Goal: Task Accomplishment & Management: Use online tool/utility

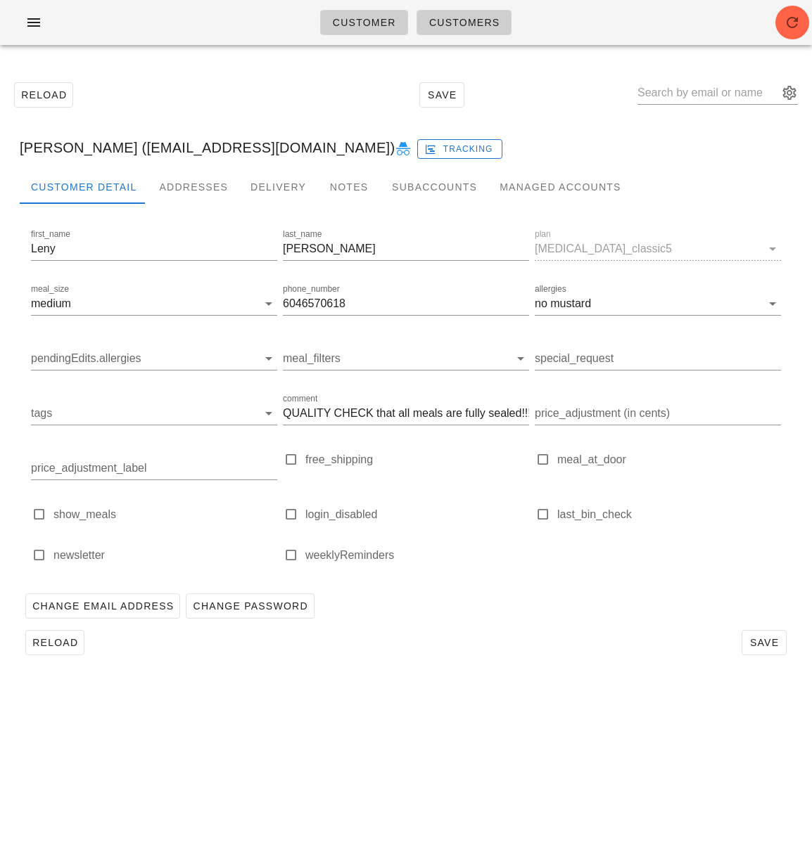
click at [254, 91] on div "Reload Save" at bounding box center [405, 95] width 795 height 60
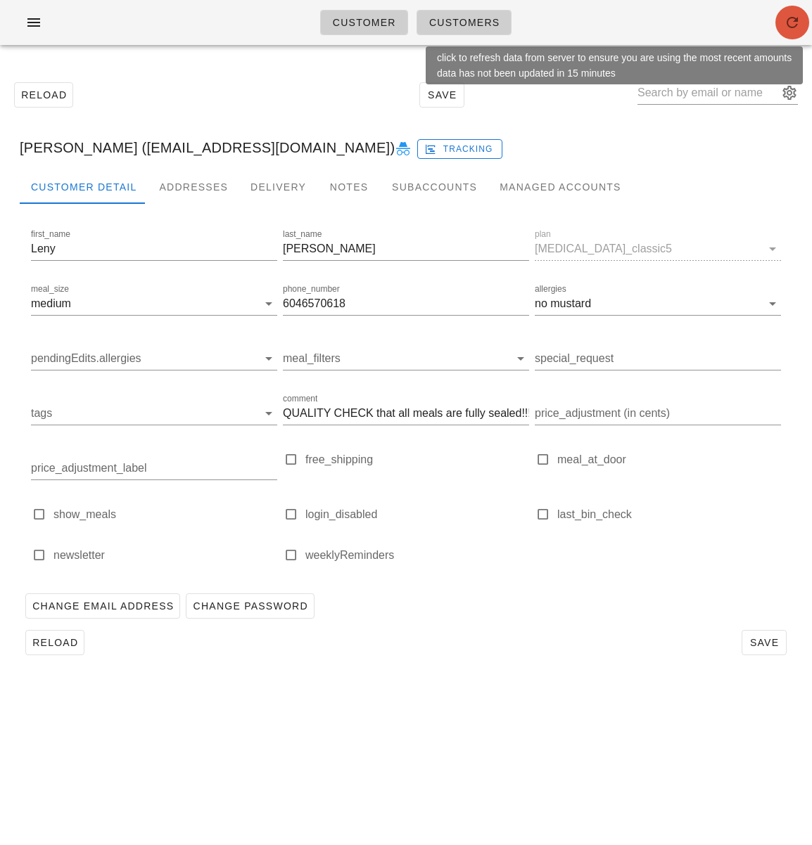
click at [780, 21] on span "button" at bounding box center [792, 22] width 34 height 17
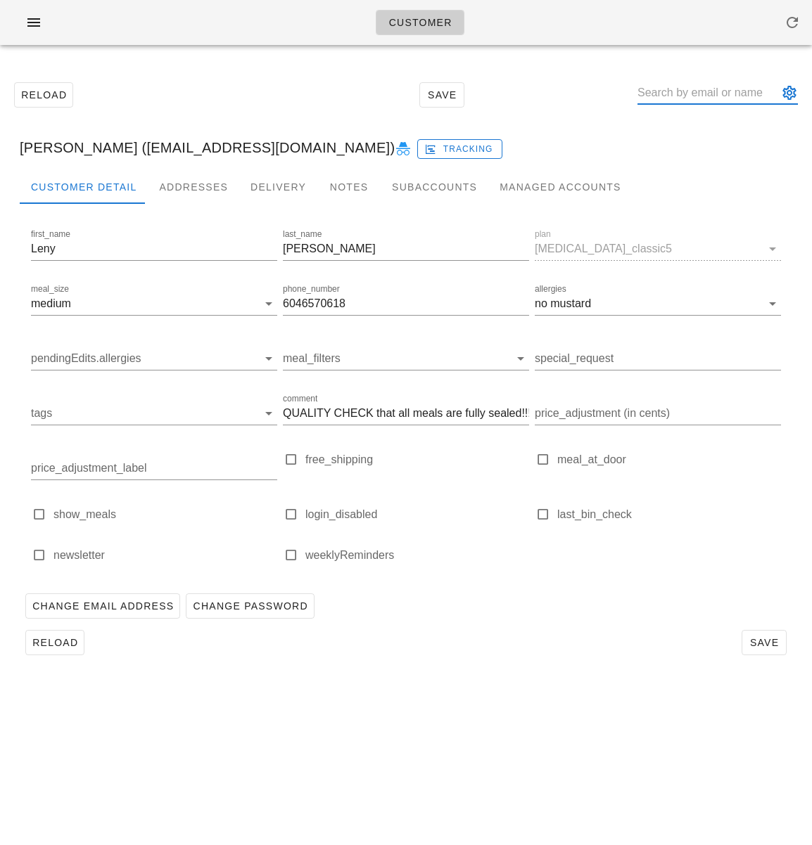
click at [676, 95] on input "text" at bounding box center [707, 93] width 141 height 23
paste input "angiesimpson66@gmail.com"
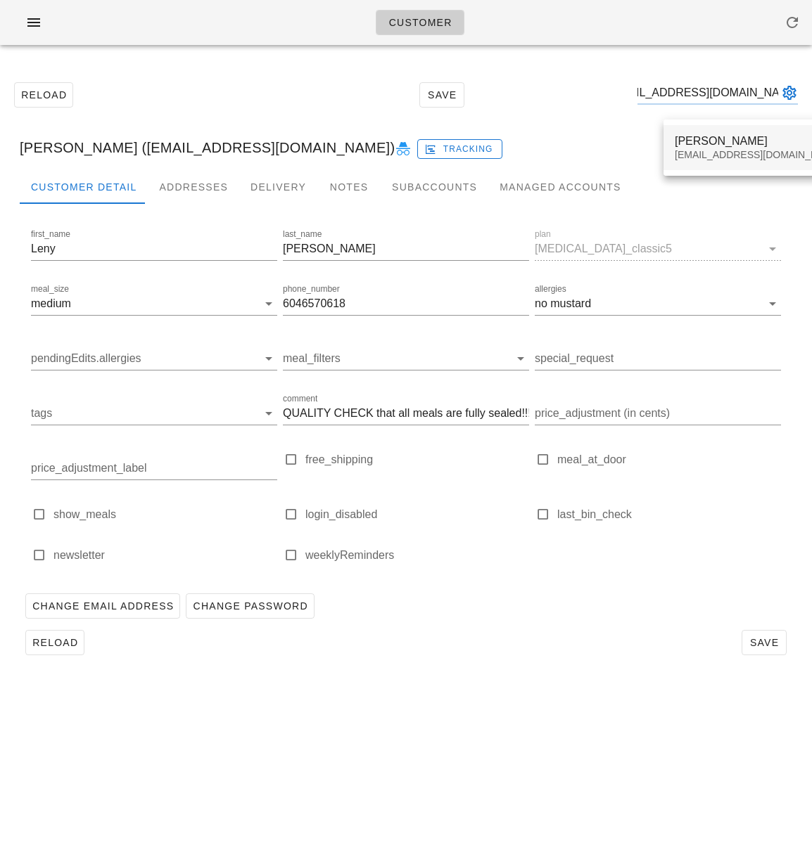
type input "angiesimpson66@gmail.com"
click at [686, 141] on div "Marie-Ange Simpson" at bounding box center [757, 140] width 167 height 13
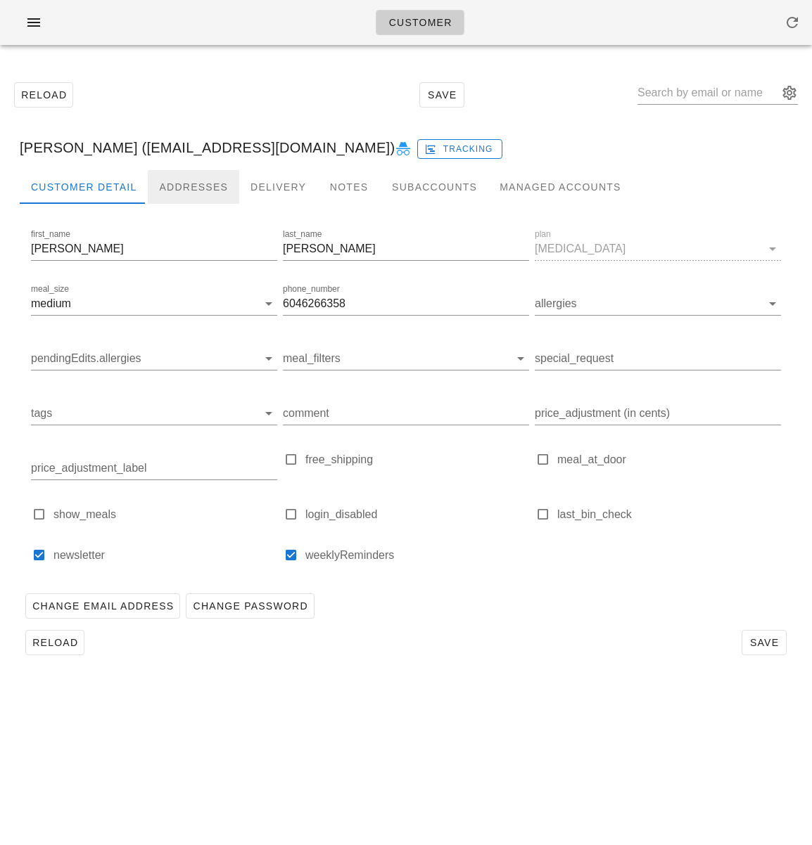
click at [185, 184] on div "Addresses" at bounding box center [193, 187] width 91 height 34
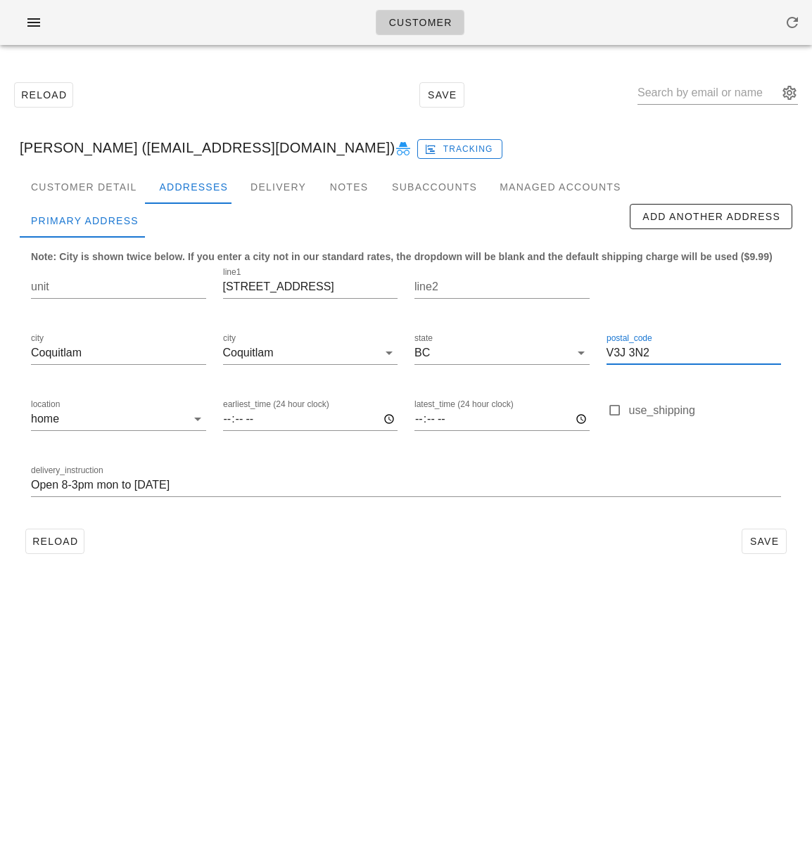
click at [655, 354] on input "V3J 3N2" at bounding box center [693, 353] width 175 height 23
type input "V3J 3N3"
click at [764, 545] on span "Save" at bounding box center [764, 541] width 32 height 11
click at [56, 546] on span "Reload" at bounding box center [55, 541] width 46 height 11
drag, startPoint x: 63, startPoint y: 546, endPoint x: 60, endPoint y: 563, distance: 16.3
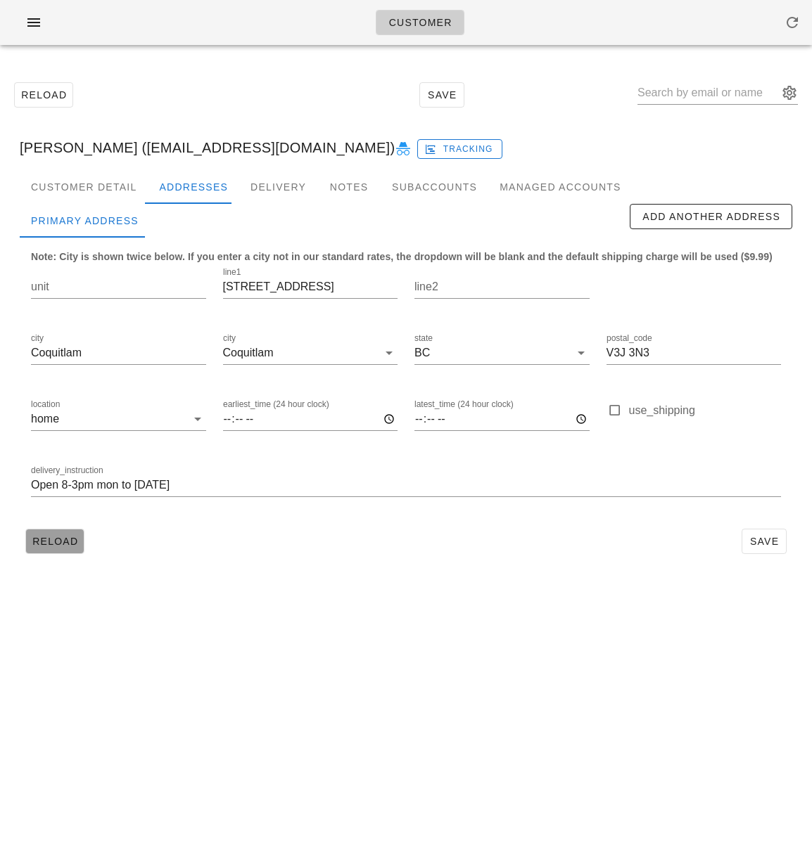
click at [63, 546] on span "Reload" at bounding box center [55, 541] width 46 height 11
click at [490, 574] on div "Reload Save Marie-Ange Simpson (angiesimpson66@gmail.com) Tracking Customer Det…" at bounding box center [406, 317] width 812 height 523
drag, startPoint x: 301, startPoint y: 667, endPoint x: 235, endPoint y: 479, distance: 199.7
click at [301, 667] on div "Customer Reload Save Marie-Ange Simpson (angiesimpson66@gmail.com) Tracking Cus…" at bounding box center [406, 422] width 812 height 845
drag, startPoint x: 316, startPoint y: 684, endPoint x: 222, endPoint y: 443, distance: 258.3
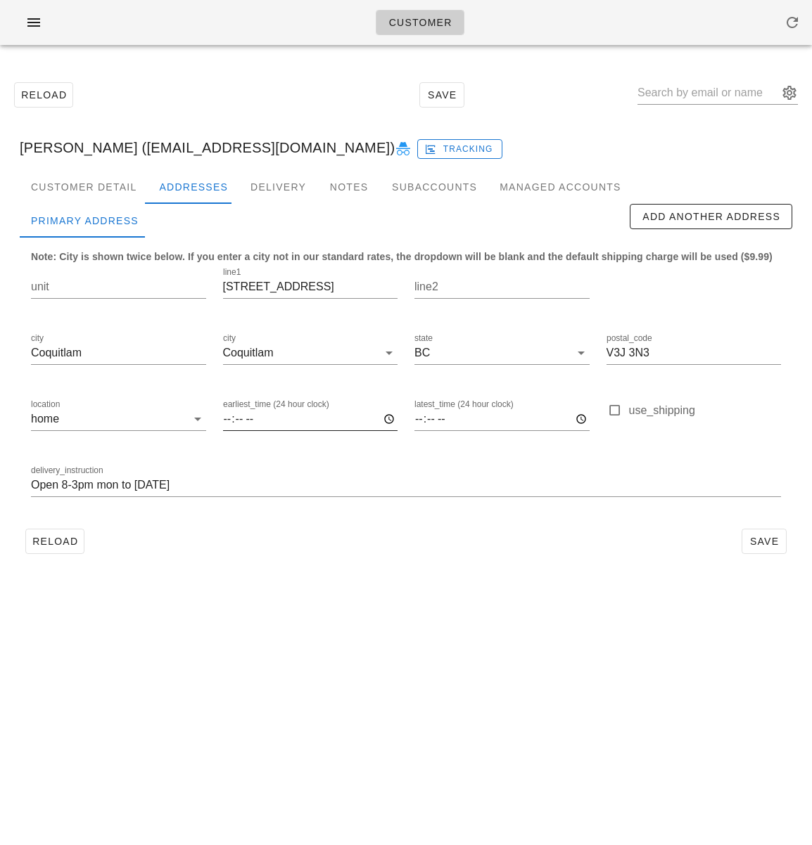
click at [316, 681] on div "Customer Reload Save Marie-Ange Simpson (angiesimpson66@gmail.com) Tracking Cus…" at bounding box center [406, 422] width 812 height 845
click at [688, 95] on input "text" at bounding box center [707, 93] width 141 height 23
drag, startPoint x: 72, startPoint y: 530, endPoint x: 80, endPoint y: 523, distance: 10.0
click at [73, 529] on button "Reload" at bounding box center [54, 541] width 59 height 25
drag, startPoint x: 181, startPoint y: 487, endPoint x: -37, endPoint y: 475, distance: 217.6
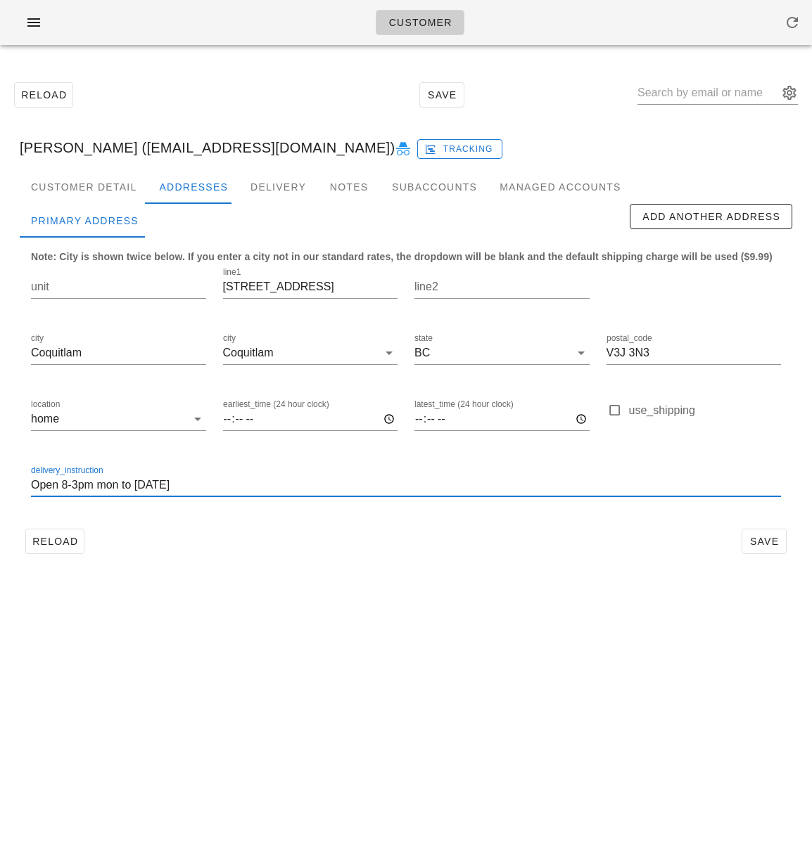
click at [0, 475] on html "Customer Reload Save Marie-Ange Simpson (angiesimpson66@gmail.com) Tracking Cus…" at bounding box center [406, 422] width 812 height 845
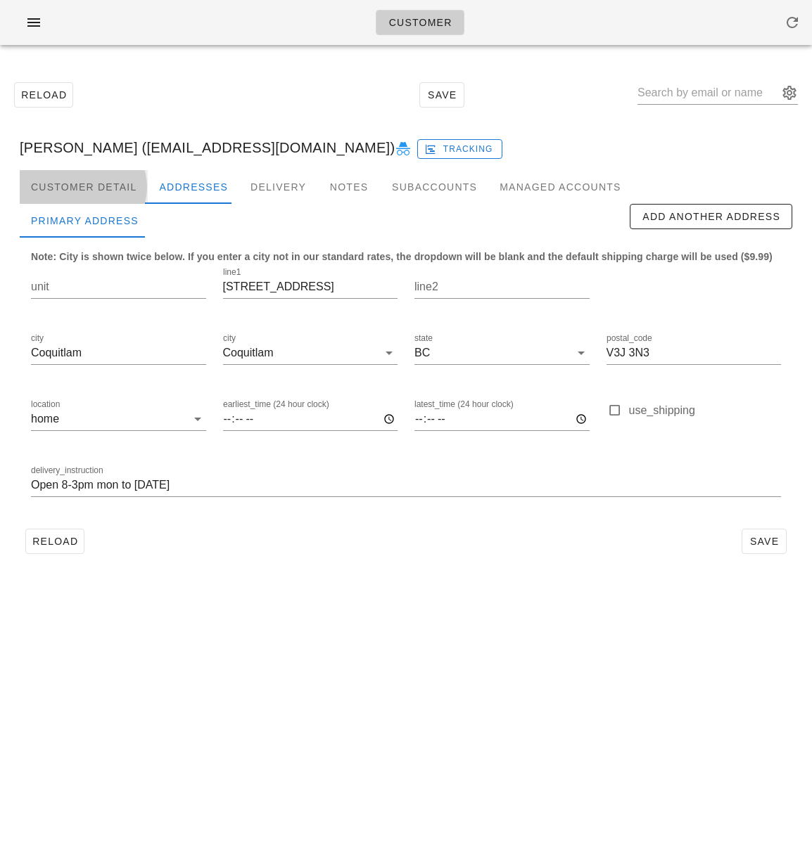
click at [72, 198] on div "Customer Detail" at bounding box center [84, 187] width 128 height 34
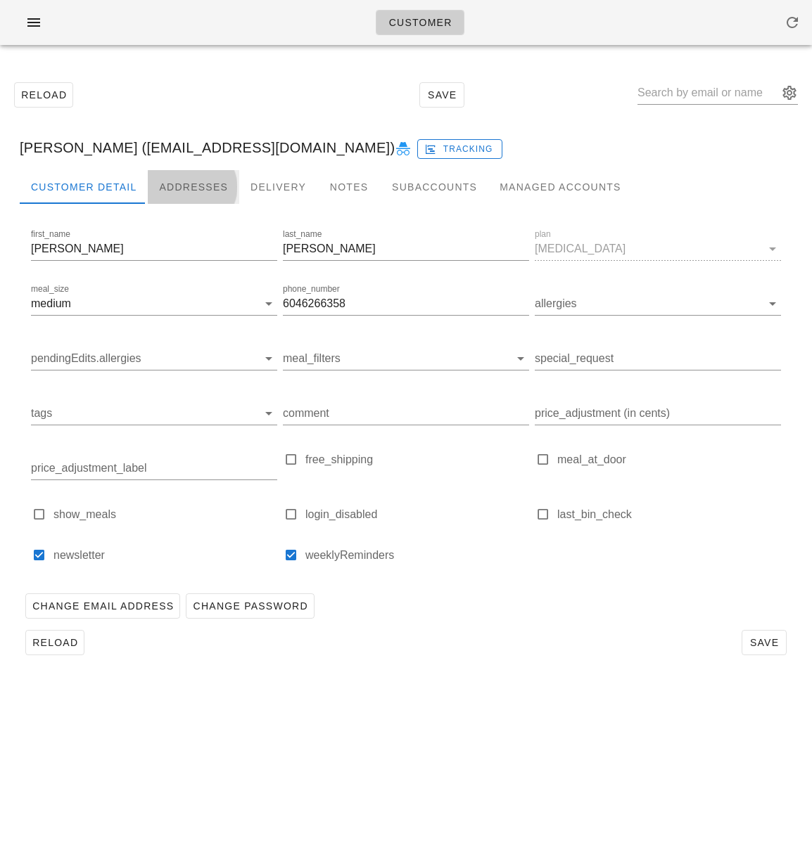
click at [184, 191] on div "Addresses" at bounding box center [193, 187] width 91 height 34
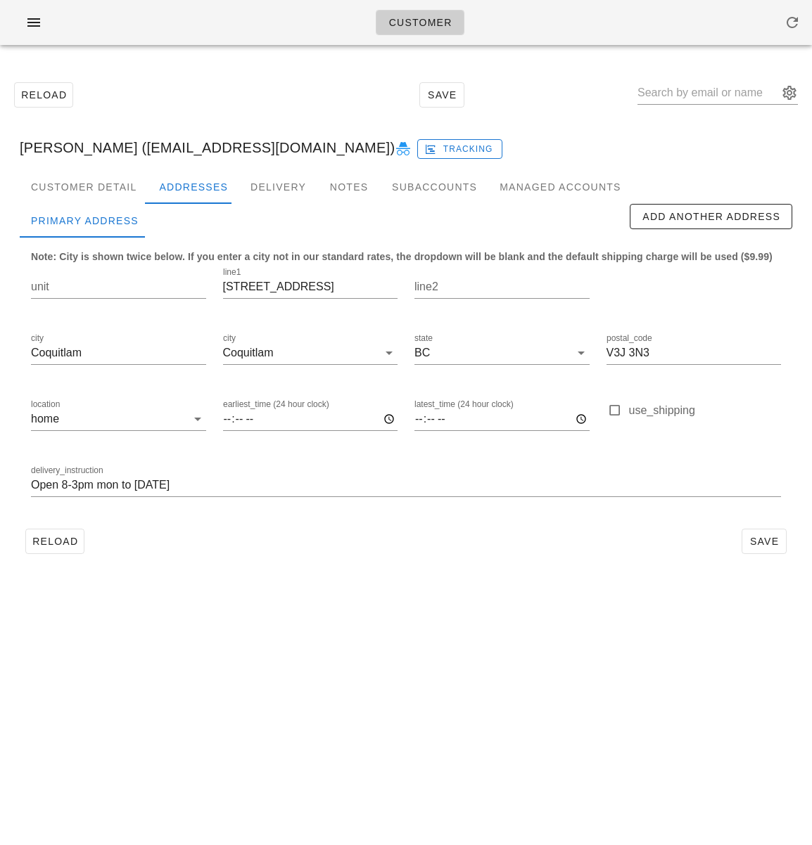
scroll to position [1, 0]
drag, startPoint x: 143, startPoint y: 492, endPoint x: -64, endPoint y: 481, distance: 207.8
click at [0, 481] on html "Customer Reload Save [PERSON_NAME] ([EMAIL_ADDRESS][DOMAIN_NAME]) Tracking Cust…" at bounding box center [406, 422] width 812 height 845
click at [95, 186] on div "Customer Detail" at bounding box center [84, 187] width 128 height 34
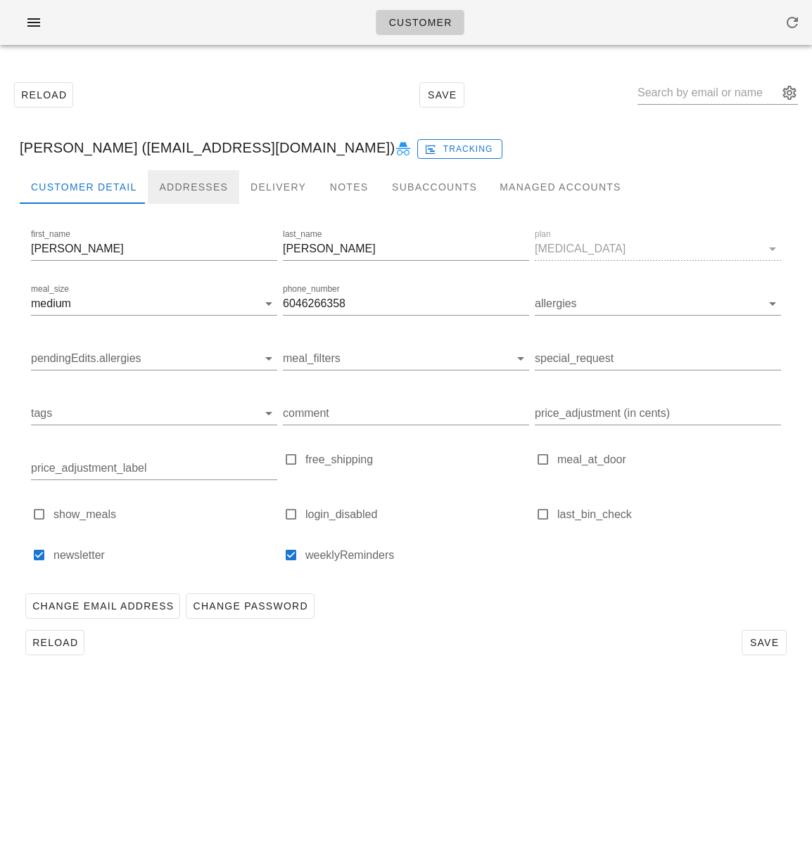
drag, startPoint x: 184, startPoint y: 180, endPoint x: 207, endPoint y: 198, distance: 29.1
click at [188, 180] on div "Addresses" at bounding box center [193, 187] width 91 height 34
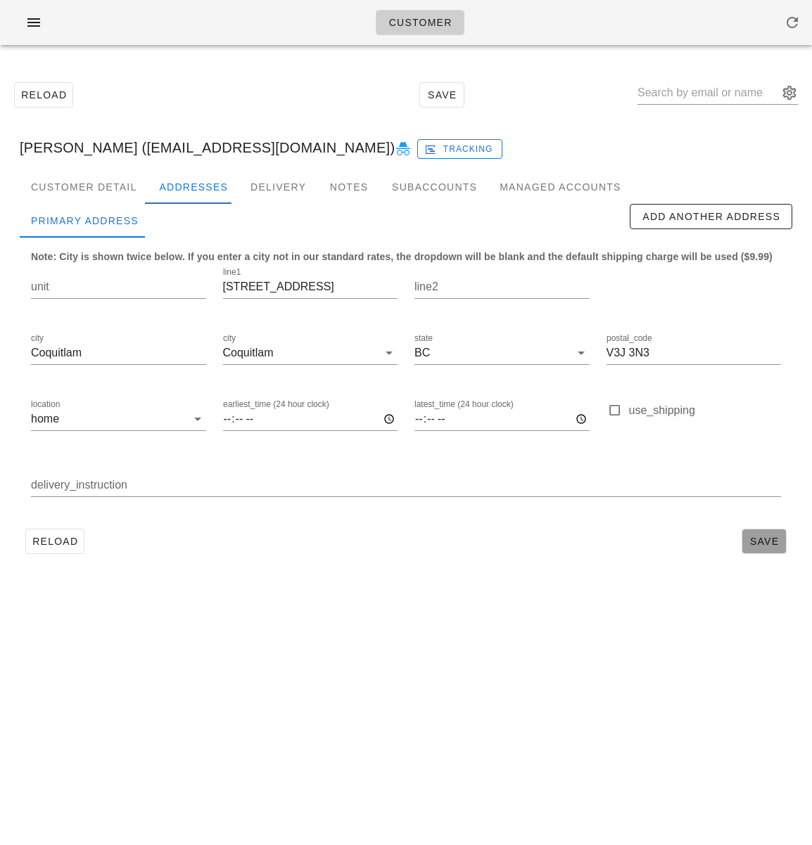
drag, startPoint x: 757, startPoint y: 539, endPoint x: 584, endPoint y: 448, distance: 195.7
click at [757, 539] on span "Save" at bounding box center [764, 541] width 32 height 11
click at [53, 538] on span "Reload" at bounding box center [55, 541] width 46 height 11
click at [41, 545] on span "Reload" at bounding box center [55, 541] width 46 height 11
click at [98, 485] on input "Open 8-3pm mon to Friday" at bounding box center [406, 485] width 750 height 23
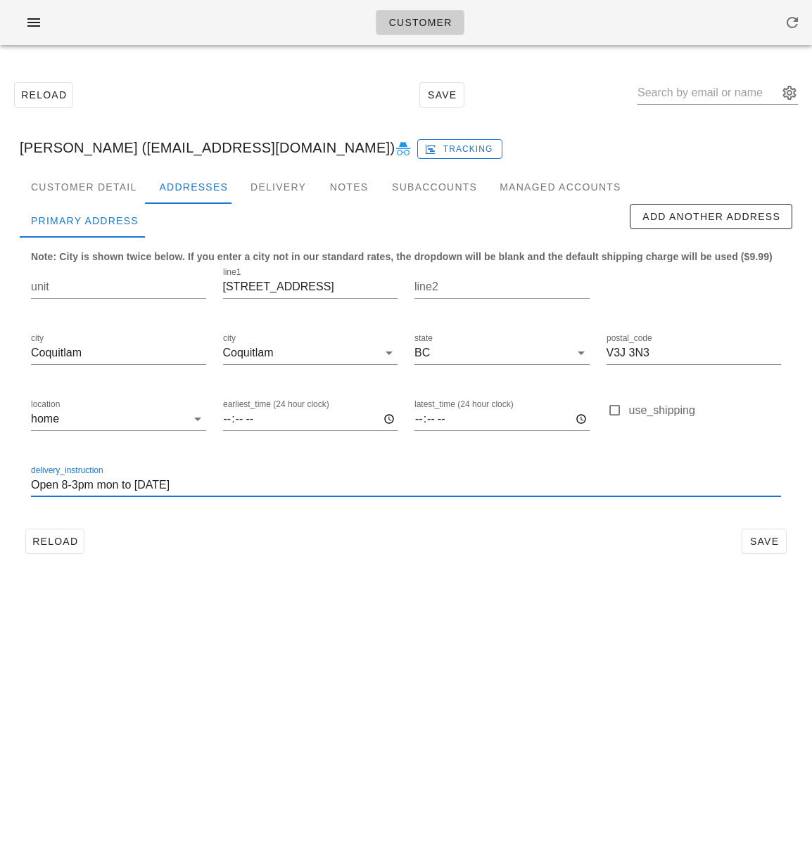
click at [98, 485] on input "Open 8-3pm mon to Friday" at bounding box center [406, 485] width 750 height 23
click at [745, 534] on button "Save" at bounding box center [763, 541] width 45 height 25
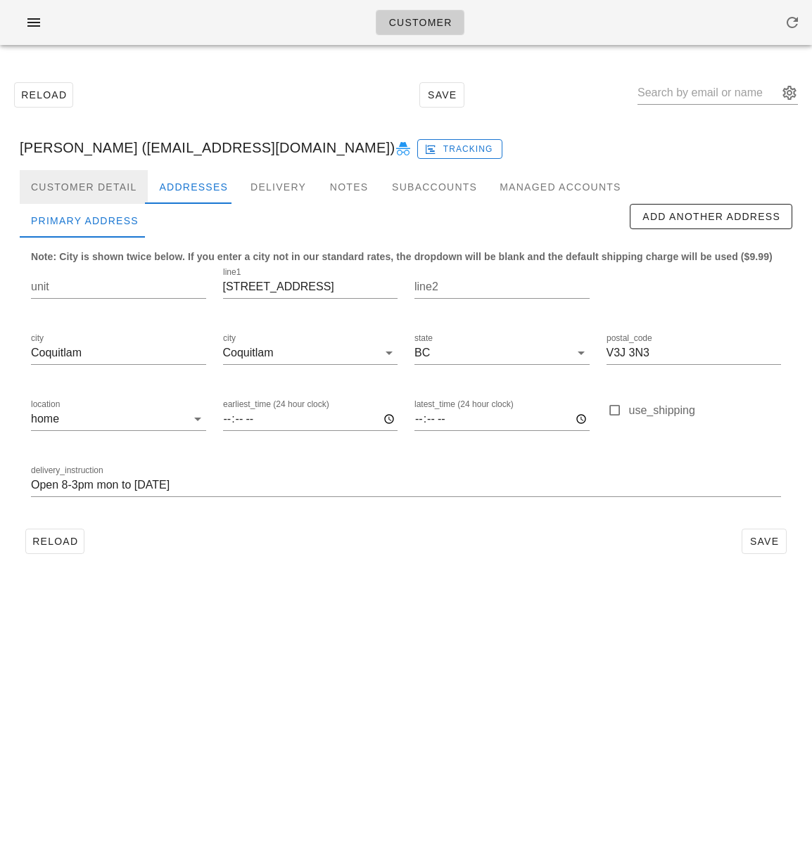
click at [96, 186] on div "Customer Detail" at bounding box center [84, 187] width 128 height 34
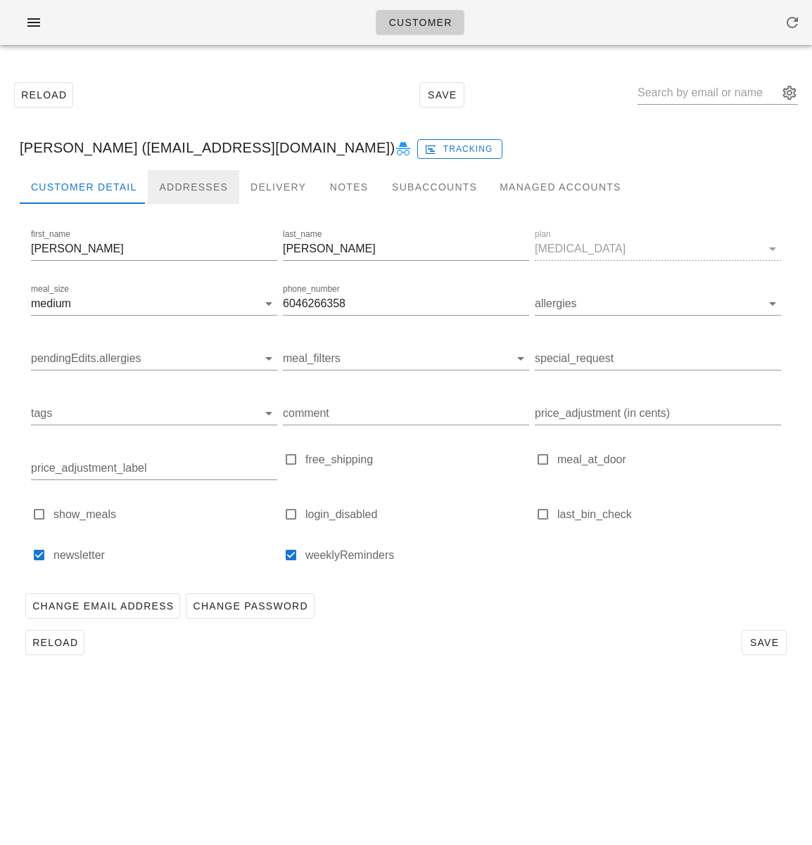
click at [204, 185] on div "Addresses" at bounding box center [193, 187] width 91 height 34
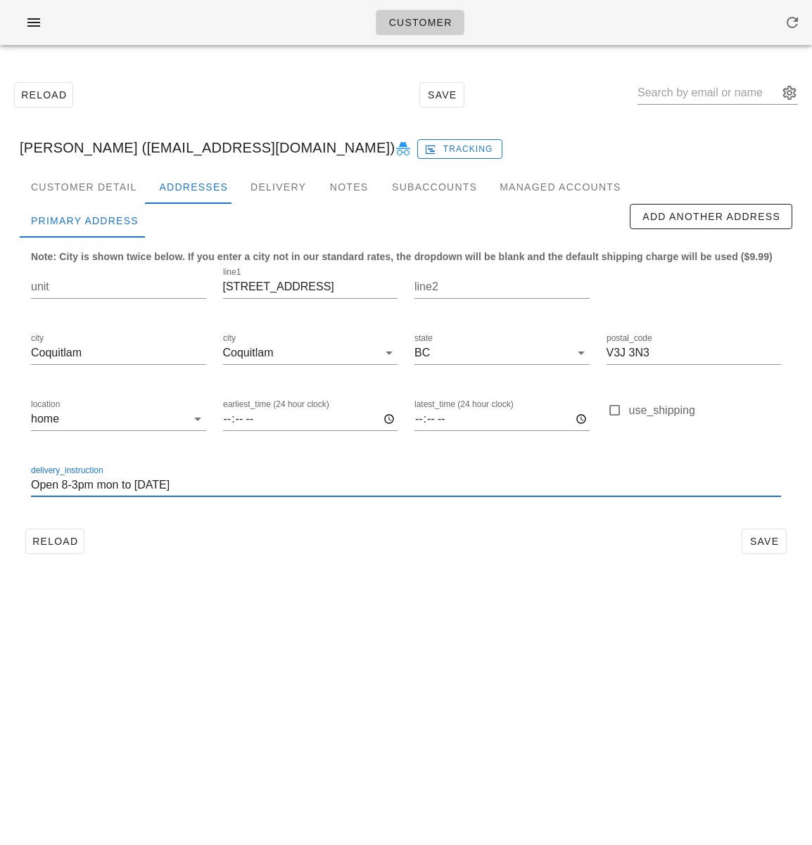
drag, startPoint x: 182, startPoint y: 485, endPoint x: -74, endPoint y: 470, distance: 256.4
click at [0, 470] on html "Customer Reload Save Marie-Ange Simpson (angiesimpson66@gmail.com) Tracking Cus…" at bounding box center [406, 422] width 812 height 845
type input "."
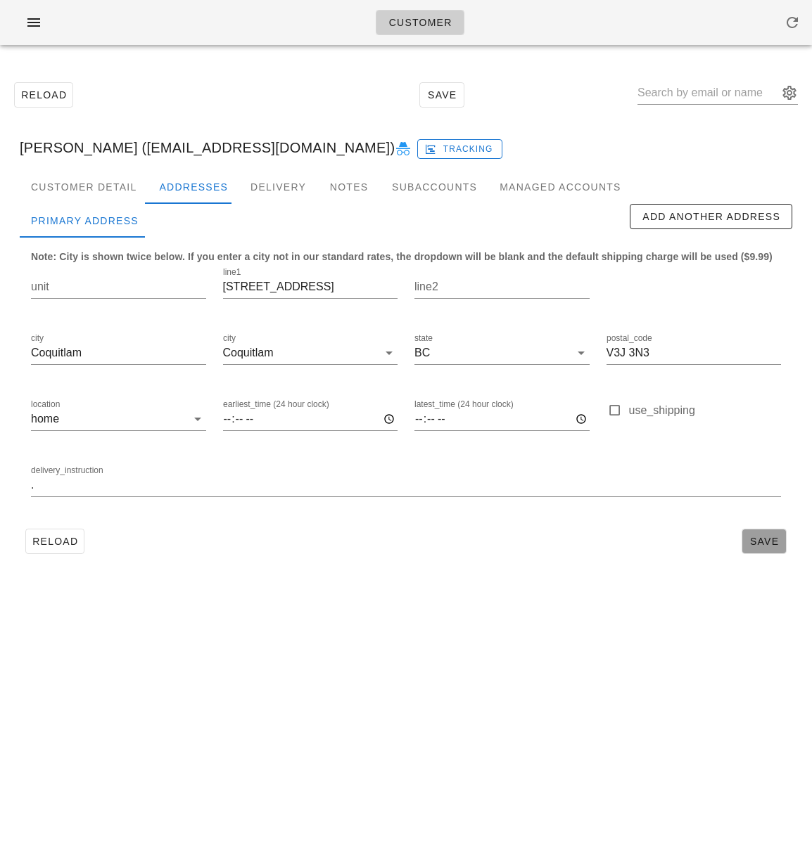
click at [759, 542] on span "Save" at bounding box center [764, 541] width 32 height 11
drag, startPoint x: 335, startPoint y: 680, endPoint x: 174, endPoint y: 619, distance: 172.3
click at [326, 673] on div "Customer Reload Save Marie-Ange Simpson (angiesimpson66@gmail.com) Marie-Ange S…" at bounding box center [406, 422] width 812 height 845
drag, startPoint x: 68, startPoint y: 548, endPoint x: 78, endPoint y: 557, distance: 13.4
click at [70, 549] on button "Reload" at bounding box center [54, 541] width 59 height 25
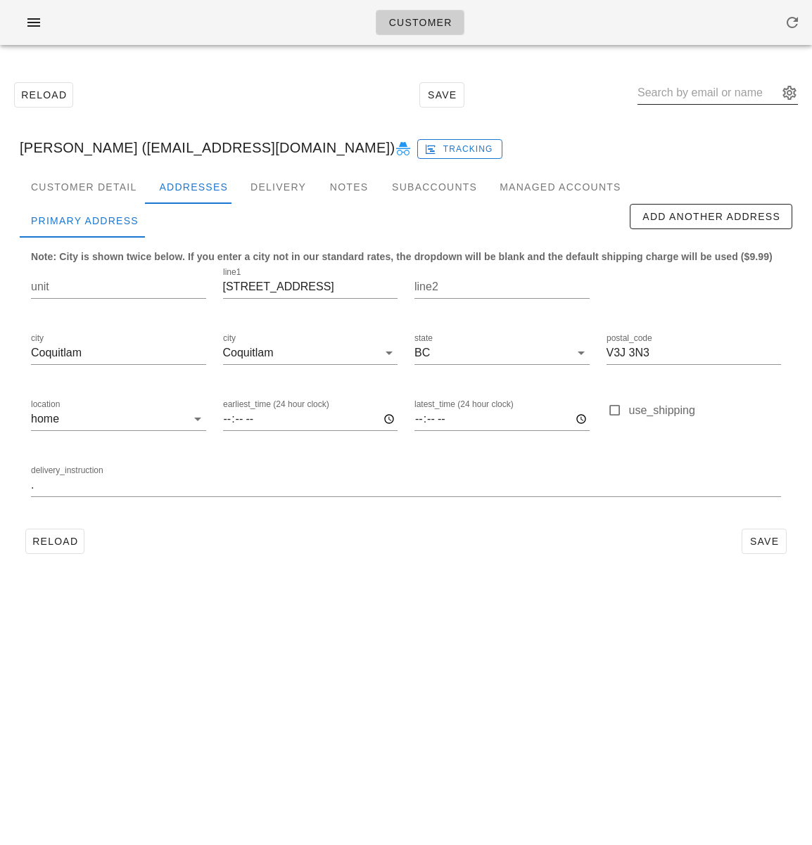
click at [685, 93] on input "text" at bounding box center [707, 93] width 141 height 23
paste input "simon.macintyre@gmail.com"
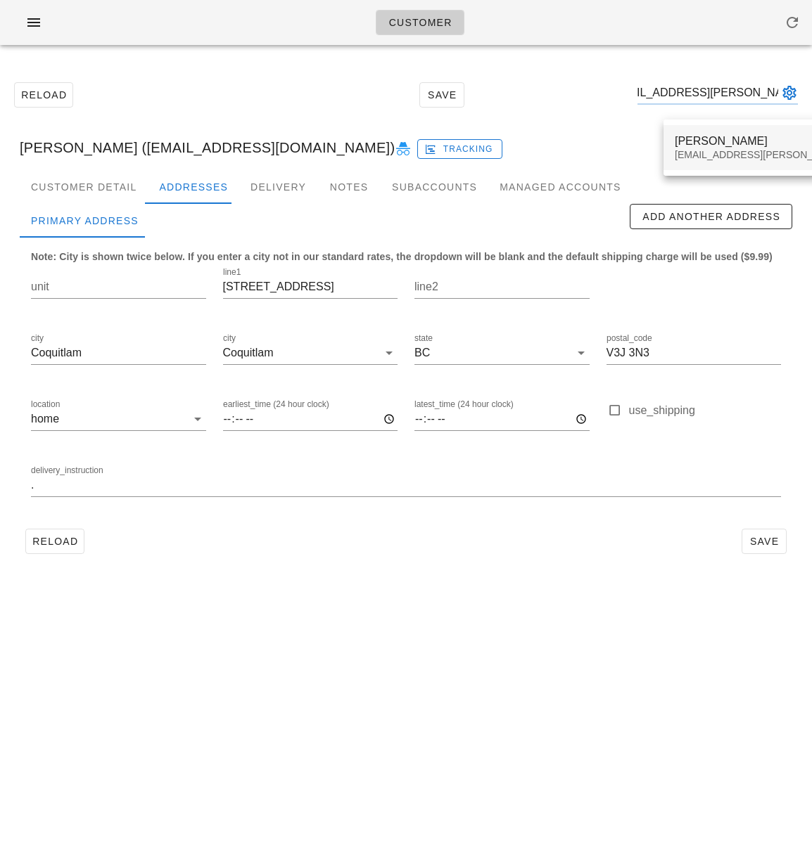
type input "simon.macintyre@gmail.com"
click at [713, 149] on div "simon.macintyre@gmail.com" at bounding box center [798, 155] width 248 height 12
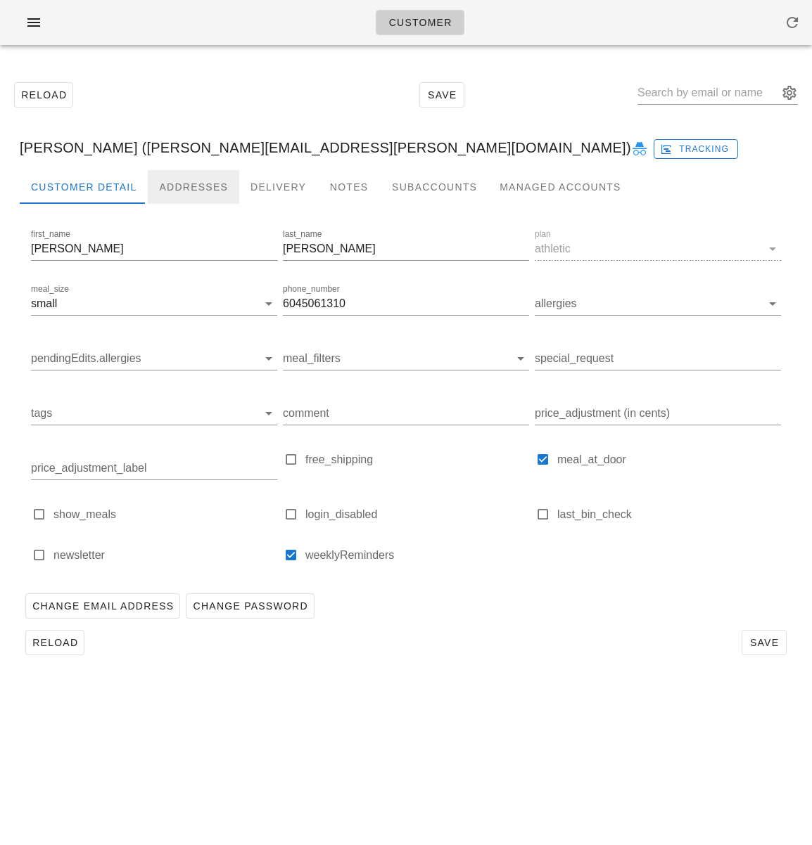
click at [165, 184] on div "Addresses" at bounding box center [193, 187] width 91 height 34
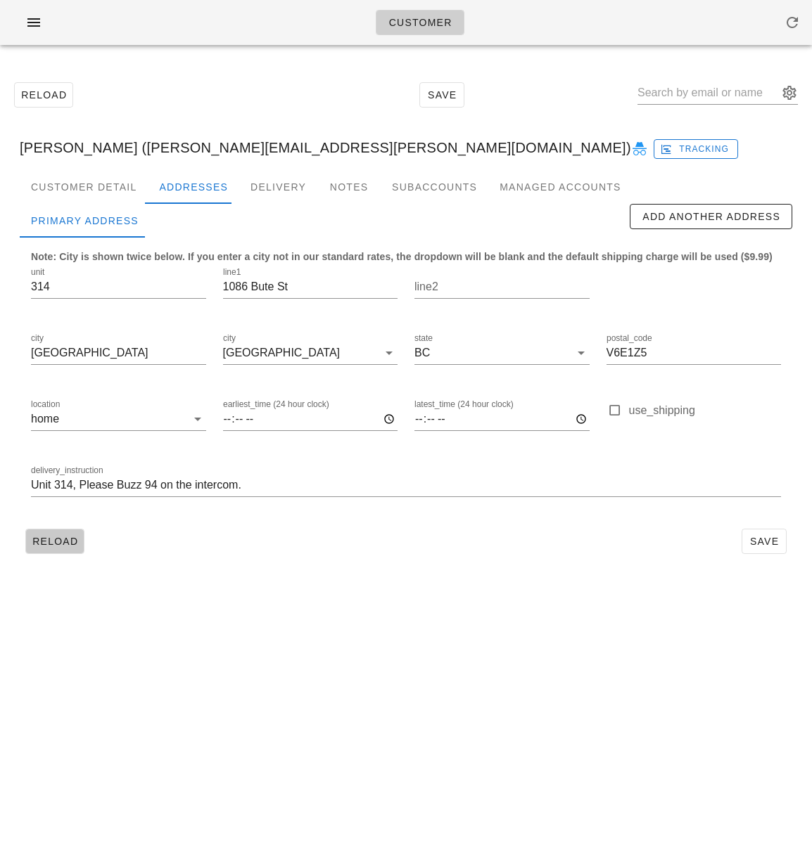
click at [71, 538] on span "Reload" at bounding box center [55, 541] width 46 height 11
click at [271, 482] on input "Unit 314, Please Buzz 94 on the intercom." at bounding box center [406, 485] width 750 height 23
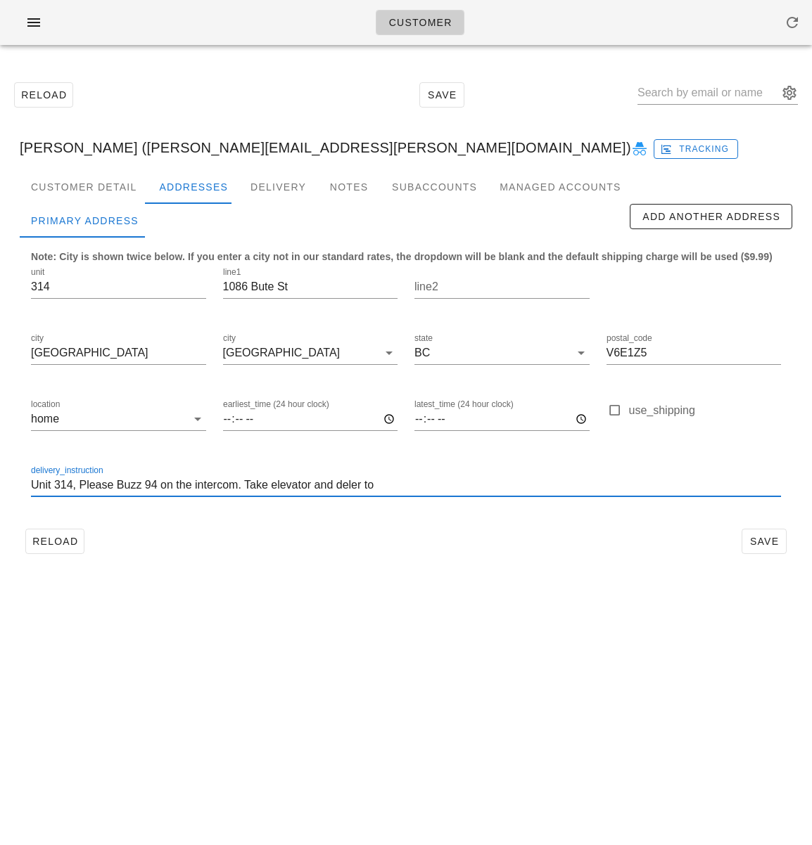
click at [349, 487] on input "Unit 314, Please Buzz 94 on the intercom. Take elevator and deler to" at bounding box center [406, 485] width 750 height 23
drag, startPoint x: 56, startPoint y: 282, endPoint x: -17, endPoint y: 276, distance: 72.7
click at [0, 276] on html "Customer Reload Save Simon MacIntyre (simon.macintyre@gmail.com) Tracking Custo…" at bounding box center [406, 422] width 812 height 845
drag, startPoint x: 437, startPoint y: 489, endPoint x: 429, endPoint y: 489, distance: 7.7
click at [437, 489] on input "Unit 314, Please Buzz 94 on the intercom. Take elevator and deliver to" at bounding box center [406, 485] width 750 height 23
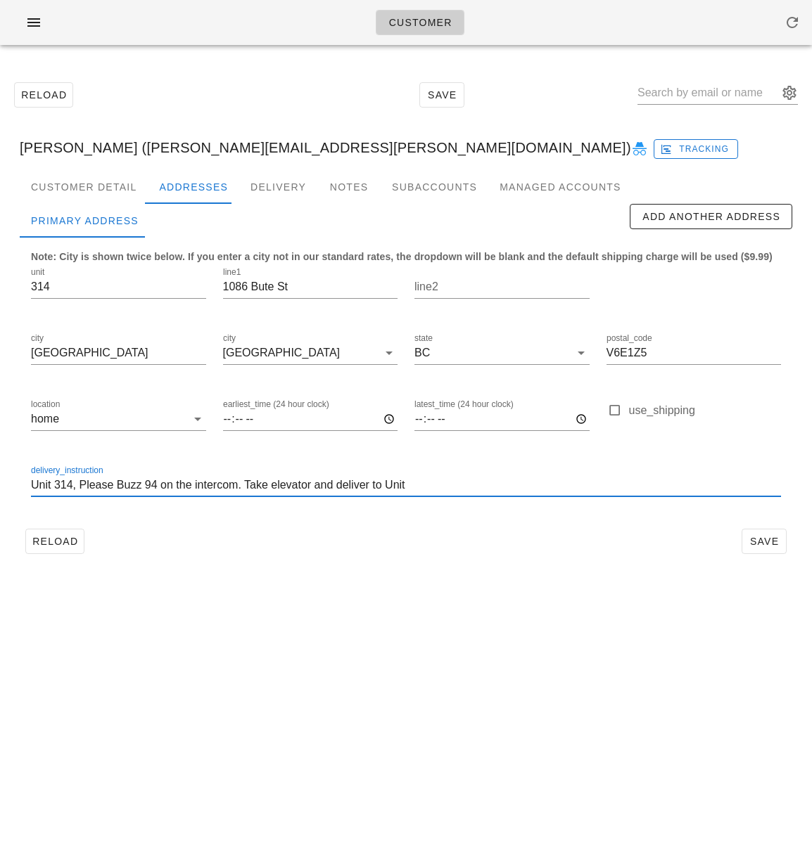
paste input "314"
type input "Unit 314, Please Buzz 94 on the intercom. Take elevator and deliver to Unit 314."
click at [768, 532] on button "Save" at bounding box center [763, 541] width 45 height 25
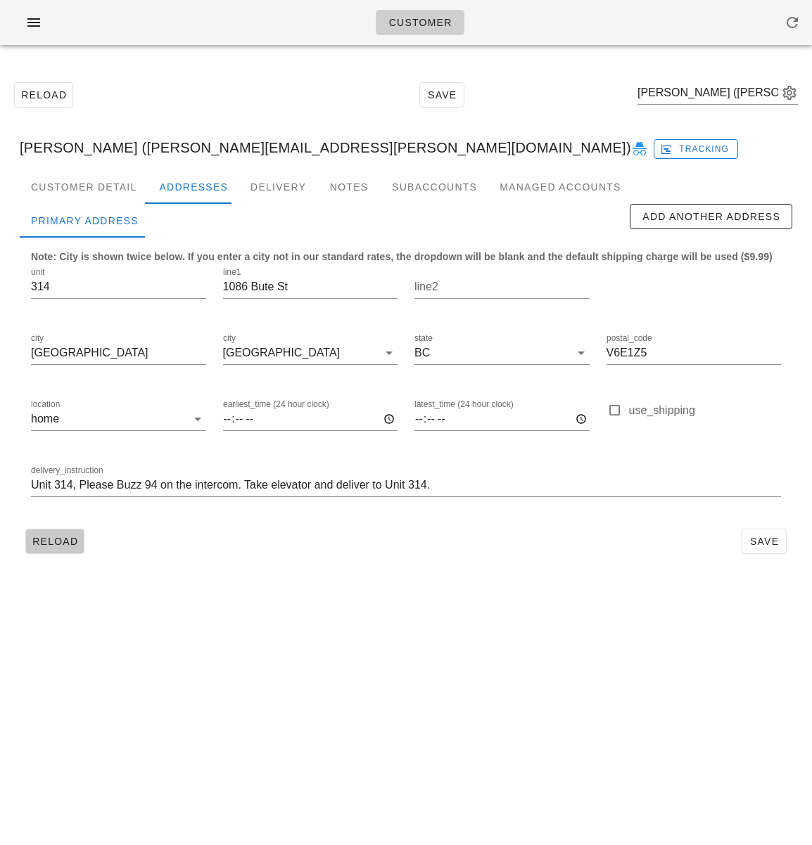
click at [54, 538] on span "Reload" at bounding box center [55, 541] width 46 height 11
click at [51, 537] on span "Reload" at bounding box center [55, 541] width 46 height 11
click at [29, 20] on icon "button" at bounding box center [33, 22] width 17 height 17
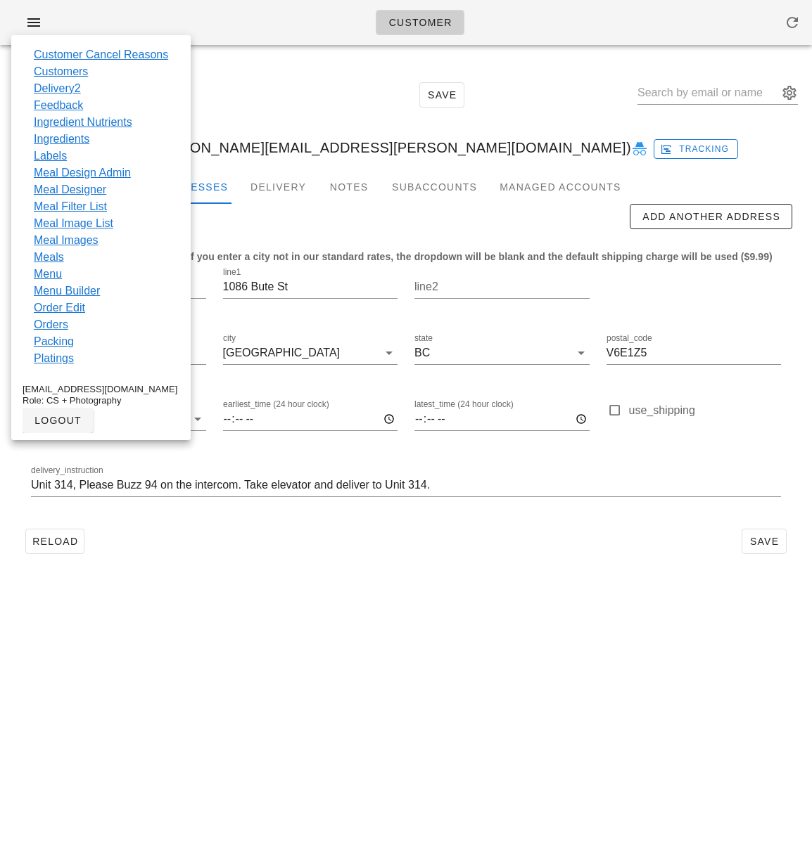
click at [112, 586] on div "Customer Reload Save Simon MacIntyre (simon.macintyre@gmail.com) Tracking Custo…" at bounding box center [406, 422] width 812 height 845
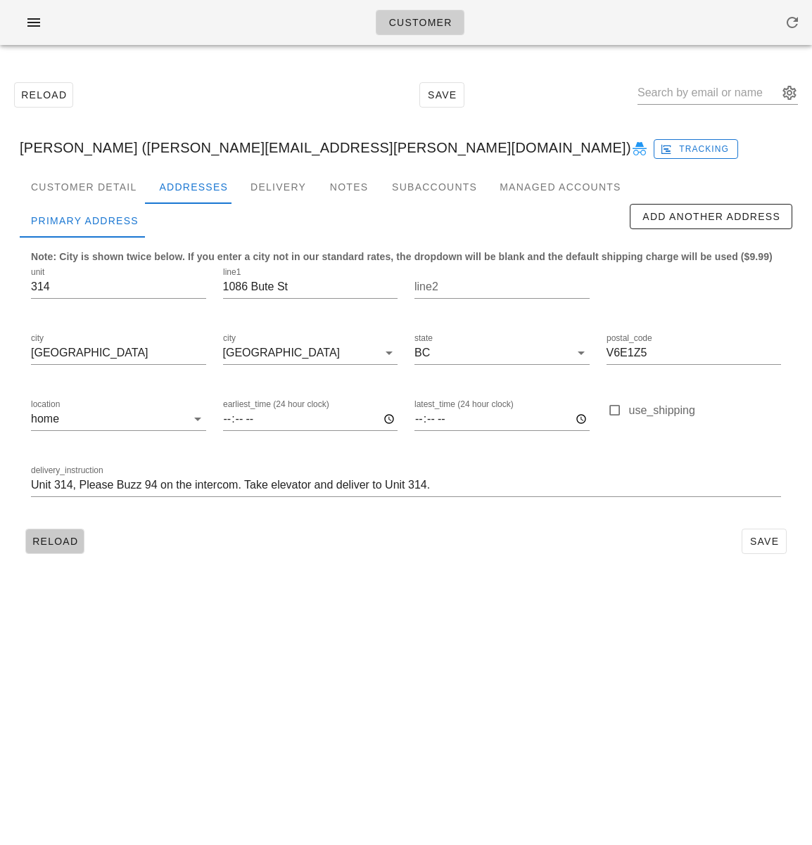
click at [67, 544] on span "Reload" at bounding box center [55, 541] width 46 height 11
drag, startPoint x: 36, startPoint y: 21, endPoint x: 48, endPoint y: 39, distance: 21.8
click at [36, 21] on icon "button" at bounding box center [33, 22] width 17 height 17
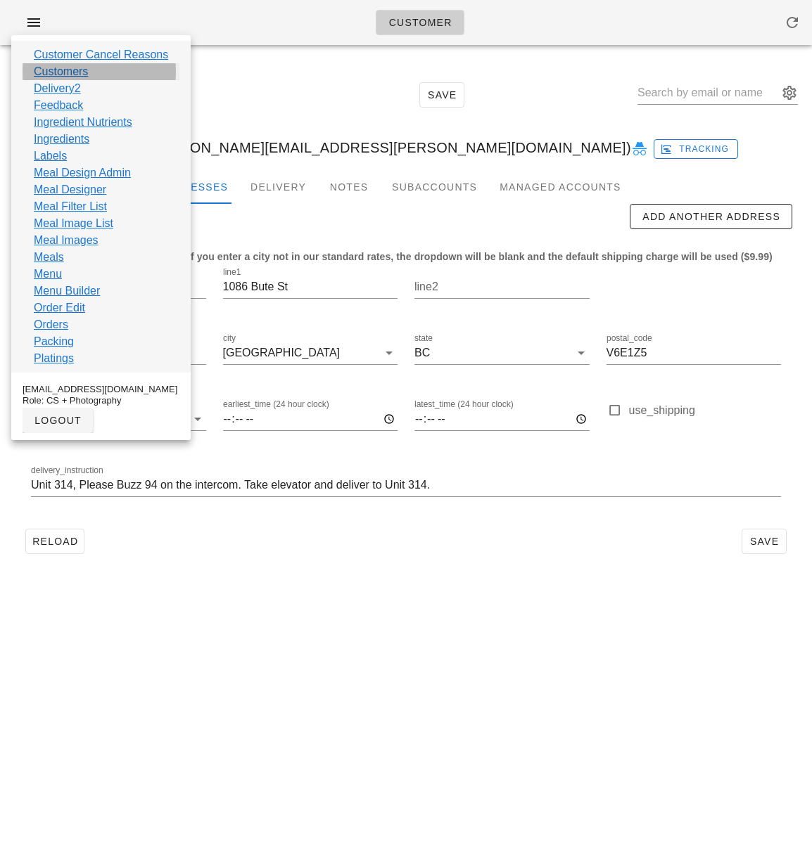
click at [70, 63] on link "Customers" at bounding box center [61, 71] width 54 height 17
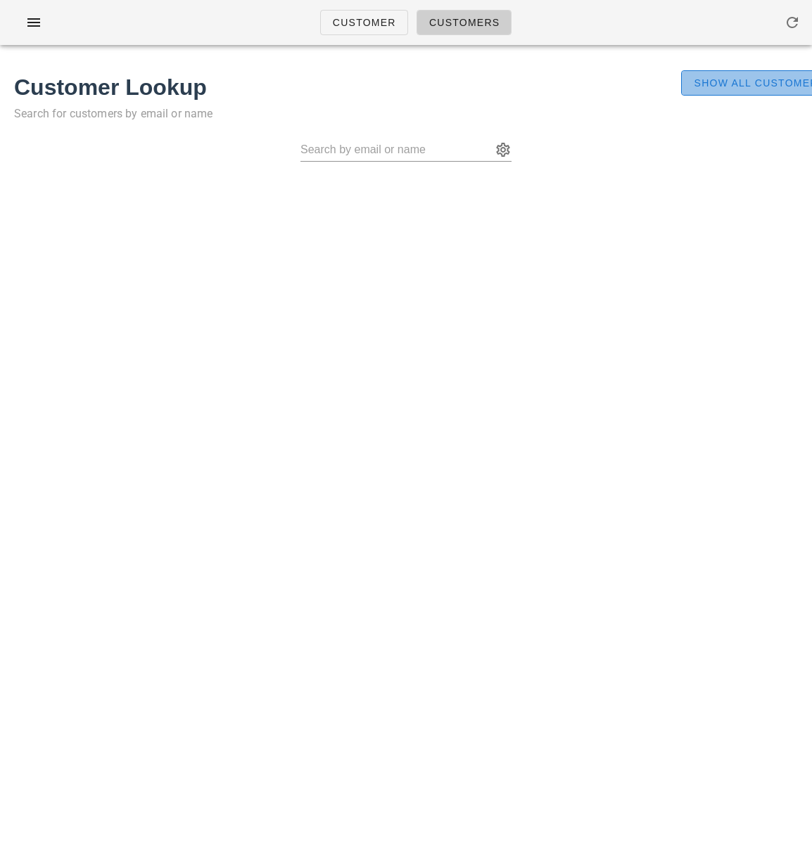
drag, startPoint x: 705, startPoint y: 91, endPoint x: 639, endPoint y: 152, distance: 89.6
click at [704, 91] on button "Show All Customers" at bounding box center [759, 82] width 156 height 25
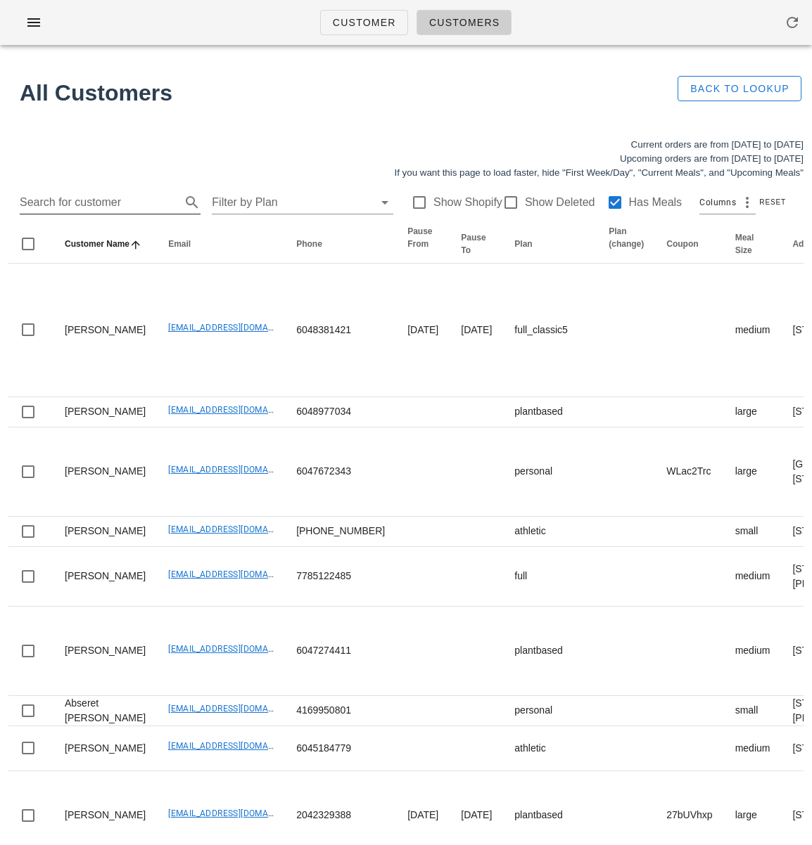
click at [64, 205] on input "Search for customer" at bounding box center [99, 202] width 158 height 23
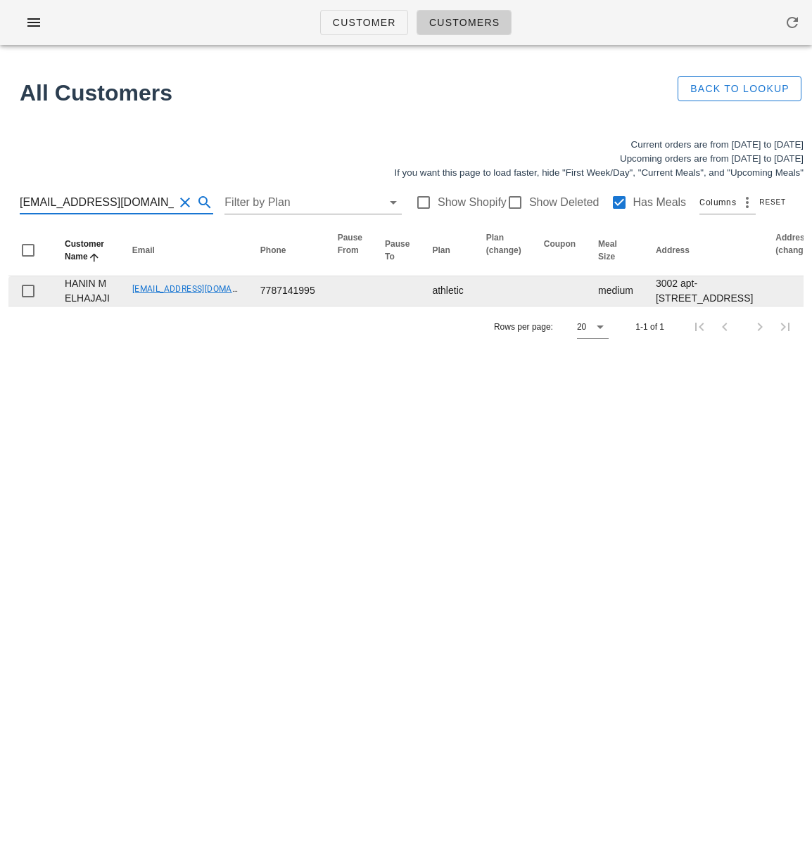
scroll to position [0, 966]
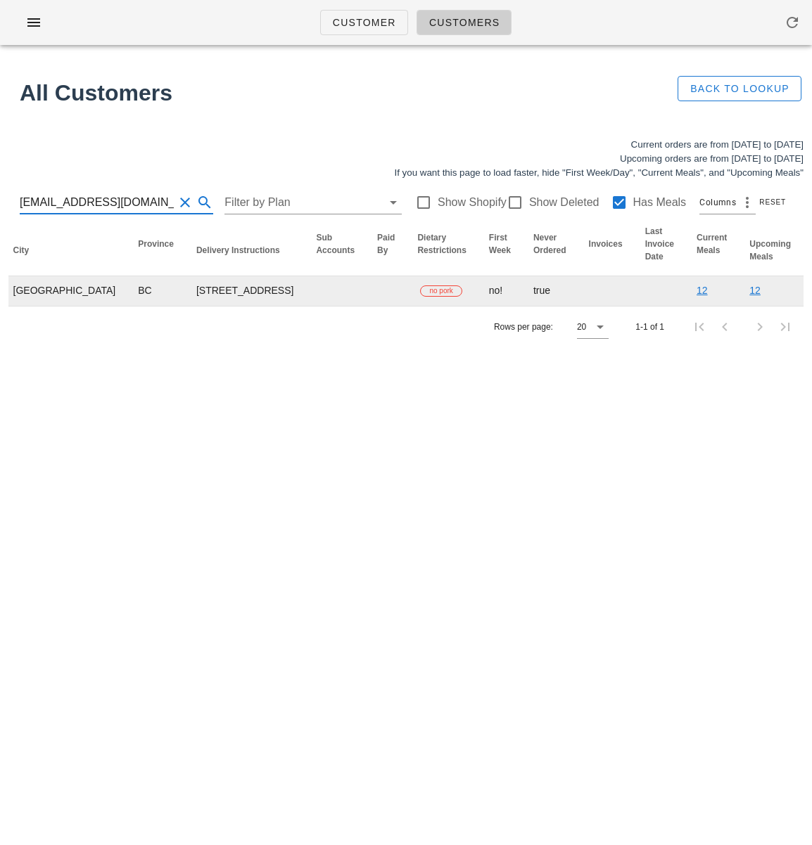
type input "haneen.hejaji@hotmail.com"
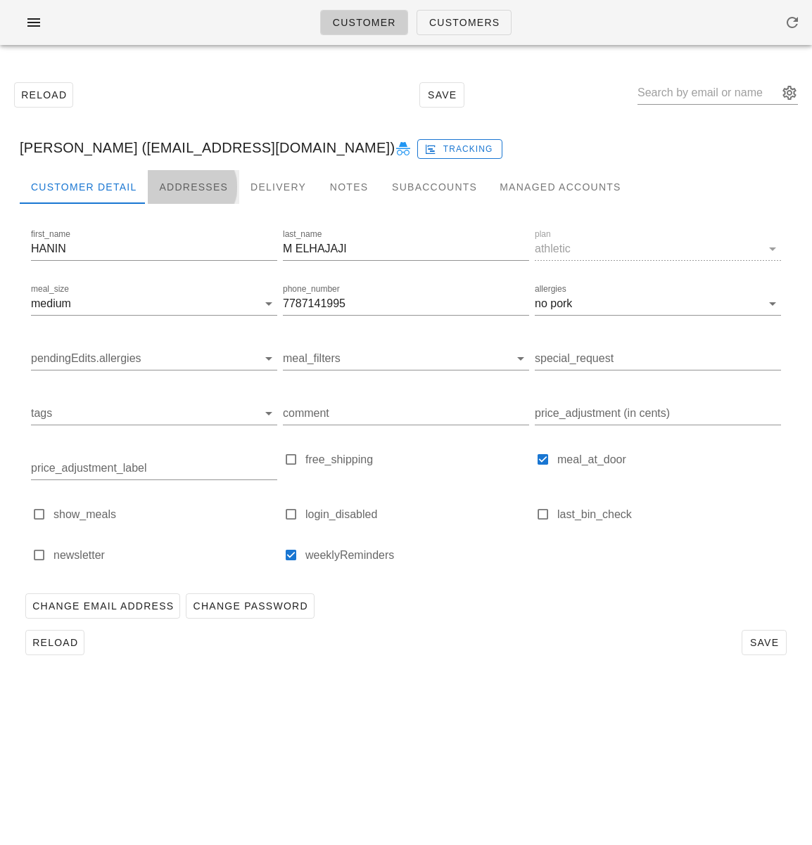
click at [183, 183] on div "Addresses" at bounding box center [193, 187] width 91 height 34
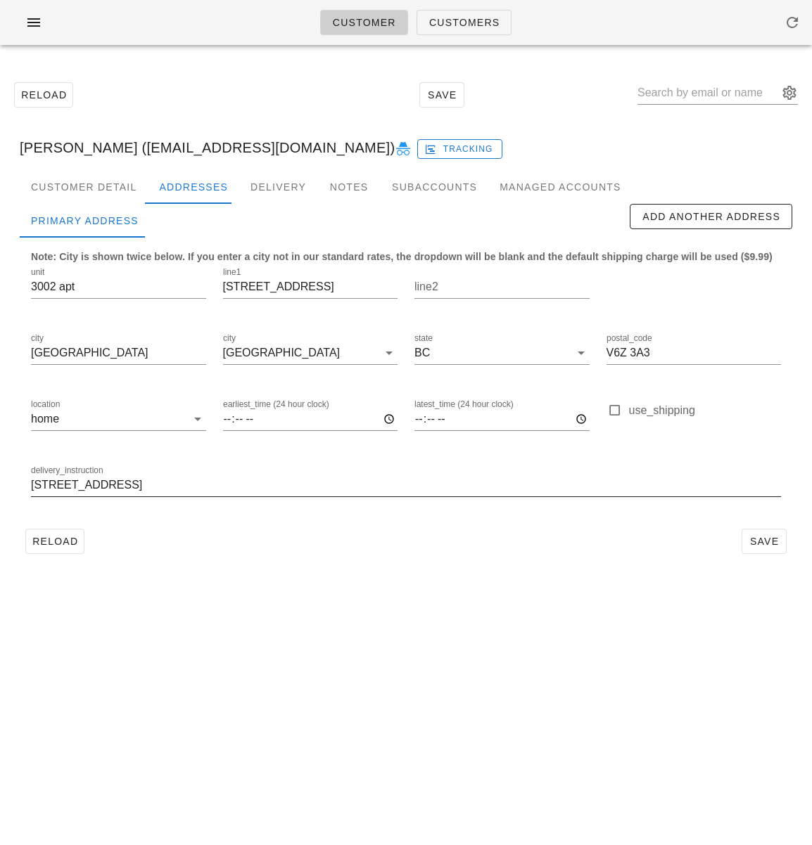
drag, startPoint x: 180, startPoint y: 489, endPoint x: 186, endPoint y: 497, distance: 10.0
click at [180, 489] on input "30TH FLOOR, BUZZER 2706" at bounding box center [406, 485] width 750 height 23
type input "30TH FLOOR, BUZZER 2706."
drag, startPoint x: 77, startPoint y: 288, endPoint x: 60, endPoint y: 288, distance: 17.6
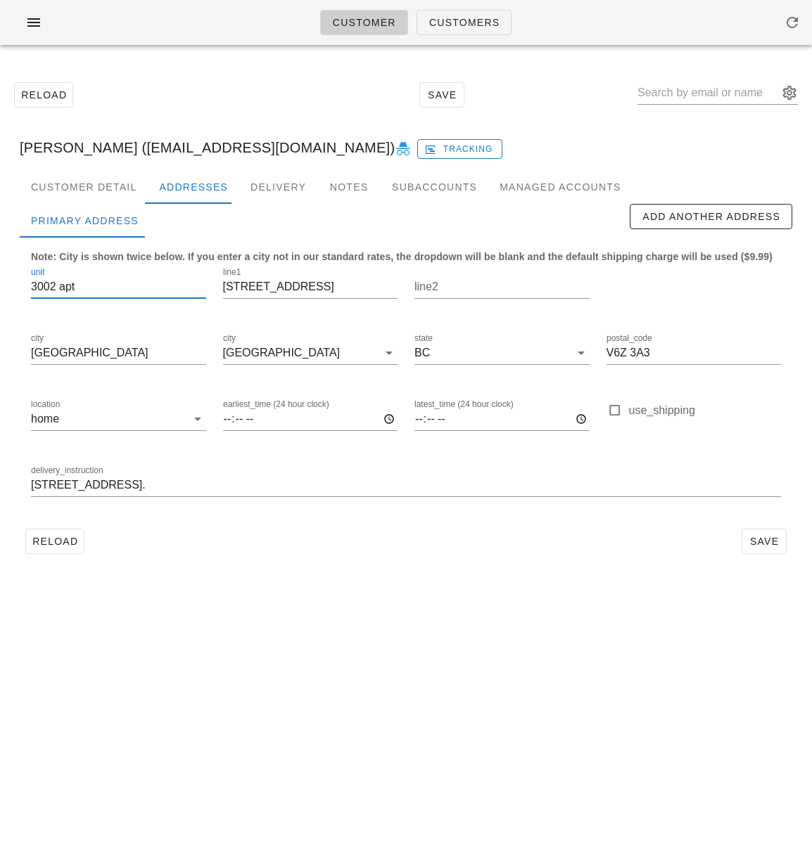
click at [60, 288] on input "3002 apt" at bounding box center [118, 287] width 175 height 23
type input "3002"
drag, startPoint x: 105, startPoint y: 486, endPoint x: 82, endPoint y: 487, distance: 23.2
click at [172, 485] on input "30TH FLOOR, BUZZER 2706." at bounding box center [406, 485] width 750 height 23
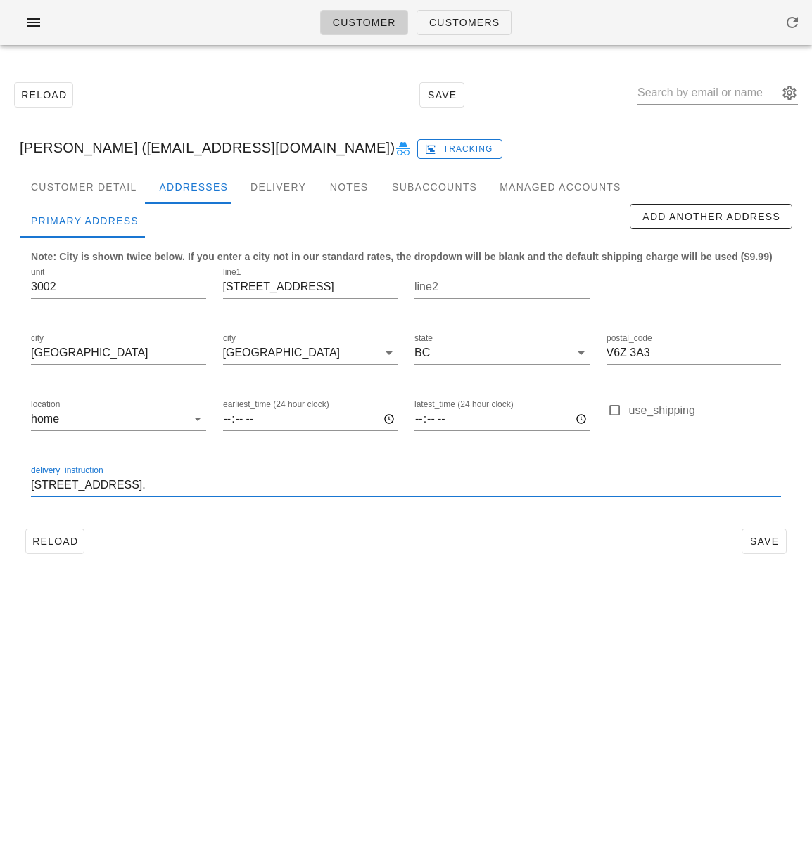
click at [31, 486] on input "30TH FLOOR, BUZZER 2706." at bounding box center [406, 485] width 750 height 23
paste input "BUZZER 2706"
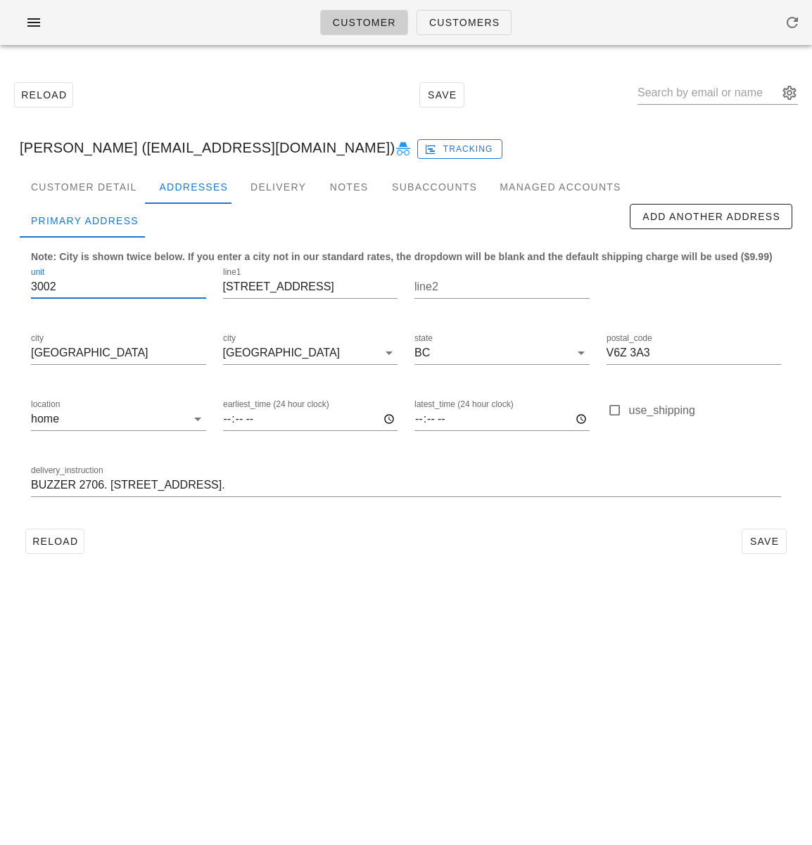
drag, startPoint x: 56, startPoint y: 286, endPoint x: -14, endPoint y: 275, distance: 70.4
click at [0, 275] on html "Customer Customers Reload Save HANIN M ELHAJAJI (haneen.hejaji@hotmail.com) Tra…" at bounding box center [406, 422] width 812 height 845
click at [108, 480] on input "BUZZER 2706. 30TH FLOOR, BUZZER 2706." at bounding box center [406, 485] width 750 height 23
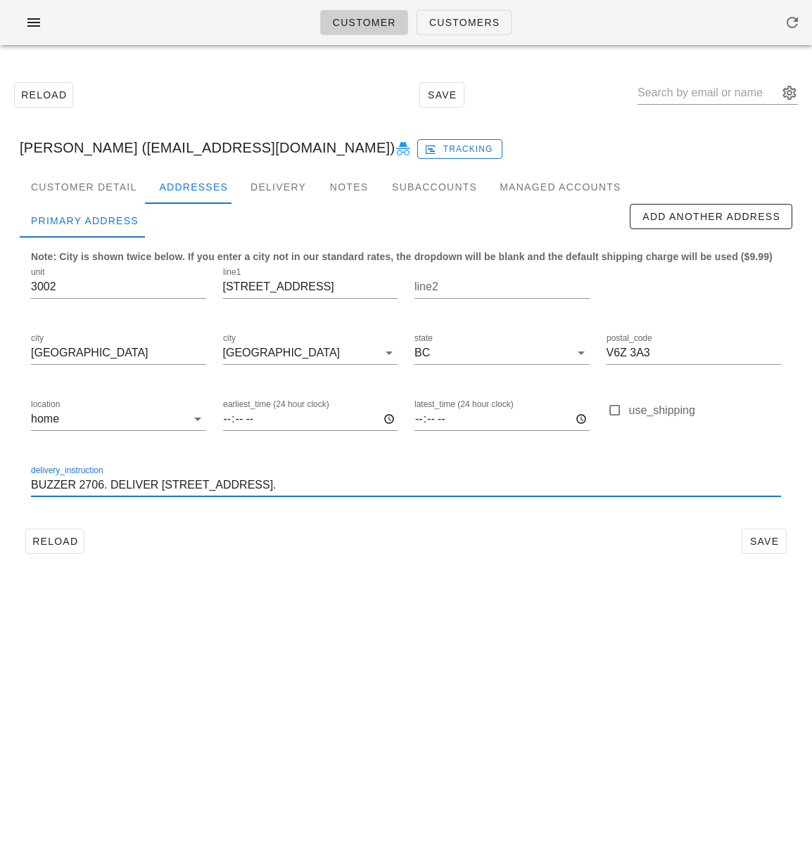
paste input "0230"
click at [170, 485] on input "BUZZER 2706. DELIVER TO 3002 30TH FLOOR, BUZZER 2706." at bounding box center [406, 485] width 750 height 23
click at [229, 487] on input "BUZZER 2706. DELIVER TO UNIT 3002 30TH FLOOR, BUZZER 2706." at bounding box center [406, 485] width 750 height 23
drag, startPoint x: 317, startPoint y: 485, endPoint x: 445, endPoint y: 489, distance: 128.1
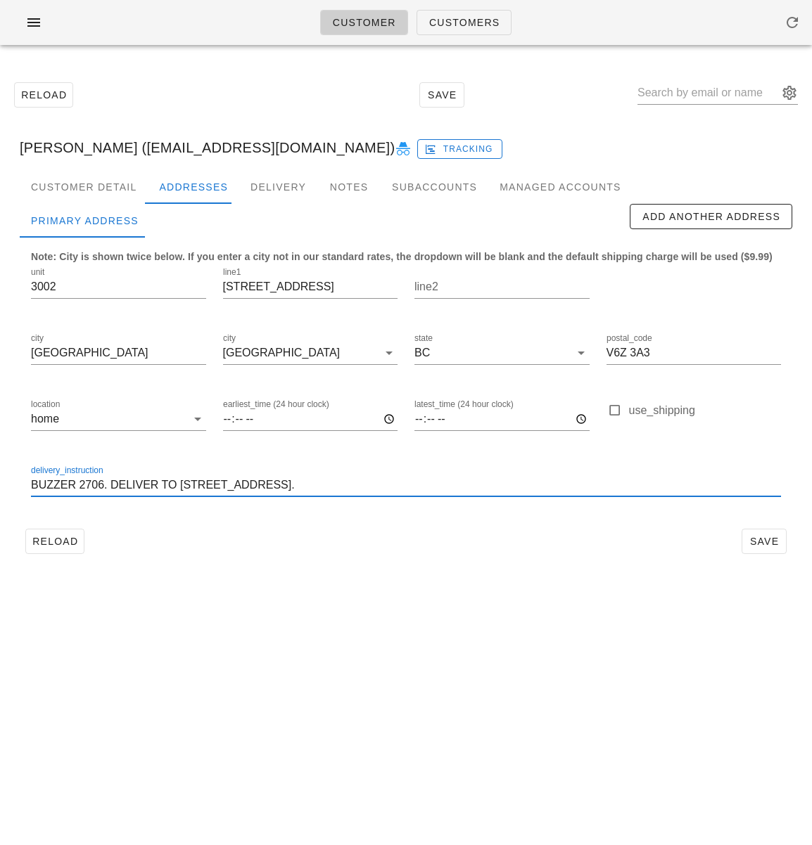
click at [445, 489] on input "BUZZER 2706. DELIVER TO UNIT 3002 ON 30TH FLOOR, BUZZER 2706." at bounding box center [406, 485] width 750 height 23
click at [388, 485] on input "BUZZER 2706. DELIVER TO UNIT 3002 ON 30TH FLOOR. If I don't anser the buzzer," at bounding box center [406, 485] width 750 height 23
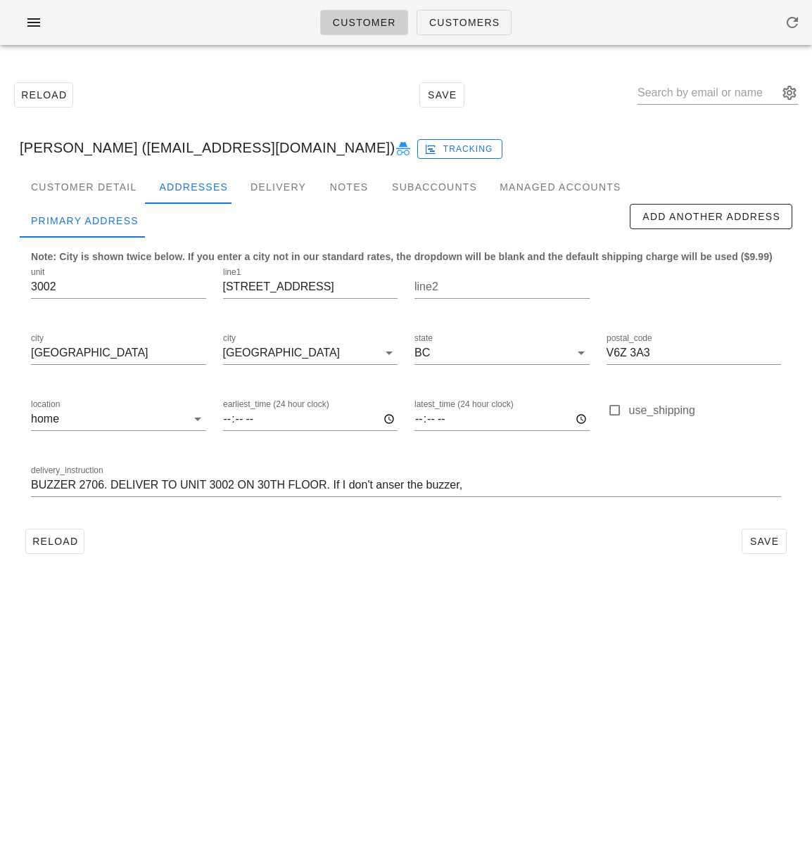
scroll to position [0, 0]
click at [387, 489] on input "BUZZER 2706. DELIVER TO UNIT 3002 ON 30TH FLOOR. If I don't anser the buzzer," at bounding box center [406, 485] width 750 height 23
paste input "w"
click at [475, 487] on input "BUZZER 2706. DELIVER TO UNIT 3002 ON 30TH FLOOR. If I don't answer the buzzer," at bounding box center [406, 485] width 750 height 23
paste input "w"
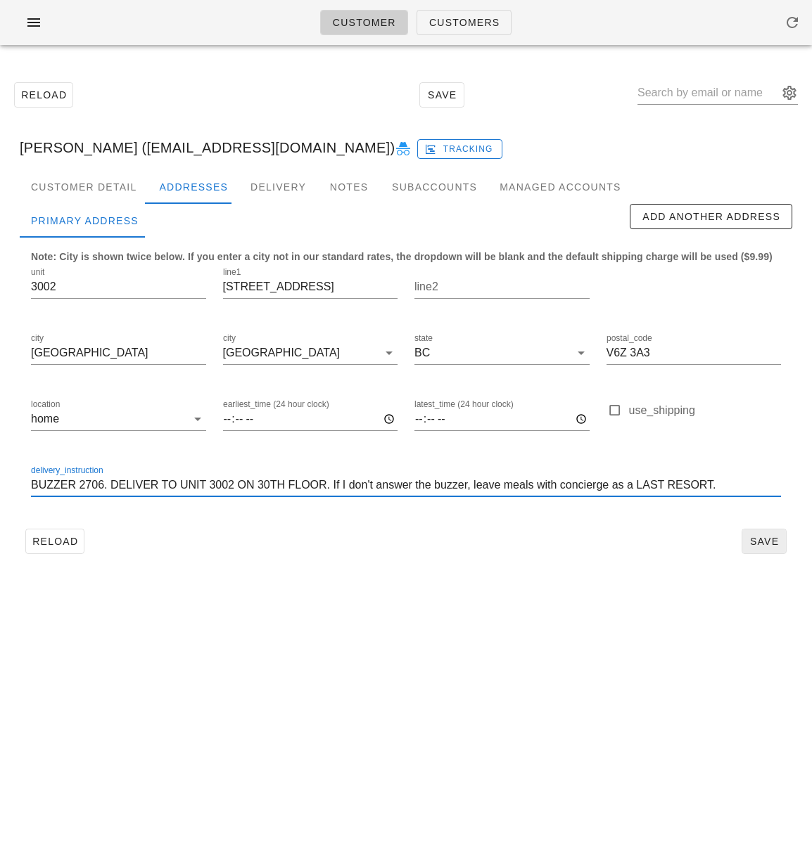
type input "BUZZER 2706. DELIVER TO UNIT 3002 ON 30TH FLOOR. If I don't answer the buzzer, …"
click at [755, 541] on span "Save" at bounding box center [764, 541] width 32 height 11
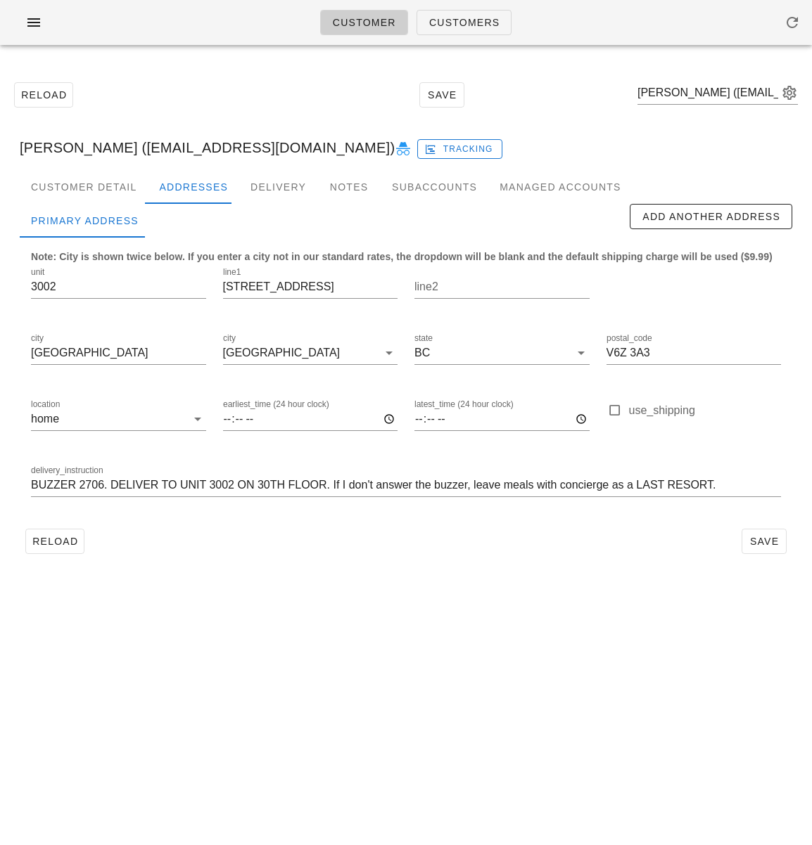
drag, startPoint x: 252, startPoint y: 619, endPoint x: 98, endPoint y: 558, distance: 166.1
click at [243, 614] on div "Customer Customers Reload Save HANIN M ELHAJAJI (haneen.hejaji@hotmail.com) HAN…" at bounding box center [406, 422] width 812 height 845
click at [55, 547] on span "Reload" at bounding box center [55, 541] width 46 height 11
drag, startPoint x: 251, startPoint y: 289, endPoint x: 174, endPoint y: 291, distance: 76.7
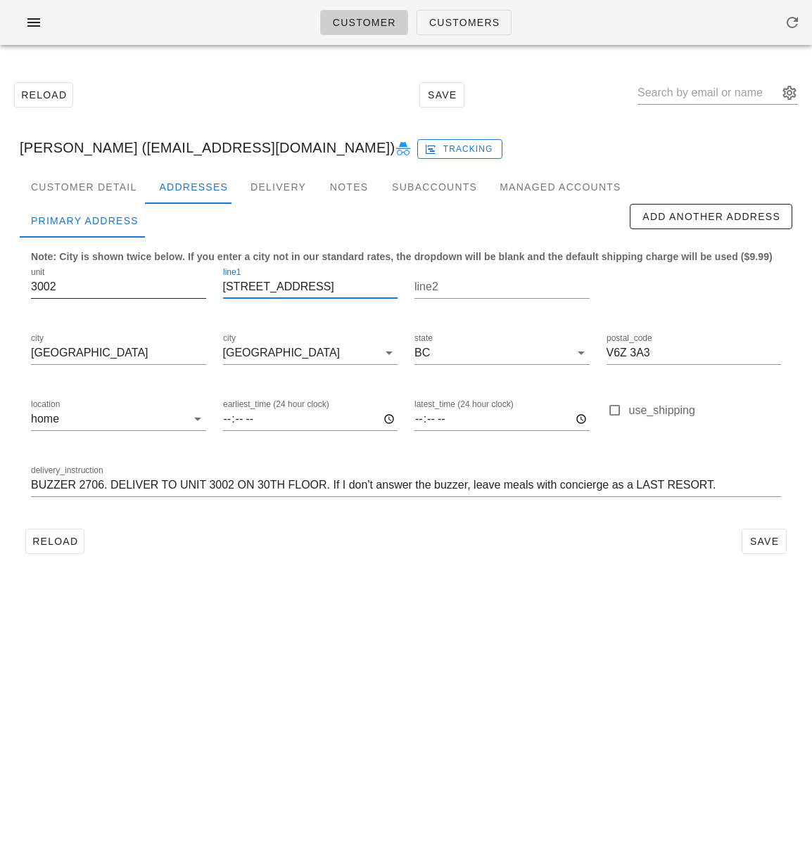
click at [173, 292] on div "unit 3002 line1 3002-1033 Marinaside Crescent line2 city Vancouver city Vancouv…" at bounding box center [406, 388] width 767 height 264
type input "1033 Marinaside Crescent"
click at [219, 479] on input "BUZZER 2706. DELIVER TO UNIT 3002 ON 30TH FLOOR. If I don't answer the buzzer, …" at bounding box center [406, 485] width 750 height 23
click at [763, 537] on span "Save" at bounding box center [764, 541] width 32 height 11
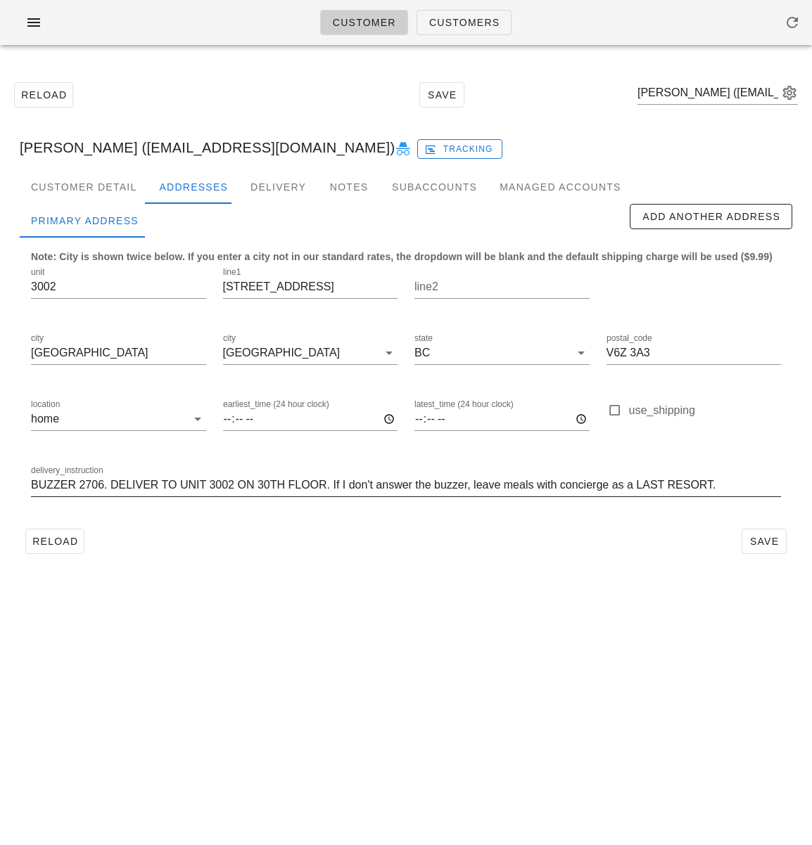
click at [511, 482] on input "BUZZER 2706. DELIVER TO UNIT 3002 ON 30TH FLOOR. If I don't answer the buzzer, …" at bounding box center [406, 485] width 750 height 23
click at [585, 644] on div "Customer Customers Reload Save HANIN M ELHAJAJI (haneen.hejaji@hotmail.com) HAN…" at bounding box center [406, 422] width 812 height 845
drag, startPoint x: 65, startPoint y: 537, endPoint x: 5, endPoint y: 546, distance: 61.2
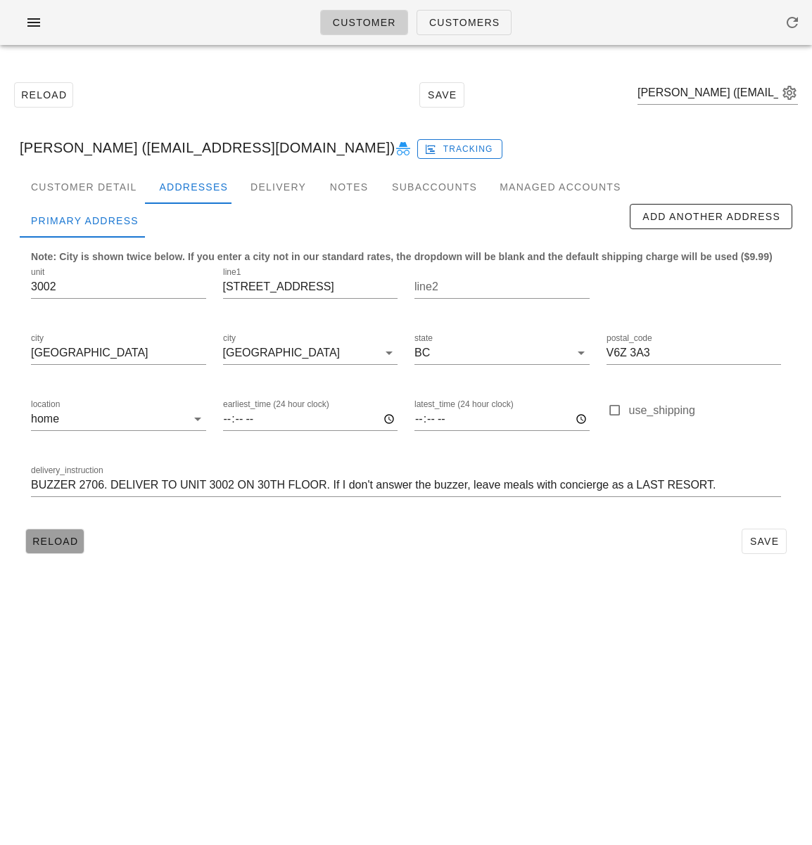
click at [65, 537] on span "Reload" at bounding box center [55, 541] width 46 height 11
click at [44, 24] on span "button" at bounding box center [34, 22] width 23 height 17
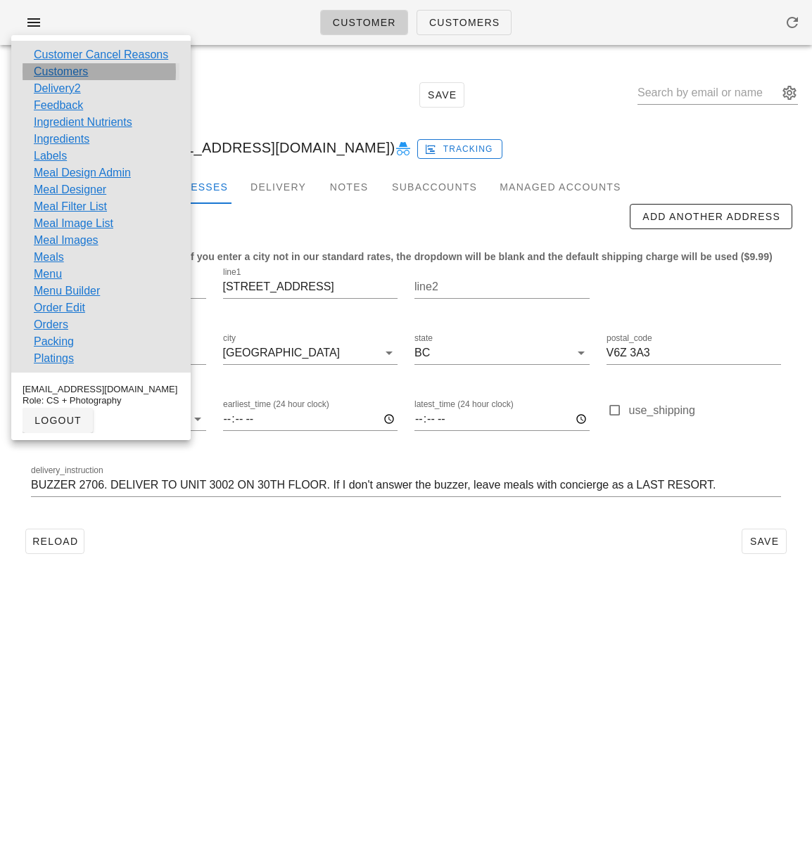
click at [63, 76] on link "Customers" at bounding box center [61, 71] width 54 height 17
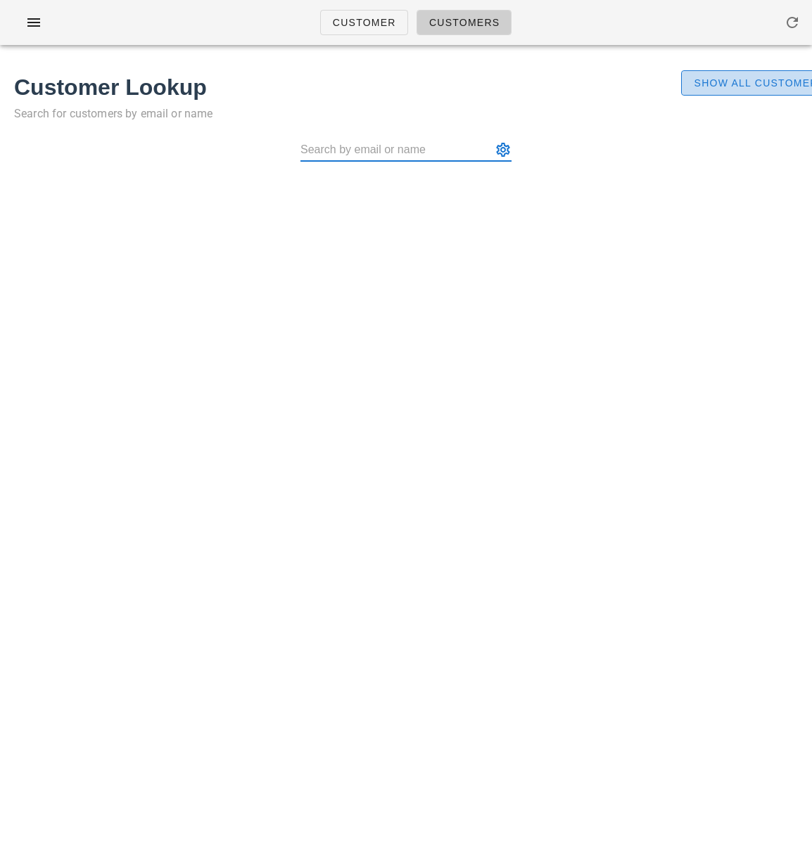
click at [716, 84] on span "Show All Customers" at bounding box center [759, 82] width 132 height 11
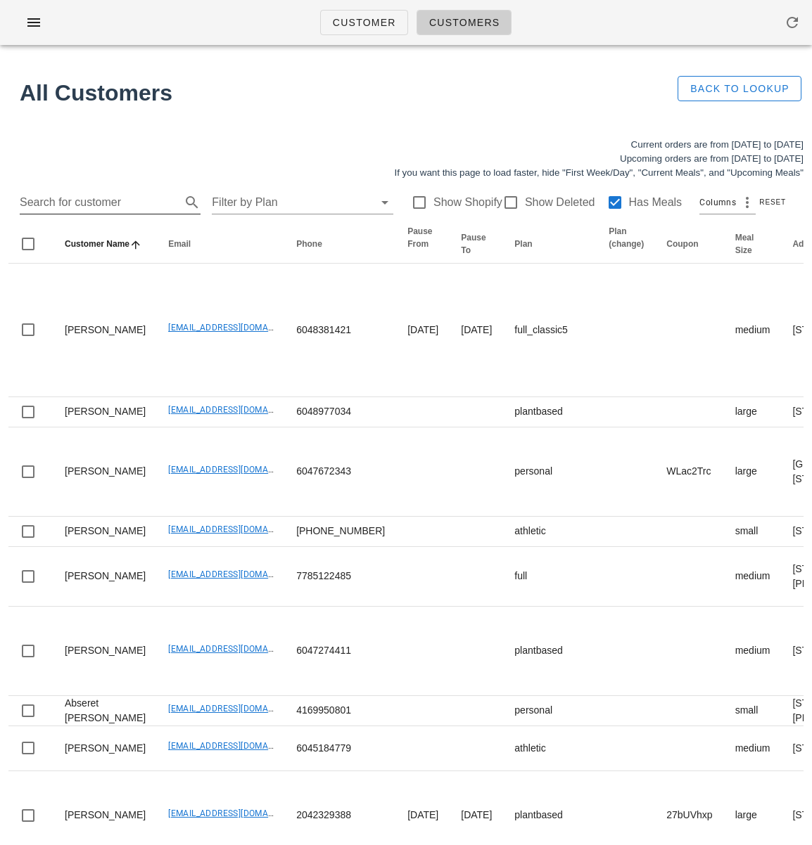
click at [71, 213] on div "Search for customer" at bounding box center [110, 202] width 181 height 23
type input "—"
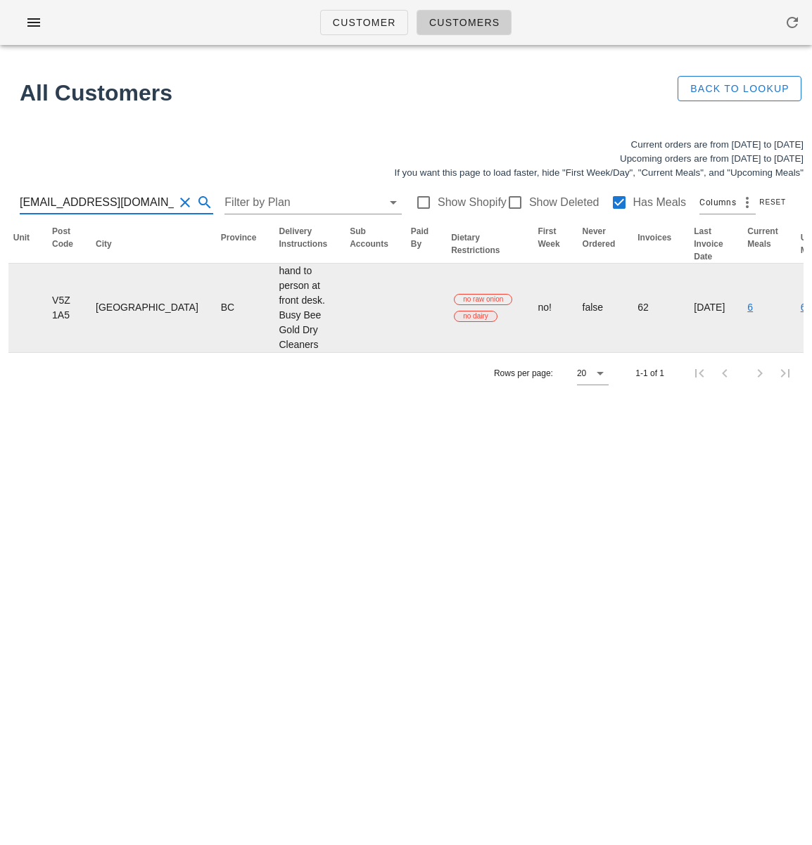
scroll to position [0, 1015]
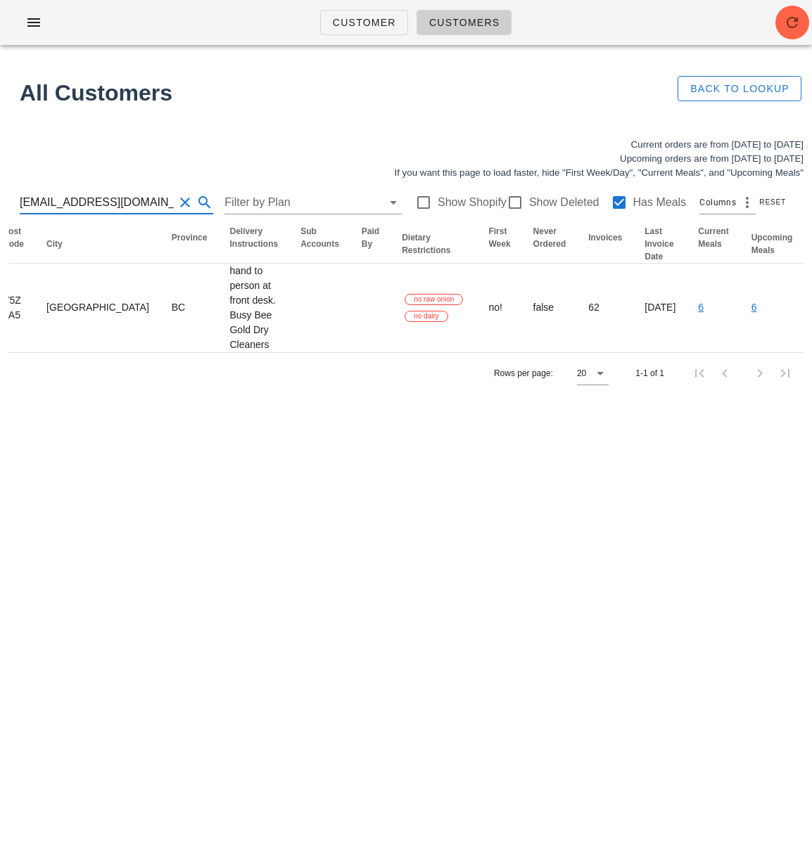
click at [146, 206] on input "busybeegold@gmail.com" at bounding box center [97, 202] width 154 height 23
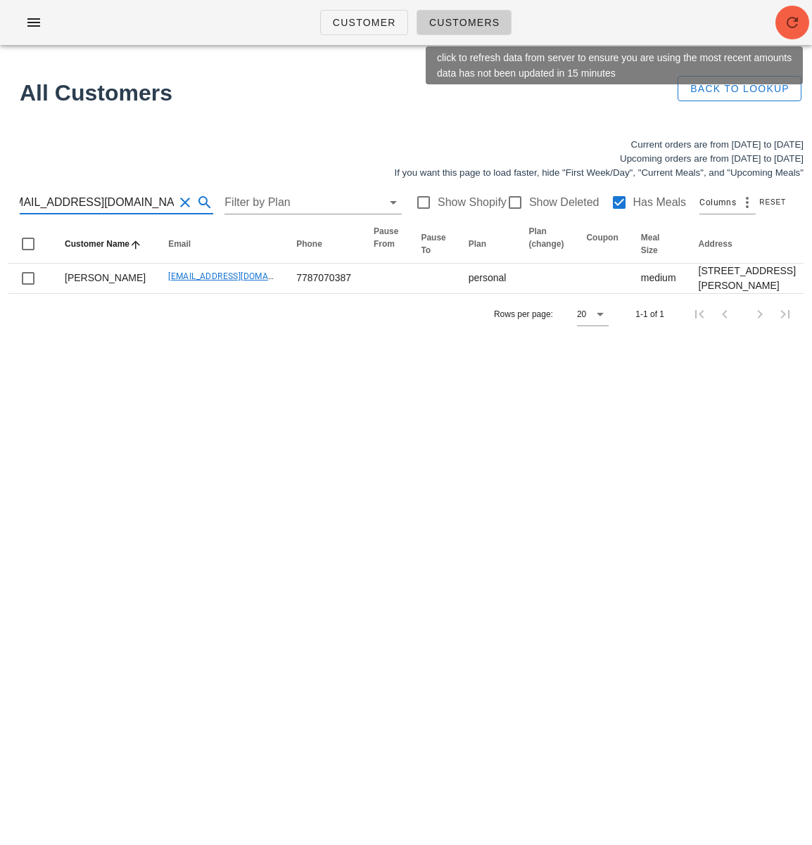
type input "laurrendoestherapy@gmail.com"
click at [791, 21] on icon "button" at bounding box center [791, 22] width 17 height 17
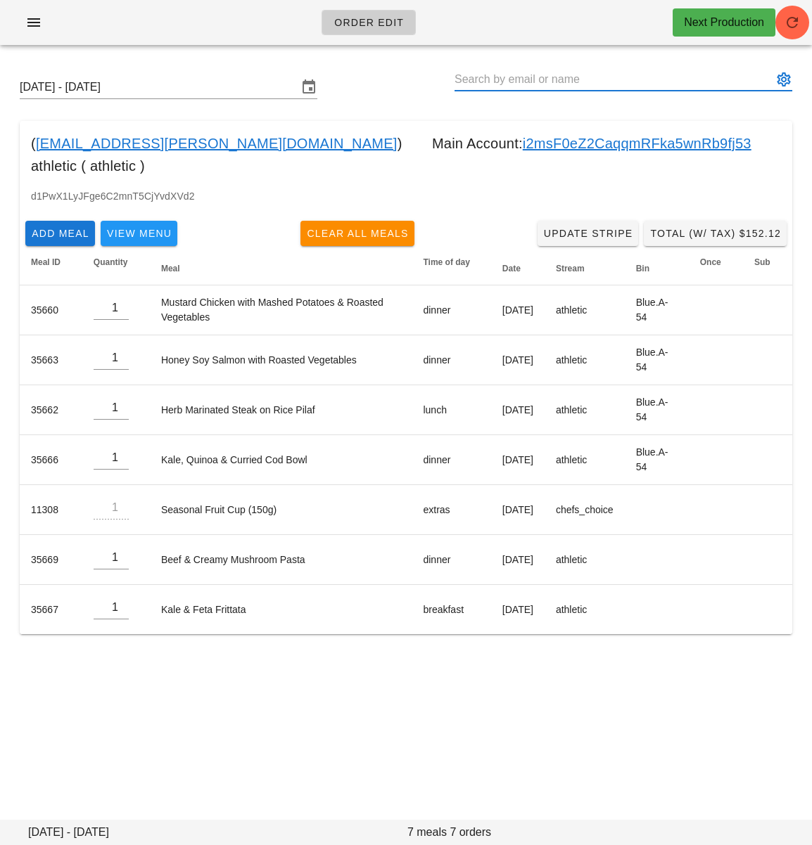
paste input "[EMAIL_ADDRESS][DOMAIN_NAME]"
type input "[PERSON_NAME] ([EMAIL_ADDRESS][DOMAIN_NAME])"
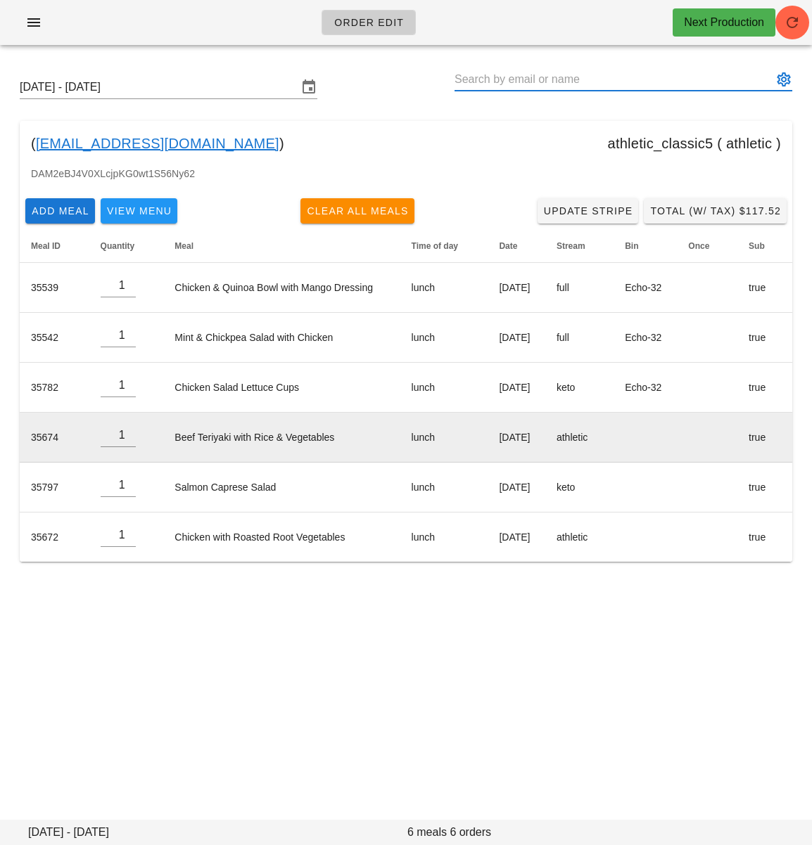
paste input "laurrendoestherapy@gmail.com"
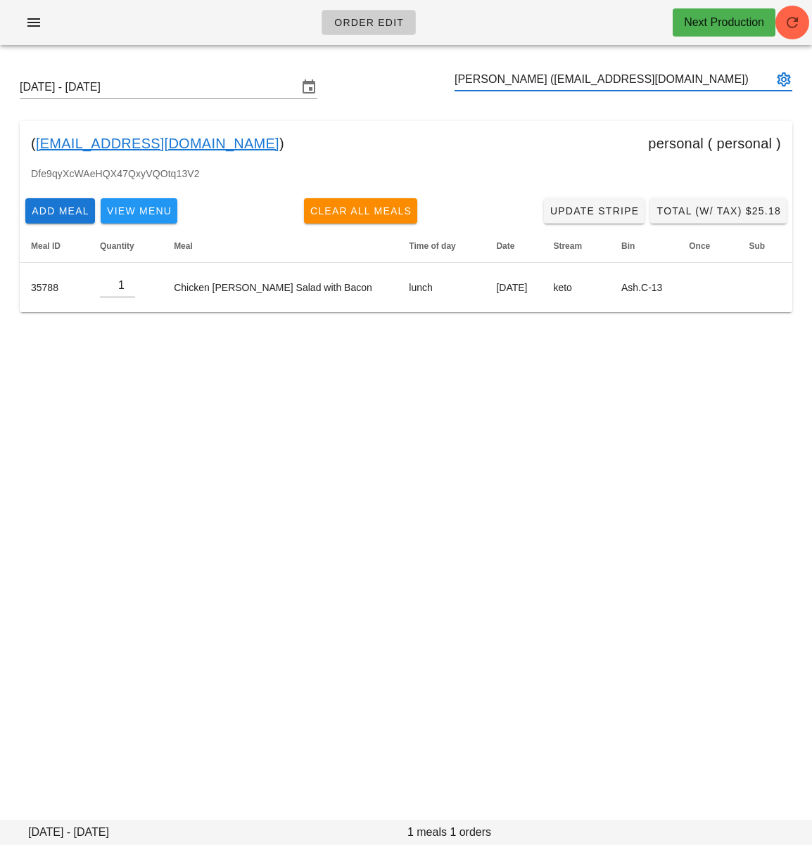
type input "Laurren Iacobellis (laurrendoestherapy@gmail.com)"
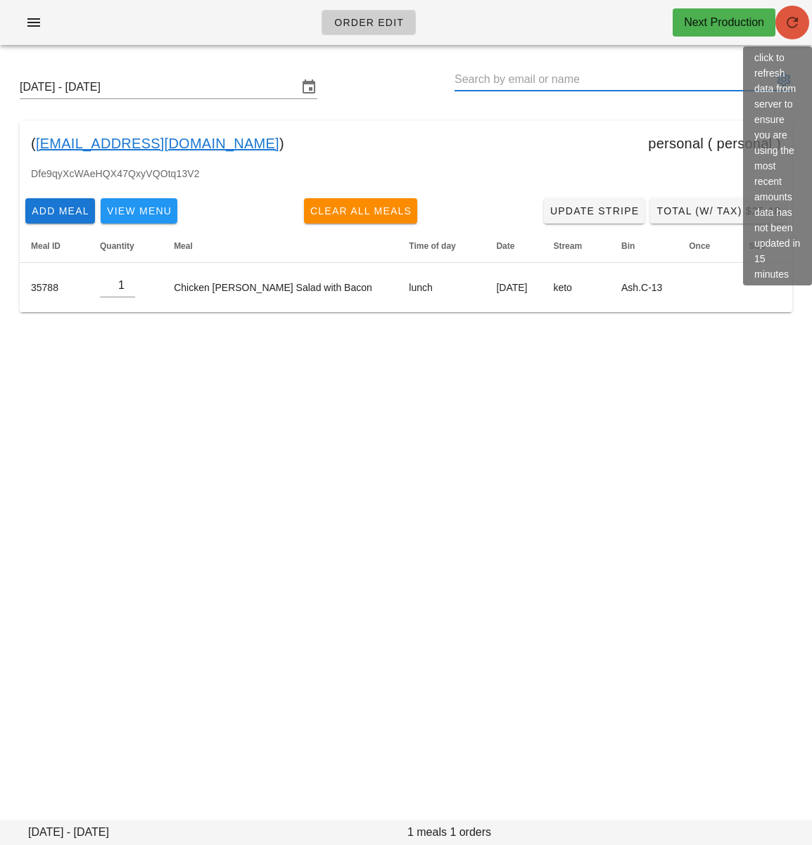
click at [790, 22] on icon "button" at bounding box center [791, 22] width 17 height 17
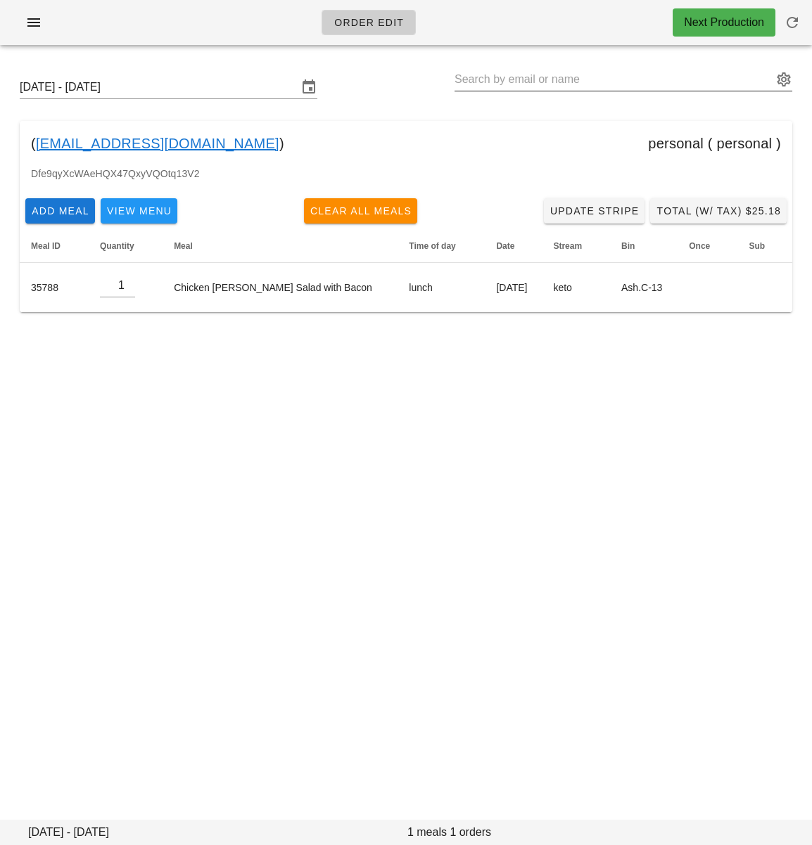
click at [508, 83] on input "text" at bounding box center [613, 79] width 318 height 23
paste input "benedickhalle@yahoo.ca"
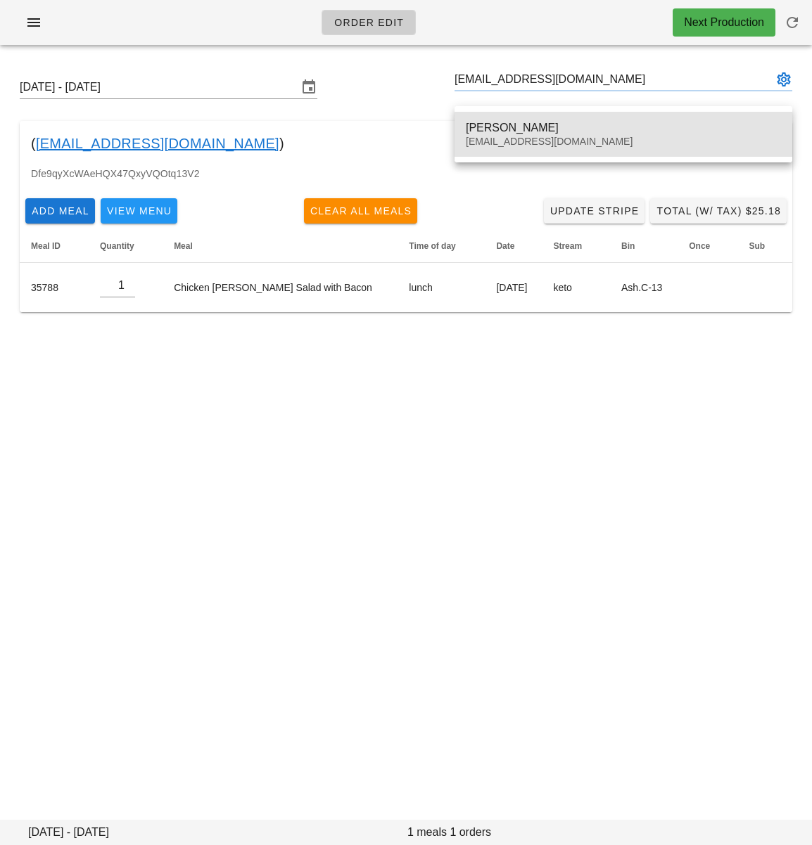
click at [496, 130] on div "Halle Benedick" at bounding box center [623, 127] width 315 height 13
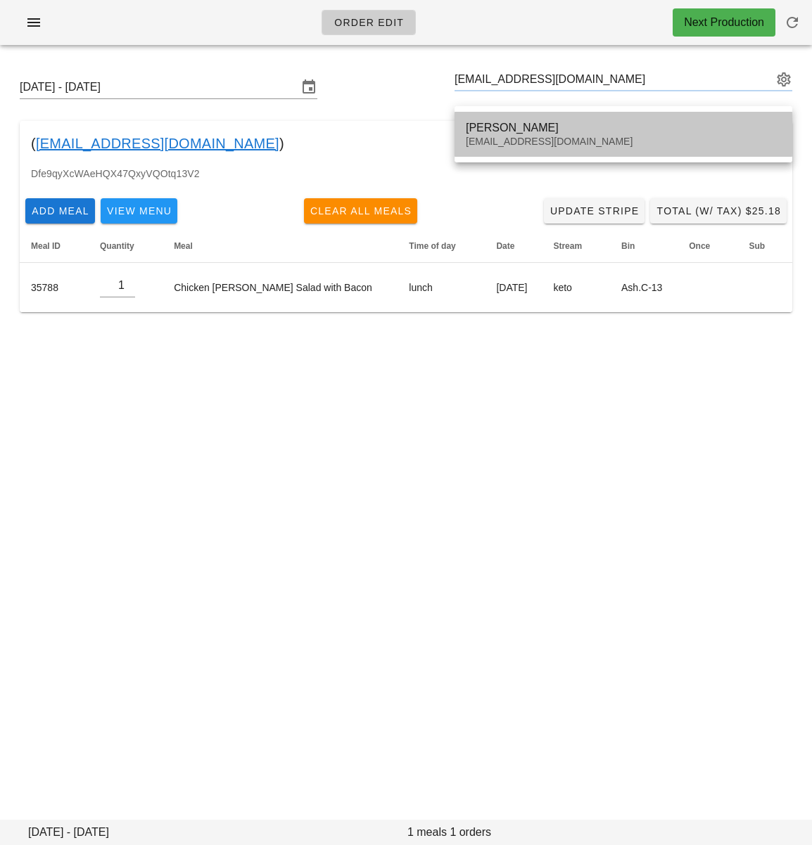
type input "Halle Benedick (benedickhalle@yahoo.ca)"
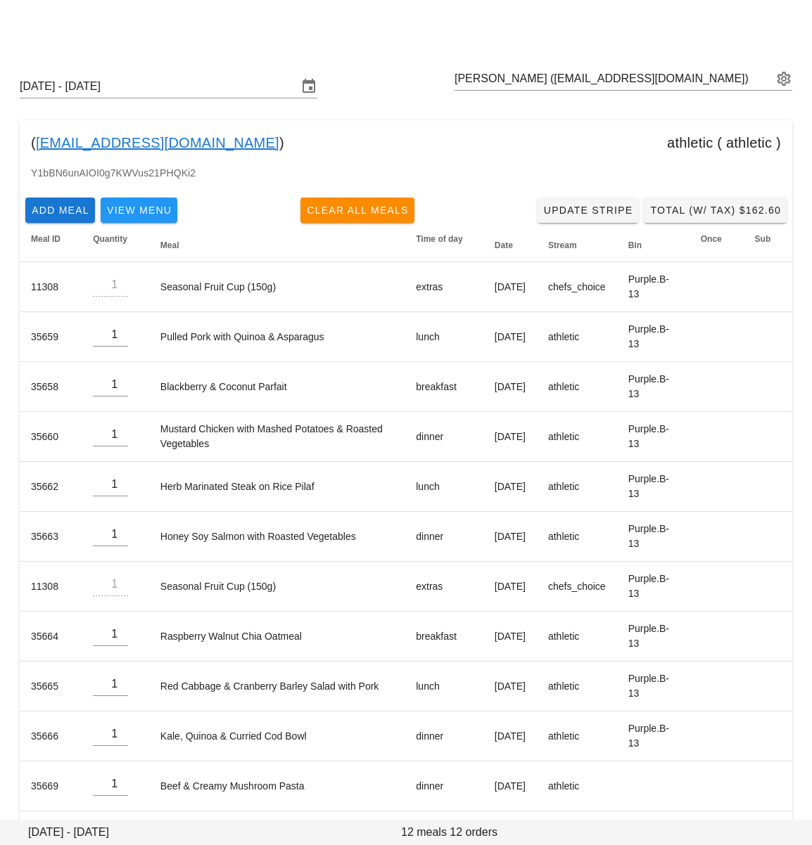
scroll to position [58, 0]
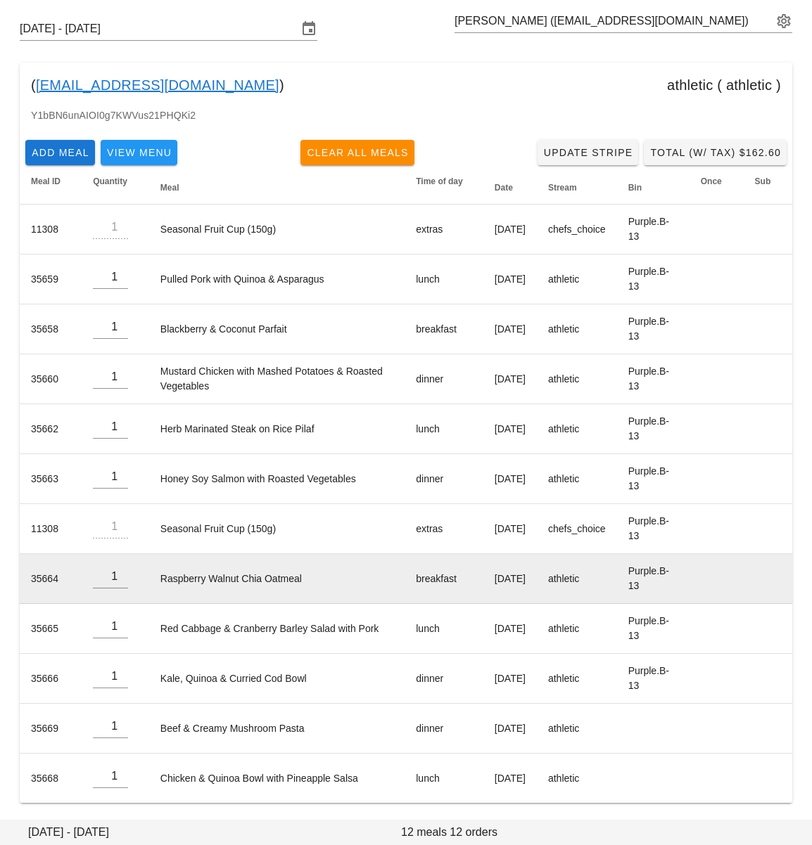
drag, startPoint x: 471, startPoint y: 586, endPoint x: 451, endPoint y: 570, distance: 25.6
click at [483, 570] on td "Wednesday Sep 24" at bounding box center [509, 579] width 53 height 50
copy td "Wednesday Sep 24"
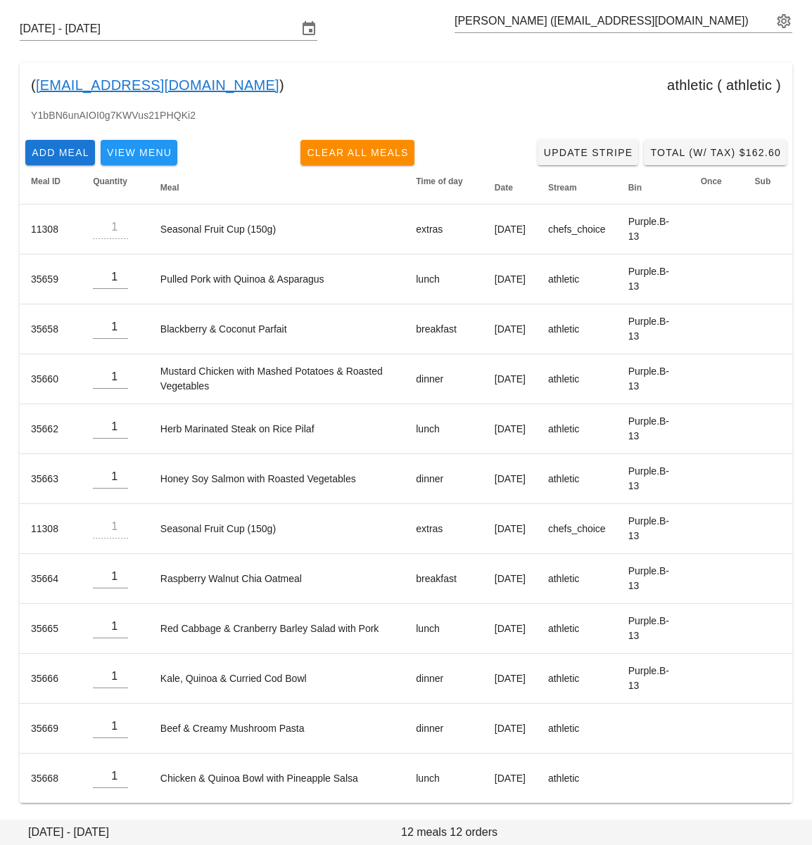
click at [499, 119] on div "Y1bBN6unAIOI0g7KWVus21PHQKi2" at bounding box center [406, 121] width 772 height 27
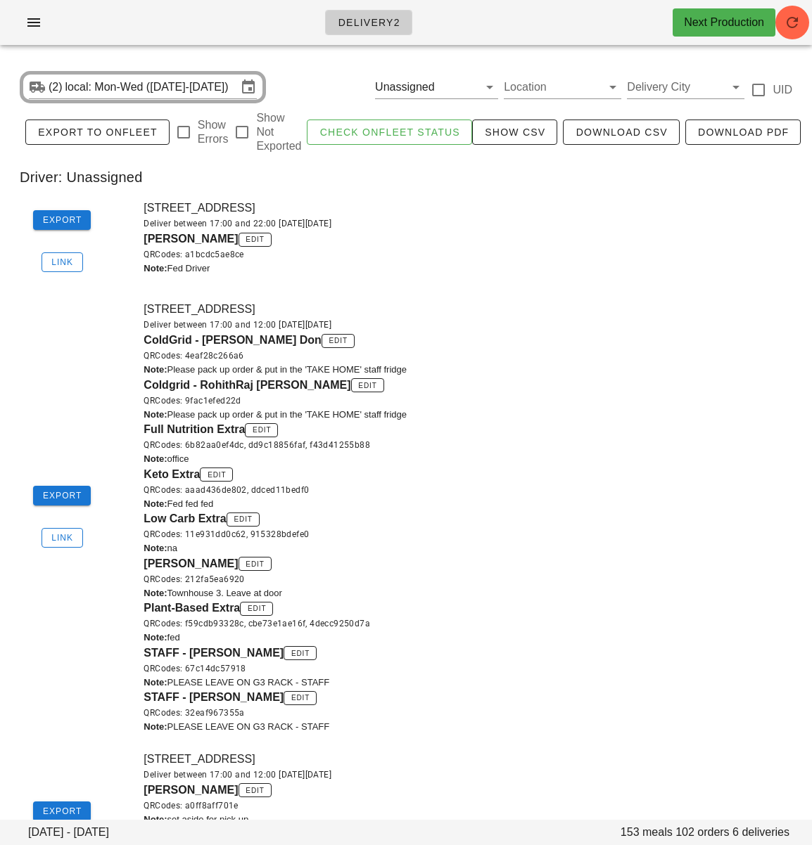
scroll to position [87, 0]
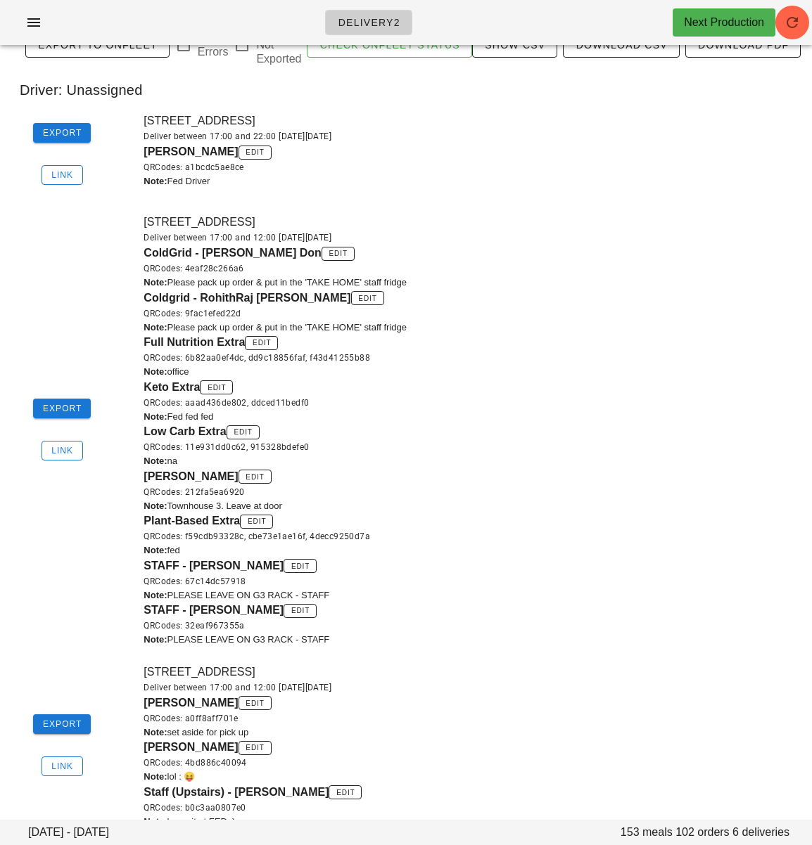
click at [604, 380] on div "Keto Extra edit QRCodes: aaad436de802, ddced11bedf0" at bounding box center [473, 394] width 660 height 31
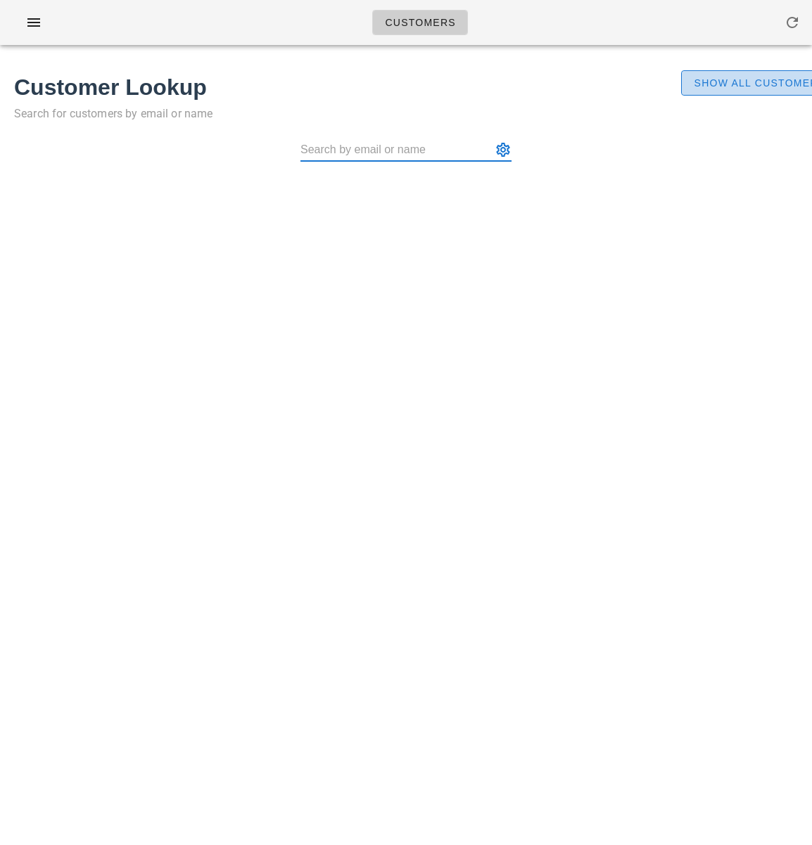
click at [738, 75] on button "Show All Customers" at bounding box center [759, 82] width 156 height 25
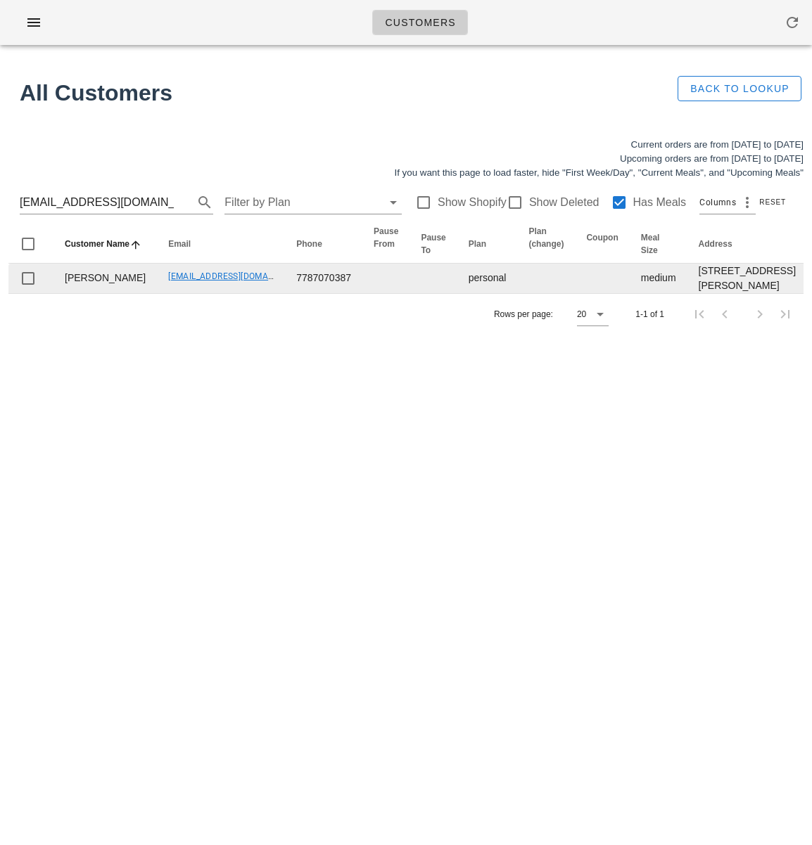
drag, startPoint x: 396, startPoint y: 445, endPoint x: 433, endPoint y: 355, distance: 97.4
click at [397, 443] on div "Customers Found 1 customer All Customers Back to Lookup Current orders are from…" at bounding box center [406, 422] width 812 height 845
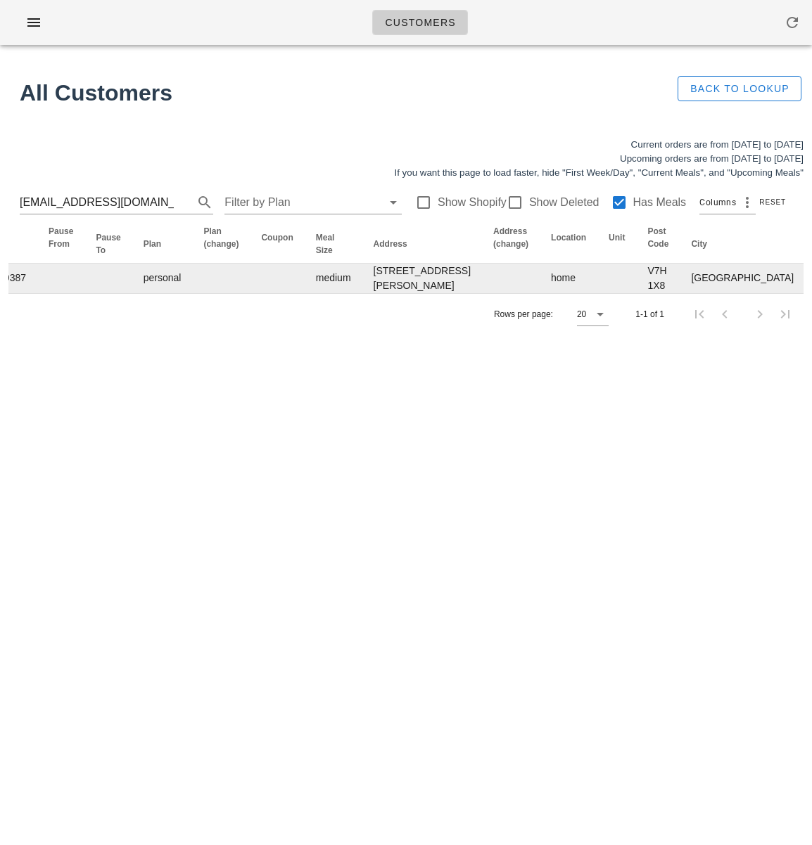
scroll to position [0, 326]
drag, startPoint x: 236, startPoint y: 426, endPoint x: 186, endPoint y: 338, distance: 101.7
click at [236, 423] on div "Customers Found 1 customer All Customers Back to Lookup Current orders are from…" at bounding box center [406, 422] width 812 height 845
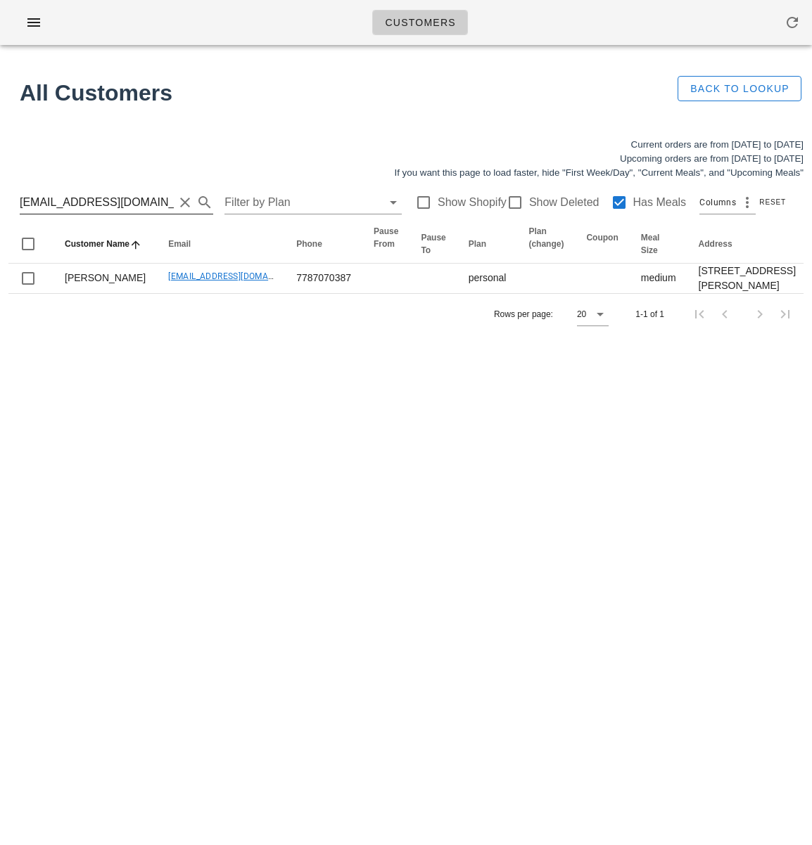
click at [115, 200] on input "laurrendoestherapy@gmail.com" at bounding box center [97, 202] width 154 height 23
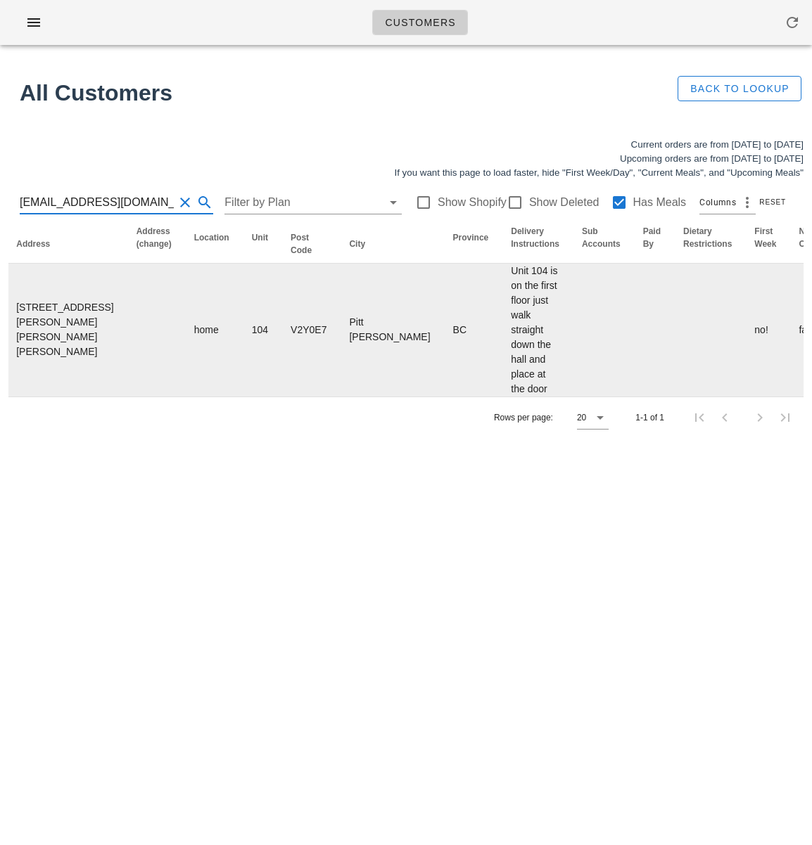
scroll to position [0, 956]
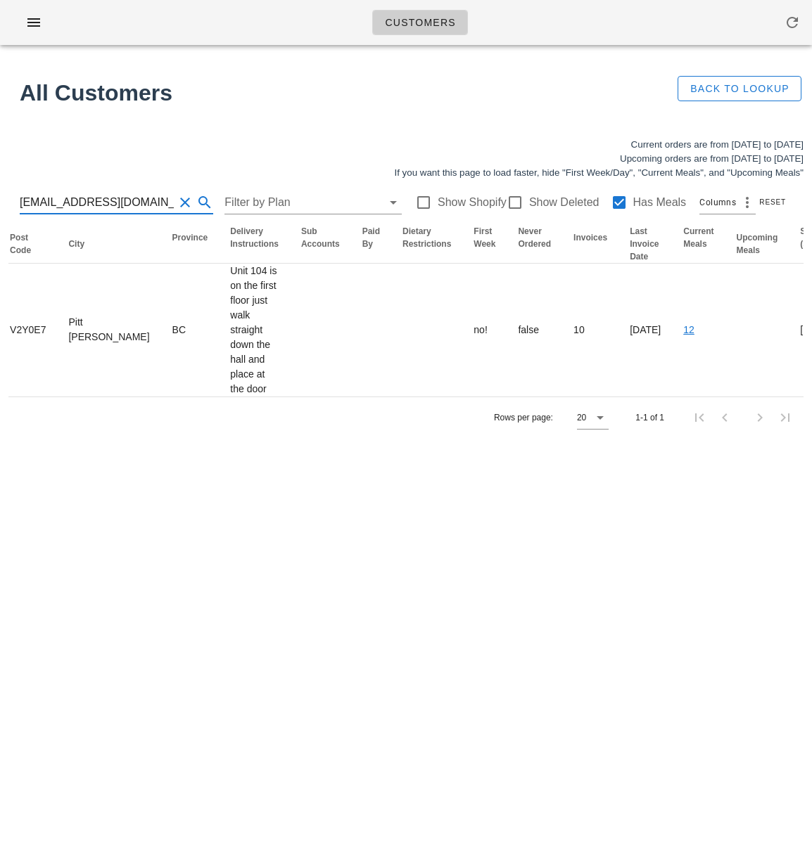
type input "benedickhalle@yahoo.ca"
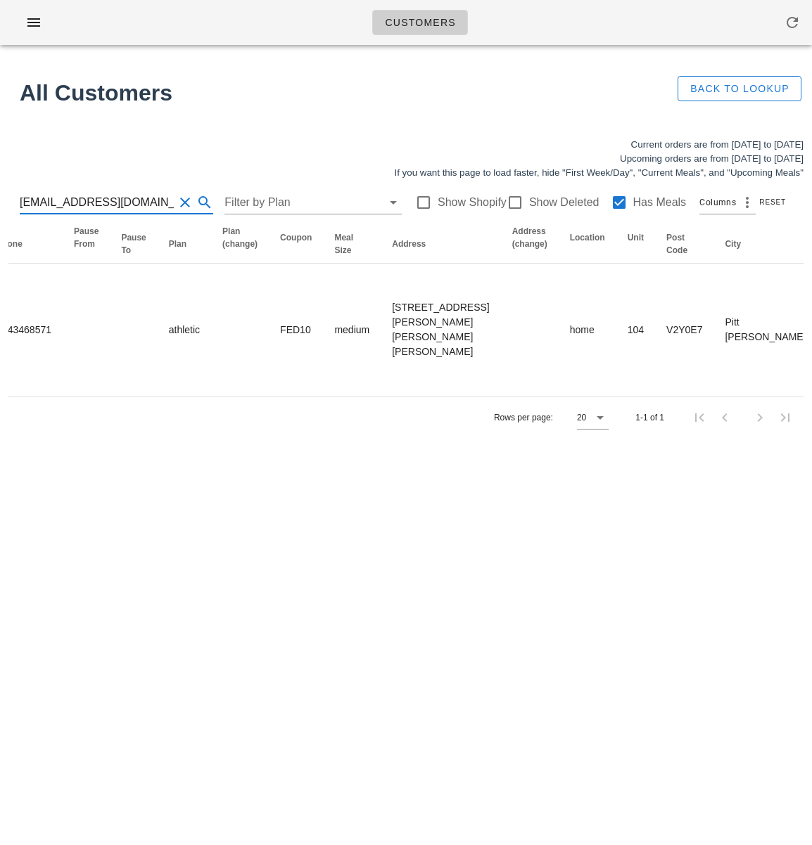
scroll to position [0, 0]
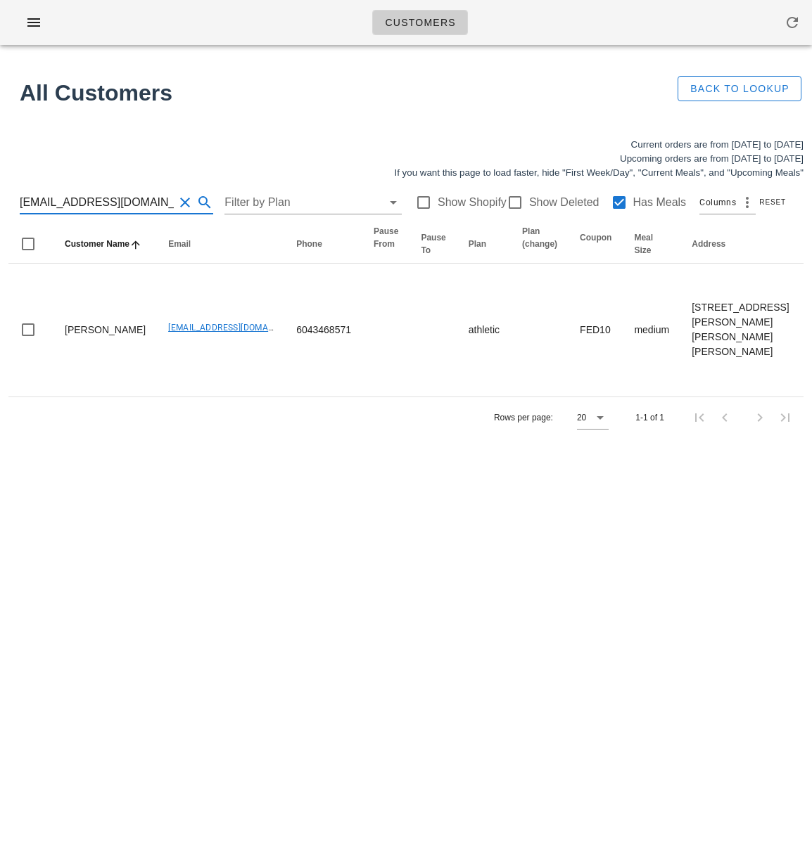
click at [110, 204] on input "benedickhalle@yahoo.ca" at bounding box center [97, 202] width 154 height 23
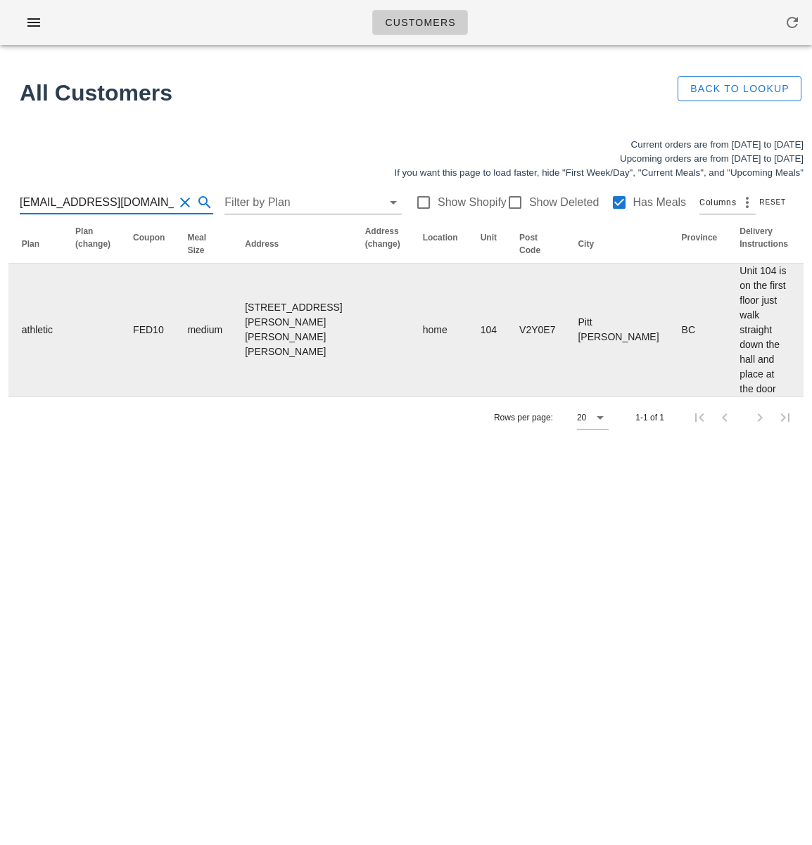
scroll to position [0, 956]
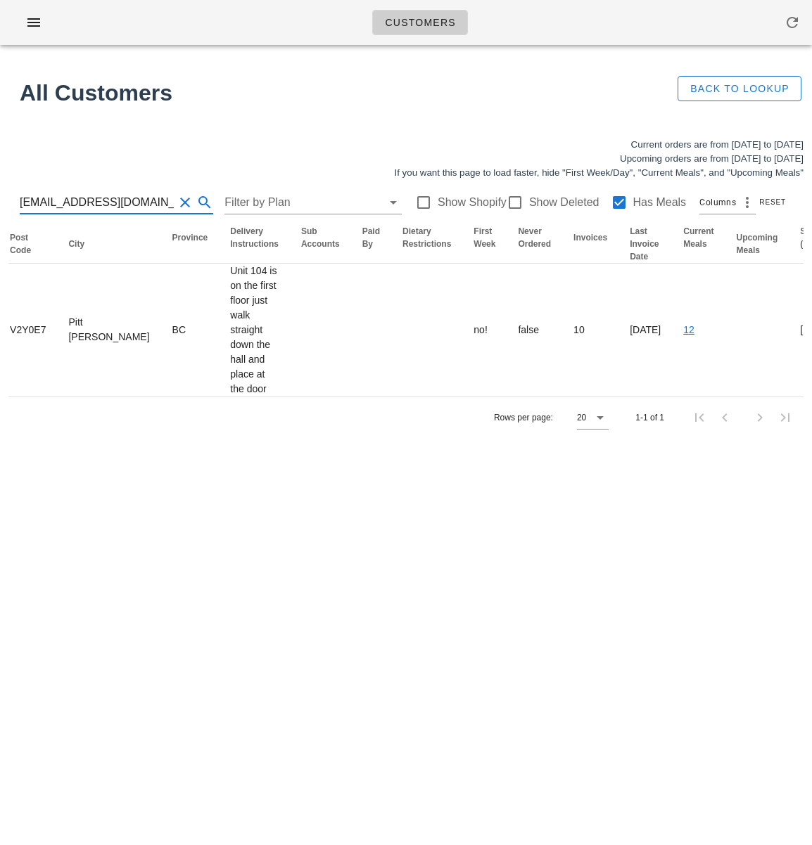
click at [177, 201] on button "Clear Search for customer" at bounding box center [185, 202] width 17 height 17
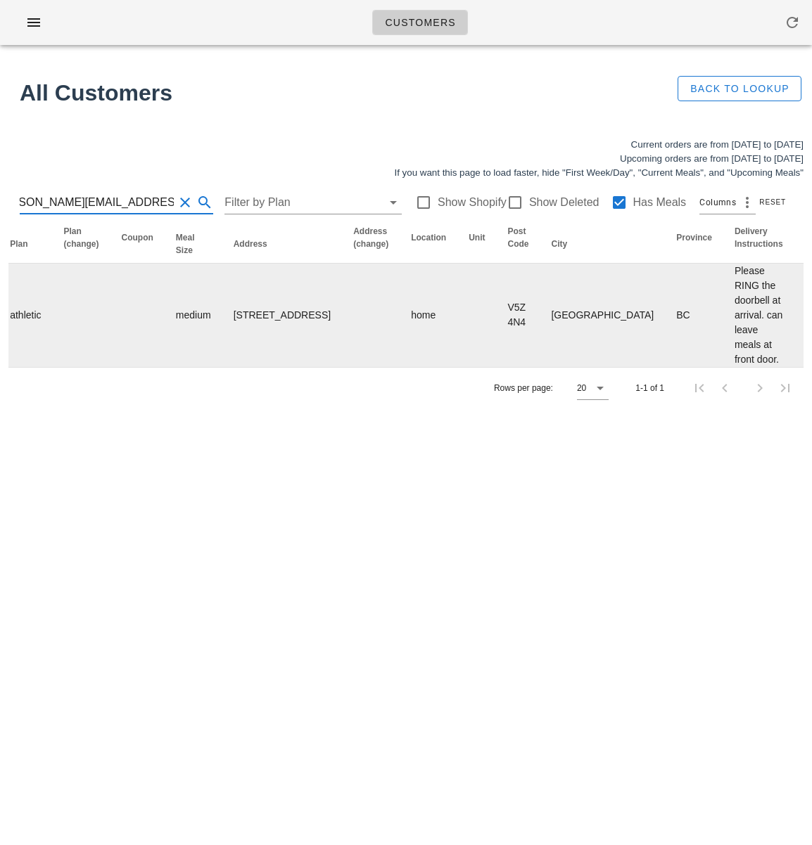
scroll to position [0, 963]
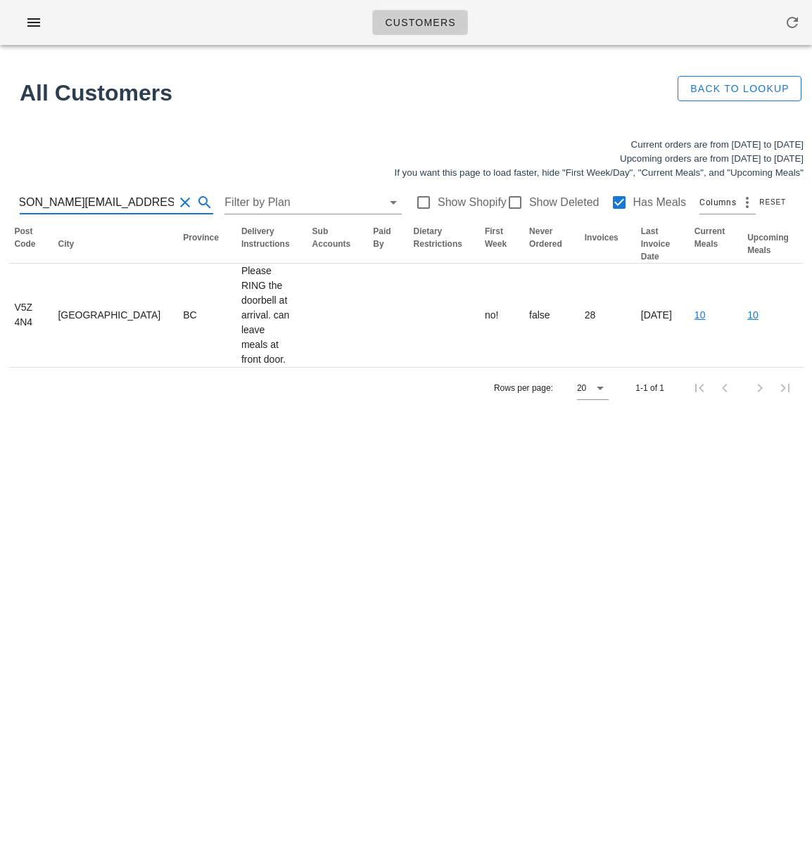
type input "lesley@splitsecondbasketball.com"
click at [240, 501] on div "Customers Found 1 customer All Customers Back to Lookup Current orders are from…" at bounding box center [406, 422] width 812 height 845
drag, startPoint x: 171, startPoint y: 475, endPoint x: 458, endPoint y: 684, distance: 354.5
click at [175, 477] on div "Customers Found 1 customer All Customers Back to Lookup Current orders are from…" at bounding box center [406, 422] width 812 height 845
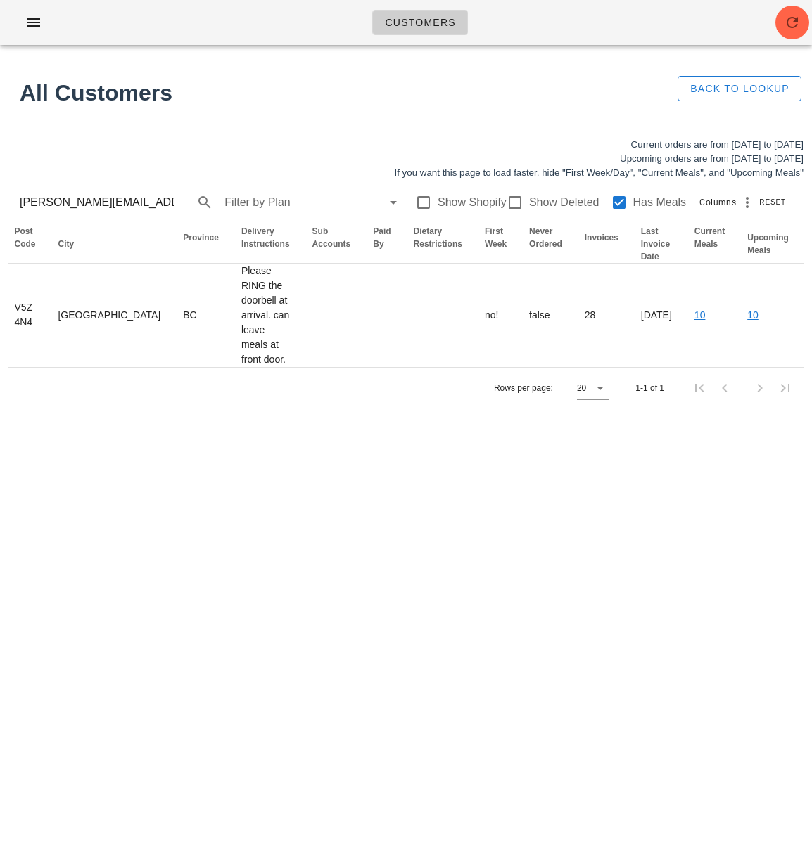
click at [627, 777] on div "Customers Found 1 customer All Customers Back to Lookup Current orders are from…" at bounding box center [406, 422] width 812 height 845
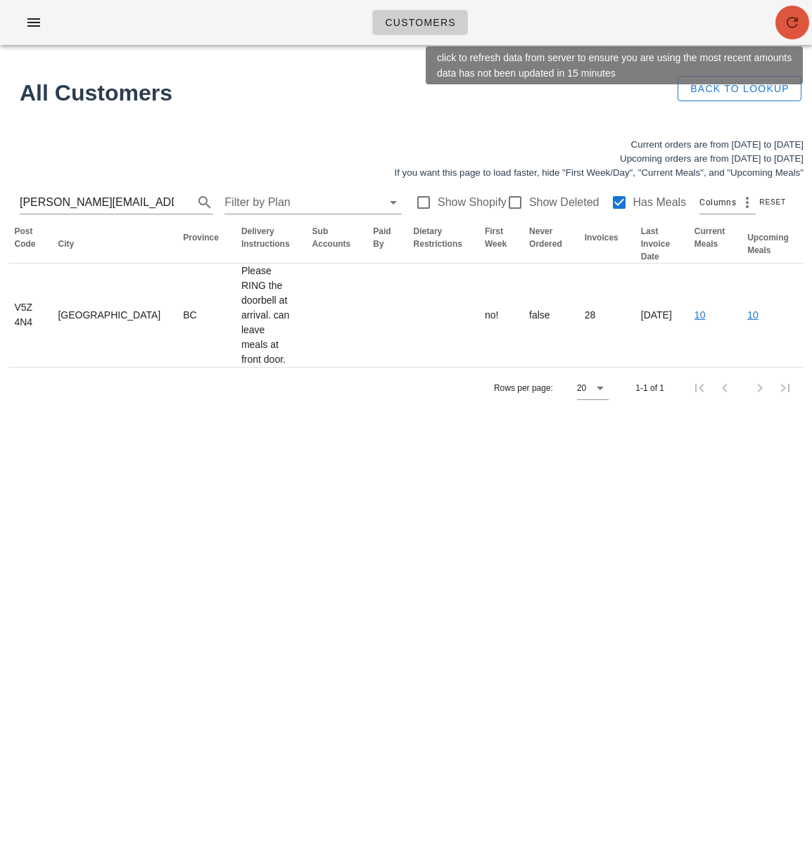
drag, startPoint x: 795, startPoint y: 23, endPoint x: 792, endPoint y: 6, distance: 17.8
click at [794, 20] on icon "button" at bounding box center [791, 22] width 17 height 17
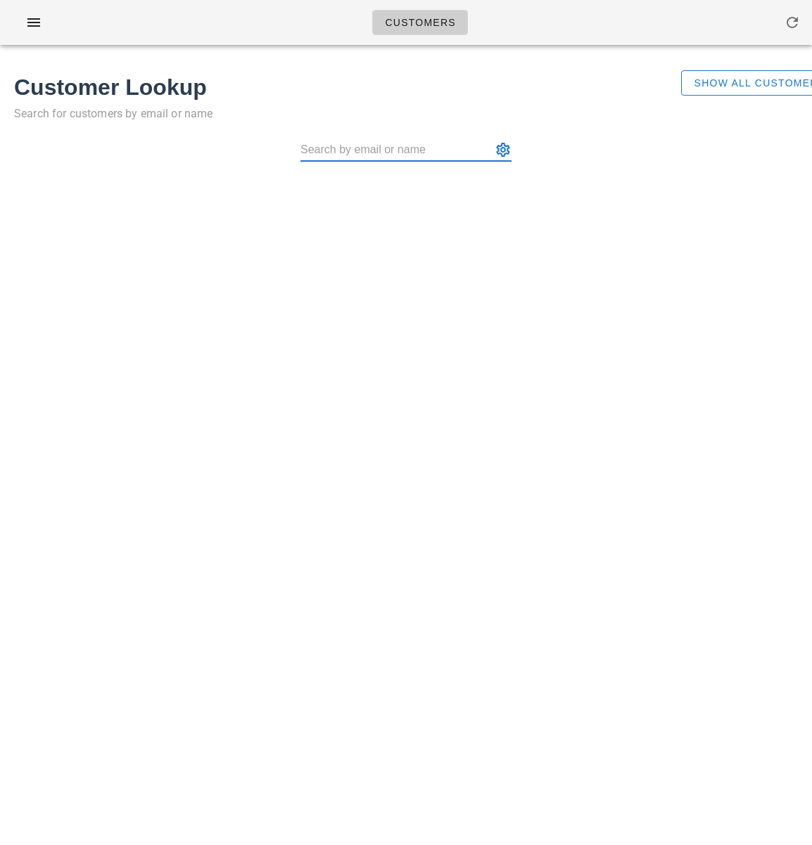
drag, startPoint x: 580, startPoint y: 232, endPoint x: 518, endPoint y: 233, distance: 62.6
click at [579, 232] on div "Customers Found 1 customer Customer Lookup Search for customers by email or nam…" at bounding box center [406, 422] width 812 height 845
drag, startPoint x: 734, startPoint y: 81, endPoint x: 475, endPoint y: 133, distance: 264.7
click at [734, 81] on span "Show All Customers" at bounding box center [759, 82] width 132 height 11
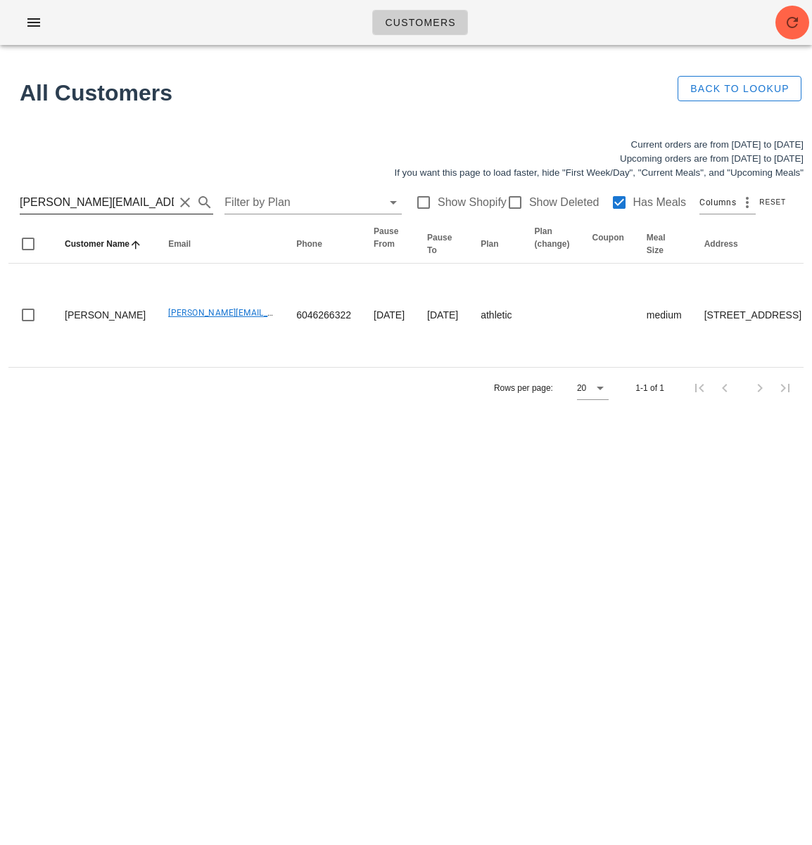
click at [105, 205] on input "lesley@splitsecondbasketball.com" at bounding box center [97, 202] width 154 height 23
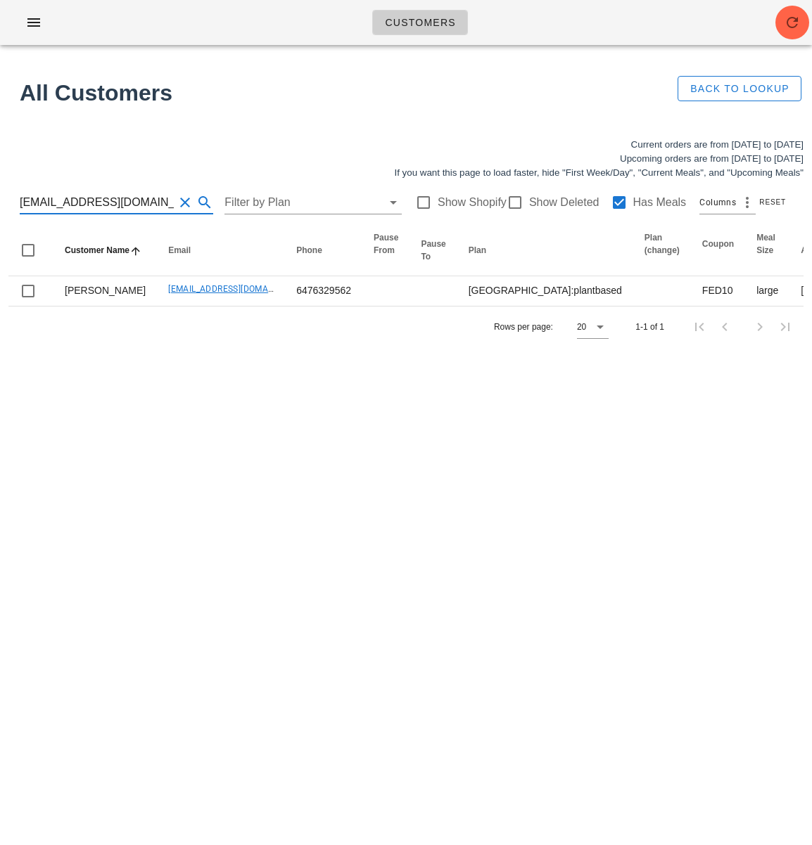
type input "amandas110@hotmail.com"
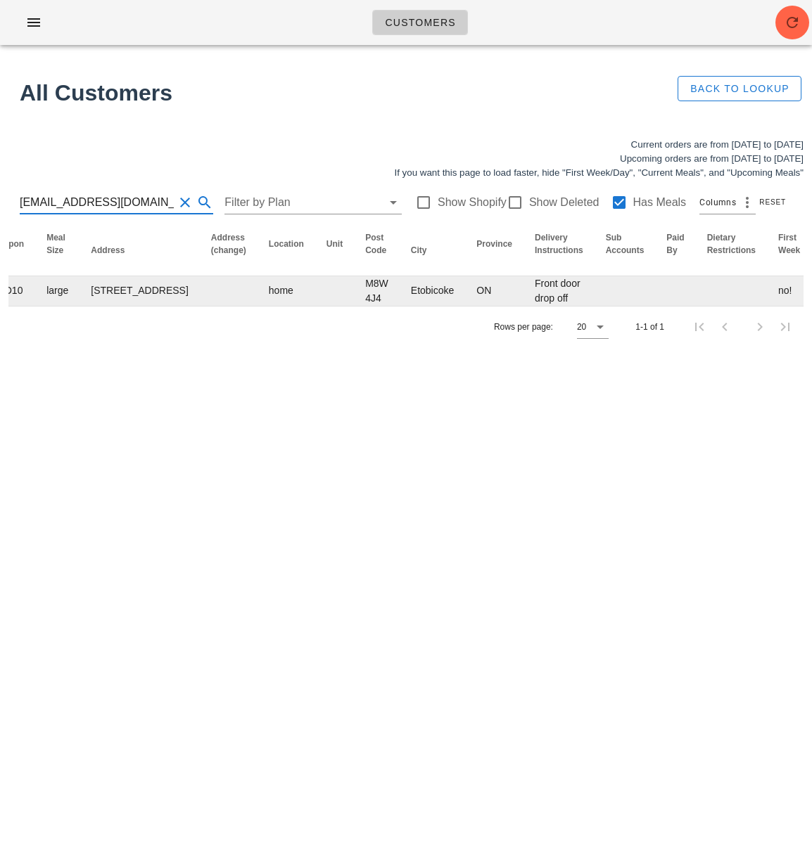
scroll to position [0, 993]
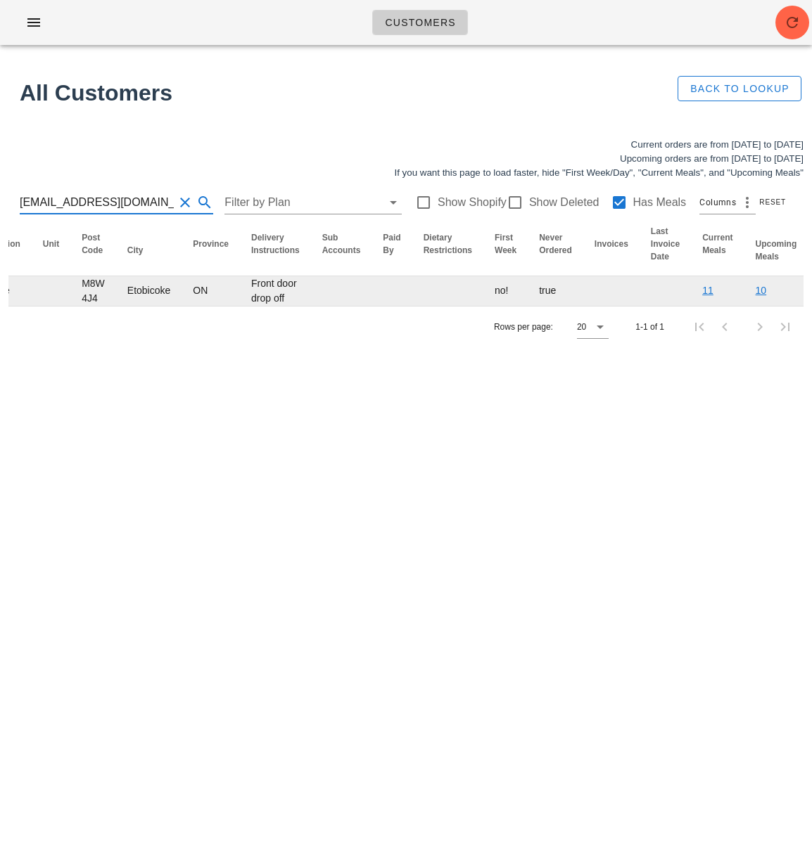
drag, startPoint x: 757, startPoint y: 317, endPoint x: 748, endPoint y: 316, distance: 9.2
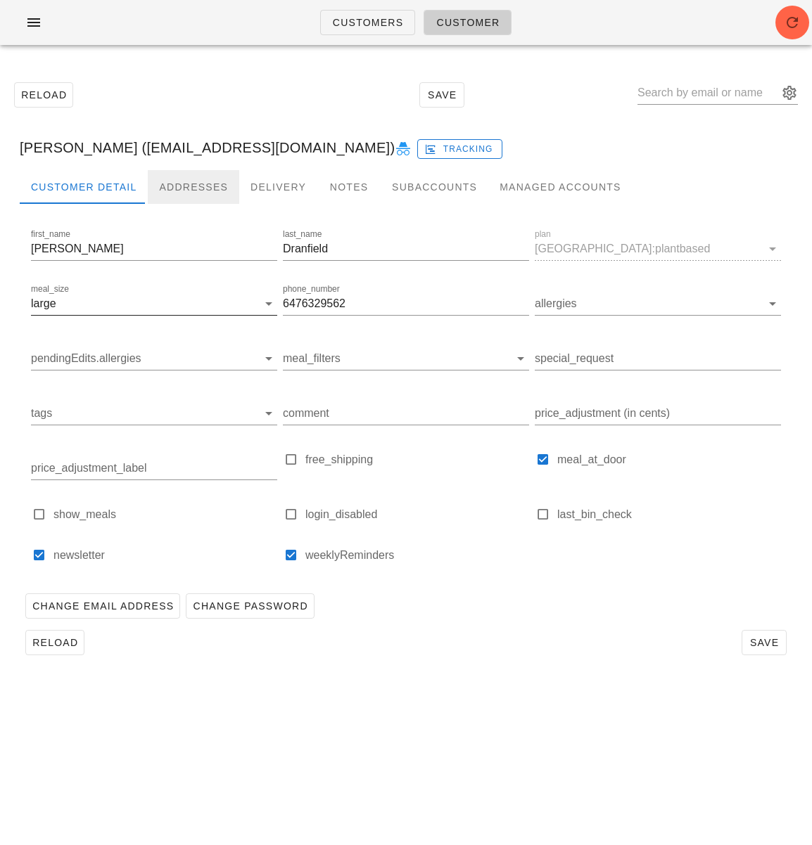
drag, startPoint x: 163, startPoint y: 185, endPoint x: 224, endPoint y: 297, distance: 127.1
click at [163, 184] on div "Addresses" at bounding box center [193, 187] width 91 height 34
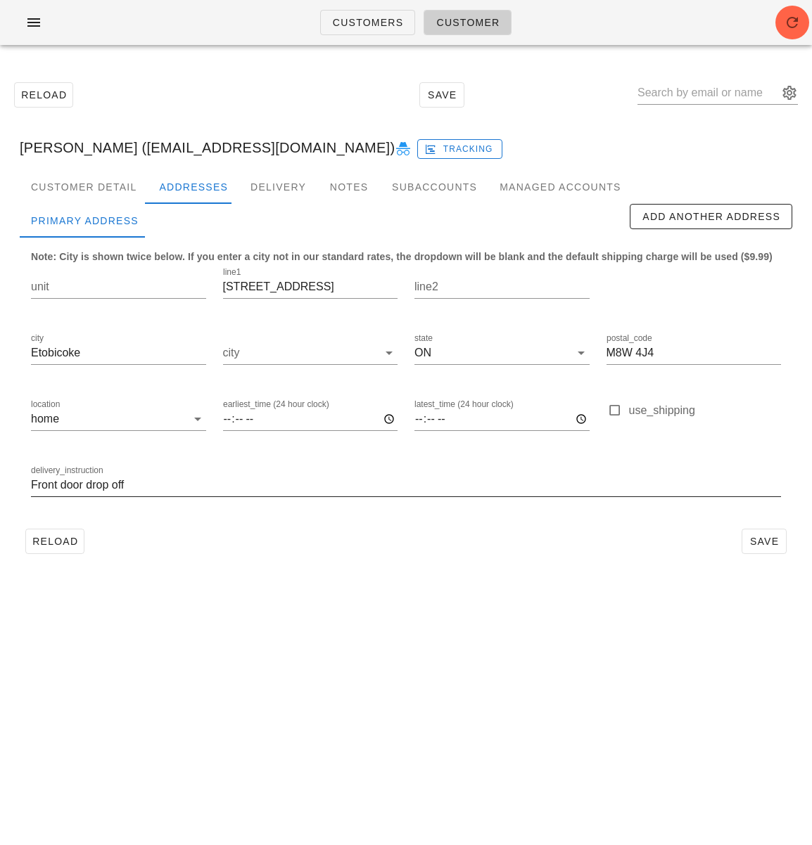
click at [211, 481] on input "Front door drop off" at bounding box center [406, 485] width 750 height 23
paste input "ring the doorbell upon arrival"
click at [139, 487] on input "Front door drop off. ring the doorbell upon arrival" at bounding box center [406, 485] width 750 height 23
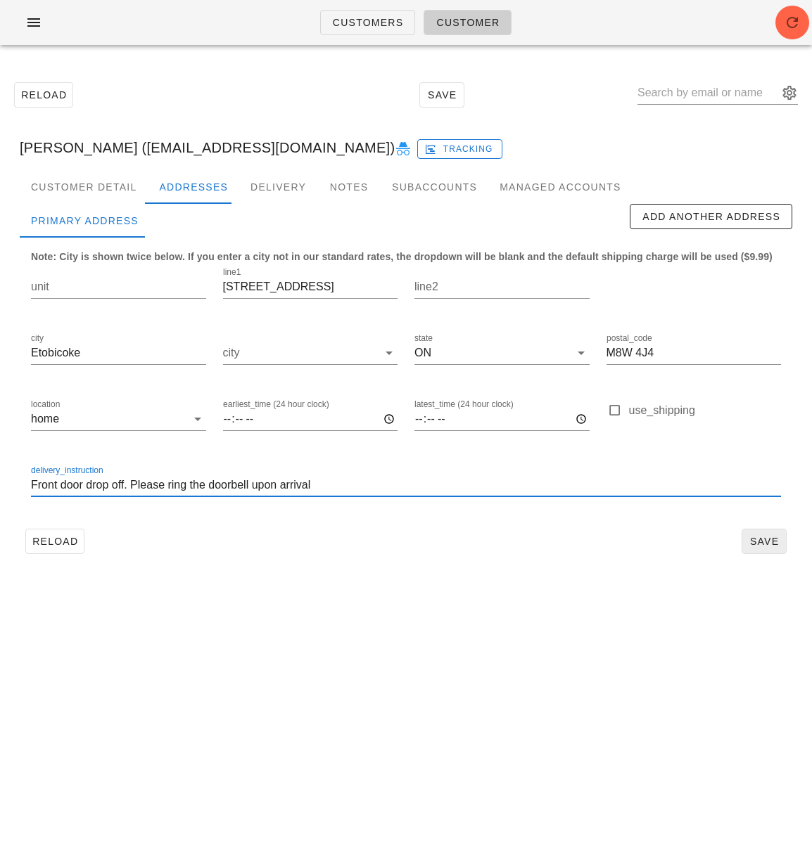
type input "Front door drop off. Please ring the doorbell upon arrival"
click at [757, 540] on span "Save" at bounding box center [764, 541] width 32 height 11
click at [254, 544] on div "Reload Save" at bounding box center [406, 541] width 772 height 37
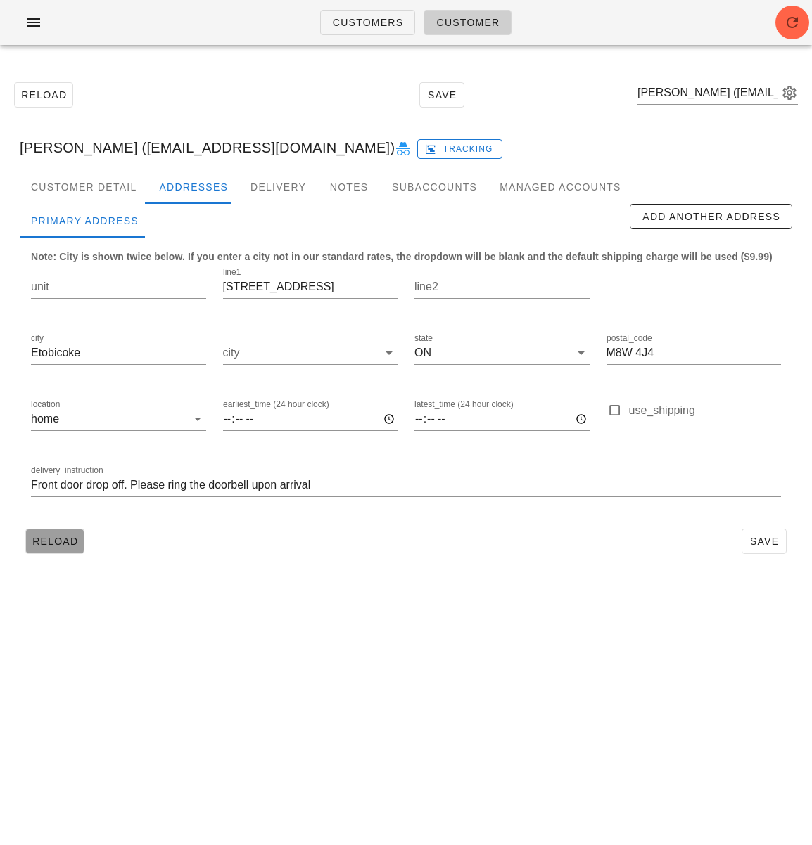
click at [75, 541] on span "Reload" at bounding box center [55, 541] width 46 height 11
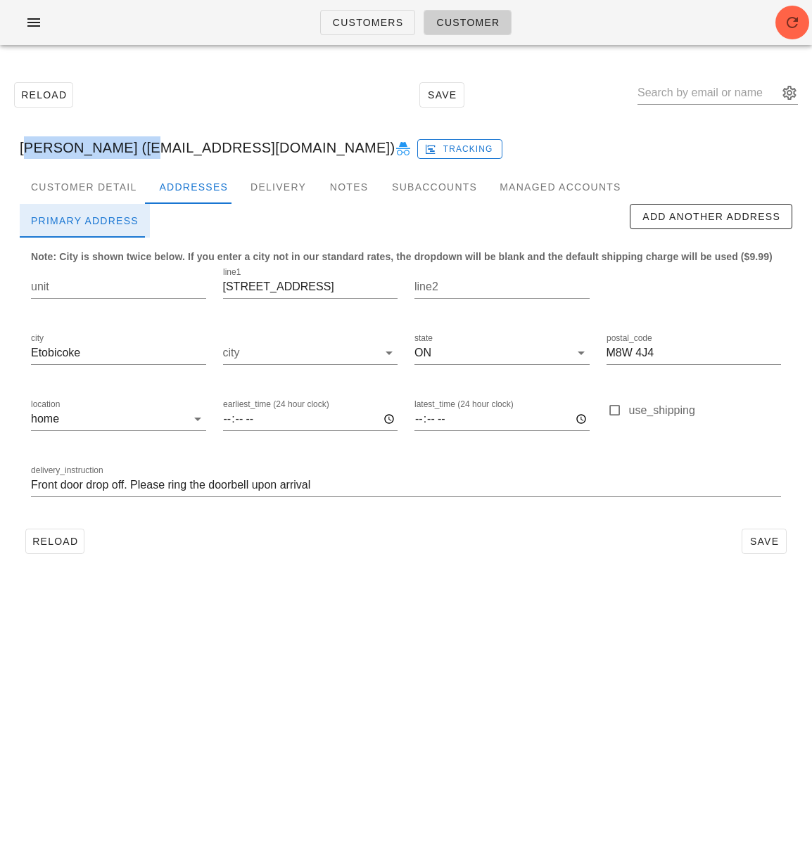
drag, startPoint x: 138, startPoint y: 148, endPoint x: 22, endPoint y: 228, distance: 140.6
click at [7, 154] on div "Reload Save Amanda Dranfield (amandas110@hotmail.com) Tracking Customer Detail …" at bounding box center [406, 317] width 812 height 523
copy div "Amanda Dranfield"
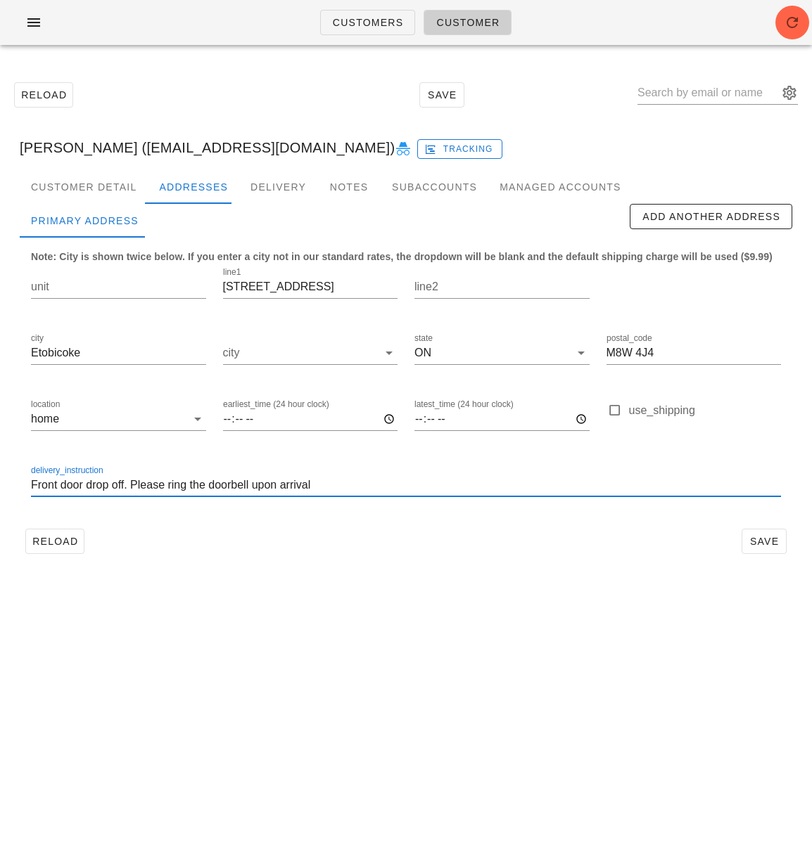
drag, startPoint x: 304, startPoint y: 487, endPoint x: -70, endPoint y: 488, distance: 374.1
click at [0, 488] on html "Customers Customer Reload Save Amanda Dranfield (amandas110@hotmail.com) Tracki…" at bounding box center [406, 422] width 812 height 845
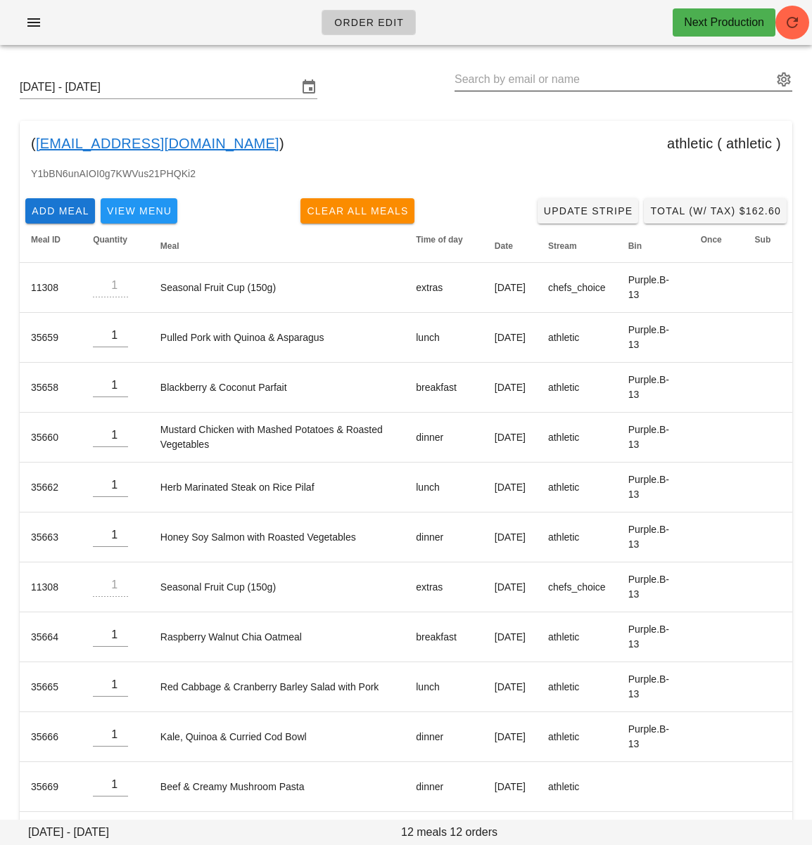
click at [504, 85] on input "text" at bounding box center [613, 79] width 318 height 23
paste input "[EMAIL_ADDRESS][DOMAIN_NAME]"
type input "[EMAIL_ADDRESS][DOMAIN_NAME]"
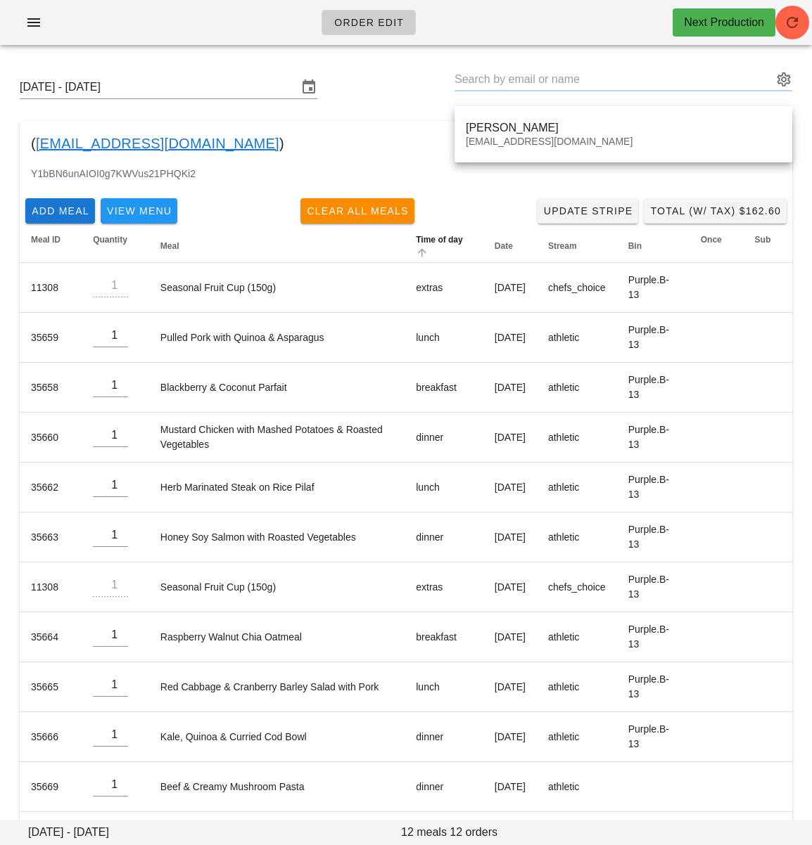
type input "[PERSON_NAME] ([EMAIL_ADDRESS][DOMAIN_NAME])"
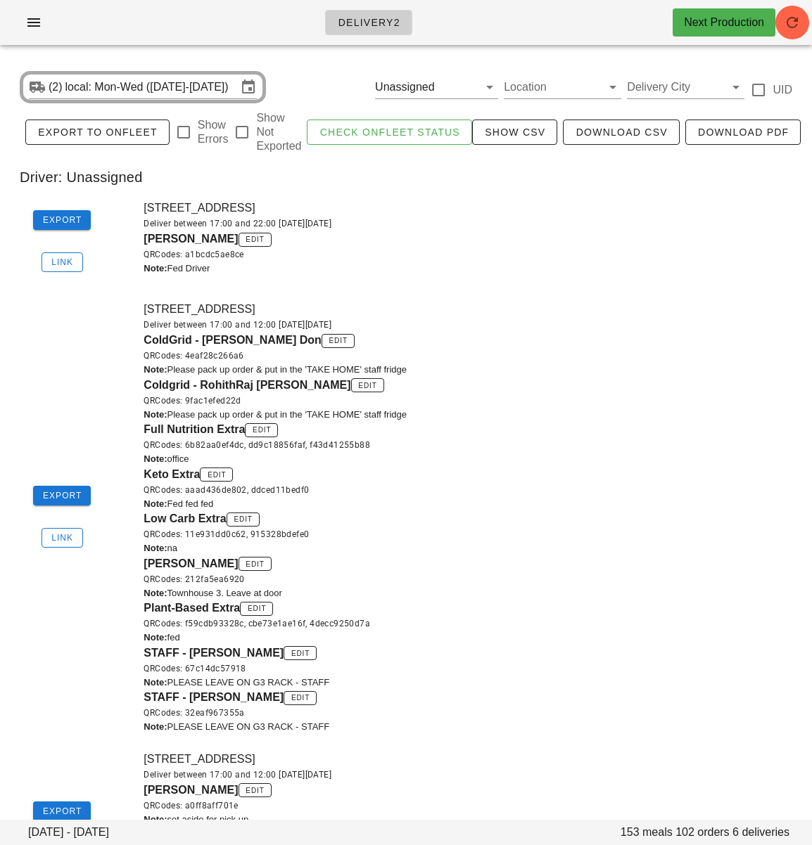
scroll to position [87, 0]
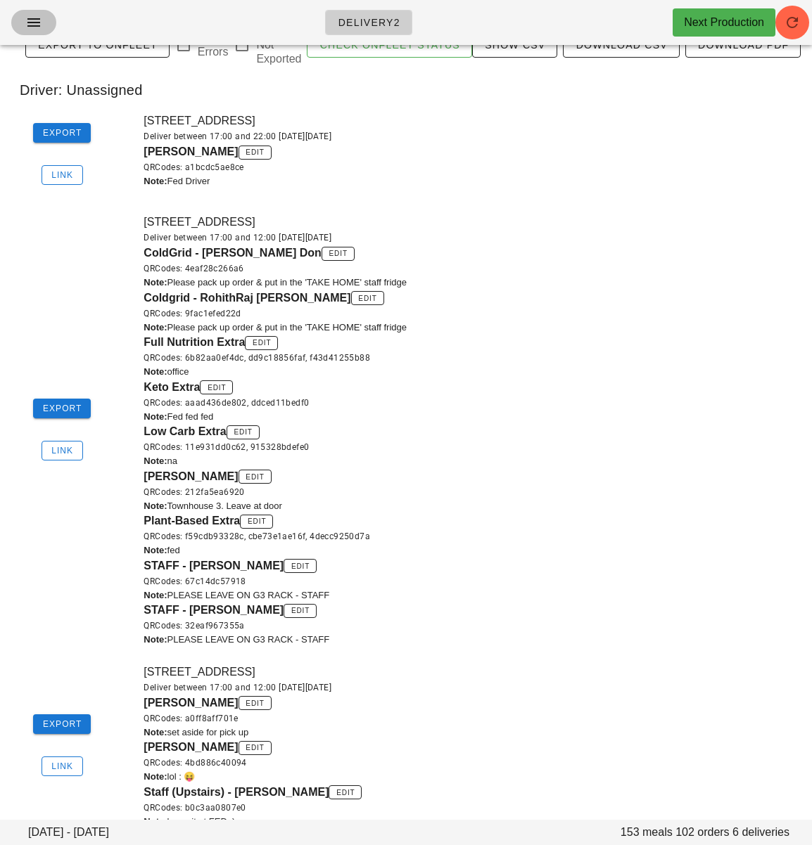
click at [25, 16] on span "button" at bounding box center [34, 22] width 23 height 17
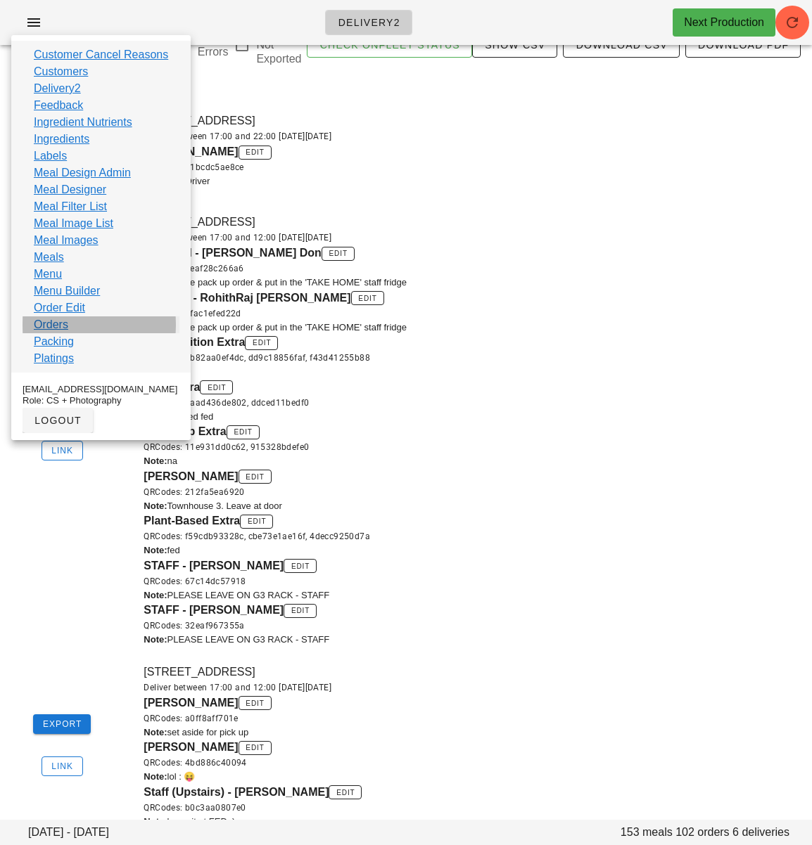
click at [68, 323] on link "Orders" at bounding box center [51, 324] width 34 height 17
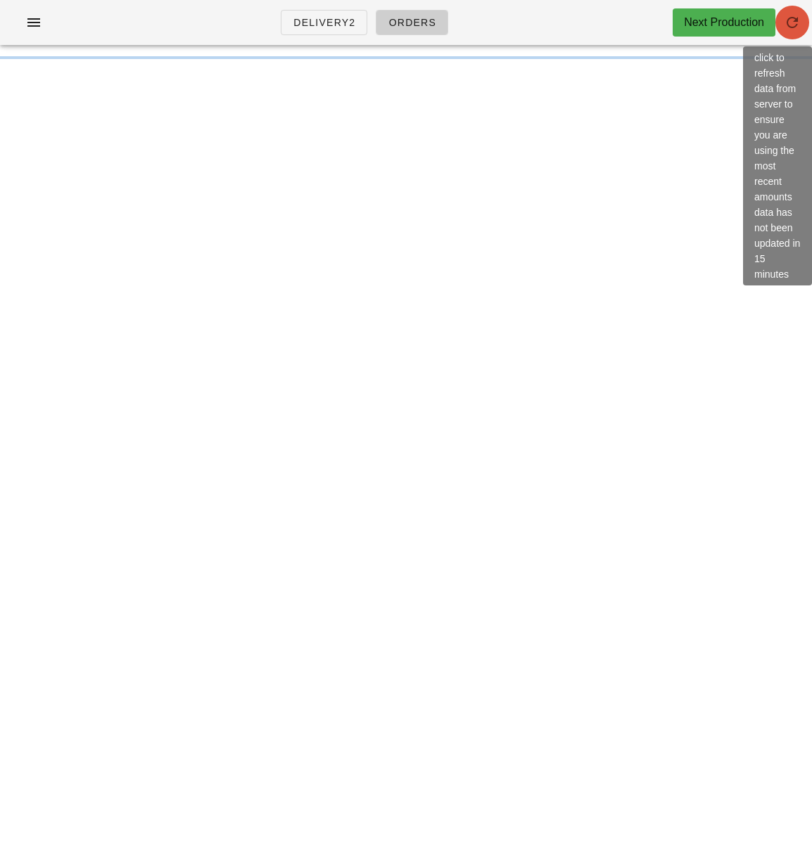
click at [793, 31] on button "button" at bounding box center [792, 23] width 34 height 34
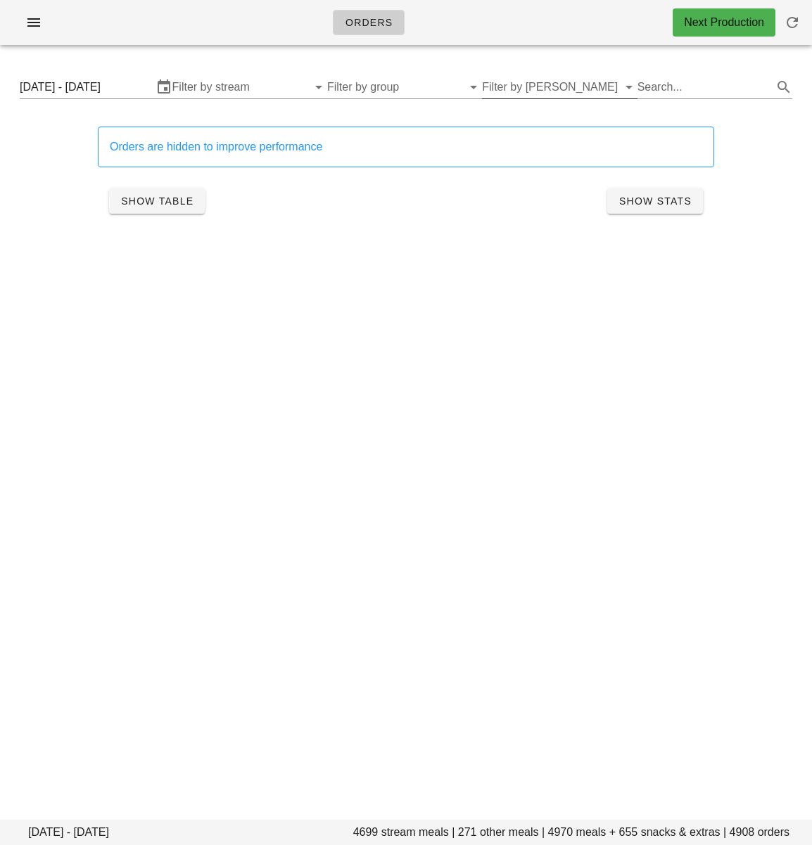
click at [549, 89] on input "Filter by [PERSON_NAME]" at bounding box center [548, 87] width 132 height 23
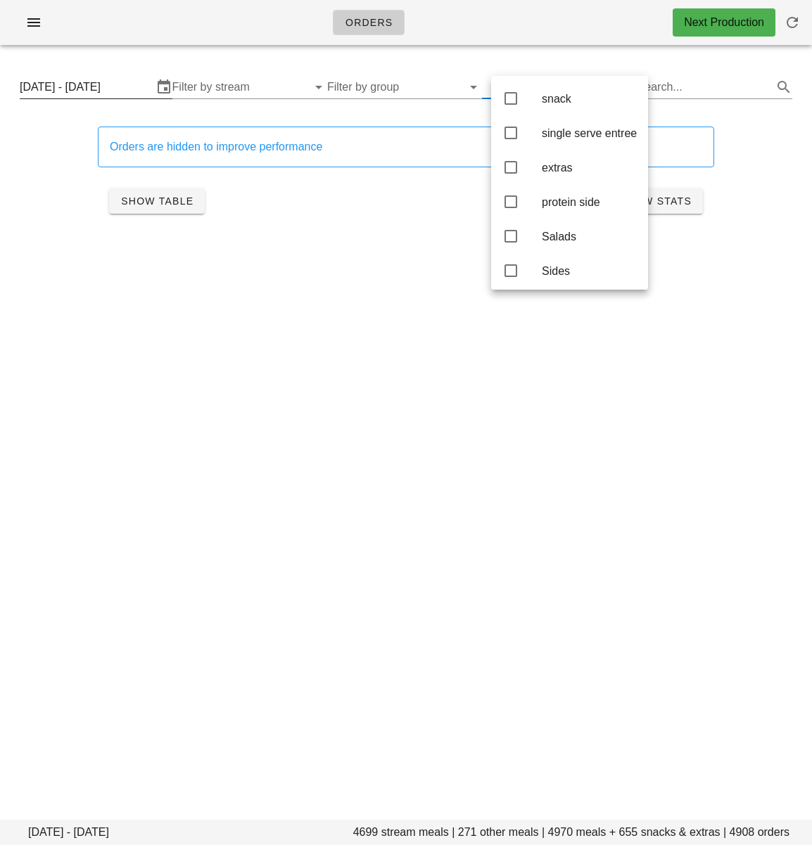
click at [97, 90] on input "[DATE] - [DATE]" at bounding box center [86, 87] width 133 height 23
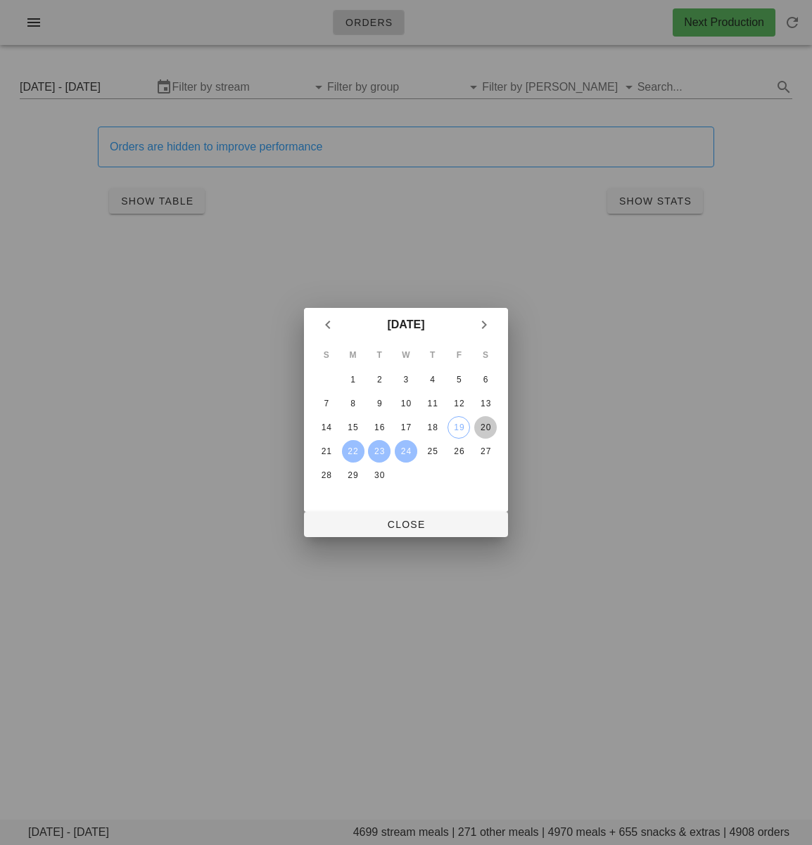
click at [478, 428] on div "20" at bounding box center [485, 428] width 23 height 10
click at [429, 428] on div "18" at bounding box center [432, 428] width 23 height 10
drag, startPoint x: 347, startPoint y: 429, endPoint x: 463, endPoint y: 428, distance: 116.0
click at [347, 429] on div "15" at bounding box center [353, 428] width 23 height 10
click at [489, 428] on div "20" at bounding box center [485, 428] width 23 height 10
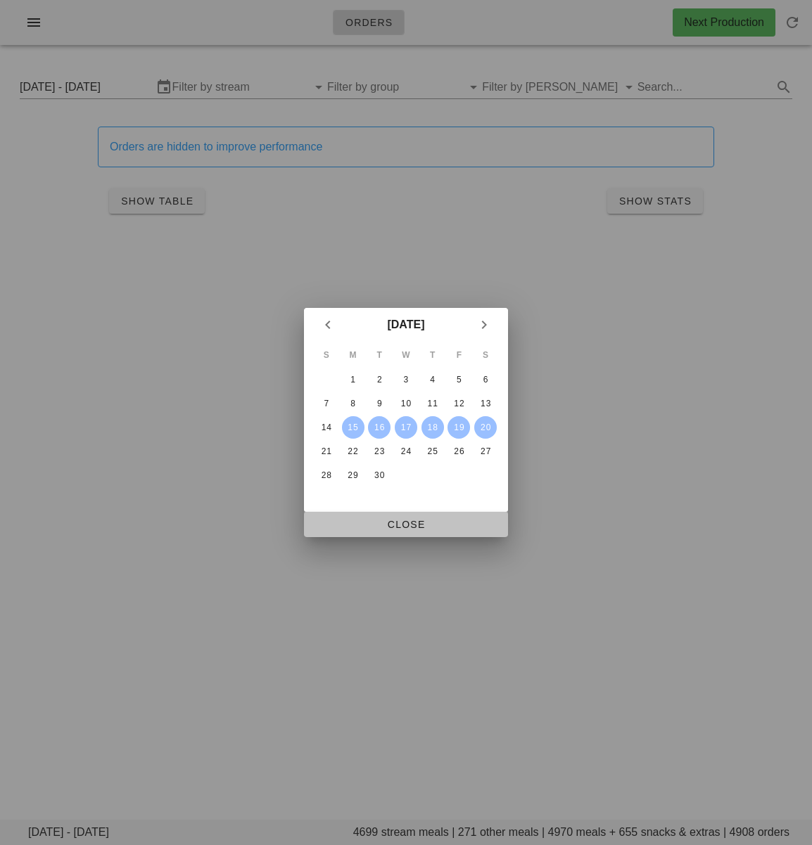
click at [453, 528] on span "Close" at bounding box center [405, 524] width 181 height 11
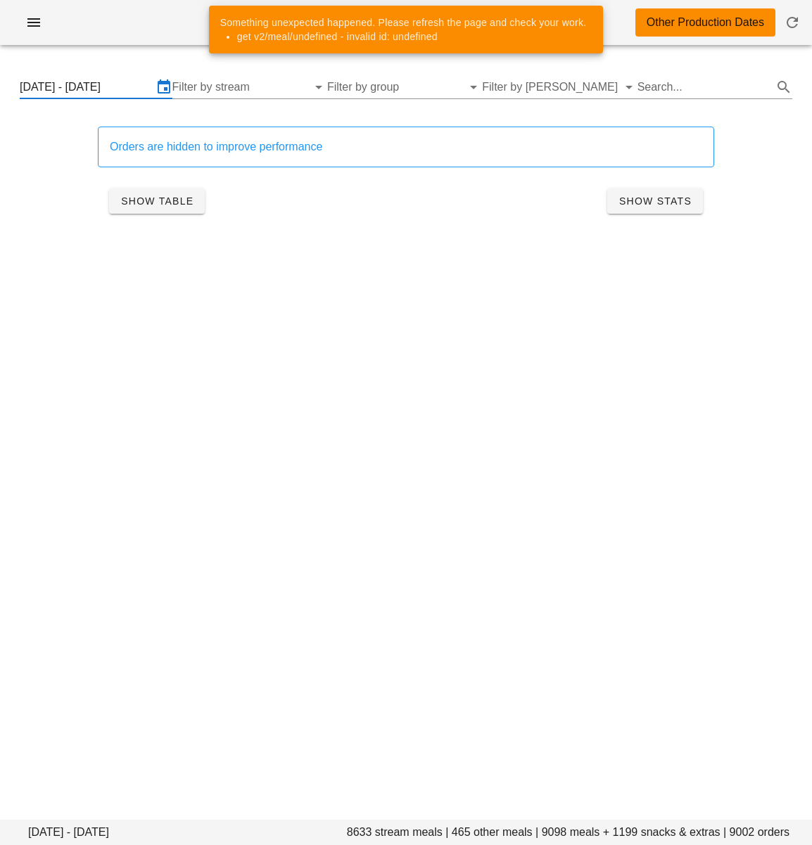
drag, startPoint x: 92, startPoint y: 89, endPoint x: 134, endPoint y: 120, distance: 51.8
click at [92, 89] on input "[DATE] - [DATE]" at bounding box center [86, 87] width 133 height 23
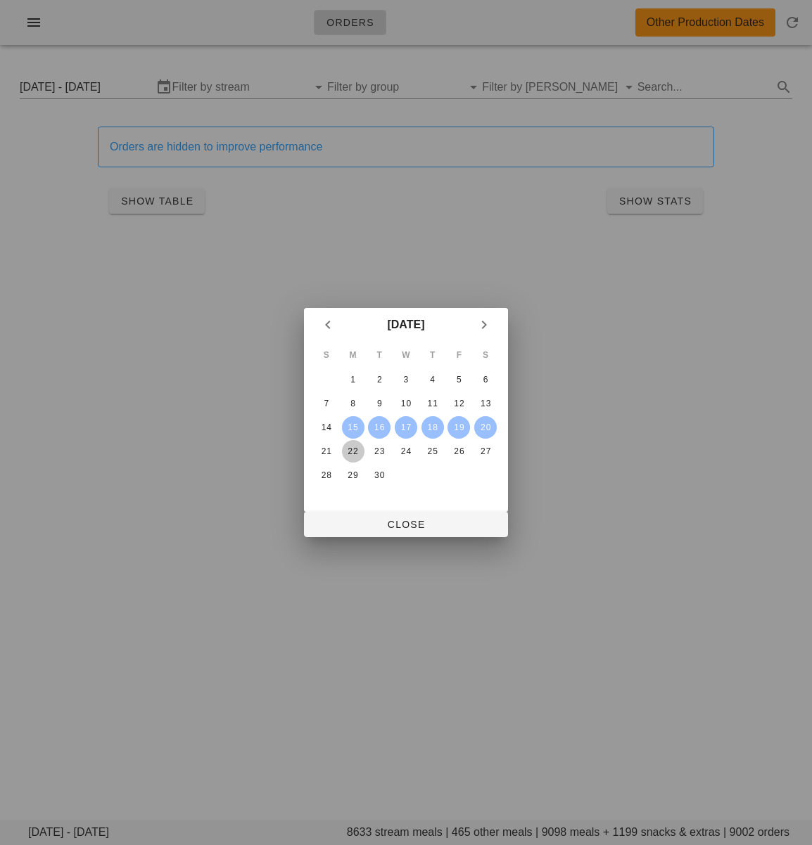
drag, startPoint x: 354, startPoint y: 451, endPoint x: 419, endPoint y: 450, distance: 64.7
click at [355, 451] on div "22" at bounding box center [353, 452] width 23 height 10
drag, startPoint x: 484, startPoint y: 423, endPoint x: 364, endPoint y: 428, distance: 120.4
click at [482, 423] on div "20" at bounding box center [485, 428] width 23 height 10
click at [355, 425] on div "15" at bounding box center [353, 428] width 23 height 10
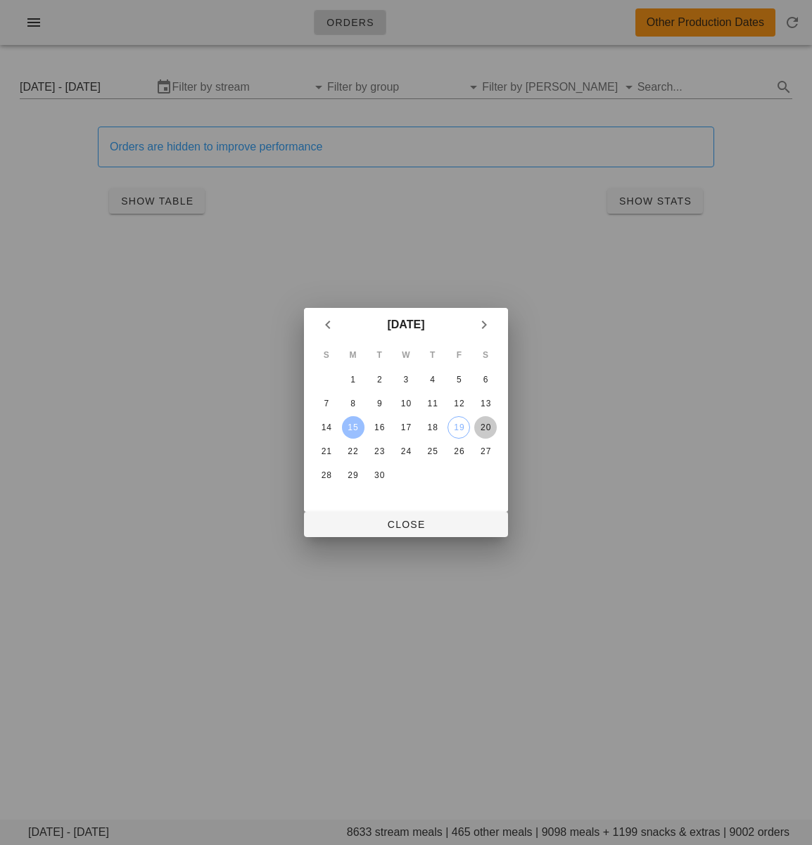
click at [482, 423] on div "20" at bounding box center [485, 428] width 23 height 10
click at [440, 520] on span "Close" at bounding box center [405, 524] width 181 height 11
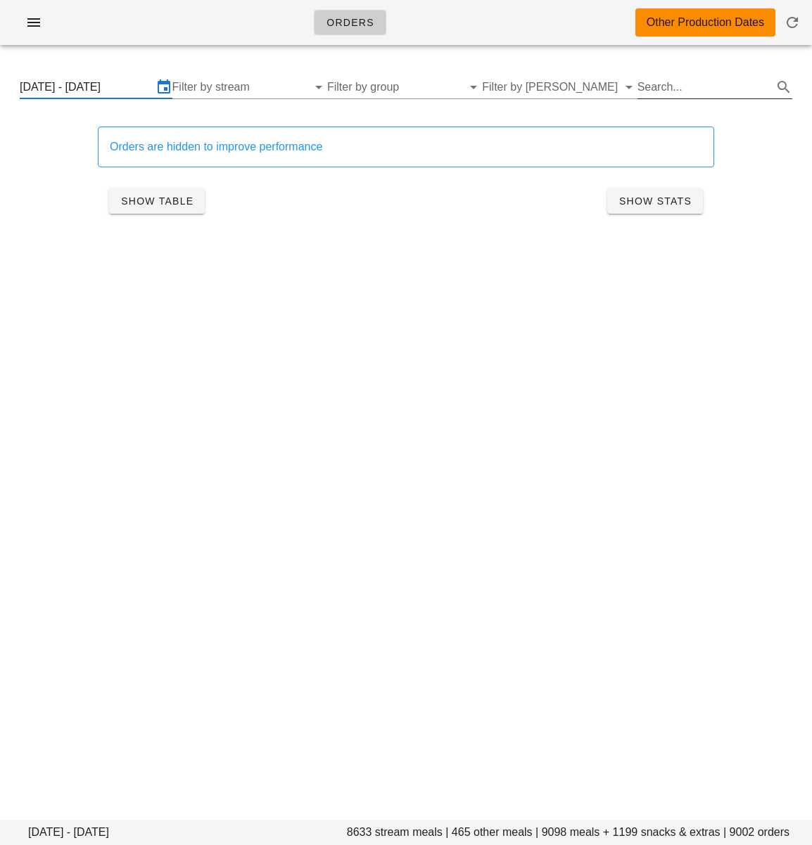
click at [666, 87] on input "Search..." at bounding box center [703, 87] width 132 height 23
paste input "Soy-Ginger Beef Meatballs"
type input "Soy-Ginger Beef Meatballs"
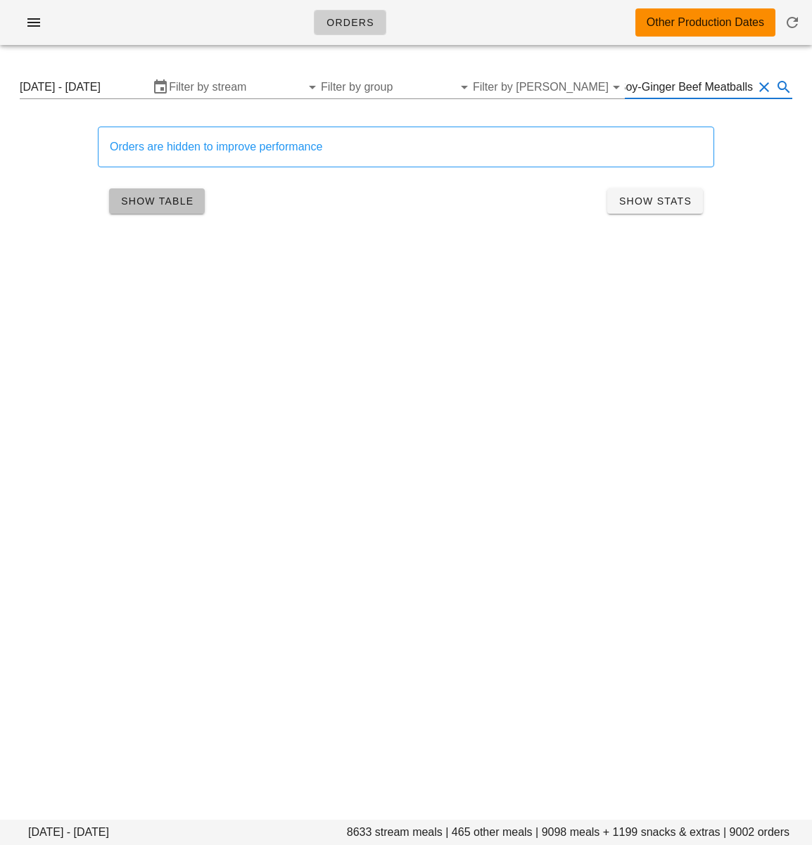
click at [167, 200] on span "Show Table" at bounding box center [156, 200] width 73 height 11
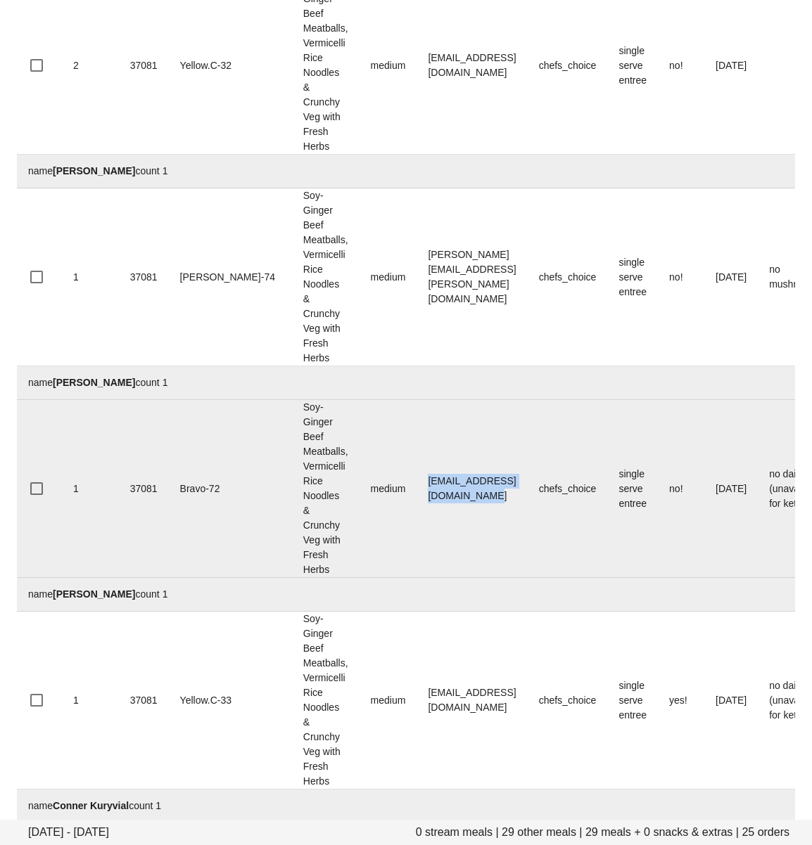
drag, startPoint x: 373, startPoint y: 492, endPoint x: 239, endPoint y: 491, distance: 133.6
click at [511, 486] on td "[EMAIL_ADDRESS][DOMAIN_NAME]" at bounding box center [471, 489] width 110 height 178
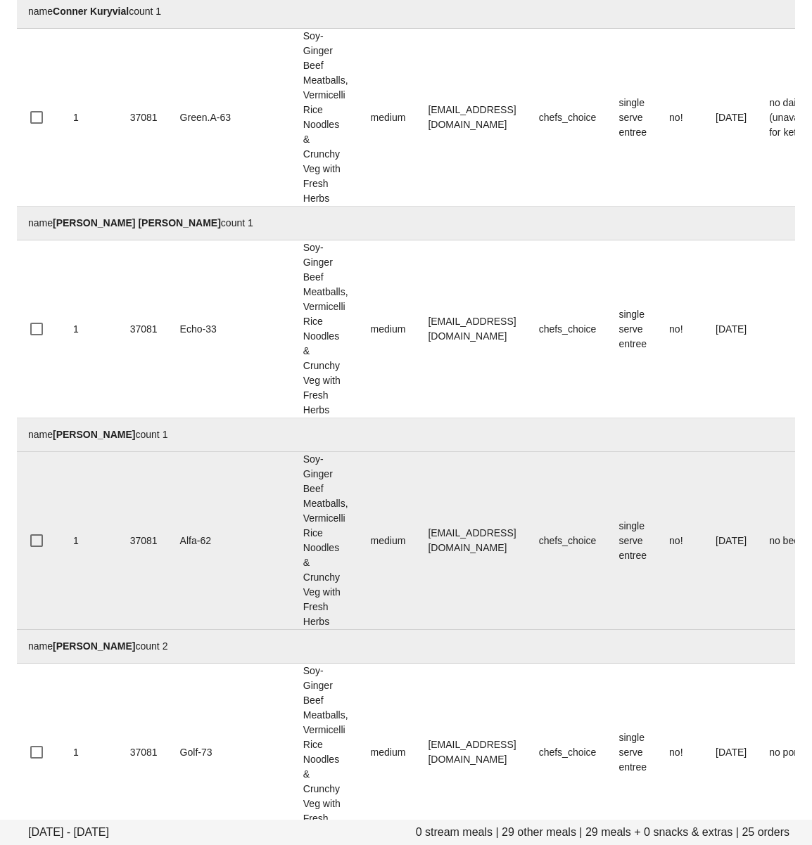
drag, startPoint x: 366, startPoint y: 539, endPoint x: 513, endPoint y: 540, distance: 147.0
click at [513, 532] on td "[EMAIL_ADDRESS][DOMAIN_NAME]" at bounding box center [471, 541] width 110 height 178
drag, startPoint x: 461, startPoint y: 546, endPoint x: 230, endPoint y: 541, distance: 230.7
click at [416, 546] on td "[EMAIL_ADDRESS][DOMAIN_NAME]" at bounding box center [471, 541] width 110 height 178
copy td "[EMAIL_ADDRESS][DOMAIN_NAME]"
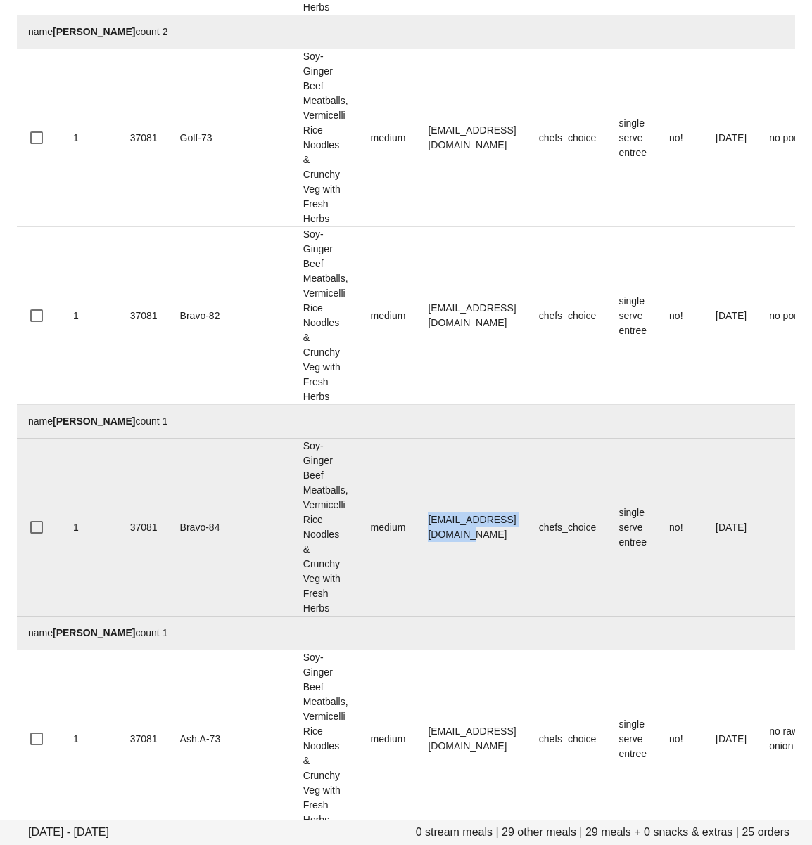
drag, startPoint x: 456, startPoint y: 530, endPoint x: 245, endPoint y: 518, distance: 210.6
click at [416, 532] on td "[EMAIL_ADDRESS][DOMAIN_NAME]" at bounding box center [471, 528] width 110 height 178
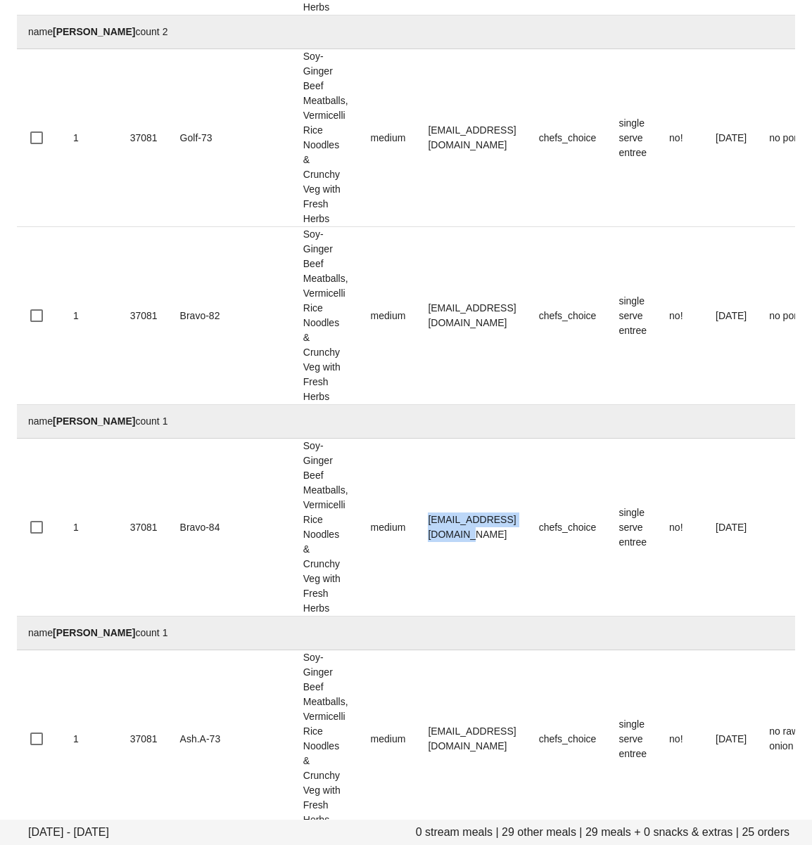
copy td "[EMAIL_ADDRESS][DOMAIN_NAME]"
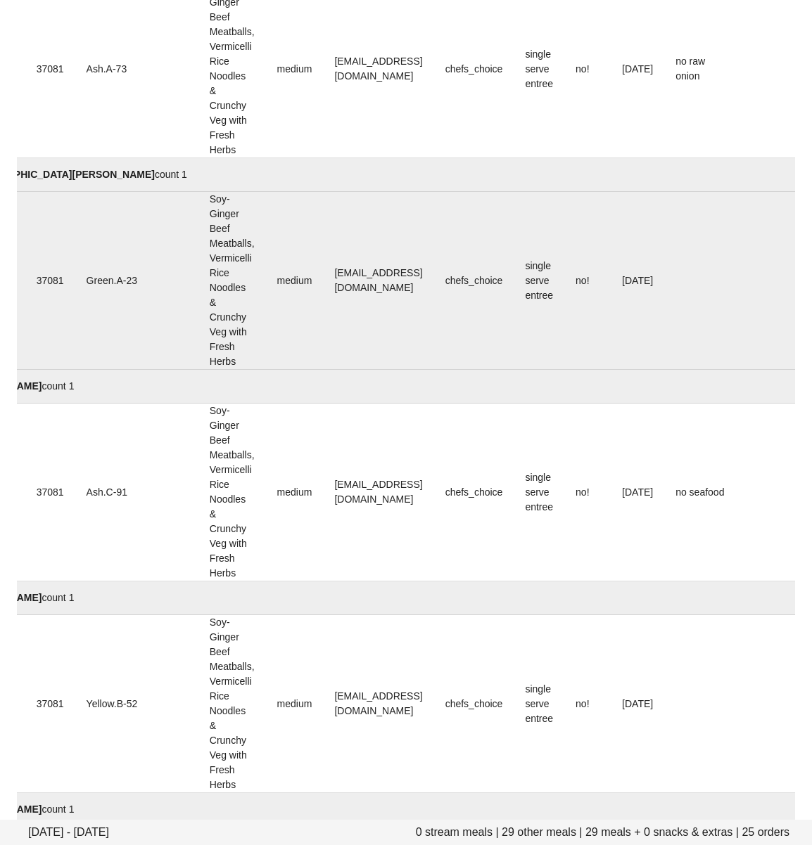
scroll to position [2760, 0]
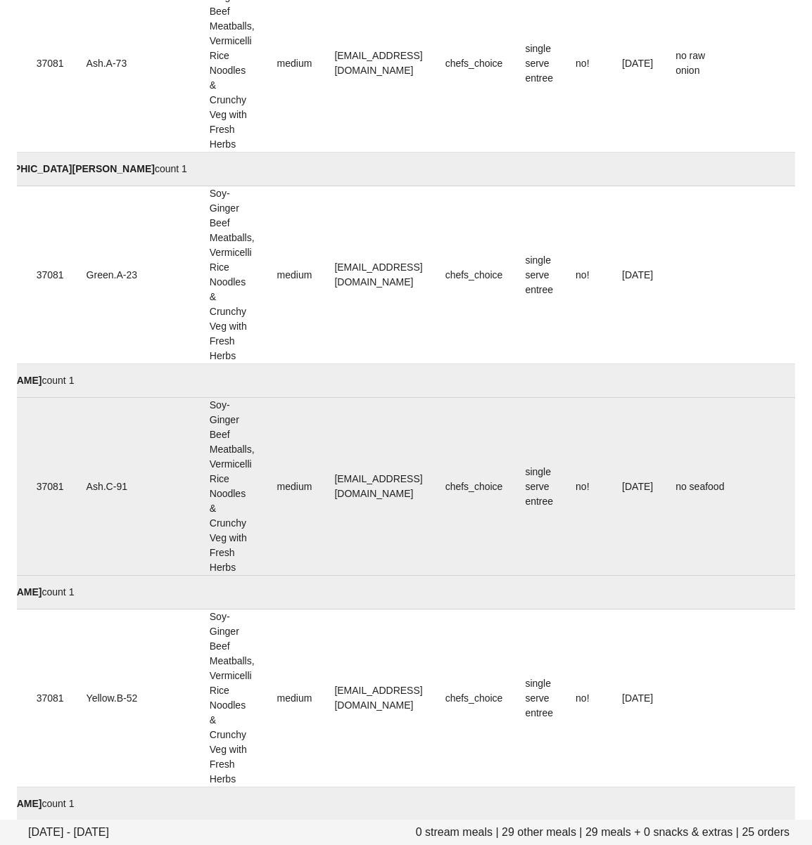
click at [331, 538] on td "[EMAIL_ADDRESS][DOMAIN_NAME]" at bounding box center [378, 487] width 110 height 178
drag, startPoint x: 284, startPoint y: 489, endPoint x: 150, endPoint y: 514, distance: 135.9
click at [413, 489] on td "[EMAIL_ADDRESS][DOMAIN_NAME]" at bounding box center [378, 487] width 110 height 178
copy td "kim_dixon88@hotmail.com"
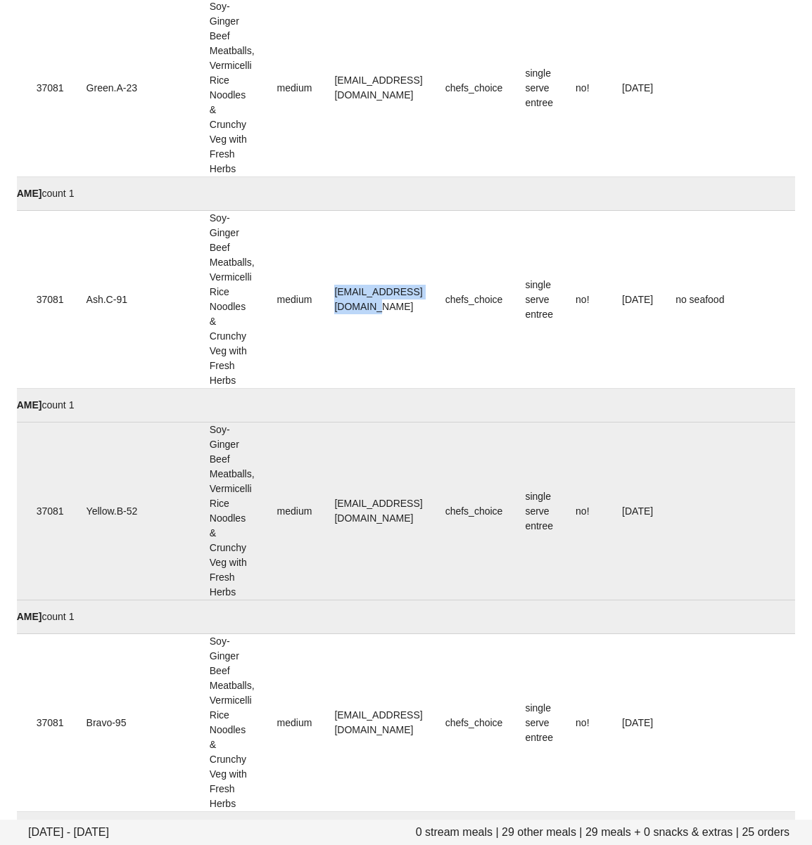
scroll to position [2956, 0]
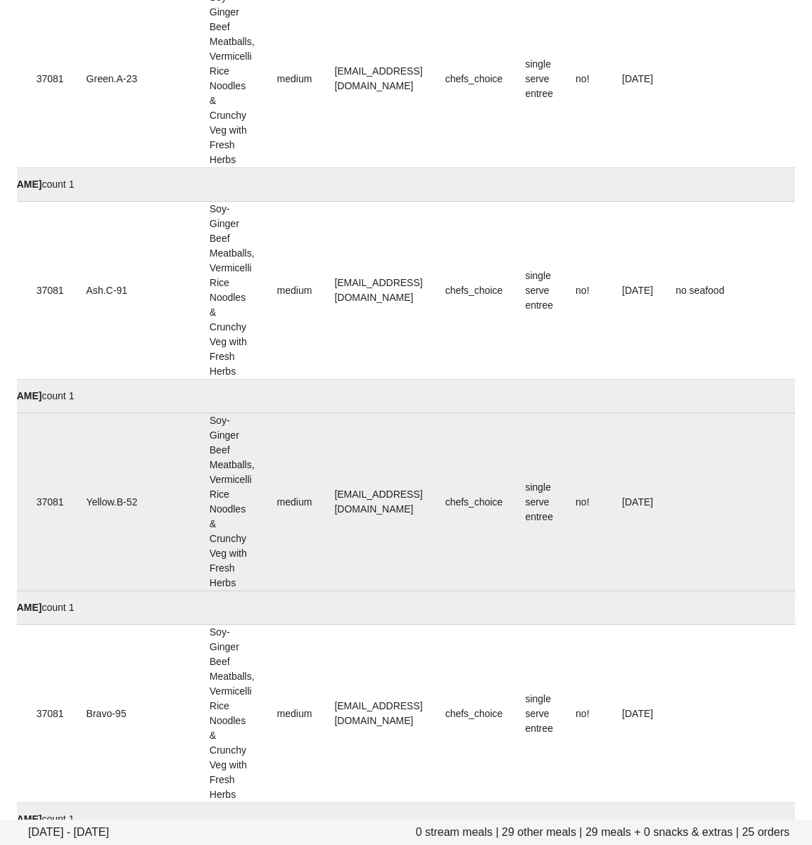
drag, startPoint x: 364, startPoint y: 536, endPoint x: 280, endPoint y: 513, distance: 87.3
click at [364, 536] on td "quebbby@hotmail.com" at bounding box center [378, 502] width 110 height 178
drag, startPoint x: 271, startPoint y: 506, endPoint x: 144, endPoint y: 520, distance: 128.1
click at [398, 501] on td "quebbby@hotmail.com" at bounding box center [378, 502] width 110 height 178
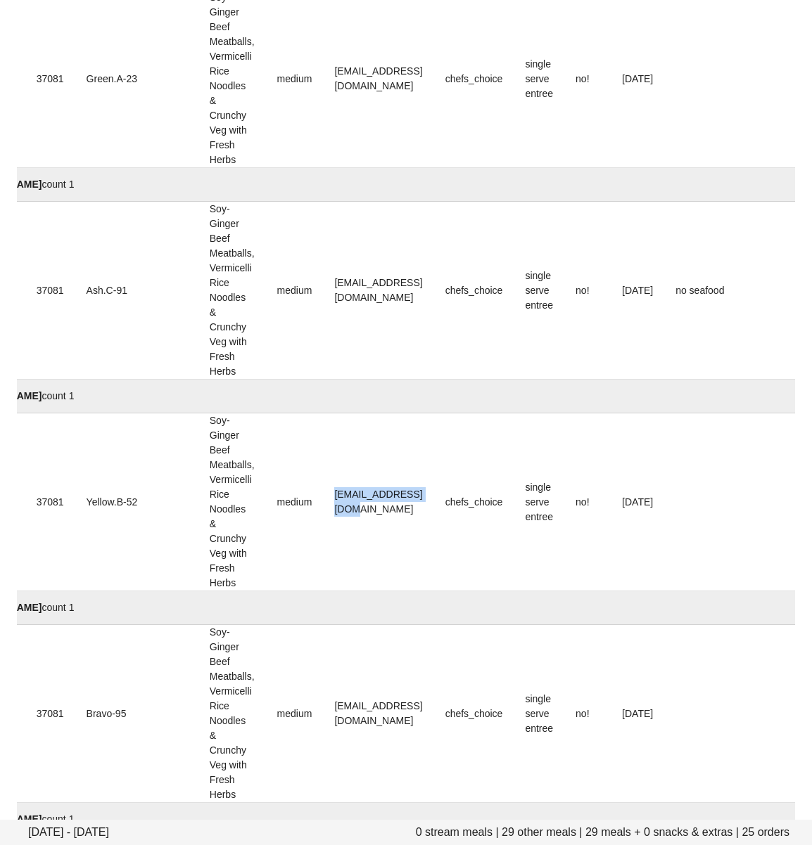
copy td "quebbby@hotmail.com"
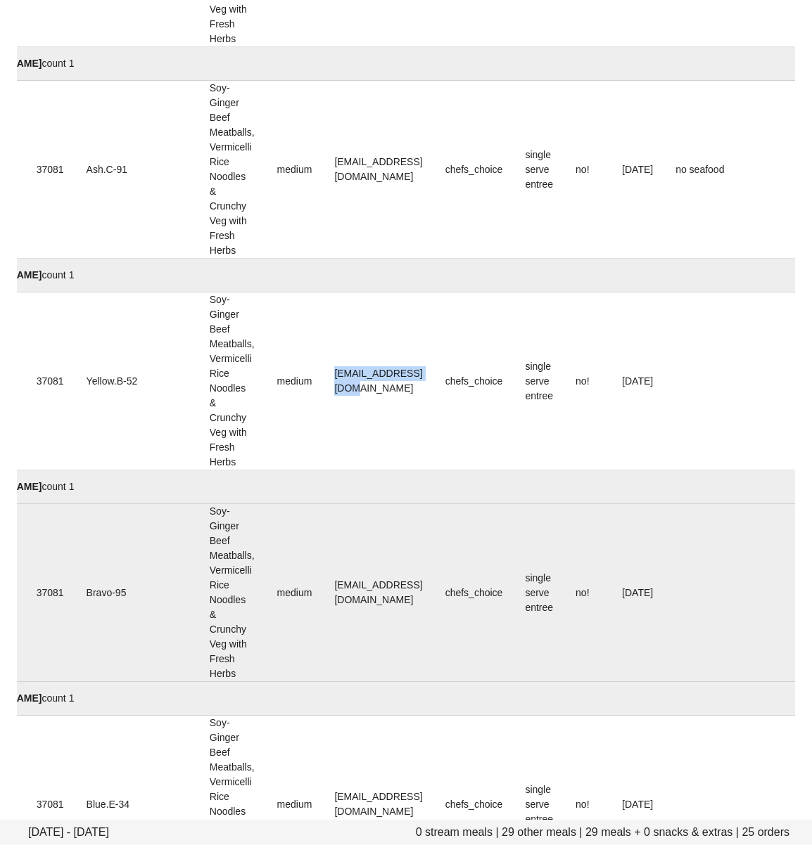
scroll to position [3182, 0]
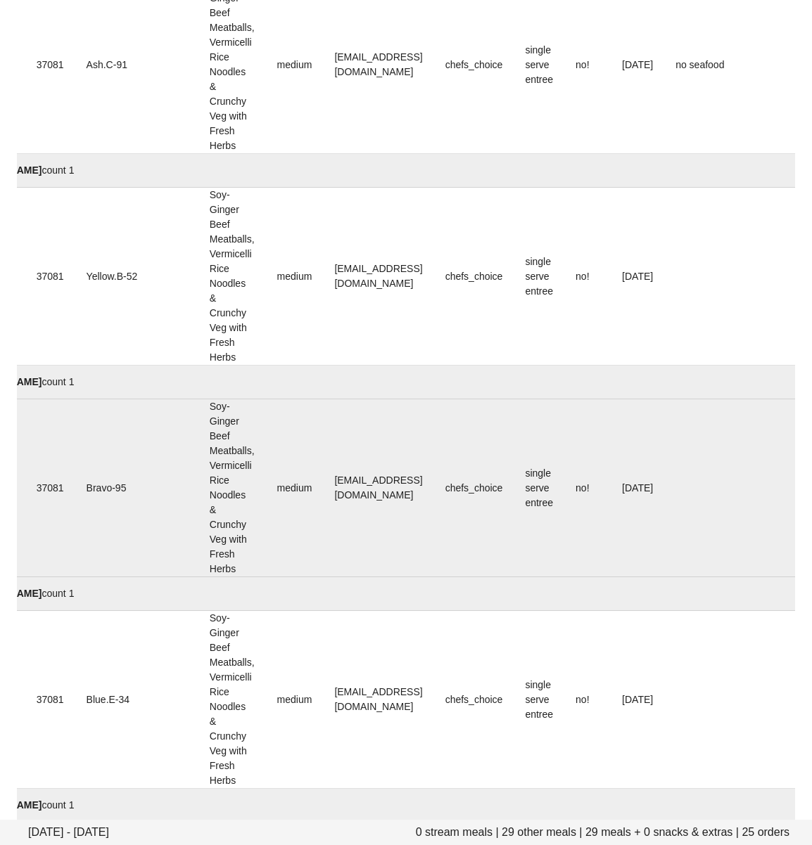
drag, startPoint x: 364, startPoint y: 572, endPoint x: 297, endPoint y: 514, distance: 88.7
click at [364, 572] on td "maxbarroca@gmail.com" at bounding box center [378, 488] width 110 height 178
drag, startPoint x: 269, startPoint y: 489, endPoint x: 120, endPoint y: 504, distance: 149.7
click at [401, 489] on td "maxbarroca@gmail.com" at bounding box center [378, 488] width 110 height 178
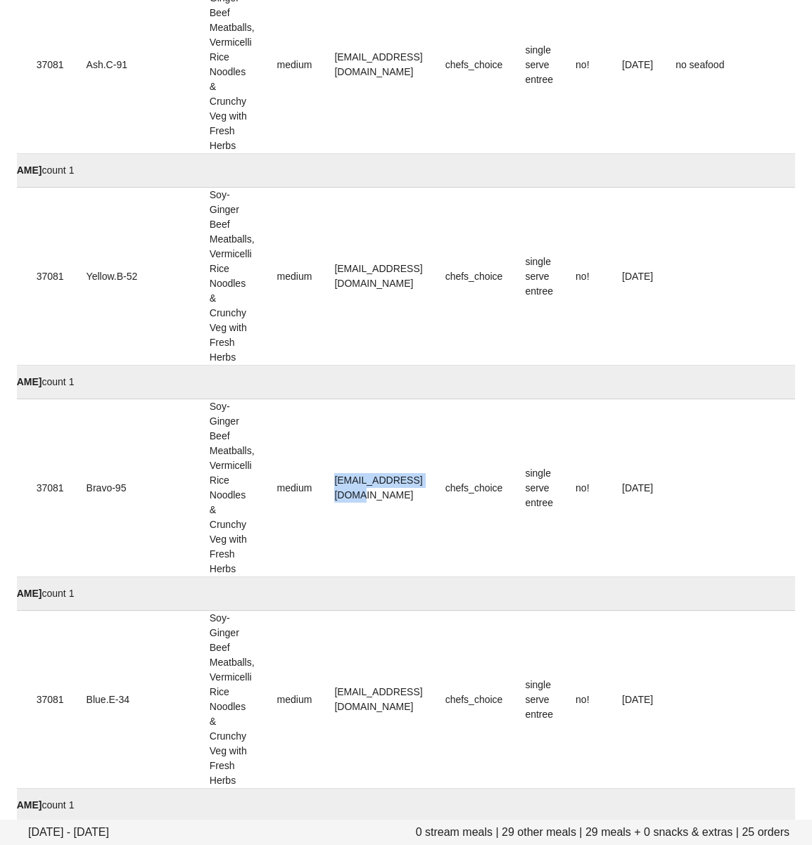
copy td "maxbarroca@gmail.com"
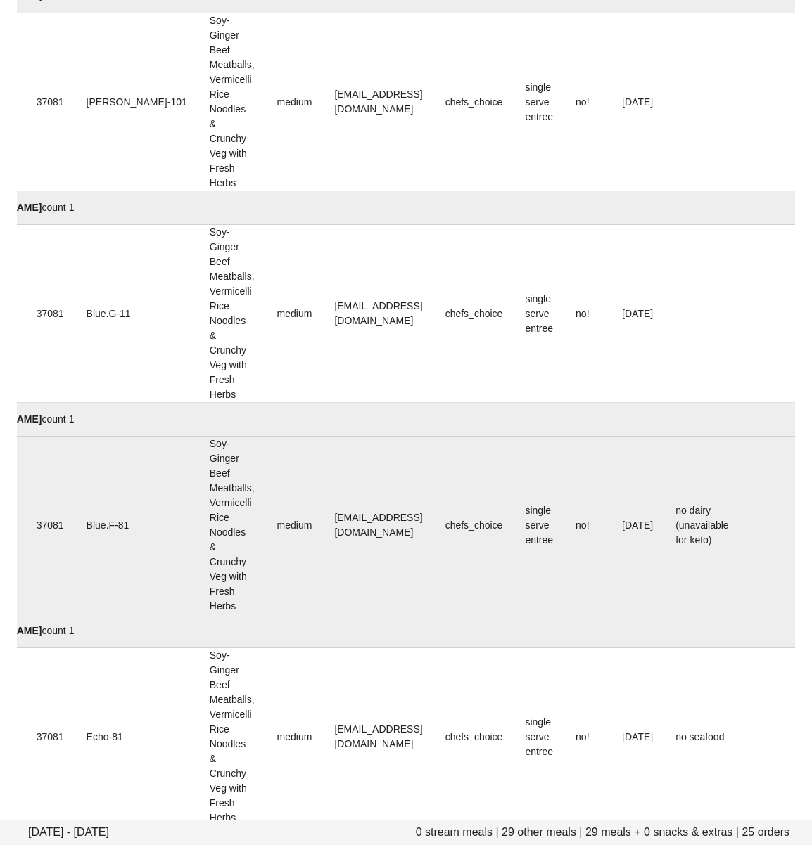
scroll to position [3992, 0]
drag, startPoint x: 389, startPoint y: 556, endPoint x: 300, endPoint y: 527, distance: 93.6
click at [389, 556] on td "Nestachan604@gmail.com" at bounding box center [378, 525] width 110 height 178
drag, startPoint x: 274, startPoint y: 528, endPoint x: 238, endPoint y: 550, distance: 42.0
click at [410, 527] on td "Nestachan604@gmail.com" at bounding box center [378, 525] width 110 height 178
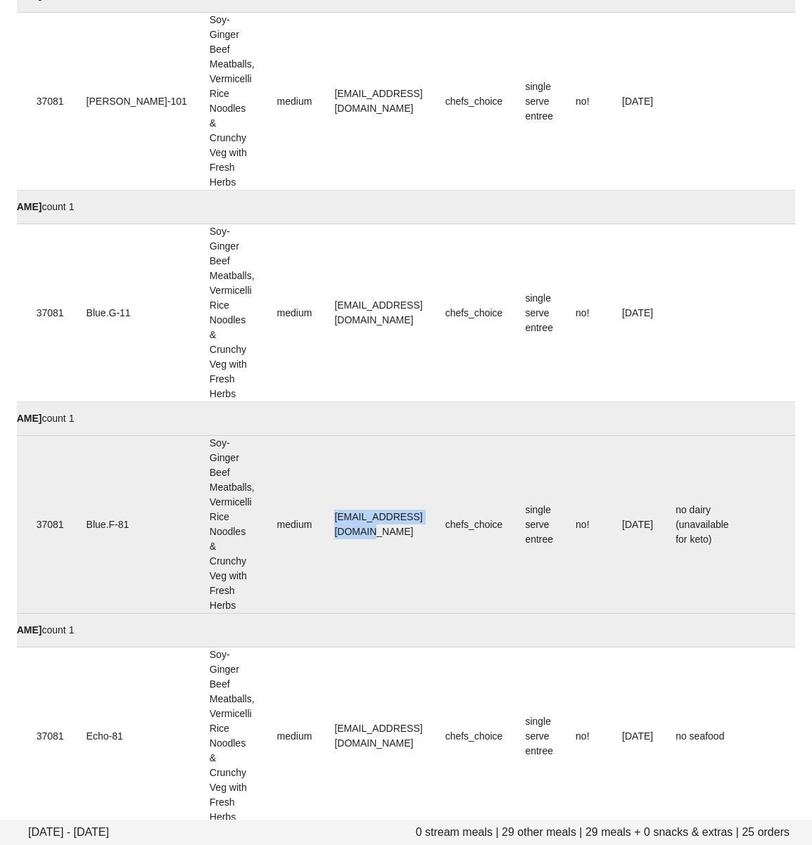
copy td "Nestachan604@gmail.com"
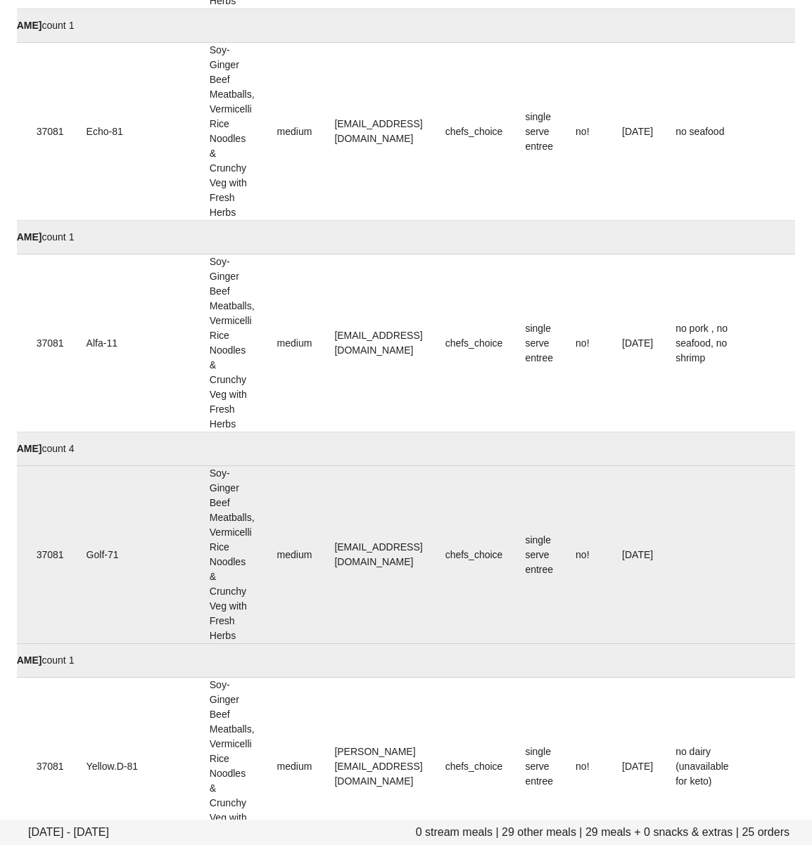
scroll to position [4646, 0]
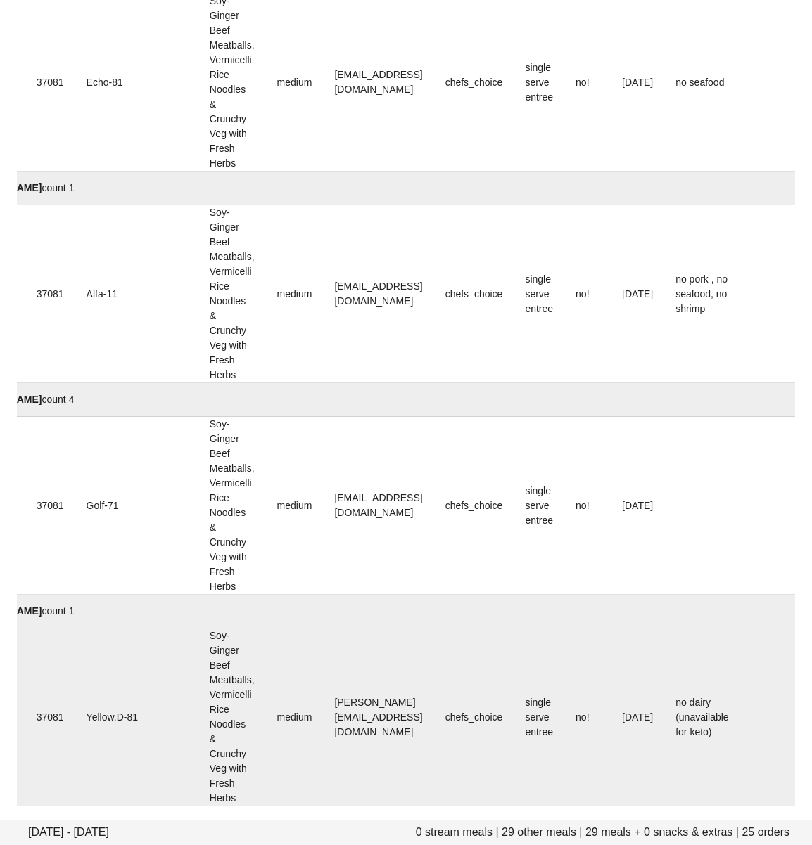
click at [335, 766] on td "tessie.dy.tan@gmail.com" at bounding box center [378, 717] width 110 height 177
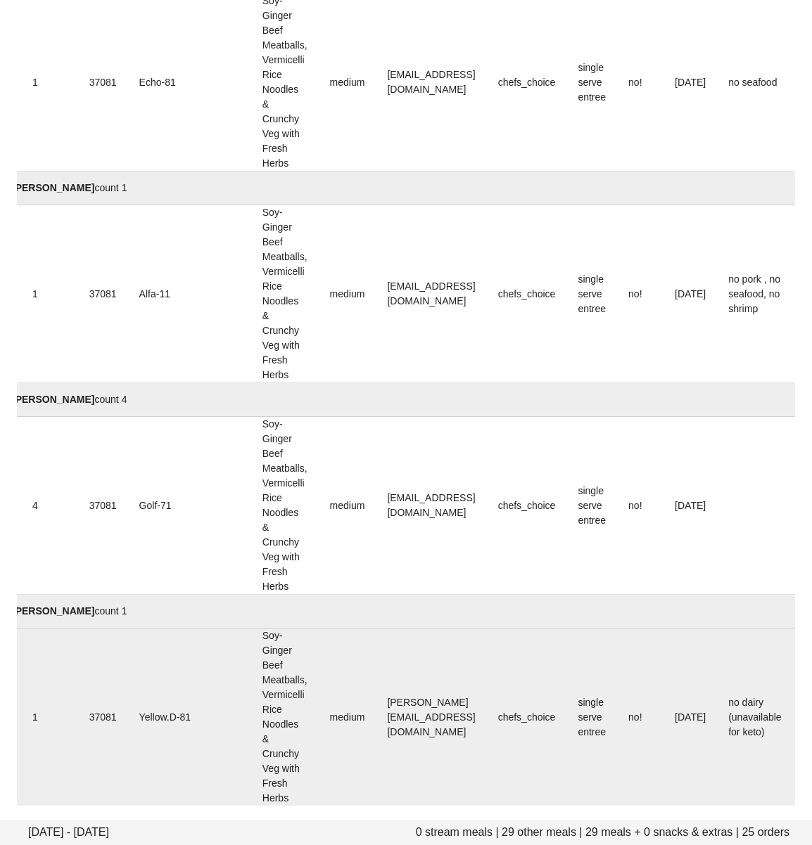
scroll to position [0, 0]
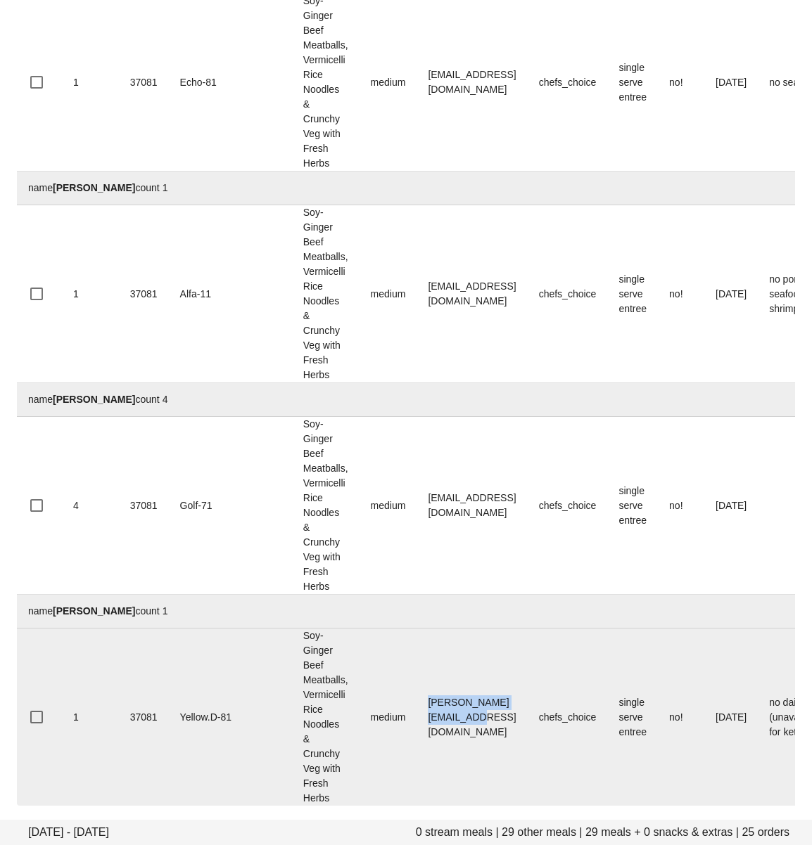
drag, startPoint x: 485, startPoint y: 714, endPoint x: 365, endPoint y: 714, distance: 119.5
click at [416, 714] on td "tessie.dy.tan@gmail.com" at bounding box center [471, 717] width 110 height 177
copy td "tessie.dy.tan@gmail.com"
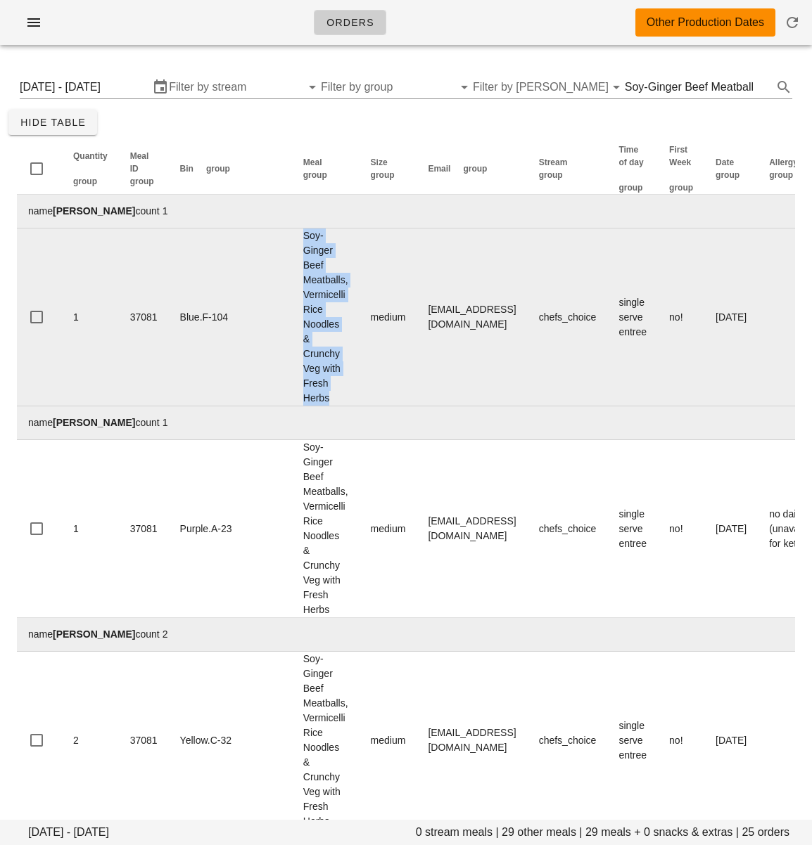
drag, startPoint x: 275, startPoint y: 396, endPoint x: 240, endPoint y: 240, distance: 159.9
click at [292, 240] on td "Soy-Ginger Beef Meatballs, Vermicelli Rice Noodles & Crunchy Veg with Fresh Her…" at bounding box center [326, 318] width 68 height 178
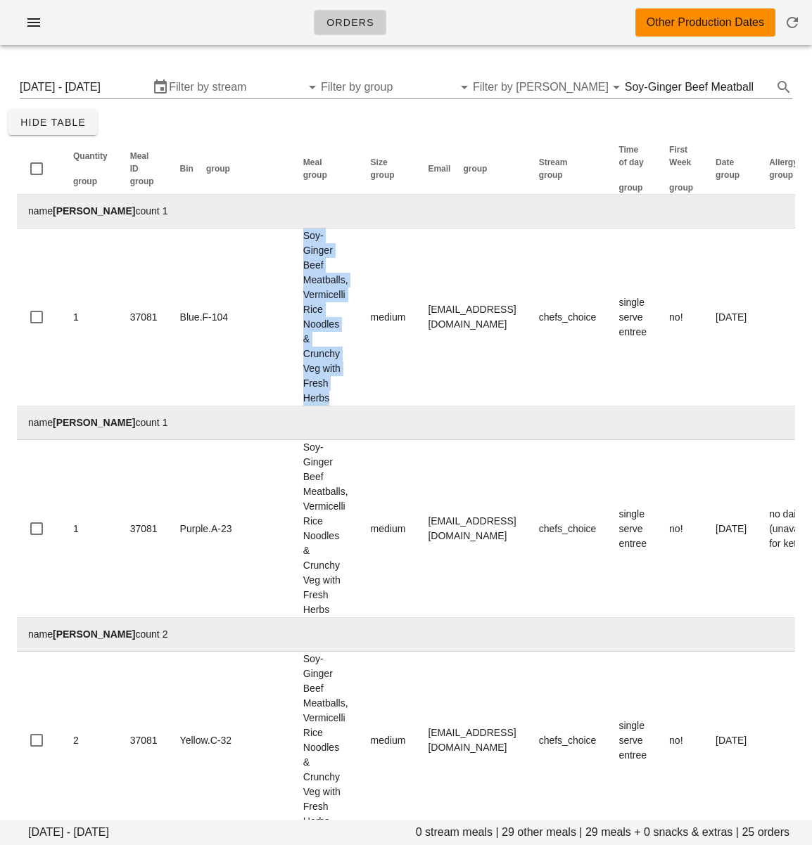
copy td "Soy-Ginger Beef Meatballs, Vermicelli Rice Noodles & Crunchy Veg with Fresh Her…"
click at [660, 91] on input "Soy-Ginger Beef Meatballs" at bounding box center [688, 87] width 128 height 23
click at [659, 91] on input "Soy-Ginger Beef Meatballs" at bounding box center [688, 87] width 128 height 23
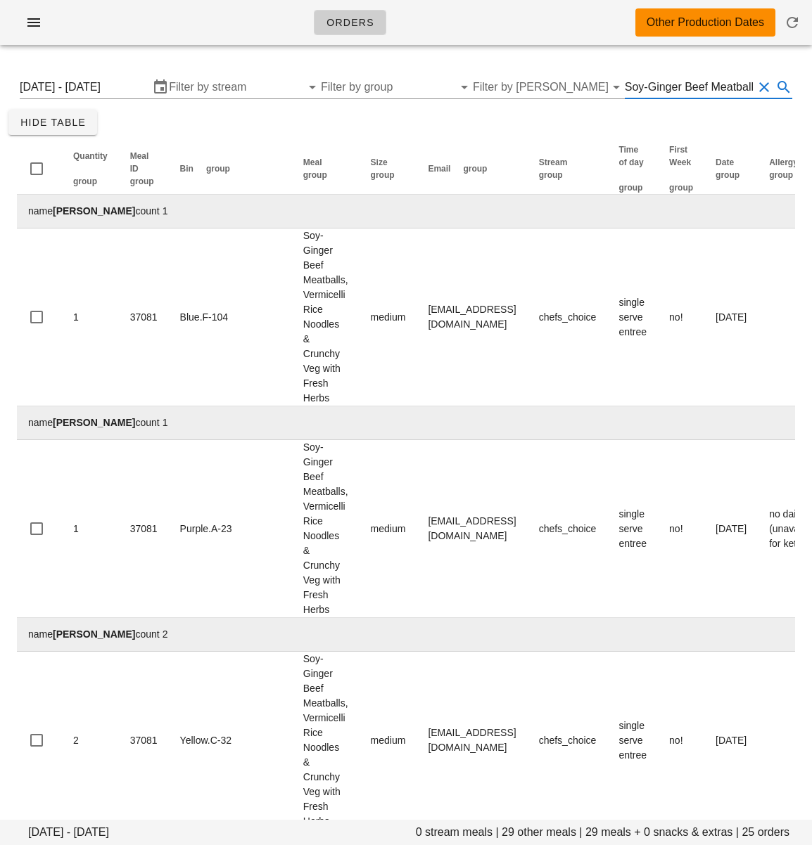
click at [656, 90] on input "Soy-Ginger Beef Meatballs" at bounding box center [688, 87] width 128 height 23
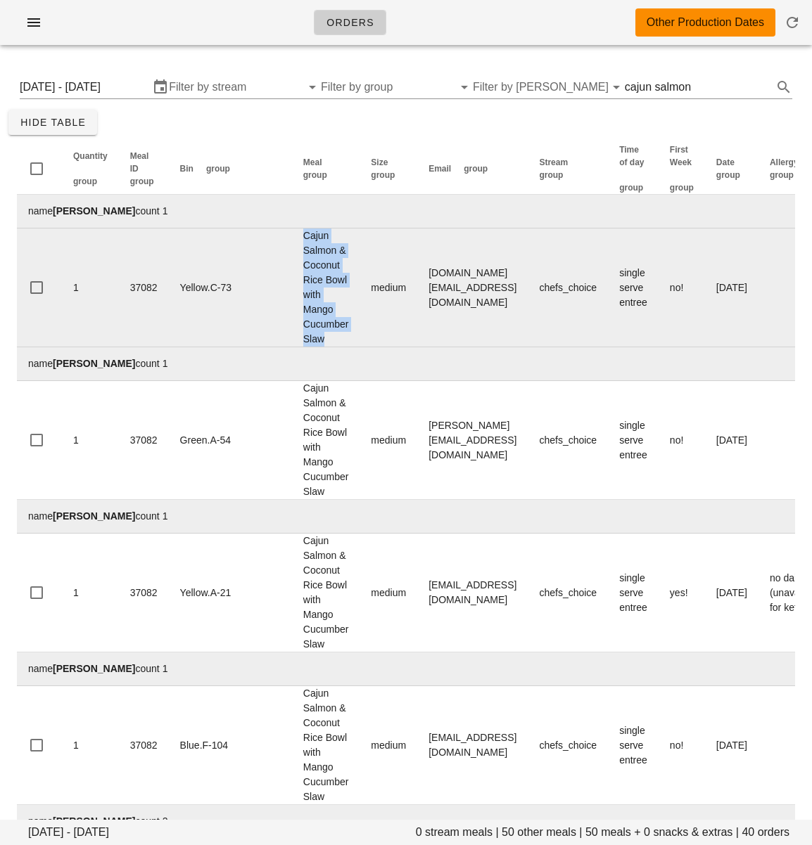
drag, startPoint x: 240, startPoint y: 238, endPoint x: 273, endPoint y: 338, distance: 105.6
click at [292, 338] on td "Cajun Salmon & Coconut Rice Bowl with Mango Cucumber Slaw" at bounding box center [326, 288] width 68 height 119
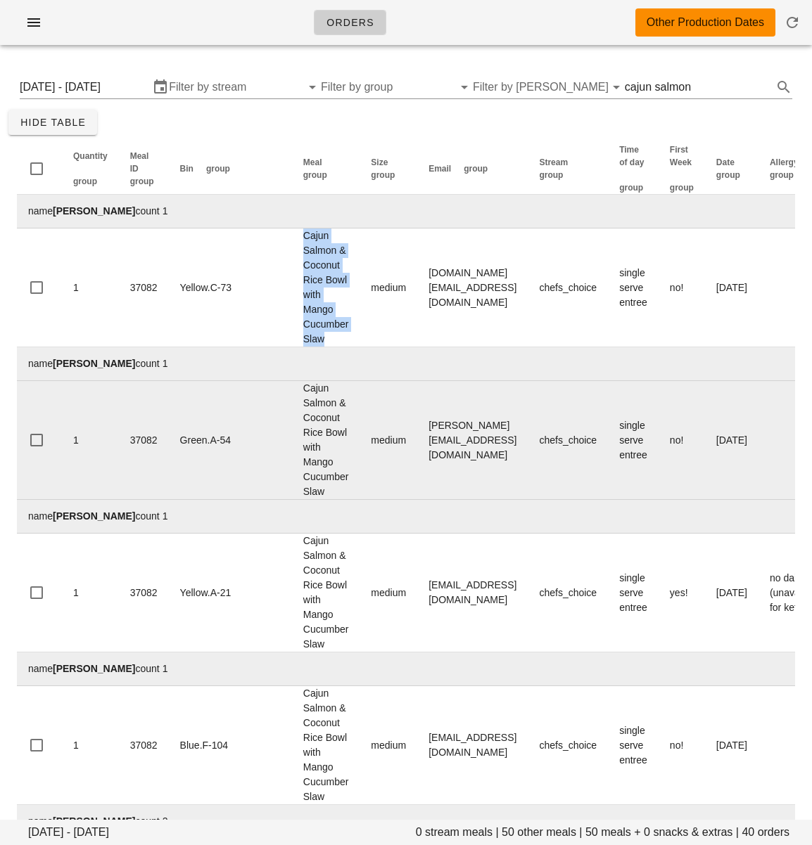
copy td "Cajun Salmon & Coconut Rice Bowl with Mango Cucumber Slaw"
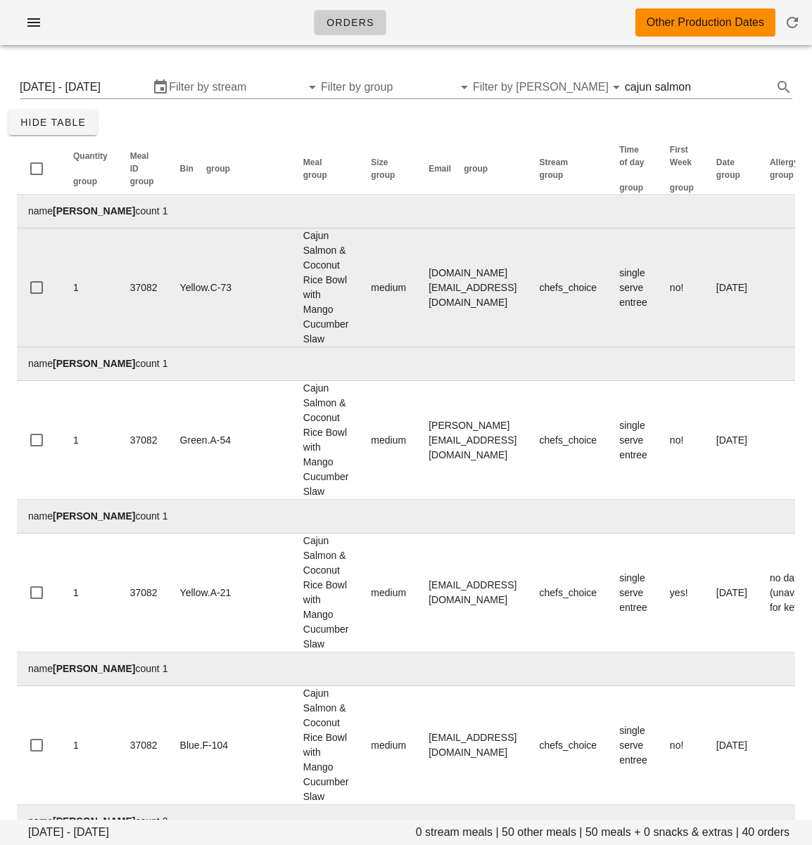
click at [359, 334] on td "medium" at bounding box center [388, 288] width 58 height 119
drag, startPoint x: 371, startPoint y: 288, endPoint x: 494, endPoint y: 286, distance: 122.4
click at [494, 286] on td "Ajaysharma.cpa@gmail.com" at bounding box center [472, 288] width 110 height 119
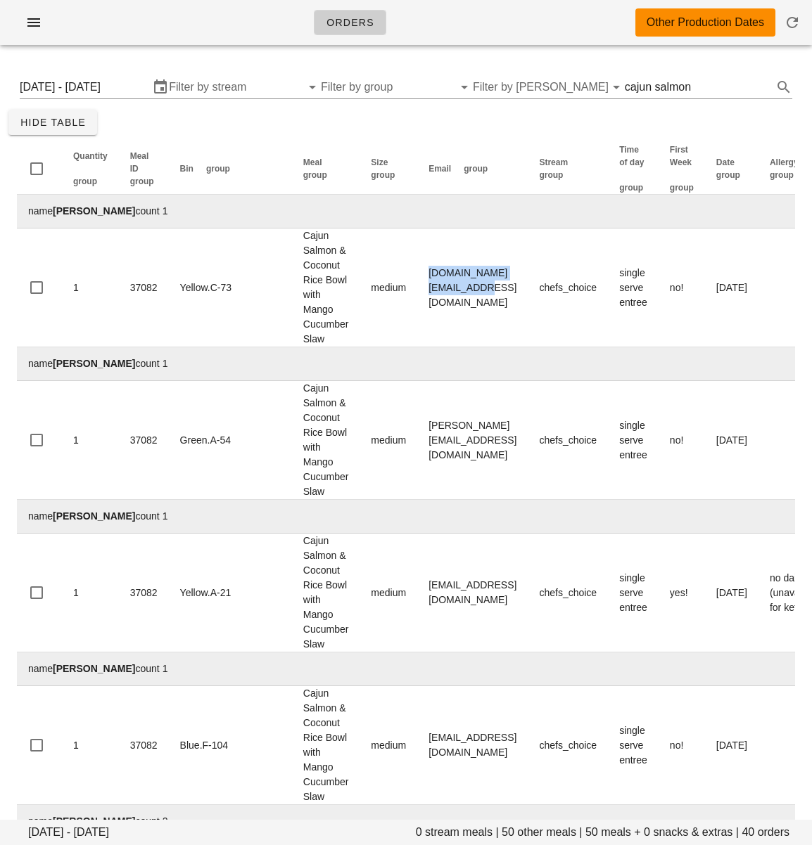
copy td "Ajaysharma.cpa@gmail.com"
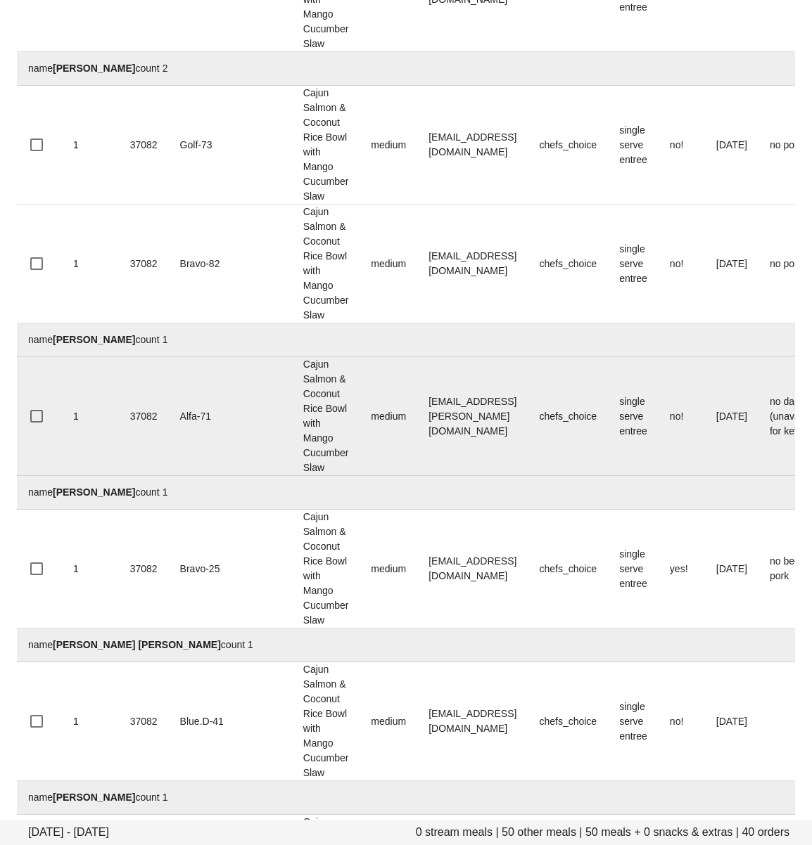
scroll to position [1602, 0]
drag, startPoint x: 395, startPoint y: 418, endPoint x: 511, endPoint y: 418, distance: 115.3
click at [511, 418] on td "emilylauren.simms@gmail.com" at bounding box center [472, 416] width 110 height 119
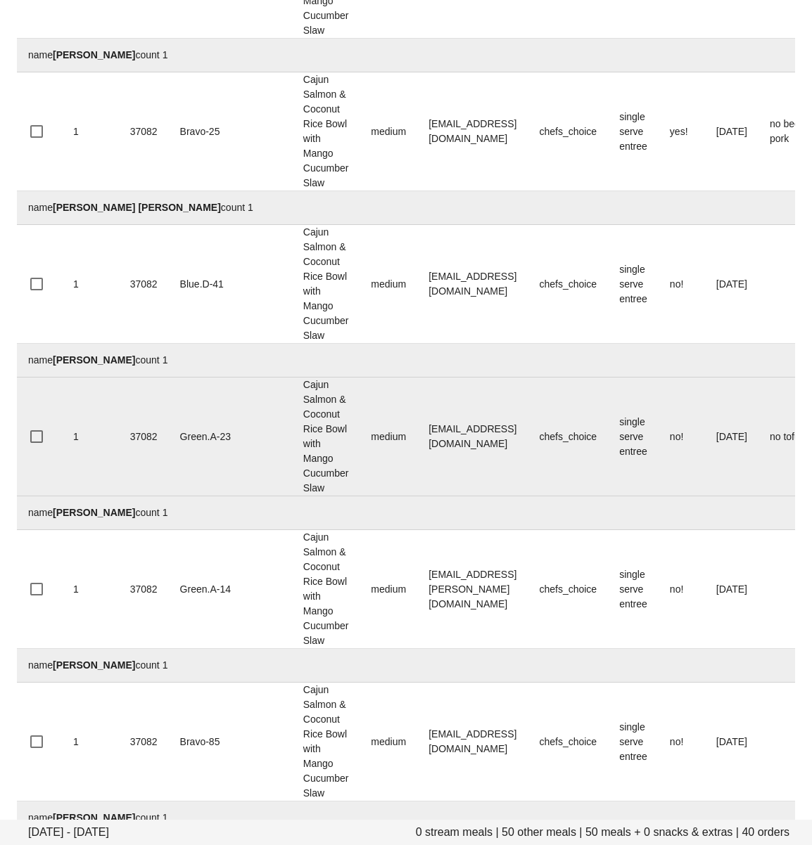
scroll to position [2052, 0]
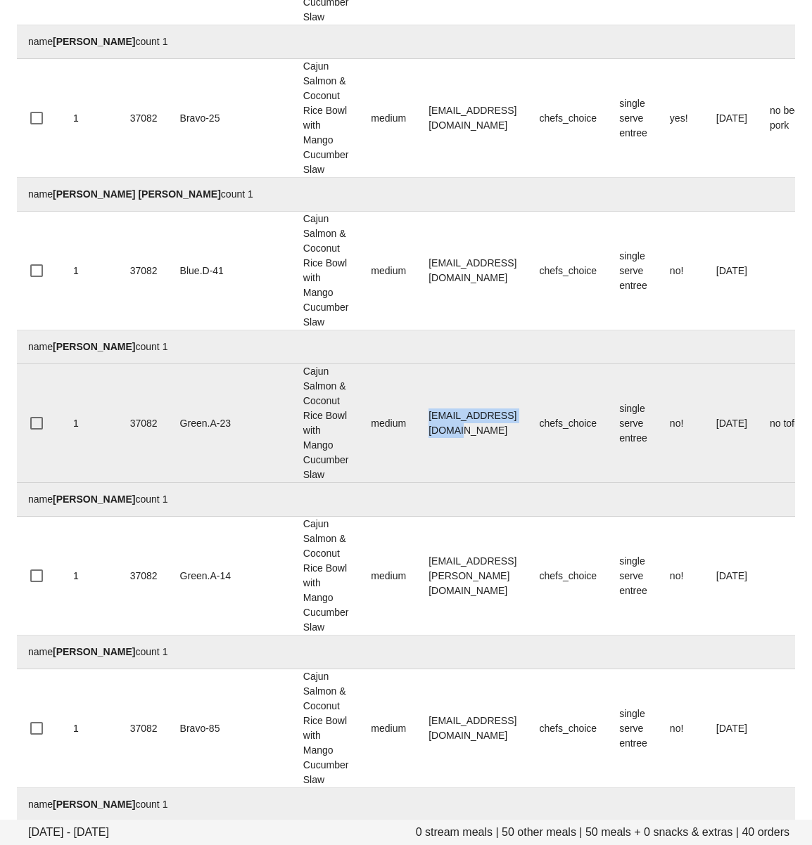
drag, startPoint x: 395, startPoint y: 424, endPoint x: 205, endPoint y: 466, distance: 194.3
click at [486, 425] on td "jmhillary@hotmail.com" at bounding box center [472, 423] width 110 height 119
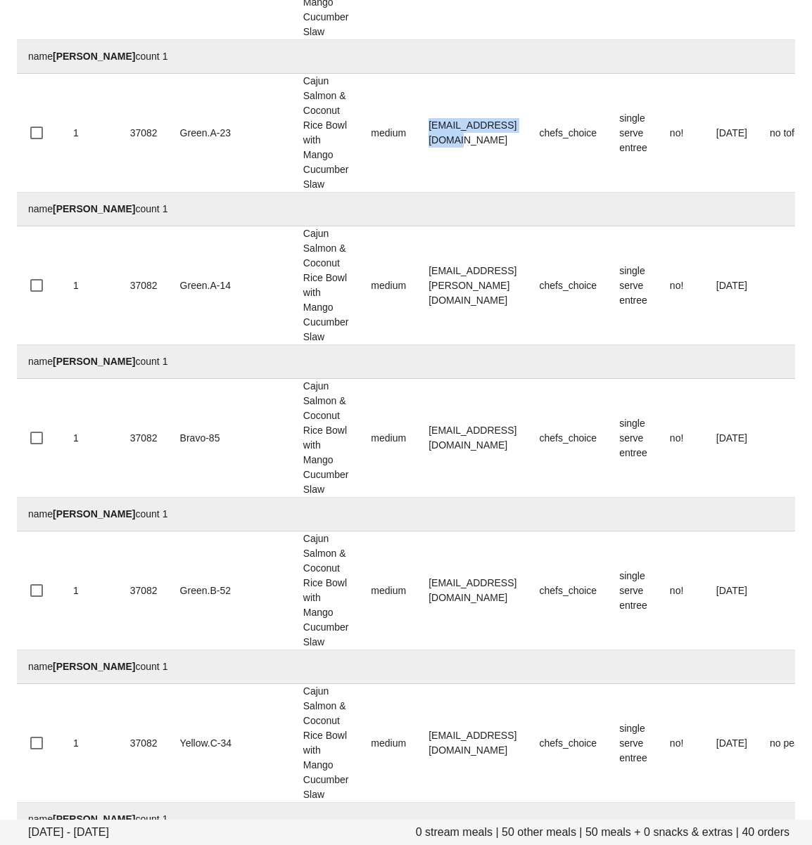
scroll to position [2386, 0]
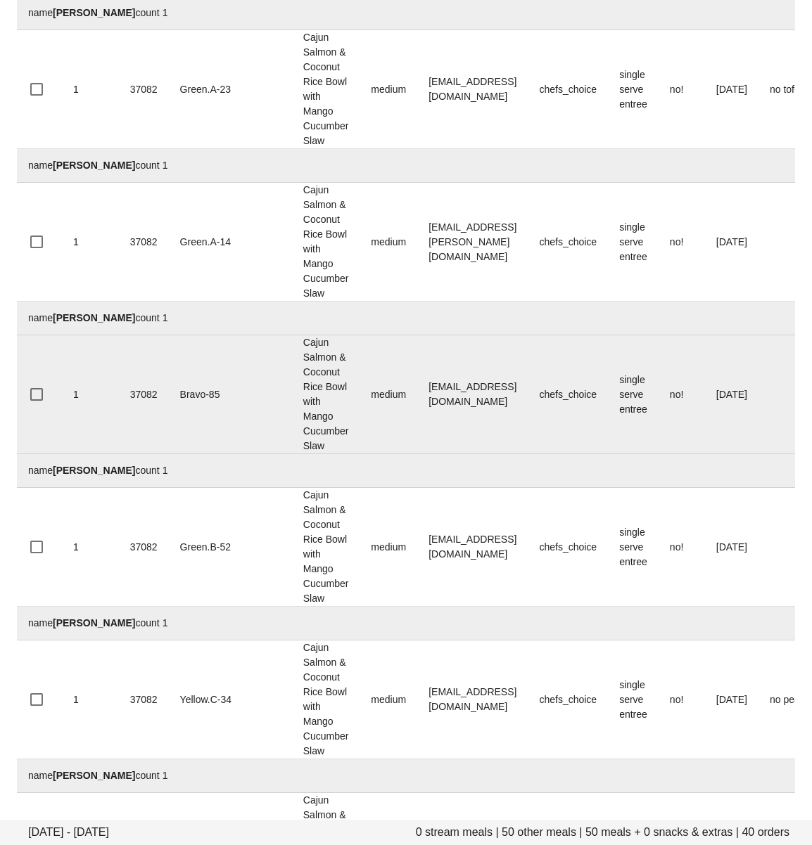
drag, startPoint x: 392, startPoint y: 428, endPoint x: 367, endPoint y: 406, distance: 33.4
click at [417, 428] on td "Yanghuanghuang@gmail.com" at bounding box center [472, 394] width 110 height 119
drag, startPoint x: 367, startPoint y: 397, endPoint x: 504, endPoint y: 393, distance: 137.2
click at [504, 393] on td "Yanghuanghuang@gmail.com" at bounding box center [472, 394] width 110 height 119
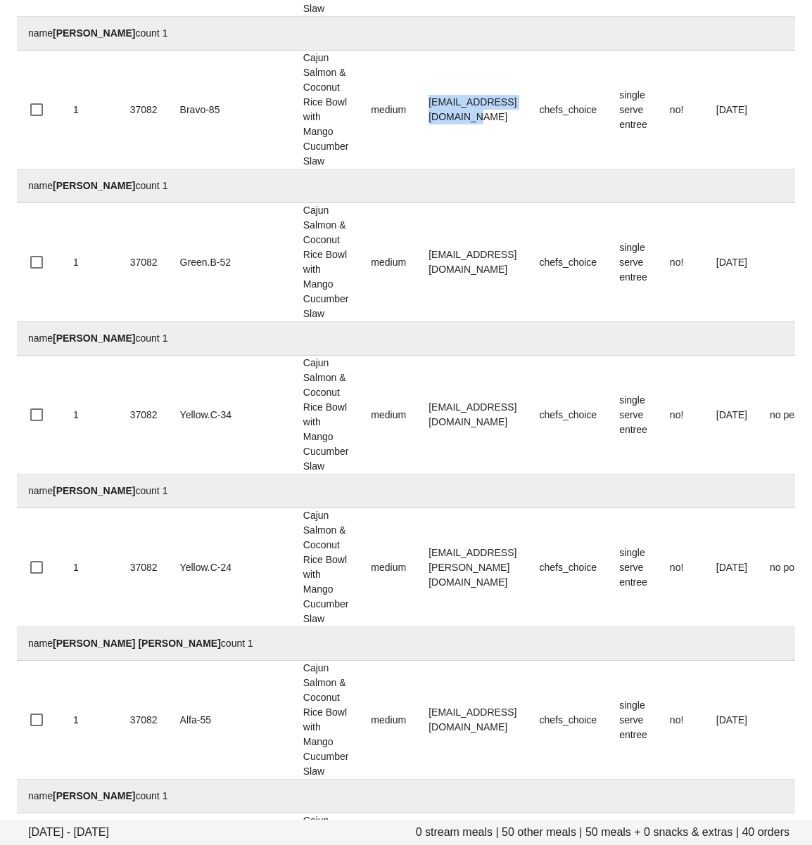
scroll to position [2688, 0]
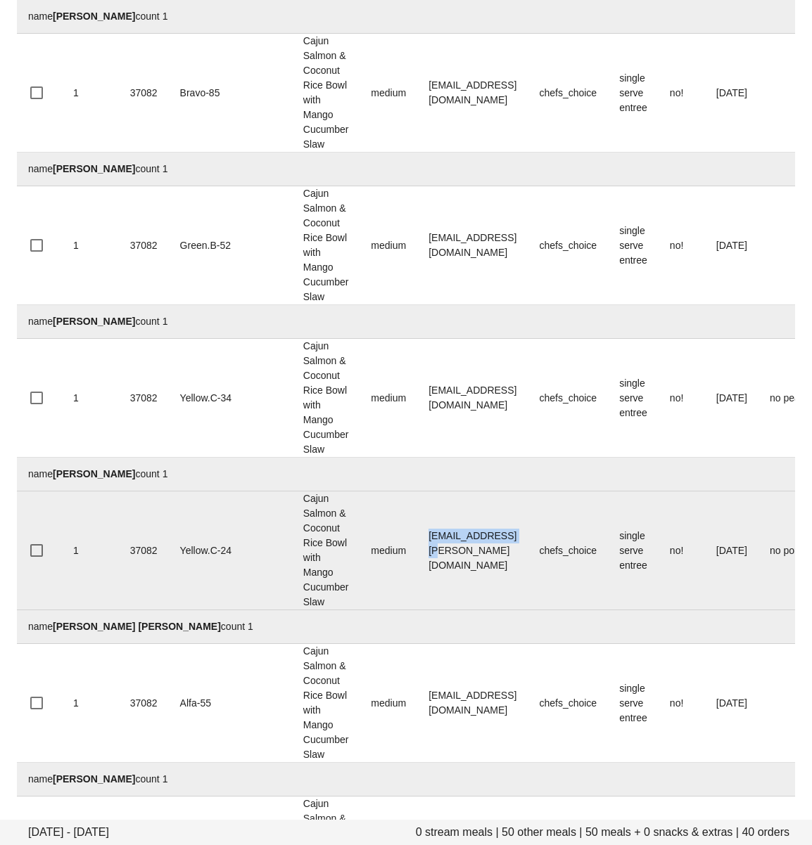
drag, startPoint x: 366, startPoint y: 549, endPoint x: 473, endPoint y: 546, distance: 106.9
click at [473, 546] on td "lrebernak@shaw.ca" at bounding box center [472, 551] width 110 height 119
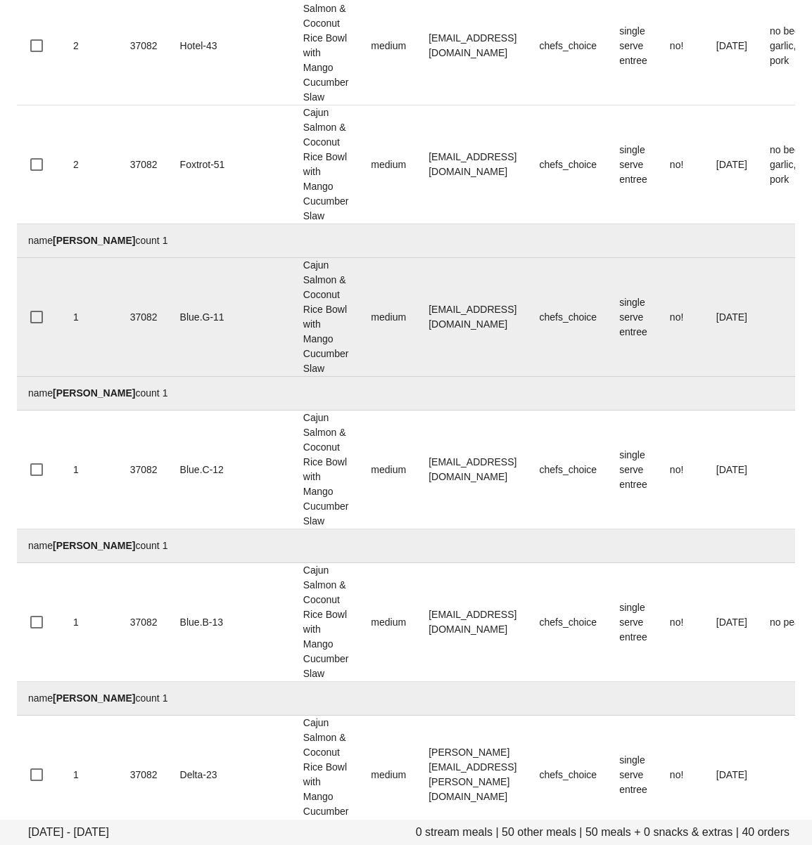
scroll to position [4169, 0]
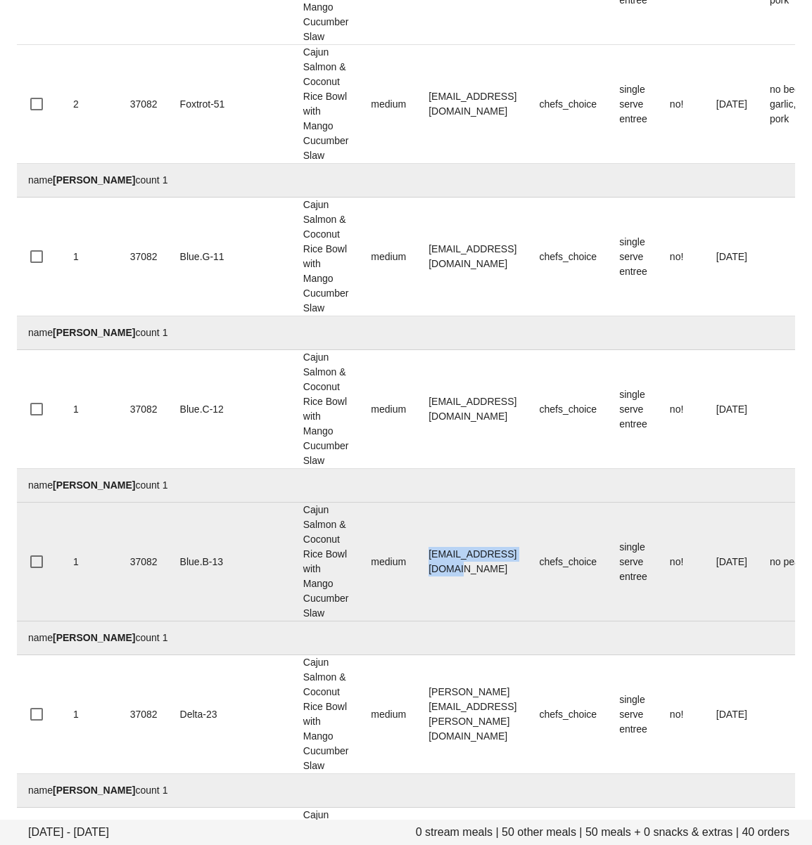
drag, startPoint x: 365, startPoint y: 565, endPoint x: 122, endPoint y: 593, distance: 244.9
click at [482, 560] on td "racheljmac@icloud.com" at bounding box center [472, 562] width 110 height 119
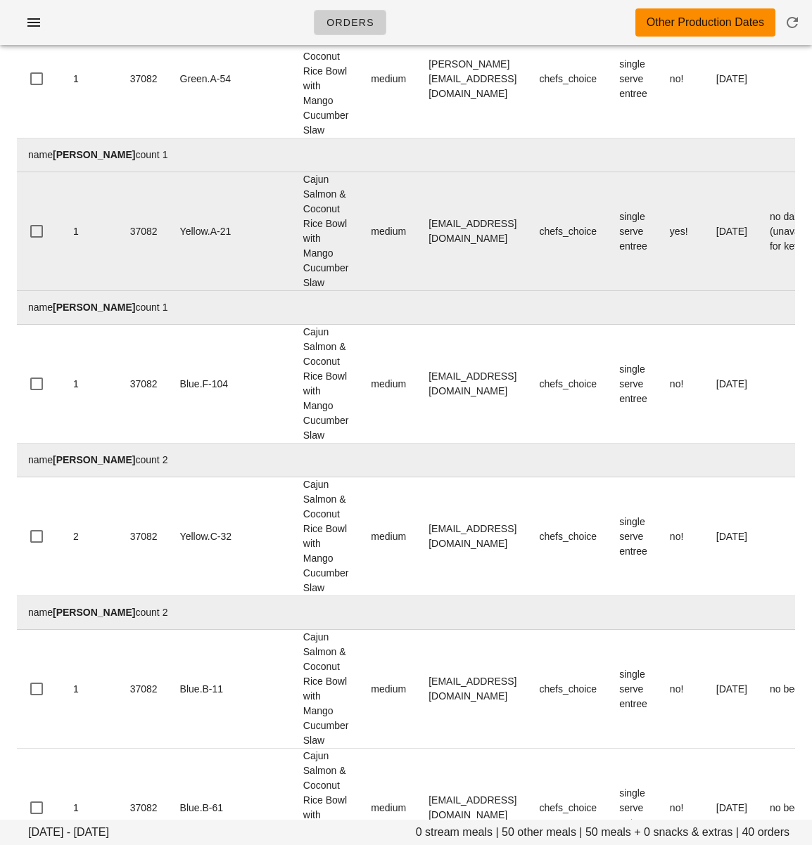
scroll to position [0, 0]
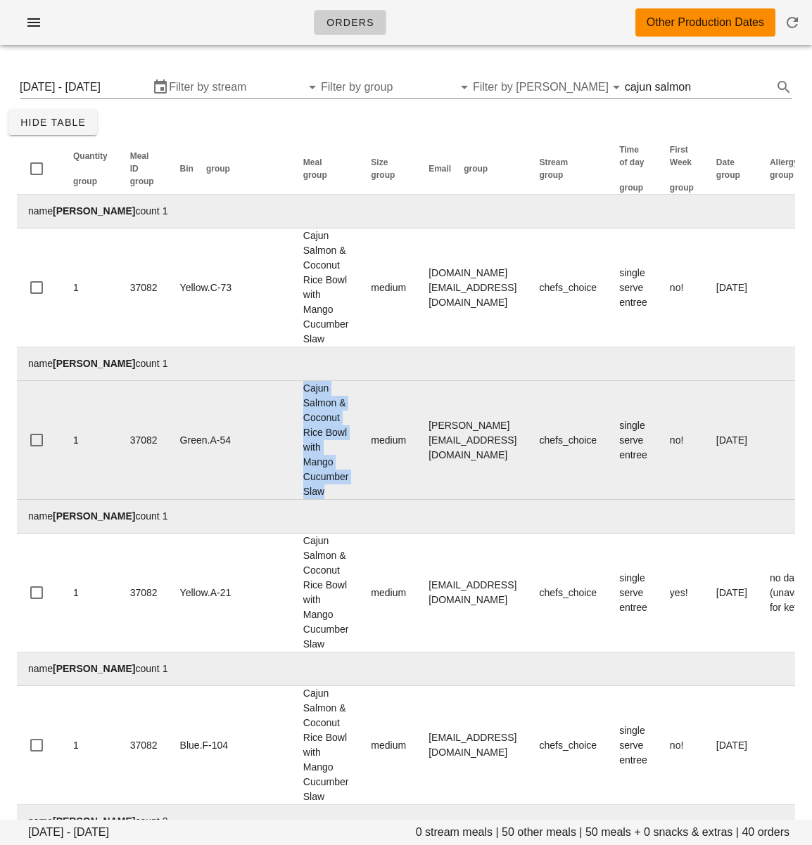
drag, startPoint x: 271, startPoint y: 490, endPoint x: 233, endPoint y: 393, distance: 104.5
click at [292, 393] on td "Cajun Salmon & Coconut Rice Bowl with Mango Cucumber Slaw" at bounding box center [326, 440] width 68 height 119
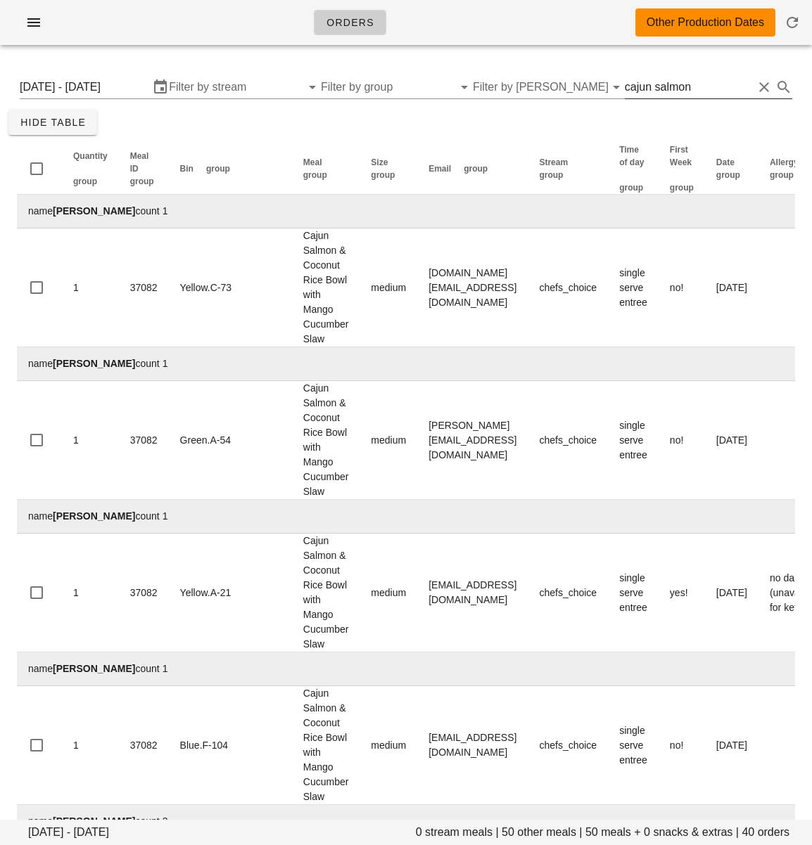
click at [674, 86] on input "cajun salmon" at bounding box center [688, 87] width 128 height 23
click at [673, 86] on input "cajun salmon" at bounding box center [688, 87] width 128 height 23
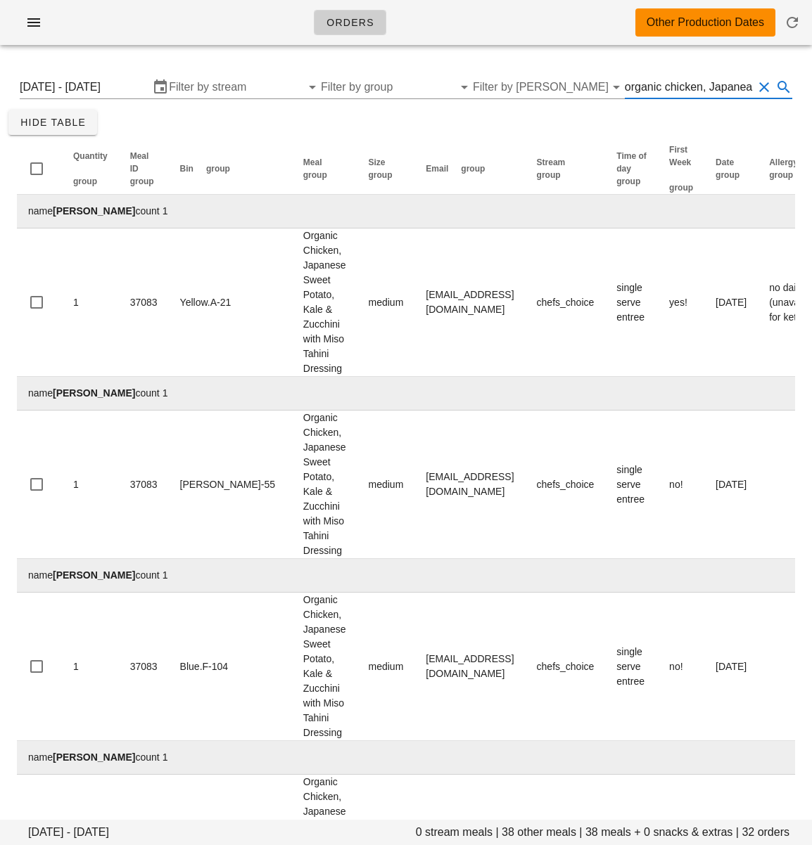
scroll to position [0, 15]
click at [738, 86] on input "organic chicken, Japanease" at bounding box center [688, 87] width 128 height 23
drag, startPoint x: 589, startPoint y: 94, endPoint x: 643, endPoint y: 91, distance: 54.2
click at [541, 93] on div "Monday September 15 - Saturday September 20 Filter by stream Filter by group Fi…" at bounding box center [405, 87] width 795 height 45
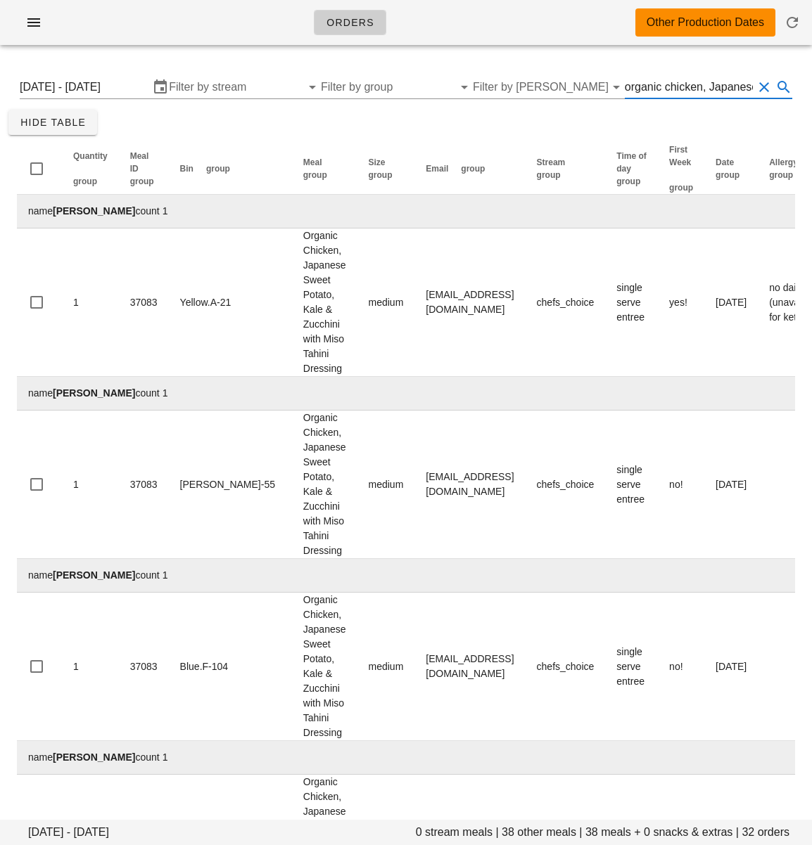
click at [637, 88] on input "organic chicken, Japanese" at bounding box center [688, 87] width 128 height 23
click at [721, 89] on input "organic chicken, Japanese" at bounding box center [688, 87] width 128 height 23
click at [637, 87] on input "organic chicken, Japanese" at bounding box center [688, 87] width 128 height 23
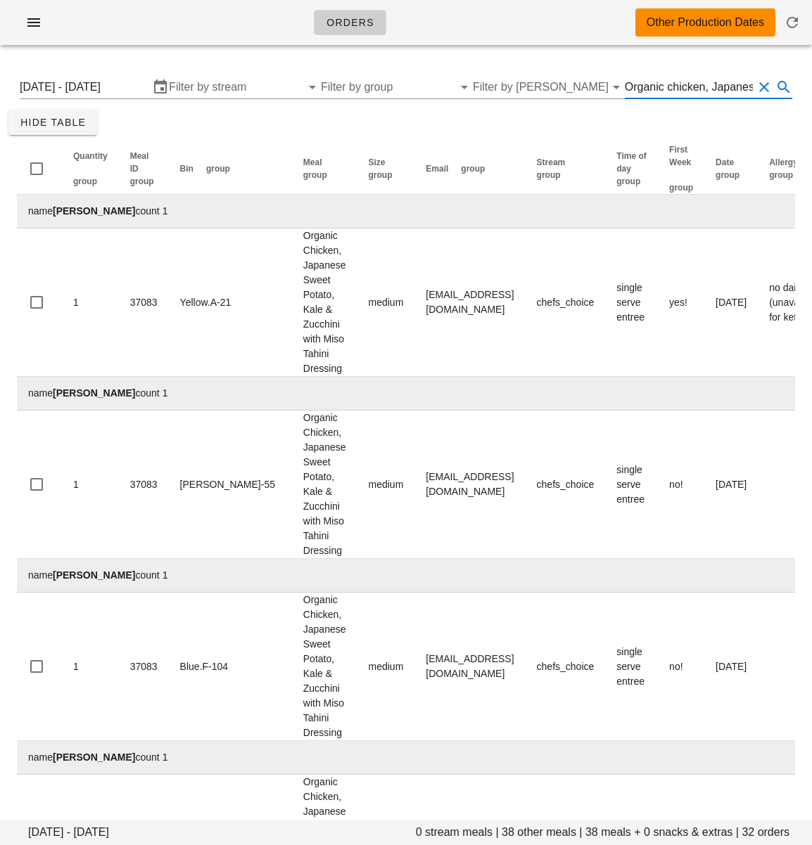
click at [677, 86] on input "Organic chicken, Japanese" at bounding box center [688, 87] width 128 height 23
drag, startPoint x: 684, startPoint y: 85, endPoint x: 837, endPoint y: 82, distance: 153.3
type input "Organic Chicken, Japanese"
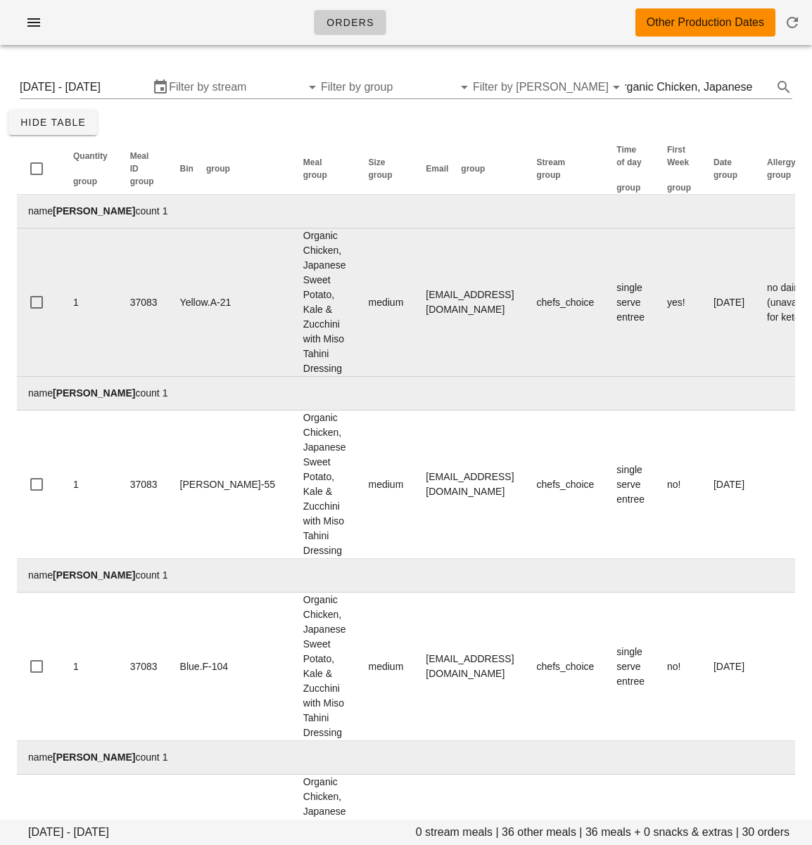
drag, startPoint x: 579, startPoint y: 352, endPoint x: 571, endPoint y: 349, distance: 8.2
click at [578, 350] on td "chefs_choice" at bounding box center [565, 303] width 80 height 148
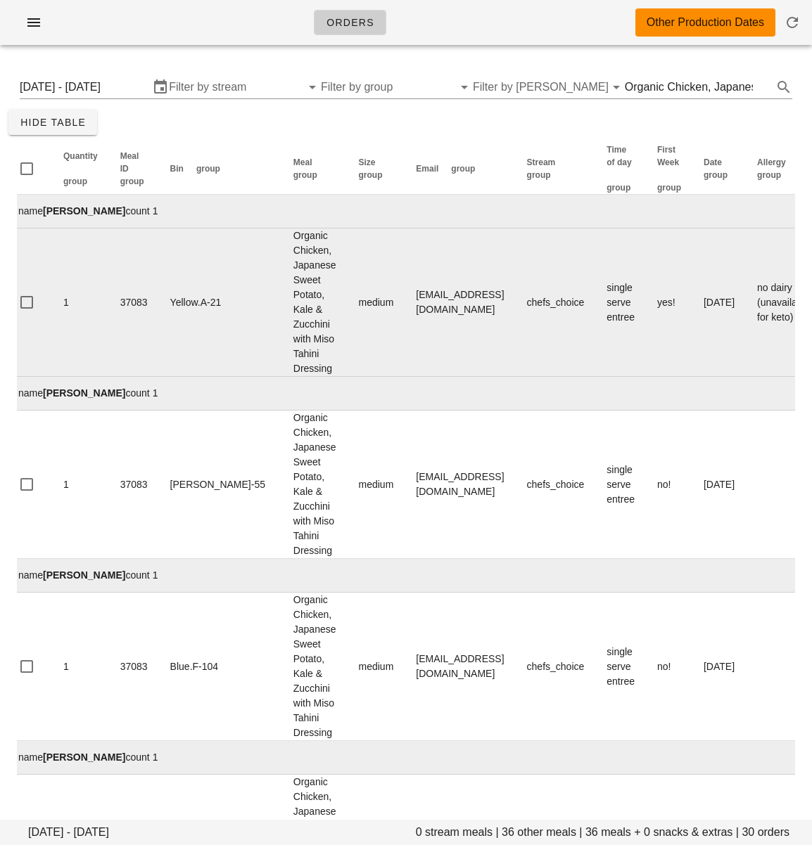
drag, startPoint x: 268, startPoint y: 383, endPoint x: 276, endPoint y: 383, distance: 8.4
click at [282, 377] on td "Organic Chicken, Japanese Sweet Potato, Kale & Zucchini with Miso Tahini Dressi…" at bounding box center [314, 303] width 65 height 148
drag, startPoint x: 276, startPoint y: 384, endPoint x: 230, endPoint y: 236, distance: 155.5
click at [282, 236] on td "Organic Chicken, Japanese Sweet Potato, Kale & Zucchini with Miso Tahini Dressi…" at bounding box center [314, 303] width 65 height 148
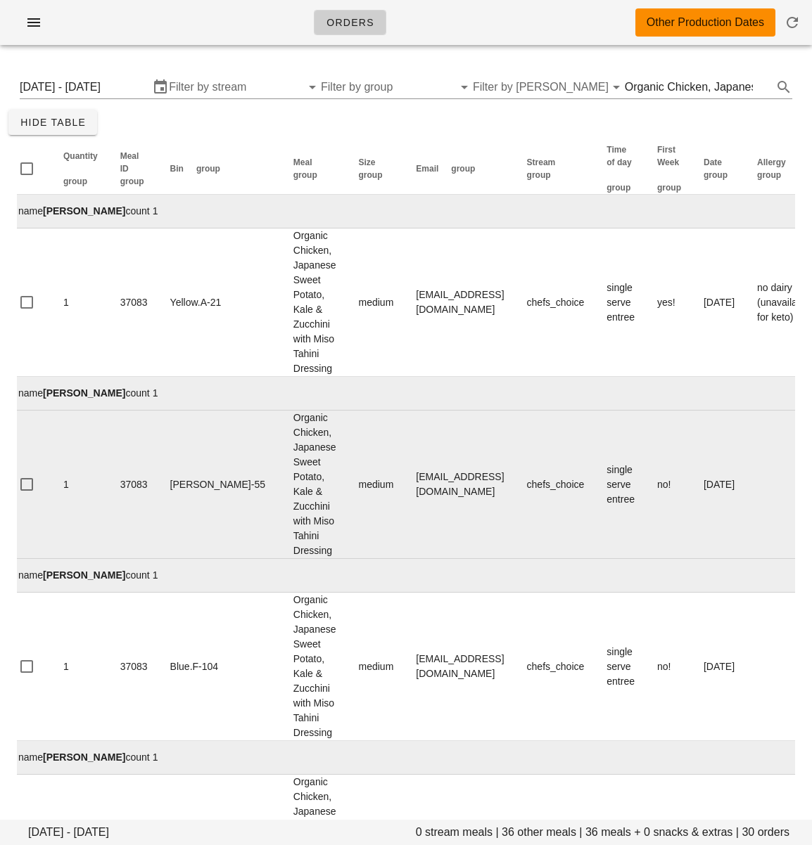
click at [347, 543] on td "medium" at bounding box center [376, 485] width 58 height 148
drag, startPoint x: 354, startPoint y: 508, endPoint x: 111, endPoint y: 516, distance: 242.7
click at [474, 510] on td "amandasisko@gmail.com" at bounding box center [459, 485] width 110 height 148
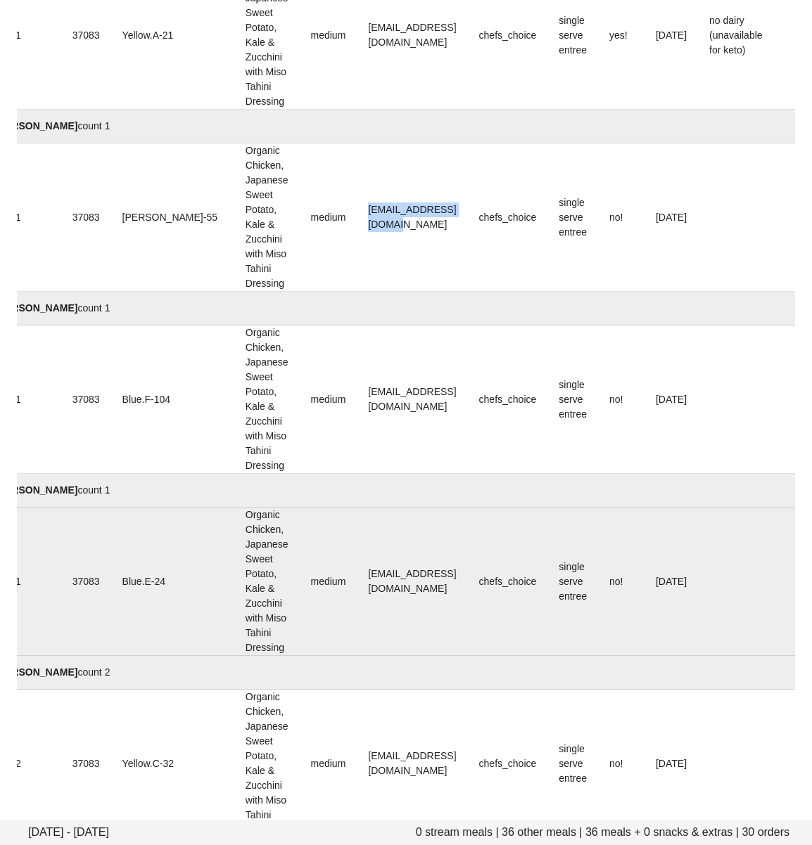
scroll to position [364, 0]
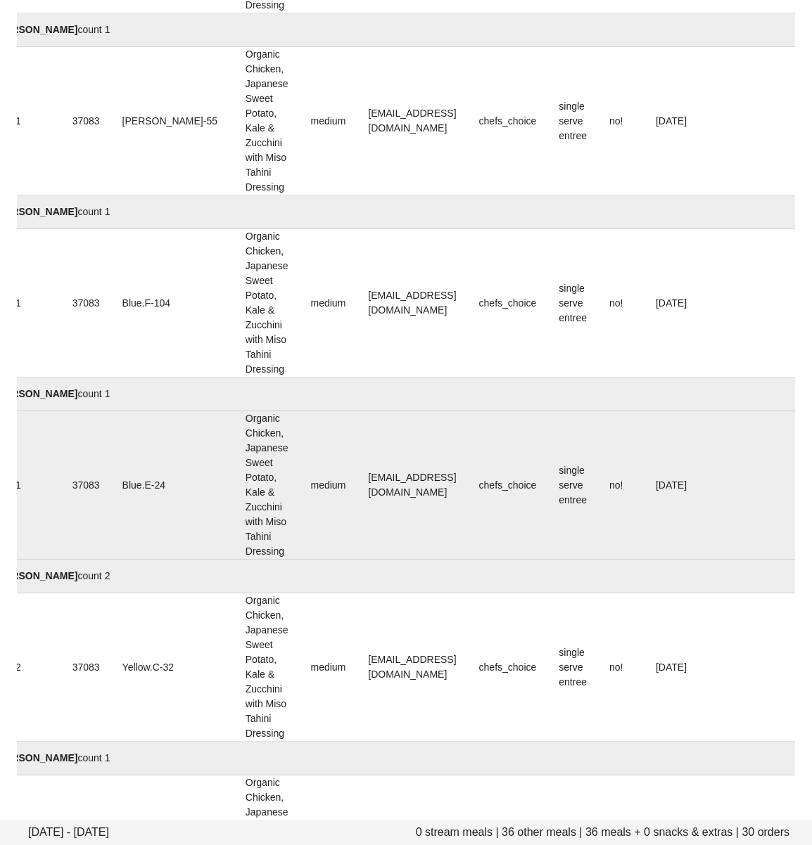
drag, startPoint x: 326, startPoint y: 563, endPoint x: 316, endPoint y: 544, distance: 21.4
click at [357, 560] on td "aronneh@gmail.com" at bounding box center [412, 485] width 110 height 148
drag, startPoint x: 323, startPoint y: 539, endPoint x: 418, endPoint y: 537, distance: 94.9
click at [418, 537] on td "aronneh@gmail.com" at bounding box center [412, 485] width 110 height 148
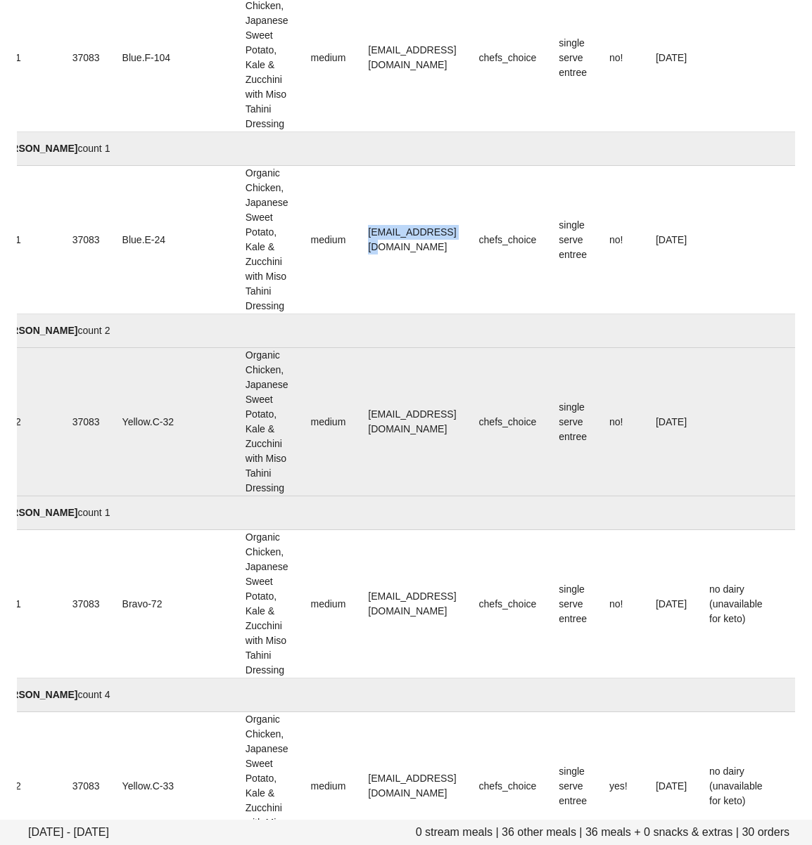
scroll to position [633, 0]
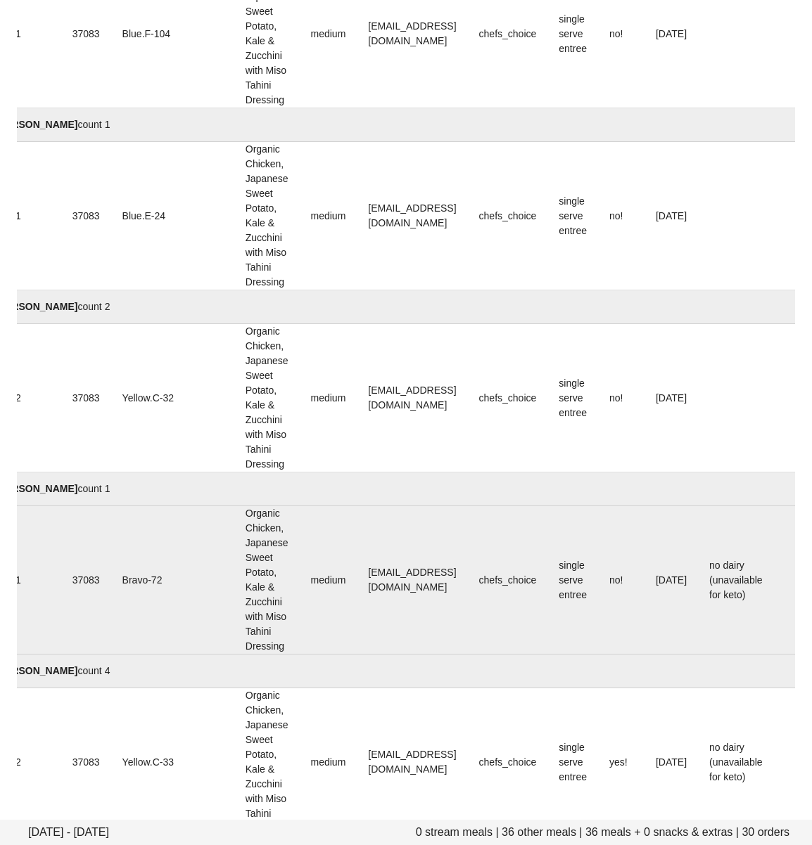
drag, startPoint x: 423, startPoint y: 705, endPoint x: 317, endPoint y: 675, distance: 109.5
click at [422, 655] on td "ceciliamsanchez94@gmail.com" at bounding box center [412, 580] width 110 height 148
drag, startPoint x: 307, startPoint y: 665, endPoint x: 103, endPoint y: 596, distance: 215.3
click at [447, 655] on td "ceciliamsanchez94@gmail.com" at bounding box center [412, 580] width 110 height 148
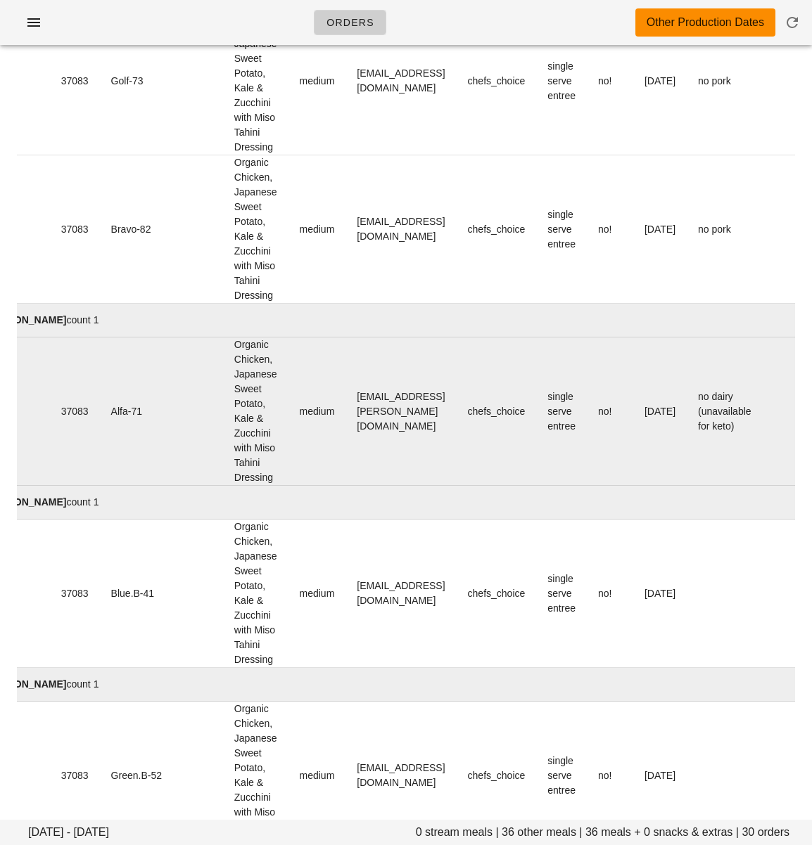
scroll to position [0, 64]
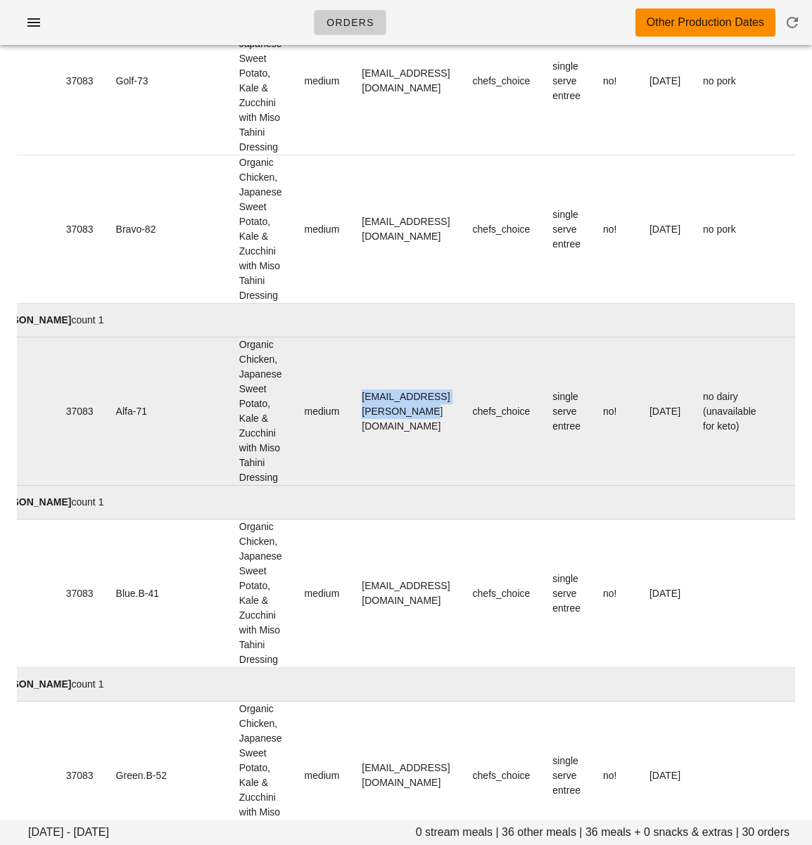
drag, startPoint x: 304, startPoint y: 572, endPoint x: 442, endPoint y: 572, distance: 138.5
click at [442, 486] on td "emilylauren.simms@gmail.com" at bounding box center [405, 412] width 110 height 148
drag, startPoint x: 425, startPoint y: 582, endPoint x: 340, endPoint y: 570, distance: 86.0
click at [423, 486] on td "emilylauren.simms@gmail.com" at bounding box center [405, 412] width 110 height 148
drag, startPoint x: 301, startPoint y: 567, endPoint x: 445, endPoint y: 570, distance: 144.2
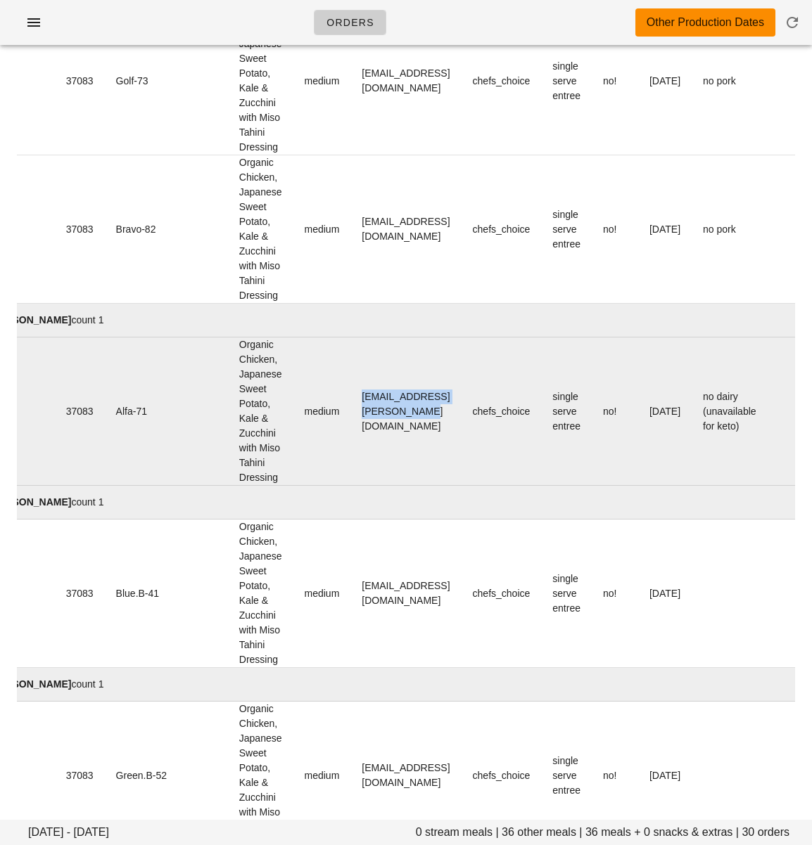
click at [445, 486] on td "emilylauren.simms@gmail.com" at bounding box center [405, 412] width 110 height 148
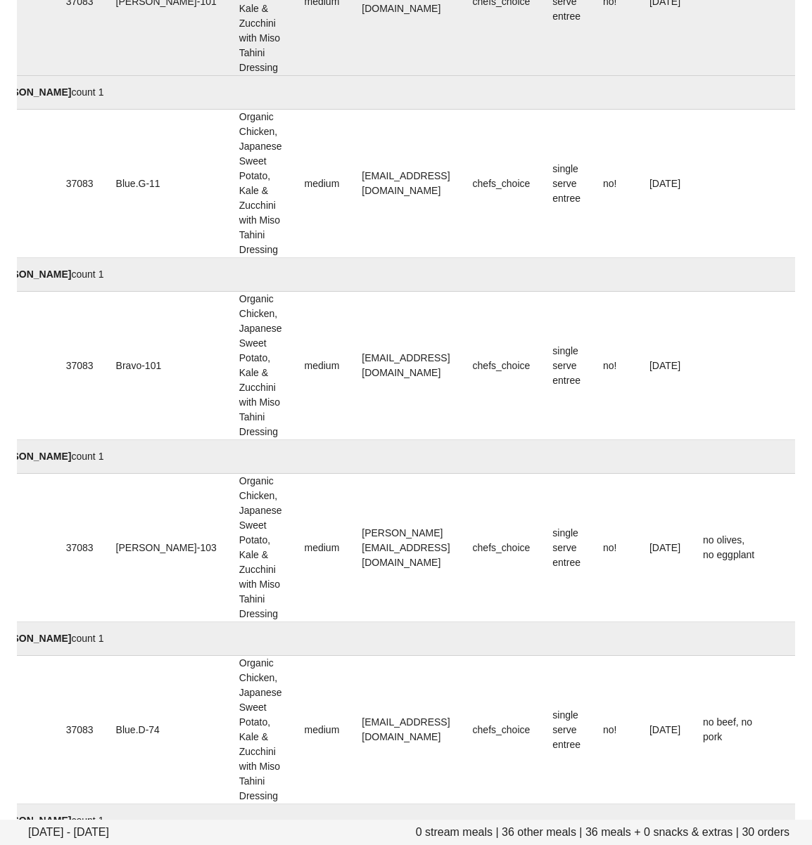
scroll to position [2970, 0]
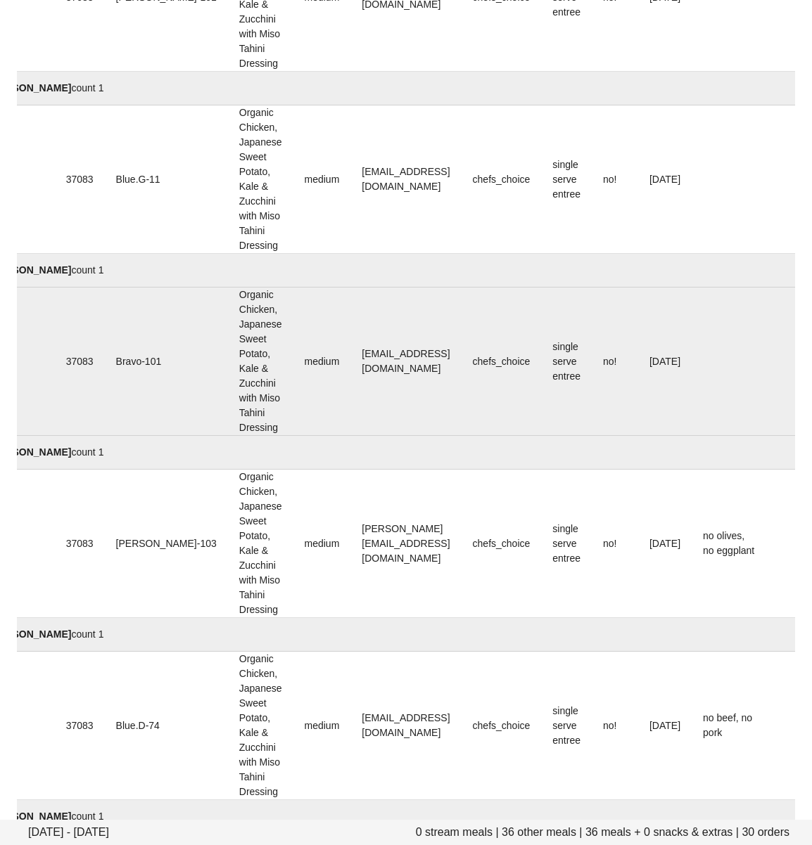
drag, startPoint x: 335, startPoint y: 635, endPoint x: 296, endPoint y: 627, distance: 39.6
click at [350, 436] on td "lhomlo@gmail.com" at bounding box center [405, 362] width 110 height 148
drag, startPoint x: 302, startPoint y: 622, endPoint x: 411, endPoint y: 622, distance: 109.0
click at [411, 436] on td "lhomlo@gmail.com" at bounding box center [405, 362] width 110 height 148
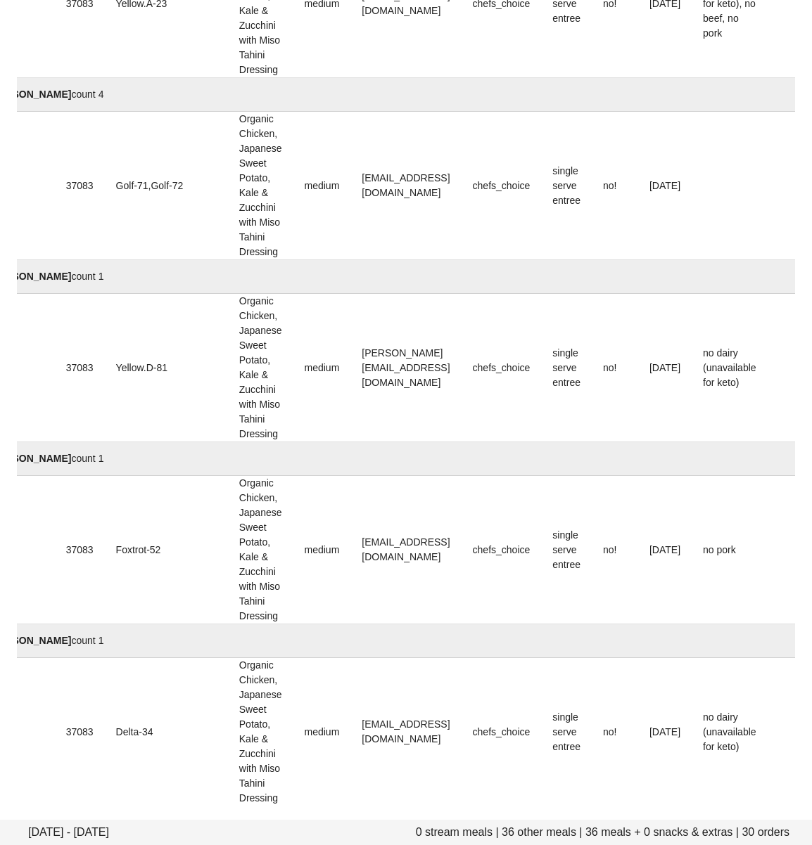
scroll to position [4944, 0]
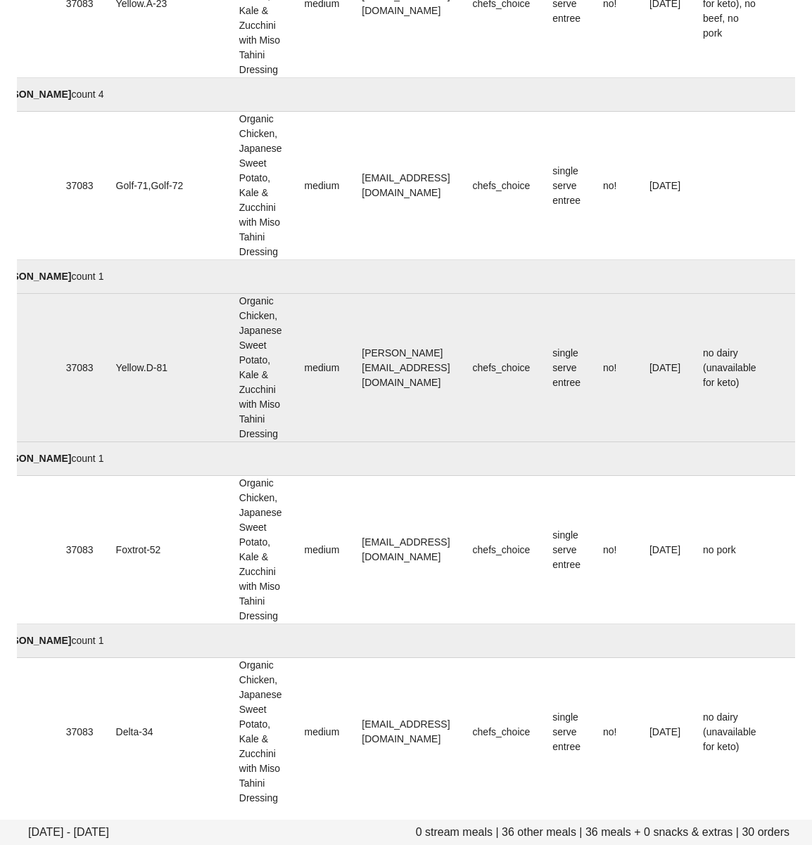
drag, startPoint x: 314, startPoint y: 607, endPoint x: 296, endPoint y: 582, distance: 31.2
click at [350, 442] on td "tessie.dy.tan@gmail.com" at bounding box center [405, 368] width 110 height 148
drag, startPoint x: 296, startPoint y: 577, endPoint x: 109, endPoint y: 591, distance: 187.6
click at [428, 442] on td "tessie.dy.tan@gmail.com" at bounding box center [405, 368] width 110 height 148
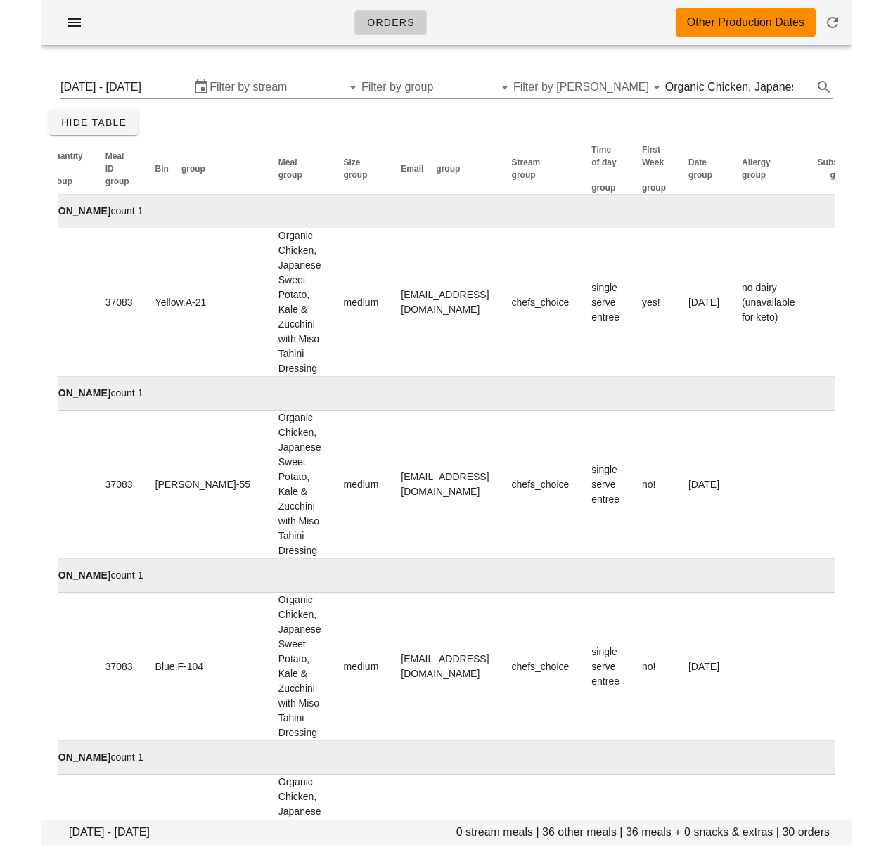
scroll to position [0, 66]
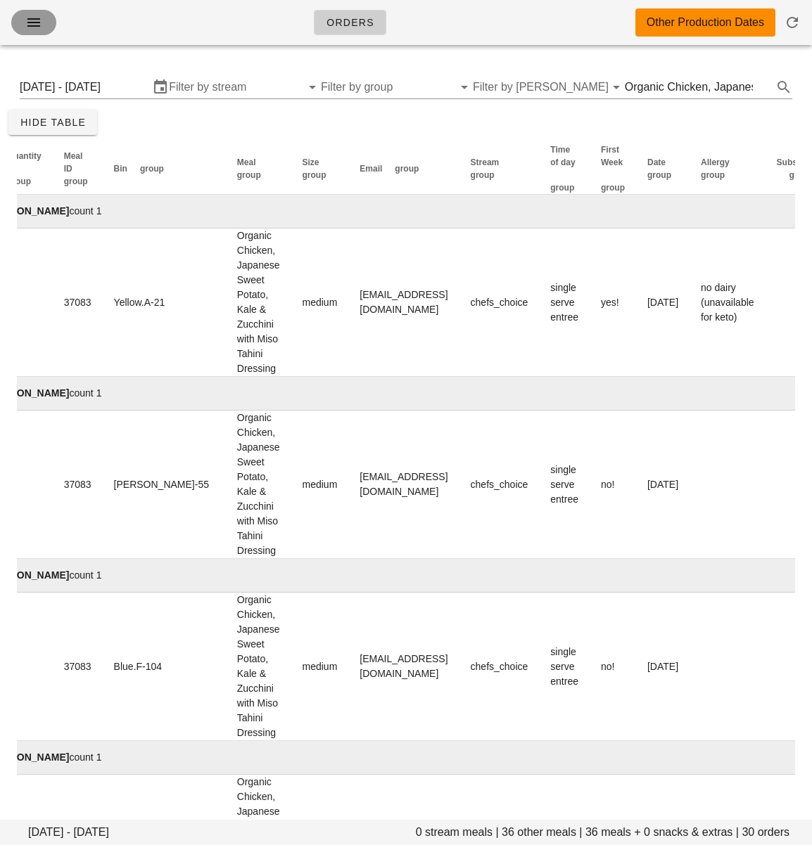
click at [41, 20] on icon "button" at bounding box center [33, 22] width 17 height 17
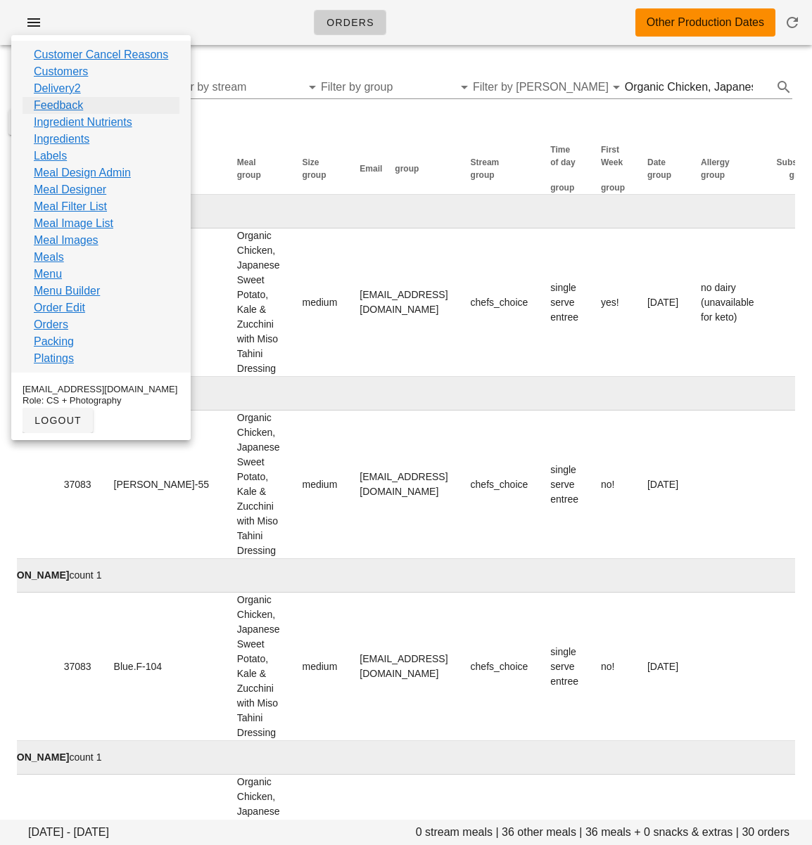
click at [67, 103] on link "Feedback" at bounding box center [58, 105] width 49 height 17
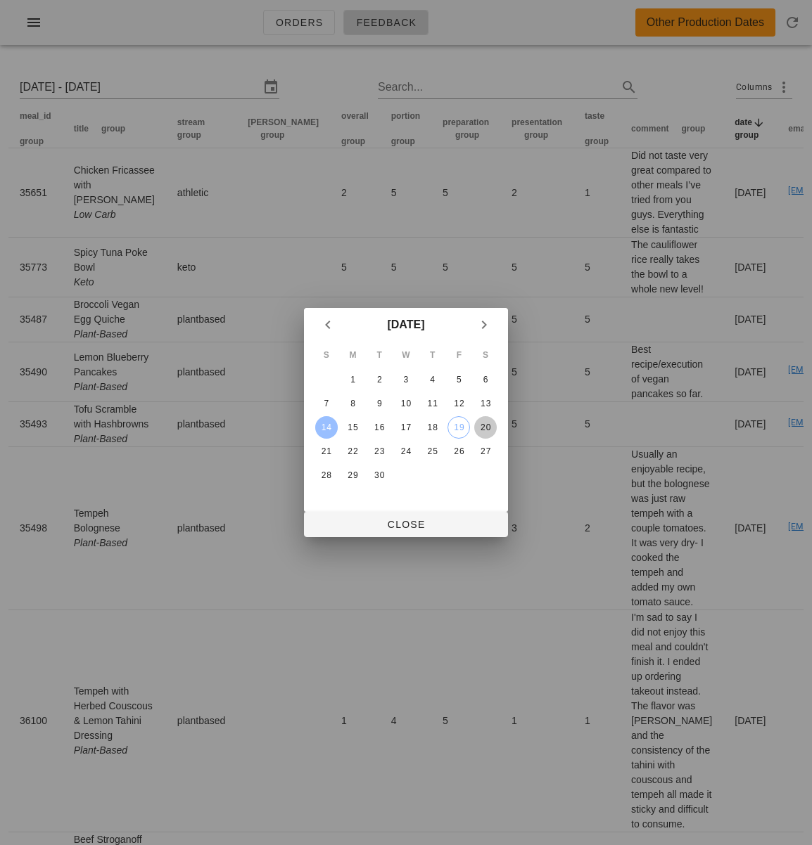
click at [483, 425] on div "20" at bounding box center [485, 428] width 23 height 10
type input "Sun 14 Sep 2025 - Sat 20 Sep 2025"
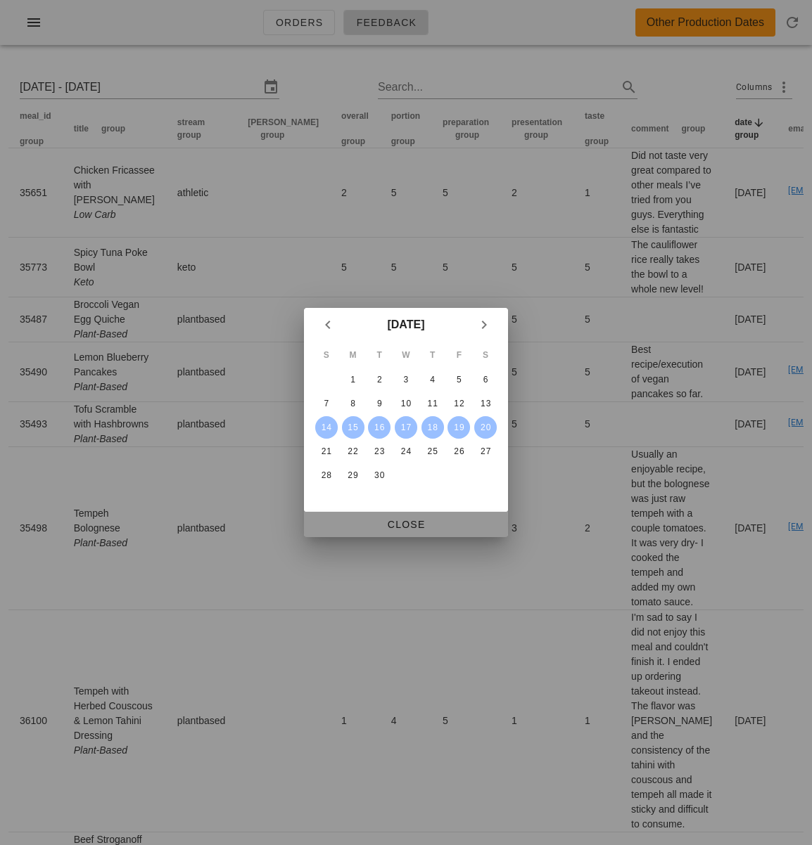
drag, startPoint x: 414, startPoint y: 527, endPoint x: 781, endPoint y: 3, distance: 640.3
click at [414, 527] on span "Close" at bounding box center [405, 524] width 181 height 11
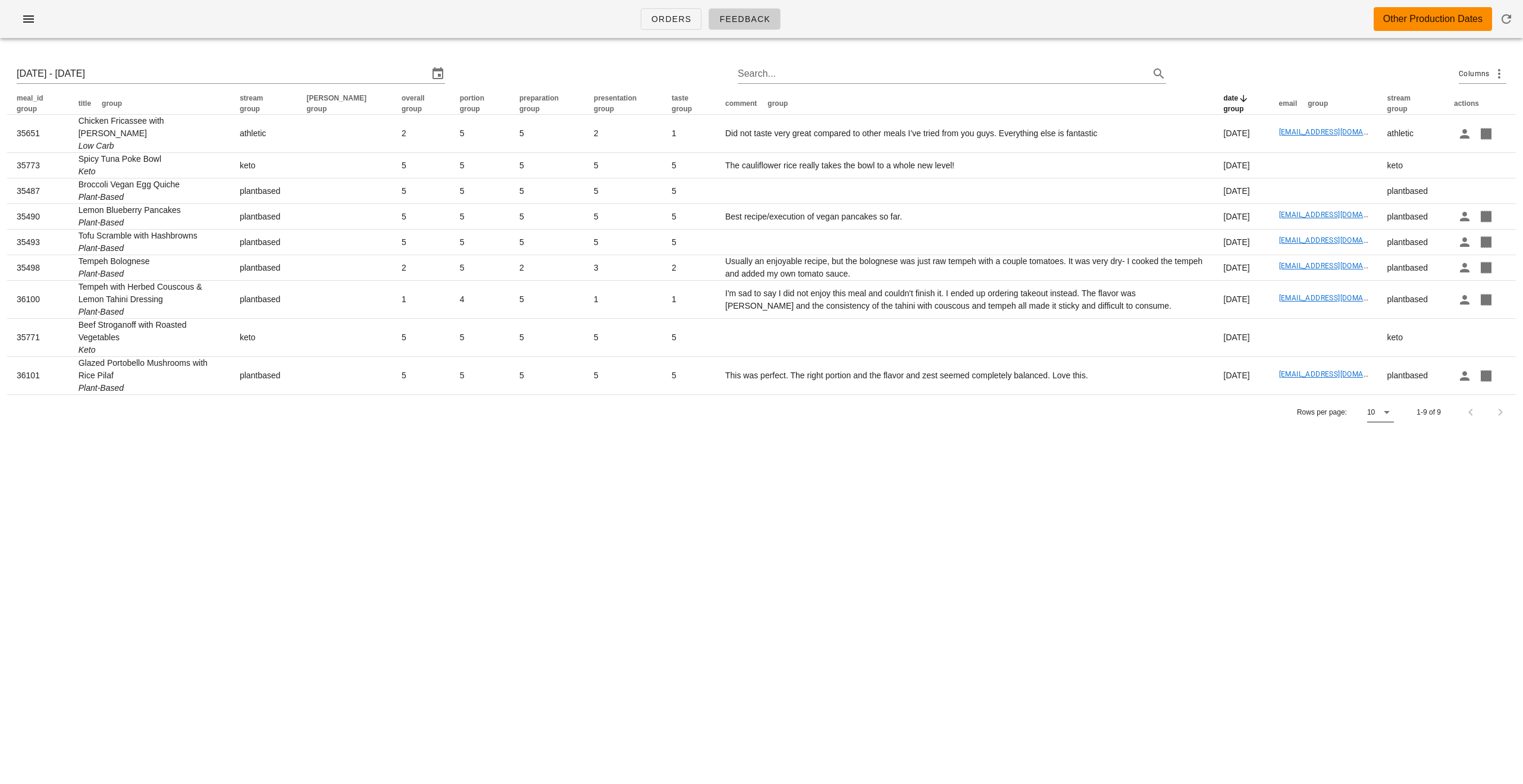
click at [686, 405] on icon at bounding box center [1387, 412] width 14 height 14
click at [686, 492] on div "All" at bounding box center [1382, 494] width 11 height 11
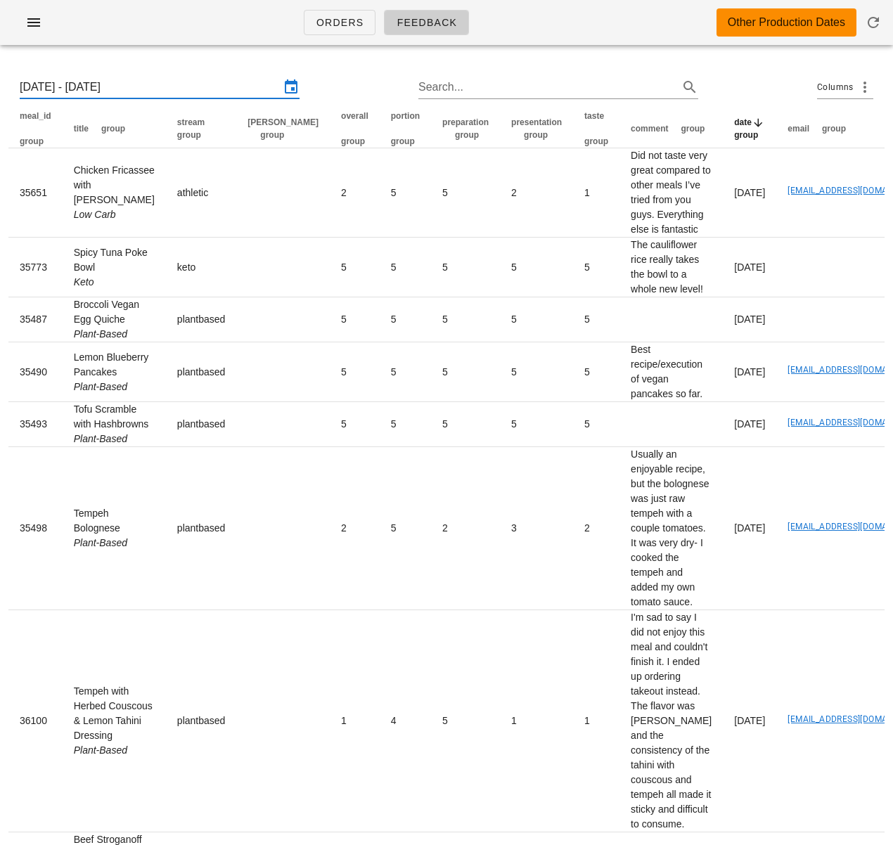
click at [144, 93] on input "Sun 14 Sep 2025 - Sat 20 Sep 2025" at bounding box center [150, 87] width 260 height 23
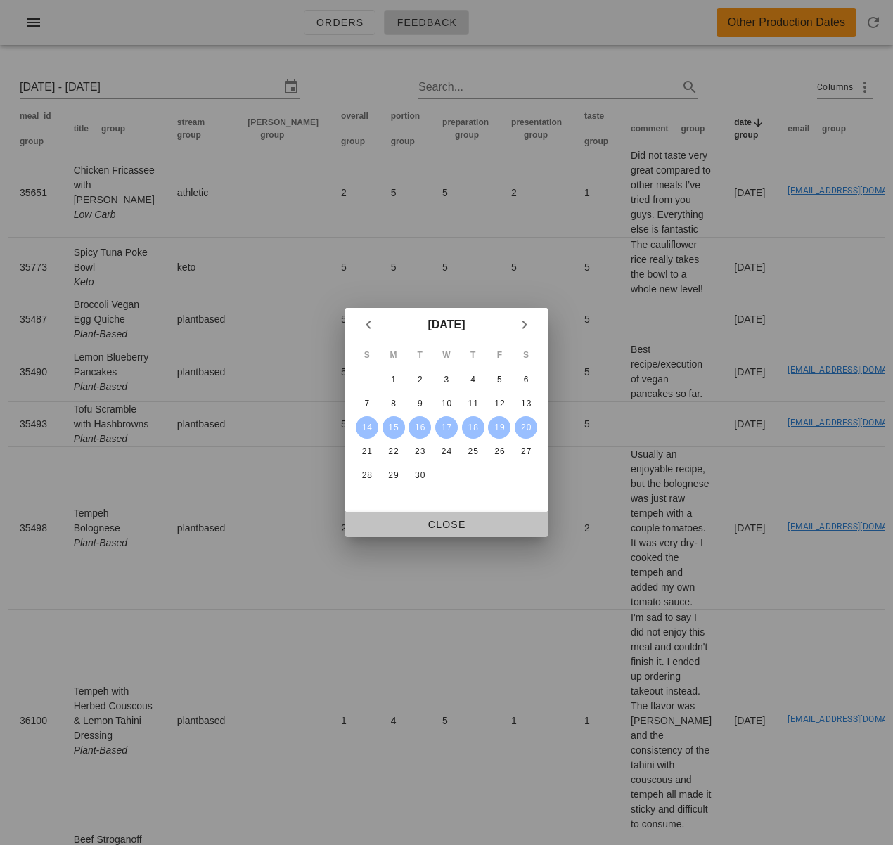
click at [435, 520] on span "Close" at bounding box center [446, 524] width 181 height 11
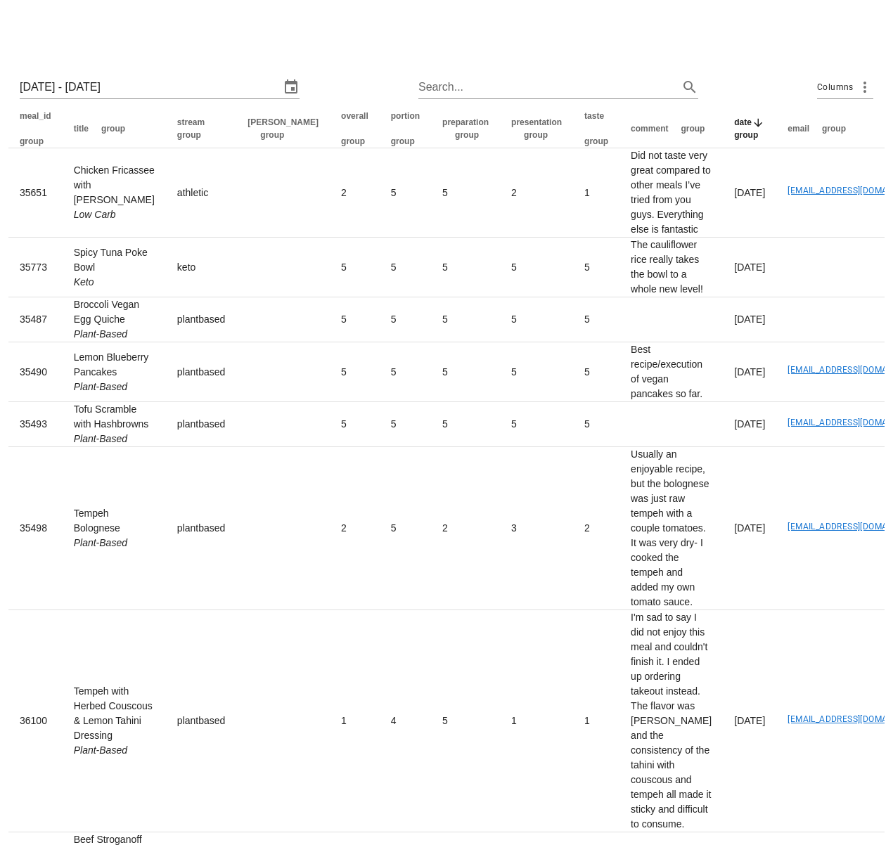
scroll to position [333, 0]
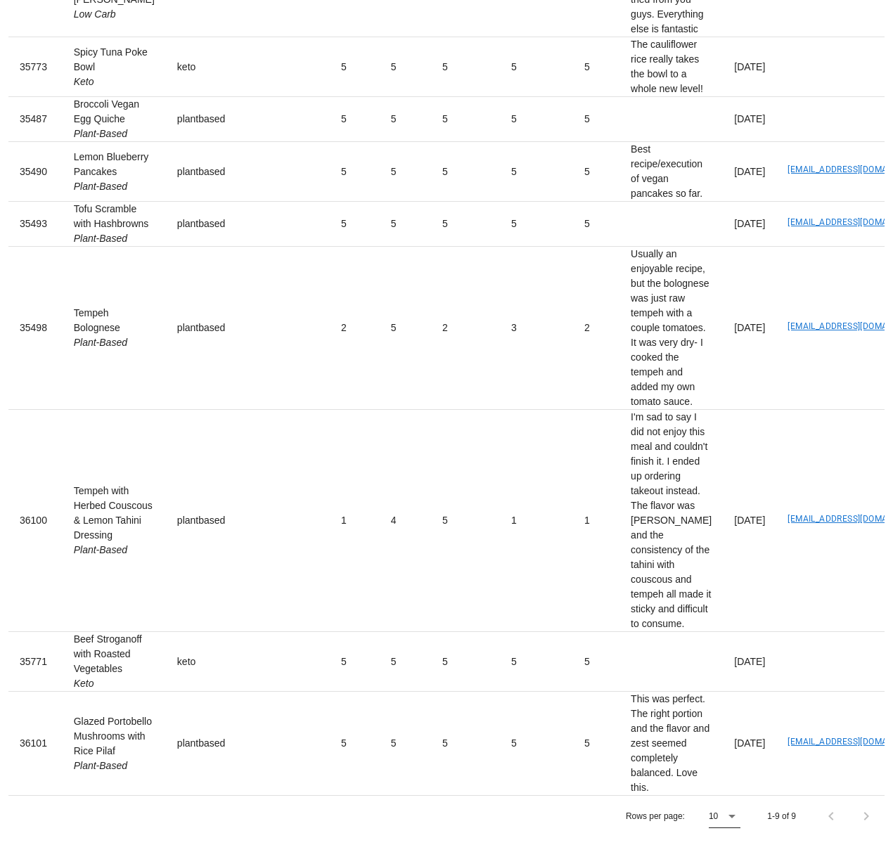
click at [733, 819] on icon at bounding box center [732, 816] width 17 height 17
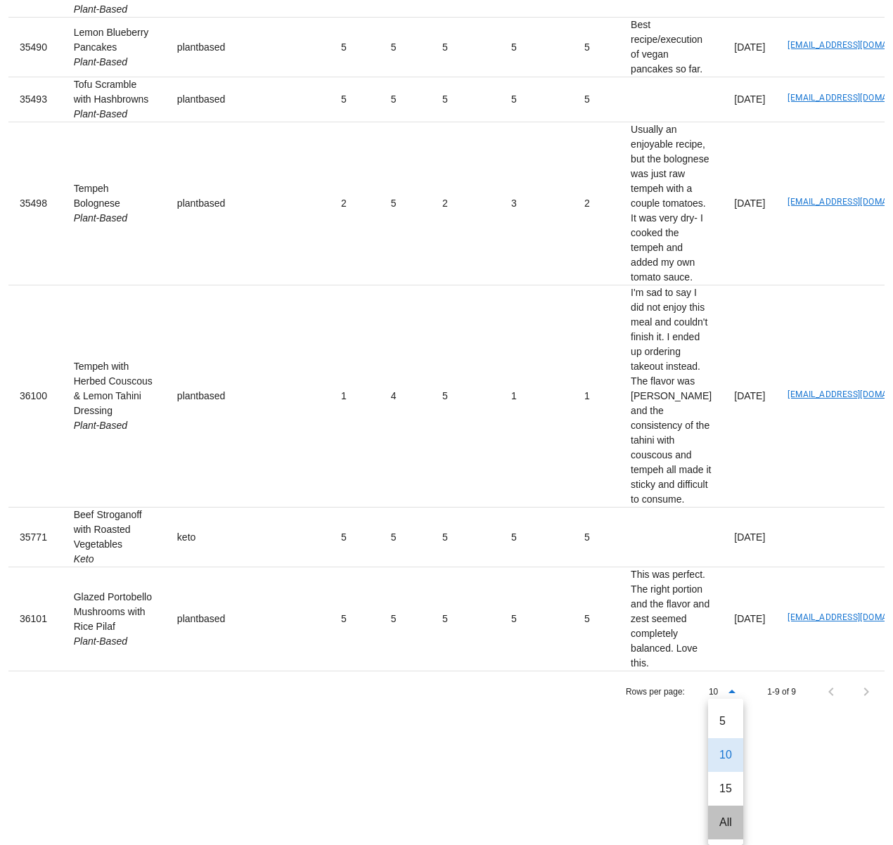
click at [719, 816] on div "All" at bounding box center [725, 822] width 13 height 13
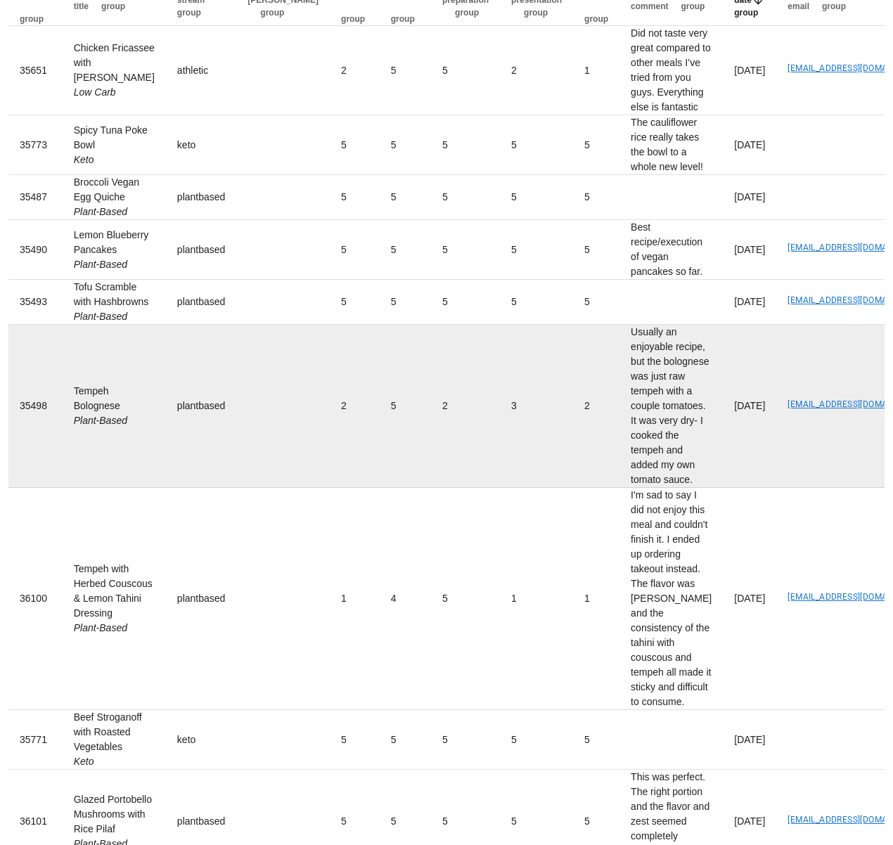
scroll to position [0, 0]
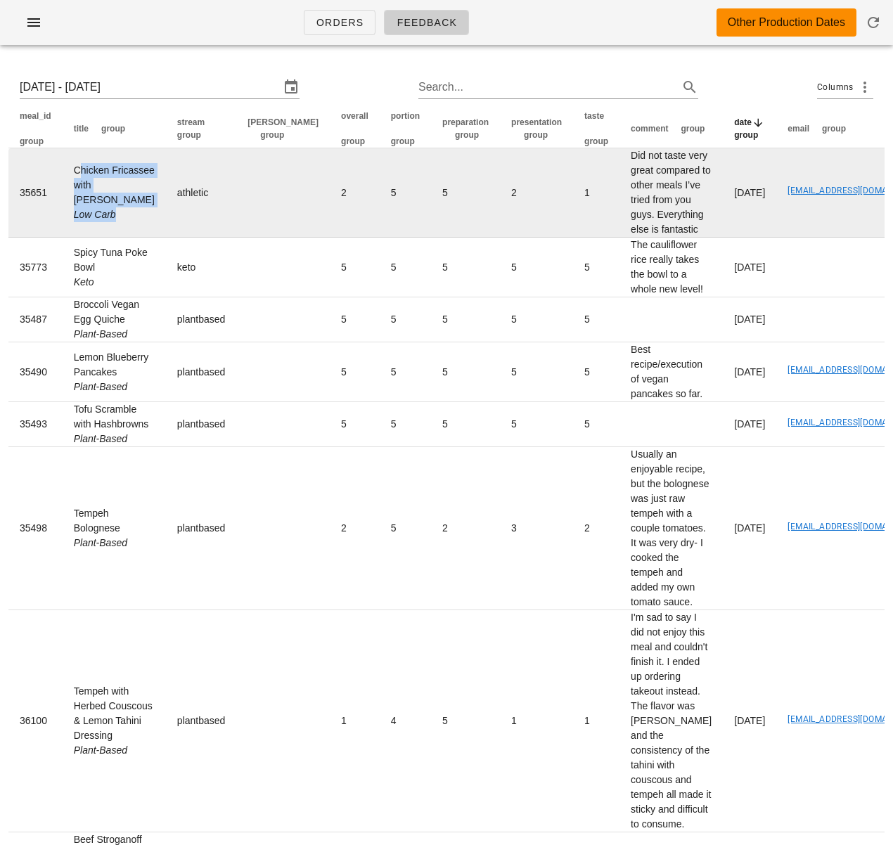
drag, startPoint x: 74, startPoint y: 165, endPoint x: 121, endPoint y: 237, distance: 86.4
click at [121, 237] on td "Chicken Fricassee with Jasmine Rice Low Carb" at bounding box center [114, 192] width 103 height 89
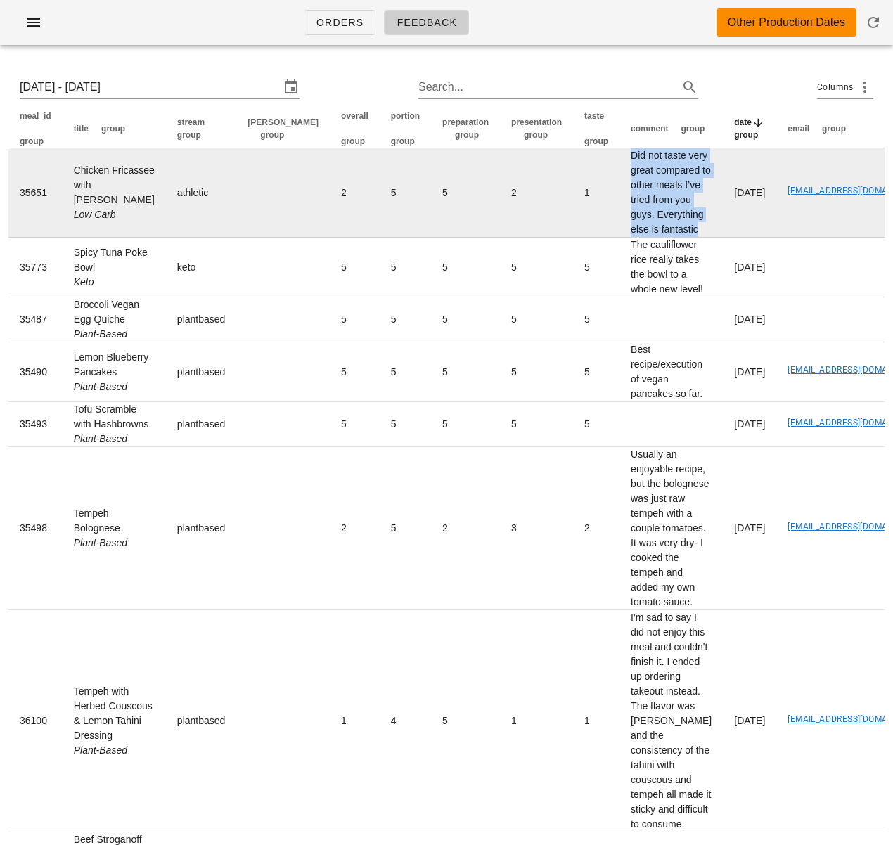
drag, startPoint x: 548, startPoint y: 157, endPoint x: 626, endPoint y: 245, distance: 117.6
click at [626, 238] on td "Did not taste very great compared to other meals I’ve tried from you guys. Ever…" at bounding box center [671, 192] width 103 height 89
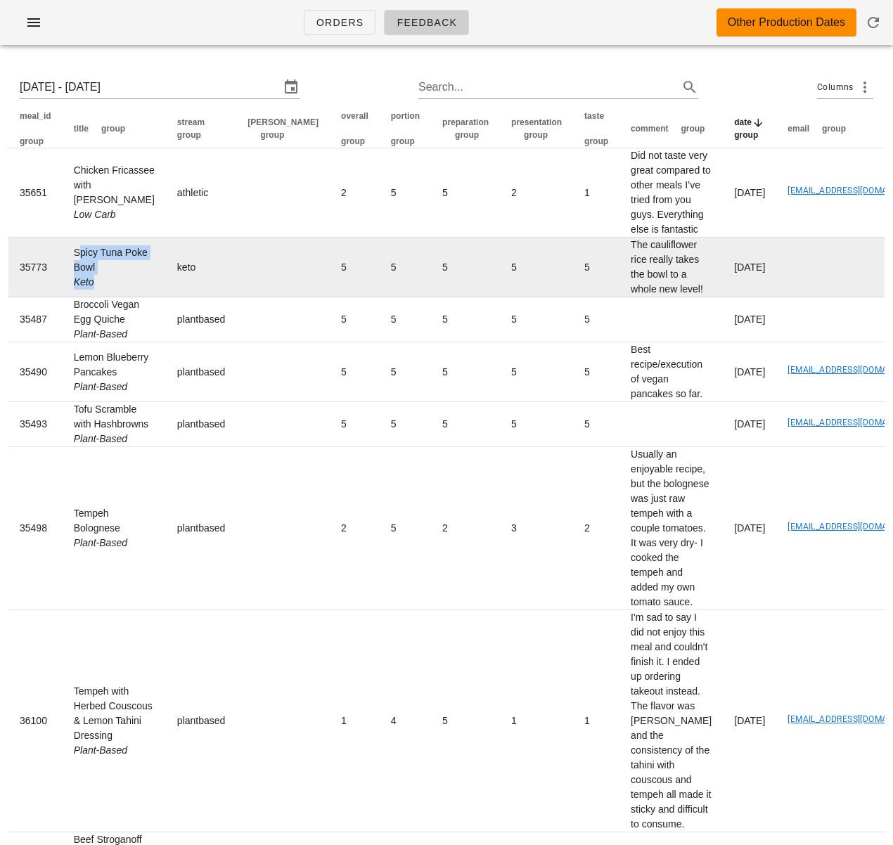
drag, startPoint x: 72, startPoint y: 265, endPoint x: 108, endPoint y: 295, distance: 45.9
click at [108, 295] on td "Spicy Tuna Poke Bowl Keto" at bounding box center [114, 268] width 103 height 60
drag, startPoint x: 610, startPoint y: 302, endPoint x: 552, endPoint y: 262, distance: 69.8
click at [620, 262] on td "The cauliflower rice really takes the bowl to a whole new level!" at bounding box center [671, 268] width 103 height 60
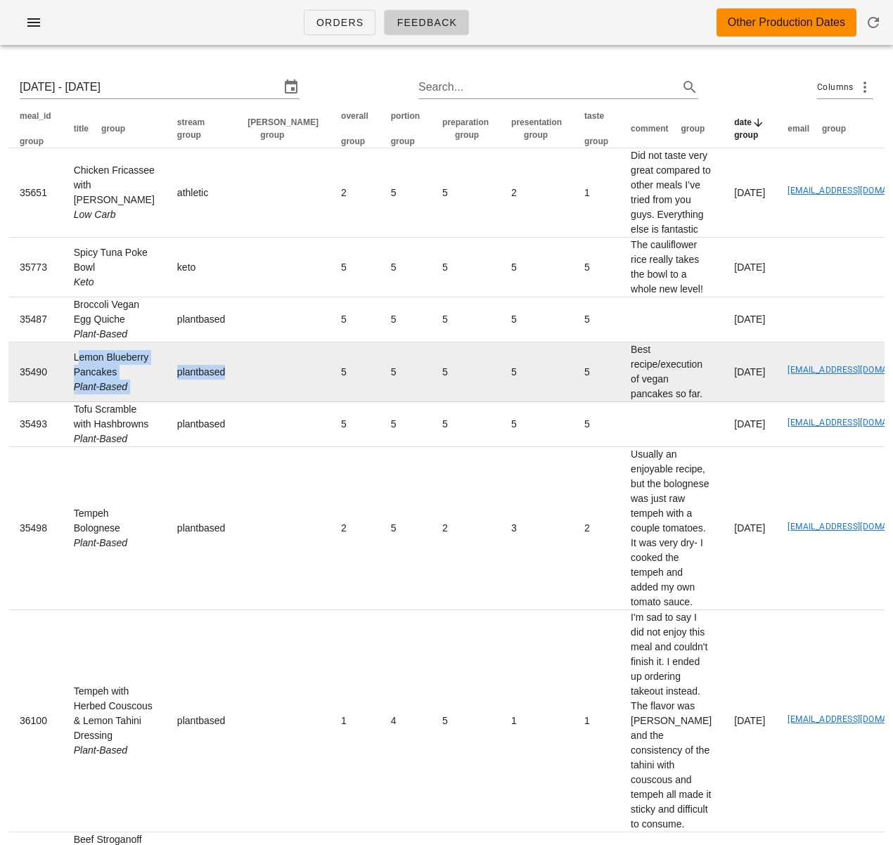
drag, startPoint x: 70, startPoint y: 383, endPoint x: 146, endPoint y: 427, distance: 87.9
click at [146, 402] on tr "35490 Lemon Blueberry Pancakes Plant-Based plantbased 5 5 5 5 5 Best recipe/exe…" at bounding box center [533, 372] width 1051 height 60
click at [135, 402] on td "Lemon Blueberry Pancakes Plant-Based" at bounding box center [114, 372] width 103 height 60
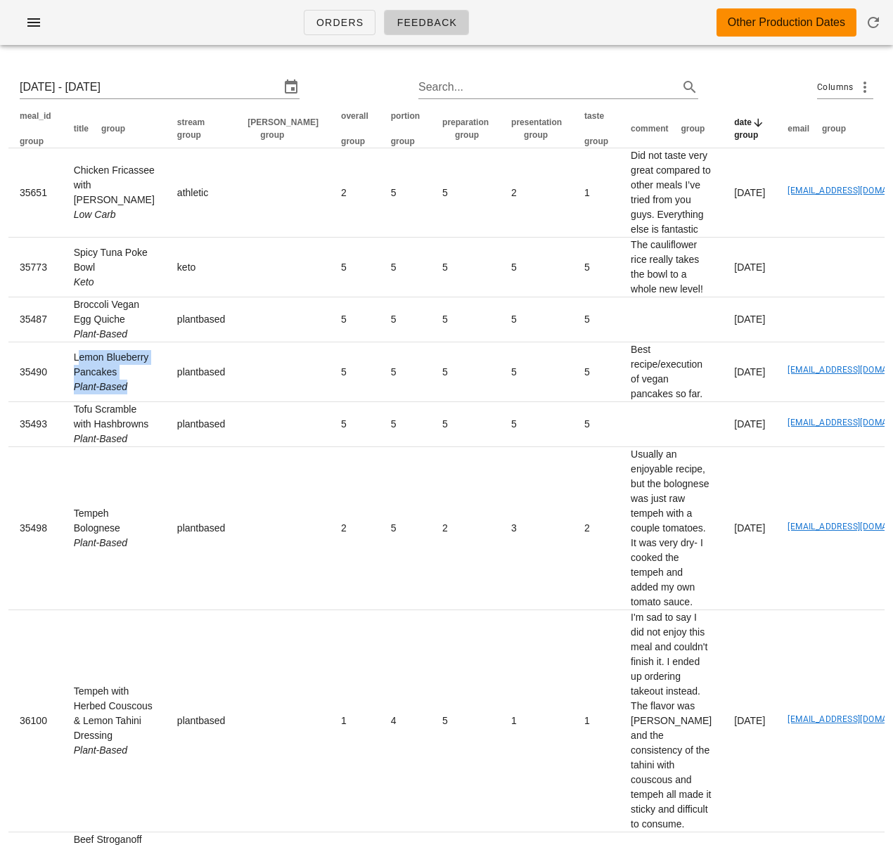
drag, startPoint x: 90, startPoint y: 417, endPoint x: 1, endPoint y: 432, distance: 89.9
click at [70, 384] on td "Lemon Blueberry Pancakes Plant-Based" at bounding box center [114, 372] width 103 height 60
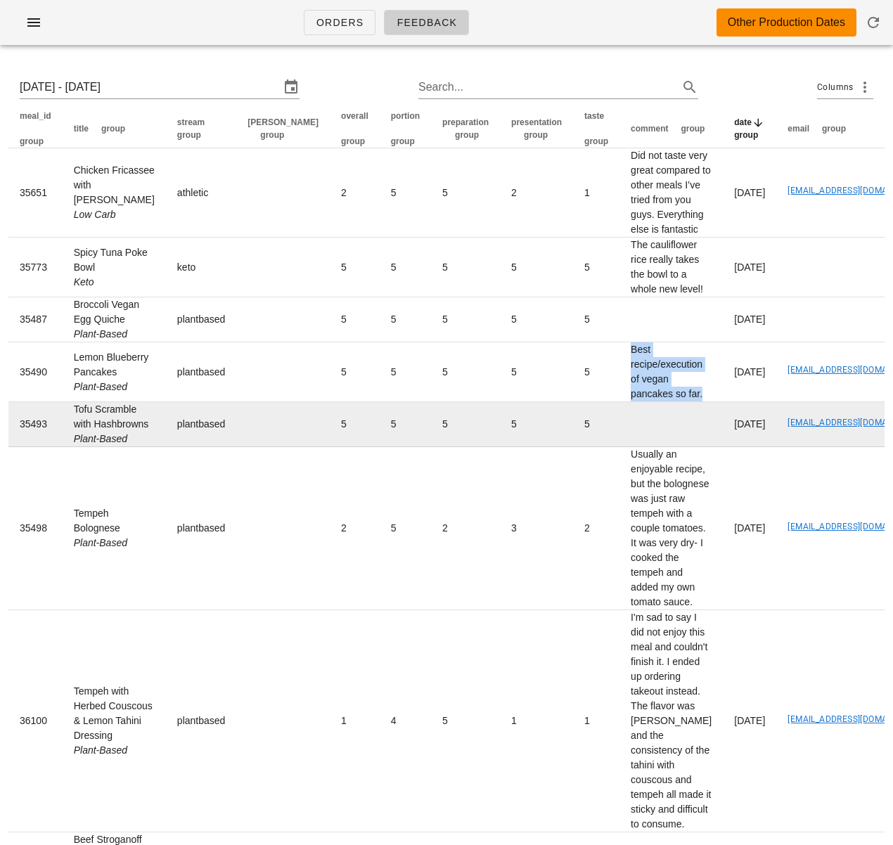
drag, startPoint x: 554, startPoint y: 375, endPoint x: 494, endPoint y: 433, distance: 84.0
click at [633, 402] on td "Best recipe/execution of vegan pancakes so far." at bounding box center [671, 372] width 103 height 60
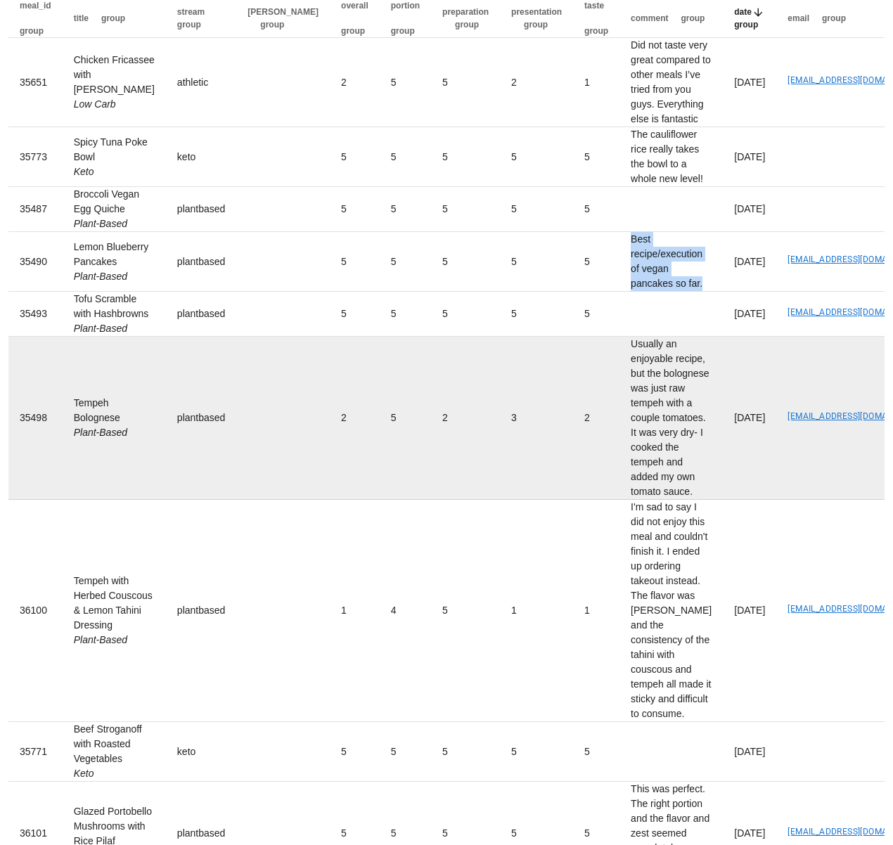
scroll to position [135, 0]
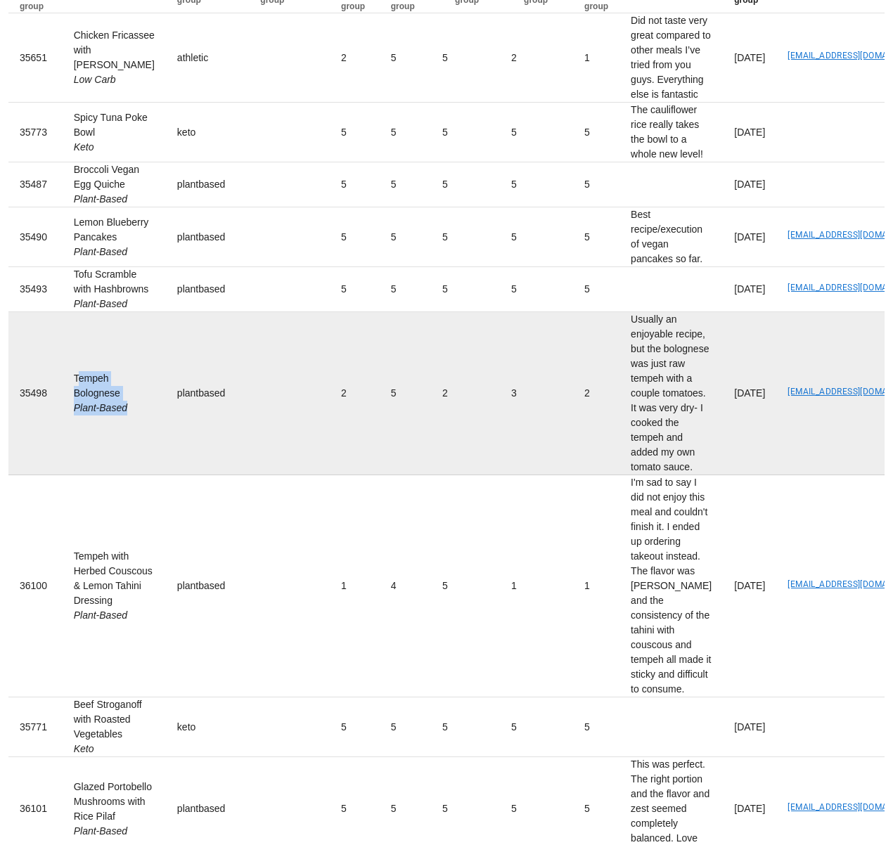
drag, startPoint x: 70, startPoint y: 445, endPoint x: 133, endPoint y: 477, distance: 71.1
click at [133, 475] on td "Tempeh Bolognese Plant-Based" at bounding box center [114, 393] width 103 height 163
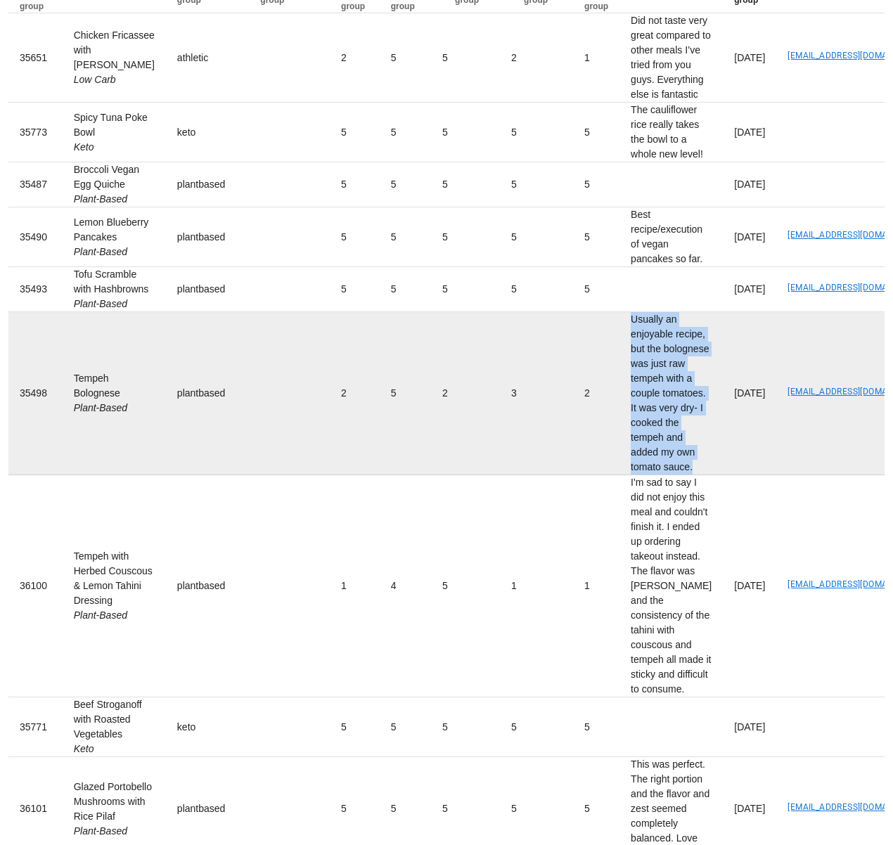
drag, startPoint x: 556, startPoint y: 378, endPoint x: 624, endPoint y: 544, distance: 178.8
click at [622, 475] on td "Usually an enjoyable recipe, but the bolognese was just raw tempeh with a coupl…" at bounding box center [671, 393] width 103 height 163
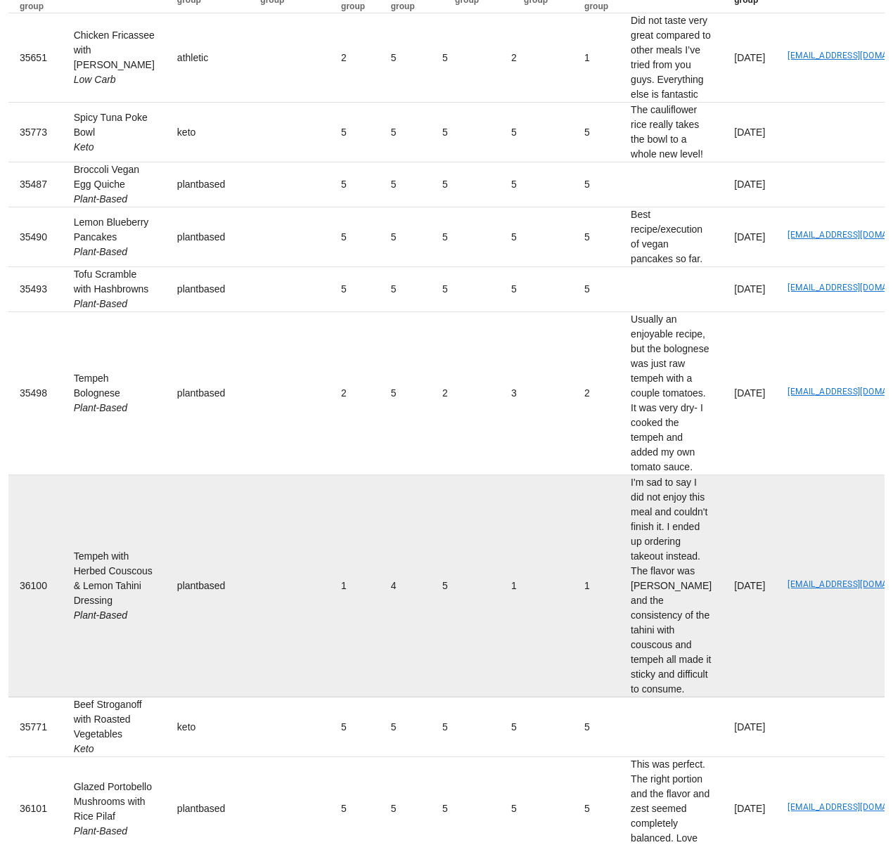
click at [330, 599] on td "1" at bounding box center [355, 586] width 50 height 222
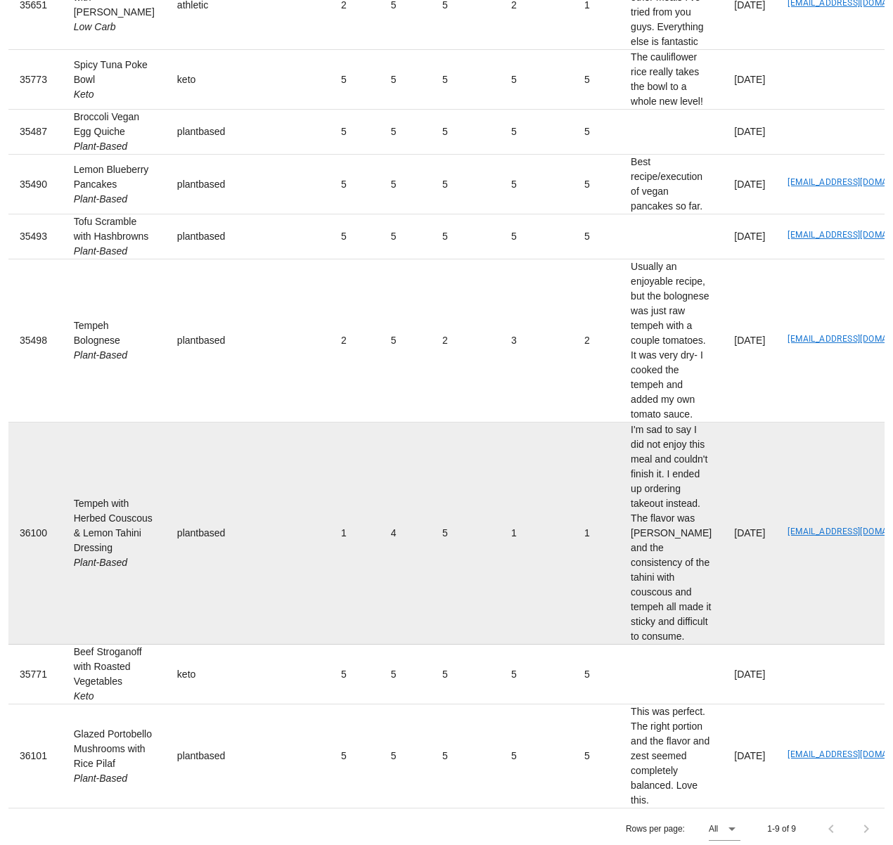
scroll to position [196, 0]
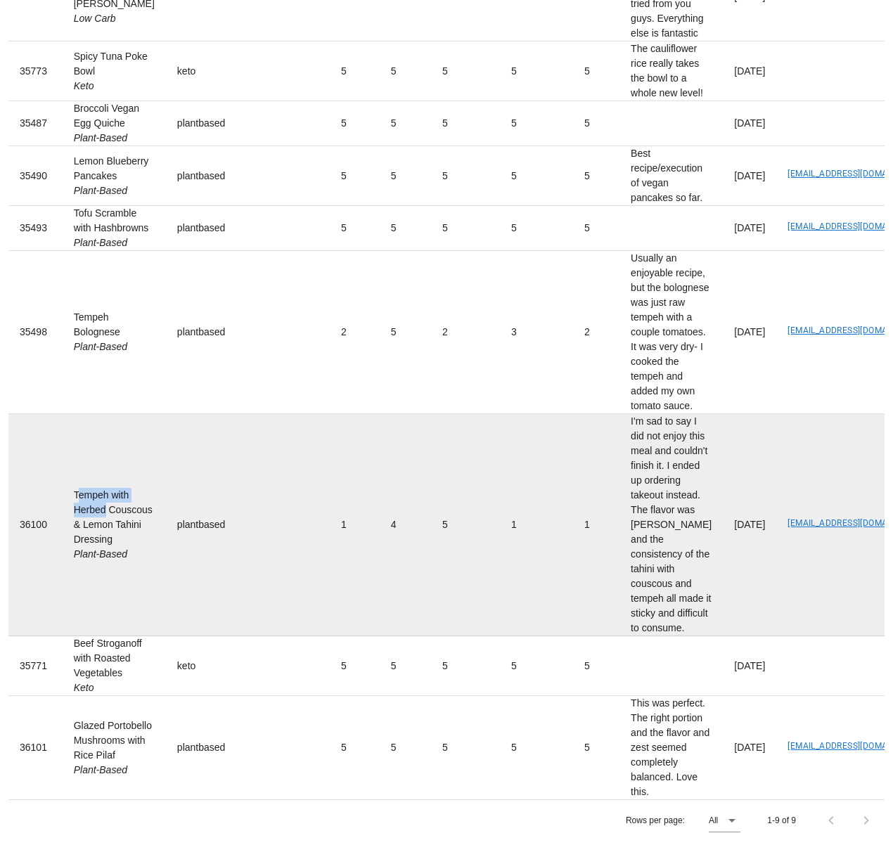
drag, startPoint x: 65, startPoint y: 551, endPoint x: 101, endPoint y: 582, distance: 47.4
click at [101, 582] on td "Tempeh with Herbed Couscous & Lemon Tahini Dressing Plant-Based" at bounding box center [114, 525] width 103 height 222
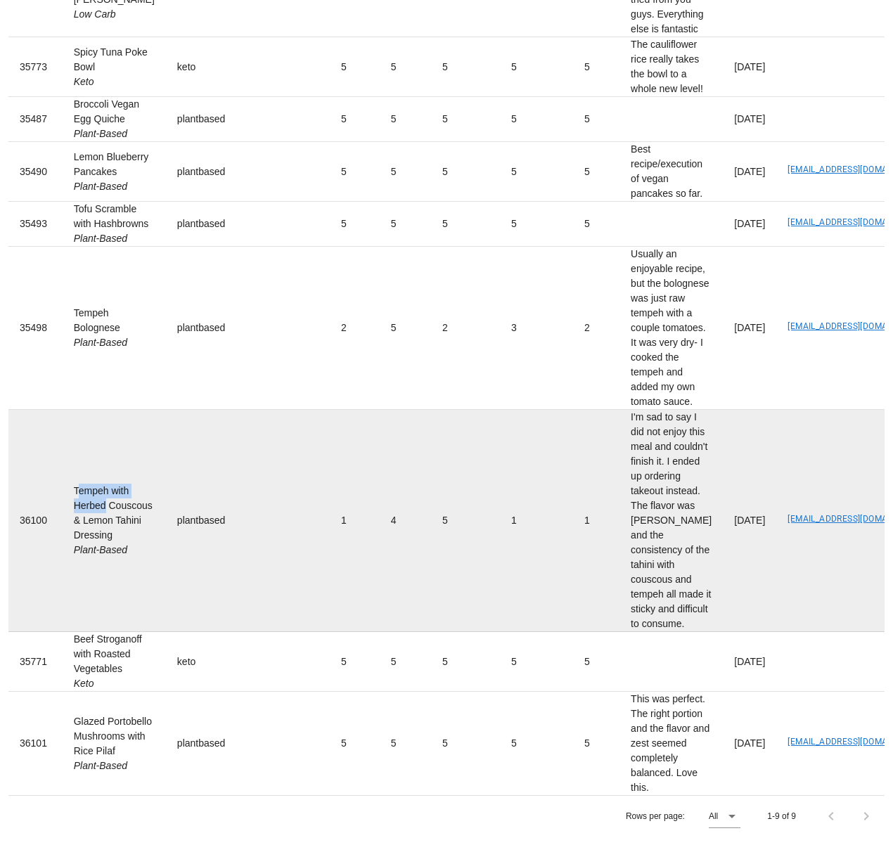
scroll to position [212, 0]
click at [86, 558] on td "Tempeh with Herbed Couscous & Lemon Tahini Dressing Plant-Based" at bounding box center [114, 521] width 103 height 222
drag, startPoint x: 70, startPoint y: 532, endPoint x: 116, endPoint y: 627, distance: 104.7
click at [117, 627] on td "Tempeh with Herbed Couscous & Lemon Tahini Dressing Plant-Based" at bounding box center [114, 521] width 103 height 222
click at [166, 632] on td "plantbased" at bounding box center [201, 521] width 71 height 222
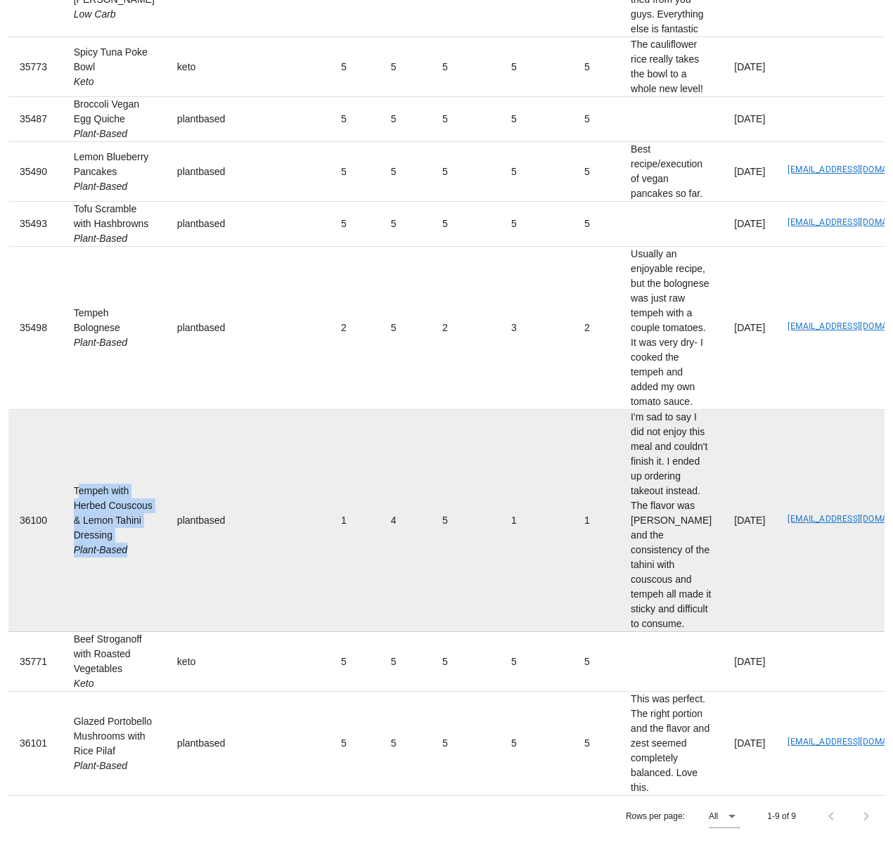
drag, startPoint x: 94, startPoint y: 611, endPoint x: 68, endPoint y: 540, distance: 75.6
click at [68, 540] on td "Tempeh with Herbed Couscous & Lemon Tahini Dressing Plant-Based" at bounding box center [114, 521] width 103 height 222
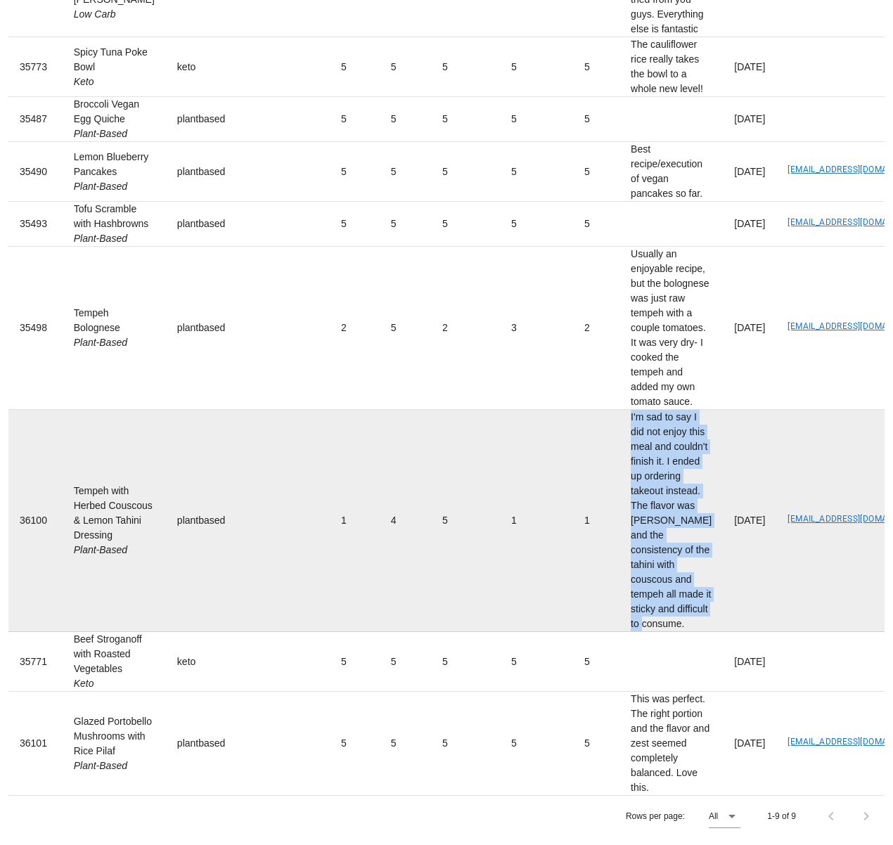
drag, startPoint x: 553, startPoint y: 480, endPoint x: 623, endPoint y: 703, distance: 233.5
click at [623, 632] on td "I'm sad to say I did not enjoy this meal and couldn't finish it. I ended up ord…" at bounding box center [671, 521] width 103 height 222
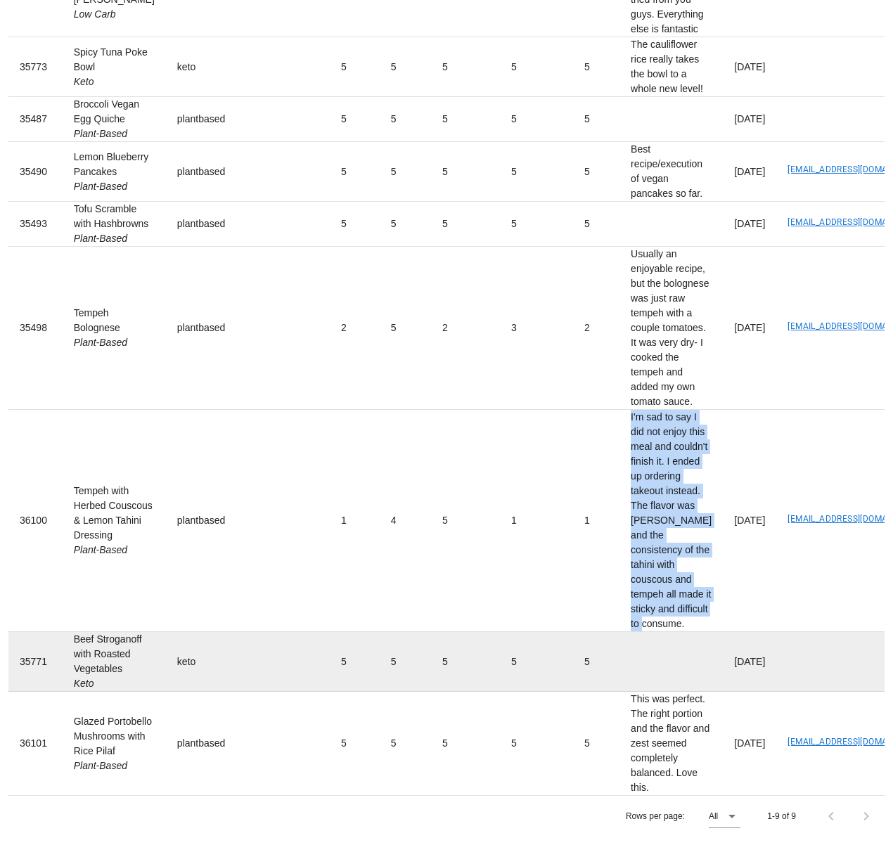
scroll to position [333, 0]
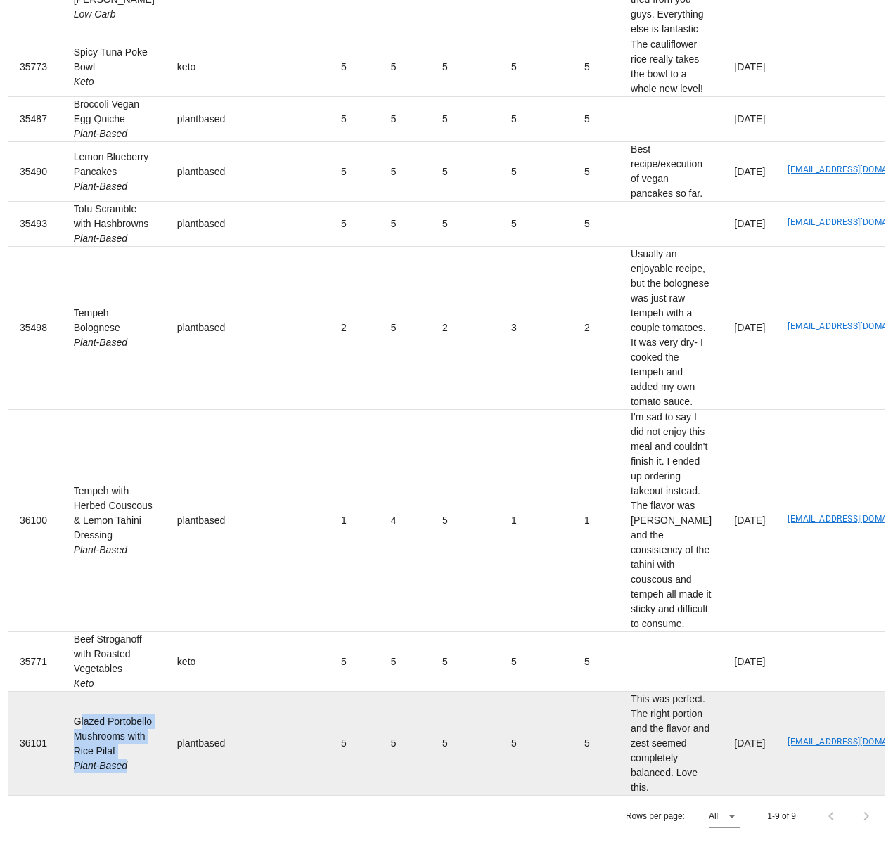
drag, startPoint x: 75, startPoint y: 698, endPoint x: 132, endPoint y: 771, distance: 92.7
click at [131, 772] on td "Glazed Portobello Mushrooms with Rice Pilaf Plant-Based" at bounding box center [114, 743] width 103 height 103
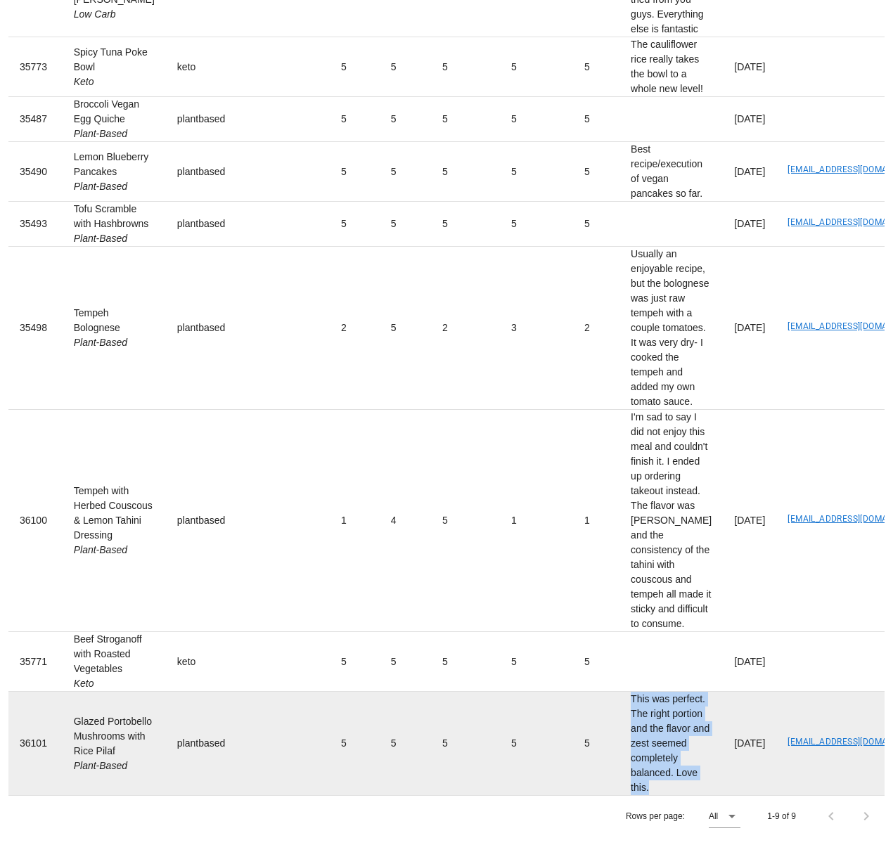
drag, startPoint x: 556, startPoint y: 685, endPoint x: 582, endPoint y: 782, distance: 100.5
click at [620, 782] on td "This was perfect. The right portion and the flavor and zest seemed completely b…" at bounding box center [671, 743] width 103 height 103
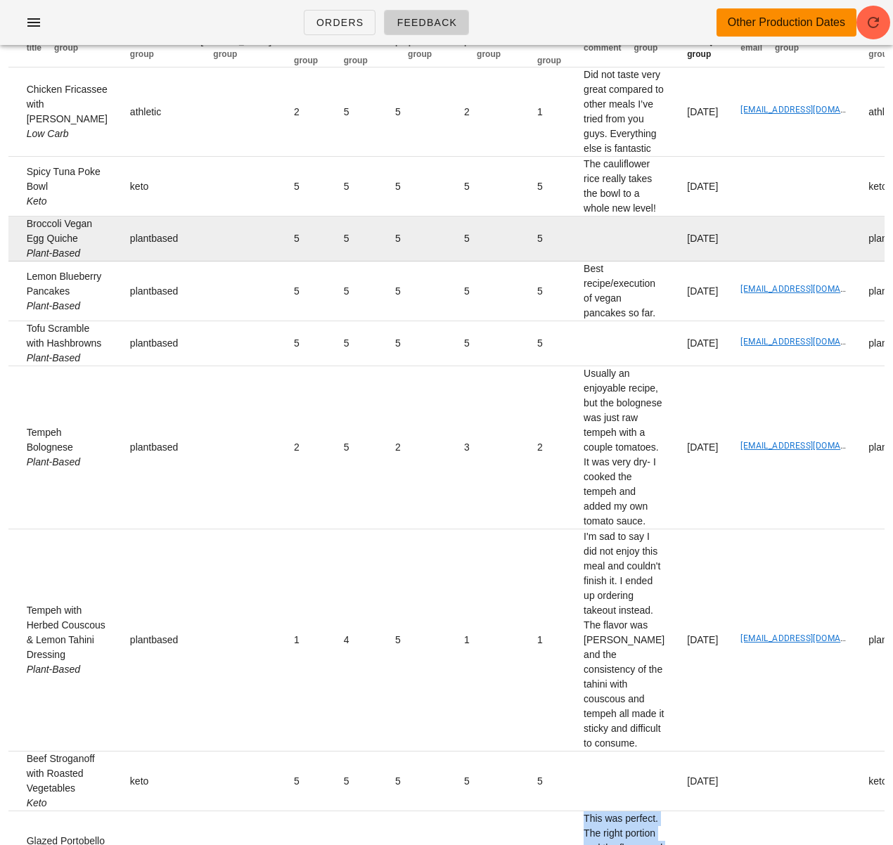
scroll to position [37, 0]
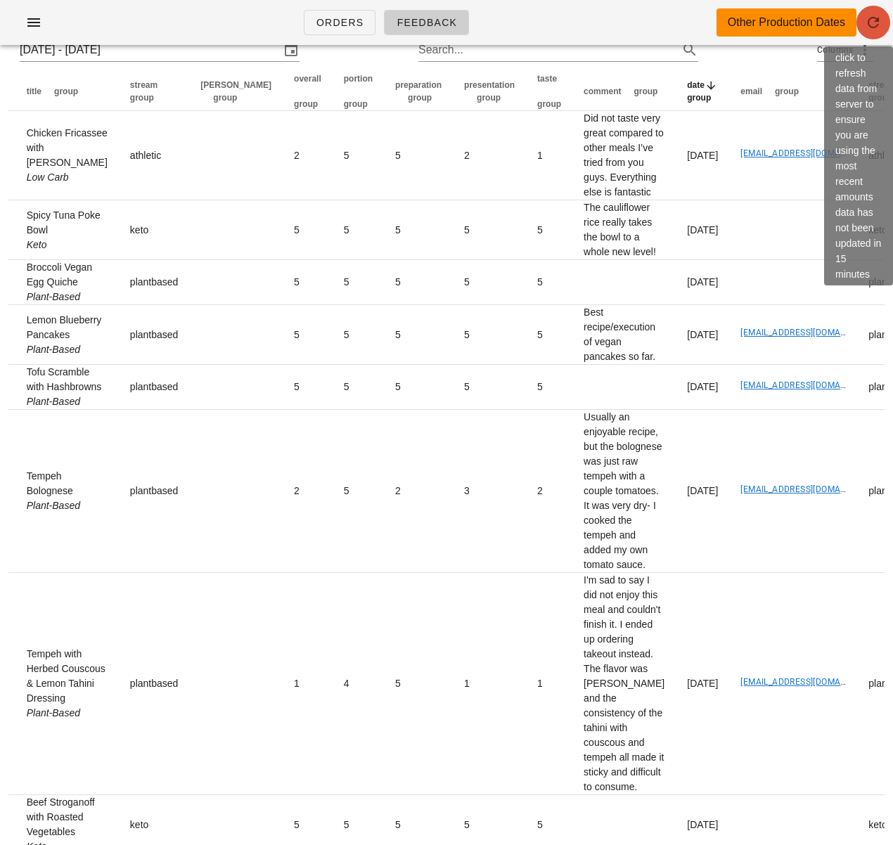
click at [811, 20] on icon "button" at bounding box center [873, 22] width 17 height 17
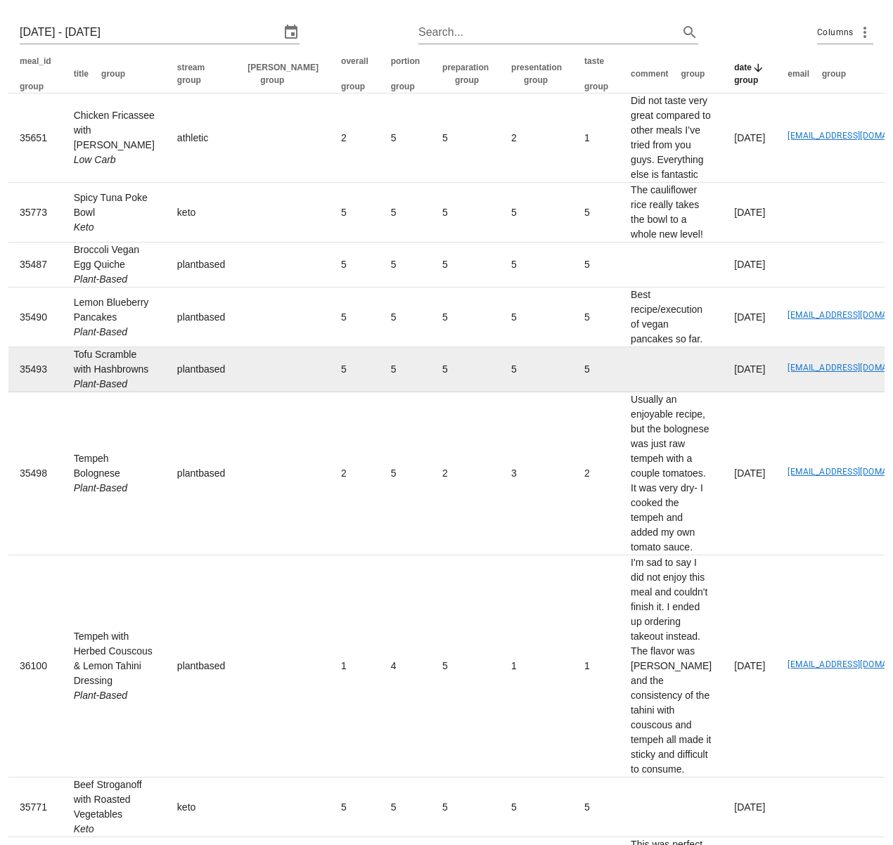
scroll to position [93, 0]
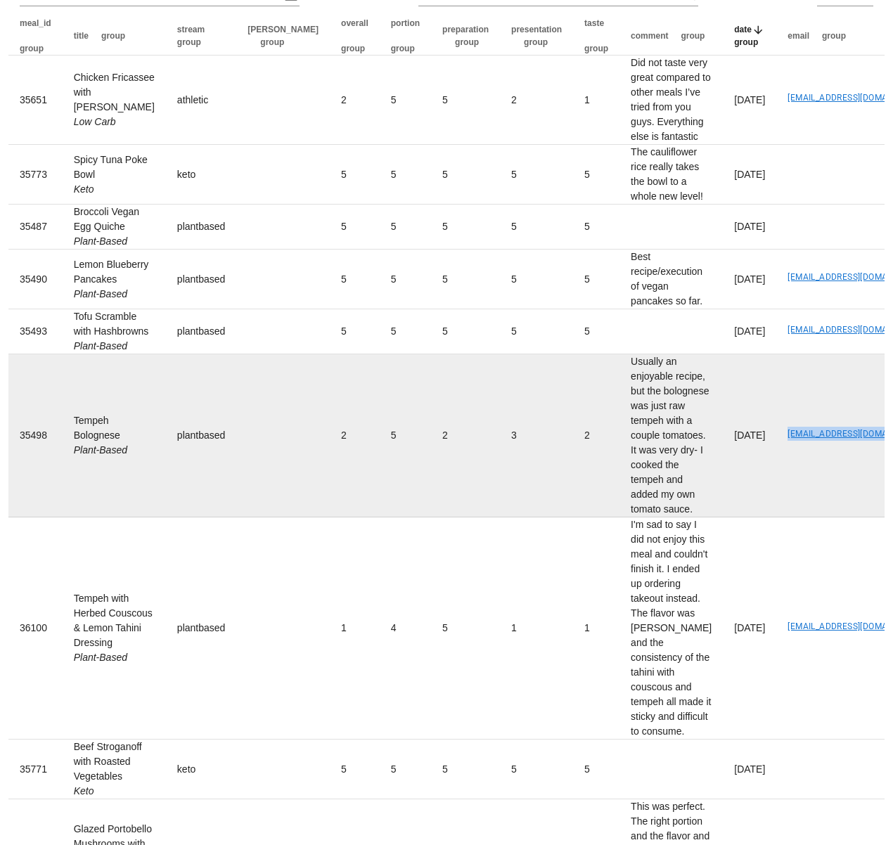
drag, startPoint x: 722, startPoint y: 504, endPoint x: 834, endPoint y: 501, distance: 111.9
click at [834, 501] on td "[EMAIL_ADDRESS][DOMAIN_NAME]" at bounding box center [840, 435] width 128 height 163
copy link "[EMAIL_ADDRESS][DOMAIN_NAME]"
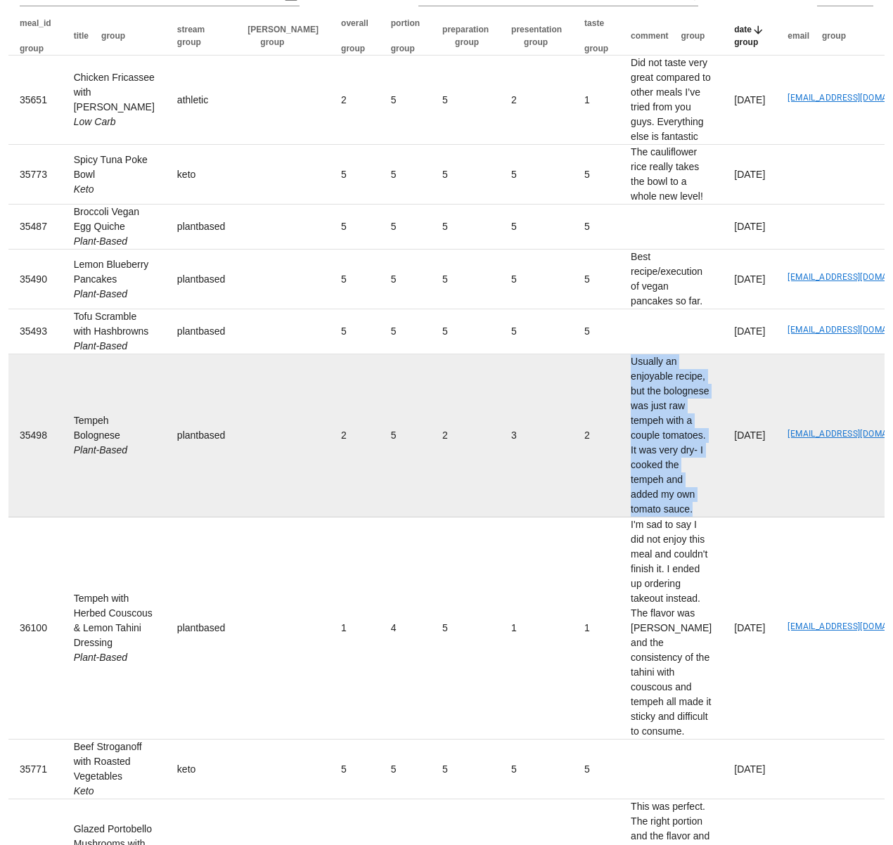
drag, startPoint x: 558, startPoint y: 418, endPoint x: 435, endPoint y: 627, distance: 242.4
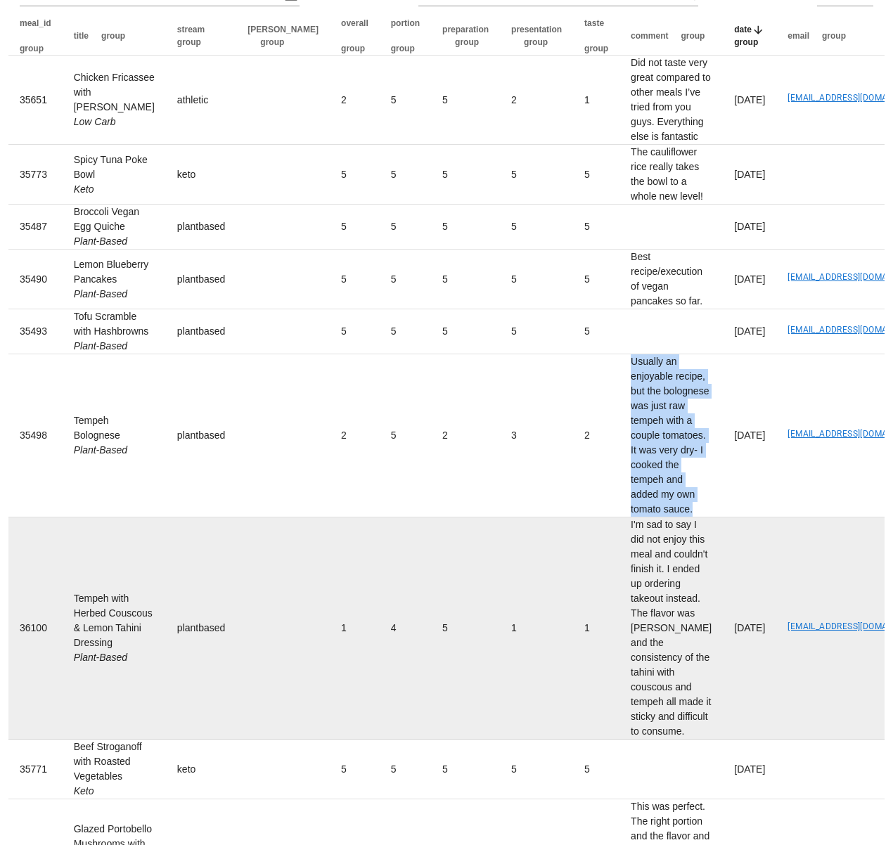
click at [637, 518] on td "Usually an enjoyable recipe, but the bolognese was just raw tempeh with a coupl…" at bounding box center [671, 435] width 103 height 163
copy td "Usually an enjoyable recipe, but the bolognese was just raw tempeh with a coupl…"
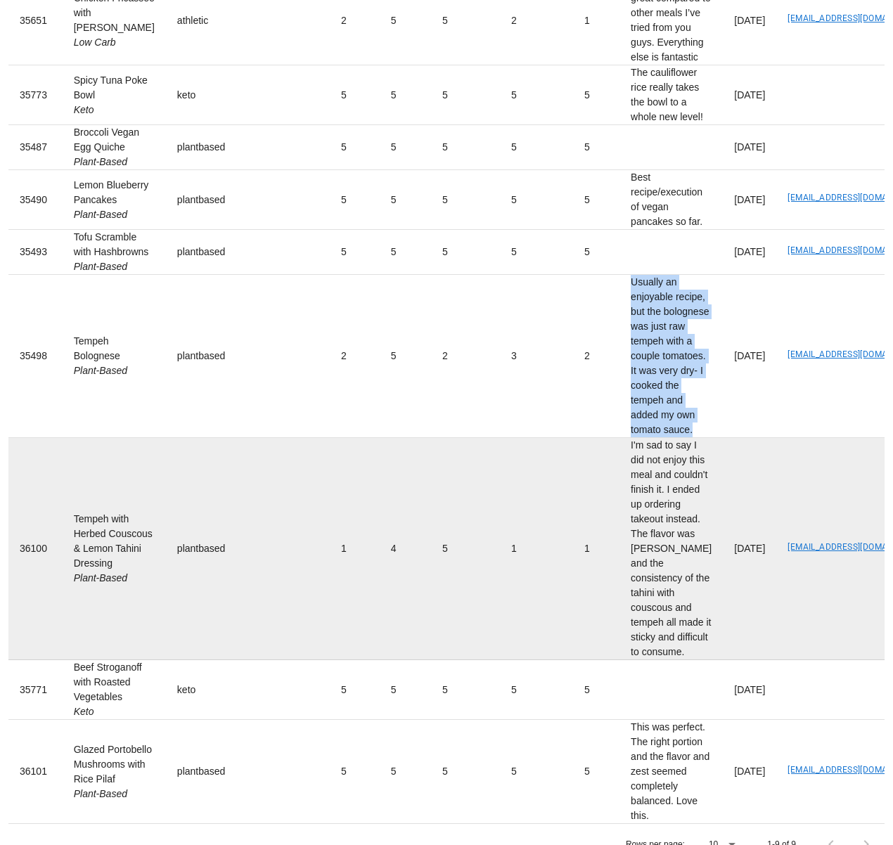
scroll to position [185, 0]
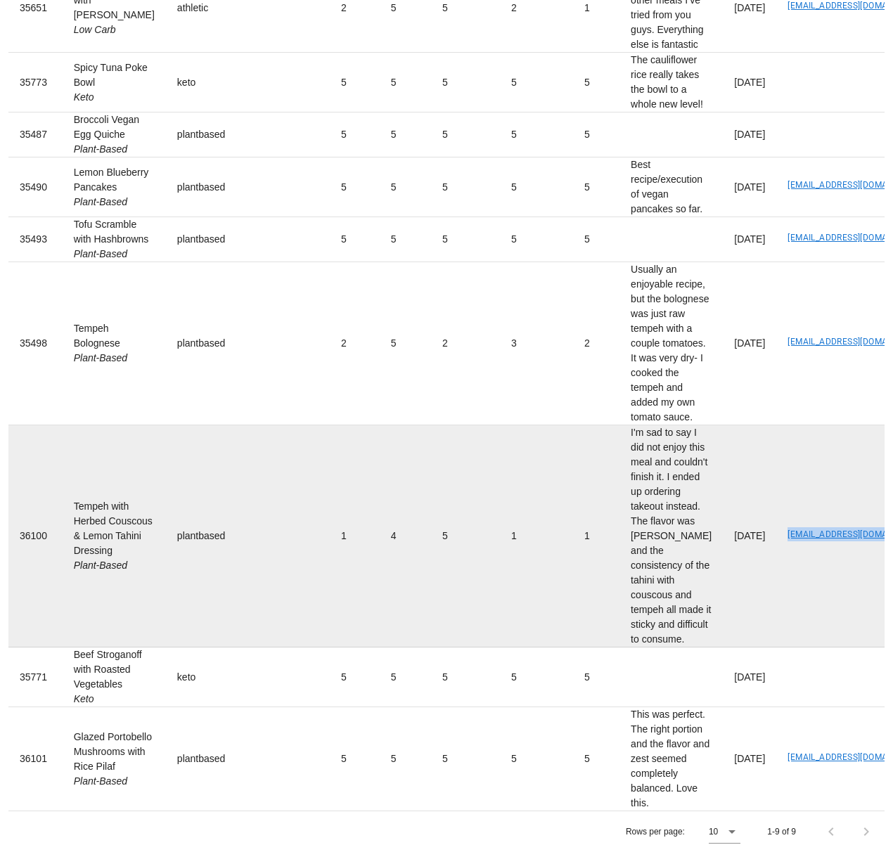
drag, startPoint x: 721, startPoint y: 616, endPoint x: 497, endPoint y: 676, distance: 232.2
click at [835, 619] on td "[EMAIL_ADDRESS][DOMAIN_NAME]" at bounding box center [840, 536] width 128 height 222
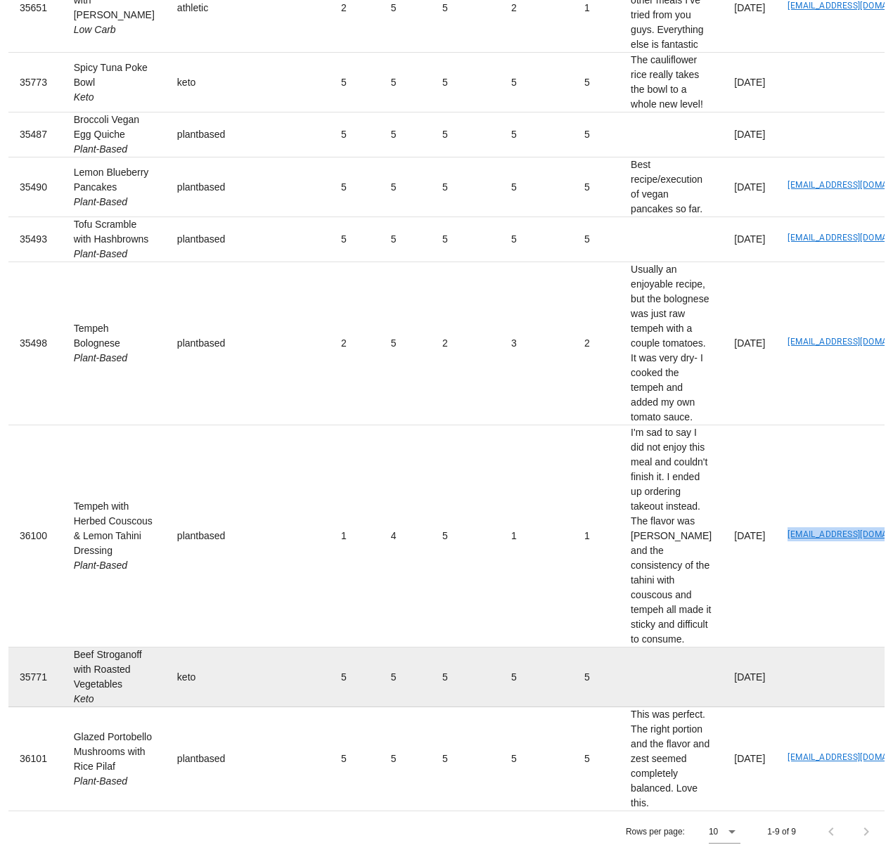
copy link "[EMAIL_ADDRESS][DOMAIN_NAME]"
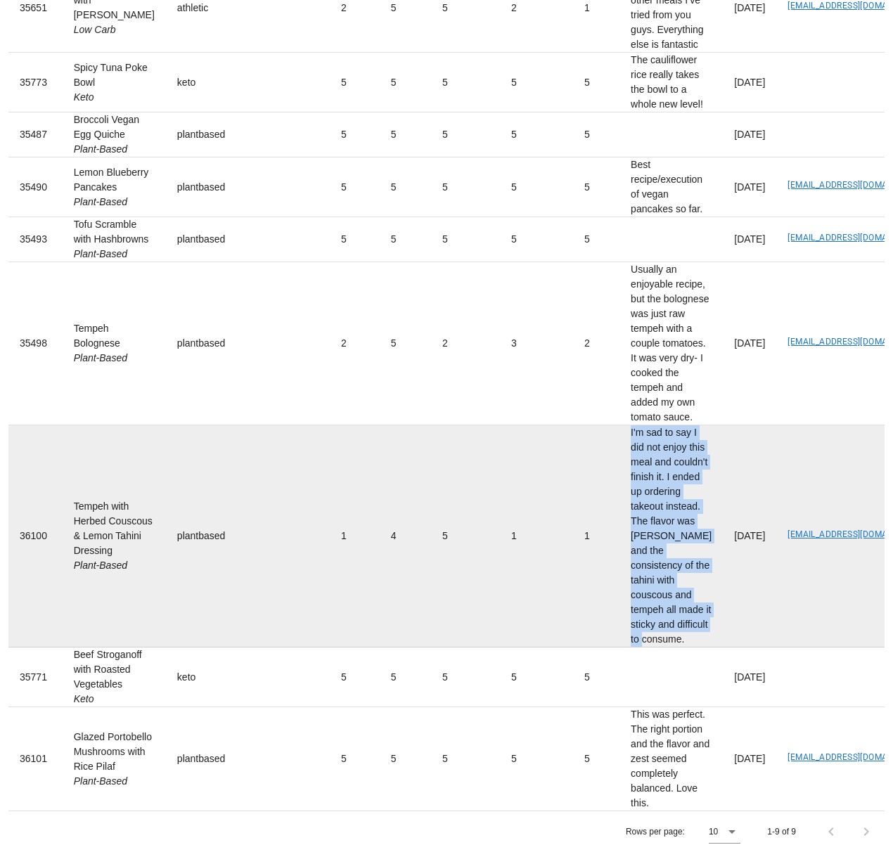
drag, startPoint x: 550, startPoint y: 506, endPoint x: 627, endPoint y: 730, distance: 236.4
click at [627, 648] on td "I'm sad to say I did not enjoy this meal and couldn't finish it. I ended up ord…" at bounding box center [671, 536] width 103 height 222
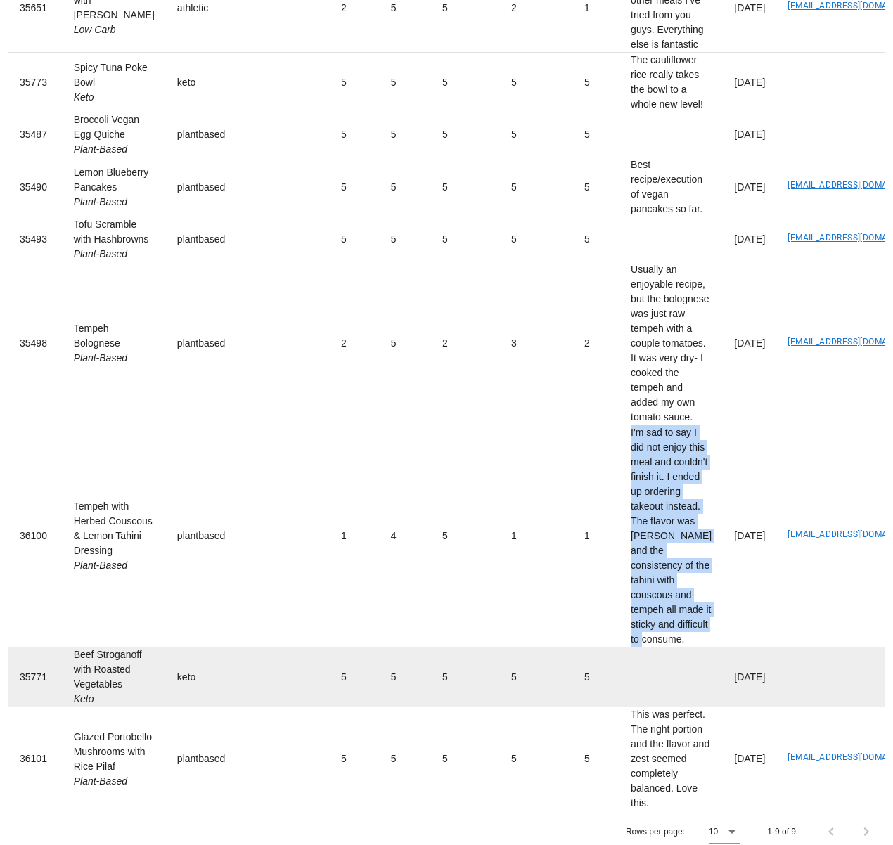
copy td "I'm sad to say I did not enjoy this meal and couldn't finish it. I ended up ord…"
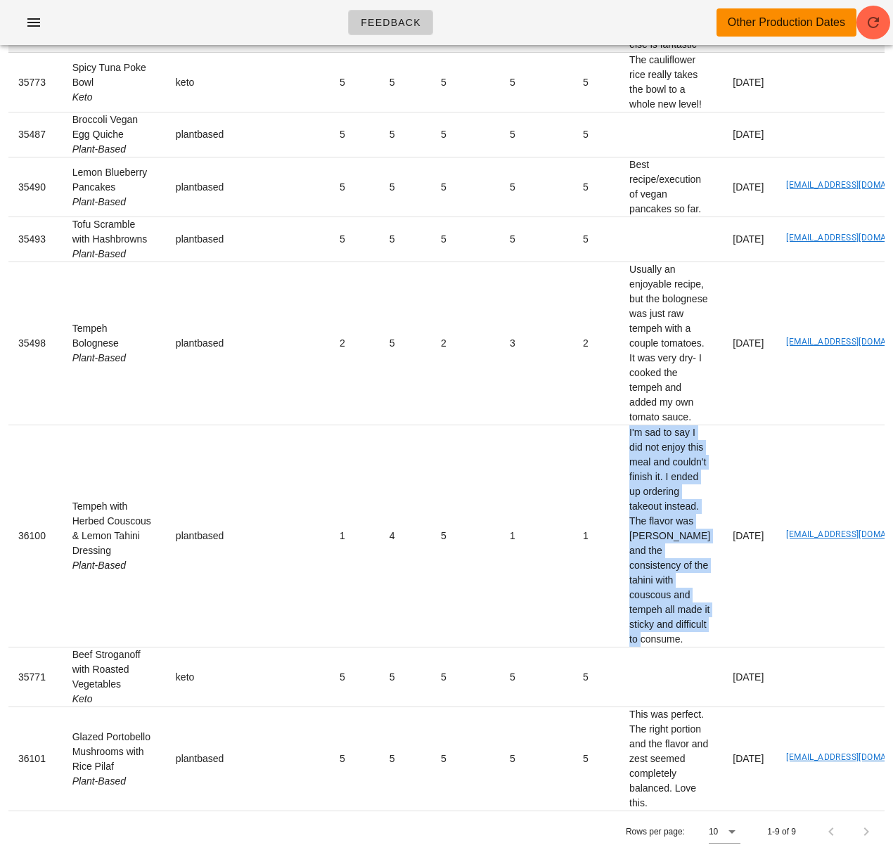
scroll to position [0, 0]
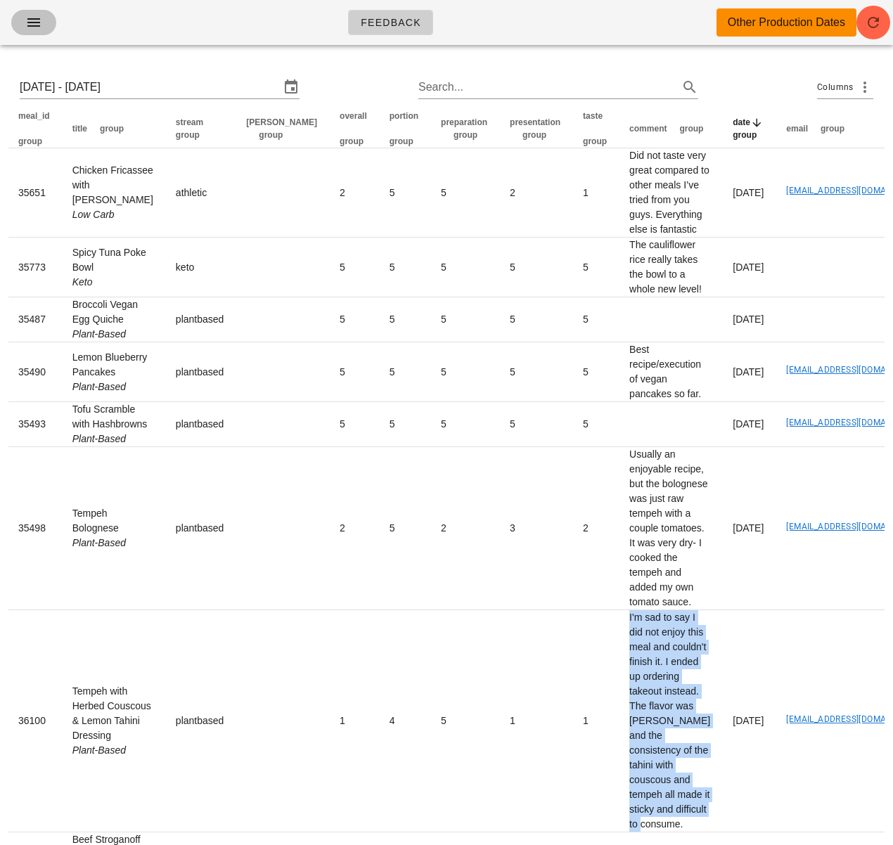
click at [37, 16] on icon "button" at bounding box center [33, 22] width 17 height 17
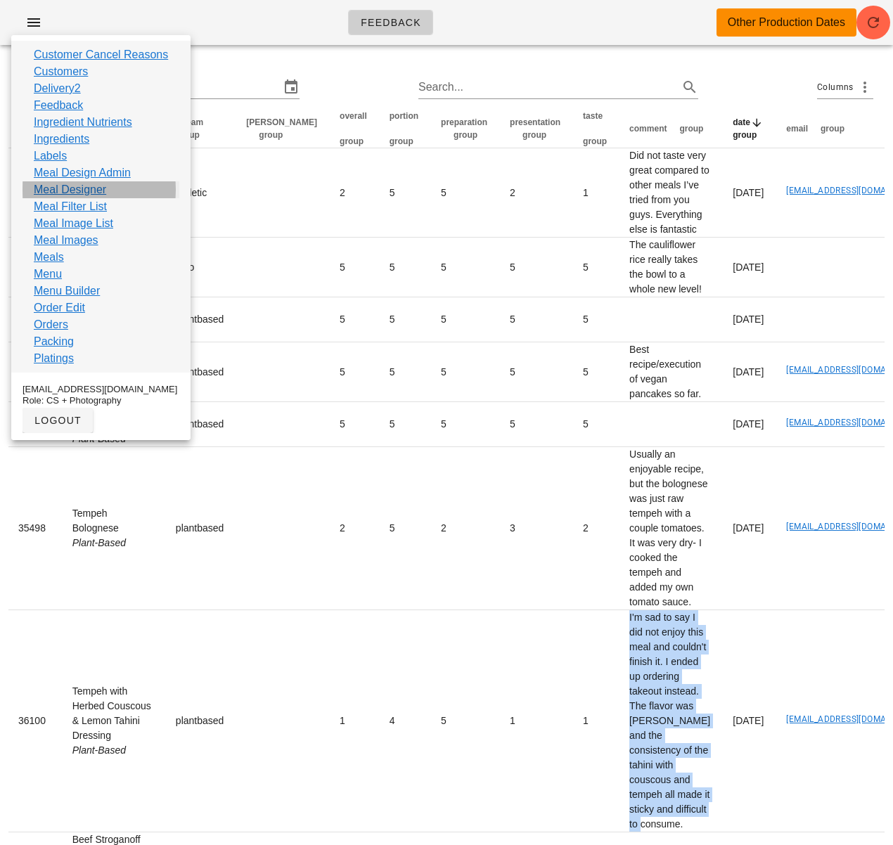
click at [103, 191] on link "Meal Designer" at bounding box center [70, 189] width 72 height 17
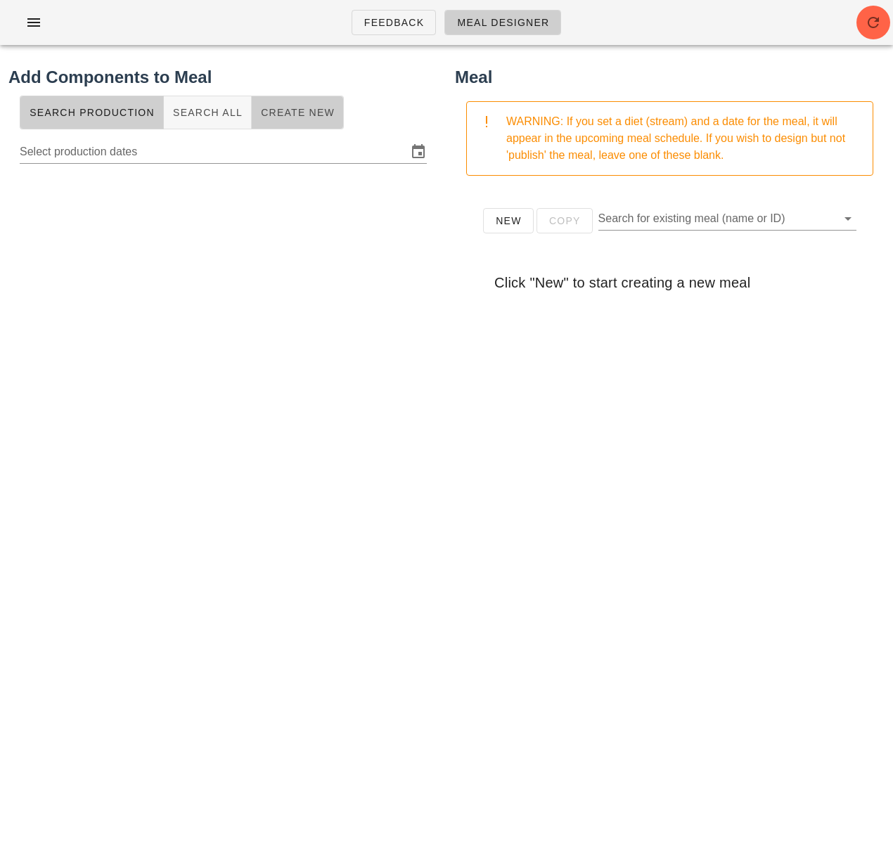
drag, startPoint x: 302, startPoint y: 116, endPoint x: 294, endPoint y: 121, distance: 9.2
click at [303, 116] on span "Create New" at bounding box center [297, 112] width 75 height 11
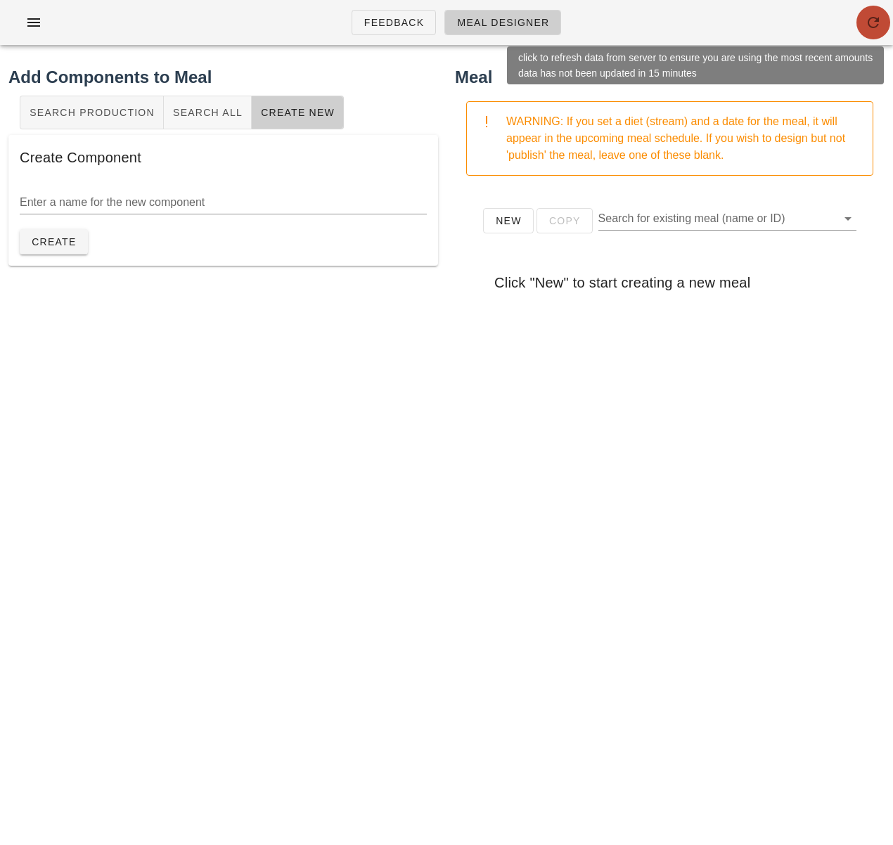
drag, startPoint x: 871, startPoint y: 20, endPoint x: 846, endPoint y: 37, distance: 30.4
click at [871, 20] on icon "button" at bounding box center [873, 22] width 17 height 17
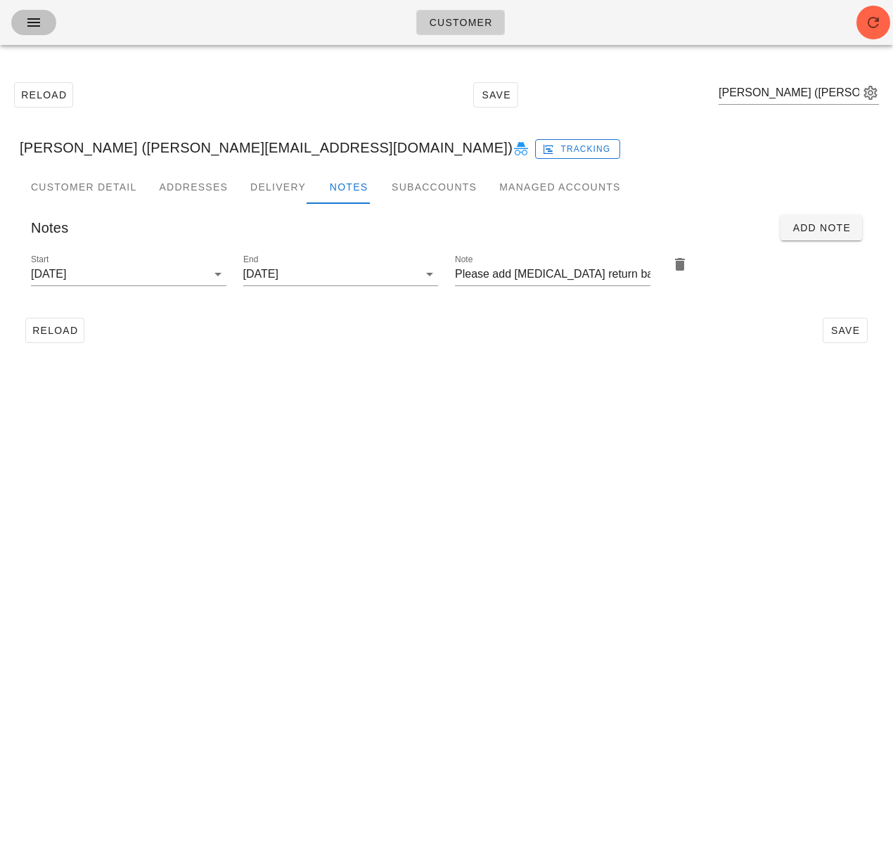
click at [51, 19] on button "button" at bounding box center [33, 22] width 45 height 25
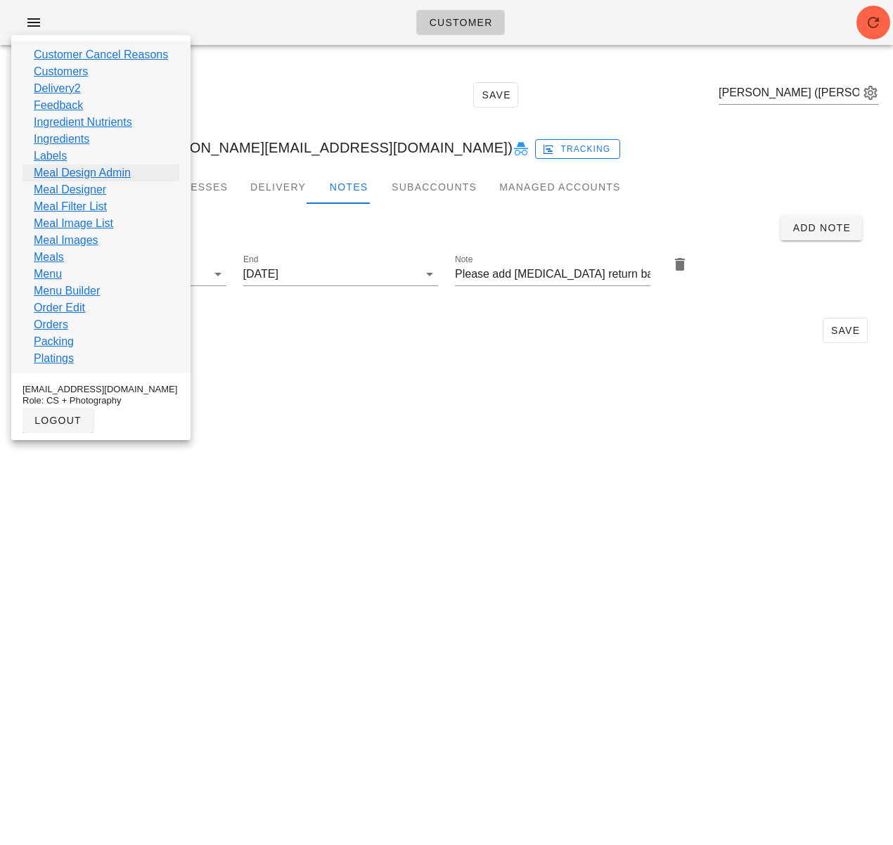
click at [100, 175] on link "Meal Design Admin" at bounding box center [82, 173] width 97 height 17
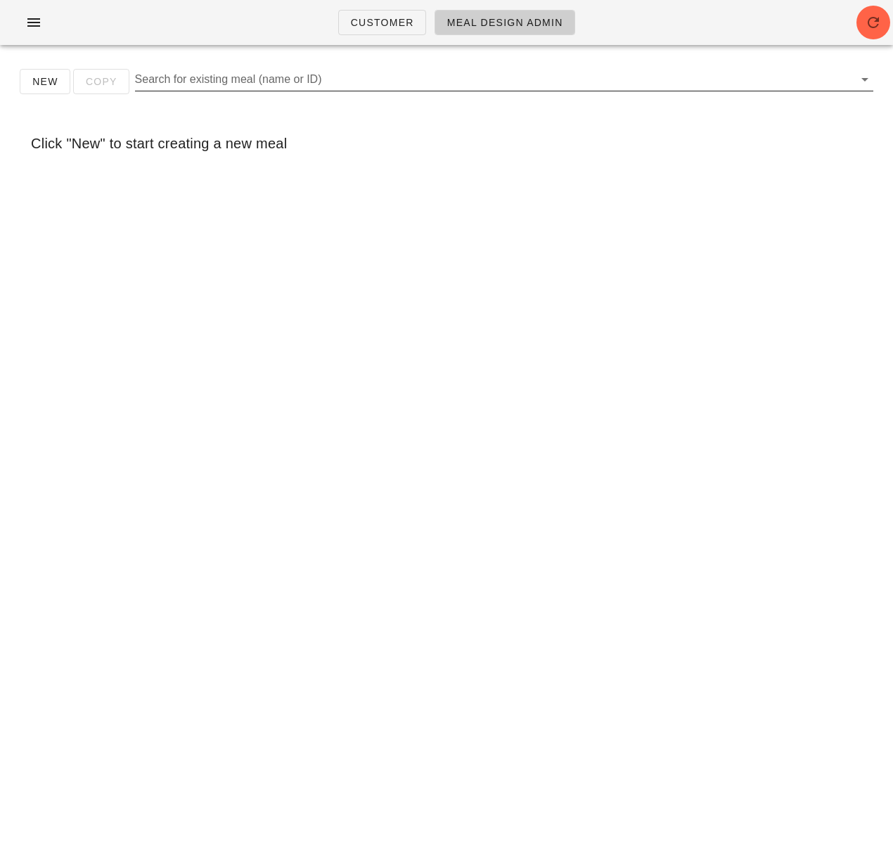
click at [272, 75] on input "Search for existing meal (name or ID)" at bounding box center [493, 79] width 716 height 23
paste input "Kimchi Wild Rice Bowl"
type input "Kimchi Wild Rice Bowl"
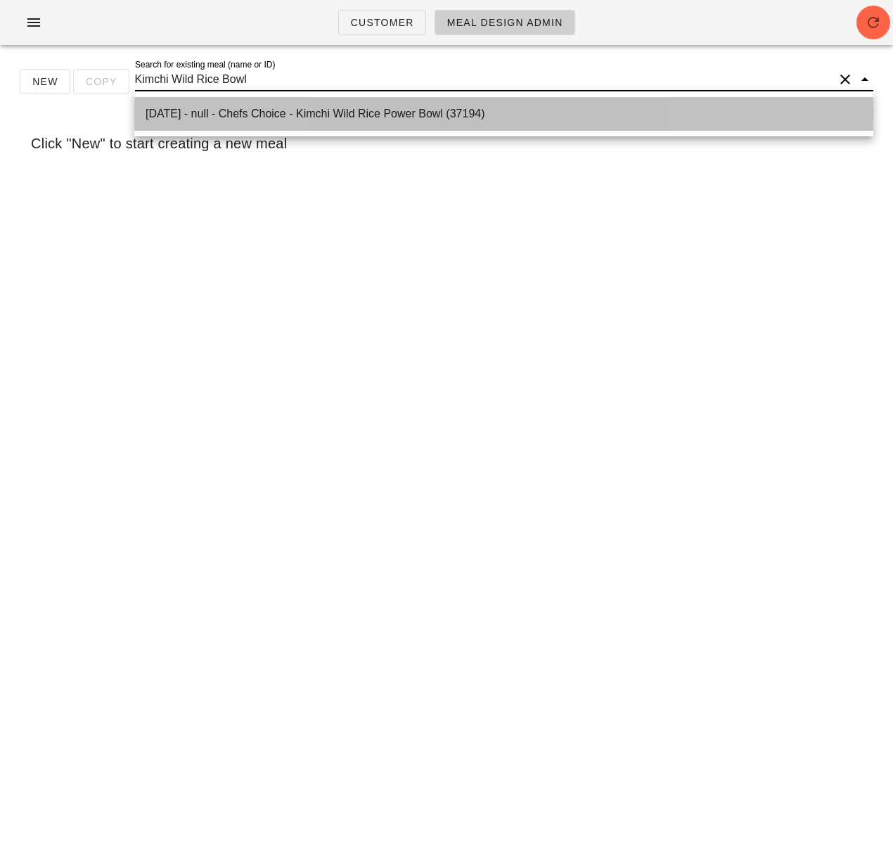
click at [264, 118] on div "2025-01-05 - null - Chefs Choice - Kimchi Wild Rice Power Bowl (37194)" at bounding box center [504, 113] width 717 height 13
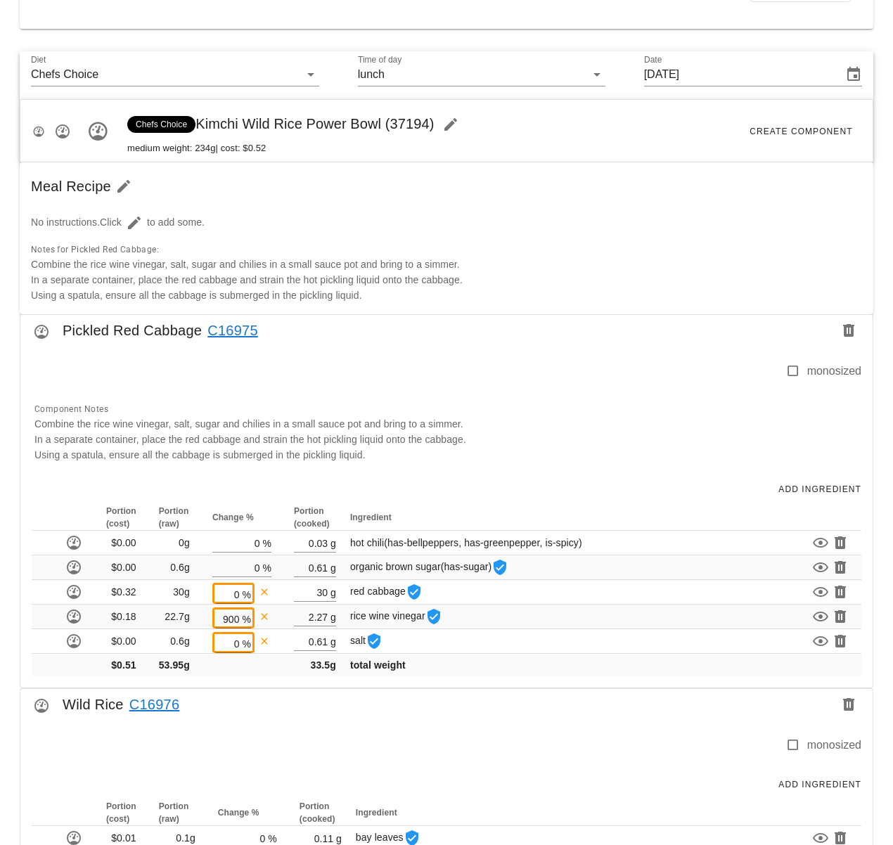
scroll to position [539, 0]
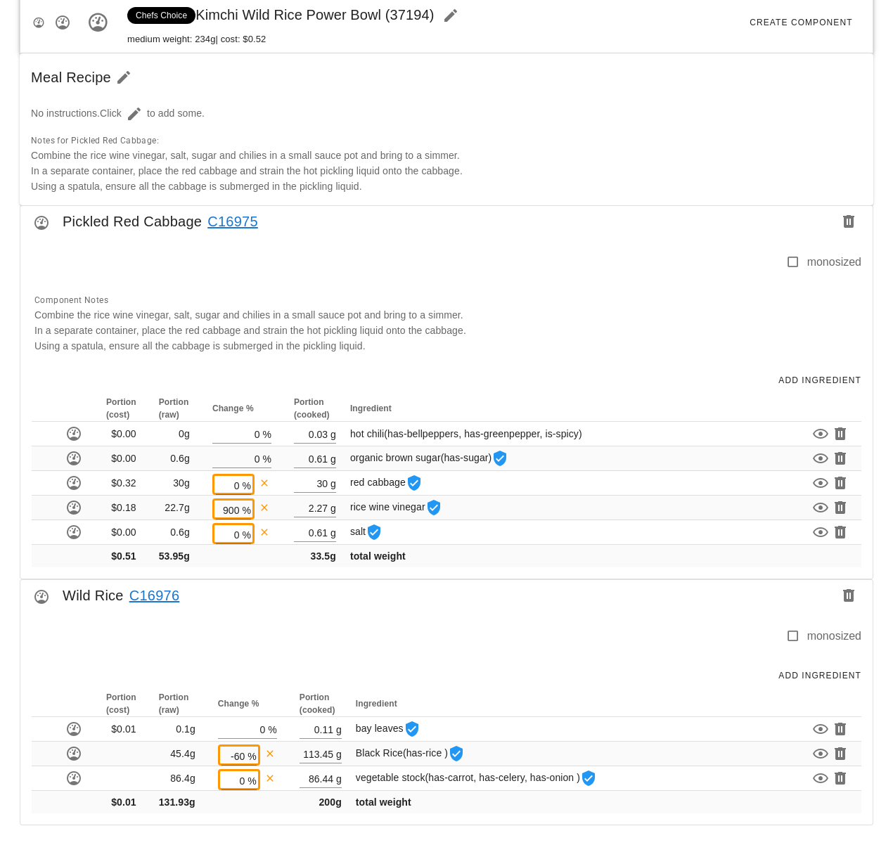
click at [446, 640] on div at bounding box center [405, 643] width 759 height 30
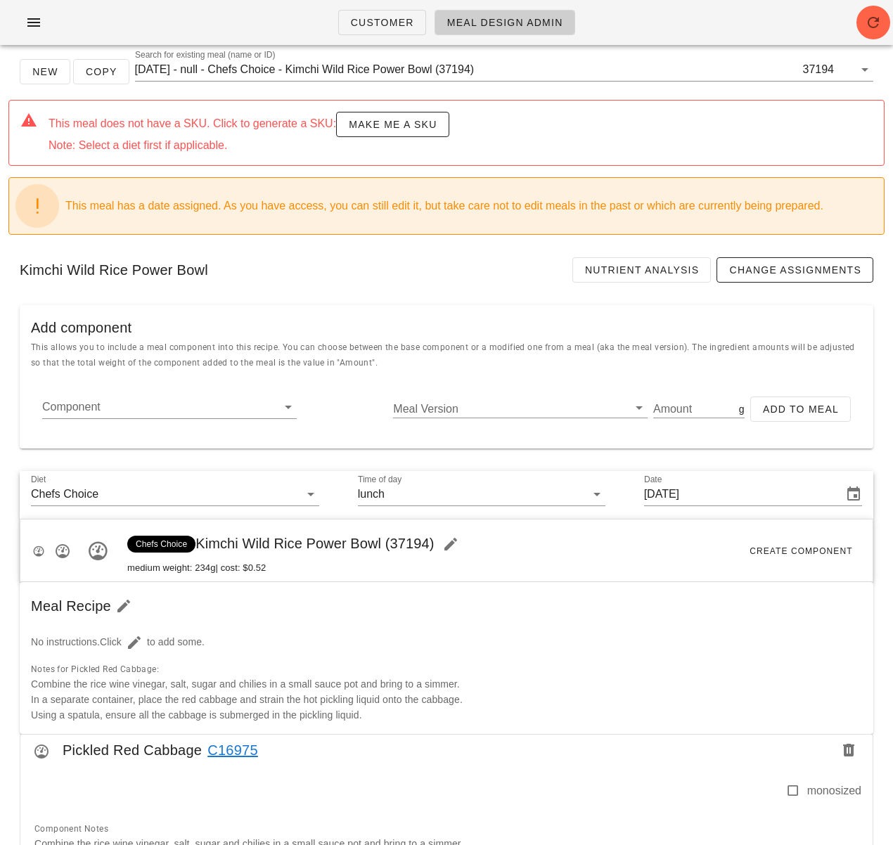
scroll to position [0, 0]
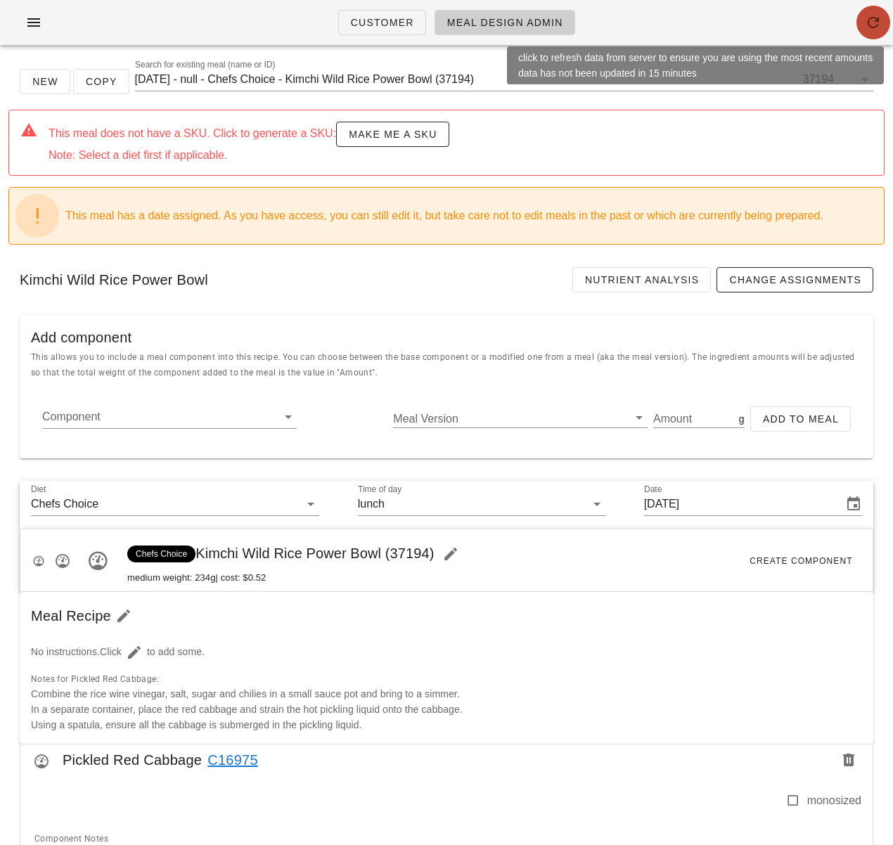
drag, startPoint x: 865, startPoint y: 30, endPoint x: 849, endPoint y: 30, distance: 16.2
click at [865, 30] on icon "button" at bounding box center [873, 22] width 17 height 17
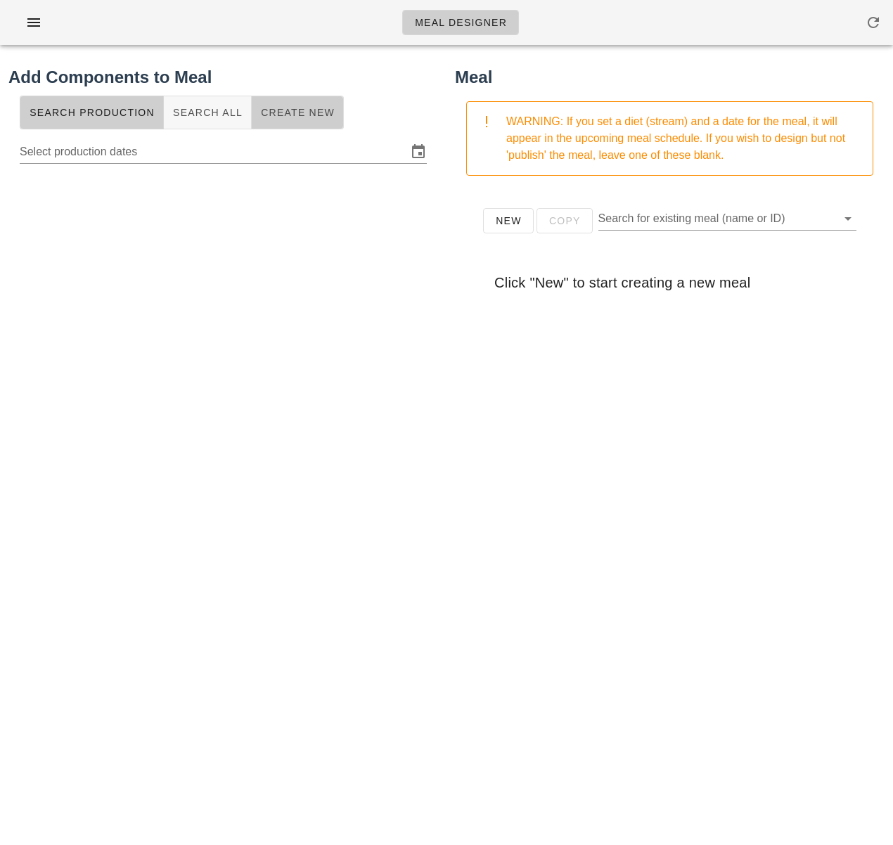
click at [288, 120] on button "Create New" at bounding box center [298, 113] width 92 height 34
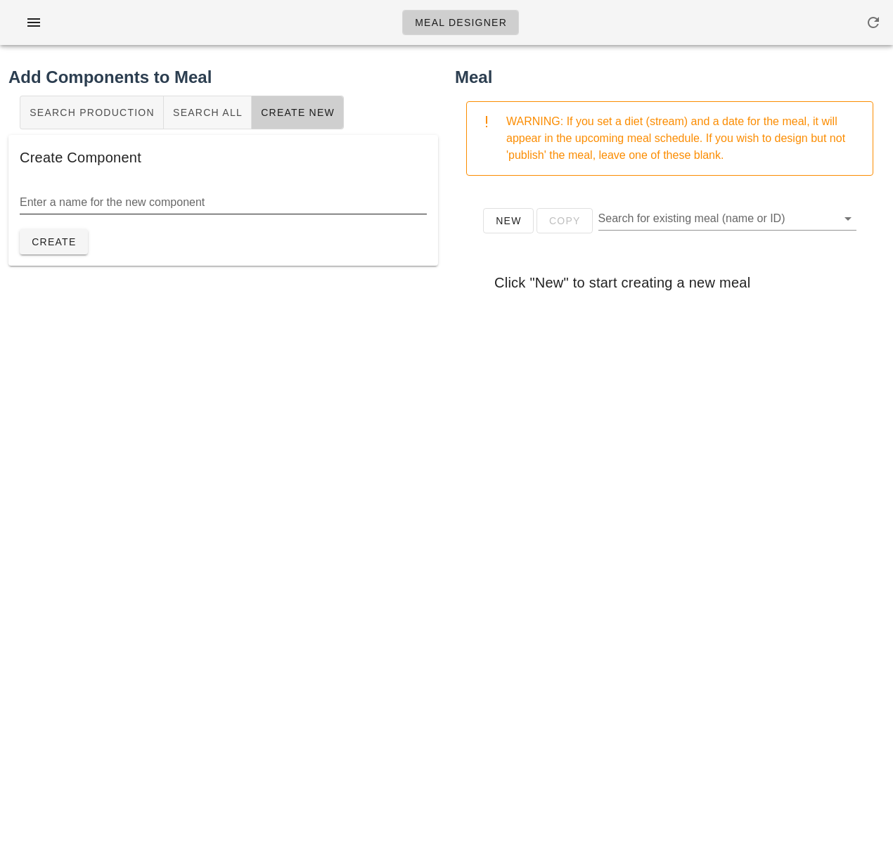
click at [279, 203] on input "Enter a name for the new component" at bounding box center [223, 202] width 407 height 23
click at [27, 205] on input "cucumber" at bounding box center [223, 202] width 407 height 23
click at [122, 210] on input "Cucumber" at bounding box center [223, 202] width 407 height 23
type input "Cucumber Ribbons"
click at [56, 243] on span "Create" at bounding box center [54, 241] width 46 height 11
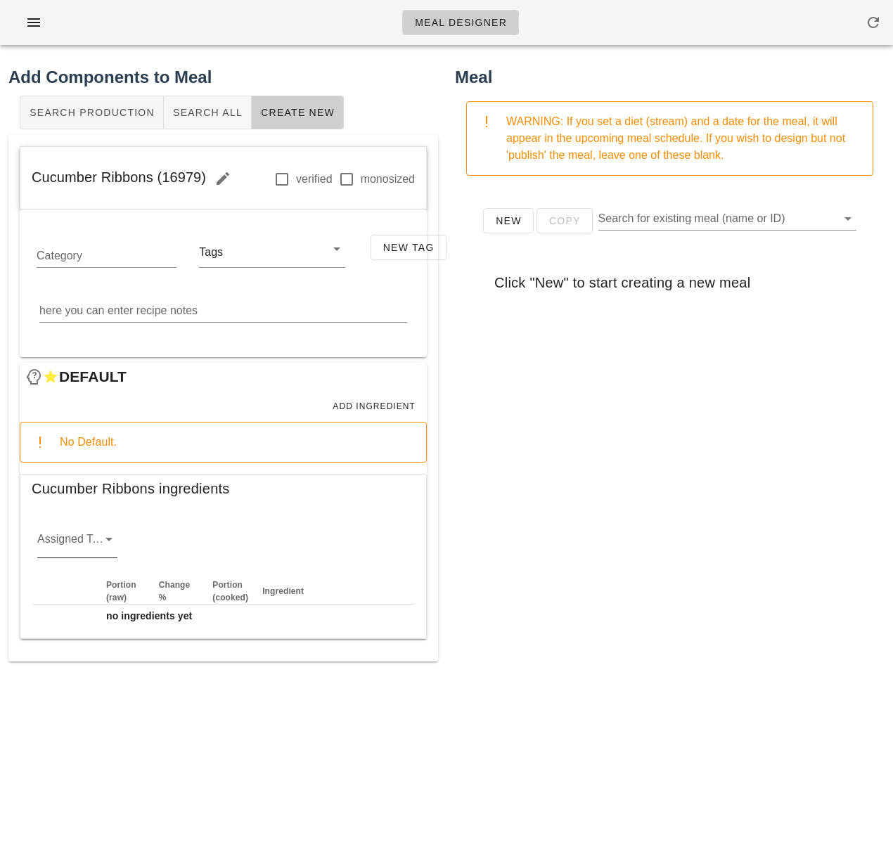
click at [103, 542] on icon at bounding box center [109, 539] width 17 height 17
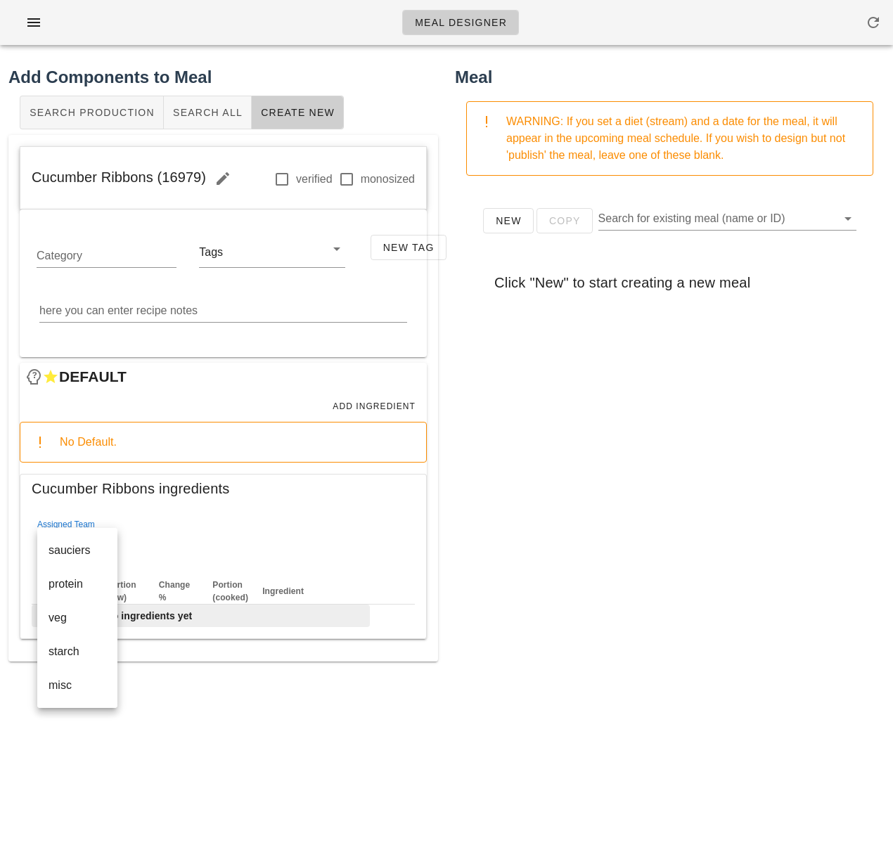
click at [77, 613] on div "veg" at bounding box center [78, 617] width 58 height 13
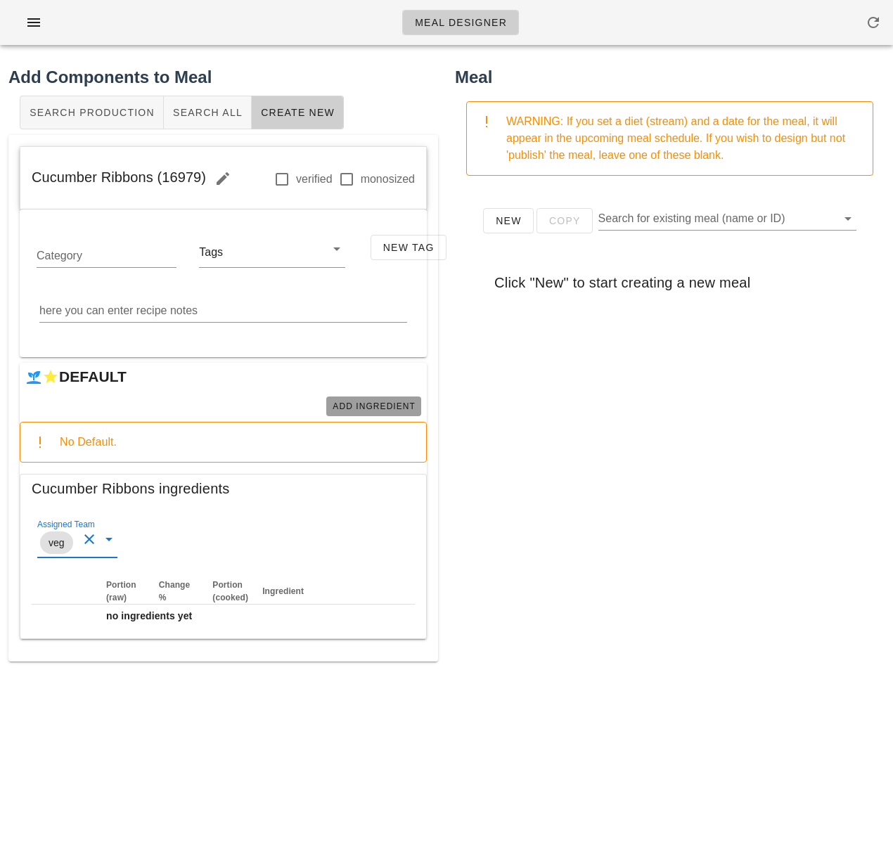
click at [383, 404] on span "Add Ingredient" at bounding box center [374, 407] width 84 height 10
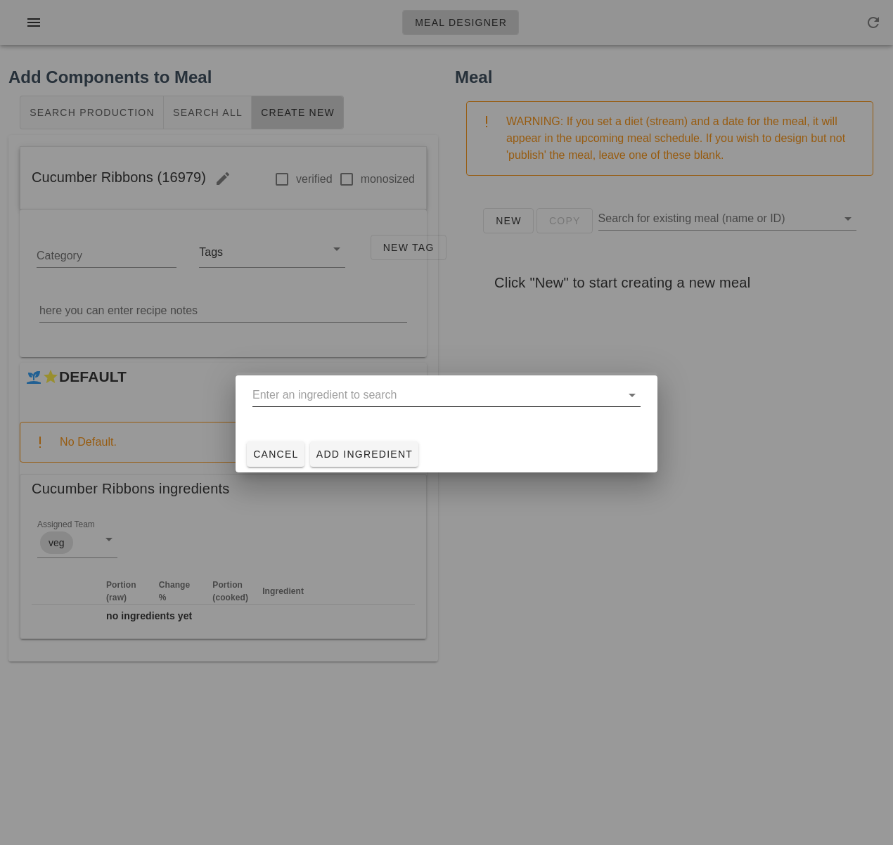
click at [338, 397] on input "text" at bounding box center [436, 395] width 368 height 23
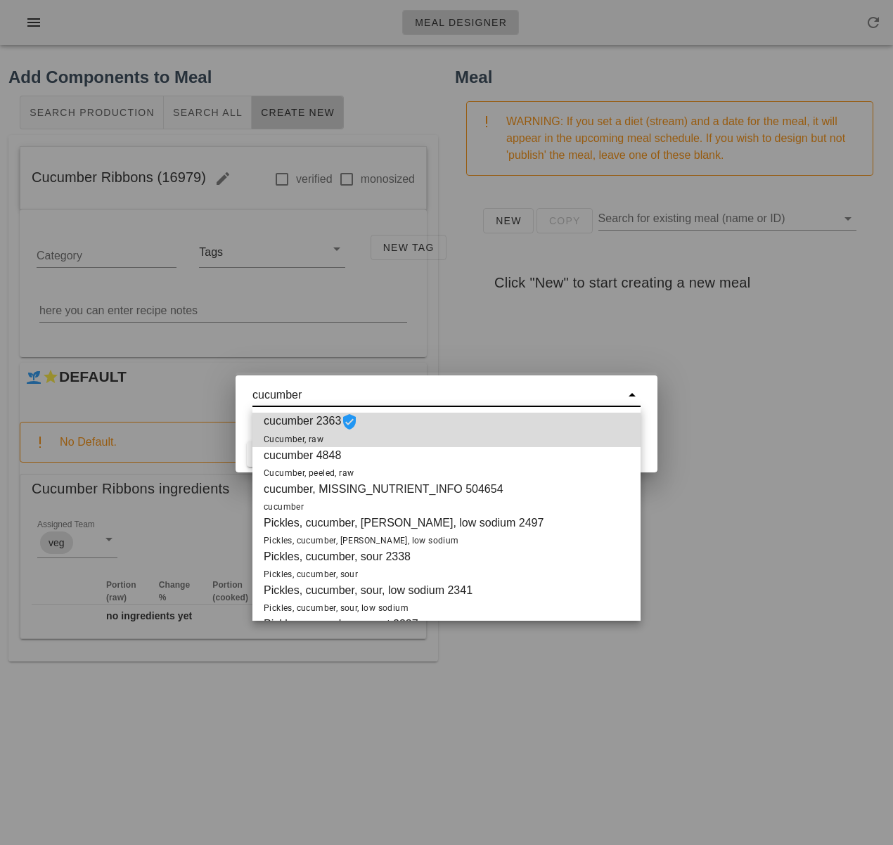
click at [394, 432] on div "cucumber 2363 Cucumber, raw" at bounding box center [446, 430] width 388 height 34
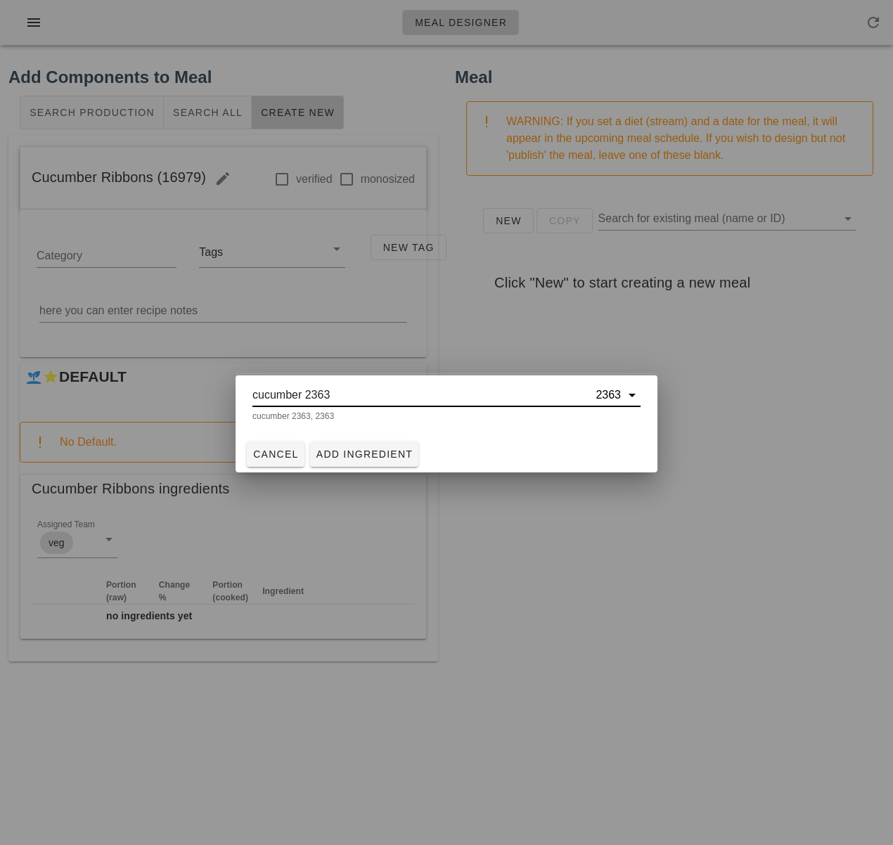
type input "cucumber 2363"
click at [336, 459] on span "Add Ingredient" at bounding box center [365, 454] width 98 height 11
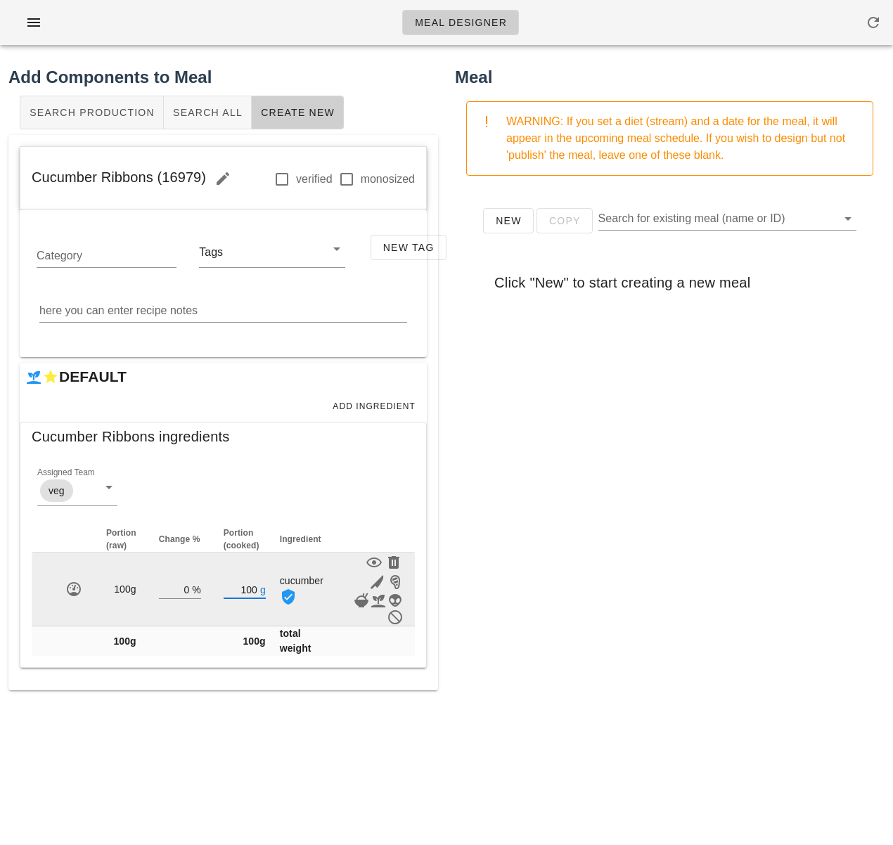
drag, startPoint x: 243, startPoint y: 590, endPoint x: 262, endPoint y: 589, distance: 19.7
click at [262, 589] on div "100 g" at bounding box center [245, 589] width 42 height 18
type input "1"
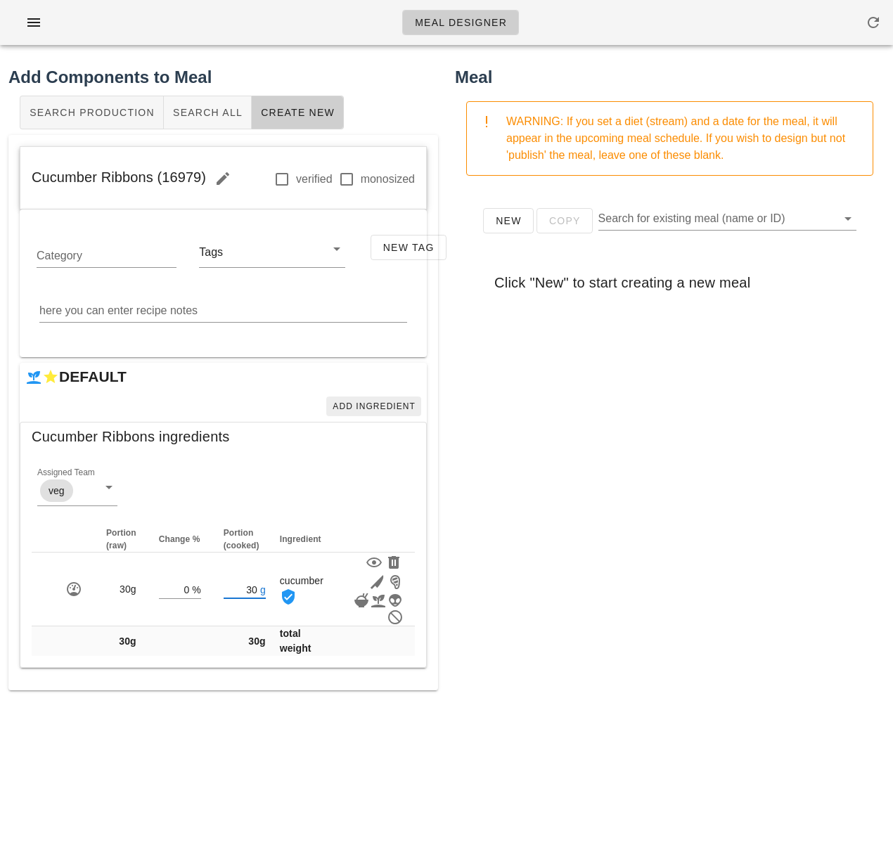
type input "30"
click at [357, 405] on span "Add Ingredient" at bounding box center [374, 407] width 84 height 10
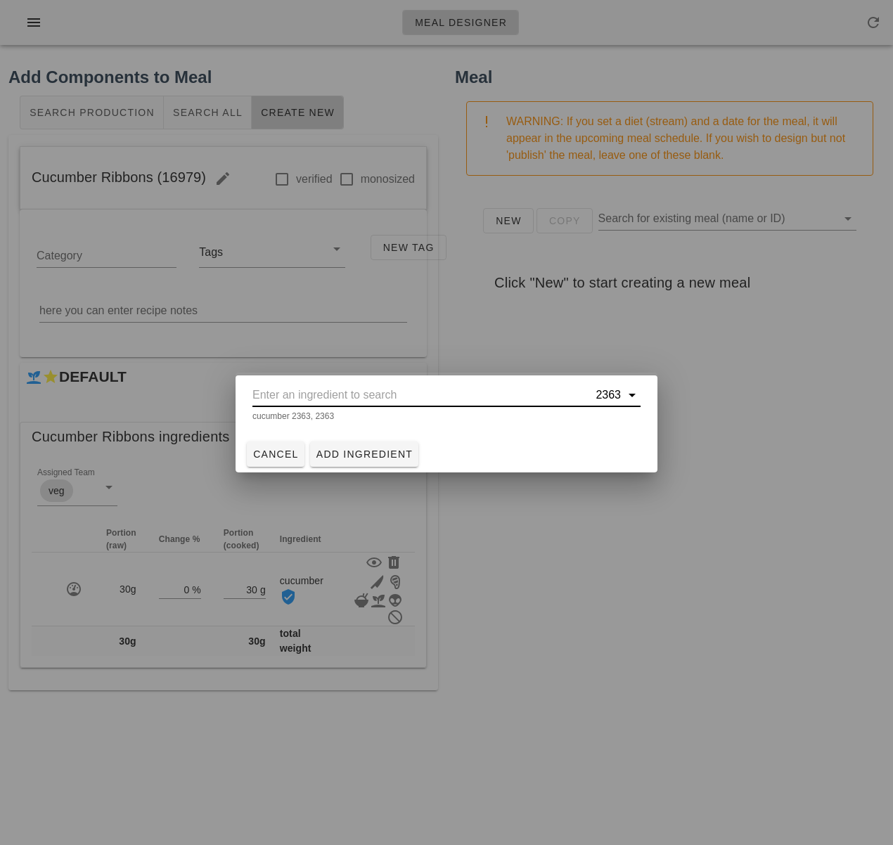
click at [332, 385] on input "text" at bounding box center [422, 395] width 340 height 23
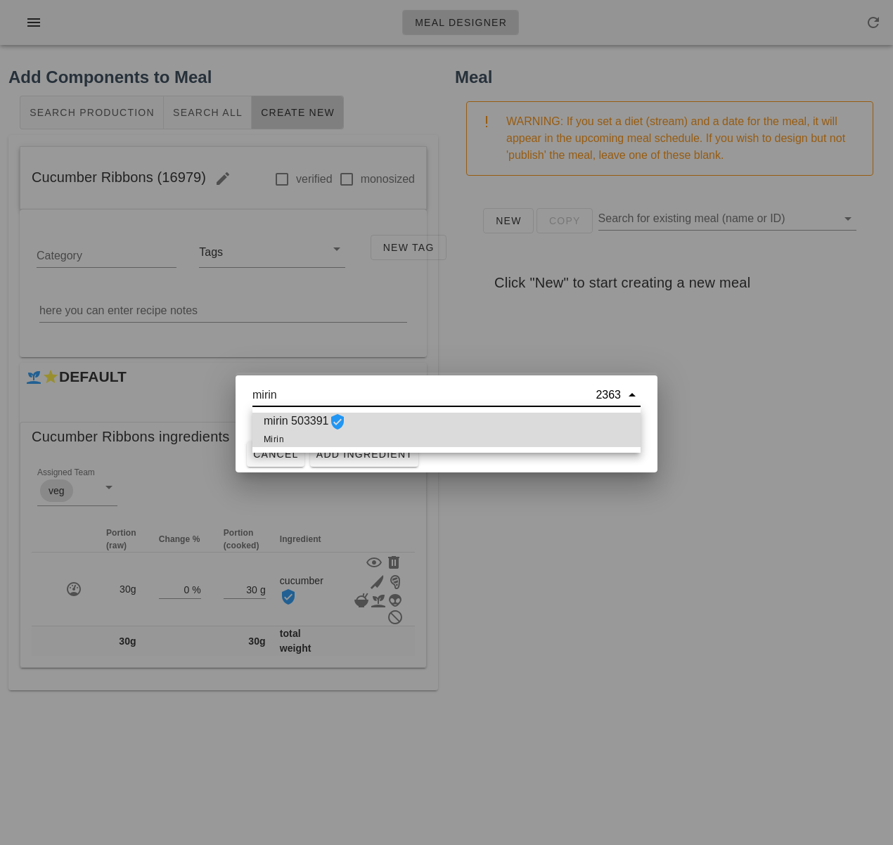
click at [359, 428] on div "mirin 503391 Mirin" at bounding box center [446, 430] width 388 height 34
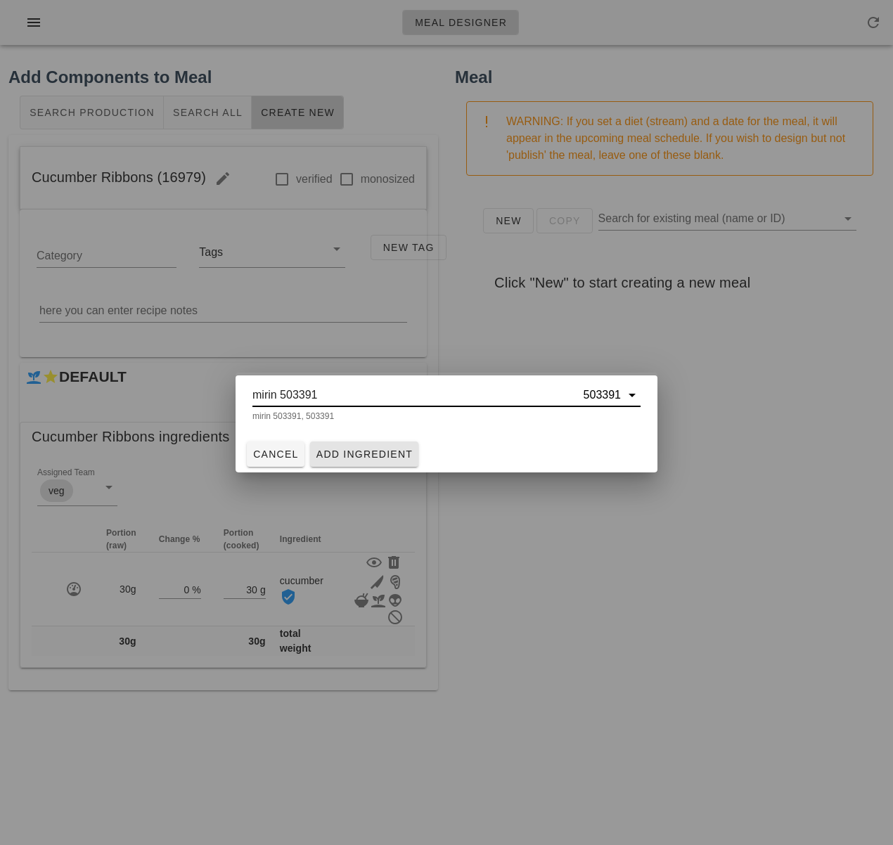
type input "mirin 503391"
click at [354, 460] on span "Add Ingredient" at bounding box center [365, 454] width 98 height 11
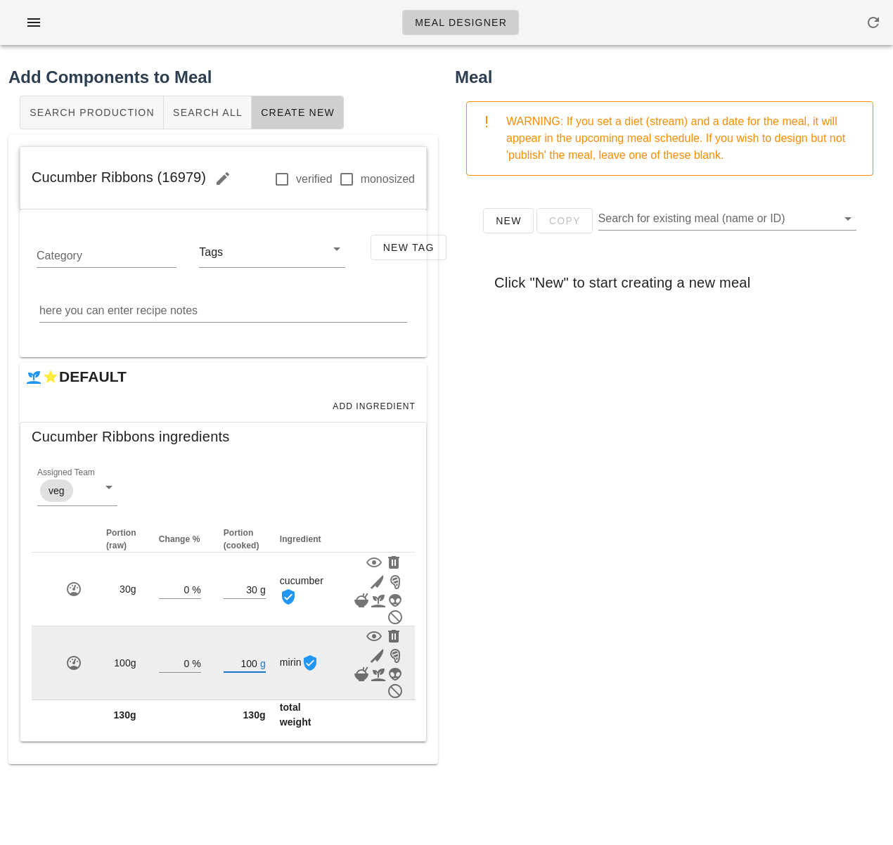
drag, startPoint x: 255, startPoint y: 662, endPoint x: 224, endPoint y: 661, distance: 31.0
click at [224, 661] on input "100" at bounding box center [241, 663] width 34 height 18
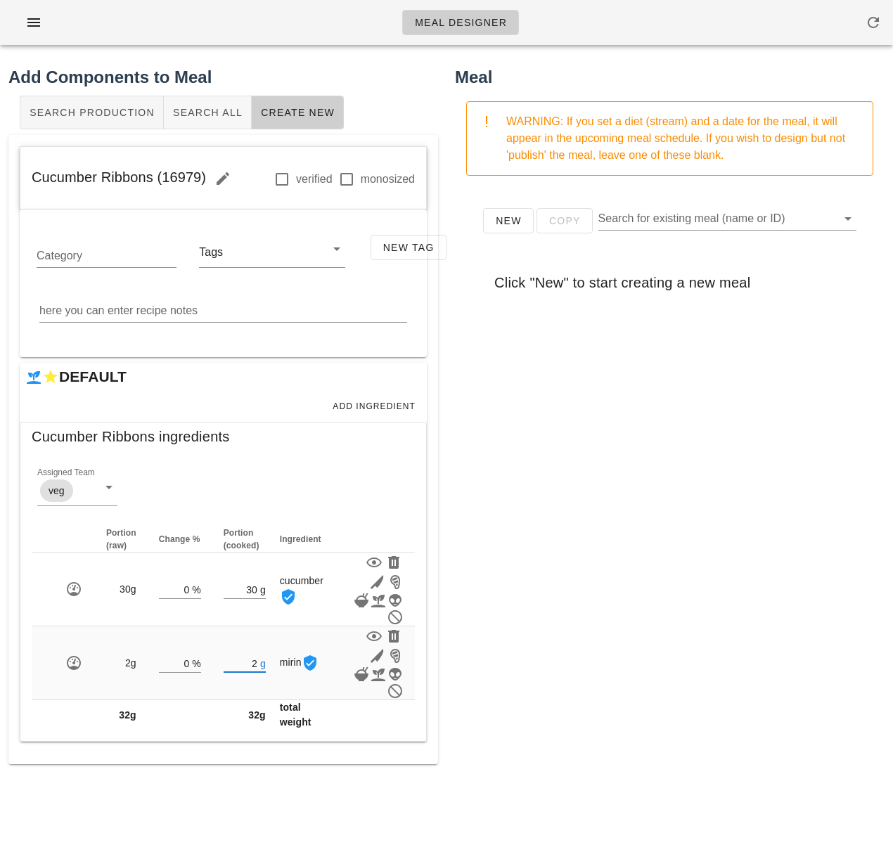
type input "2"
click at [538, 665] on div "New Copy Search for existing meal (name or ID) Click "New" to start creating a …" at bounding box center [670, 468] width 430 height 563
click at [155, 310] on textarea "here you can enter recipe notes" at bounding box center [223, 311] width 368 height 23
paste textarea "Combine cucumber ribbons and mirin in a bowl to marinade."
type textarea "Combine cucumber ribbons and mirin in a bowl to marinade."
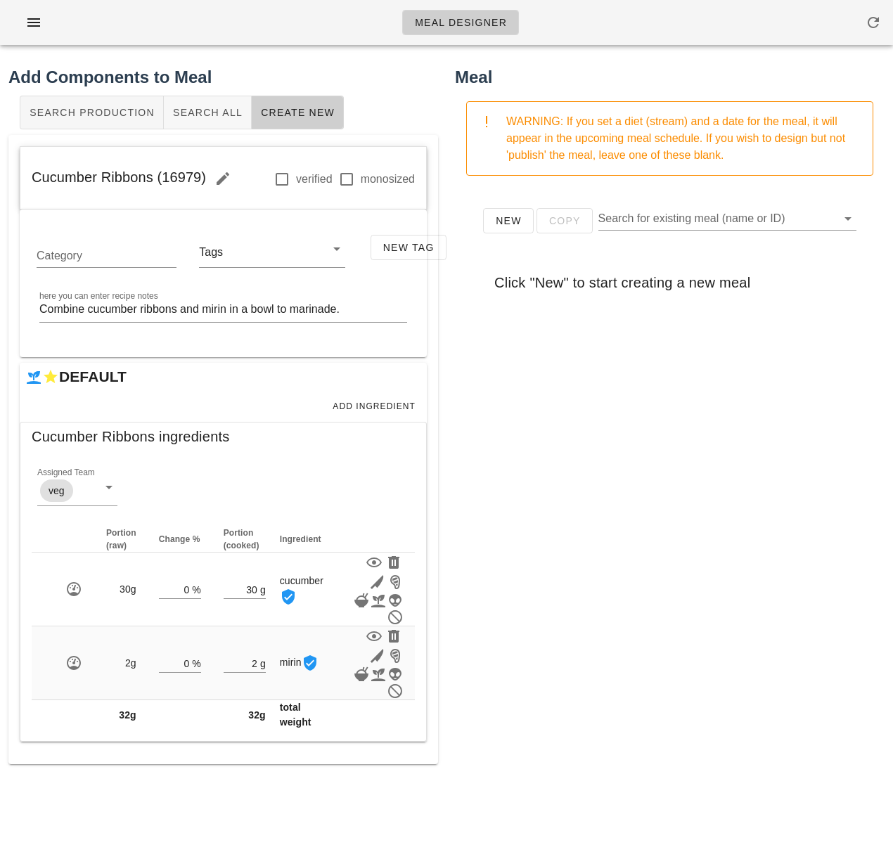
drag, startPoint x: 205, startPoint y: 179, endPoint x: 29, endPoint y: 179, distance: 176.5
click at [29, 179] on div "Cucumber Ribbons [PHONE_NUMBER] monosized" at bounding box center [223, 178] width 406 height 63
copy span "Cucumber Ribbons (16979)"
drag, startPoint x: 544, startPoint y: 665, endPoint x: 570, endPoint y: 683, distance: 31.4
click at [544, 665] on div "New Copy Search for existing meal (name or ID) Click "New" to start creating a …" at bounding box center [670, 468] width 430 height 563
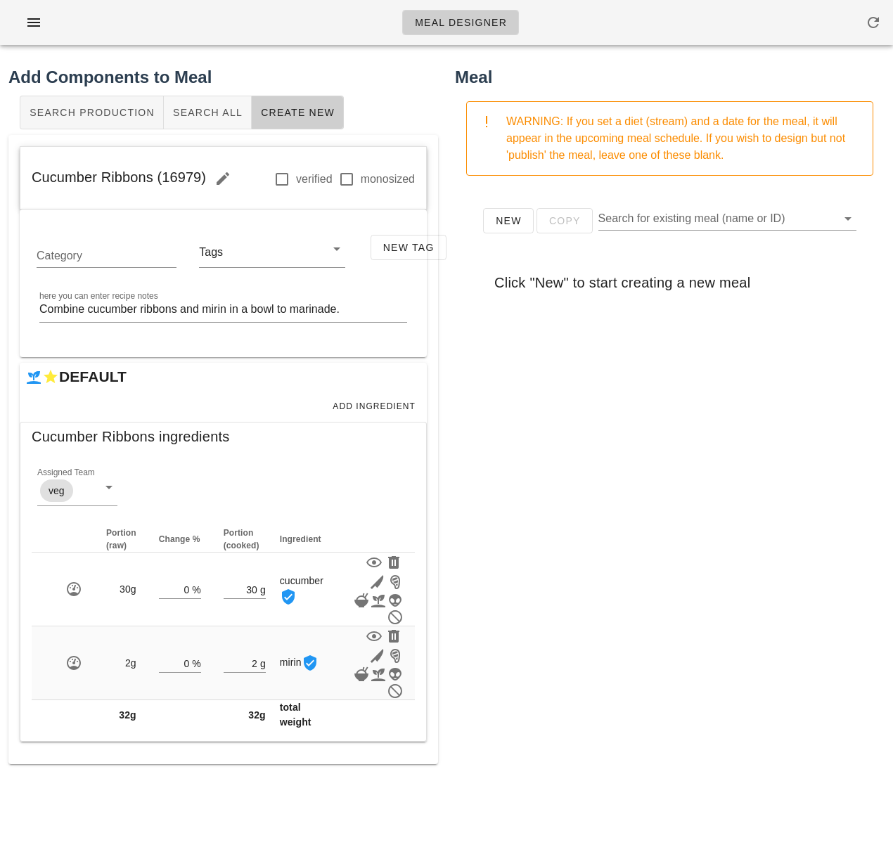
click at [561, 393] on div "New Copy Search for existing meal (name or ID) Click "New" to start creating a …" at bounding box center [670, 468] width 430 height 563
drag, startPoint x: 527, startPoint y: 368, endPoint x: 340, endPoint y: 262, distance: 215.4
click at [526, 368] on div "New Copy Search for existing meal (name or ID) Click "New" to start creating a …" at bounding box center [670, 468] width 430 height 563
click at [204, 121] on button "Search All" at bounding box center [208, 113] width 88 height 34
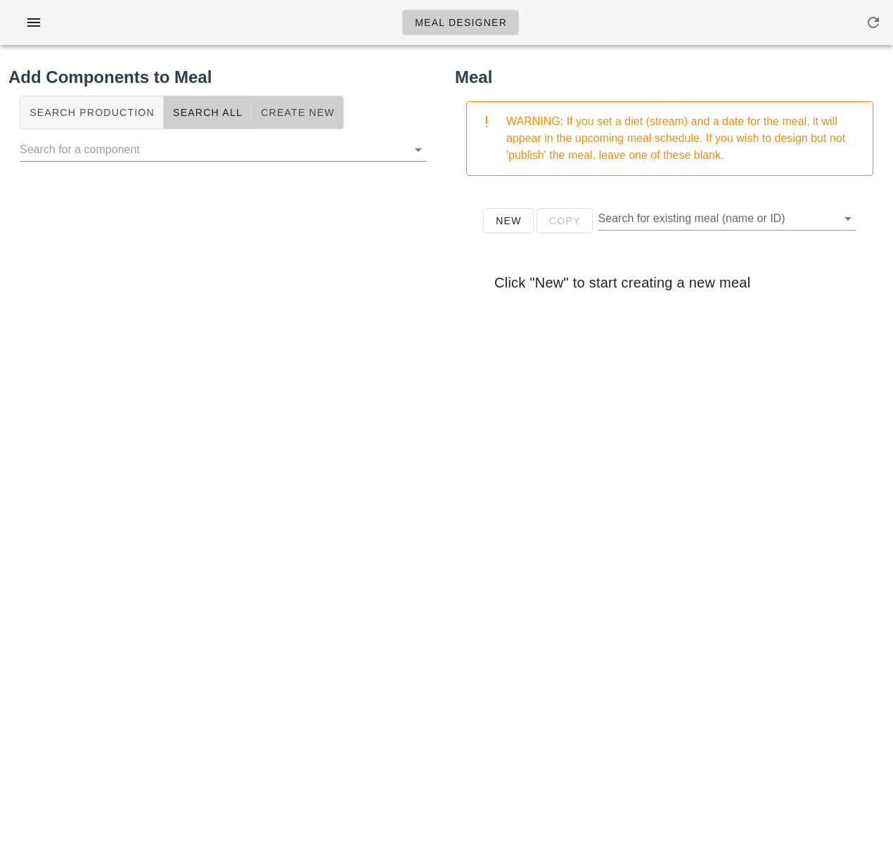
click at [281, 118] on span "Create New" at bounding box center [297, 112] width 75 height 11
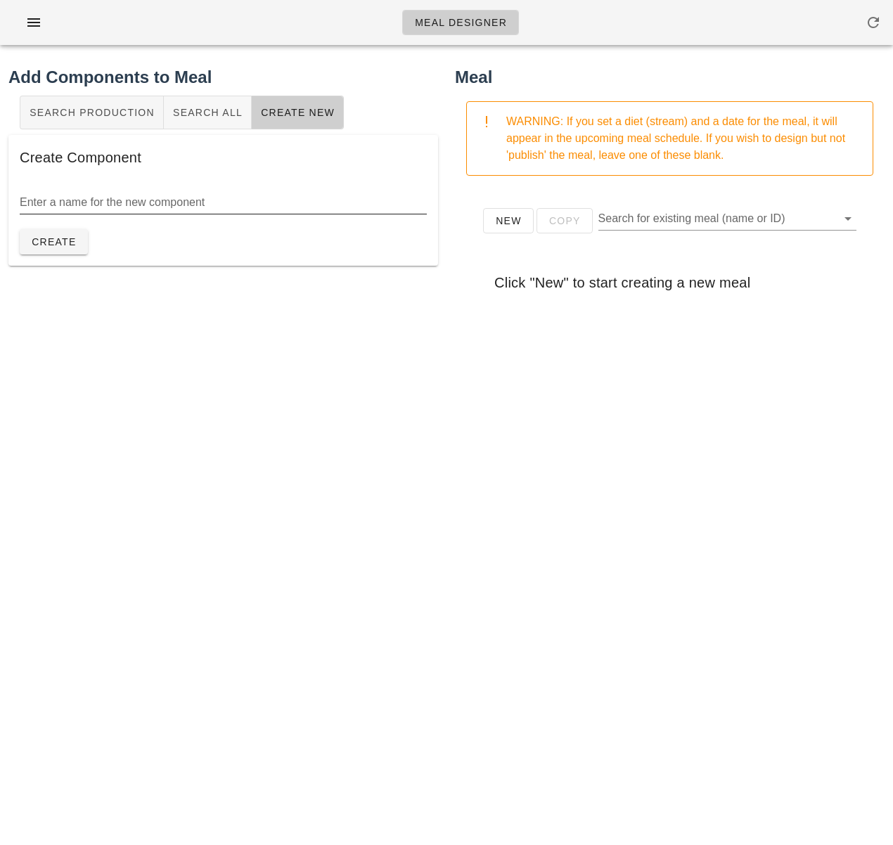
click at [191, 206] on input "Enter a name for the new component" at bounding box center [223, 202] width 407 height 23
type input "Vegan Kimchi"
click at [51, 243] on span "Create" at bounding box center [54, 241] width 46 height 11
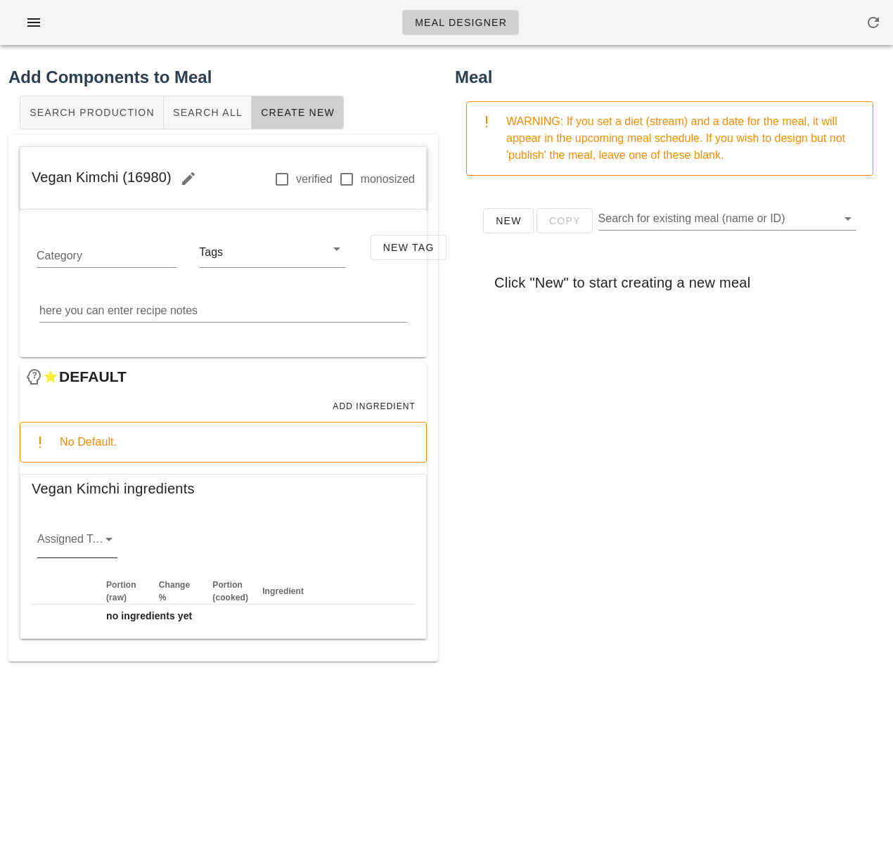
click at [88, 538] on input "Assigned Team" at bounding box center [66, 543] width 58 height 23
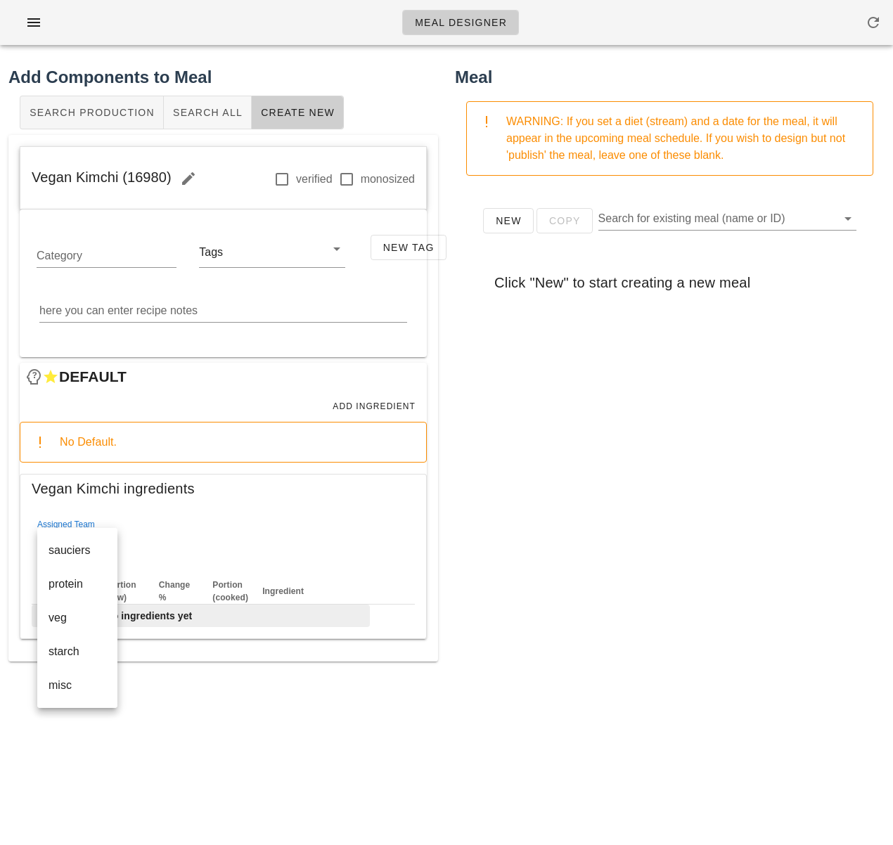
click at [93, 620] on div "veg" at bounding box center [78, 617] width 58 height 13
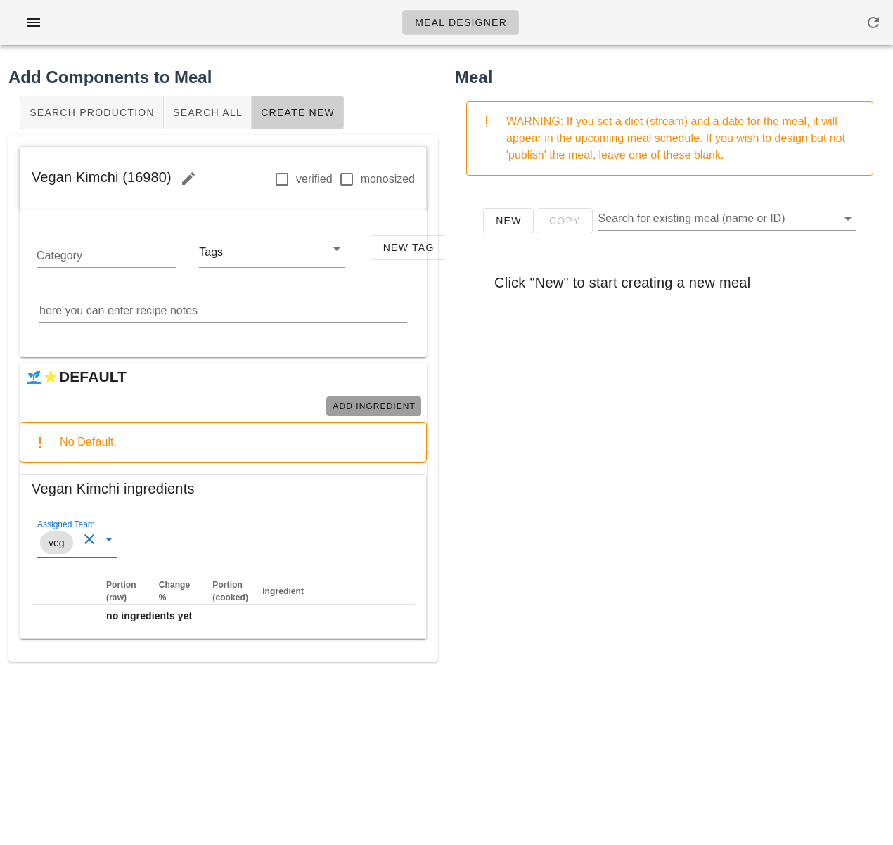
click at [364, 407] on span "Add Ingredient" at bounding box center [374, 407] width 84 height 10
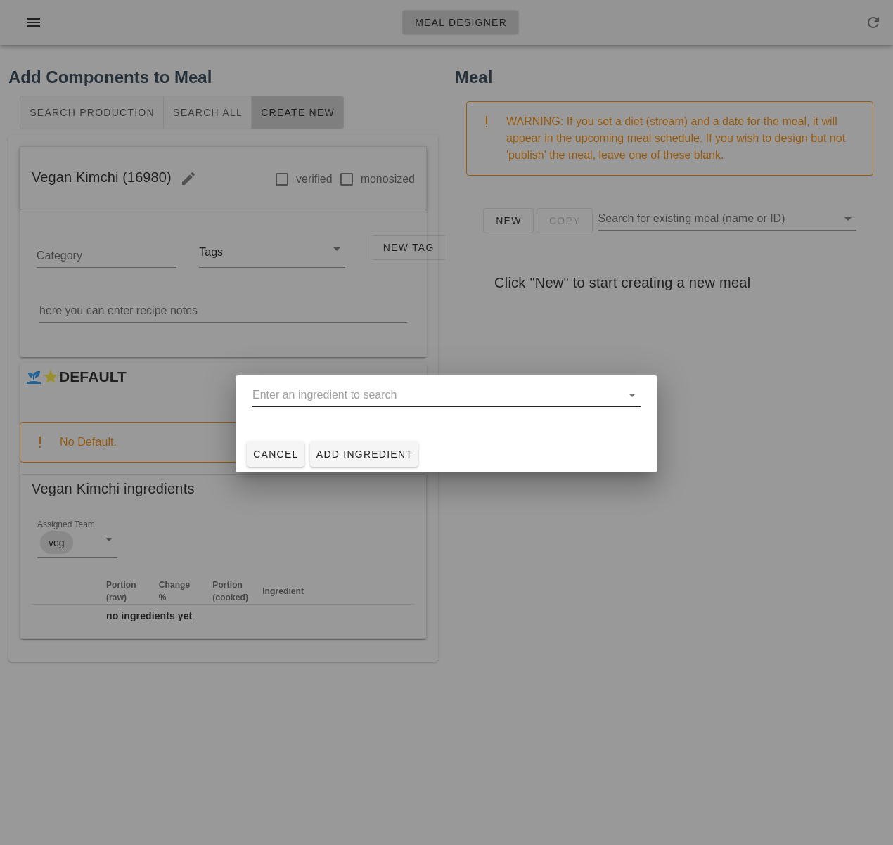
click at [341, 397] on input "text" at bounding box center [436, 395] width 368 height 23
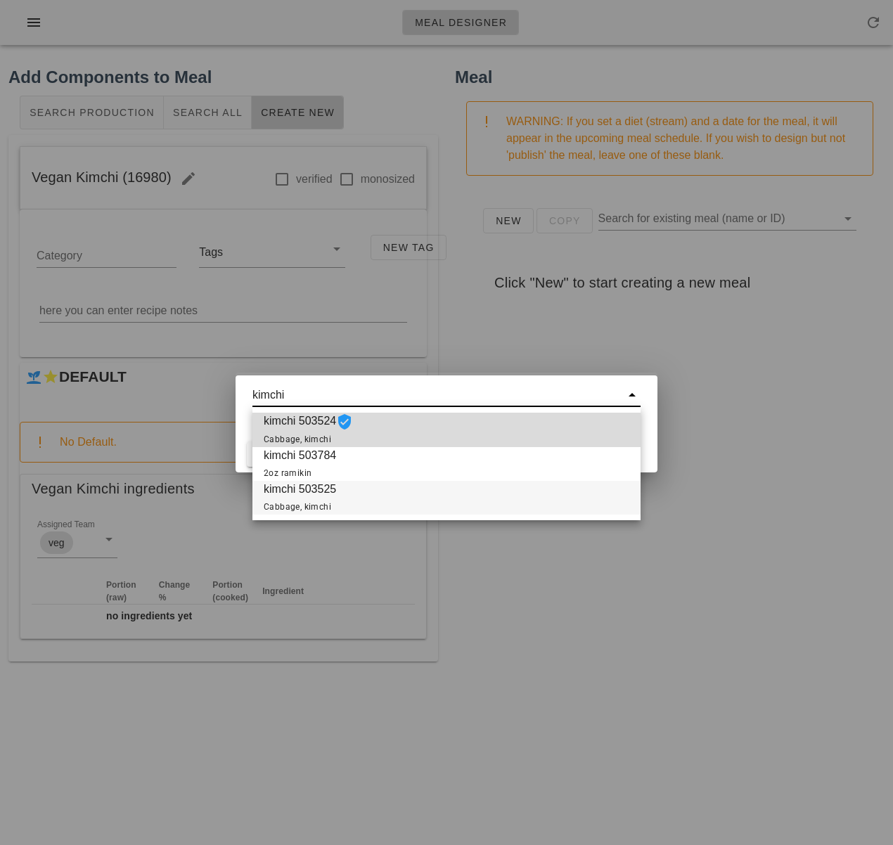
click at [447, 488] on div "kimchi 503525 Cabbage, kimchi" at bounding box center [446, 498] width 388 height 34
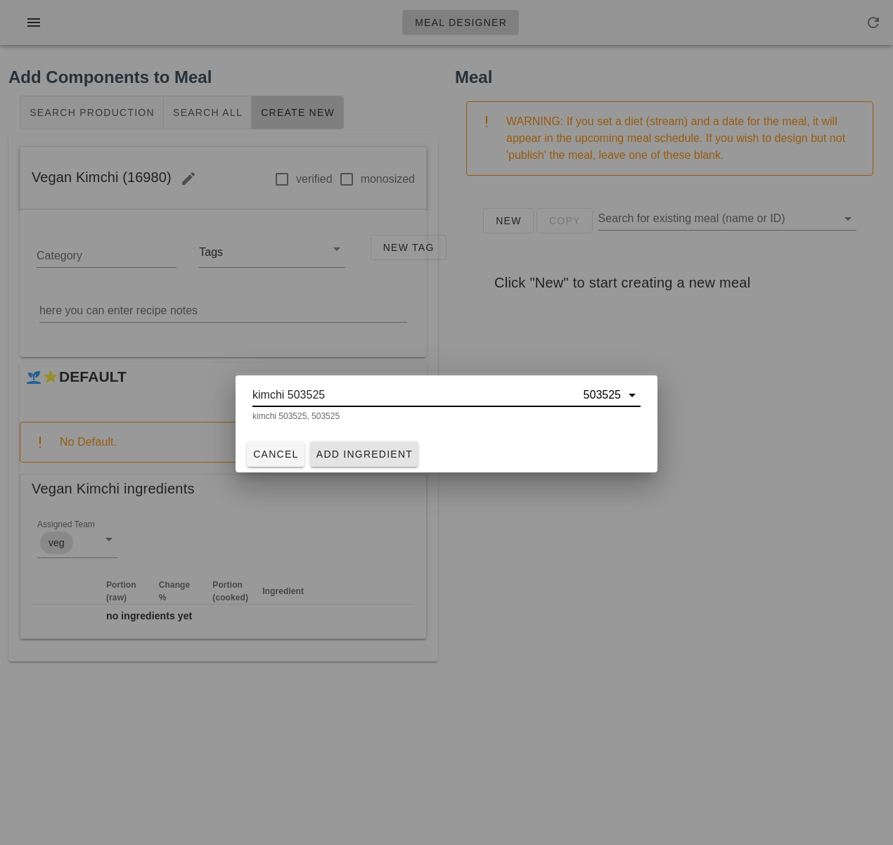
type input "kimchi 503525"
click at [383, 454] on span "Add Ingredient" at bounding box center [365, 454] width 98 height 11
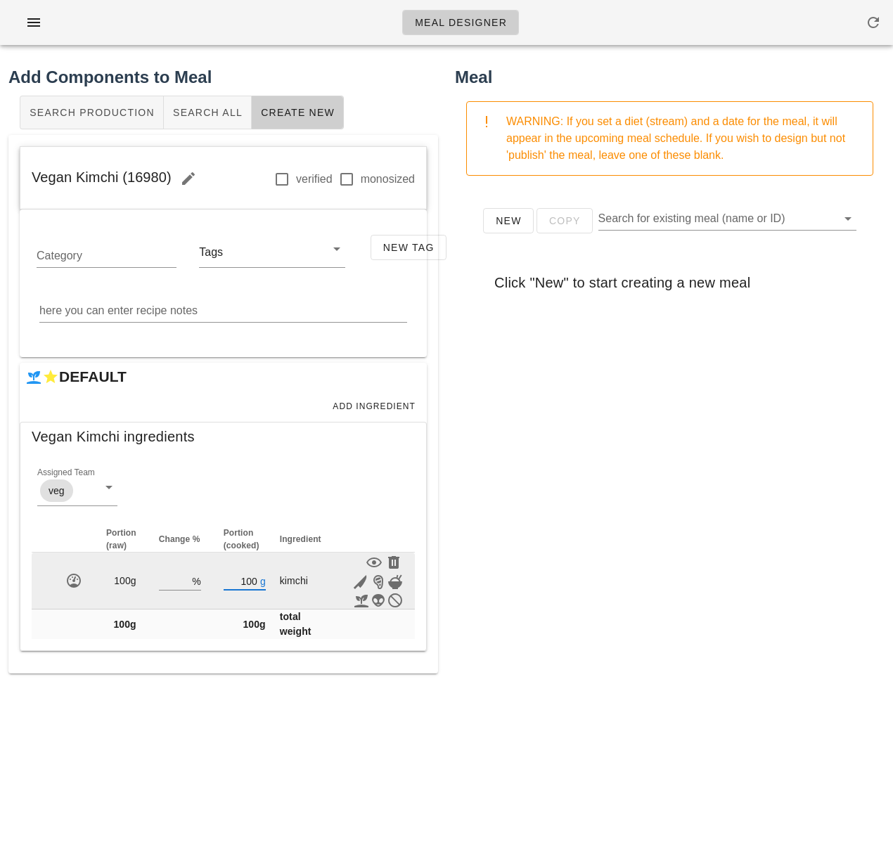
drag, startPoint x: 251, startPoint y: 584, endPoint x: 238, endPoint y: 583, distance: 13.4
click at [238, 583] on input "100" at bounding box center [241, 581] width 34 height 18
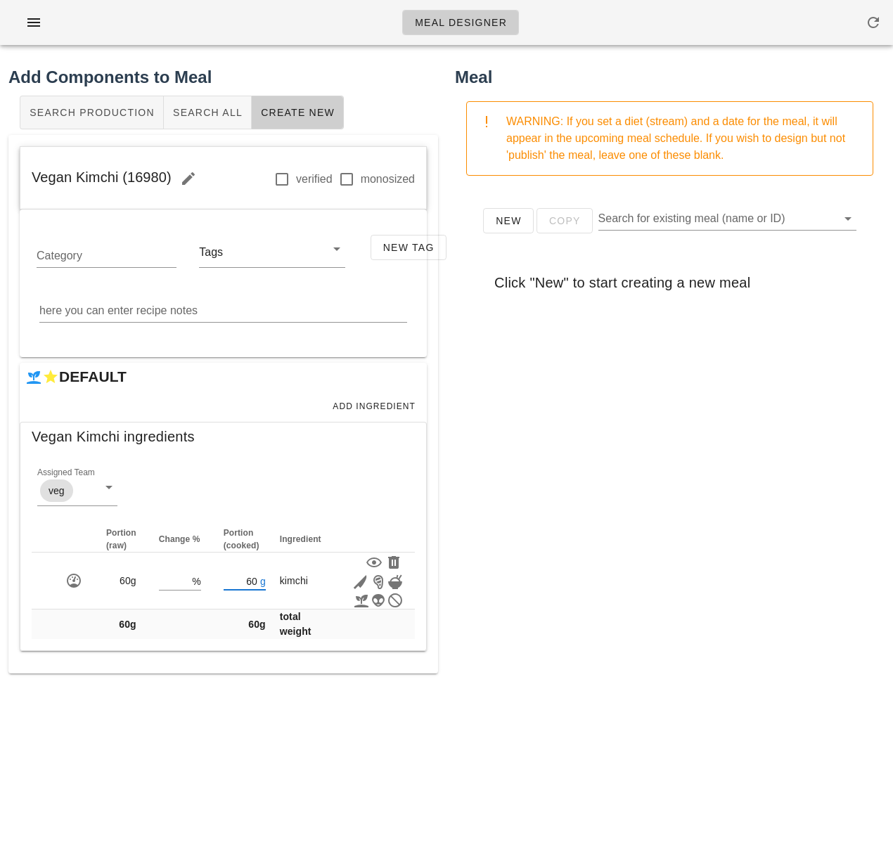
type input "60"
click at [475, 442] on div "New Copy Search for existing meal (name or ID) Click "New" to start creating a …" at bounding box center [670, 468] width 430 height 563
drag, startPoint x: 169, startPoint y: 181, endPoint x: 26, endPoint y: 186, distance: 143.6
click at [23, 183] on div "Vegan Kimchi [PHONE_NUMBER] monosized" at bounding box center [223, 178] width 406 height 63
copy span "Vegan Kimchi (16980)"
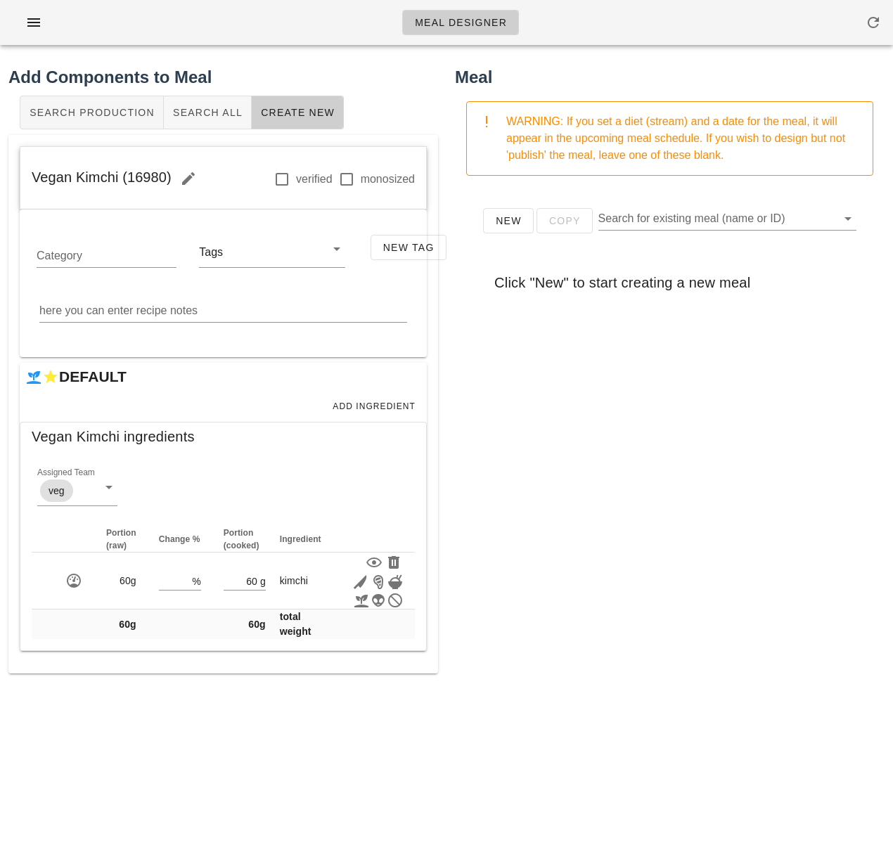
drag, startPoint x: 430, startPoint y: 768, endPoint x: 705, endPoint y: 759, distance: 275.1
click at [435, 768] on div "Meal Designer Add Components to Meal Search Production Search All Create New Ve…" at bounding box center [446, 422] width 893 height 845
click at [285, 65] on h2 "Add Components to Meal" at bounding box center [223, 77] width 430 height 25
click at [194, 111] on span "Search All" at bounding box center [207, 112] width 70 height 11
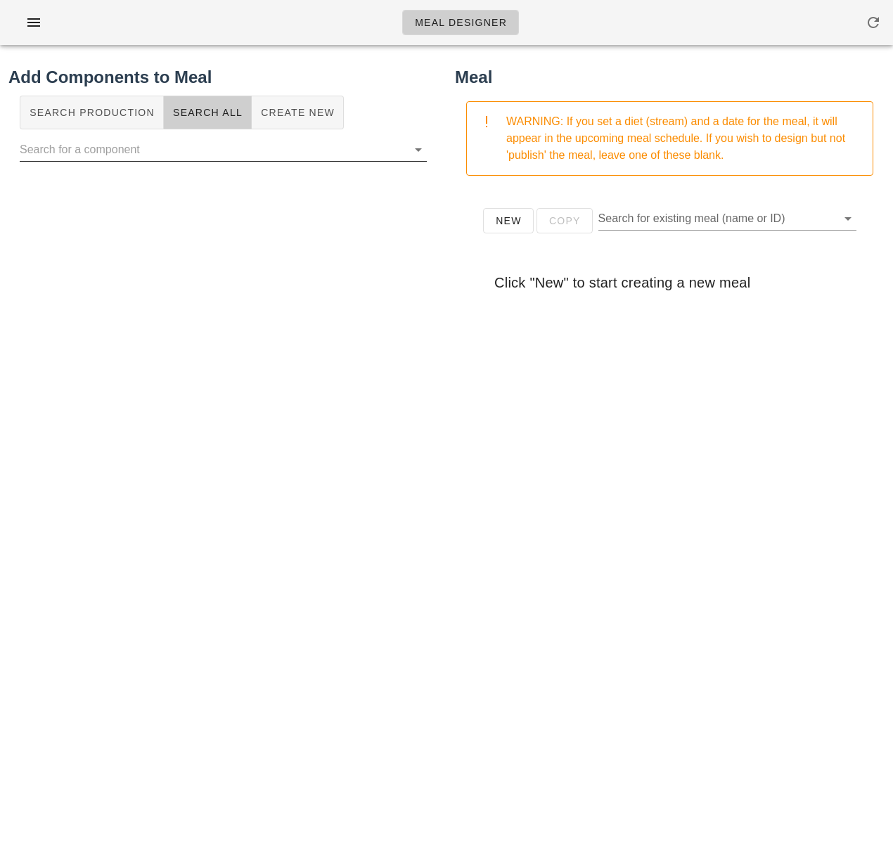
click at [267, 149] on input "text" at bounding box center [212, 150] width 385 height 23
type input "Jalepeno (garnish)"
drag, startPoint x: 134, startPoint y: 148, endPoint x: -109, endPoint y: 131, distance: 243.2
click at [0, 131] on html "Meal Designer Add Components to Meal Search Production Search All Create New Ja…" at bounding box center [446, 422] width 893 height 845
click at [316, 119] on button "Create New" at bounding box center [298, 113] width 92 height 34
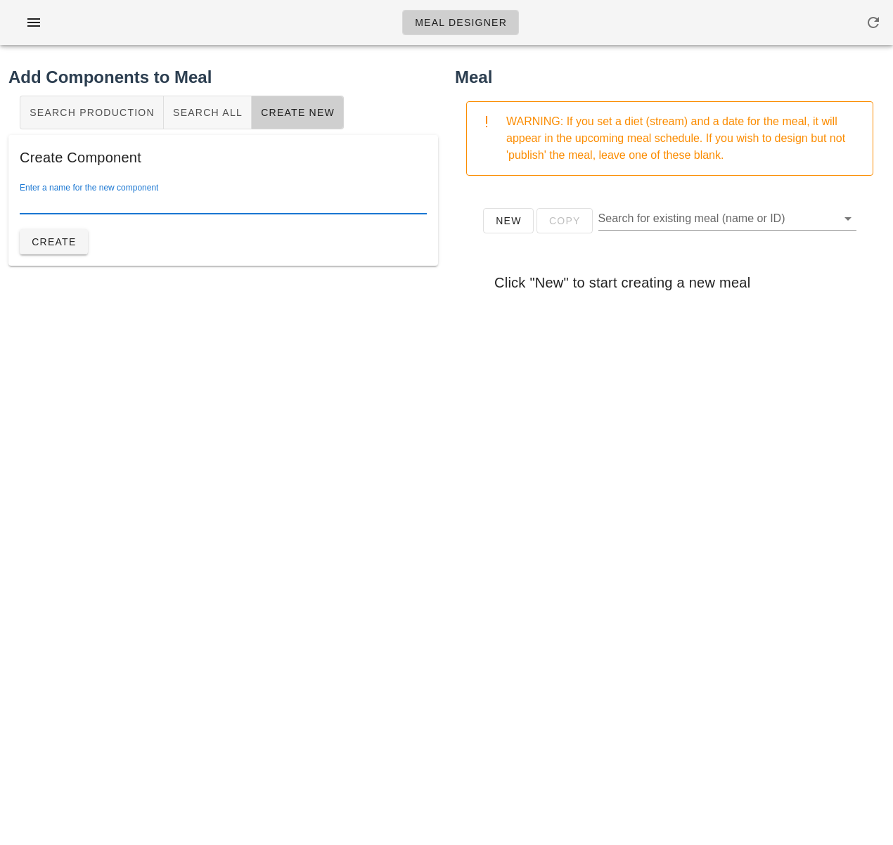
click at [162, 195] on div "Enter a name for the new component" at bounding box center [223, 202] width 407 height 23
paste input "Jalepeno (garnish)"
type input "Jalepeno (garnish)"
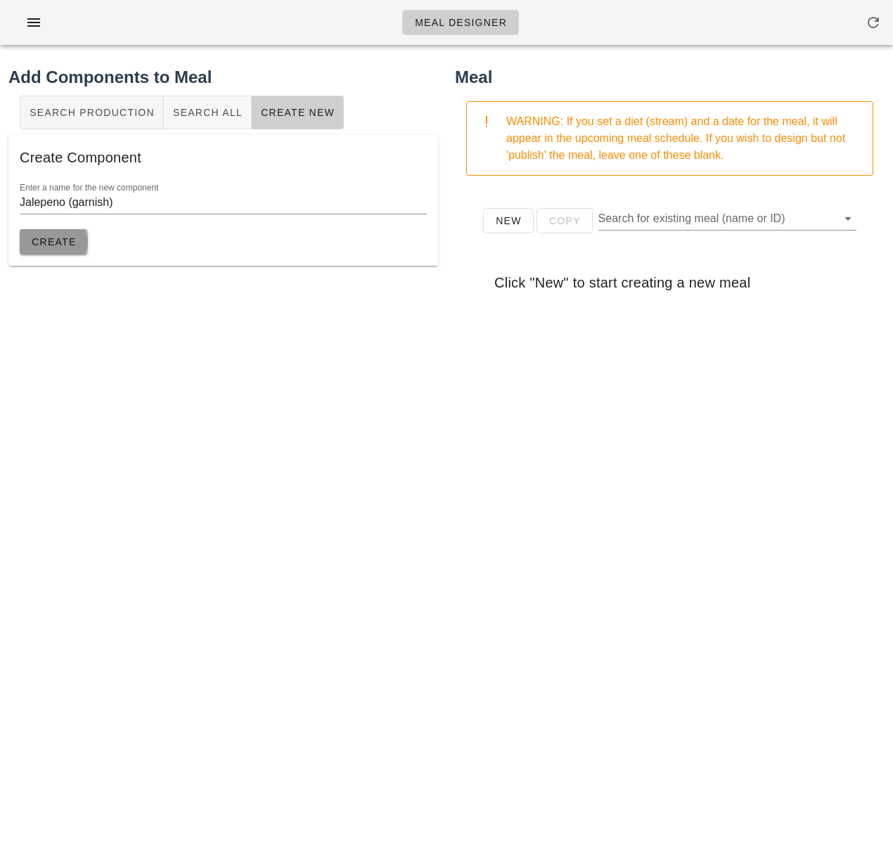
drag, startPoint x: 65, startPoint y: 248, endPoint x: 58, endPoint y: 248, distance: 7.1
click at [65, 248] on span "Create" at bounding box center [54, 241] width 46 height 11
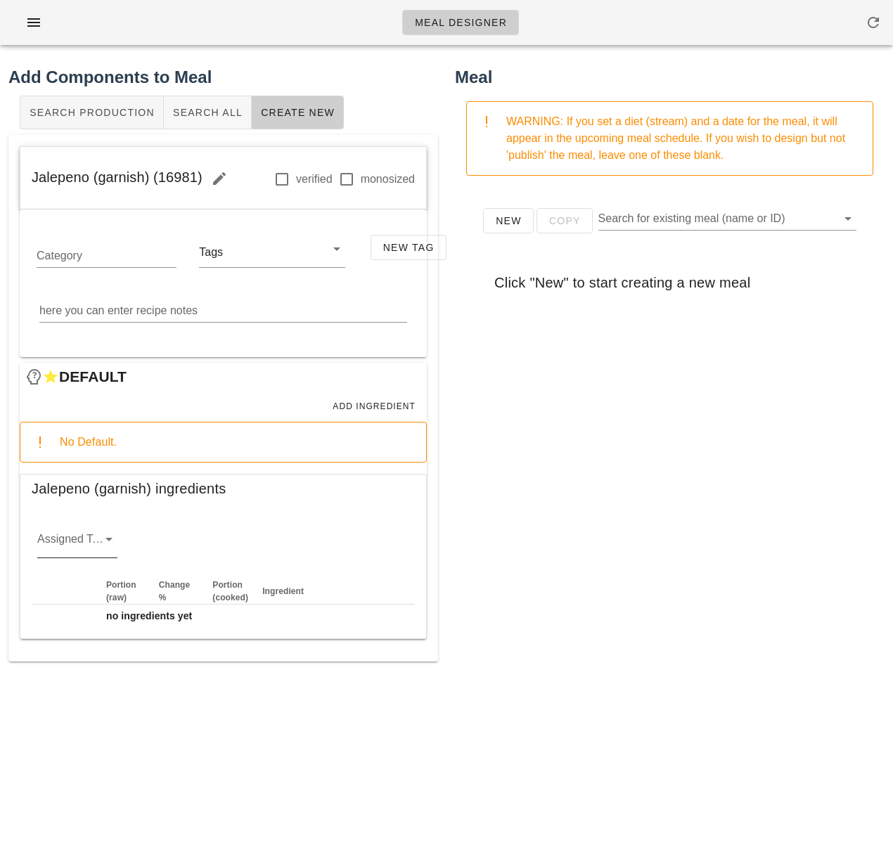
click at [105, 544] on icon at bounding box center [109, 539] width 17 height 17
click at [79, 611] on div "veg" at bounding box center [78, 617] width 58 height 13
click at [373, 409] on span "Add Ingredient" at bounding box center [374, 407] width 84 height 10
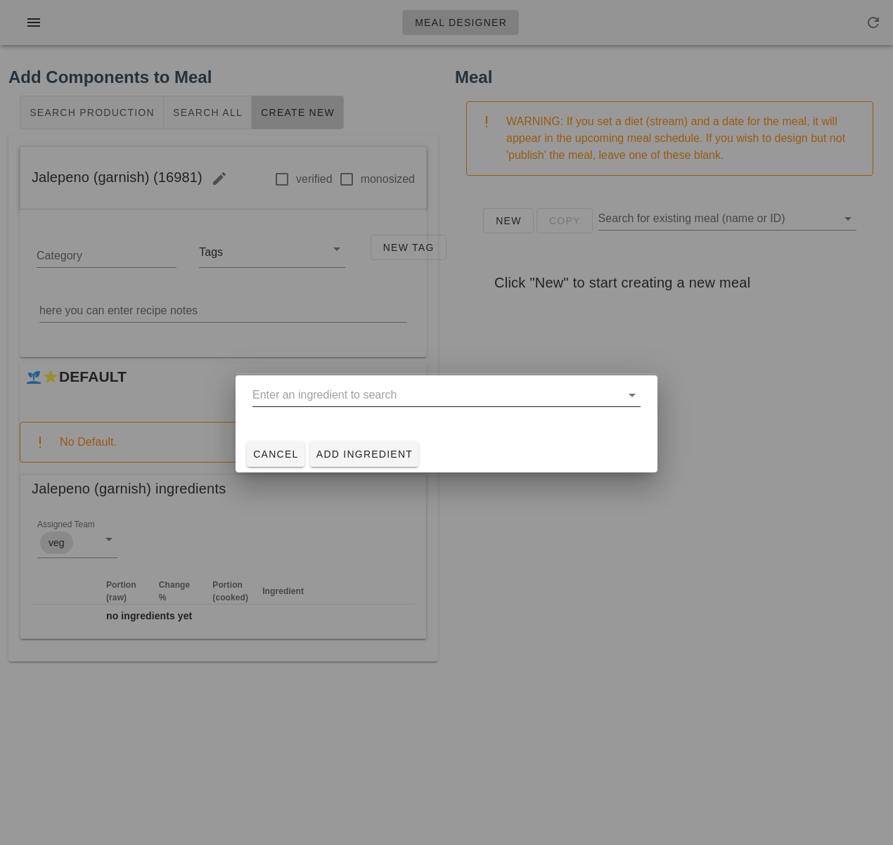
click at [298, 399] on input "text" at bounding box center [436, 395] width 368 height 23
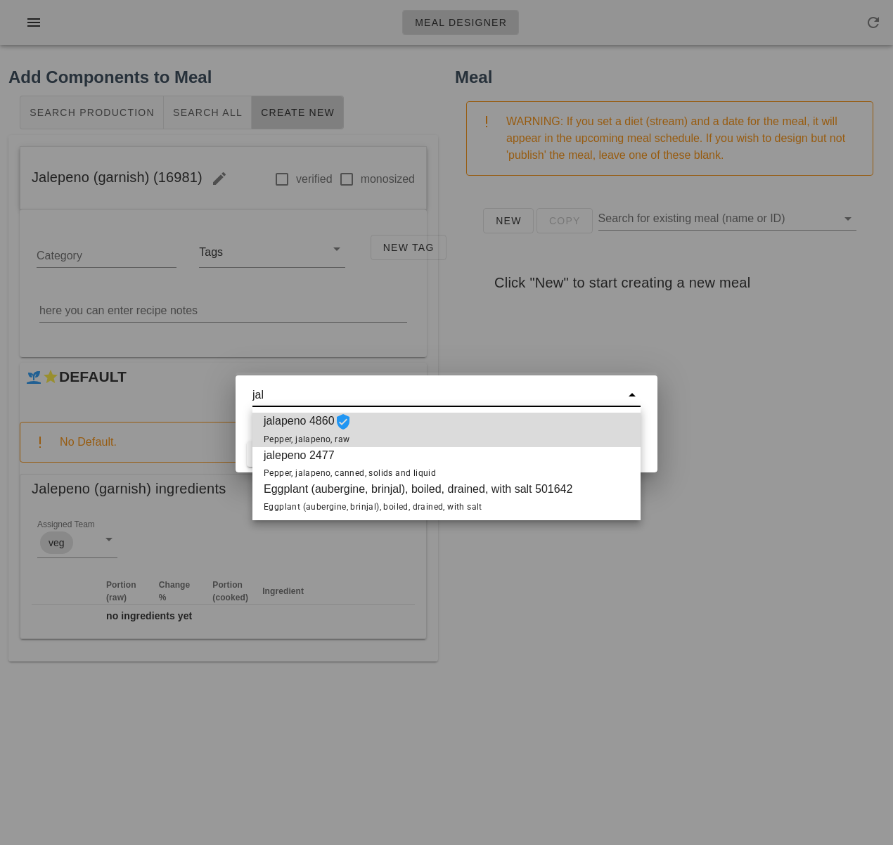
click at [297, 432] on span "jalapeno 4860 Pepper, jalapeno, raw" at bounding box center [308, 430] width 88 height 34
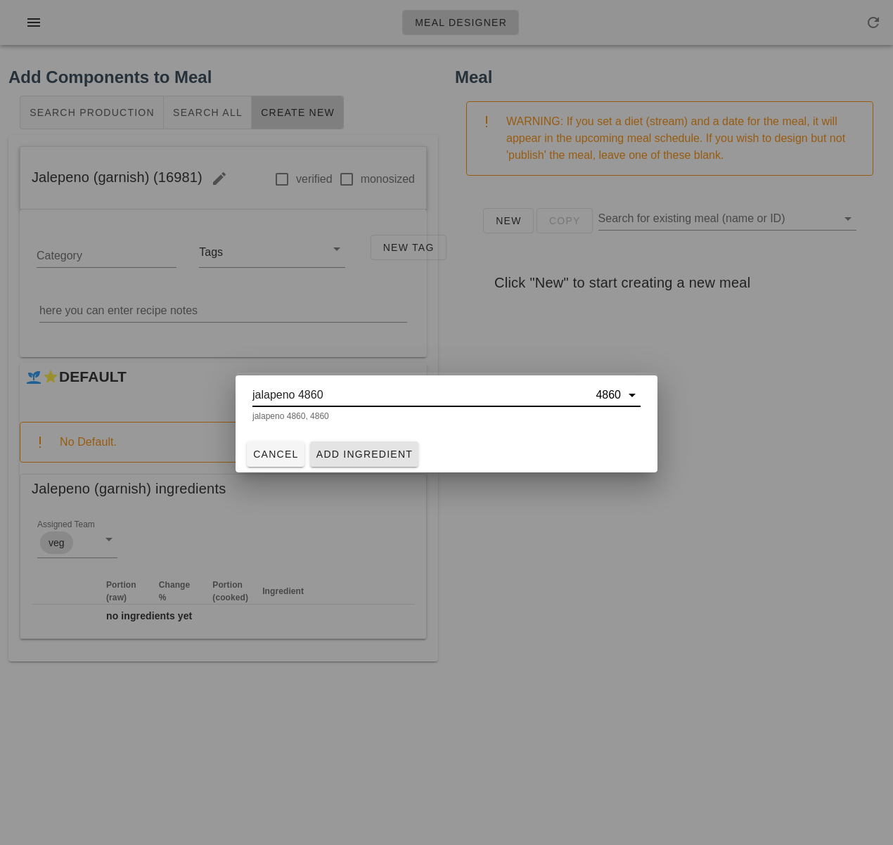
type input "jalapeno 4860"
click at [352, 456] on span "Add Ingredient" at bounding box center [365, 454] width 98 height 11
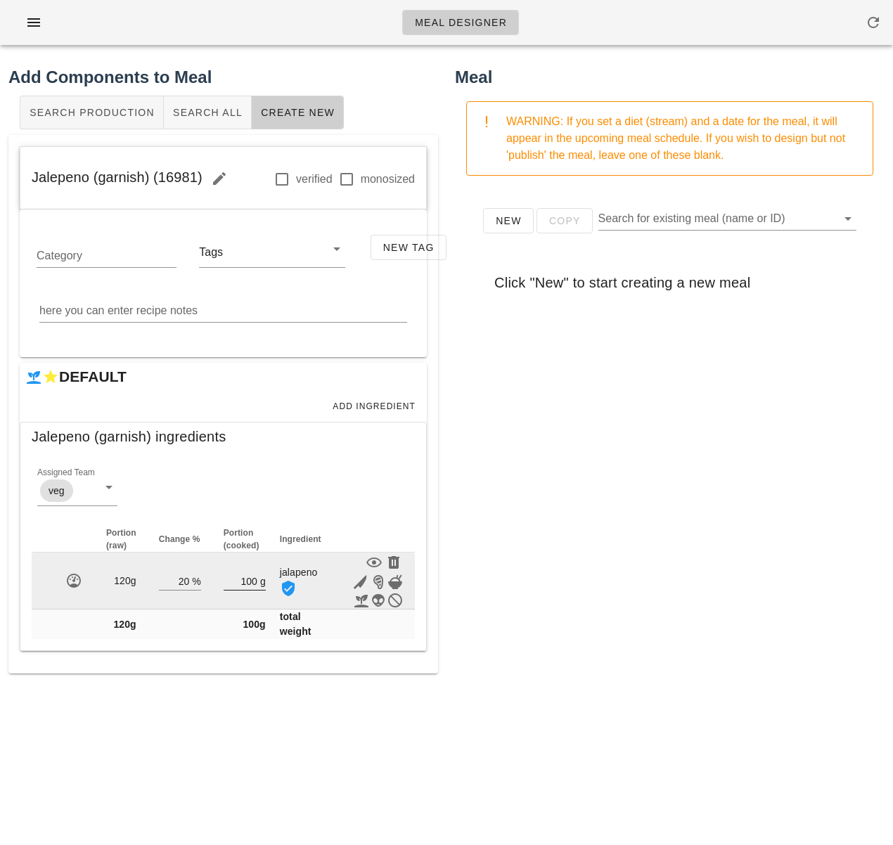
click at [253, 582] on input "100" at bounding box center [241, 581] width 34 height 18
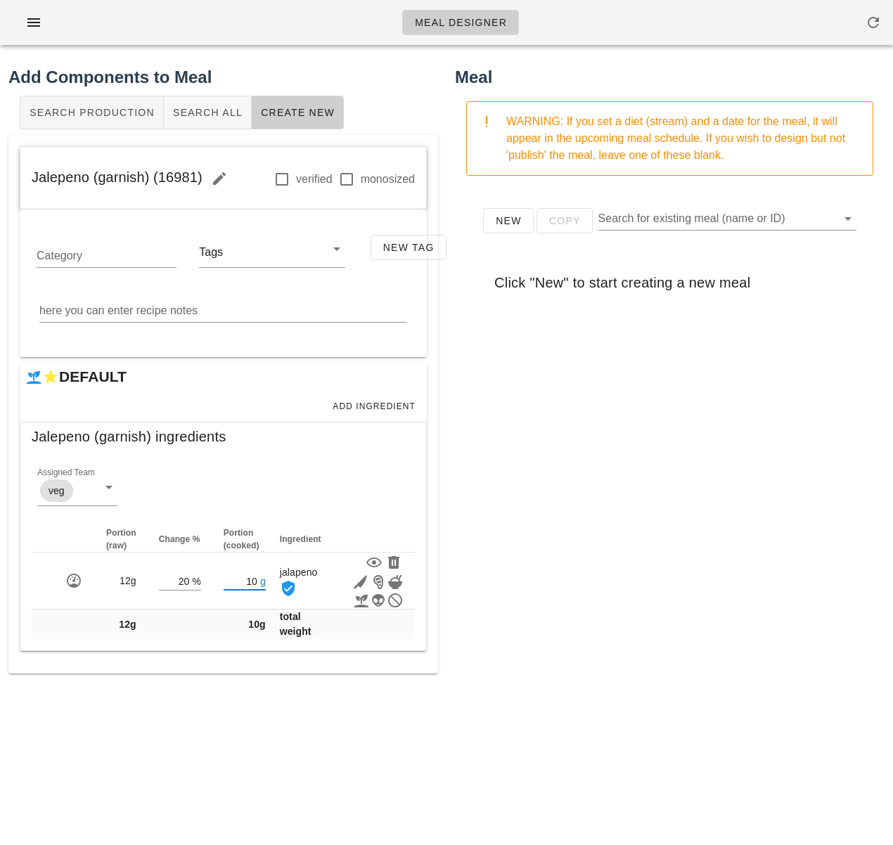
type input "10"
drag, startPoint x: 198, startPoint y: 178, endPoint x: 25, endPoint y: 179, distance: 173.7
drag, startPoint x: 122, startPoint y: 179, endPoint x: 16, endPoint y: 177, distance: 106.2
click at [16, 177] on div "Jalepeno (garnish) (16981) verified monosized Category Tags New Tag here you ca…" at bounding box center [223, 404] width 430 height 539
copy span "Jalepeno (garnish) (16981)"
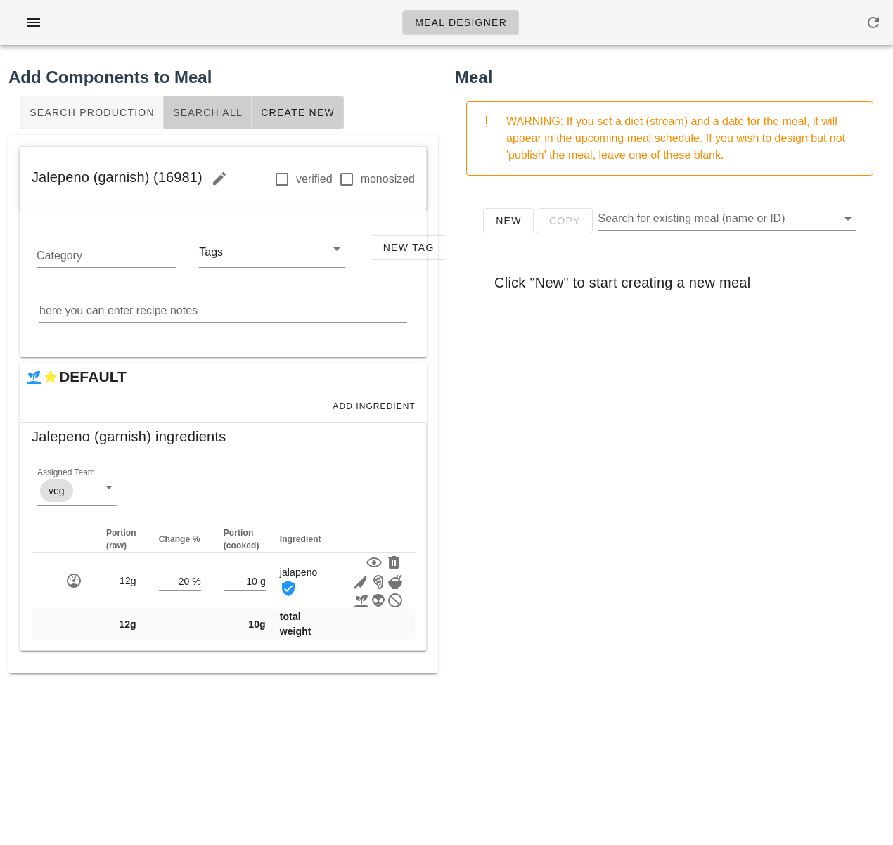
drag, startPoint x: 203, startPoint y: 118, endPoint x: 213, endPoint y: 120, distance: 10.6
click at [203, 118] on span "Search All" at bounding box center [207, 112] width 70 height 11
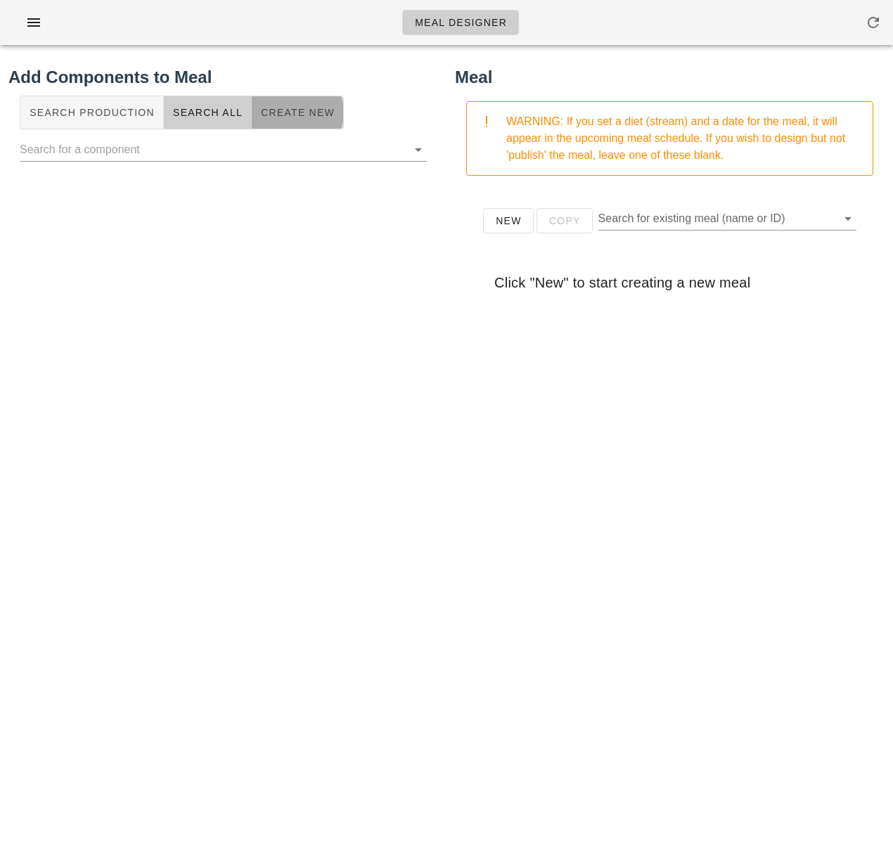
click at [295, 120] on button "Create New" at bounding box center [298, 113] width 92 height 34
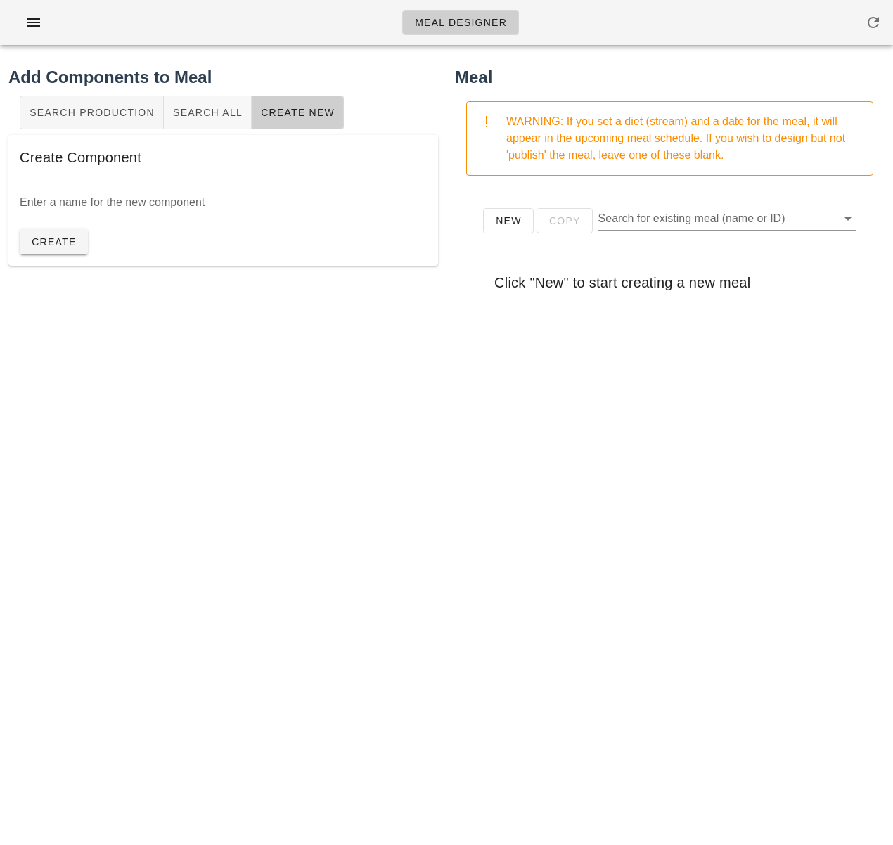
drag, startPoint x: 253, startPoint y: 191, endPoint x: 248, endPoint y: 207, distance: 17.1
click at [253, 193] on input "Enter a name for the new component" at bounding box center [223, 202] width 407 height 23
type input "Nori"
click at [58, 247] on span "Create" at bounding box center [54, 241] width 46 height 11
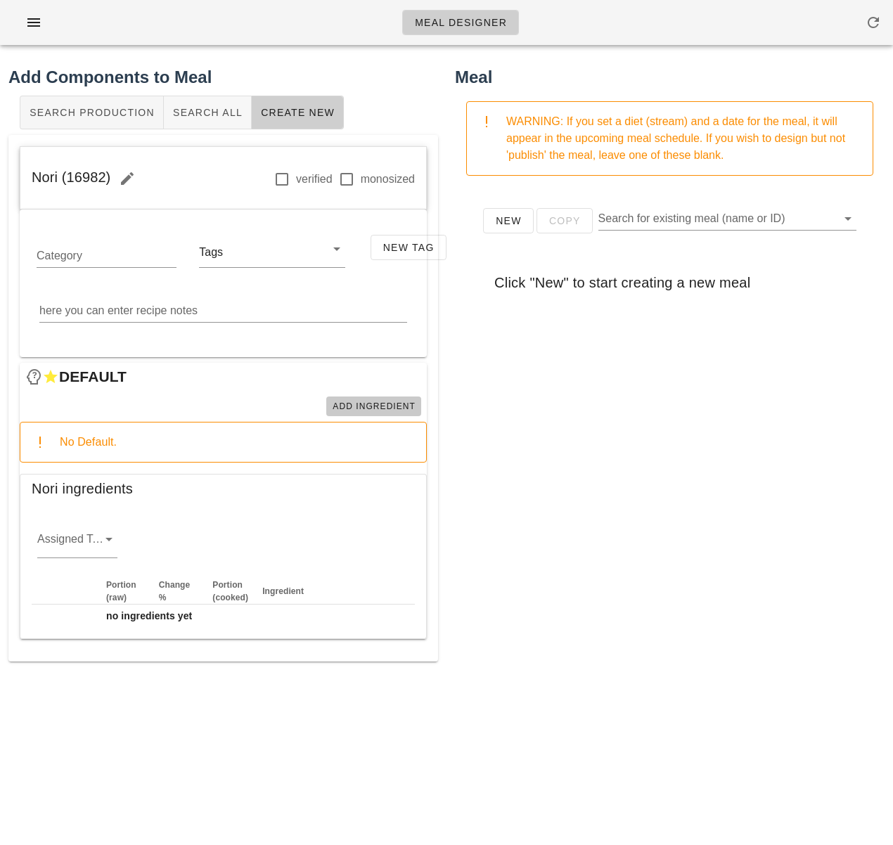
click at [397, 408] on span "Add Ingredient" at bounding box center [374, 407] width 84 height 10
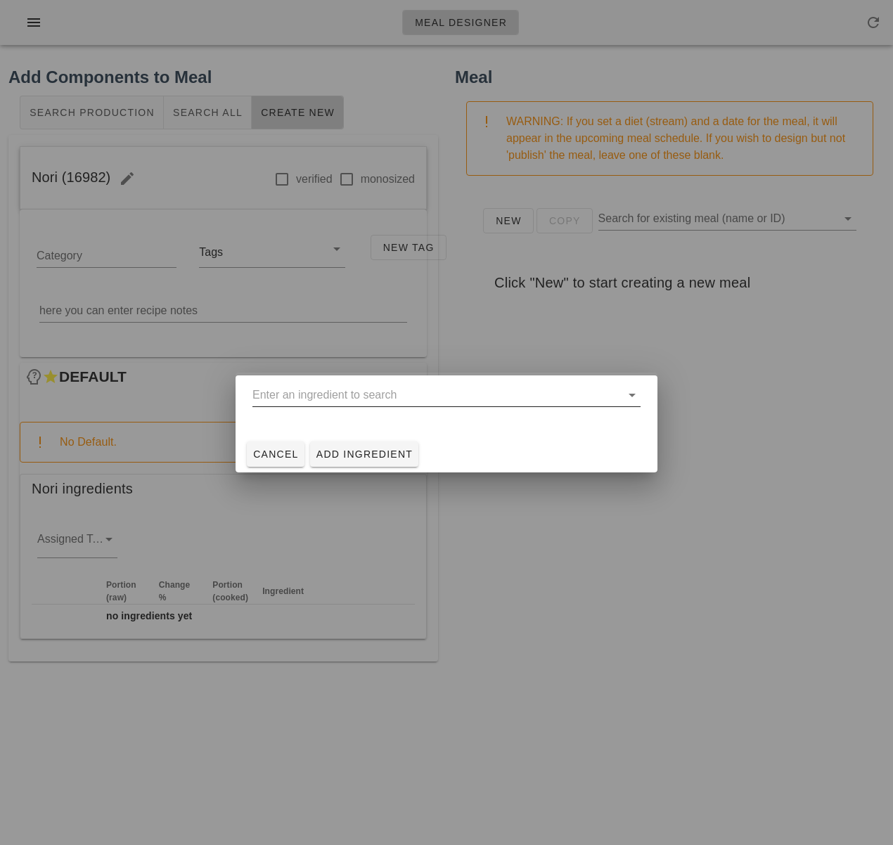
click at [360, 396] on input "text" at bounding box center [436, 395] width 368 height 23
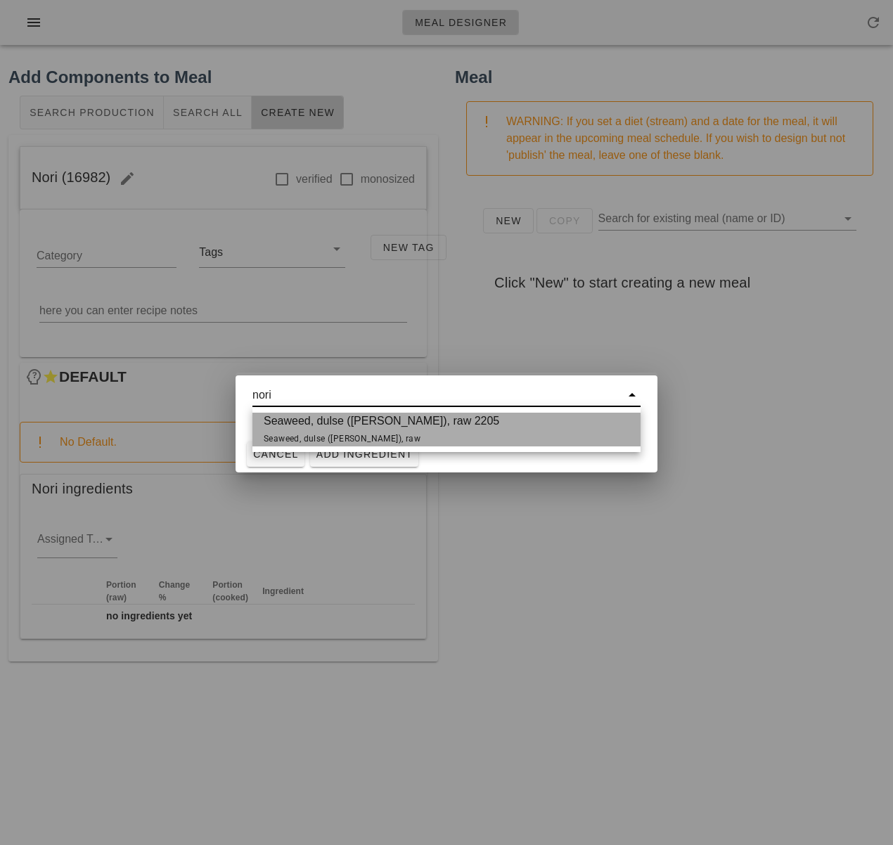
click at [338, 424] on span "Seaweed, dulse ([PERSON_NAME]), raw 2205 Seaweed, dulse ([PERSON_NAME]), raw" at bounding box center [382, 430] width 236 height 34
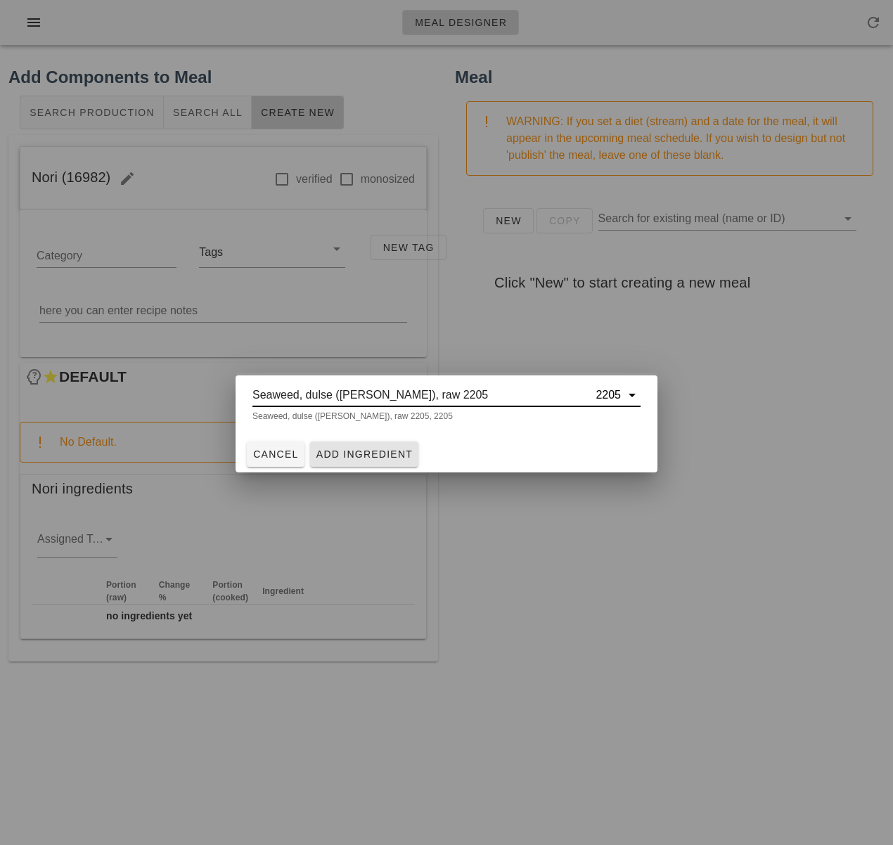
type input "Seaweed, dulse ([PERSON_NAME]), raw 2205"
click at [354, 447] on button "Add Ingredient" at bounding box center [364, 454] width 109 height 25
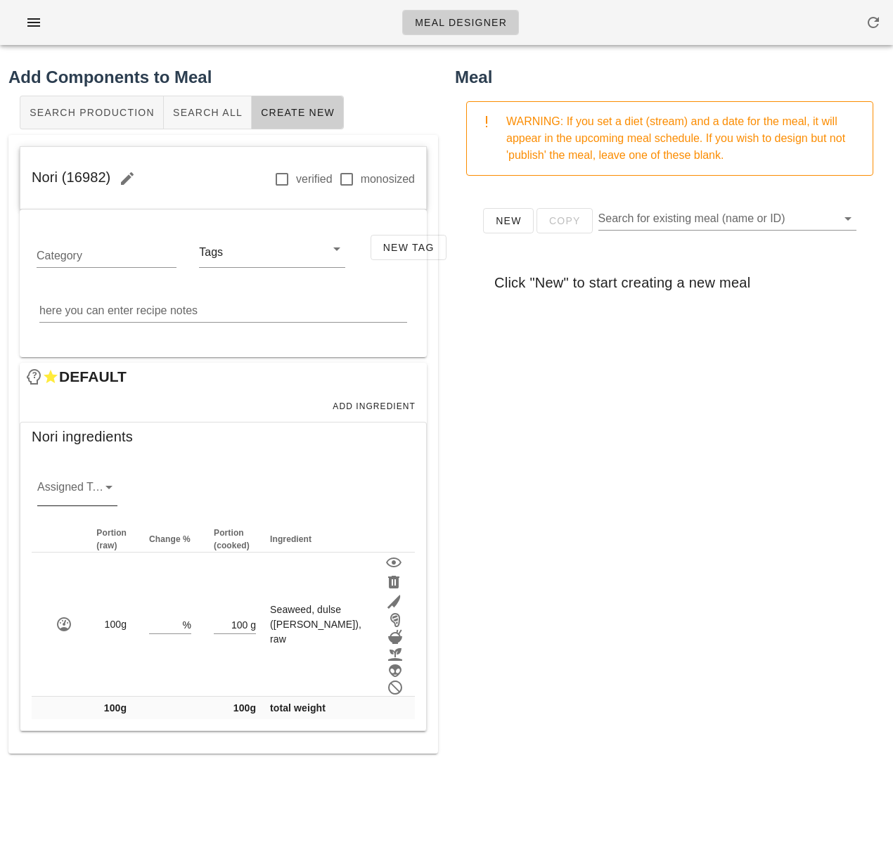
click at [88, 492] on input "Assigned Team" at bounding box center [66, 491] width 58 height 23
click at [85, 629] on div "misc" at bounding box center [78, 633] width 58 height 13
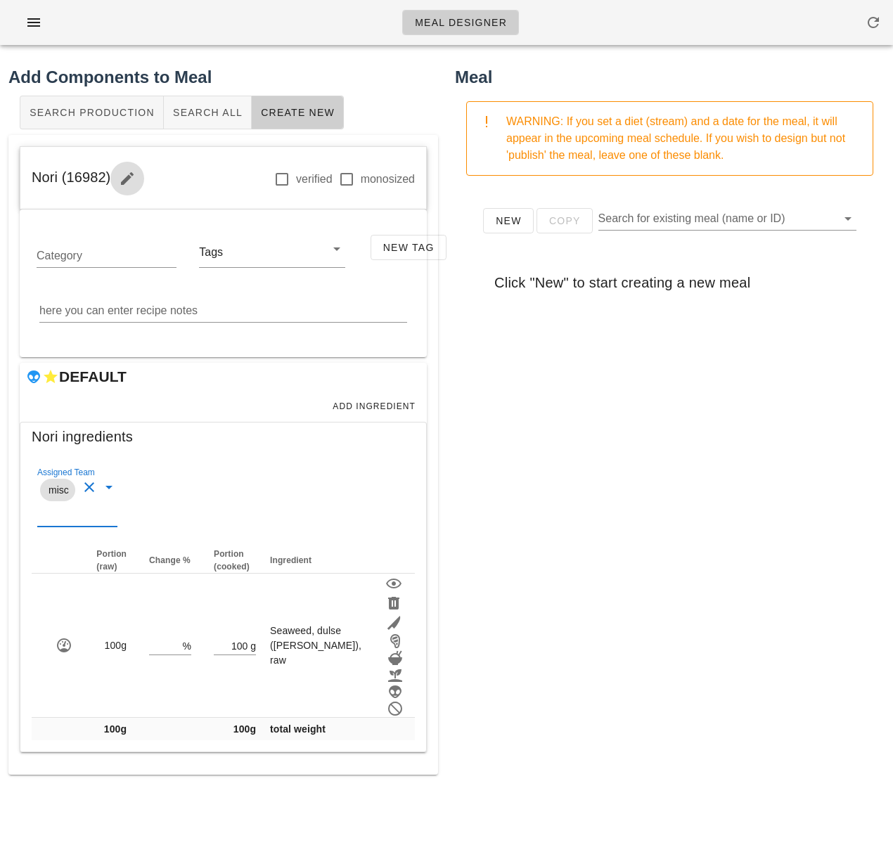
click at [129, 179] on icon "button" at bounding box center [127, 178] width 17 height 17
click at [77, 155] on input "Nori" at bounding box center [120, 158] width 161 height 23
type input "Nori (garnish)"
click at [237, 161] on span "Save" at bounding box center [239, 159] width 30 height 11
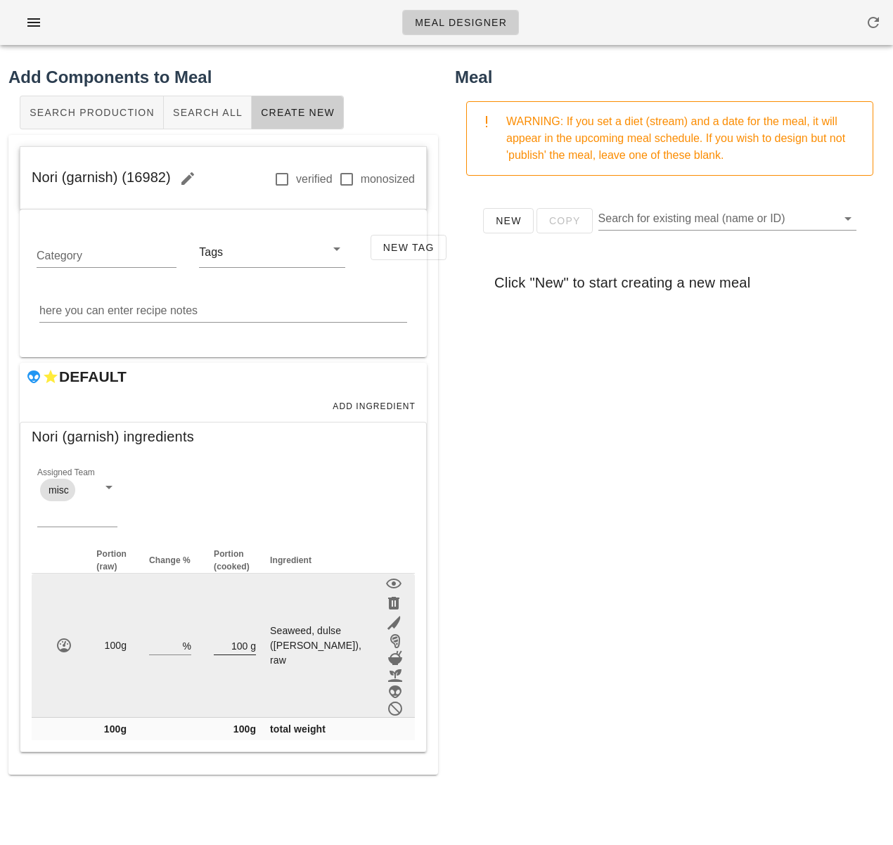
click at [256, 636] on div "g" at bounding box center [252, 645] width 8 height 18
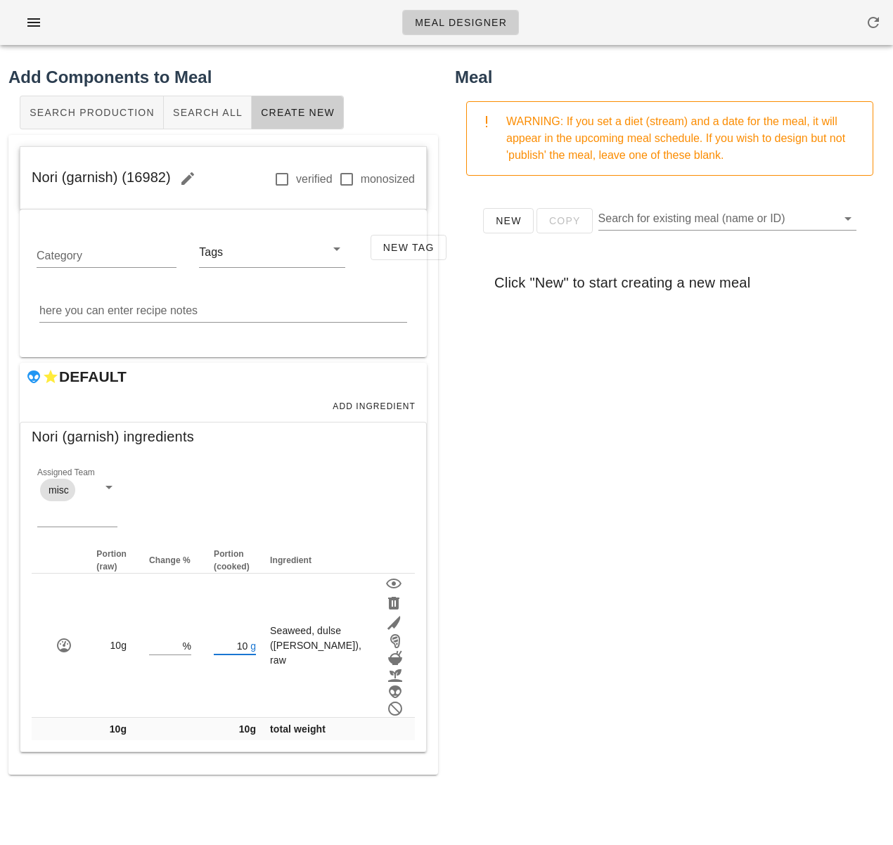
type input "10"
click at [560, 627] on div "New Copy Search for existing meal (name or ID) Click "New" to start creating a …" at bounding box center [670, 468] width 430 height 563
click at [485, 568] on div "New Copy Search for existing meal (name or ID) Click "New" to start creating a …" at bounding box center [670, 468] width 430 height 563
drag, startPoint x: 172, startPoint y: 180, endPoint x: 77, endPoint y: 177, distance: 94.3
click at [54, 177] on span "Nori (garnish) (16982)" at bounding box center [118, 176] width 173 height 15
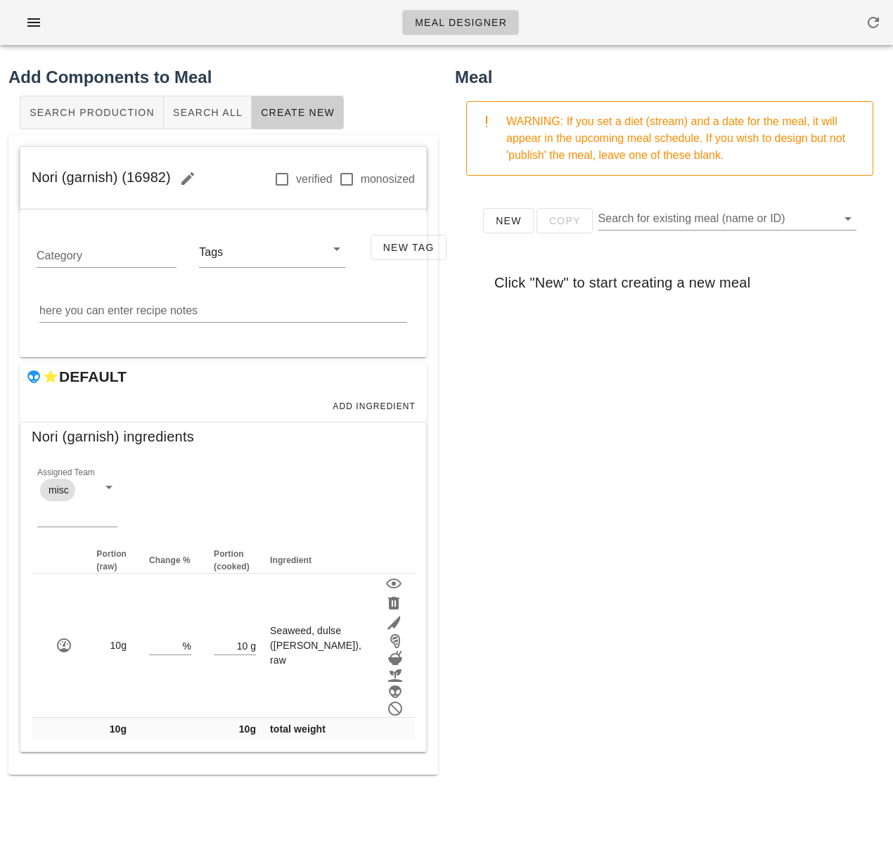
drag, startPoint x: 167, startPoint y: 181, endPoint x: 31, endPoint y: 178, distance: 135.8
click at [31, 178] on div "Nori (garnish) [PHONE_NUMBER] monosized" at bounding box center [223, 178] width 406 height 63
copy span "Nori (garnish) (16982)"
drag, startPoint x: 549, startPoint y: 592, endPoint x: 562, endPoint y: 608, distance: 20.4
click at [549, 593] on div "New Copy Search for existing meal (name or ID) Click "New" to start creating a …" at bounding box center [670, 468] width 430 height 563
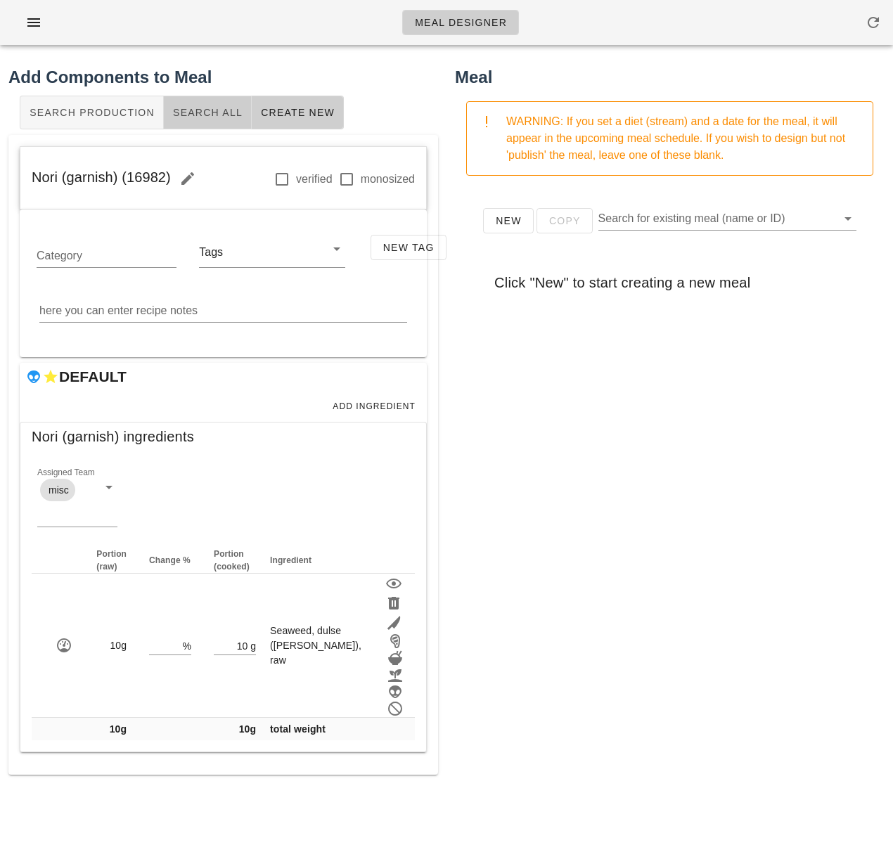
drag, startPoint x: 183, startPoint y: 119, endPoint x: 202, endPoint y: 122, distance: 19.2
click at [183, 119] on button "Search All" at bounding box center [208, 113] width 88 height 34
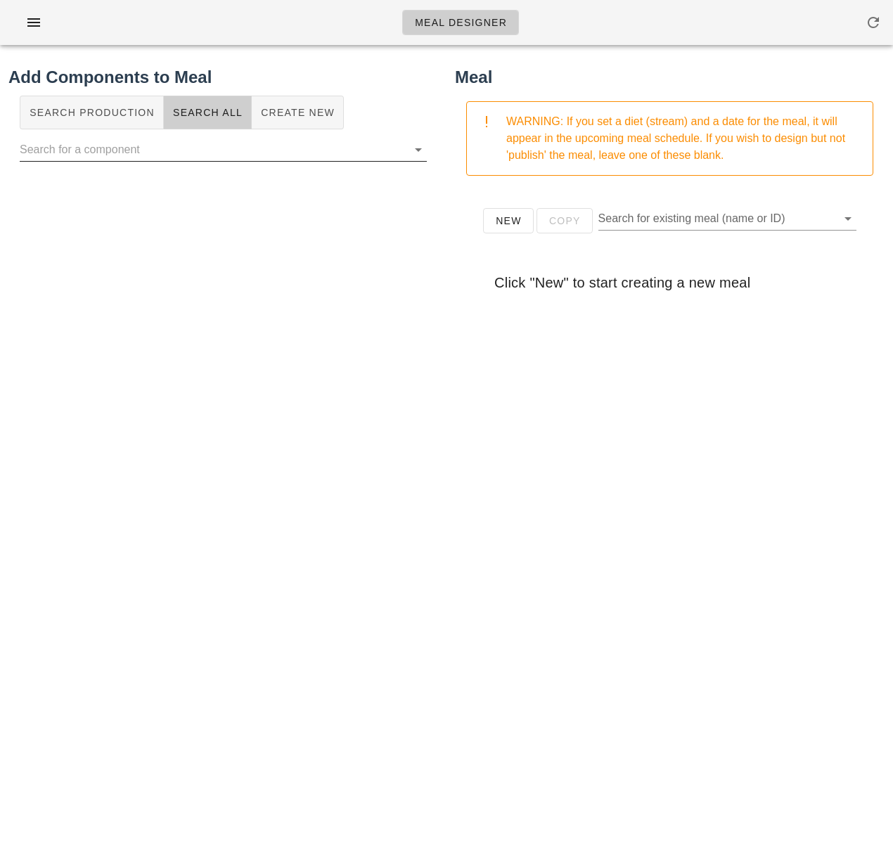
click at [204, 148] on input "text" at bounding box center [212, 150] width 385 height 23
paste input "Vegan Chicken Strips"
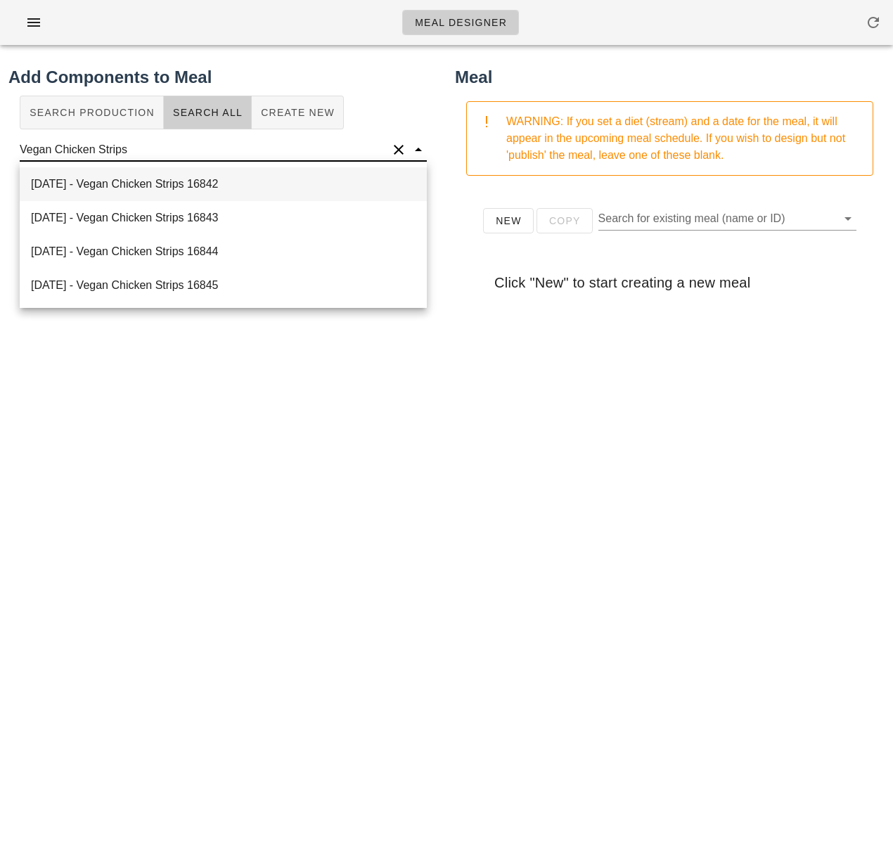
click at [200, 179] on div "[DATE] - Vegan Chicken Strips 16842" at bounding box center [223, 184] width 407 height 34
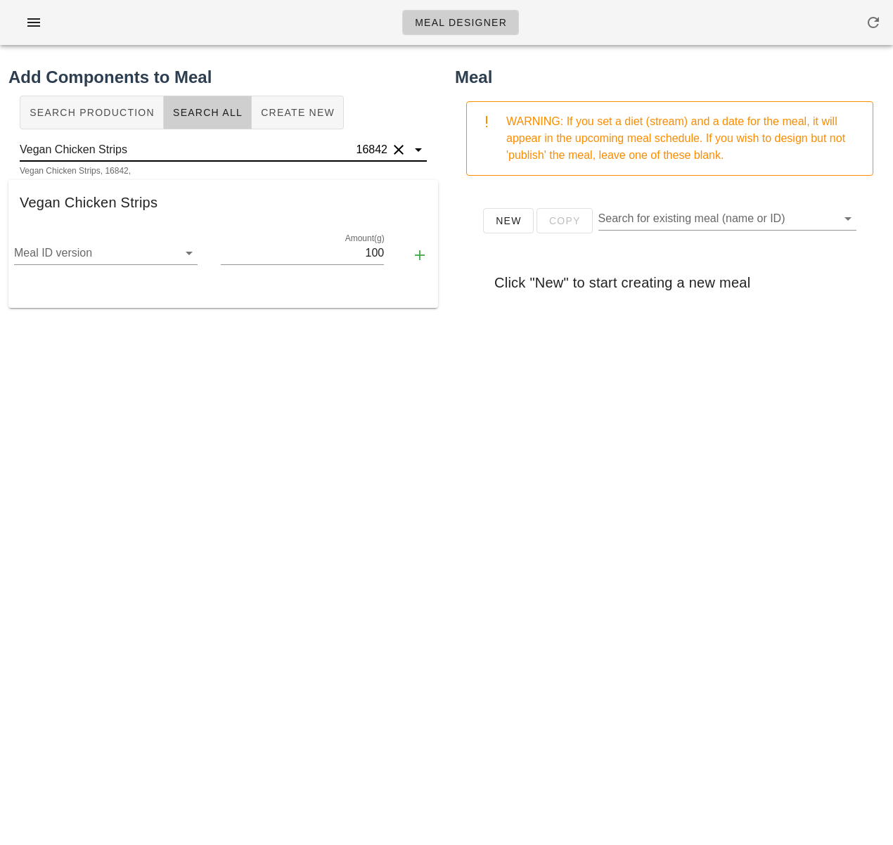
click at [188, 146] on input "Vegan Chicken Strips" at bounding box center [187, 150] width 334 height 23
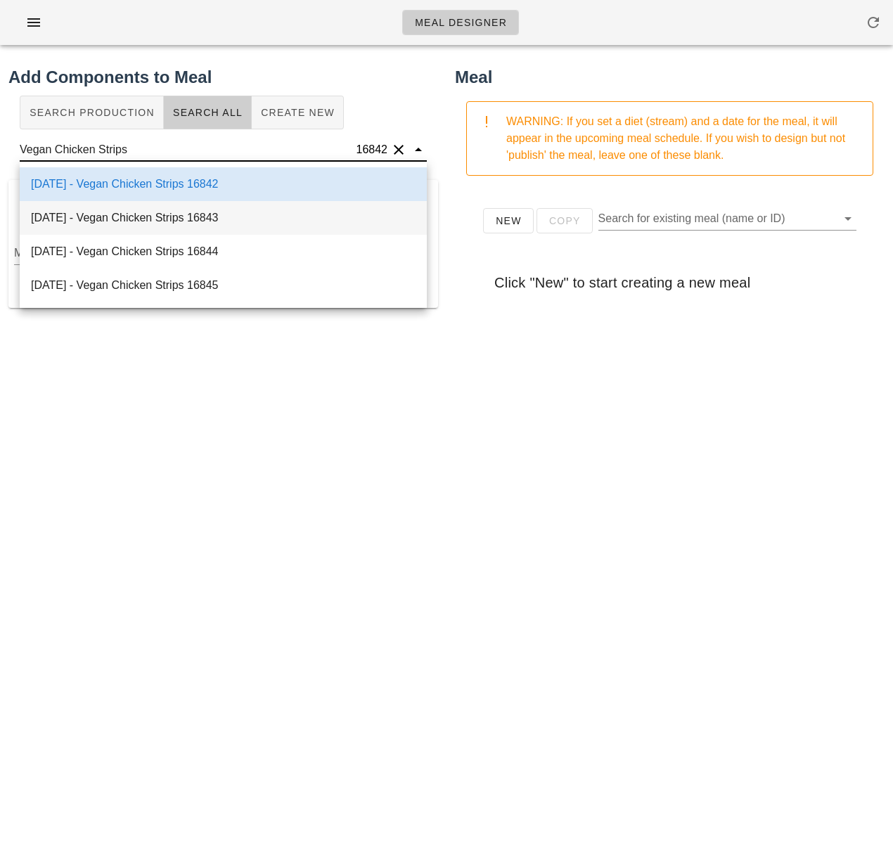
click at [192, 211] on div "[DATE] - Vegan Chicken Strips 16843" at bounding box center [223, 218] width 407 height 34
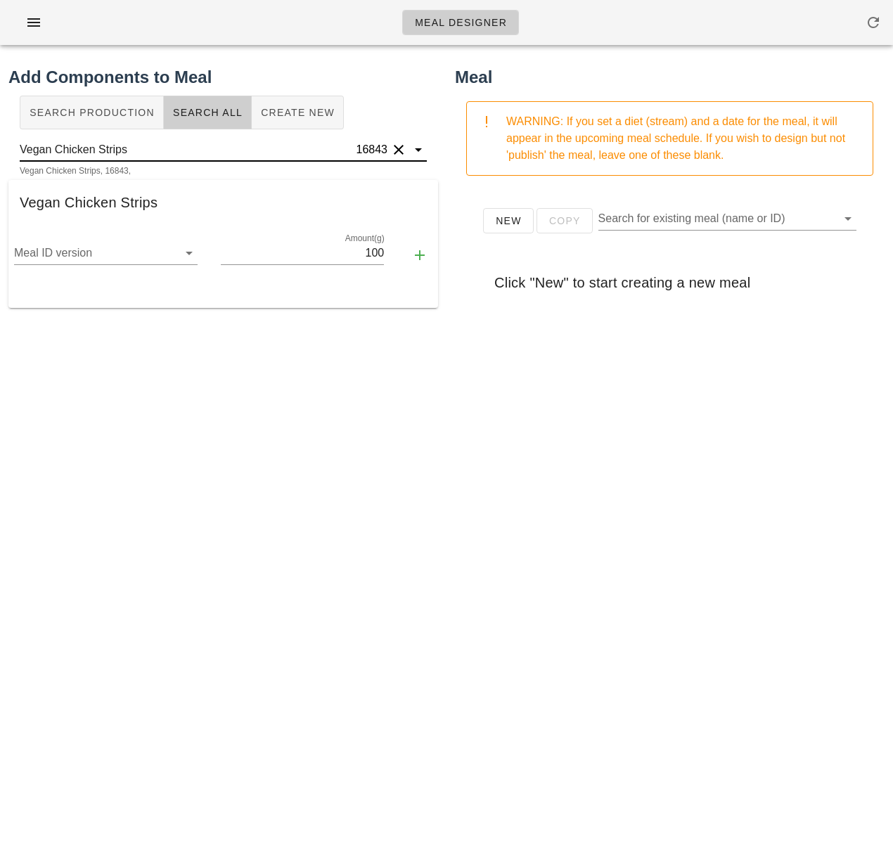
click at [191, 154] on input "Vegan Chicken Strips" at bounding box center [187, 150] width 334 height 23
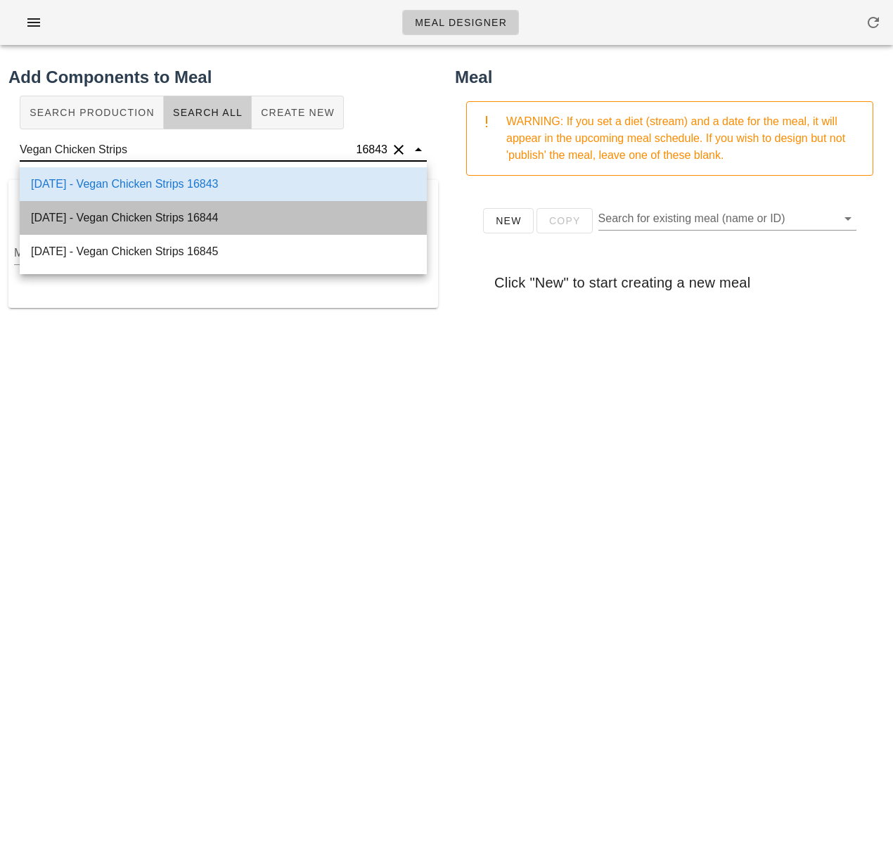
click at [207, 222] on div "[DATE] - Vegan Chicken Strips 16844" at bounding box center [223, 218] width 407 height 34
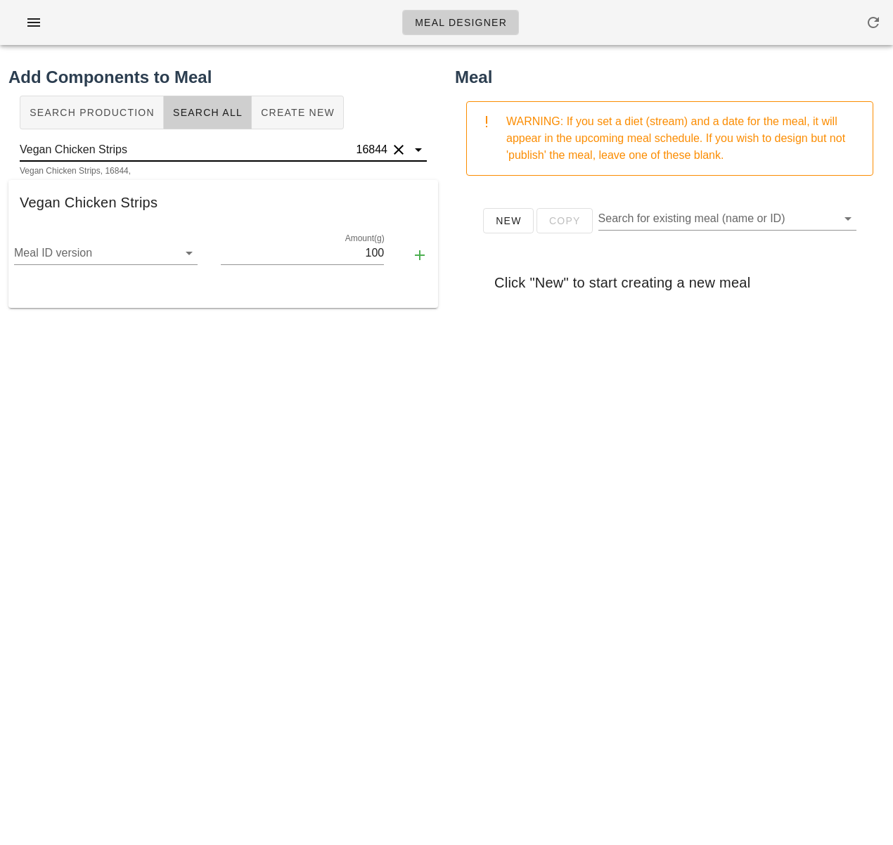
click at [198, 157] on input "Vegan Chicken Strips" at bounding box center [187, 150] width 334 height 23
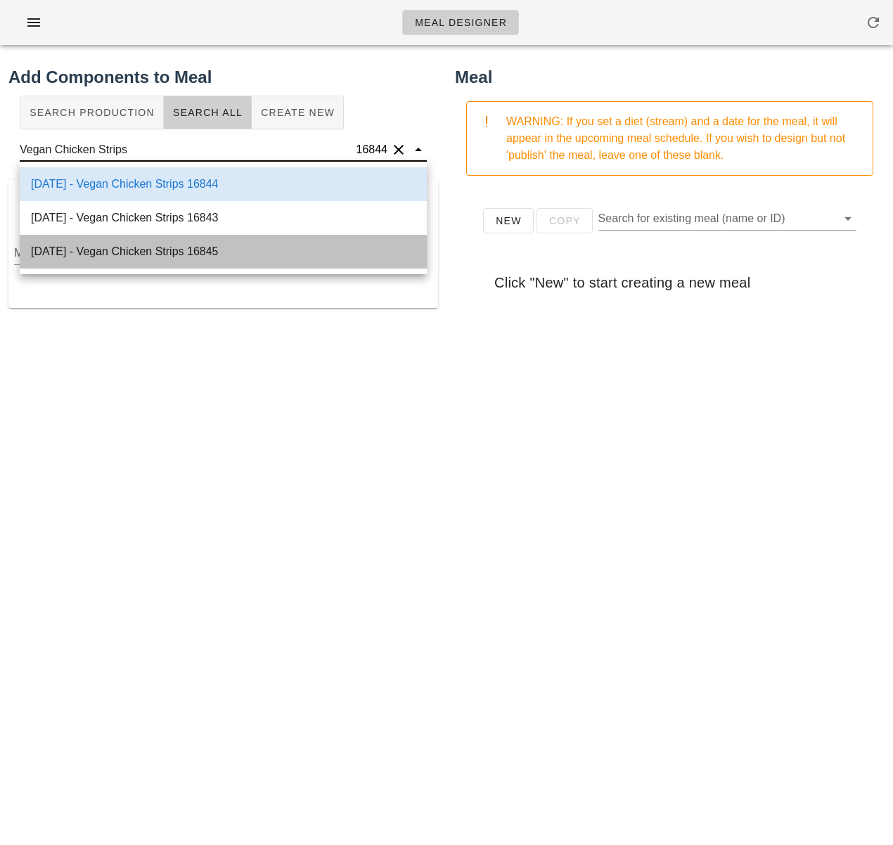
click at [195, 243] on div "[DATE] - Vegan Chicken Strips 16845" at bounding box center [223, 252] width 407 height 34
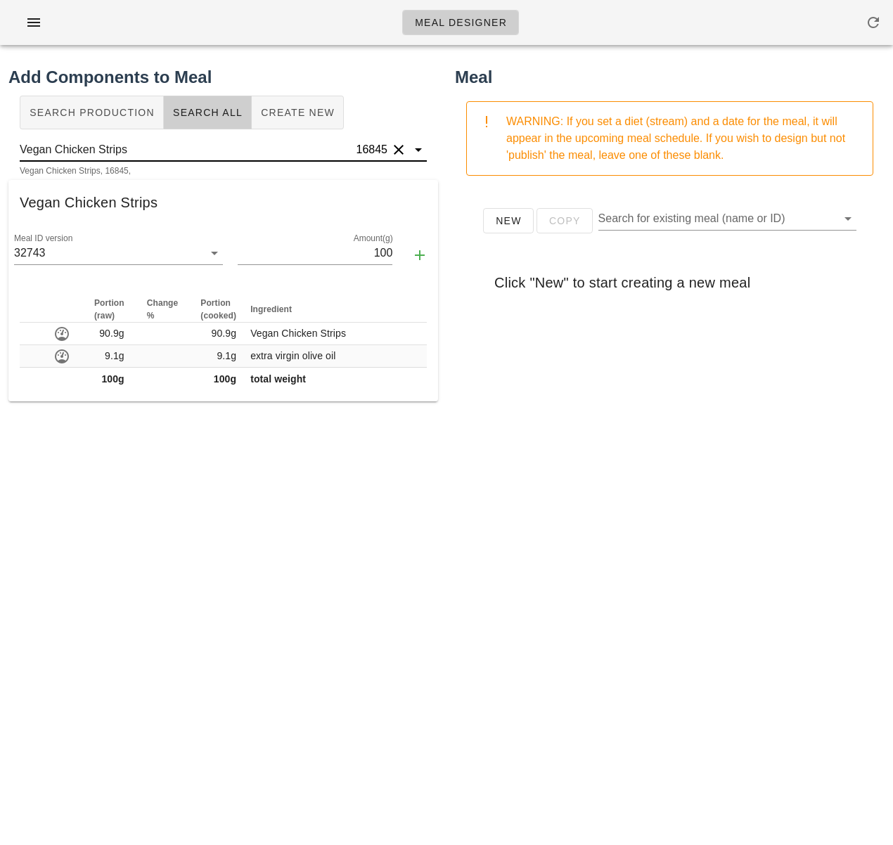
type input "Vegan Chicken Strips"
drag, startPoint x: 169, startPoint y: 200, endPoint x: 14, endPoint y: 200, distance: 155.4
click at [14, 200] on div "Vegan Chicken Strips" at bounding box center [223, 202] width 430 height 45
copy div "Vegan Chicken Strips"
click at [191, 499] on div "Add Components to Meal Search Production Search All Create New Vegan Chicken St…" at bounding box center [223, 407] width 447 height 702
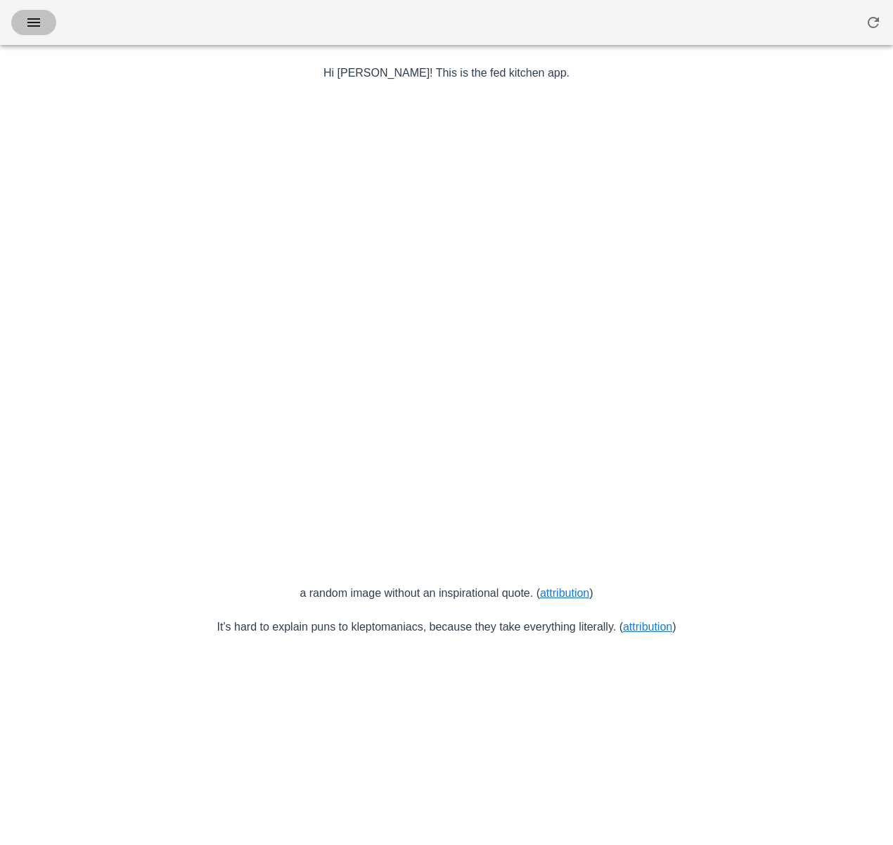
click at [26, 25] on icon "button" at bounding box center [33, 22] width 17 height 17
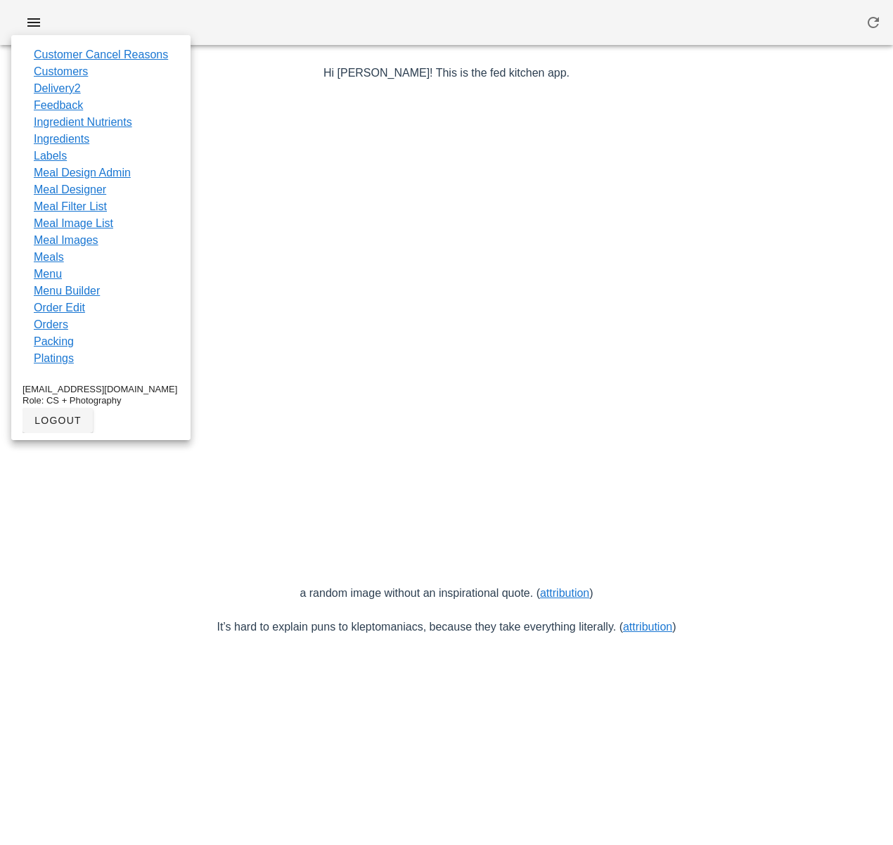
click at [82, 140] on link "Ingredients" at bounding box center [62, 139] width 56 height 17
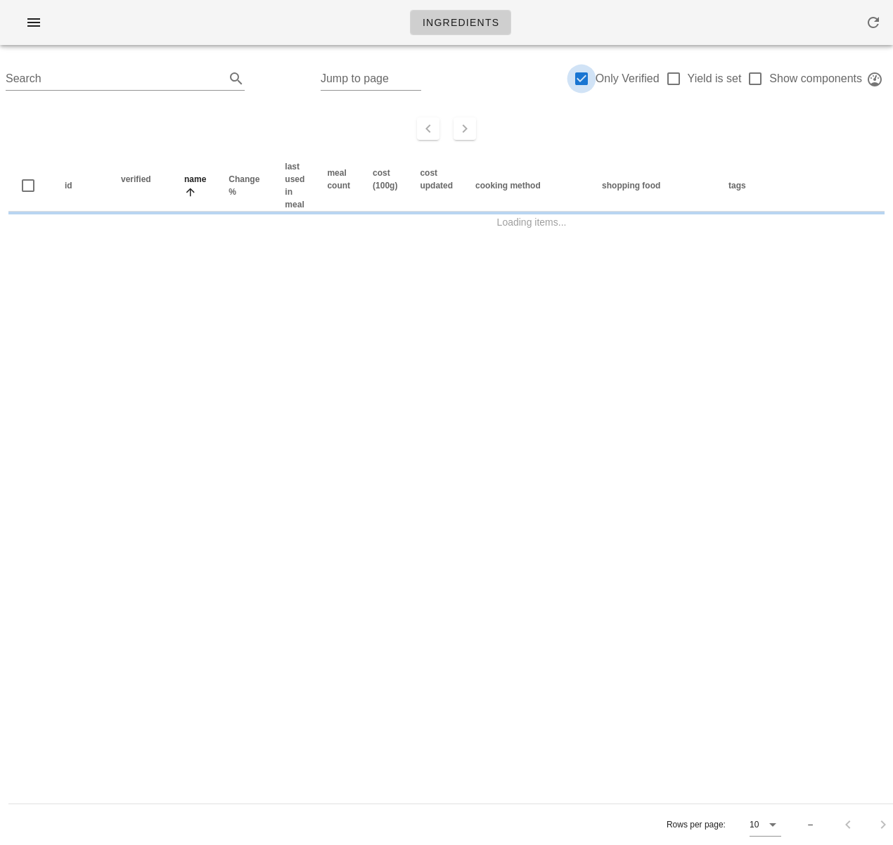
click at [584, 82] on div at bounding box center [582, 79] width 24 height 24
checkbox input "false"
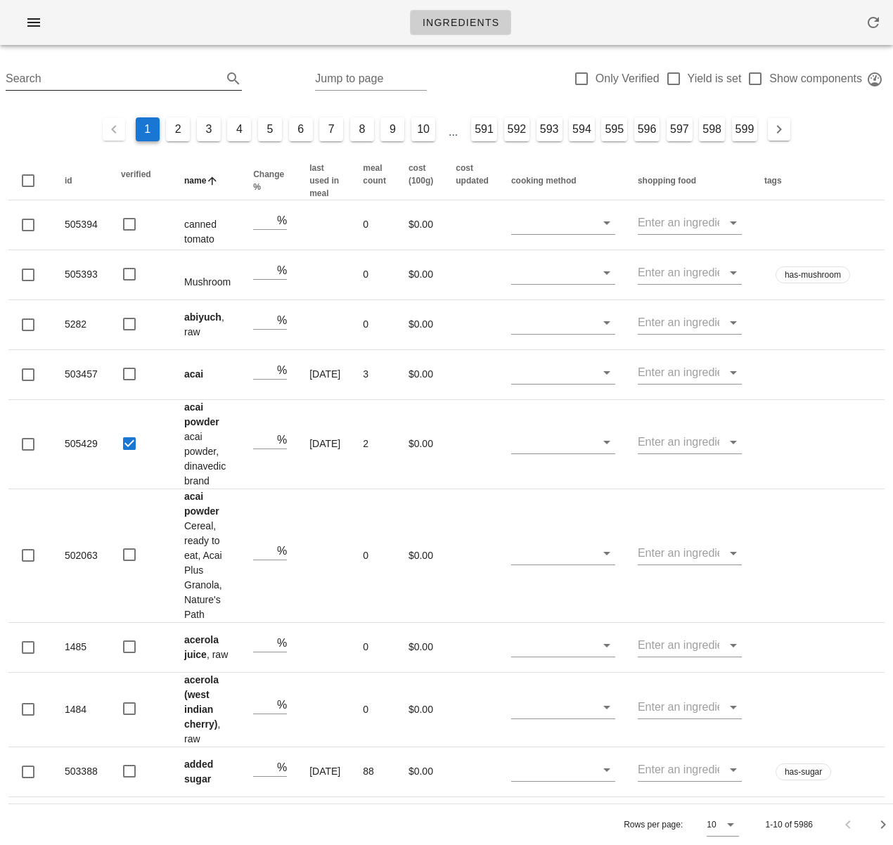
click at [83, 82] on input "Search" at bounding box center [113, 79] width 214 height 23
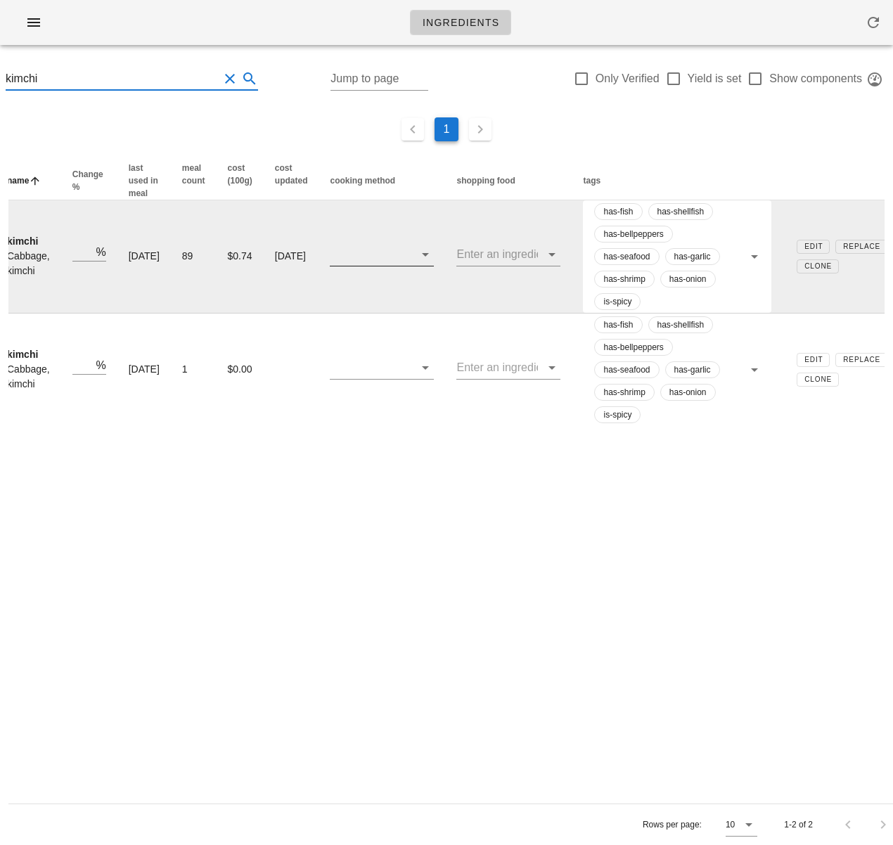
scroll to position [0, 195]
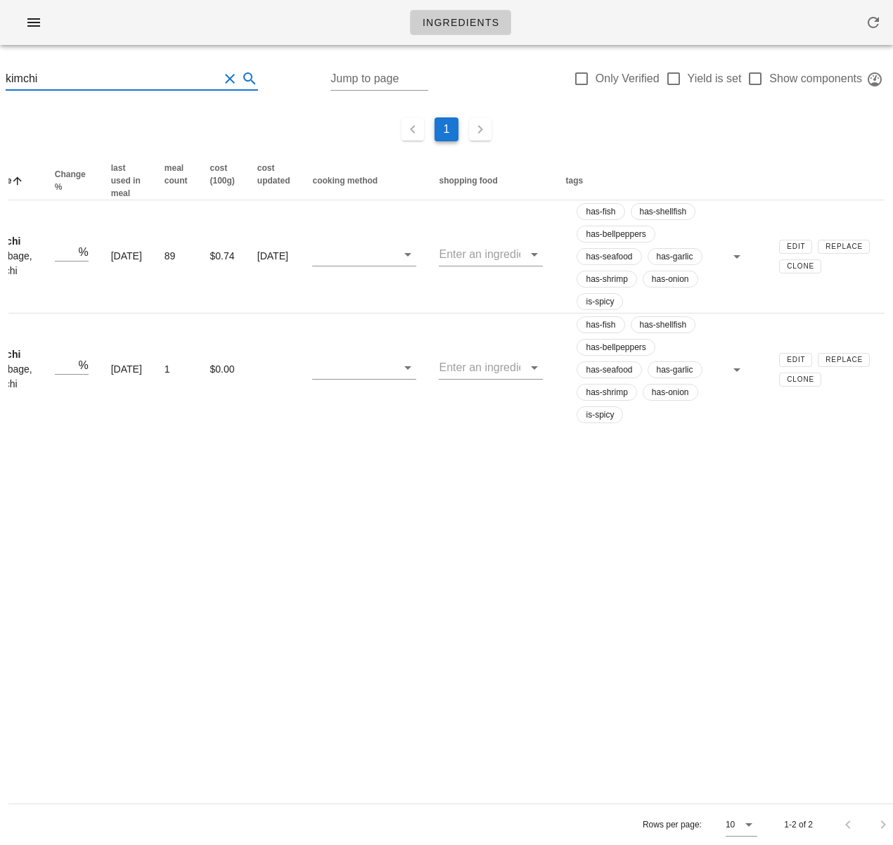
type input "kimchi"
click at [610, 473] on div "id verified name Change % last used in meal meal count cost (100g) cost updated…" at bounding box center [446, 314] width 893 height 323
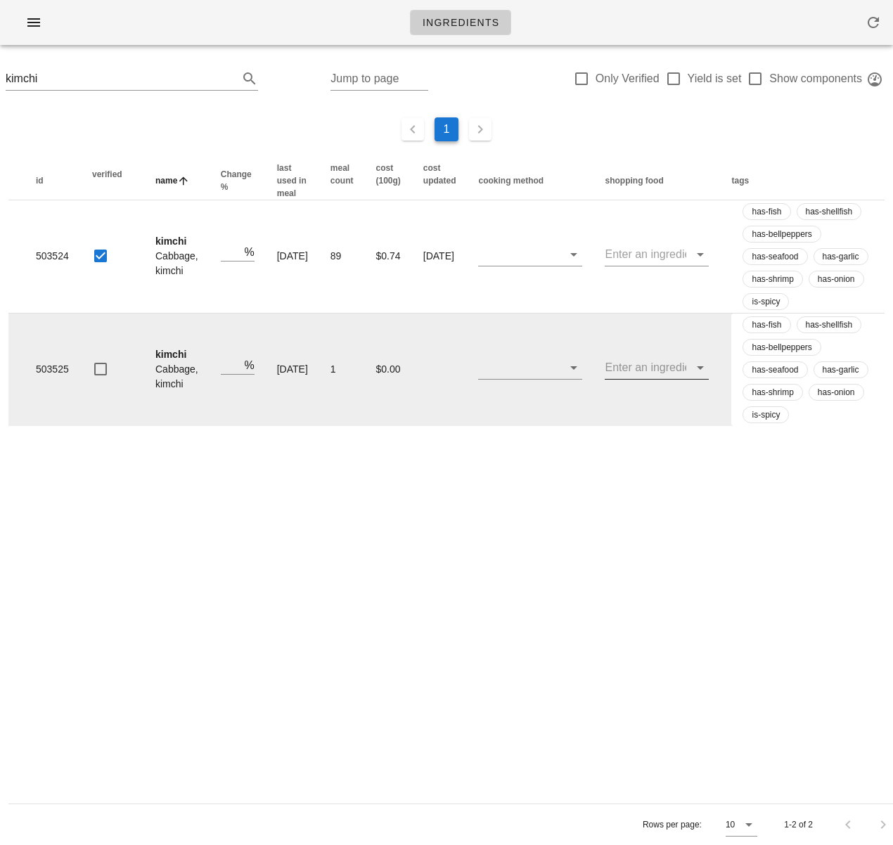
scroll to position [0, 0]
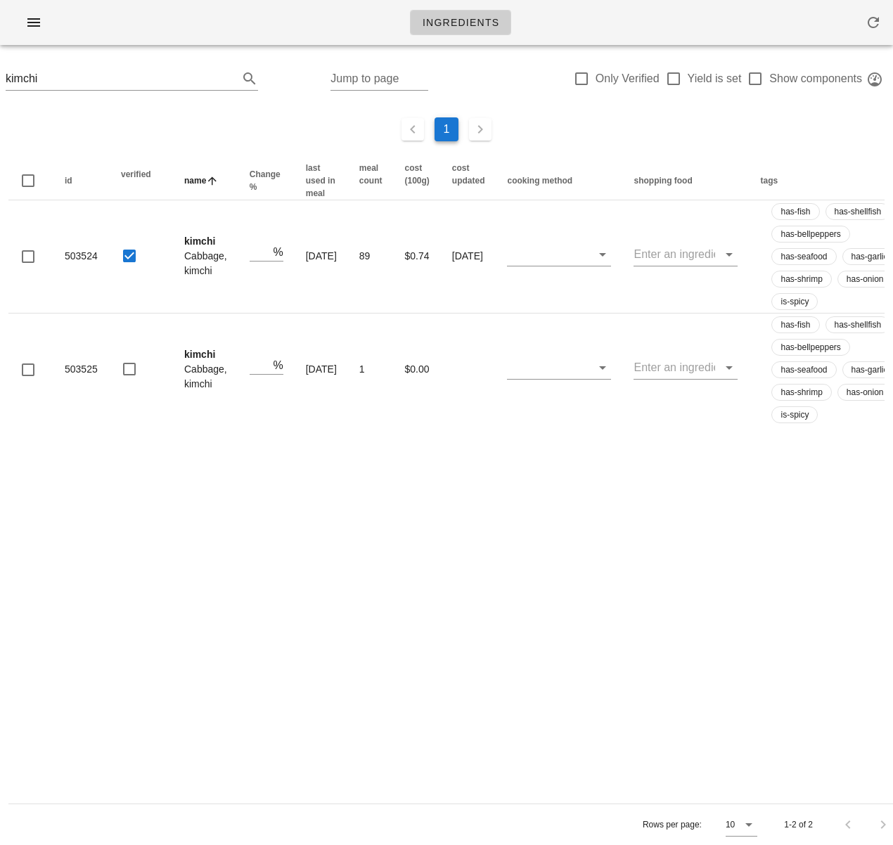
drag, startPoint x: 417, startPoint y: 473, endPoint x: 407, endPoint y: 458, distance: 17.7
click at [416, 468] on div "id verified name Change % last used in meal meal count cost (100g) cost updated…" at bounding box center [446, 314] width 893 height 323
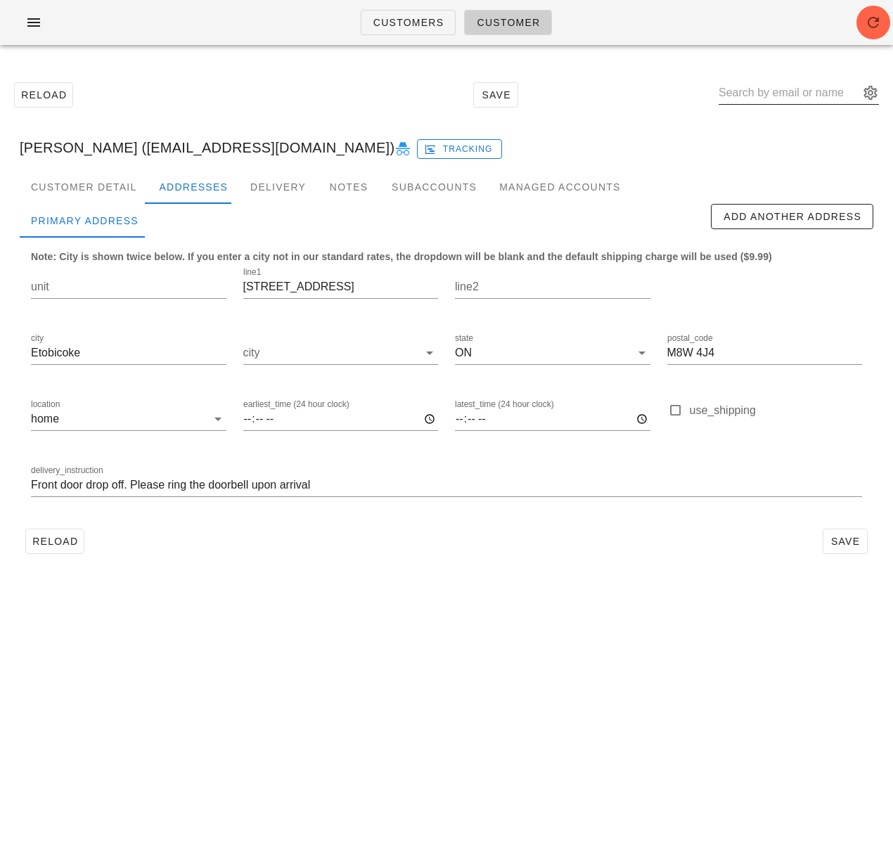
click at [773, 93] on input "text" at bounding box center [789, 93] width 141 height 23
paste input "[EMAIL_ADDRESS][DOMAIN_NAME]"
type input "[EMAIL_ADDRESS][DOMAIN_NAME]"
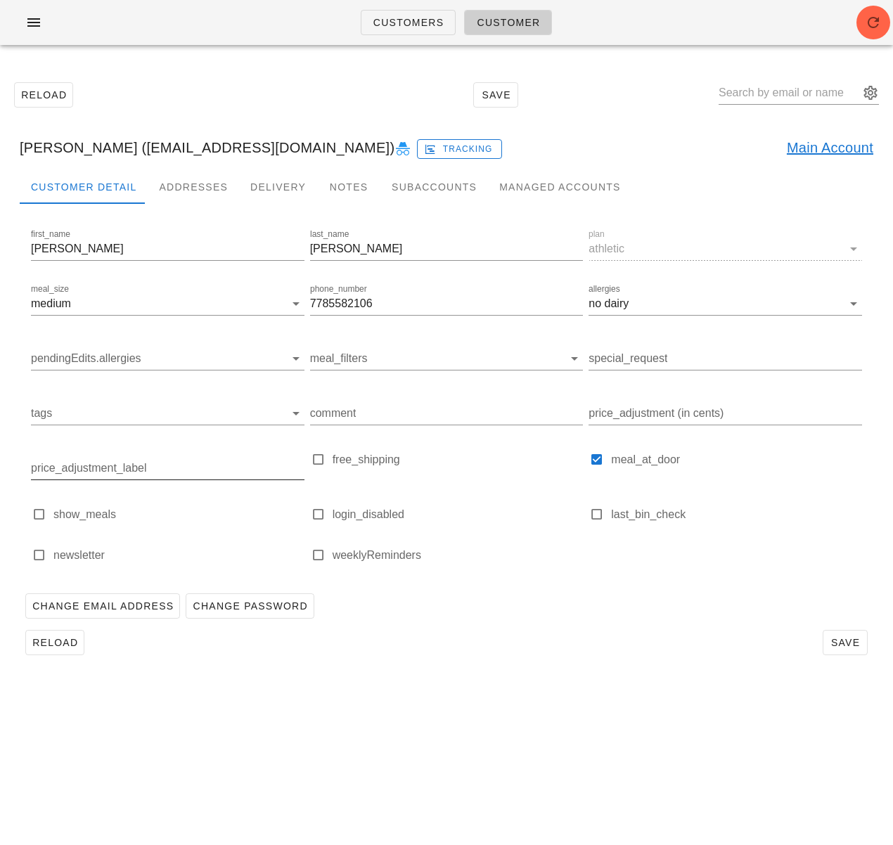
click at [436, 634] on div "Reload Save" at bounding box center [447, 642] width 854 height 37
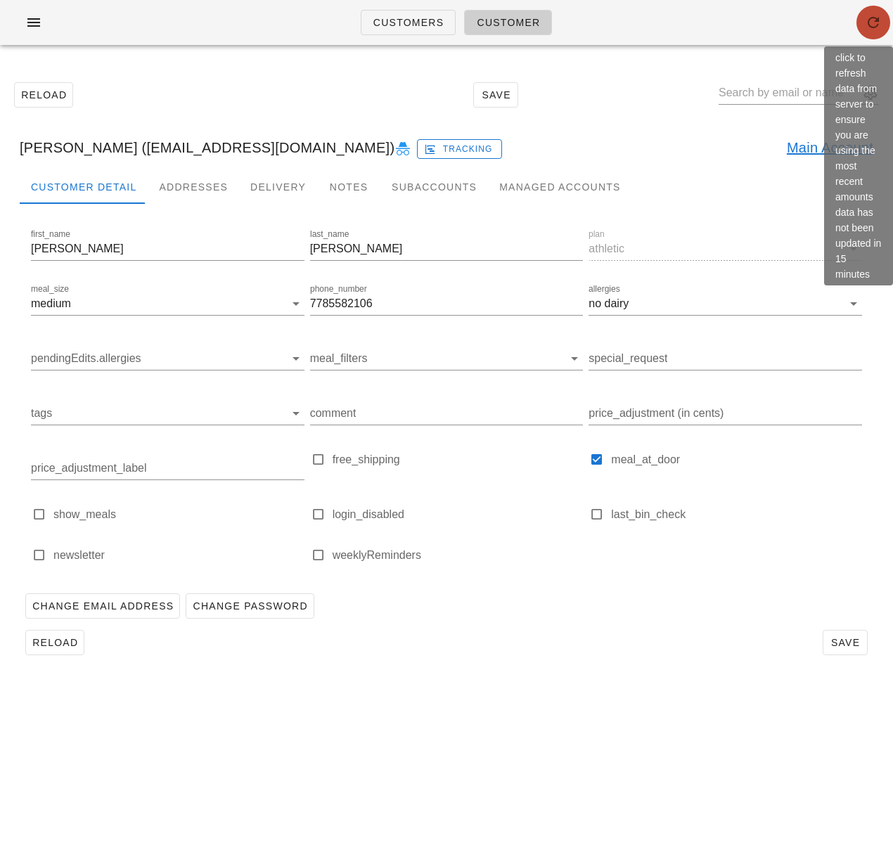
click at [860, 26] on span "button" at bounding box center [874, 22] width 34 height 17
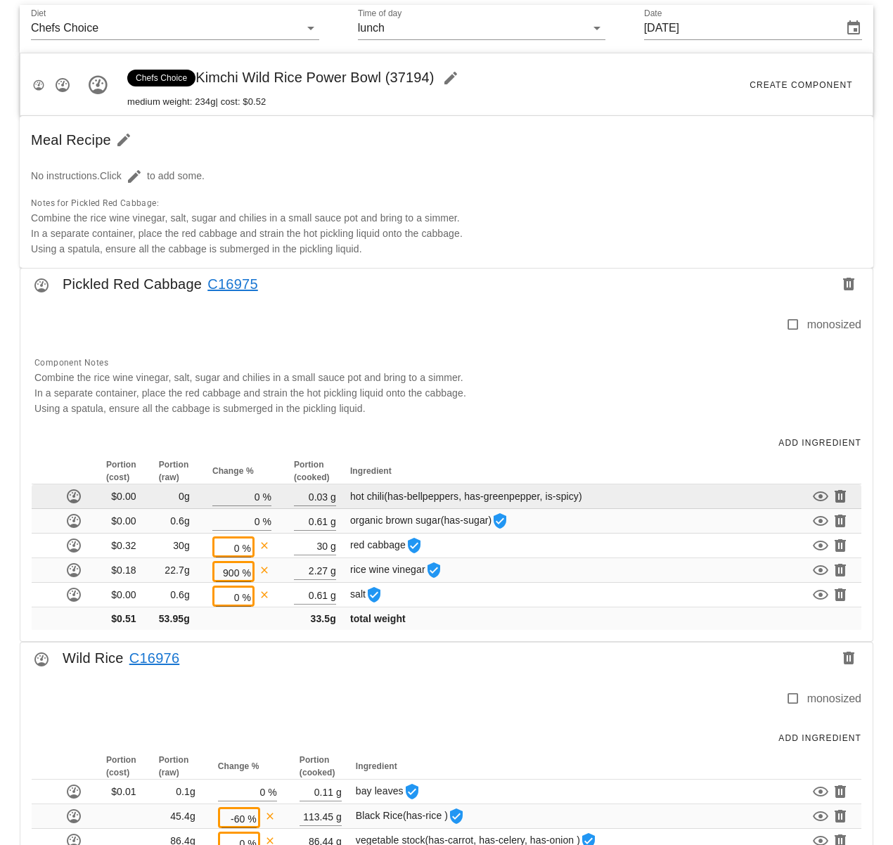
scroll to position [539, 0]
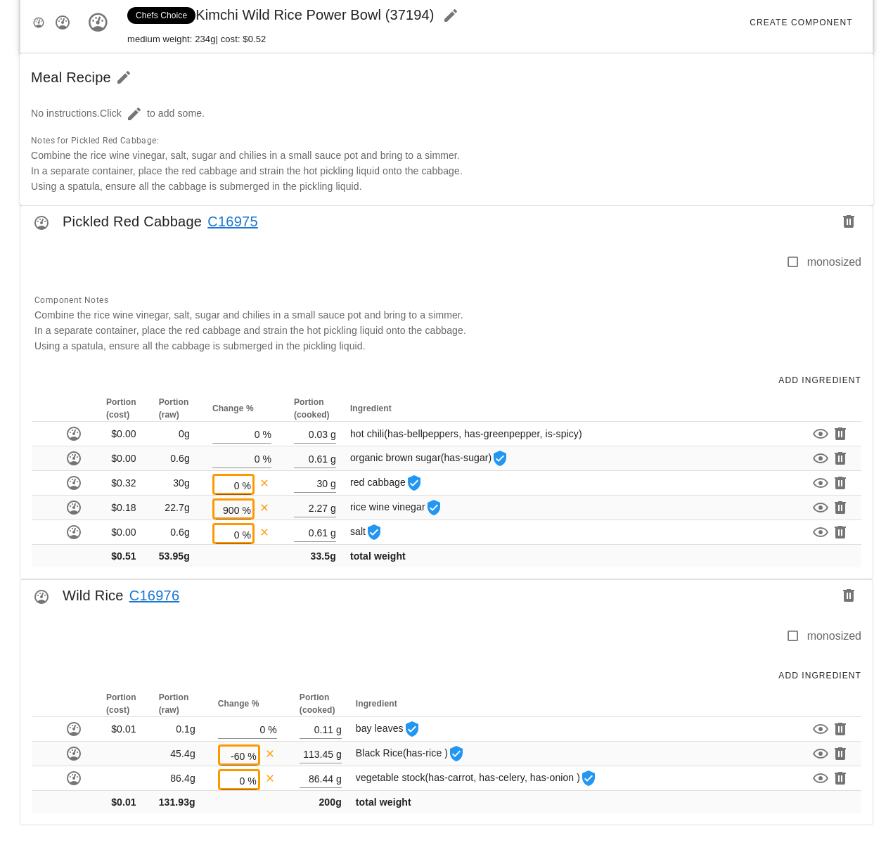
click at [536, 326] on div "Component Notes Combine the rice wine vinegar, salt, sugar and chilies in a sma…" at bounding box center [443, 322] width 835 height 79
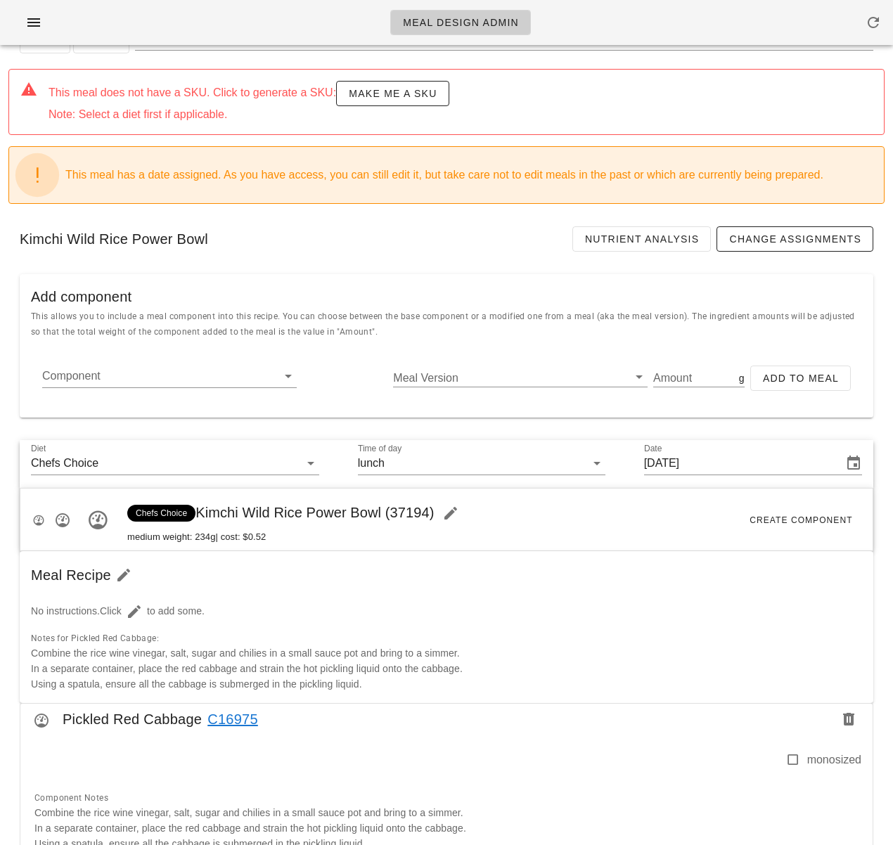
scroll to position [0, 0]
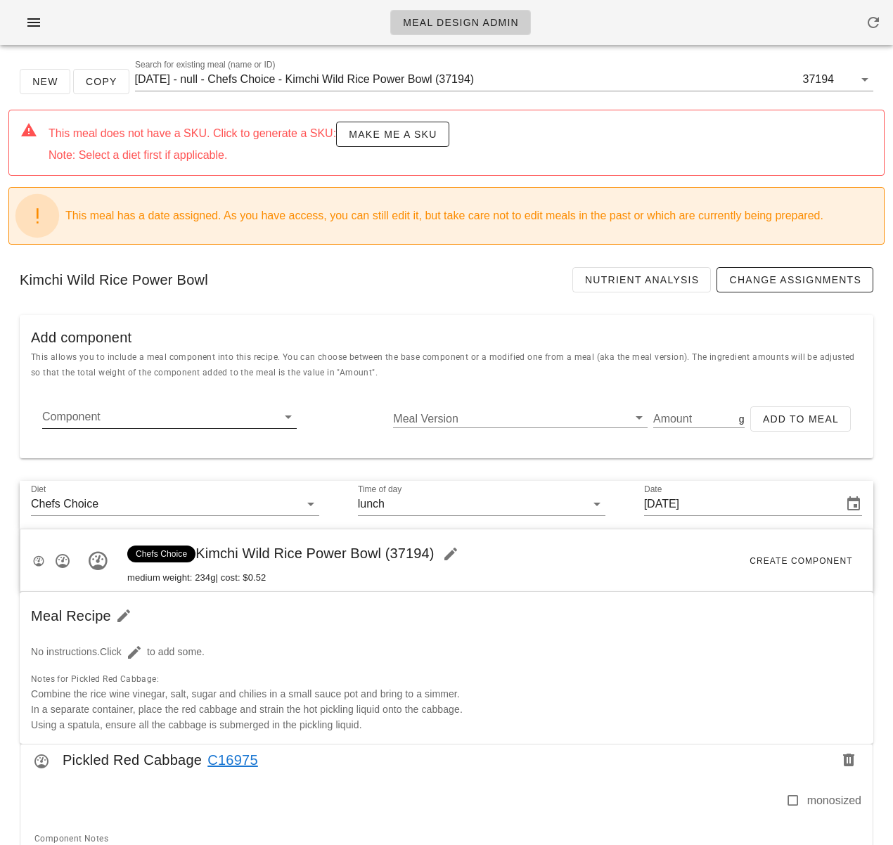
click at [201, 412] on input "Component" at bounding box center [158, 417] width 232 height 23
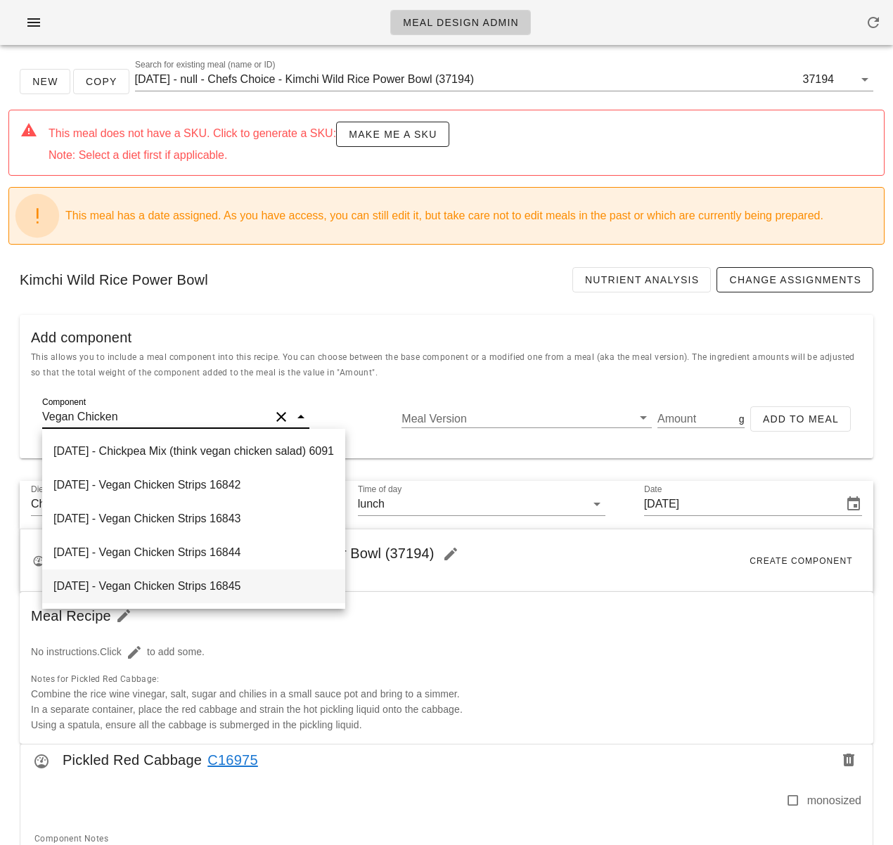
click at [282, 590] on div "[DATE] - Vegan Chicken Strips 16845" at bounding box center [193, 587] width 303 height 34
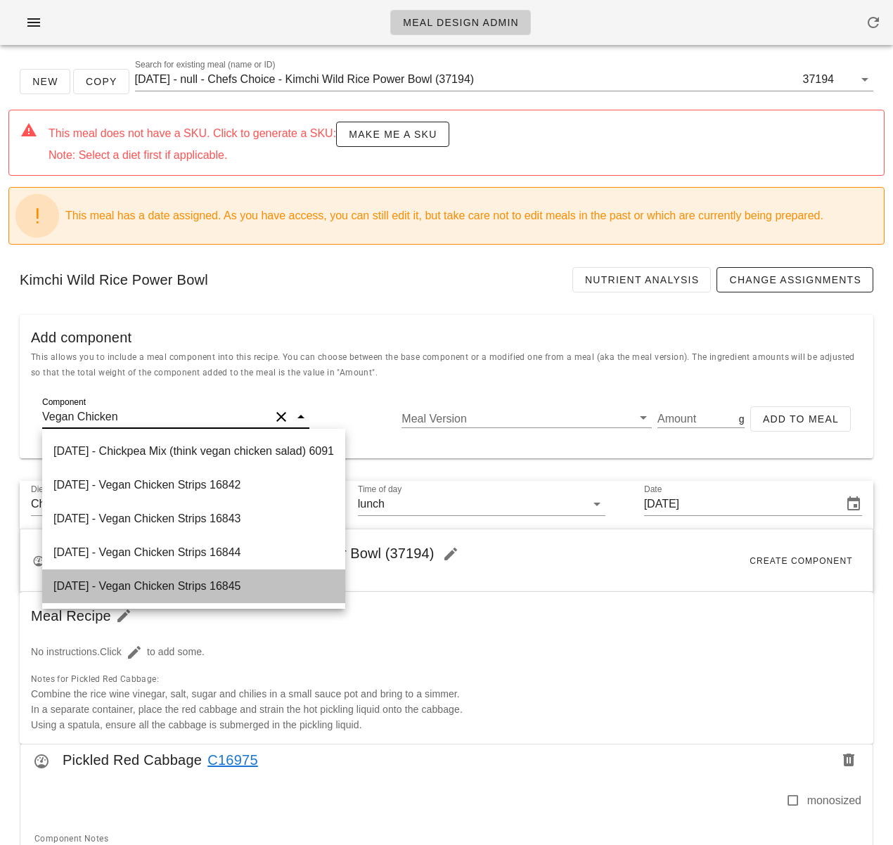
type input "Vegan Chicken Strips"
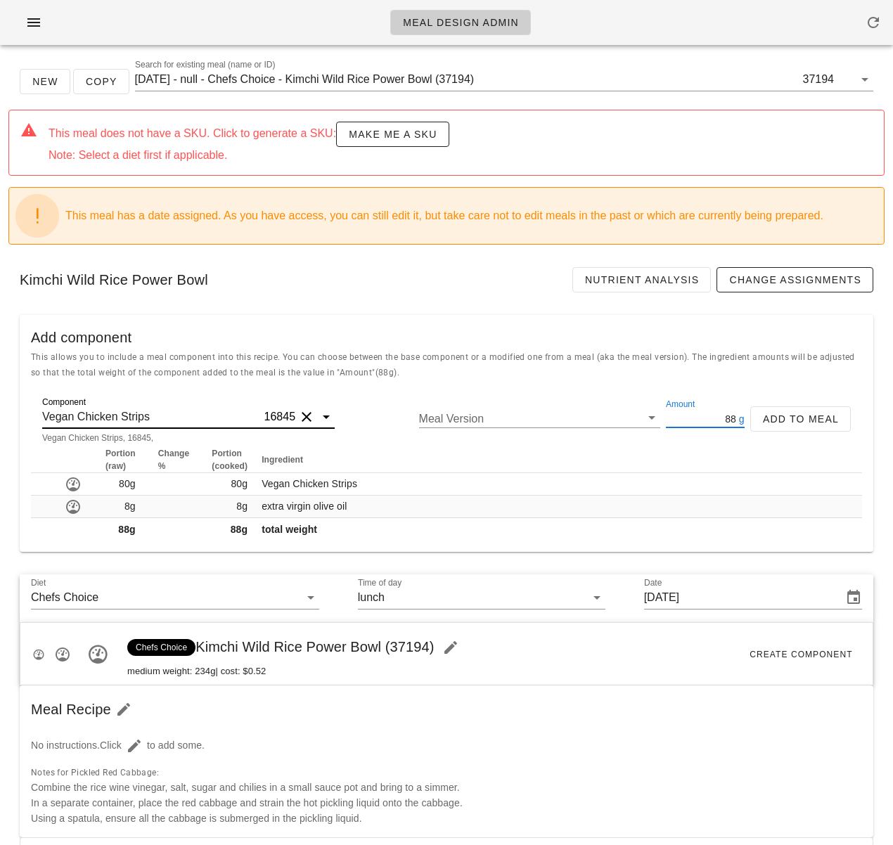
drag, startPoint x: 731, startPoint y: 420, endPoint x: 721, endPoint y: 419, distance: 9.9
click at [721, 419] on input "88" at bounding box center [701, 418] width 70 height 18
type input "8"
type input "110"
click at [825, 420] on span "Add to Meal" at bounding box center [800, 418] width 77 height 11
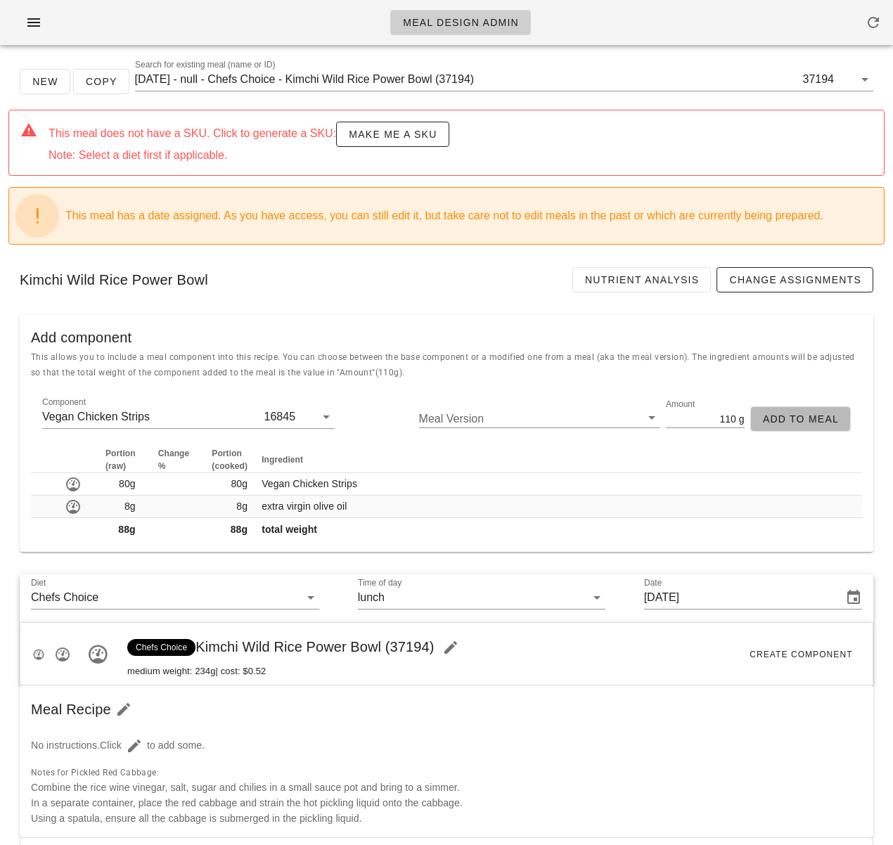
type input "0"
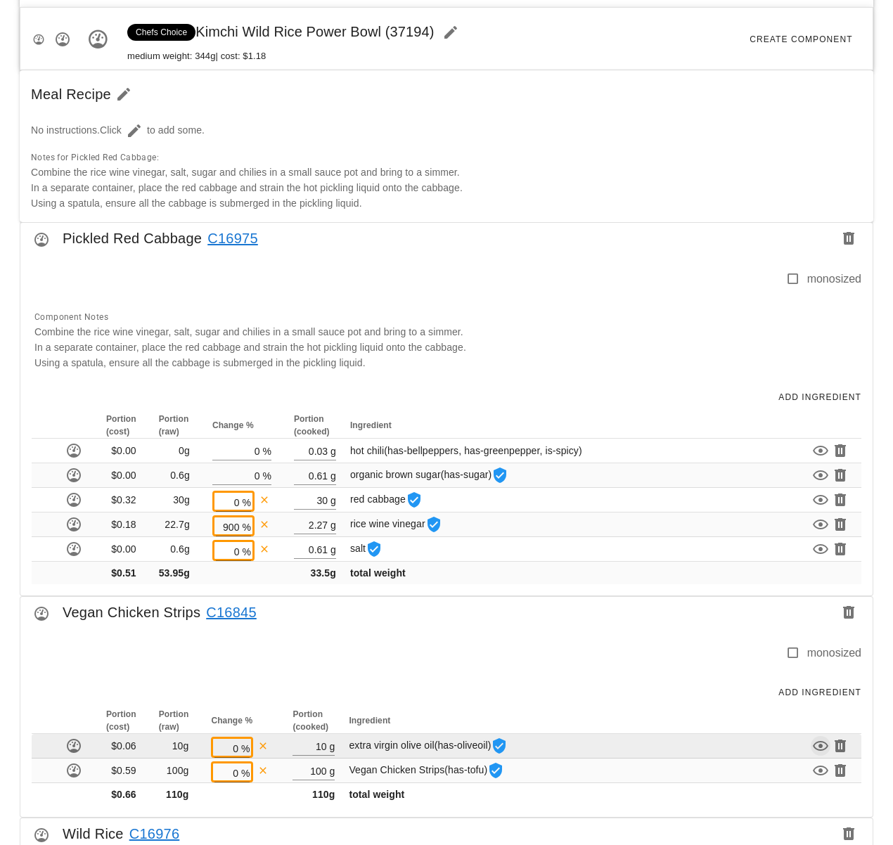
scroll to position [760, 0]
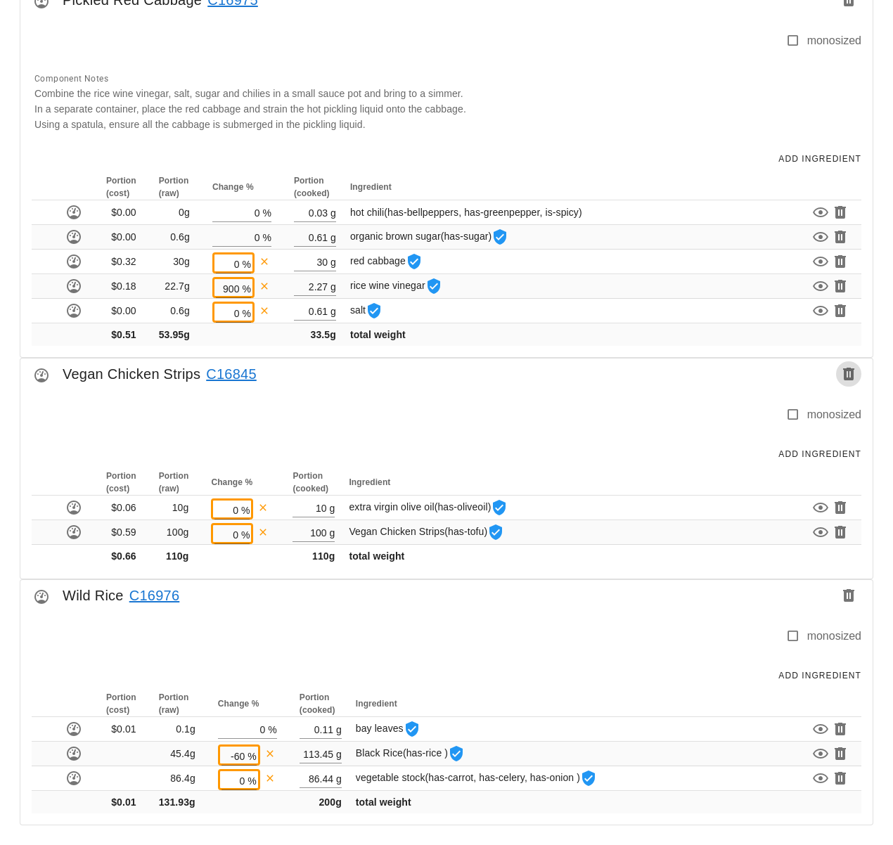
click at [847, 378] on icon "button" at bounding box center [848, 374] width 17 height 17
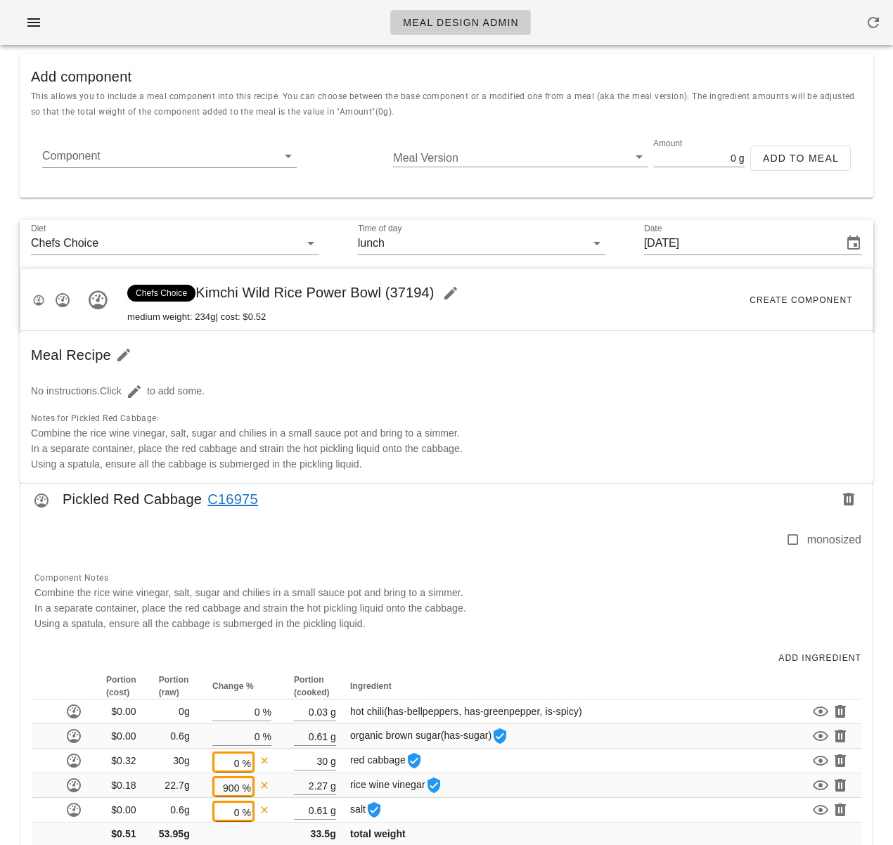
scroll to position [0, 0]
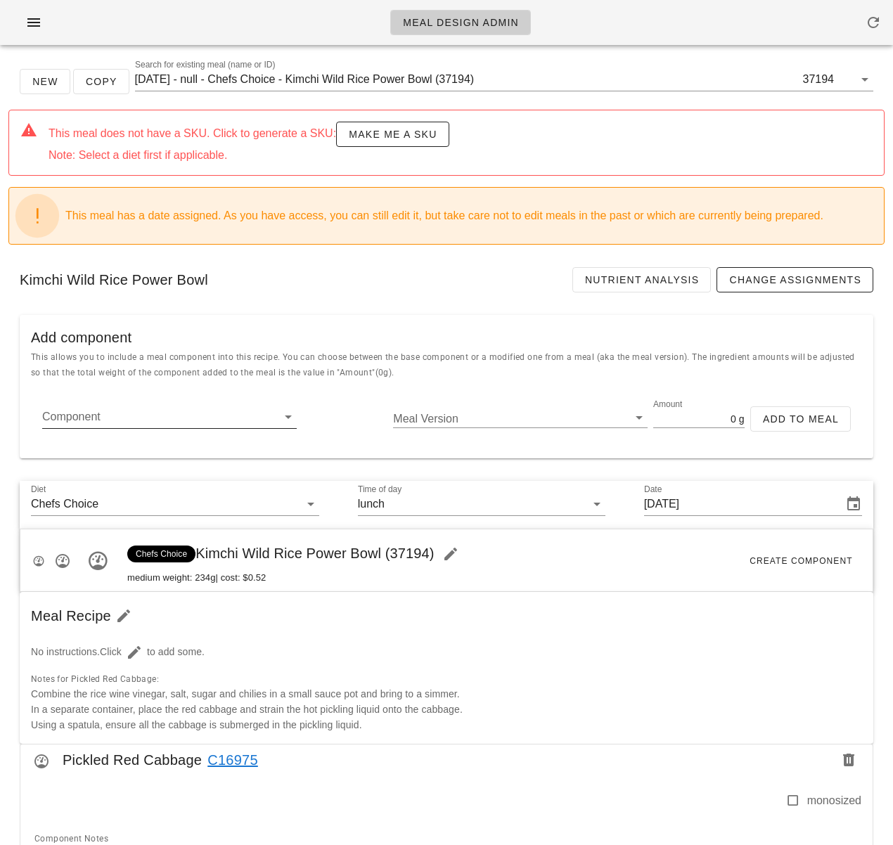
click at [158, 421] on input "Component" at bounding box center [158, 417] width 232 height 23
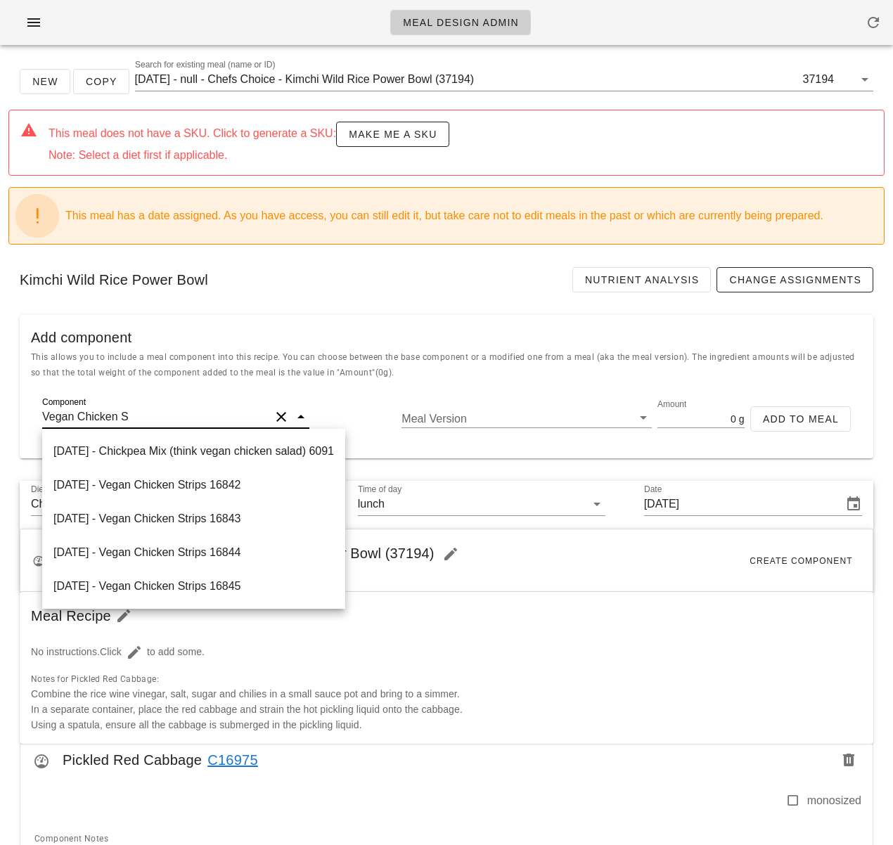
click at [250, 583] on div "2025-02-19 - Vegan Chicken Strips 16845" at bounding box center [193, 587] width 303 height 34
type input "Vegan Chicken Strips"
type input "88"
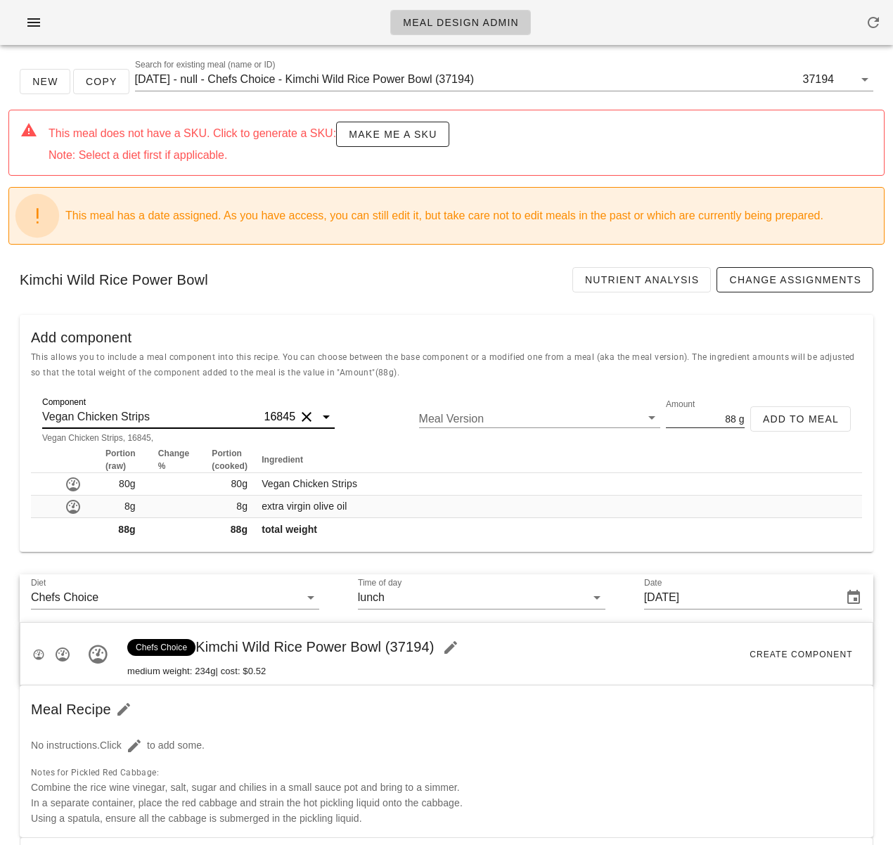
type input "Vegan Chicken Strips"
drag, startPoint x: 721, startPoint y: 421, endPoint x: 749, endPoint y: 418, distance: 27.6
click at [749, 418] on div "Component Vegan Chicken Strips 16845 Vegan Chicken Strips, 16845, Meal Version …" at bounding box center [446, 424] width 831 height 45
type input "100"
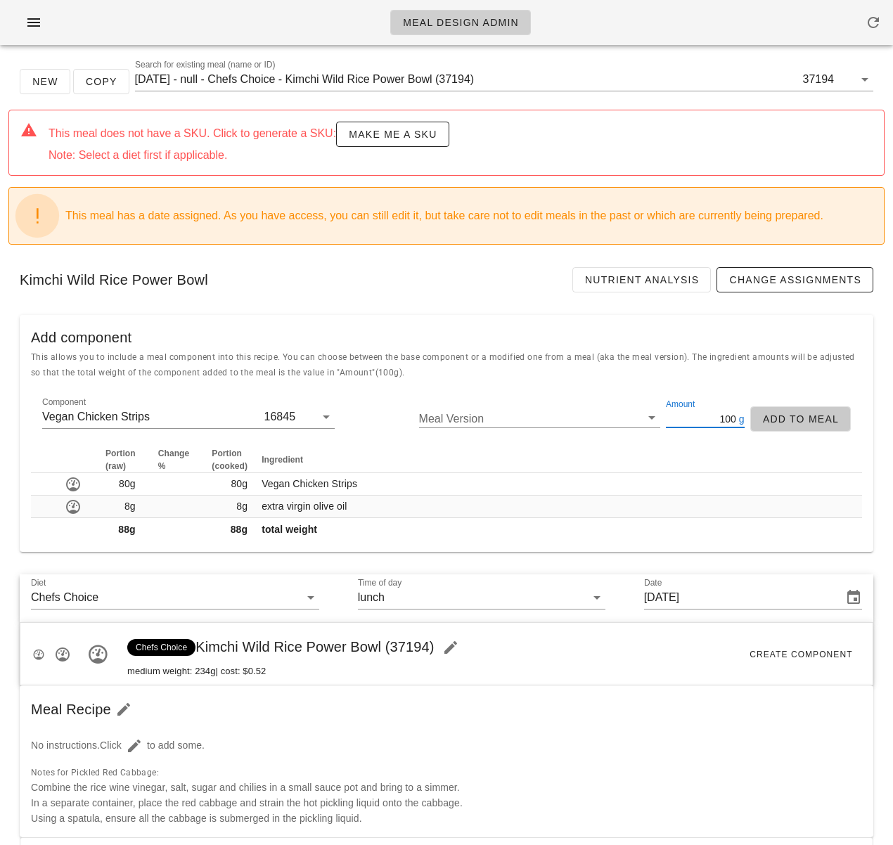
click at [795, 411] on button "Add to Meal" at bounding box center [800, 418] width 101 height 25
type input "0"
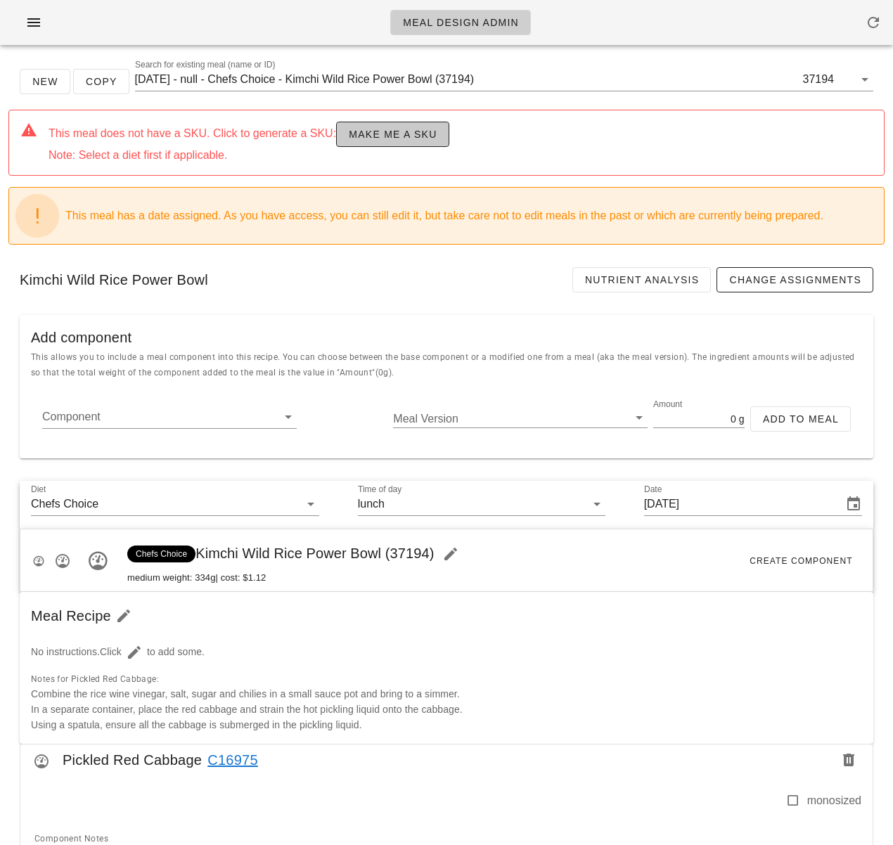
click at [376, 133] on span "Make me a SKU" at bounding box center [392, 134] width 89 height 11
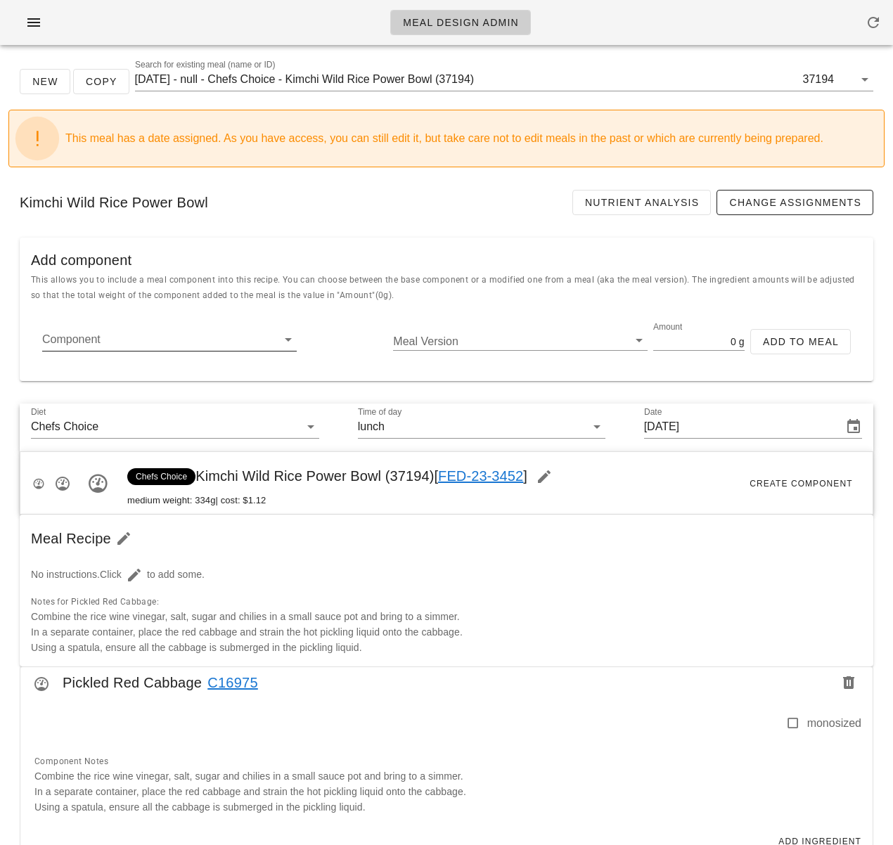
click at [193, 334] on input "Component" at bounding box center [158, 339] width 232 height 23
paste input "Cucumber Ribbons"
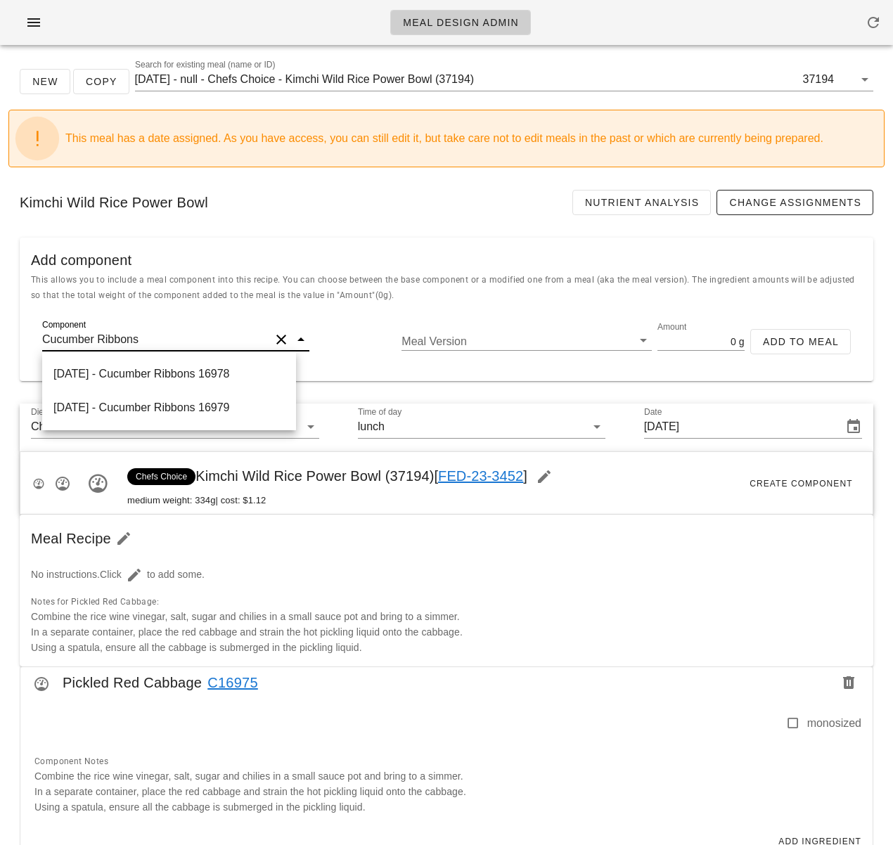
type input "Cucumber Ribbons"
click at [257, 406] on div "2025-09-19 - Cucumber Ribbons 16979" at bounding box center [169, 408] width 254 height 34
type input "32"
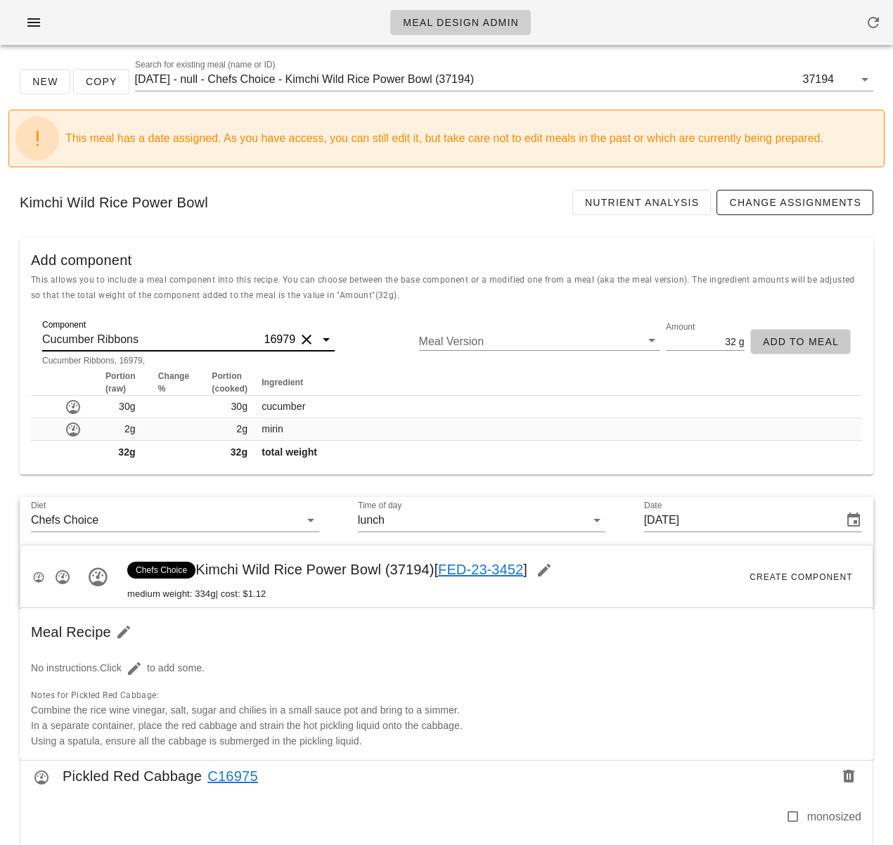
click at [811, 343] on span "Add to Meal" at bounding box center [800, 341] width 77 height 11
type input "0"
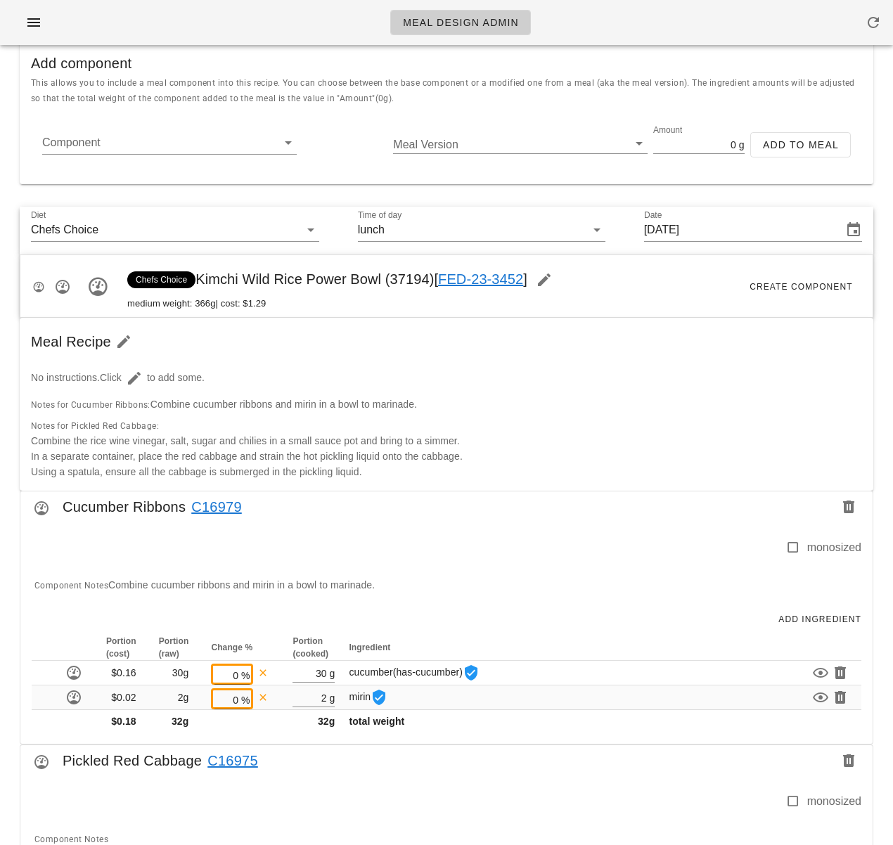
scroll to position [34, 0]
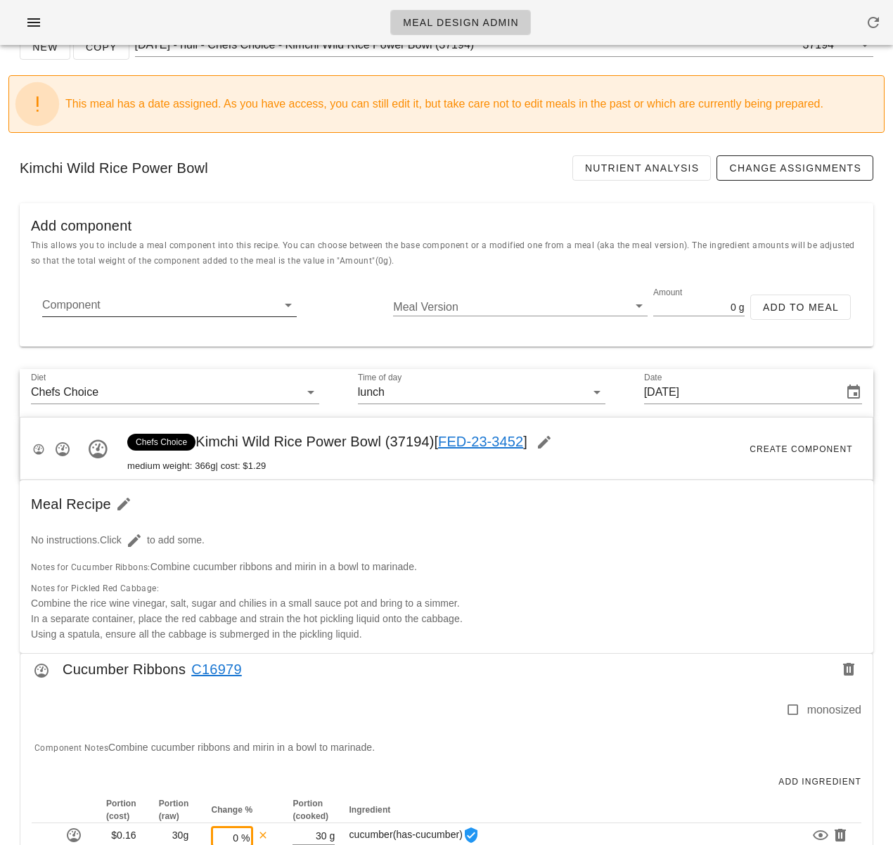
click at [130, 306] on input "Component" at bounding box center [158, 305] width 232 height 23
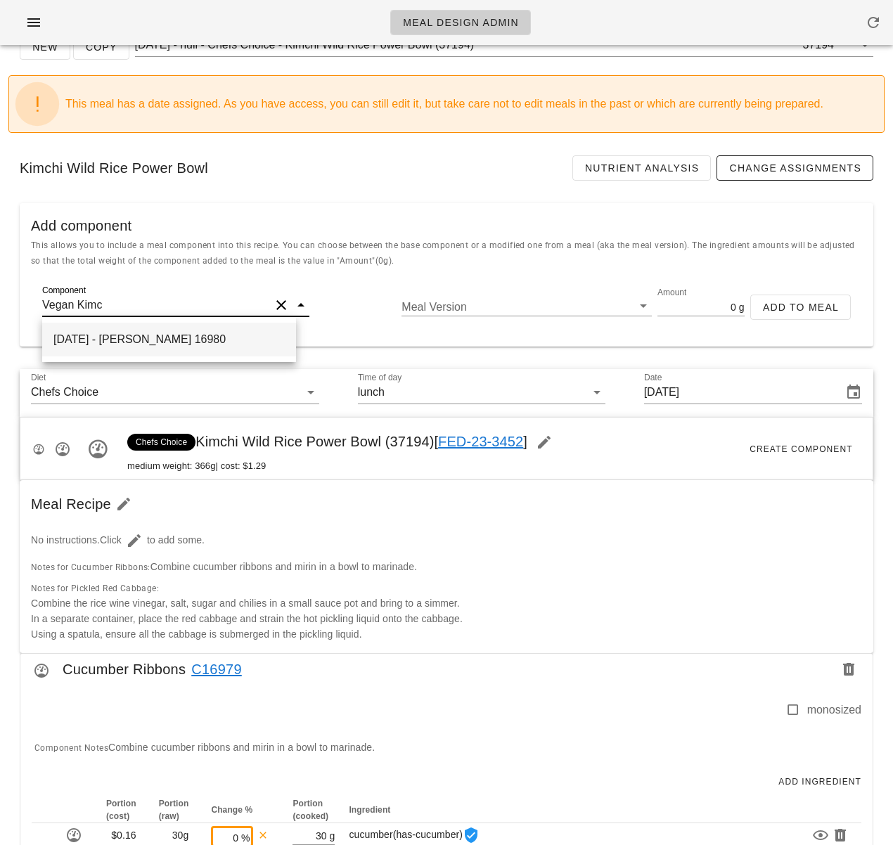
click at [211, 353] on div "2025-09-19 - Vegan Kimchi 16980" at bounding box center [169, 340] width 254 height 34
type input "Vegan Kimchi"
type input "60"
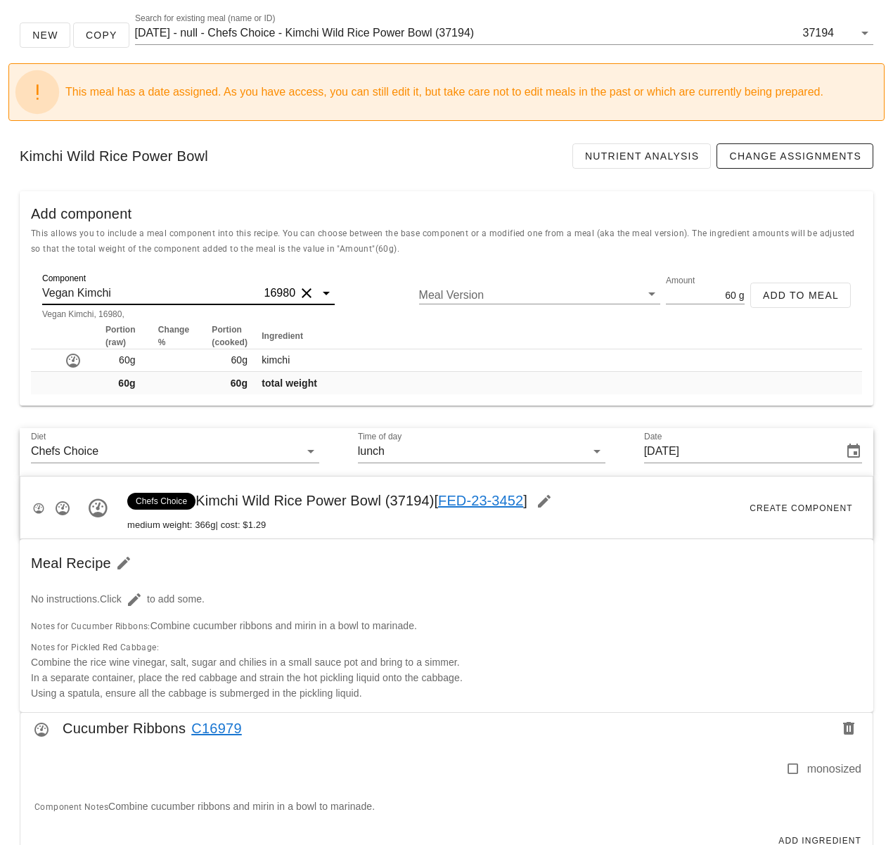
scroll to position [48, 0]
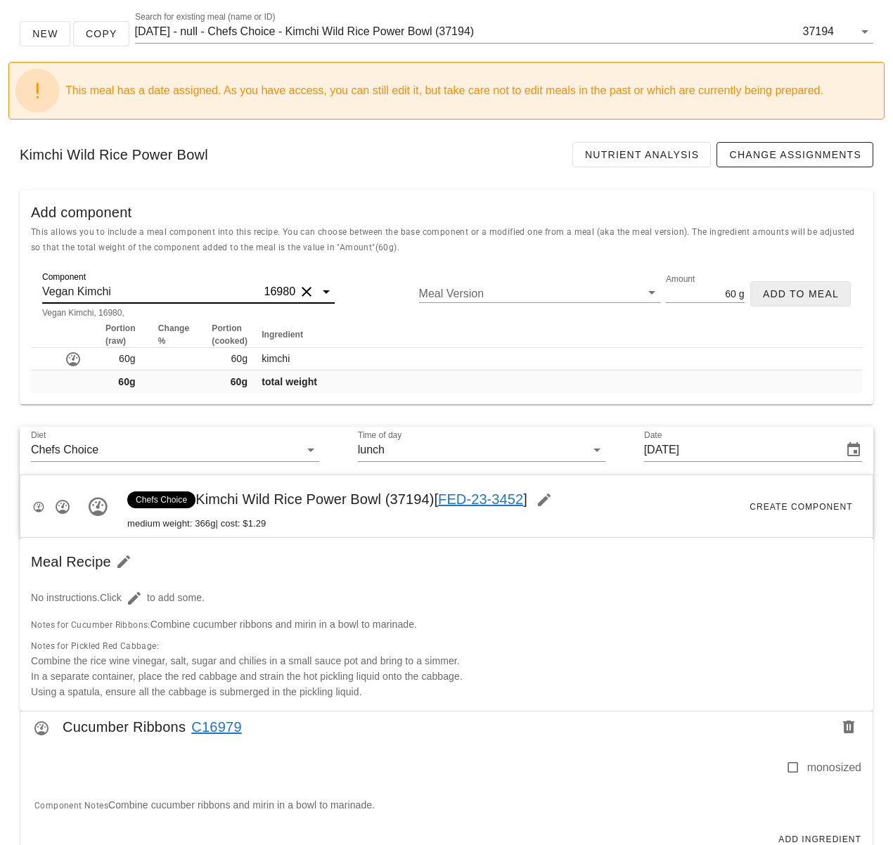
type input "Vegan Kimchi"
click at [802, 297] on span "Add to Meal" at bounding box center [800, 293] width 77 height 11
type input "0"
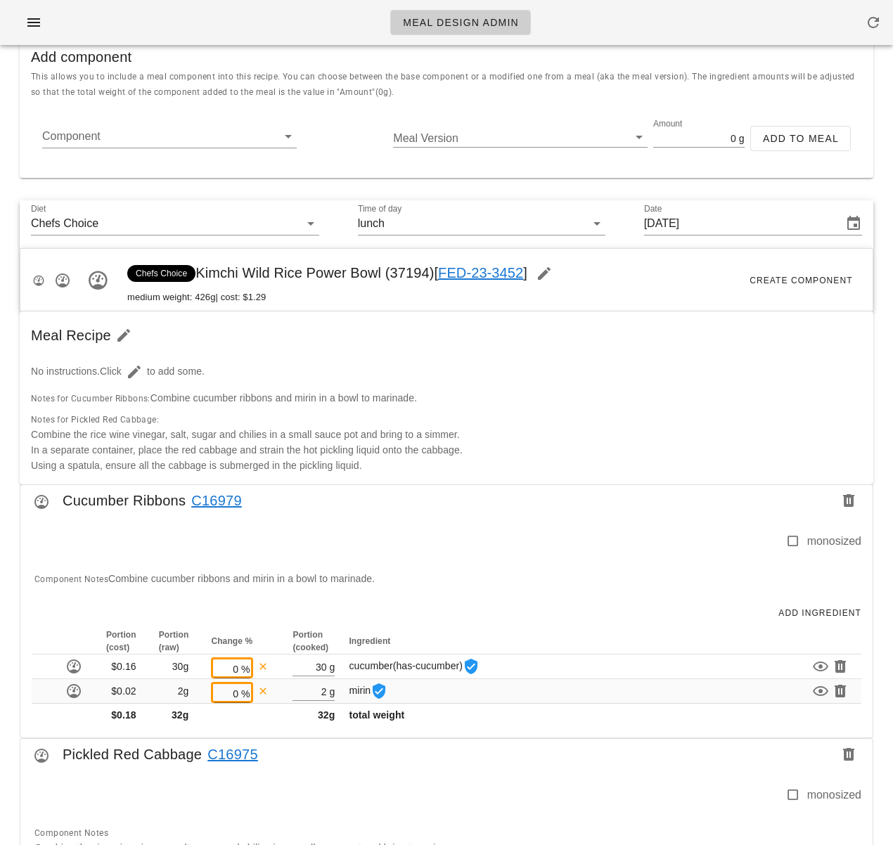
scroll to position [174, 0]
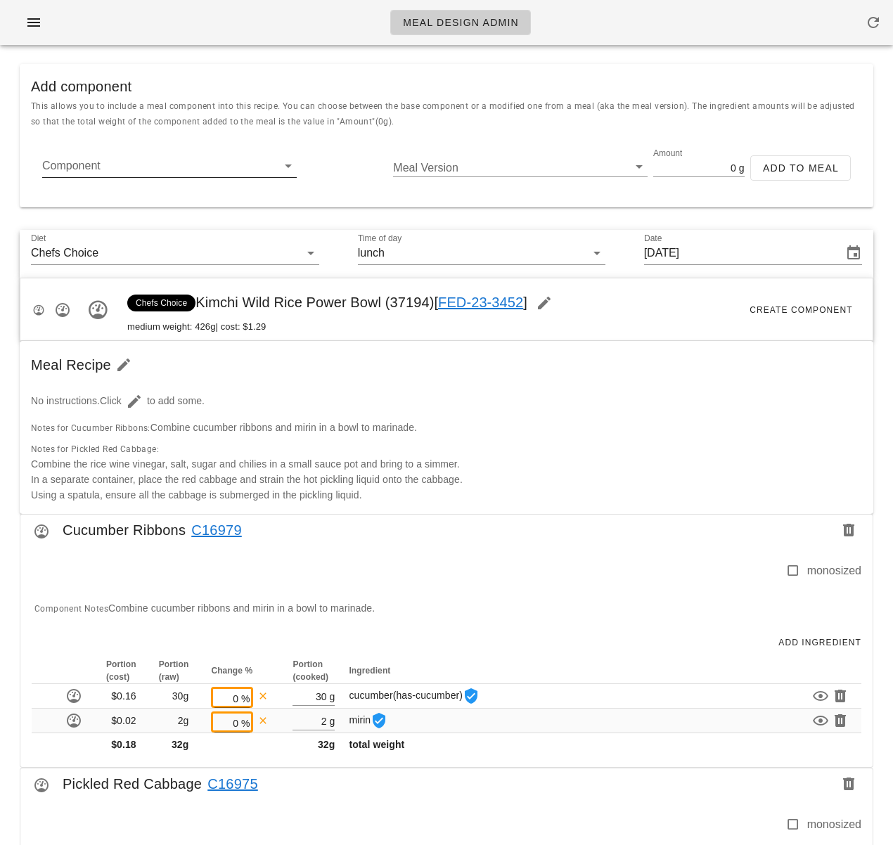
click at [121, 167] on input "Component" at bounding box center [158, 166] width 232 height 23
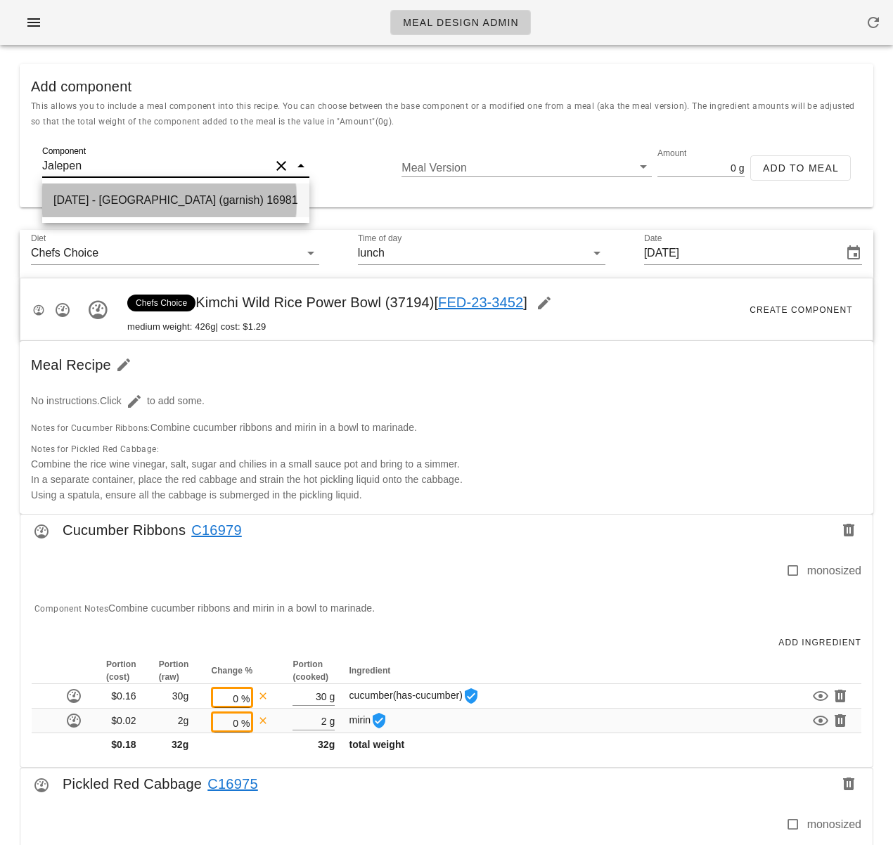
click at [143, 196] on div "2025-09-19 - Jalepeno (garnish) 16981" at bounding box center [175, 201] width 267 height 34
type input "Jalepeno (garnish)"
type input "10"
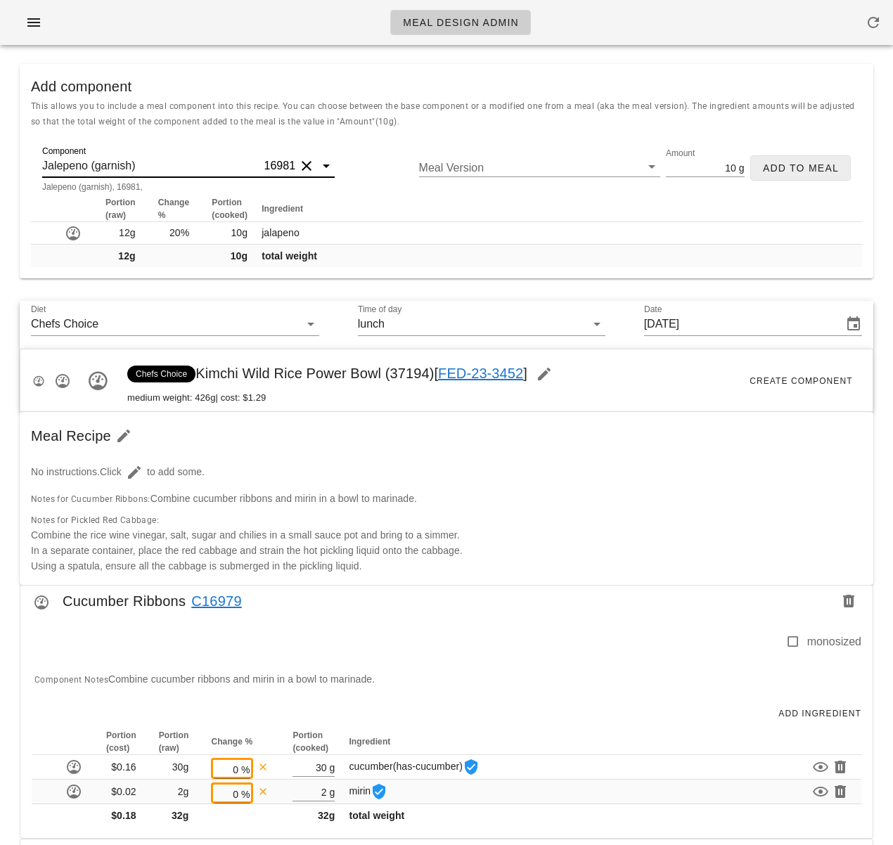
type input "Jalepeno (garnish)"
click at [810, 167] on span "Add to Meal" at bounding box center [800, 167] width 77 height 11
type input "0"
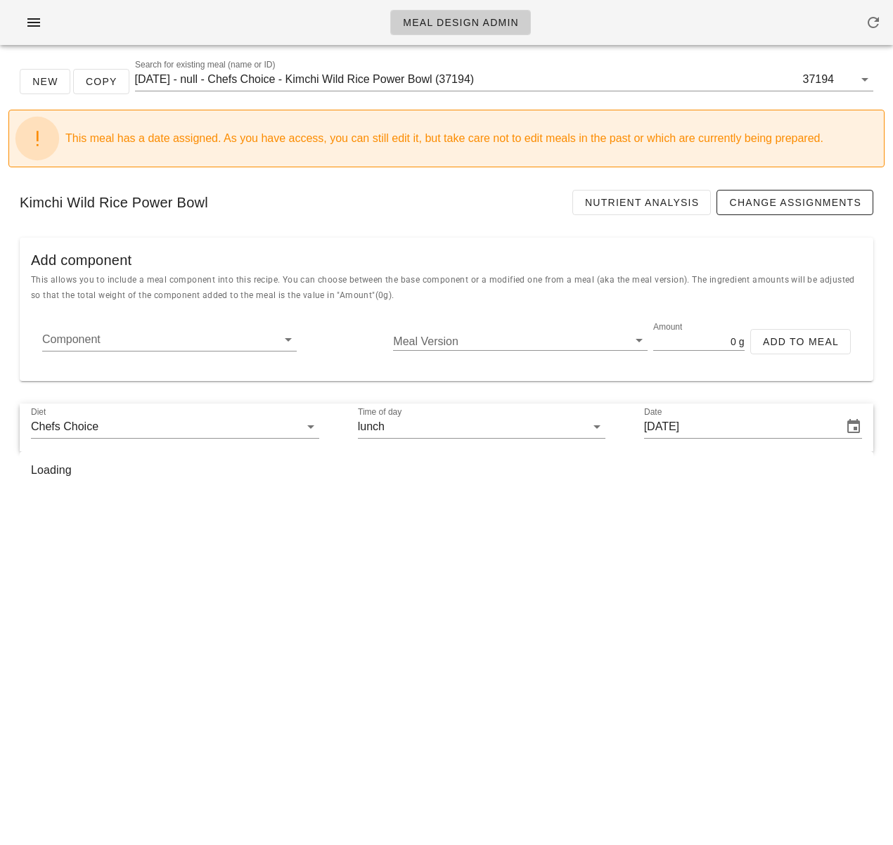
scroll to position [0, 0]
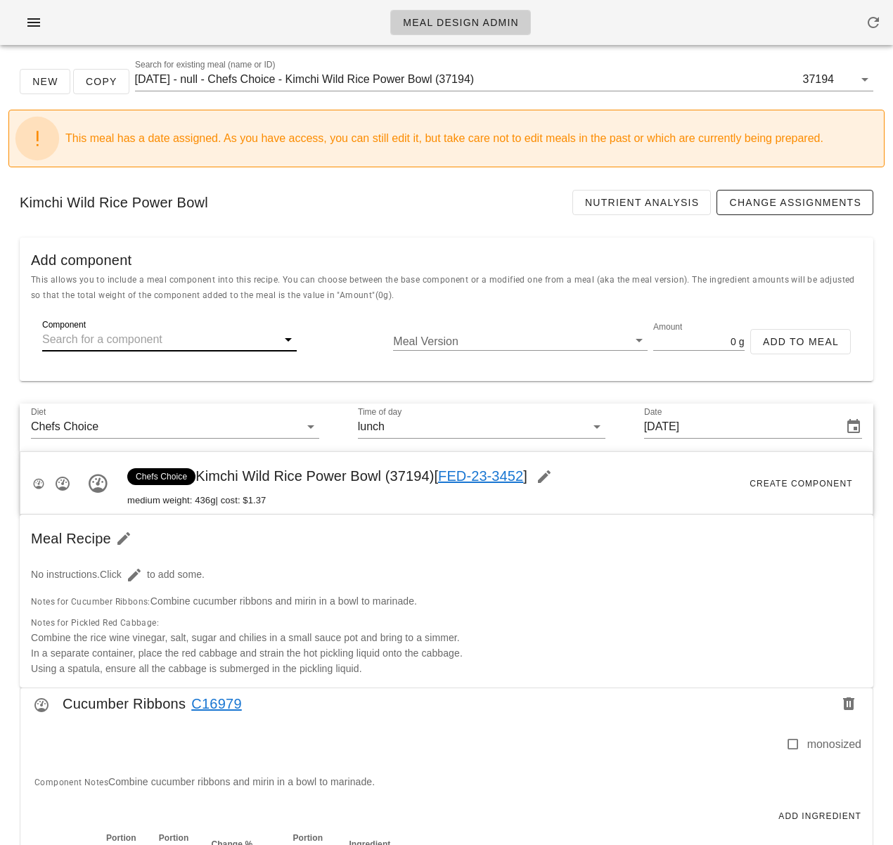
click at [130, 340] on input "Component" at bounding box center [158, 339] width 232 height 23
type input "Nori (garnish)"
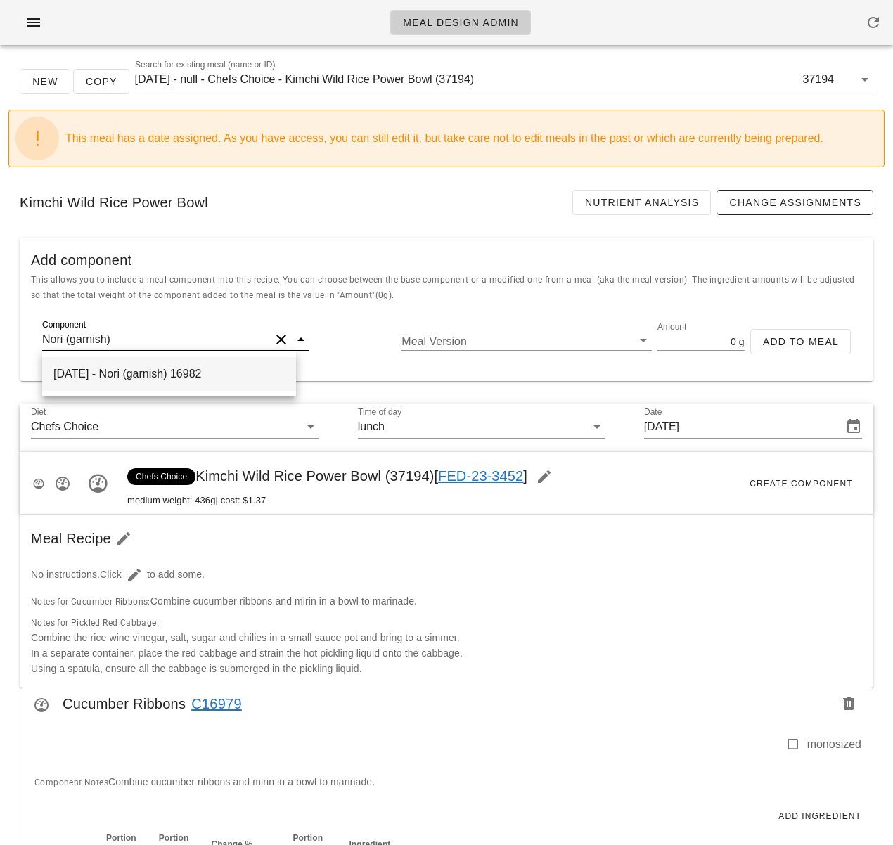
click at [181, 381] on div "2025-09-19 - Nori (garnish) 16982" at bounding box center [169, 374] width 254 height 34
type input "10"
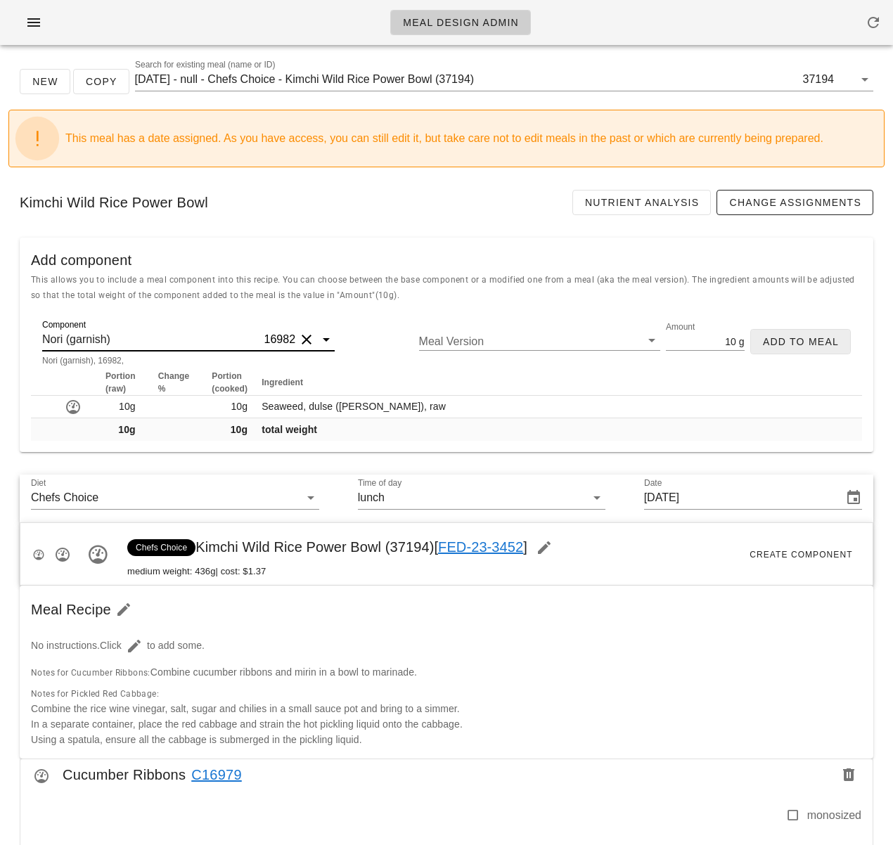
type input "Nori (garnish)"
click at [764, 349] on button "Add to Meal" at bounding box center [800, 341] width 101 height 25
type input "0"
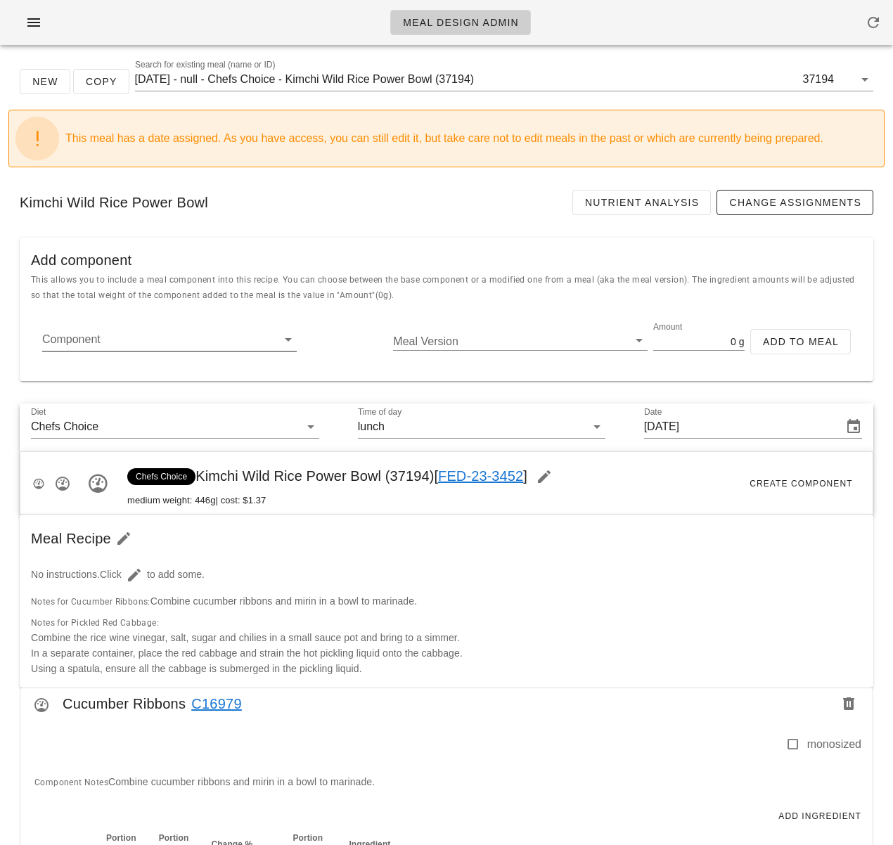
click at [186, 342] on input "Component" at bounding box center [158, 339] width 232 height 23
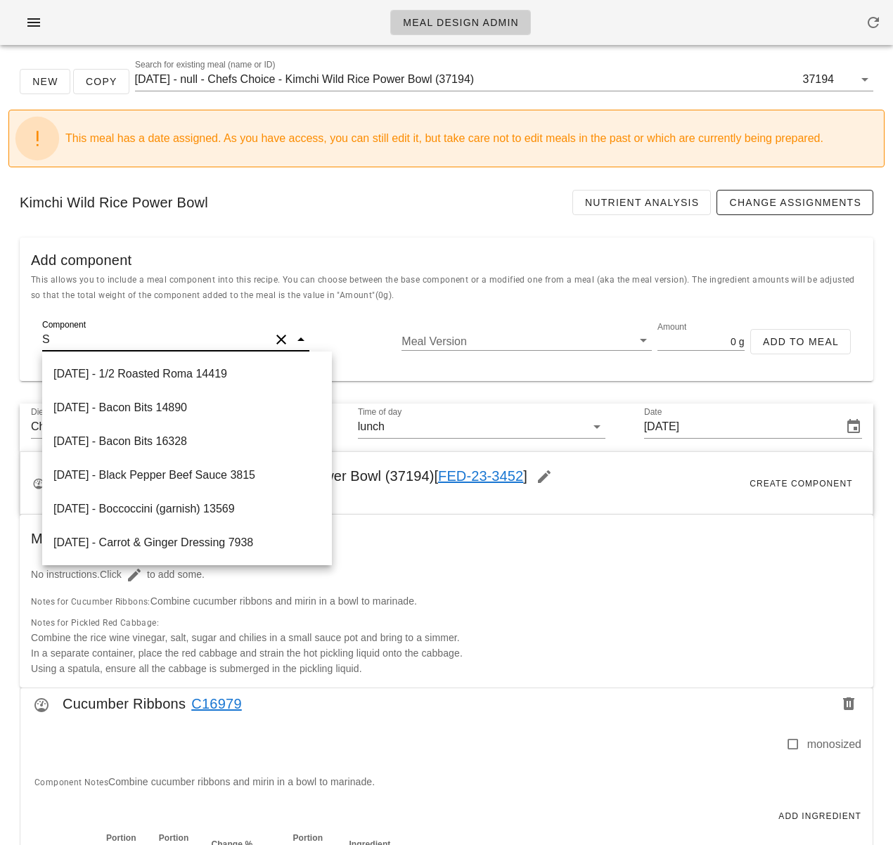
paste input "w"
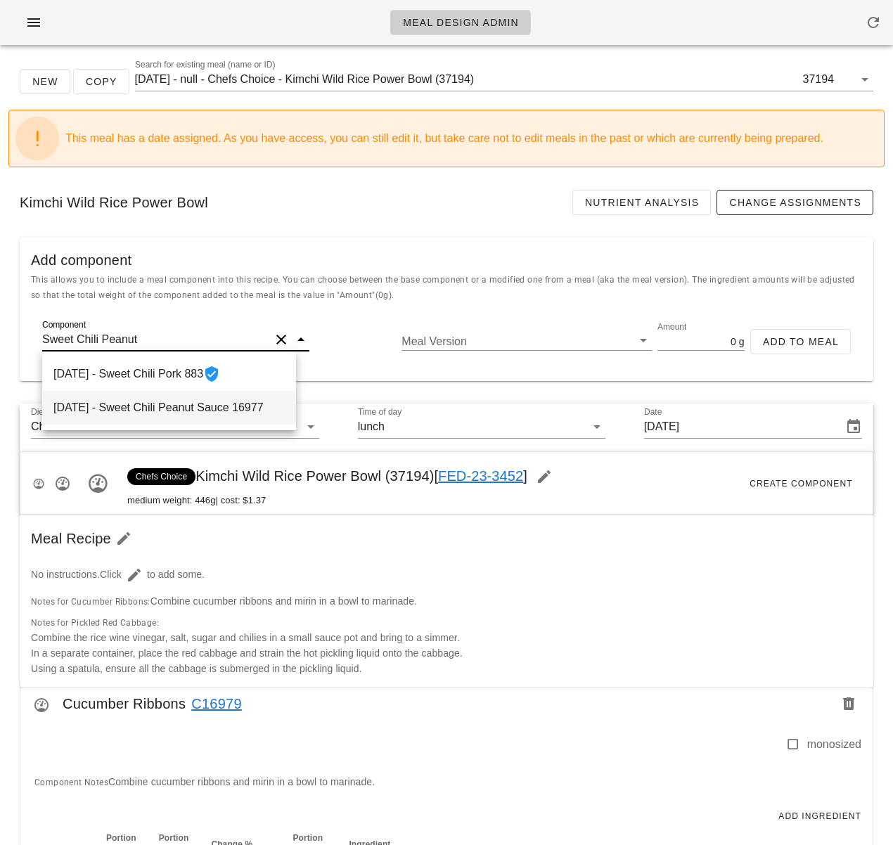
scroll to position [5, 0]
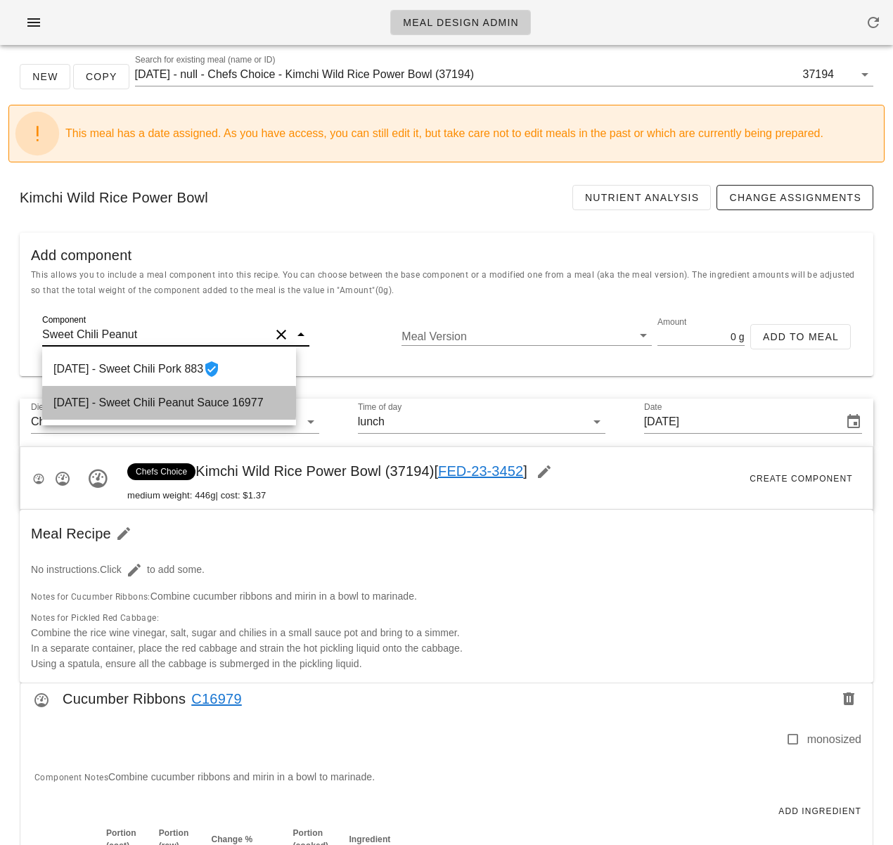
click at [155, 408] on div "2025-09-15 - Sweet Chili Peanut Sauce 16977" at bounding box center [169, 403] width 254 height 34
type input "Sweet Chili Peanut Sauce"
type input "400"
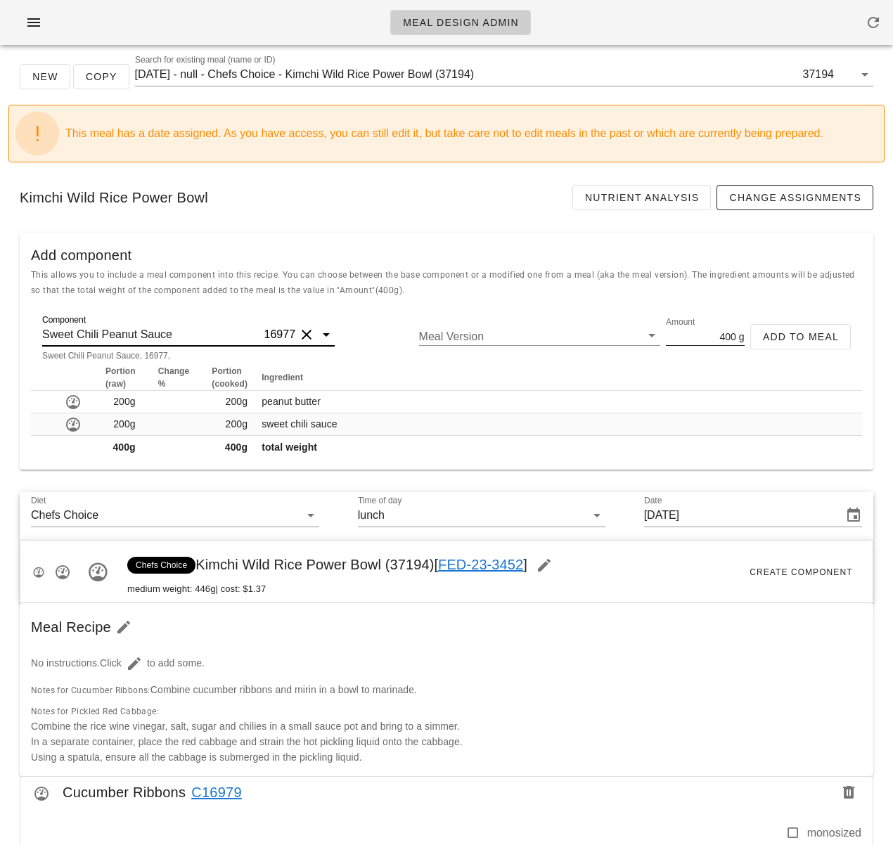
type input "Sweet Chili Peanut Sauce"
click at [736, 337] on div "g" at bounding box center [740, 336] width 8 height 18
click at [731, 338] on input "400" at bounding box center [701, 336] width 70 height 18
type input "40"
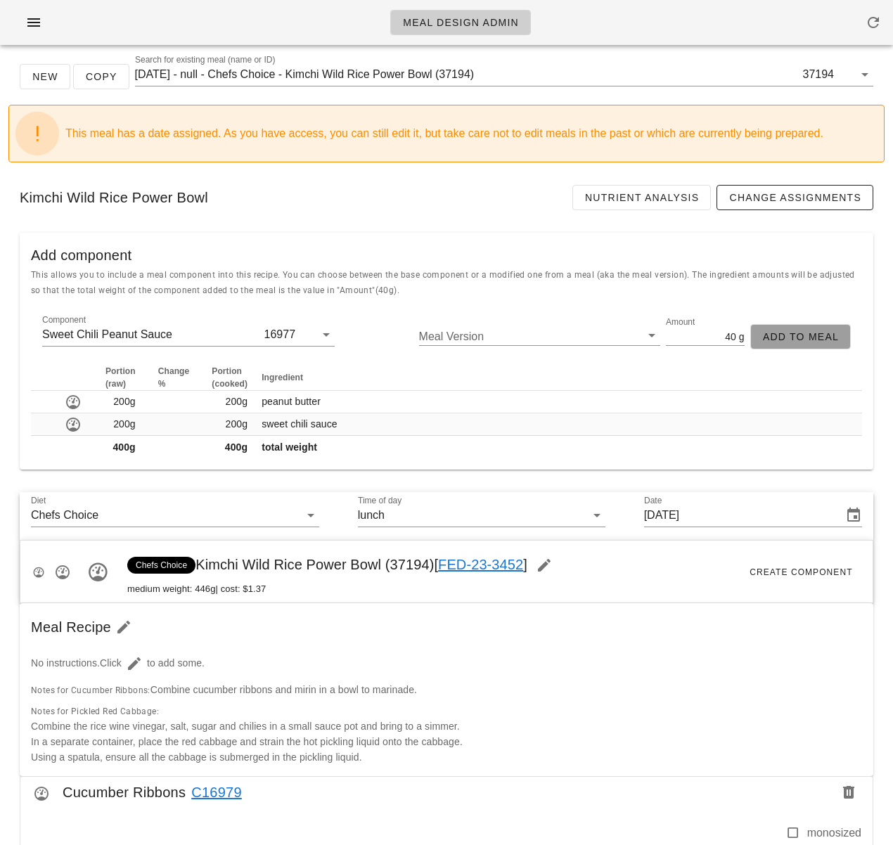
click at [797, 329] on button "Add to Meal" at bounding box center [800, 336] width 101 height 25
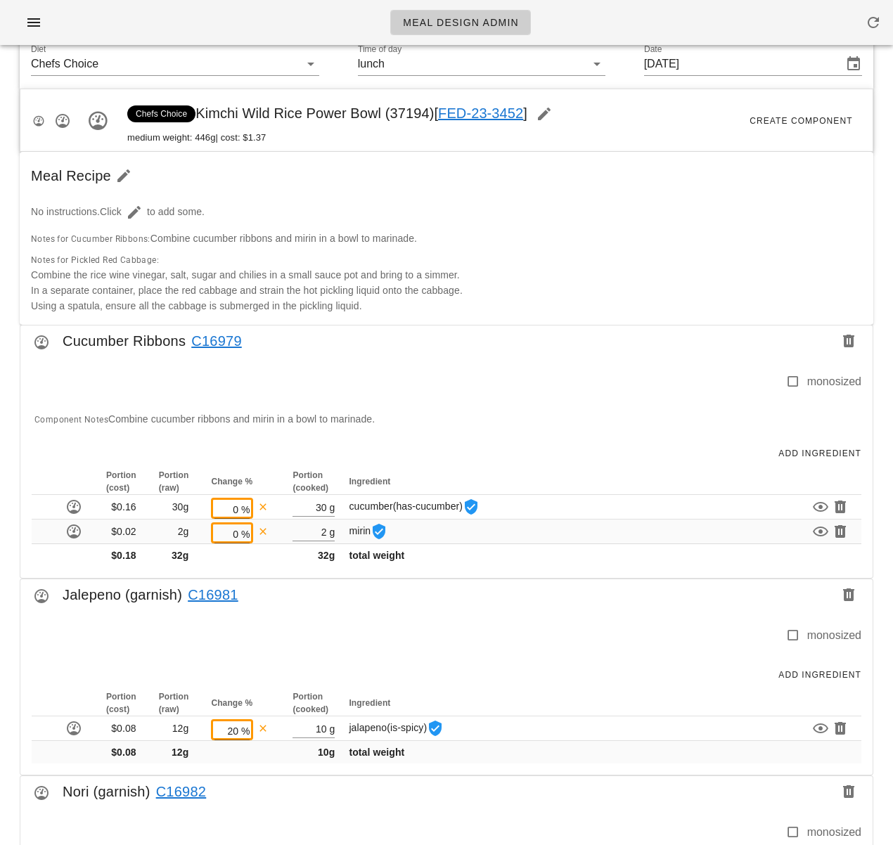
scroll to position [287, 0]
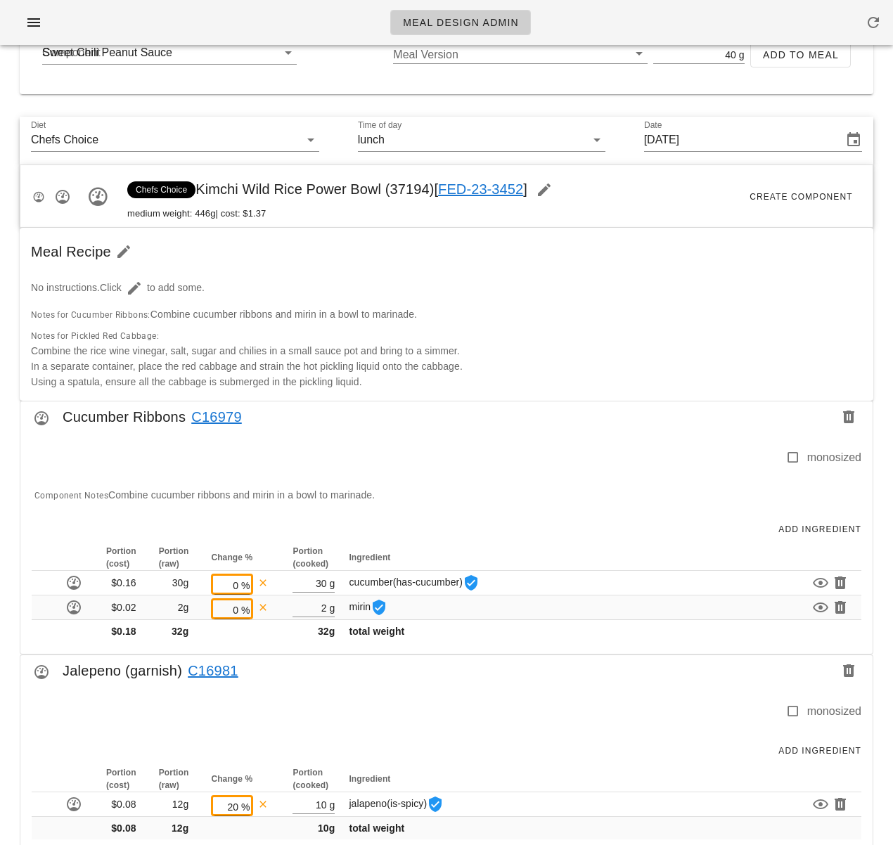
type input "0"
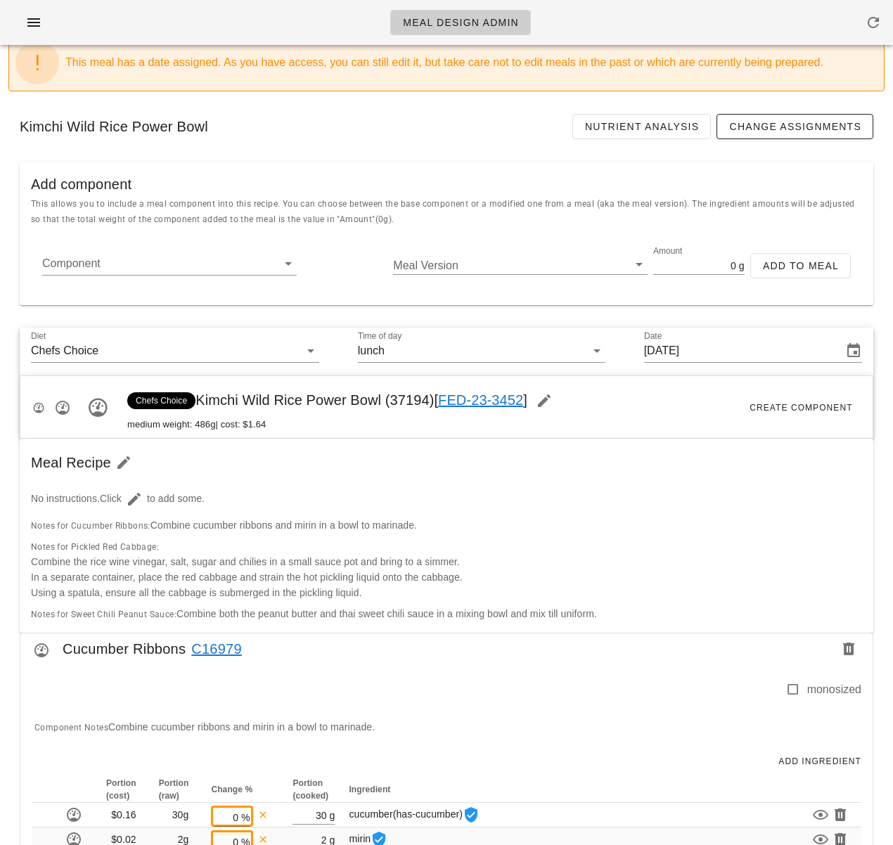
scroll to position [0, 0]
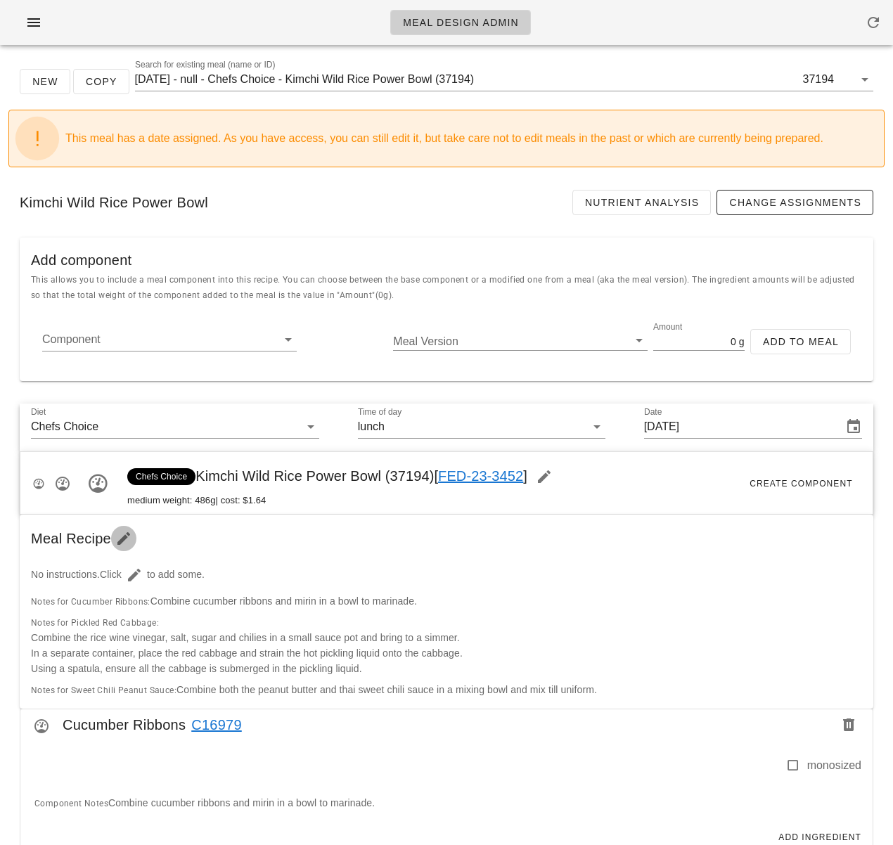
click at [125, 536] on icon "button" at bounding box center [123, 538] width 17 height 17
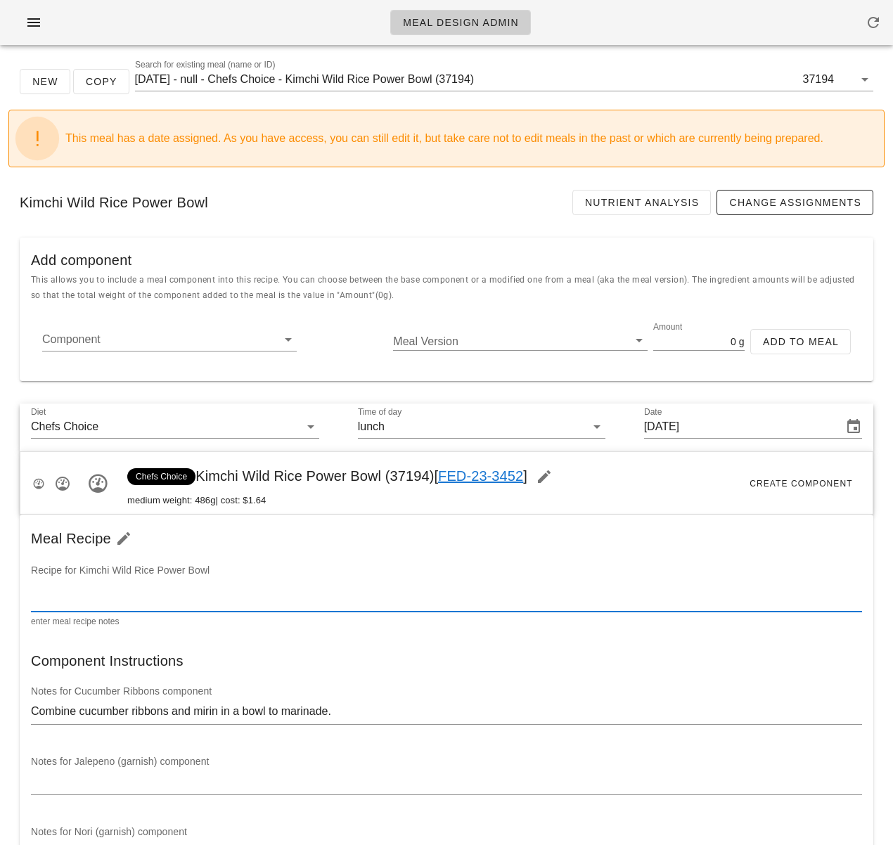
click at [158, 590] on textarea at bounding box center [446, 600] width 831 height 23
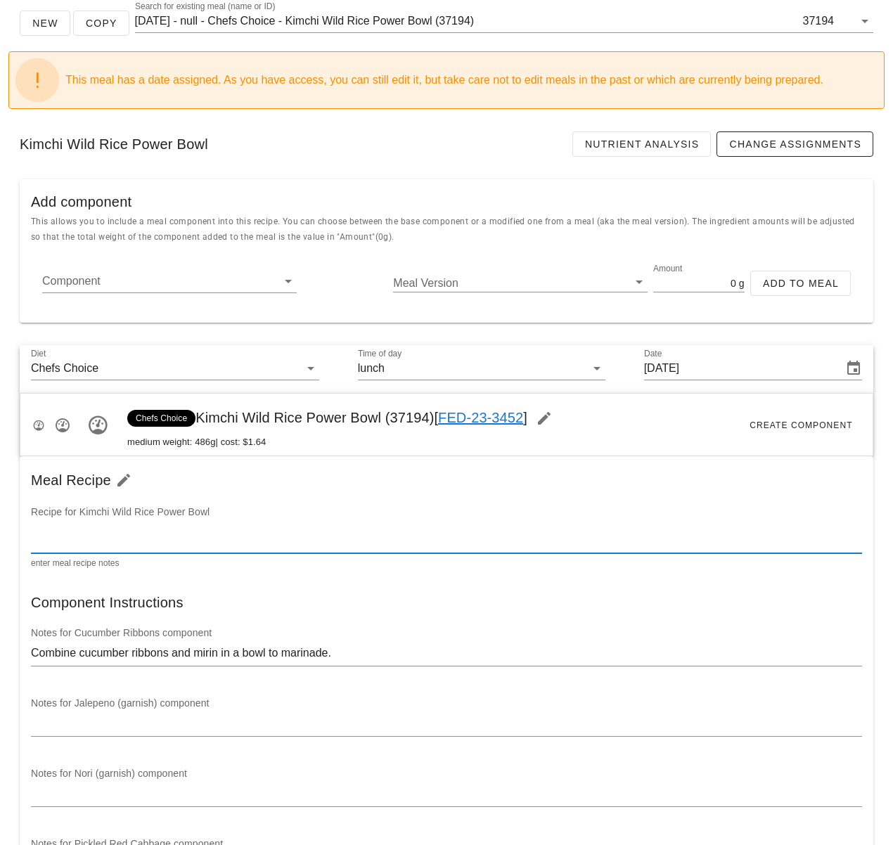
scroll to position [61, 0]
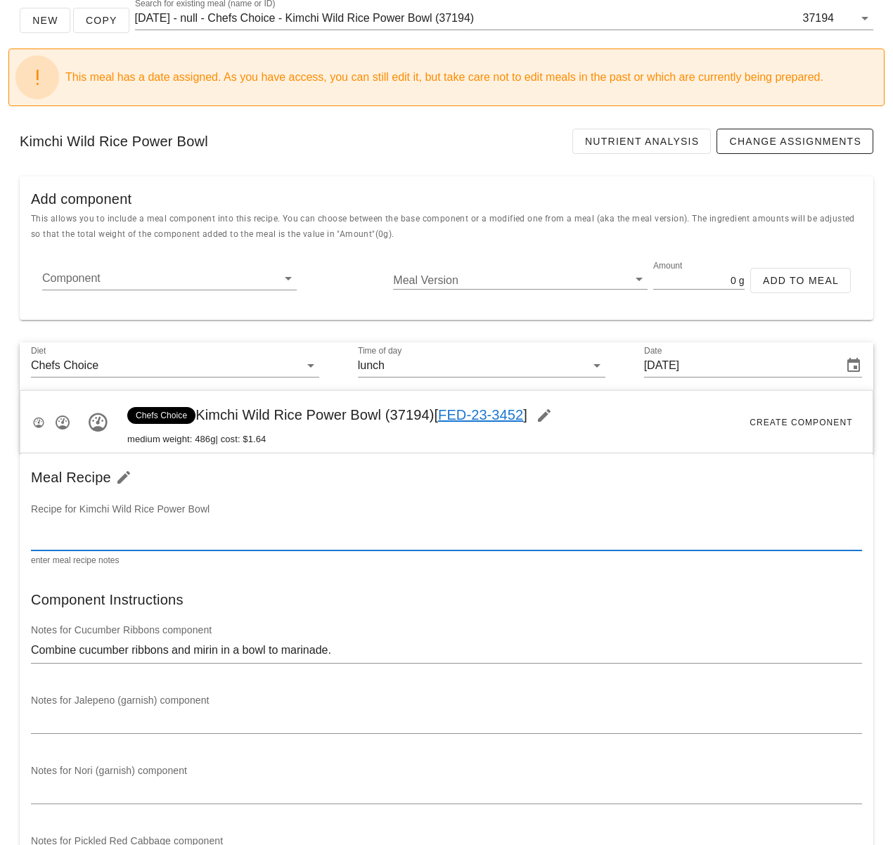
paste textarea "Assemble the power bowl in the following order, wild rice as base place the ram…"
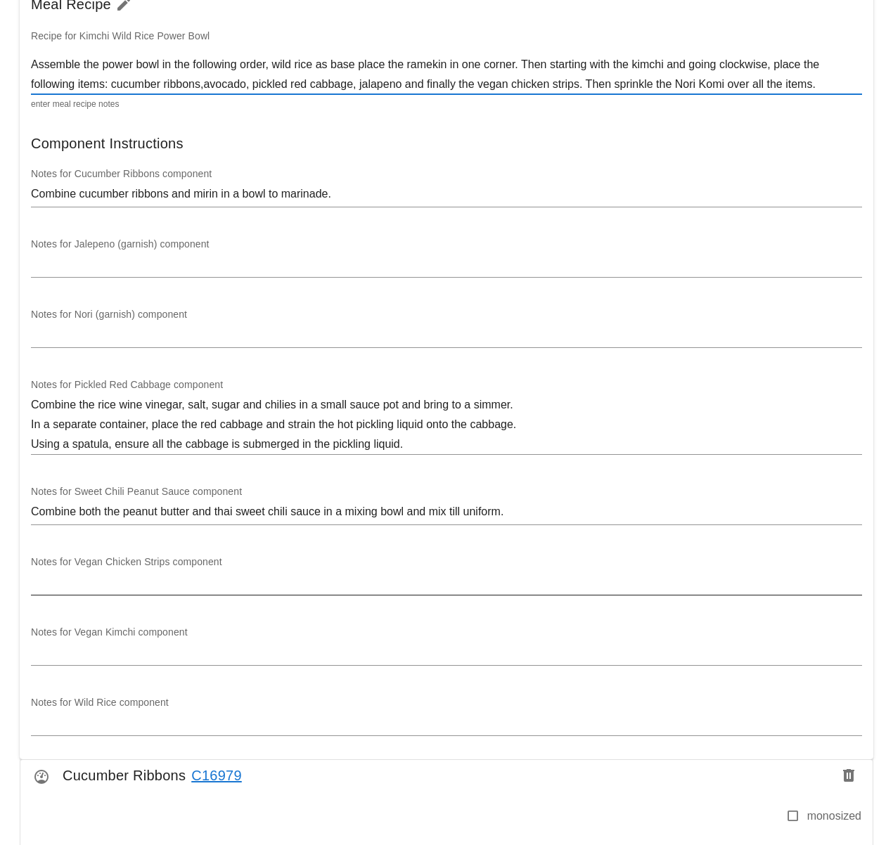
scroll to position [538, 0]
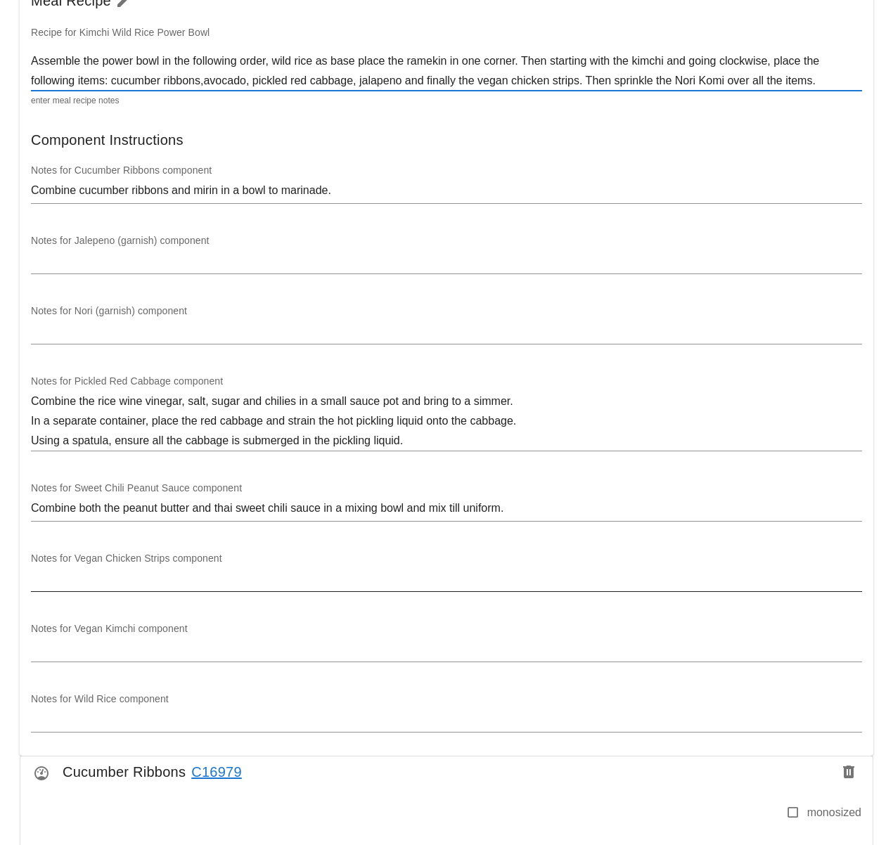
type textarea "Assemble the power bowl in the following order, wild rice as base place the ram…"
click at [172, 584] on textarea at bounding box center [446, 580] width 831 height 23
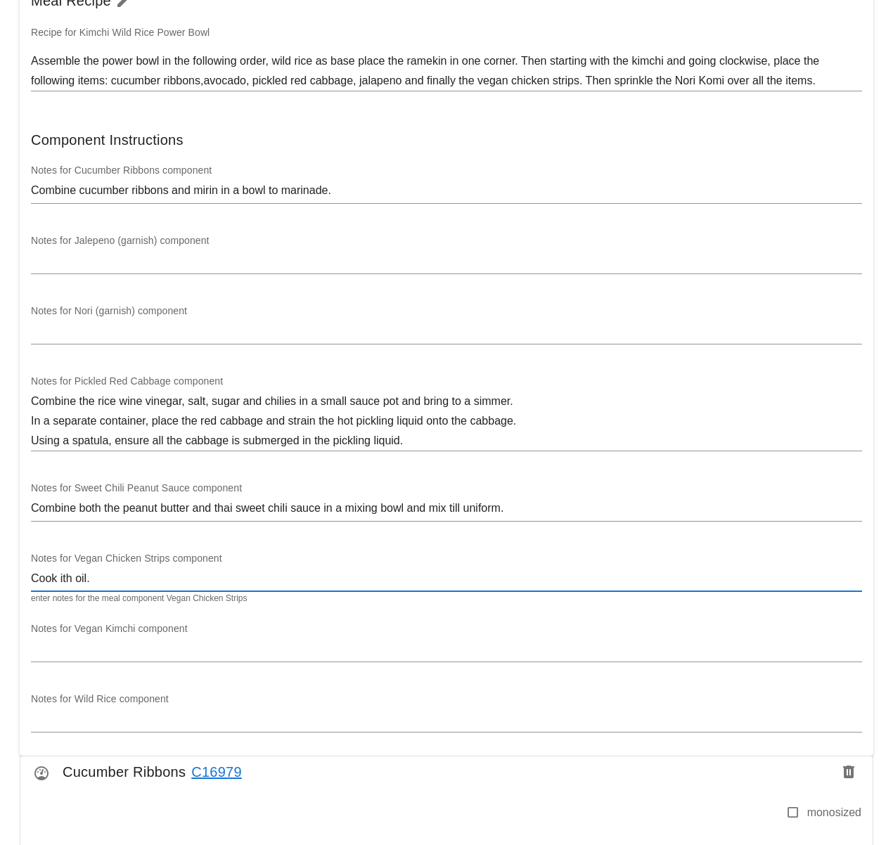
drag, startPoint x: 60, startPoint y: 579, endPoint x: 75, endPoint y: 581, distance: 14.9
click at [60, 579] on textarea "Cook ith oil." at bounding box center [446, 580] width 831 height 23
paste textarea "w"
type textarea "Cook with oil."
click at [117, 581] on textarea "Cook with oil." at bounding box center [446, 580] width 831 height 23
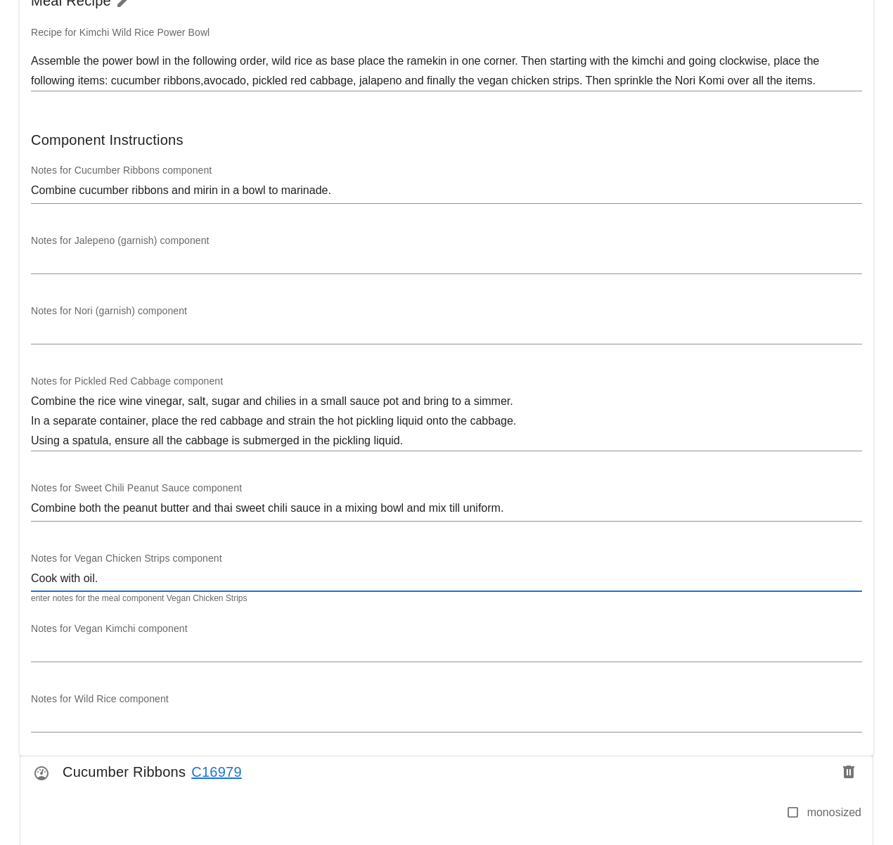
drag, startPoint x: 117, startPoint y: 582, endPoint x: 91, endPoint y: 582, distance: 26.7
click at [91, 582] on textarea "Cook with oil." at bounding box center [446, 580] width 831 height 23
drag, startPoint x: 62, startPoint y: 582, endPoint x: 94, endPoint y: 582, distance: 32.3
click at [94, 582] on textarea "Cook with oil." at bounding box center [446, 580] width 831 height 23
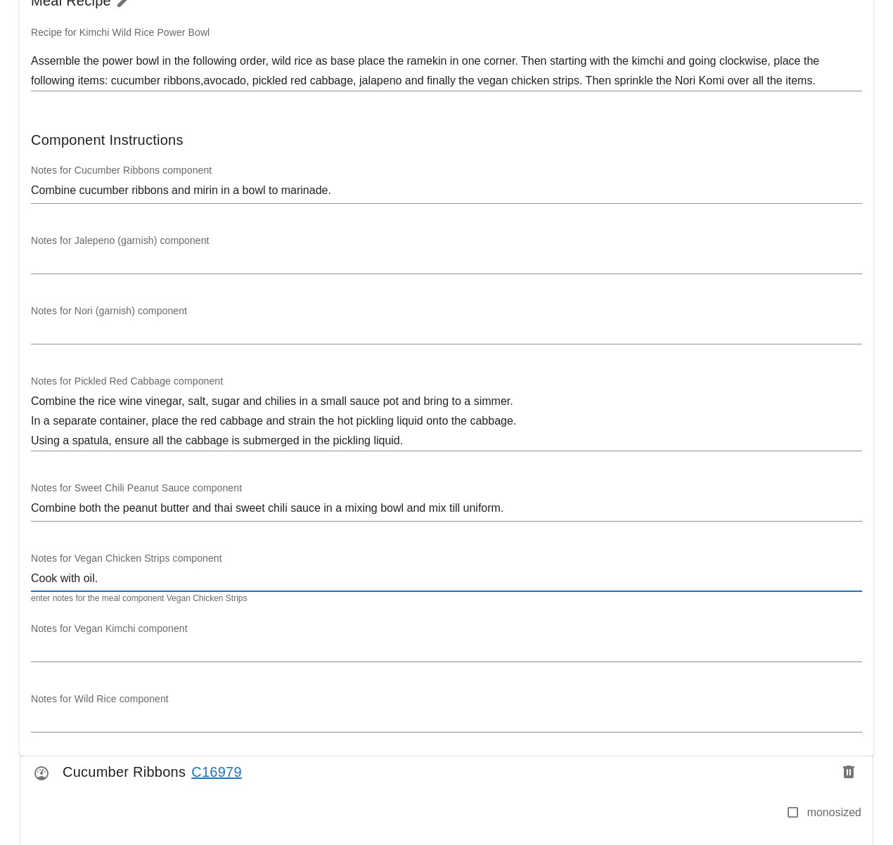
click at [117, 582] on textarea "Cook with oil." at bounding box center [446, 580] width 831 height 23
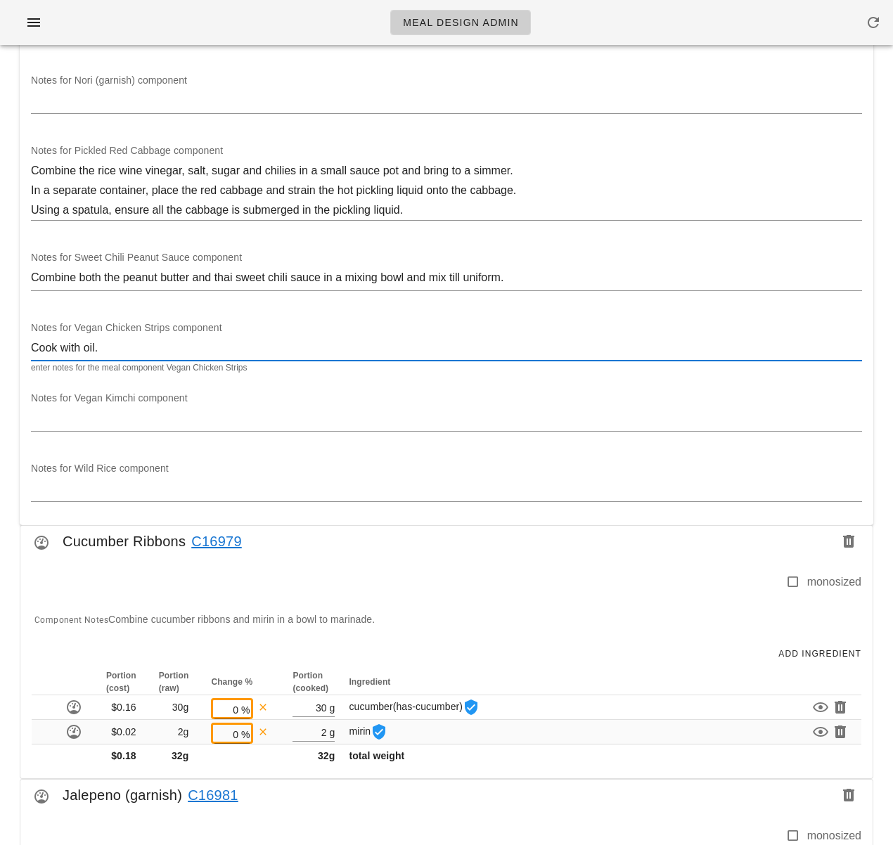
scroll to position [615, 0]
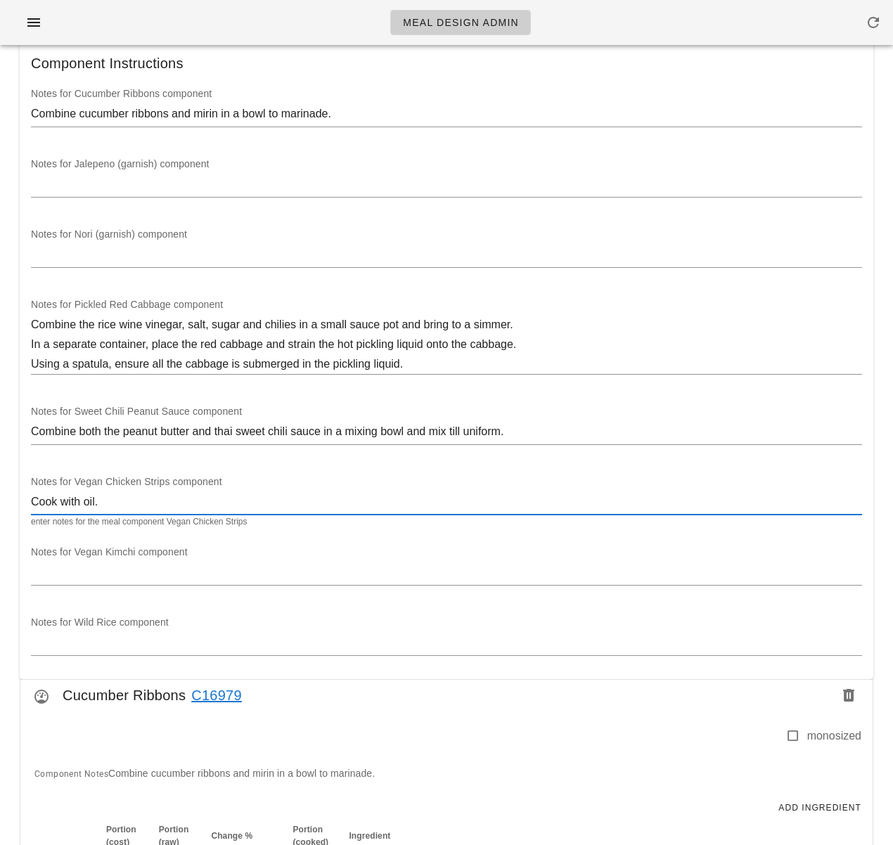
drag, startPoint x: 113, startPoint y: 506, endPoint x: -20, endPoint y: 505, distance: 132.9
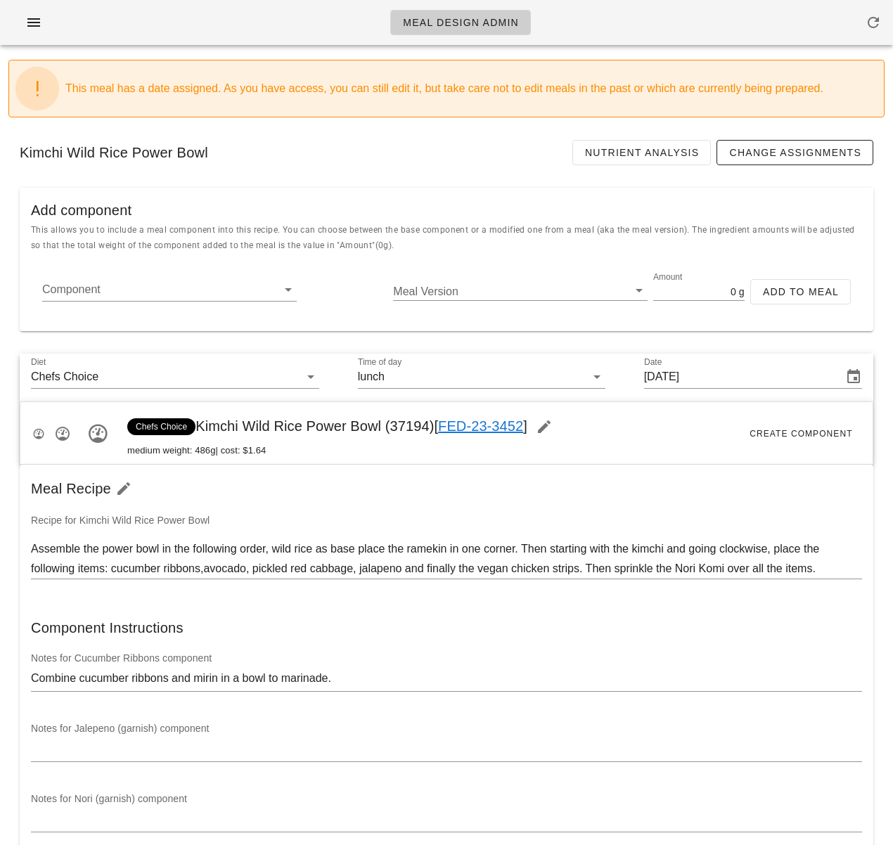
scroll to position [0, 0]
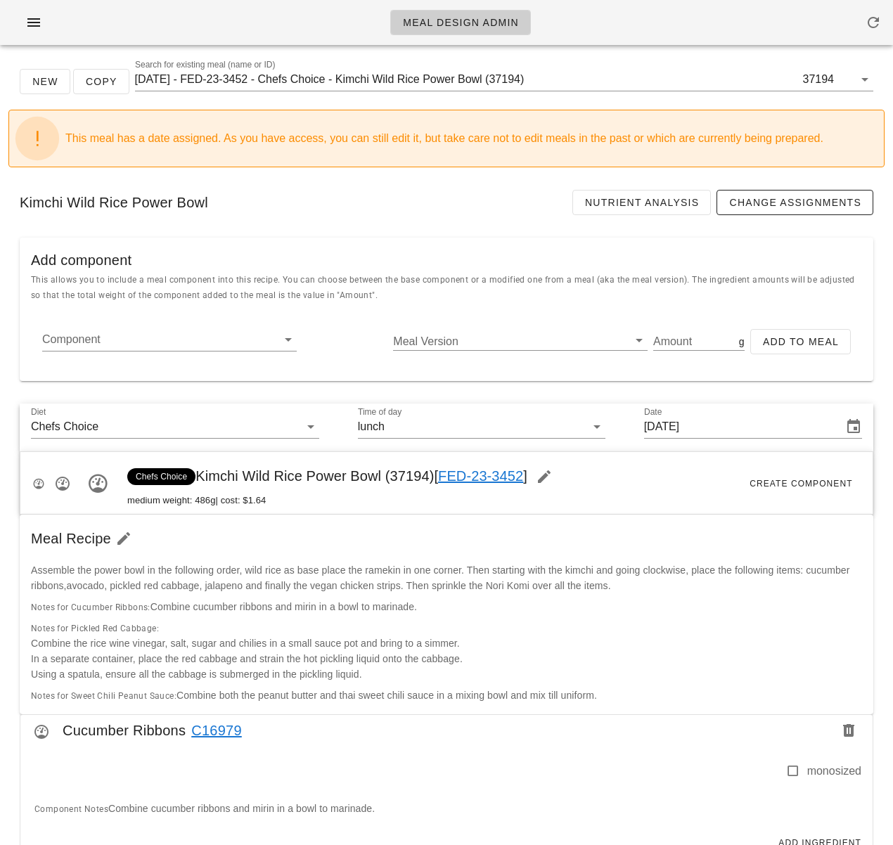
click at [567, 551] on div "Meal Recipe" at bounding box center [447, 539] width 854 height 48
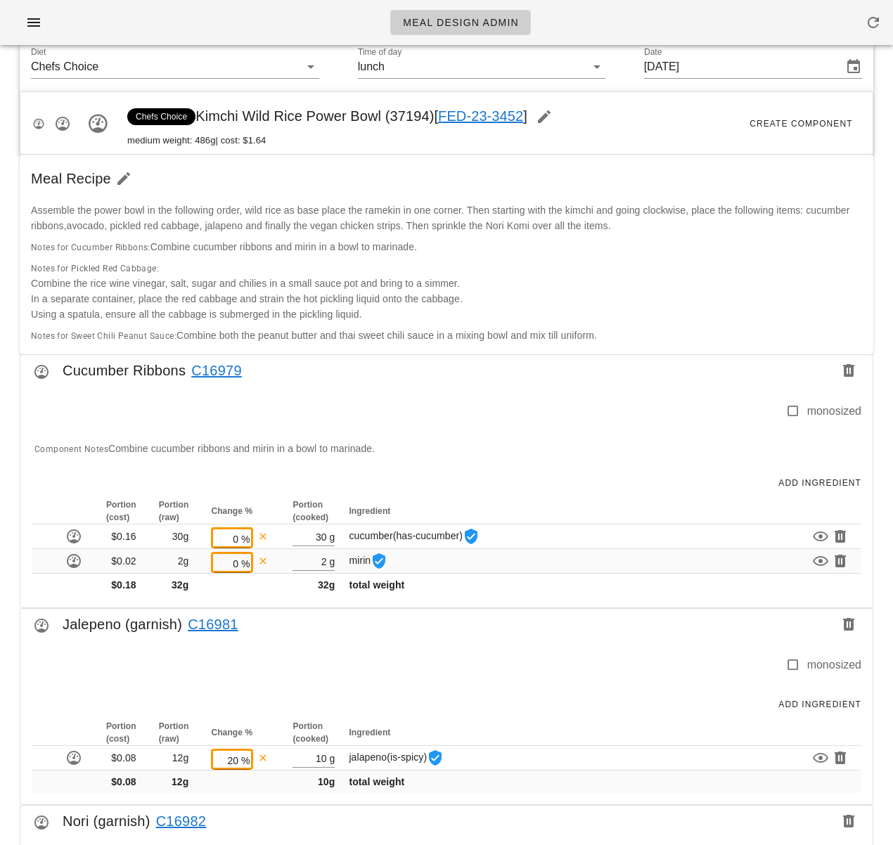
scroll to position [124, 0]
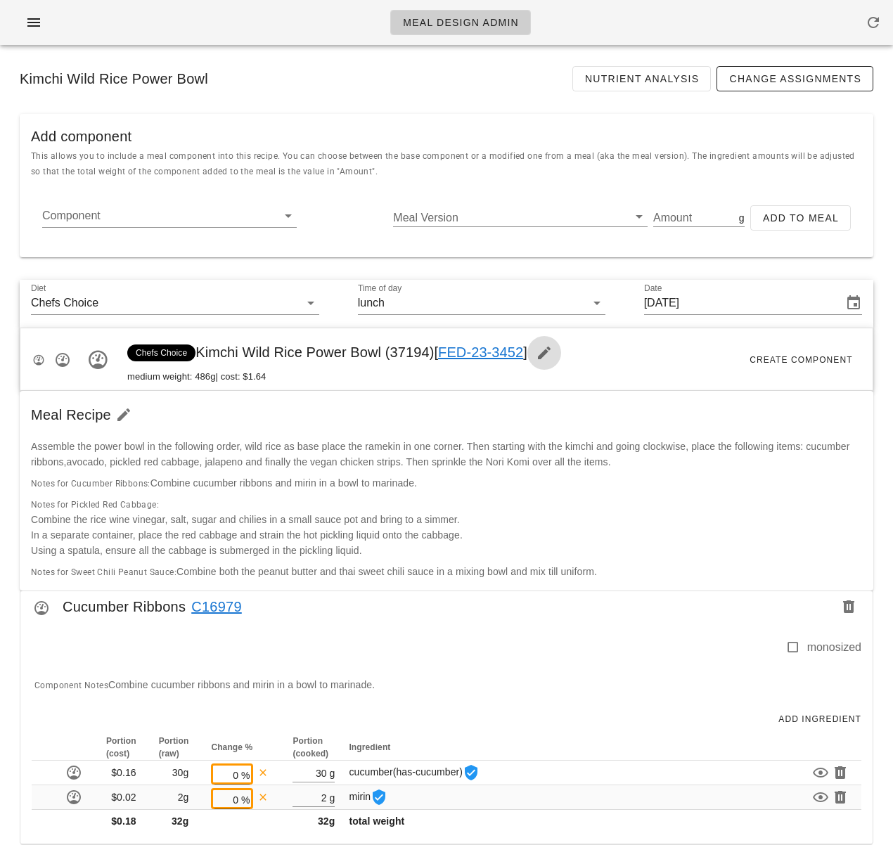
click at [553, 354] on icon "button" at bounding box center [544, 353] width 17 height 17
drag, startPoint x: 414, startPoint y: 414, endPoint x: 458, endPoint y: 425, distance: 45.0
click at [414, 414] on div "Meal Recipe" at bounding box center [447, 415] width 854 height 48
drag, startPoint x: 684, startPoint y: 504, endPoint x: 689, endPoint y: 511, distance: 9.0
click at [684, 506] on div "Notes for Pickled Red Cabbage: Combine the rice wine vinegar, salt, sugar and c…" at bounding box center [446, 528] width 837 height 68
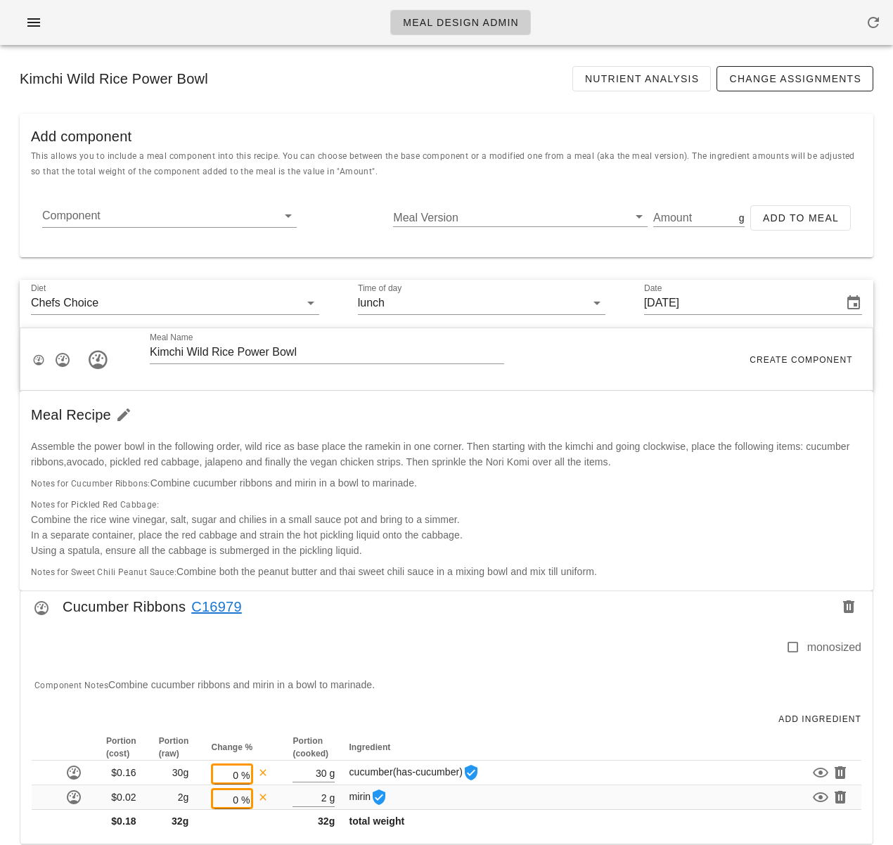
drag, startPoint x: 143, startPoint y: 516, endPoint x: 127, endPoint y: 451, distance: 66.9
click at [143, 515] on span "Combine the rice wine vinegar, salt, sugar and chilies in a small sauce pot and…" at bounding box center [245, 519] width 429 height 11
click at [123, 421] on icon "button" at bounding box center [123, 414] width 17 height 17
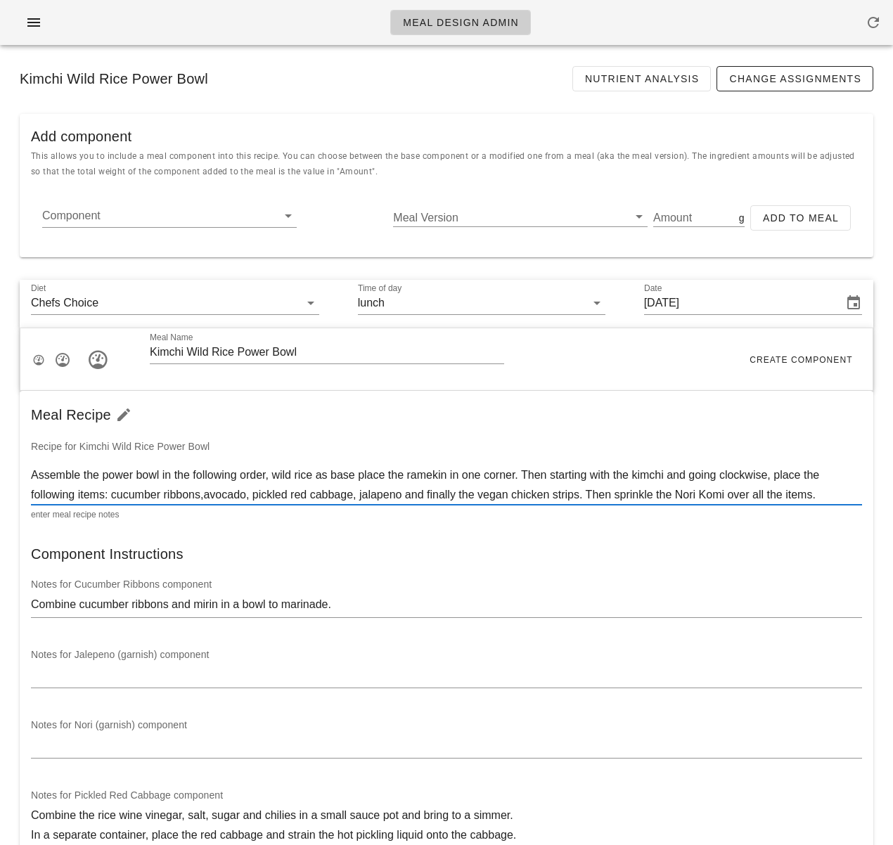
drag, startPoint x: 252, startPoint y: 495, endPoint x: 215, endPoint y: 496, distance: 36.6
click at [214, 496] on textarea "Assemble the power bowl in the following order, wild rice as base place the ram…" at bounding box center [446, 485] width 831 height 39
type textarea "Assemble the power bowl in the following order, wild rice as base place the ram…"
drag, startPoint x: 733, startPoint y: 575, endPoint x: 747, endPoint y: 570, distance: 14.2
click at [733, 575] on div "Notes for Cucumber Ribbons component Combine cucumber ribbons and mirin in a bo…" at bounding box center [447, 603] width 848 height 70
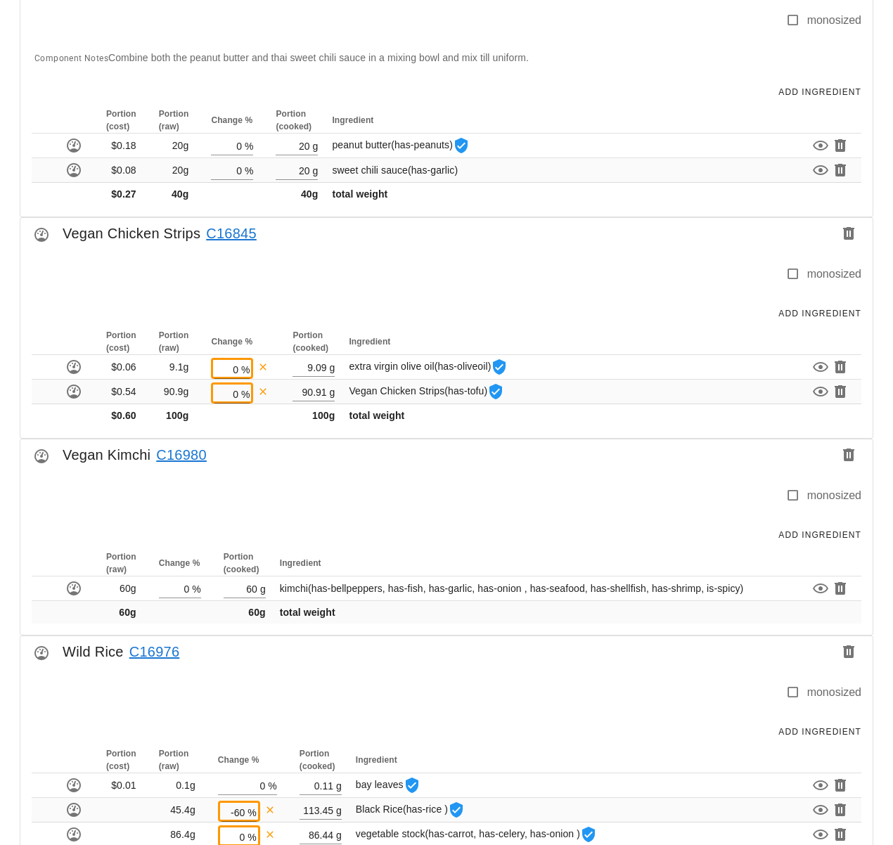
scroll to position [2409, 0]
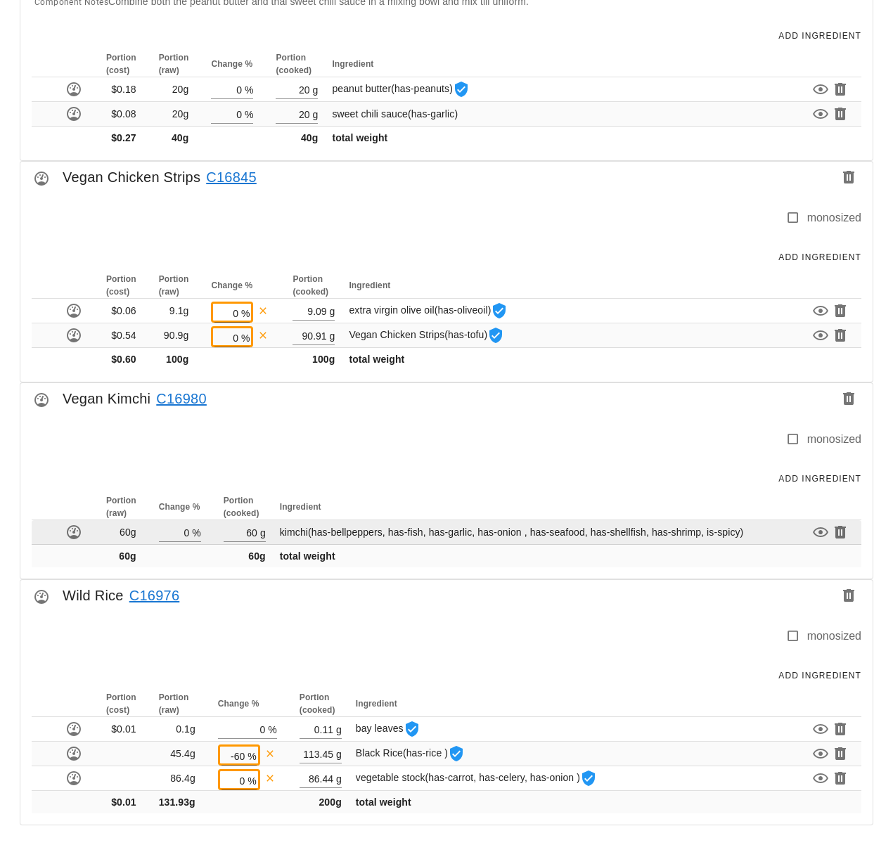
click at [307, 535] on span "kimchi (has-bellpeppers, has-fish, has-garlic, has-onion , has-seafood, has-she…" at bounding box center [512, 532] width 464 height 11
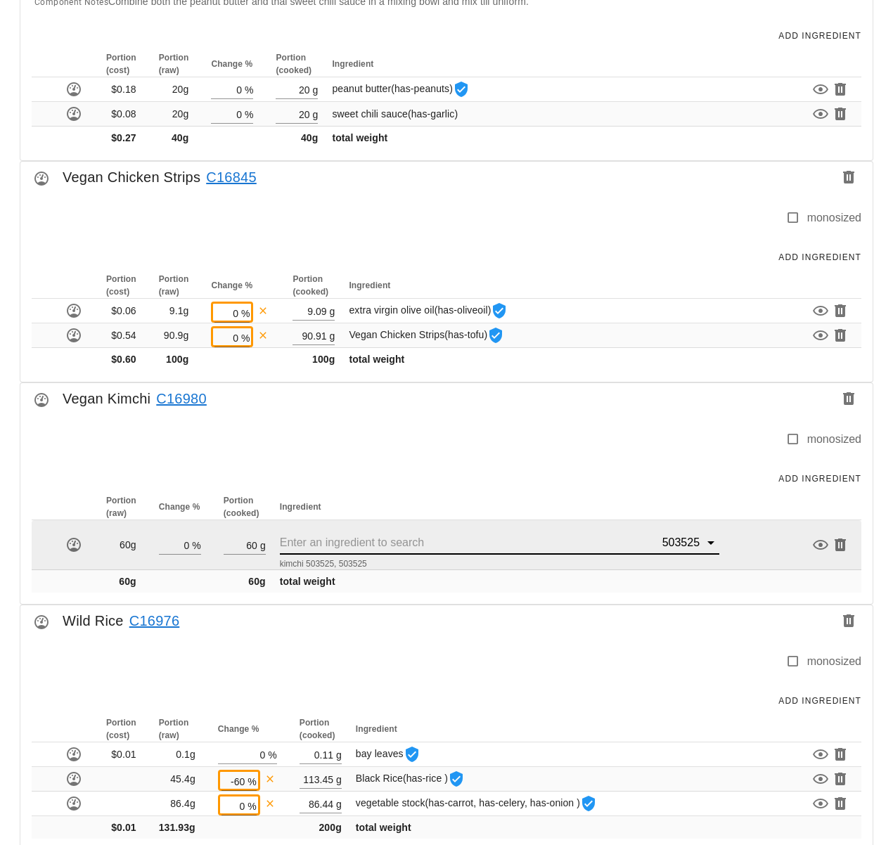
drag, startPoint x: 643, startPoint y: 541, endPoint x: 685, endPoint y: 542, distance: 41.5
click at [685, 542] on div "503525" at bounding box center [500, 543] width 440 height 23
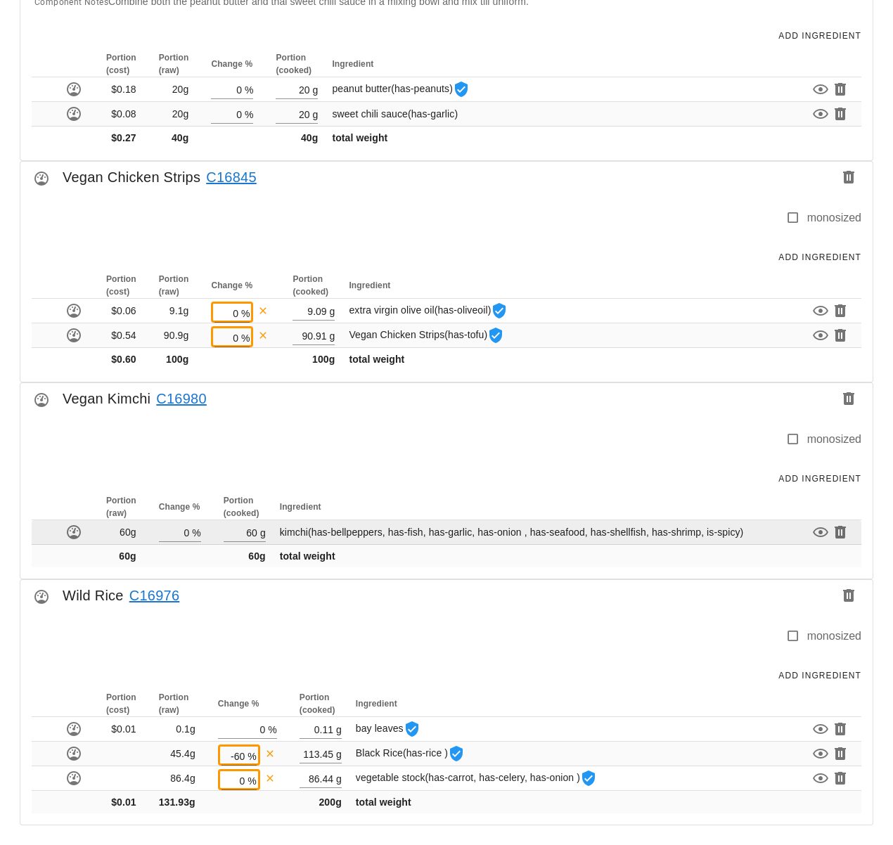
click at [751, 532] on td "kimchi (has-bellpeppers, has-fish, has-garlic, has-onion , has-seafood, has-she…" at bounding box center [536, 532] width 518 height 25
click at [294, 536] on span "kimchi (has-bellpeppers, has-fish, has-garlic, has-onion , has-seafood, has-she…" at bounding box center [512, 532] width 464 height 11
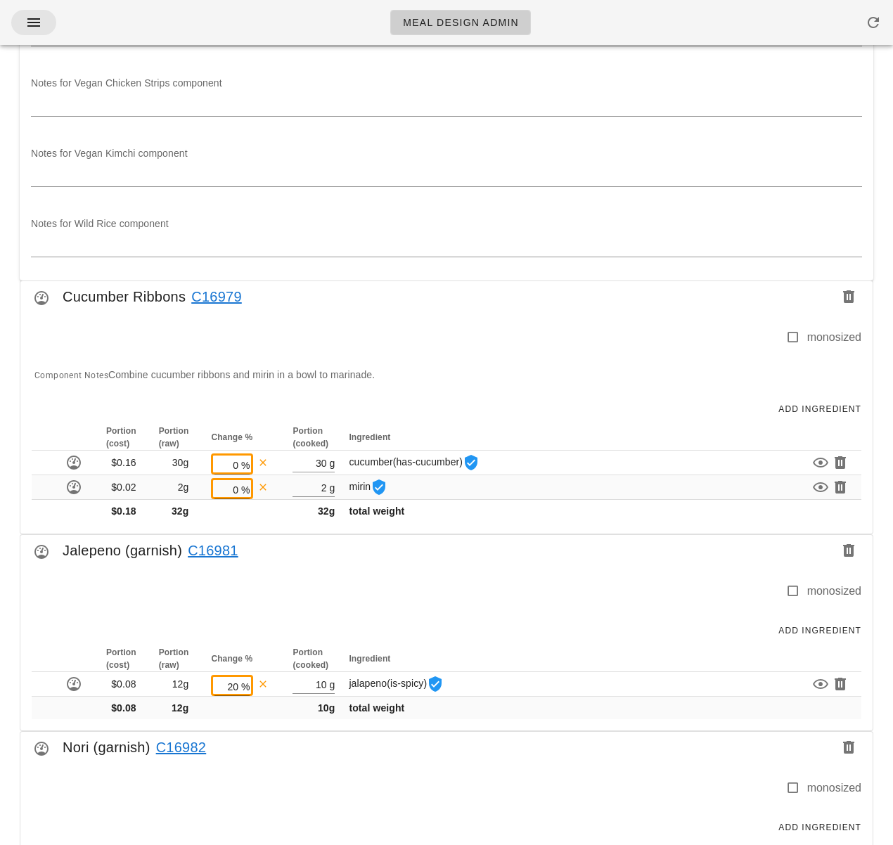
scroll to position [961, 0]
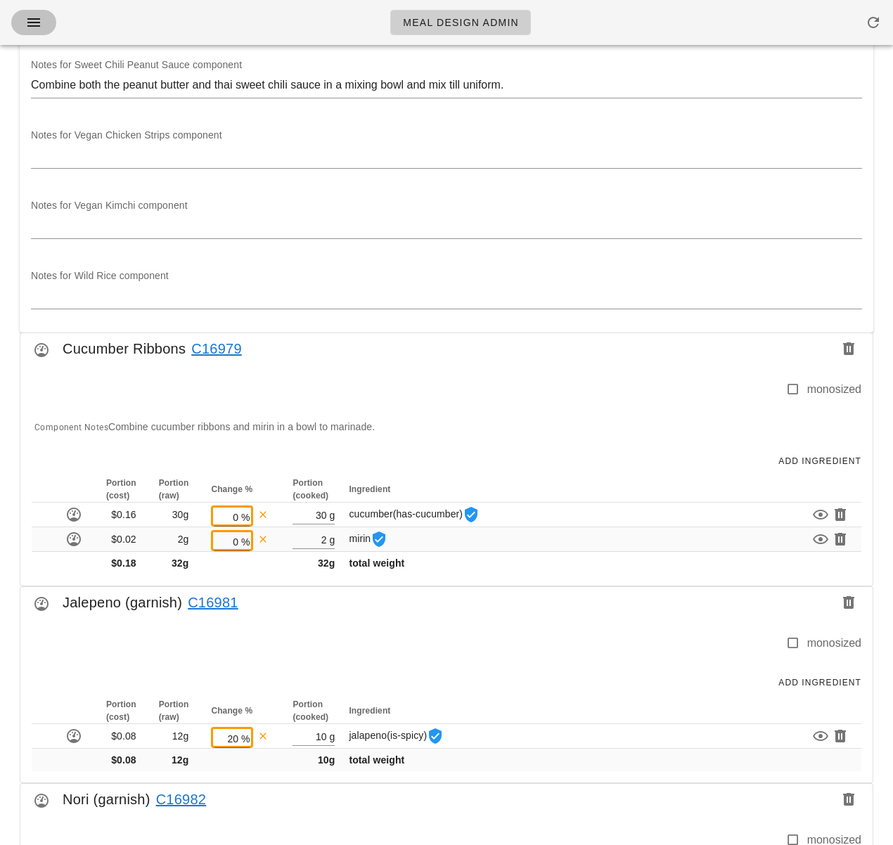
click at [39, 27] on icon "button" at bounding box center [33, 22] width 17 height 17
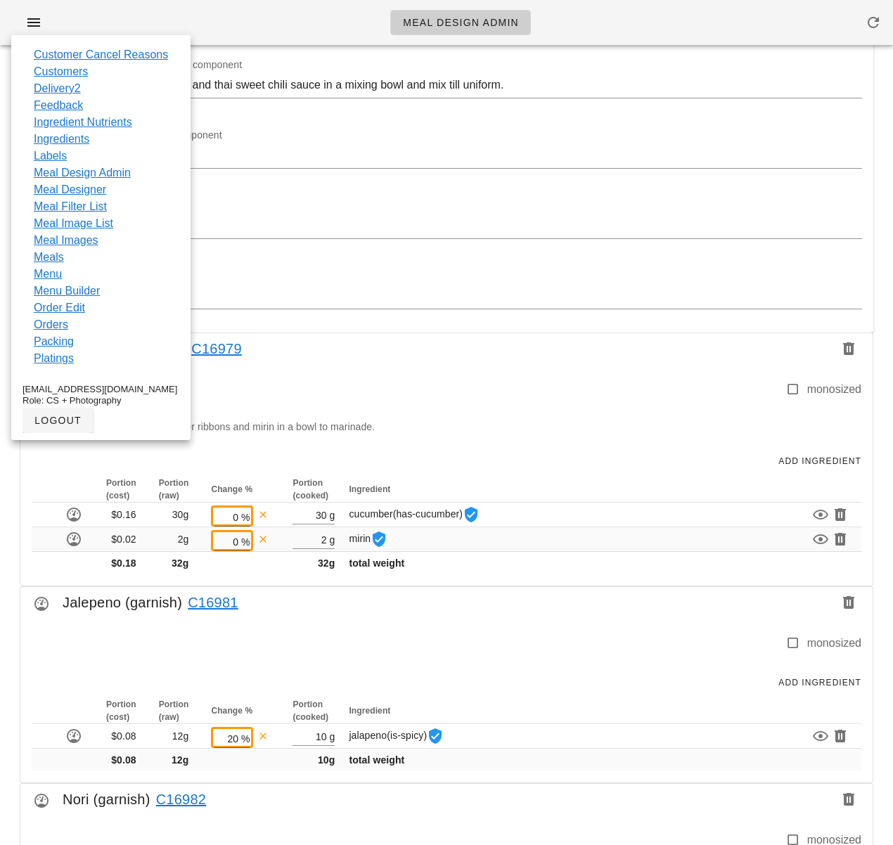
click at [319, 128] on div "Notes for Vegan Chicken Strips component" at bounding box center [447, 154] width 848 height 70
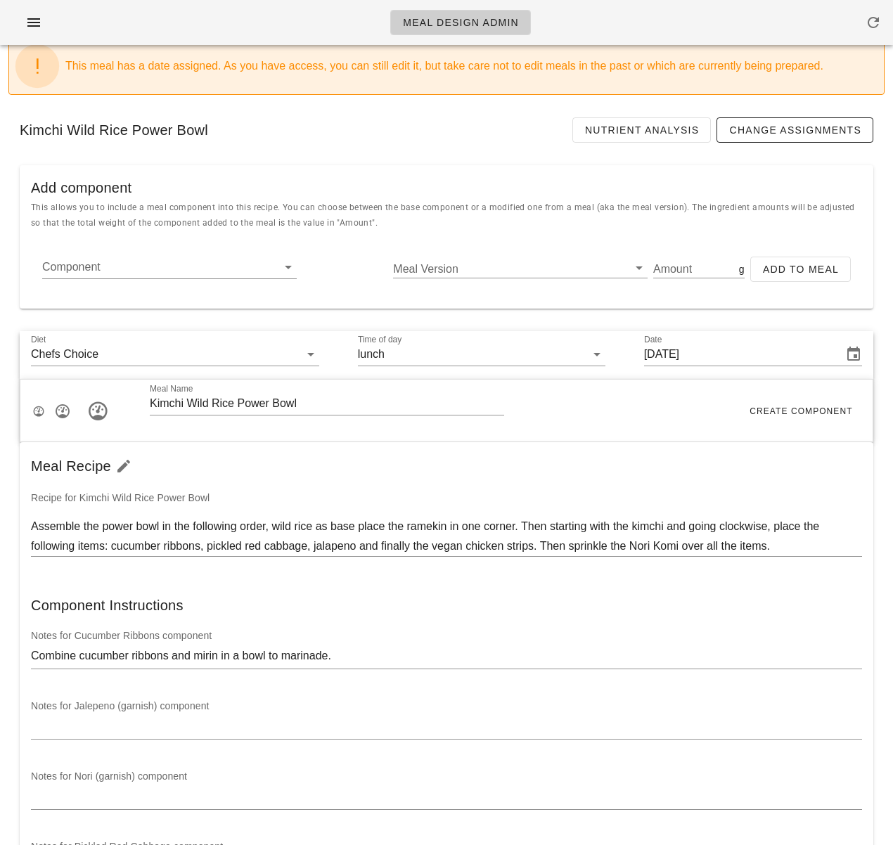
scroll to position [0, 0]
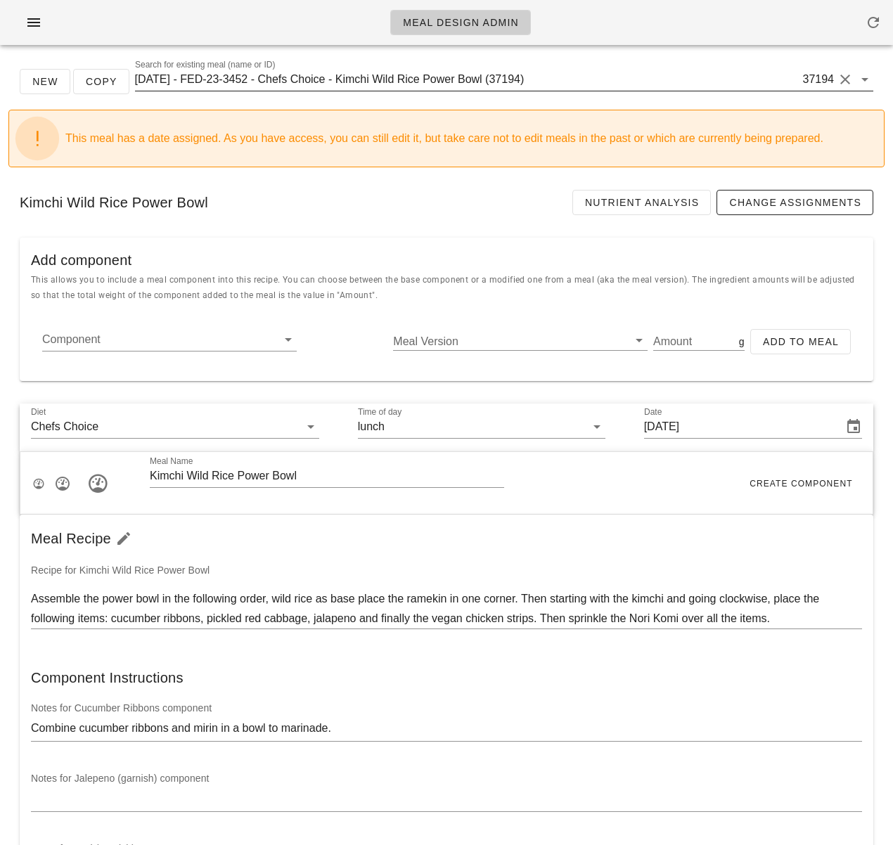
click at [373, 77] on input "2025-01-05 - FED-23-3452 - Chefs Choice - Kimchi Wild Rice Power Bowl (37194)" at bounding box center [467, 79] width 665 height 23
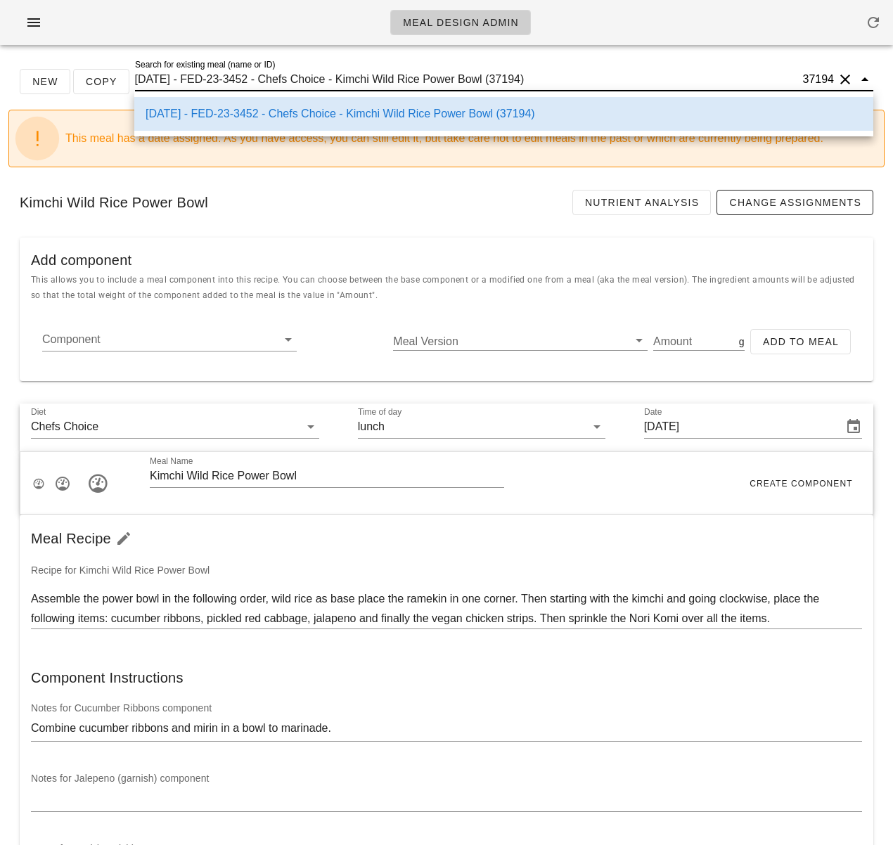
click at [373, 77] on input "2025-01-05 - FED-23-3452 - Chefs Choice - Kimchi Wild Rice Power Bowl (37194)" at bounding box center [467, 79] width 665 height 23
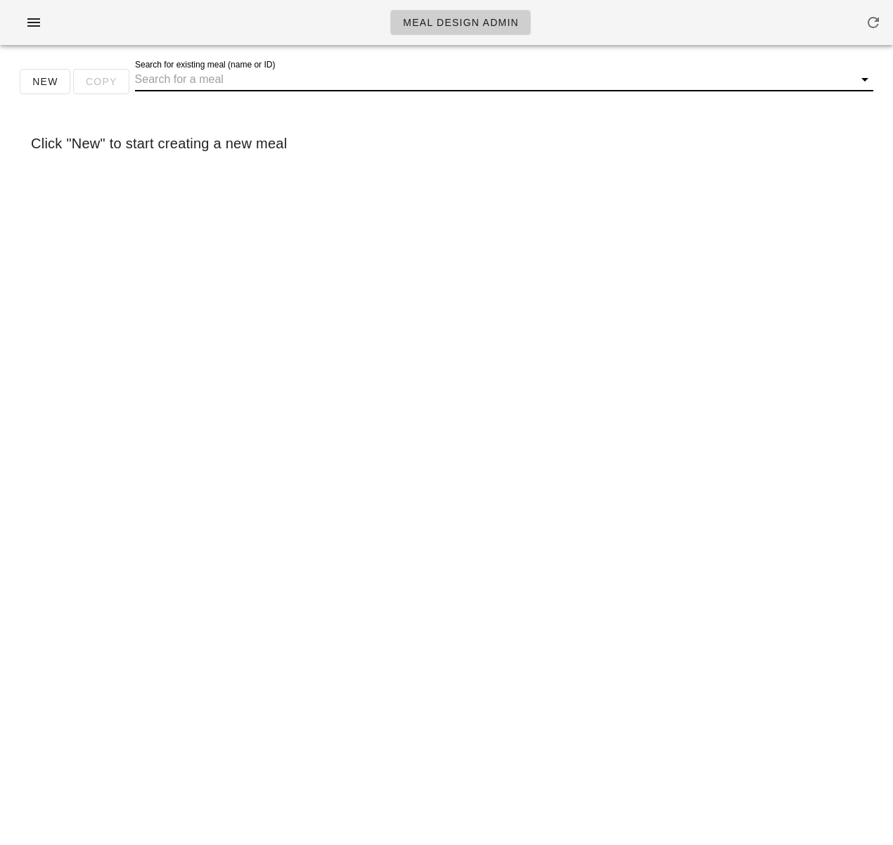
click at [324, 82] on input "Search for existing meal (name or ID)" at bounding box center [493, 79] width 716 height 23
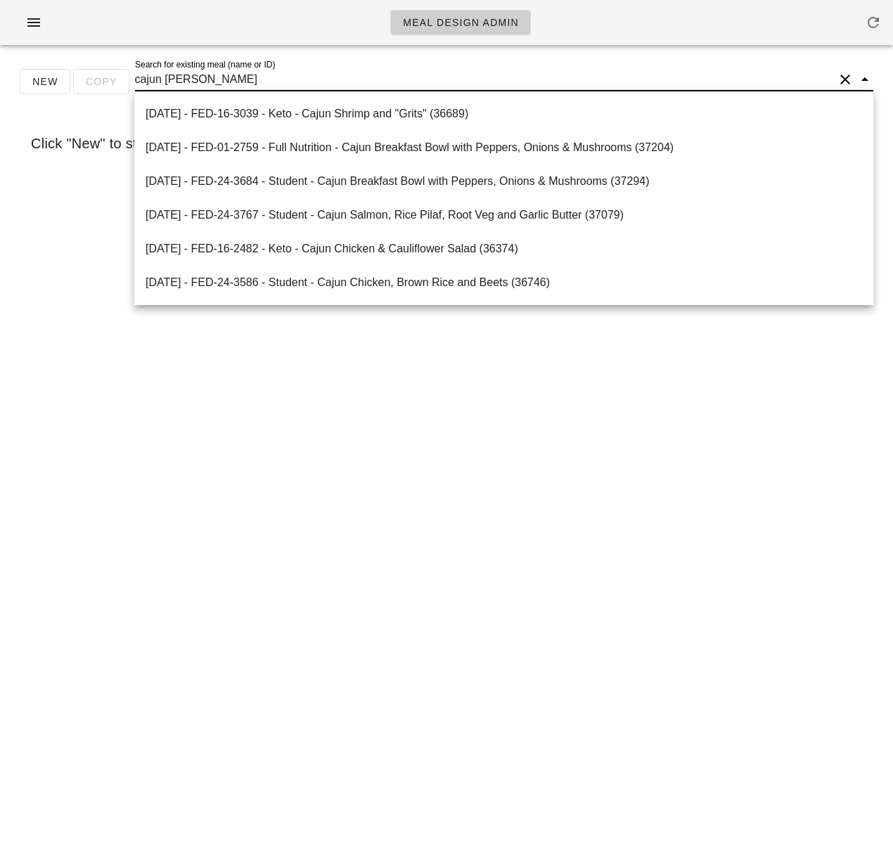
type input "cajun salm"
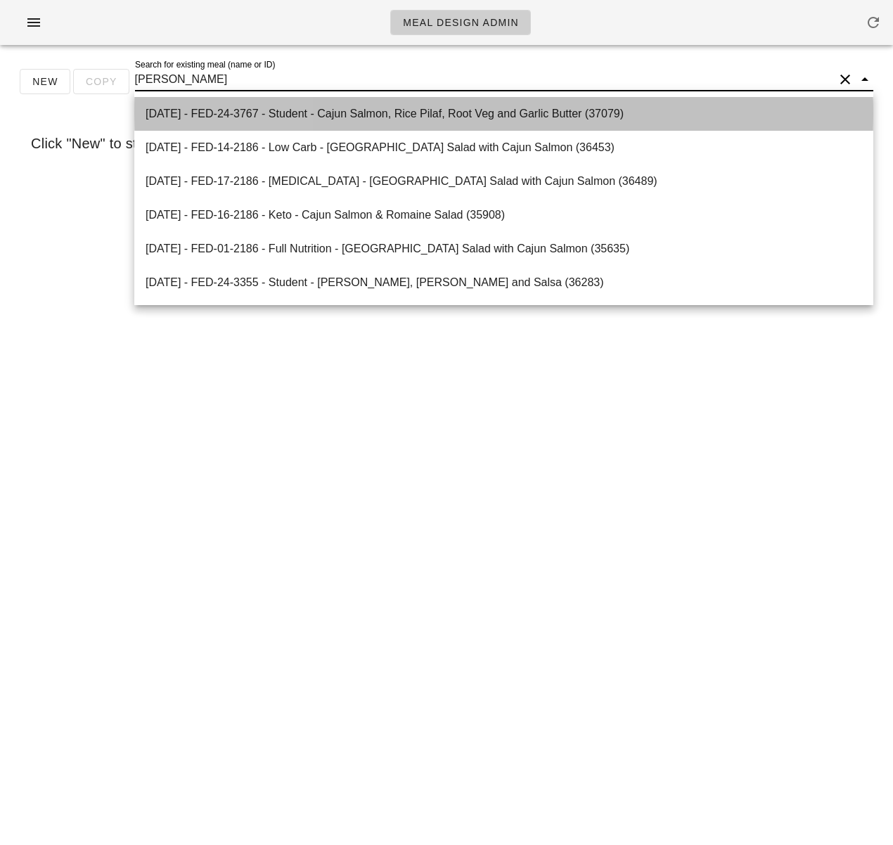
click at [434, 111] on div "2025-12-17 - FED-24-3767 - Student - Cajun Salmon, Rice Pilaf, Root Veg and Gar…" at bounding box center [504, 113] width 717 height 13
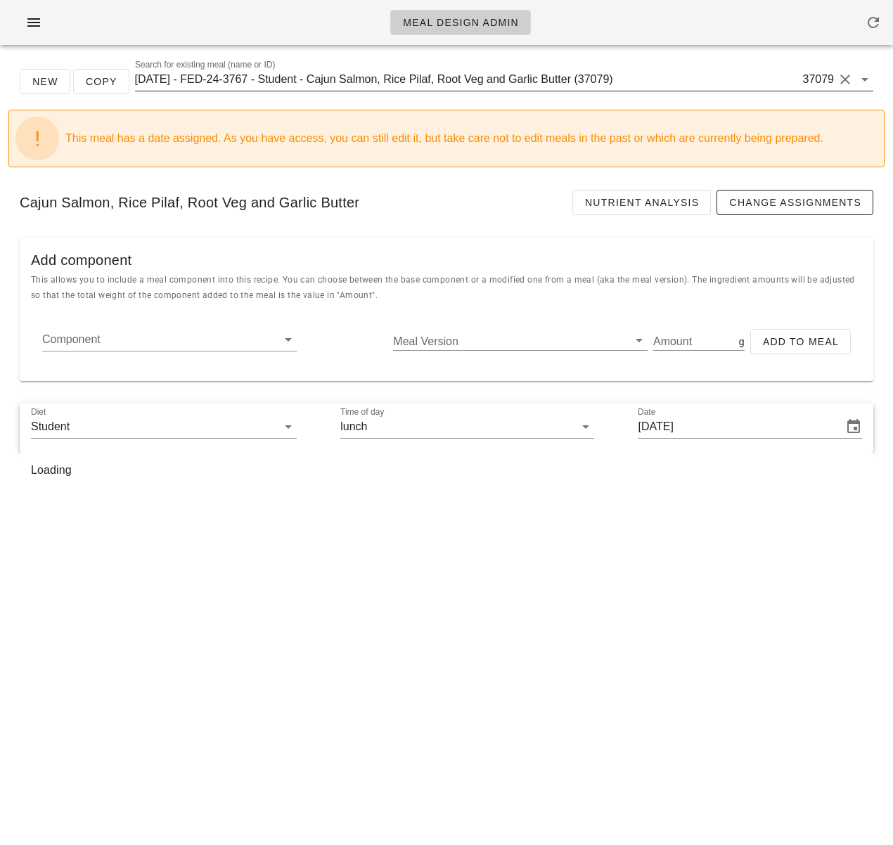
click at [347, 81] on input "2025-12-17 - FED-24-3767 - Student - Cajun Salmon, Rice Pilaf, Root Veg and Gar…" at bounding box center [467, 79] width 665 height 23
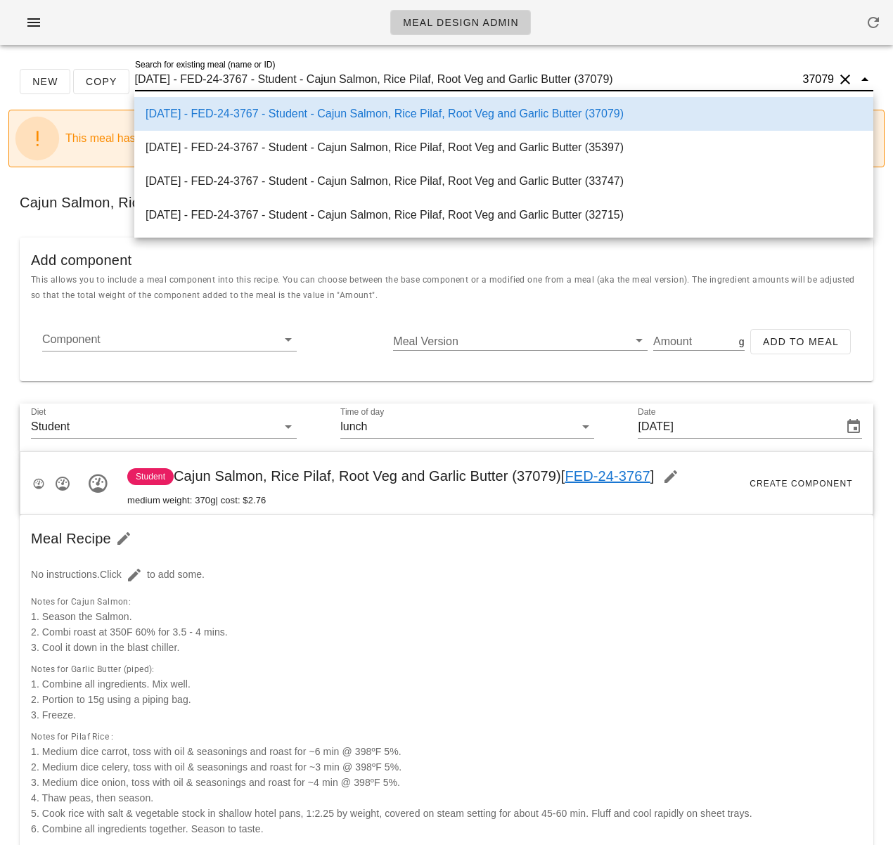
click at [361, 81] on input "2025-12-17 - FED-24-3767 - Student - Cajun Salmon, Rice Pilaf, Root Veg and Gar…" at bounding box center [467, 79] width 665 height 23
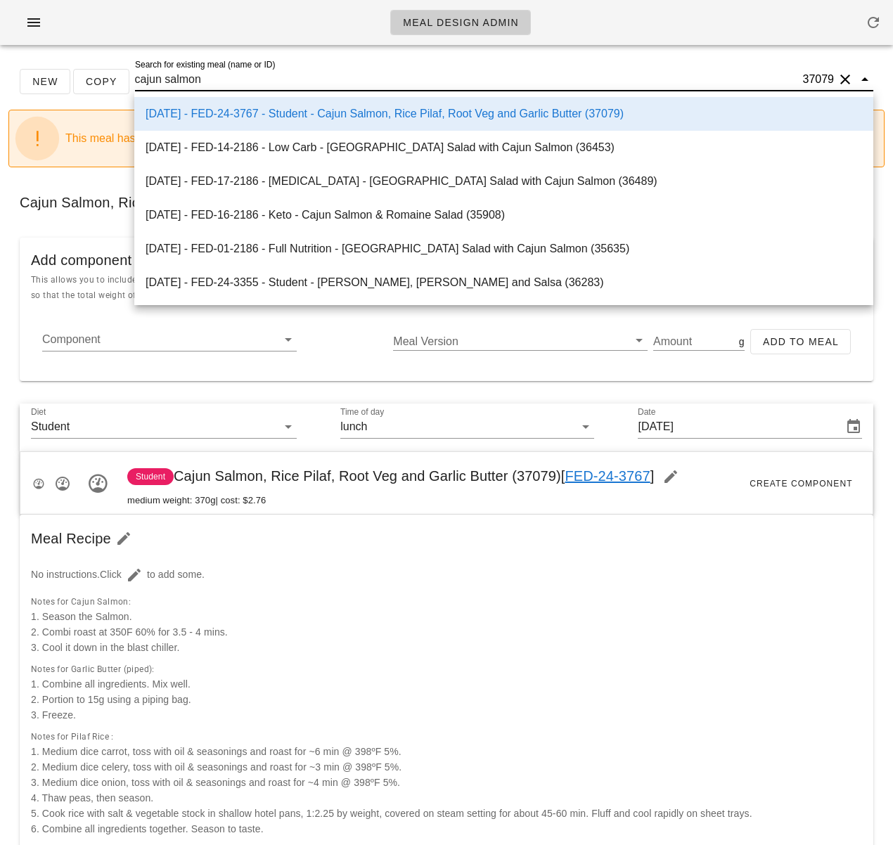
scroll to position [1, 0]
type input "cajun salmon"
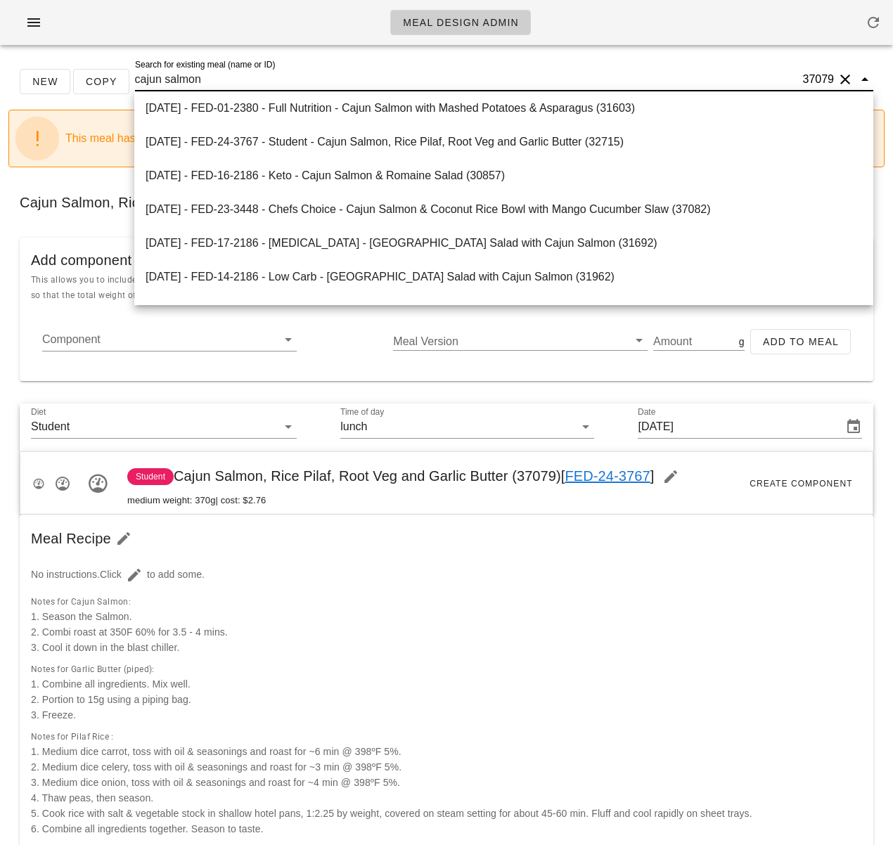
scroll to position [650, 0]
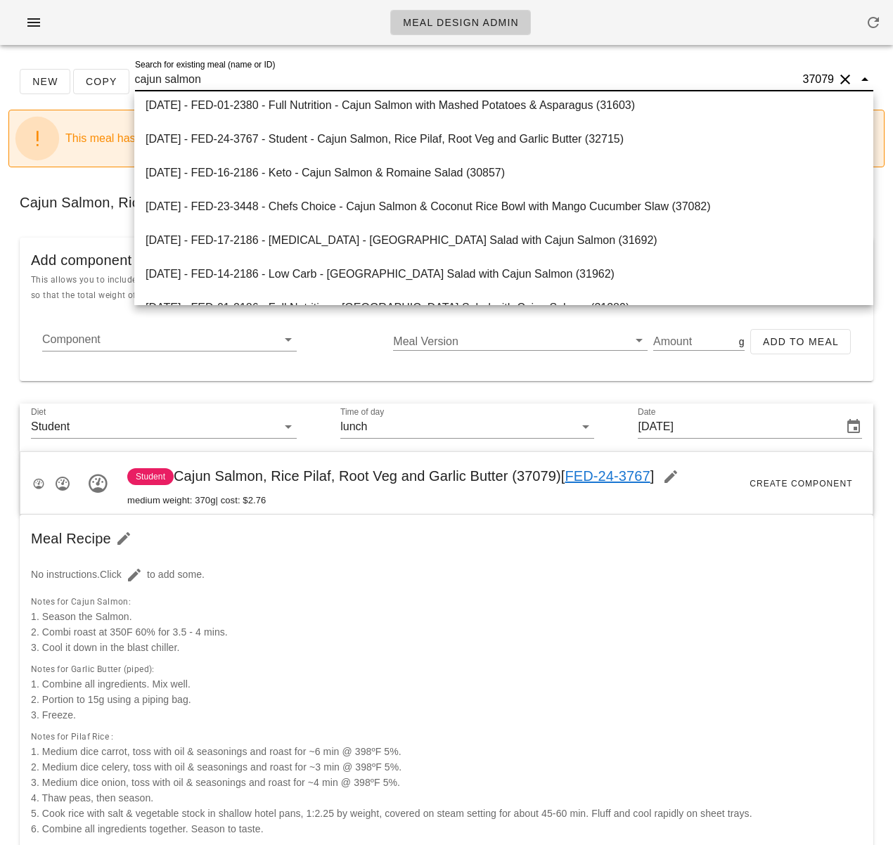
click at [395, 213] on div "2025-01-05 - FED-23-3448 - Chefs Choice - Cajun Salmon & Coconut Rice Bowl with…" at bounding box center [504, 206] width 717 height 30
type input "[DATE]"
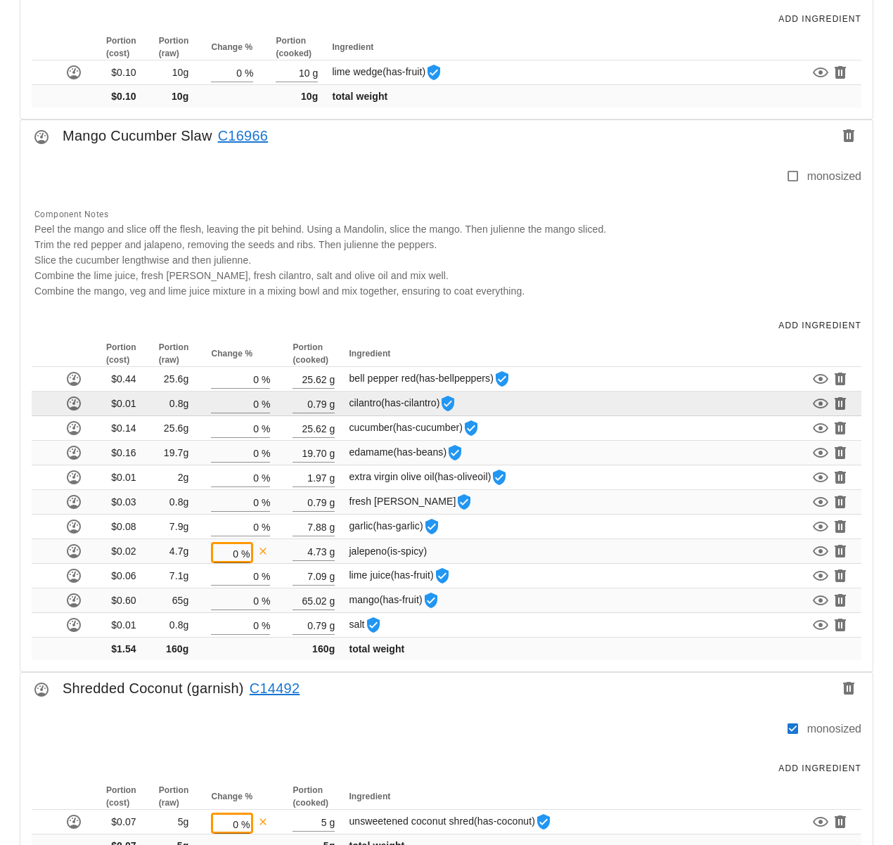
scroll to position [2082, 0]
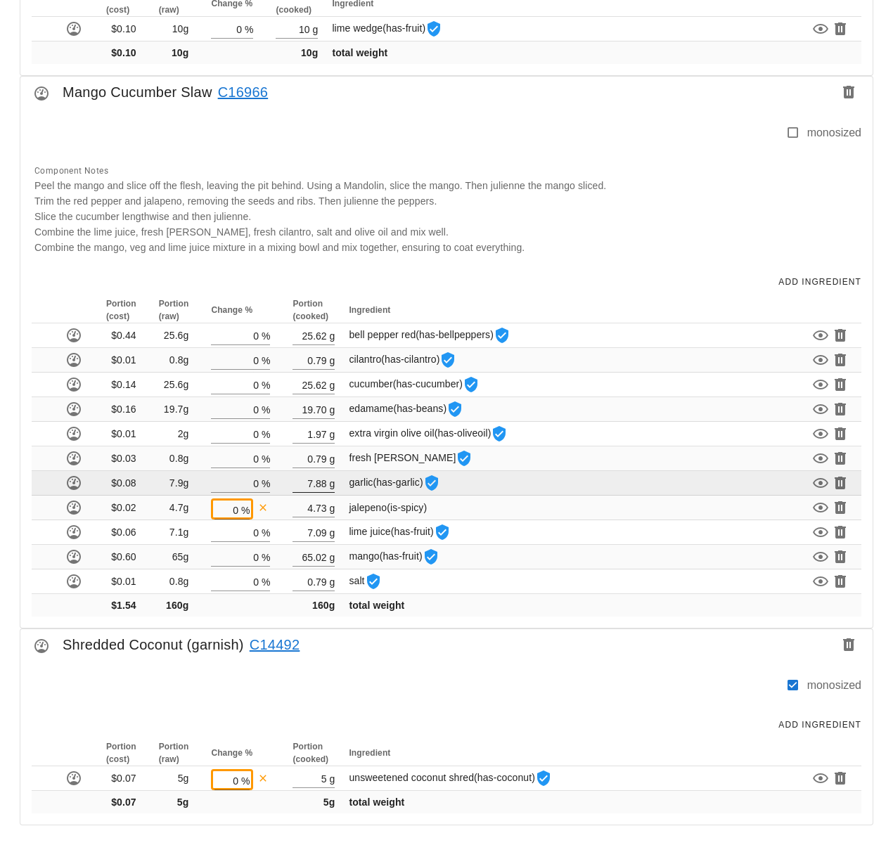
click at [319, 482] on input "7.88" at bounding box center [310, 483] width 34 height 18
drag, startPoint x: 324, startPoint y: 483, endPoint x: 306, endPoint y: 482, distance: 18.3
click at [306, 482] on input "7.88" at bounding box center [310, 483] width 34 height 18
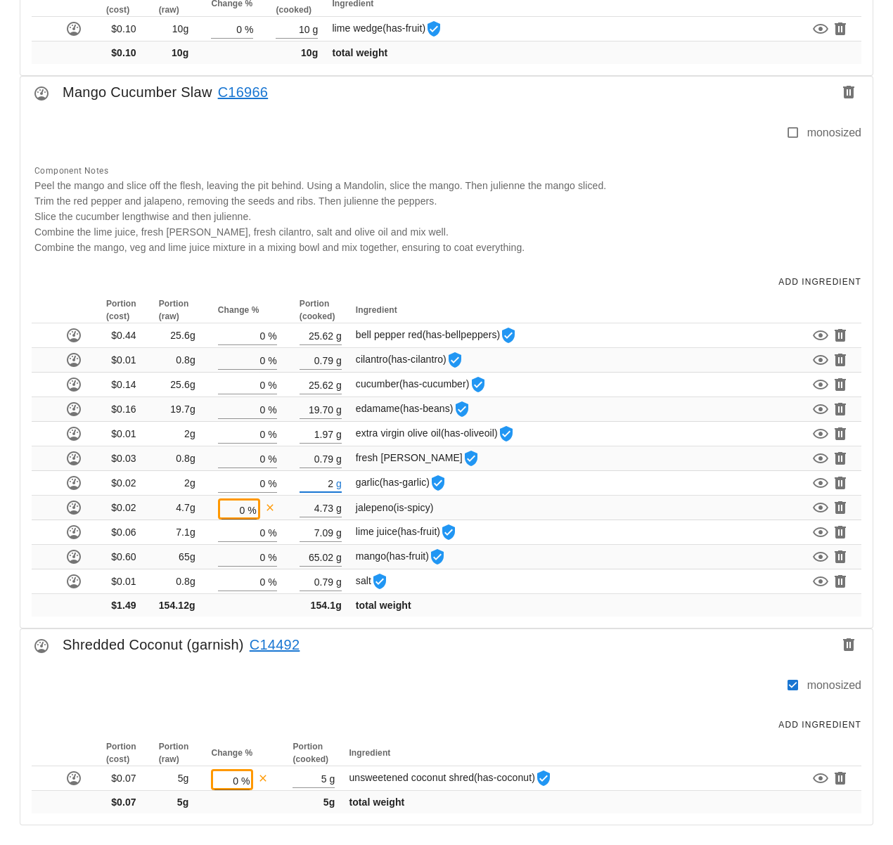
type input "2"
click at [596, 278] on div "Add Ingredient" at bounding box center [446, 282] width 852 height 31
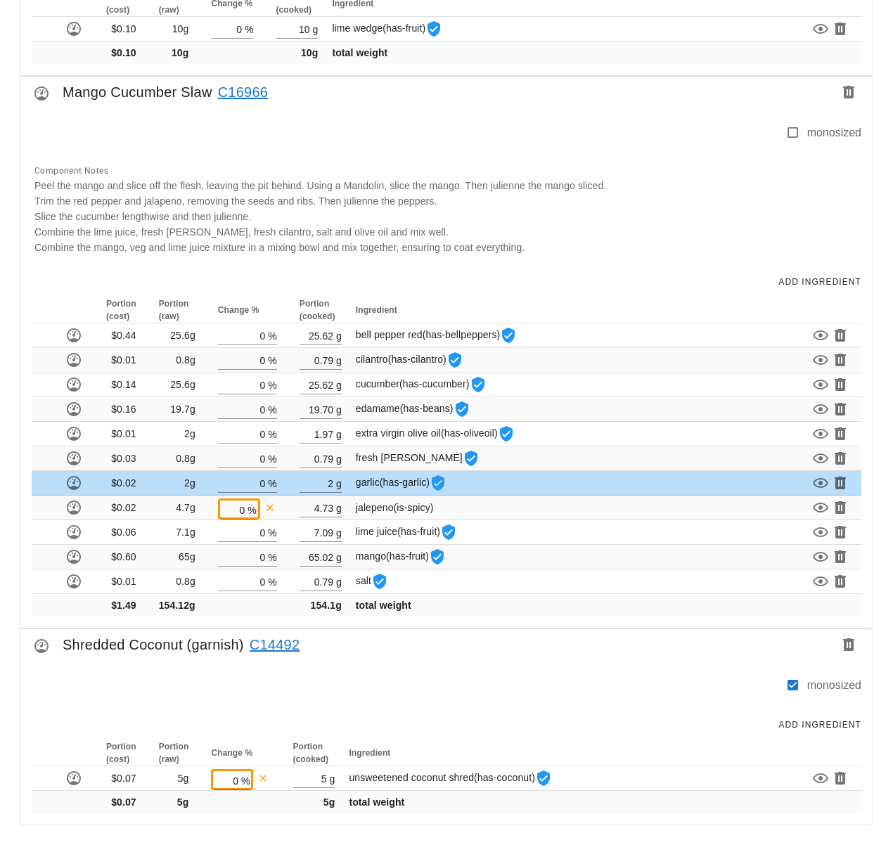
click at [535, 287] on div "Add Ingredient" at bounding box center [446, 282] width 852 height 31
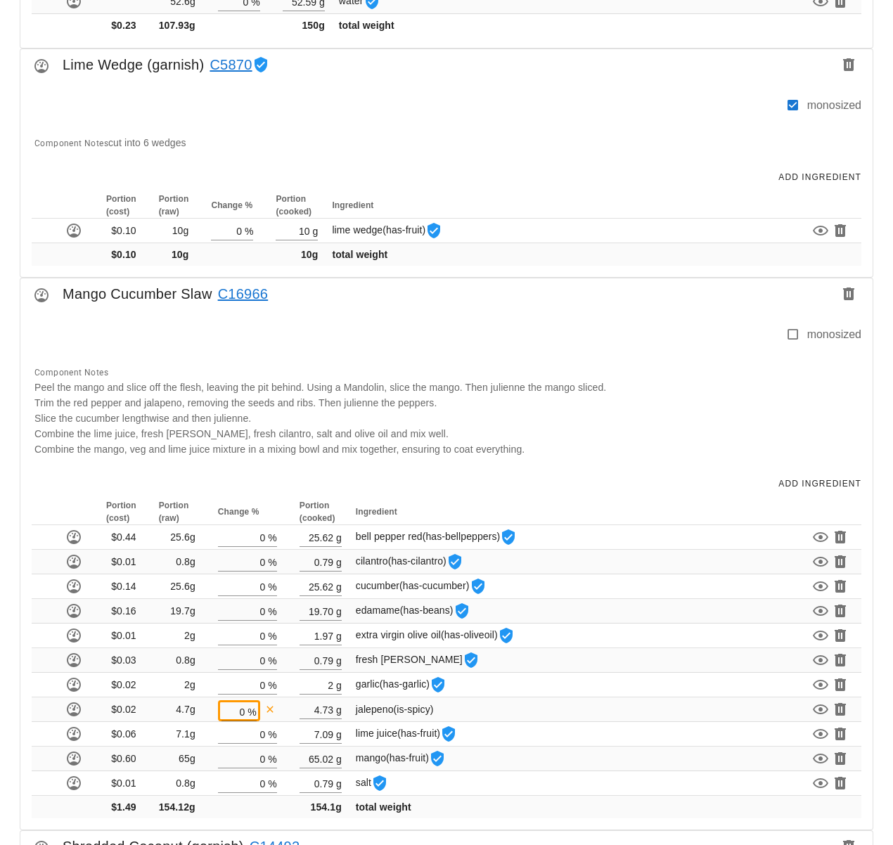
scroll to position [1883, 0]
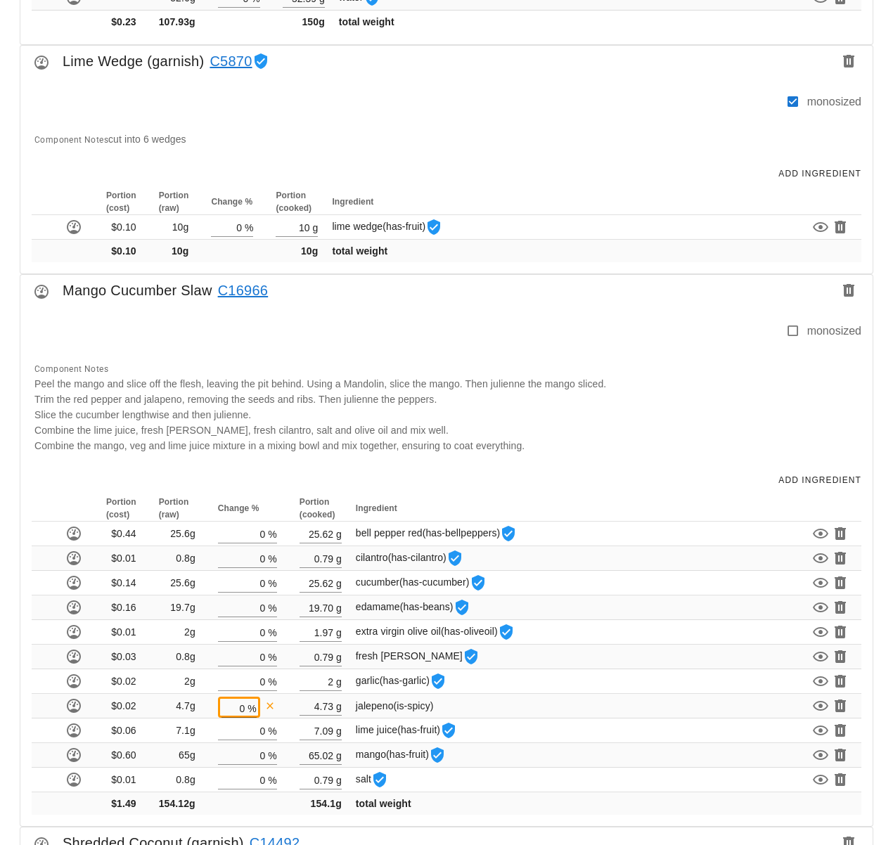
click at [248, 287] on link "C16966" at bounding box center [240, 290] width 56 height 23
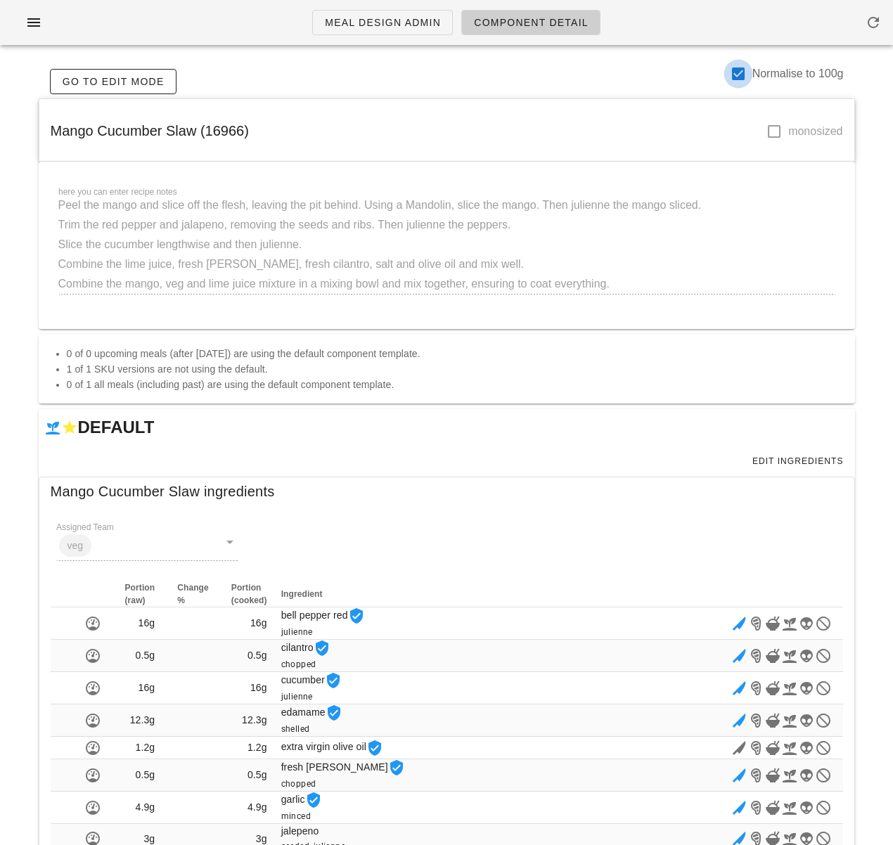
drag, startPoint x: 731, startPoint y: 78, endPoint x: 579, endPoint y: 206, distance: 198.6
click at [731, 78] on div at bounding box center [738, 74] width 24 height 24
checkbox input "false"
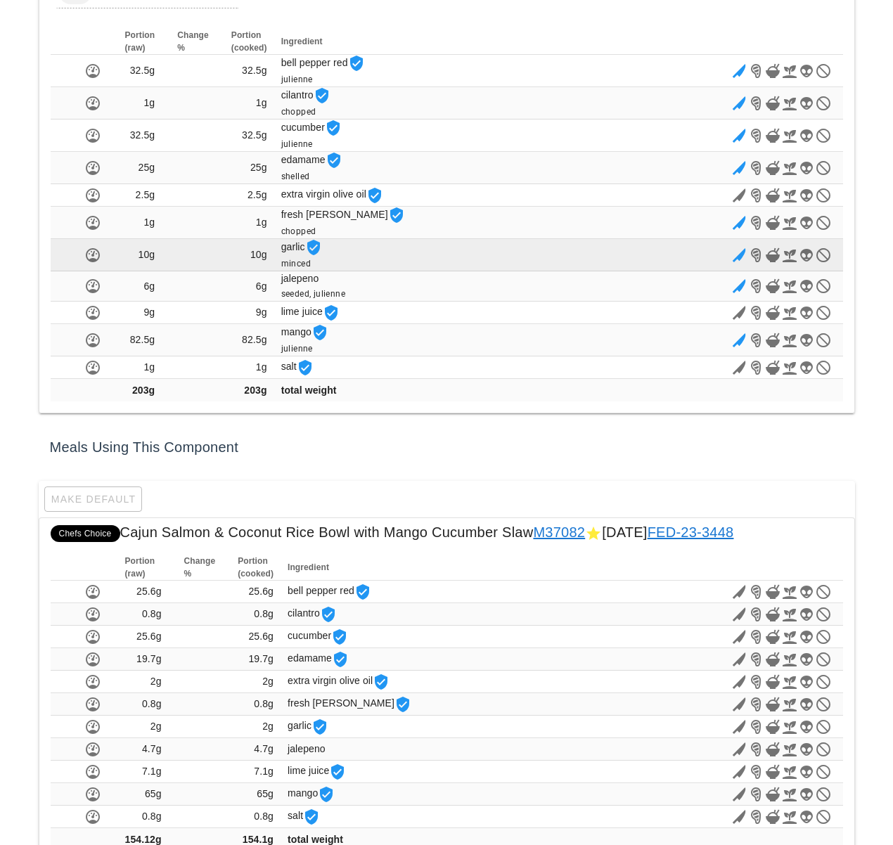
scroll to position [508, 0]
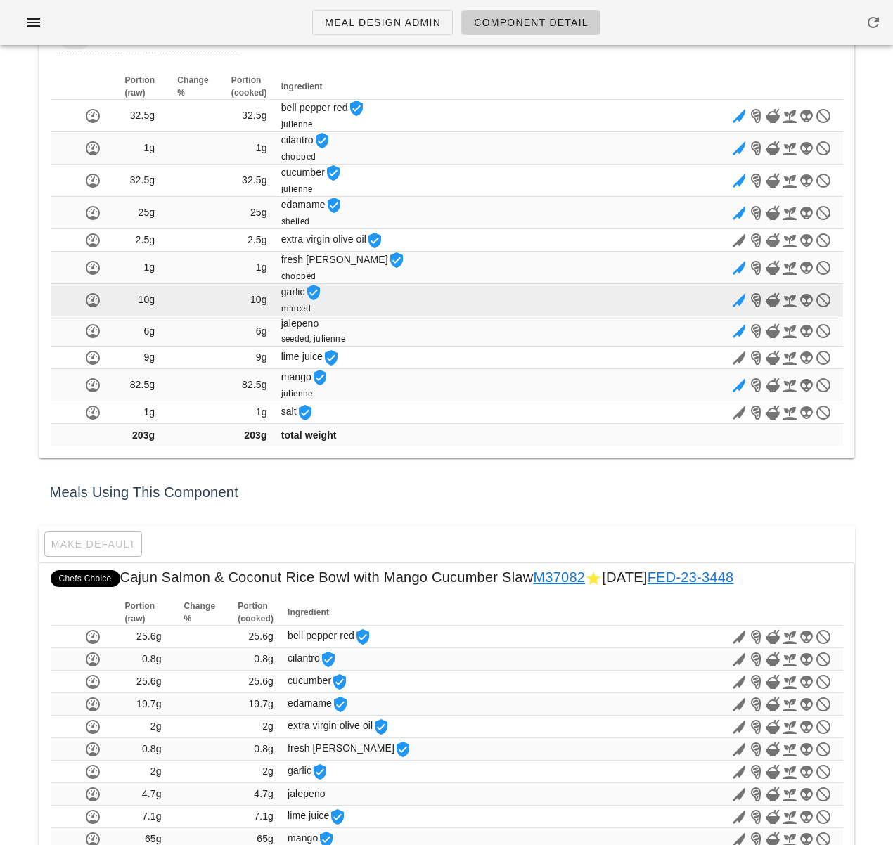
click at [254, 297] on span "10g" at bounding box center [258, 299] width 17 height 11
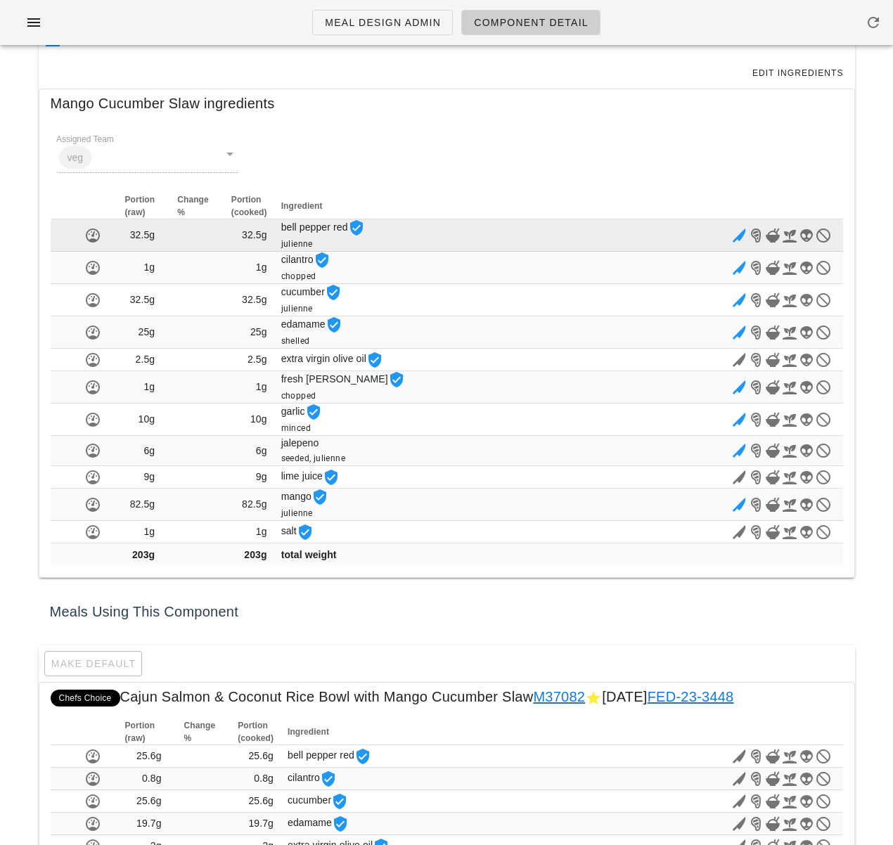
scroll to position [341, 0]
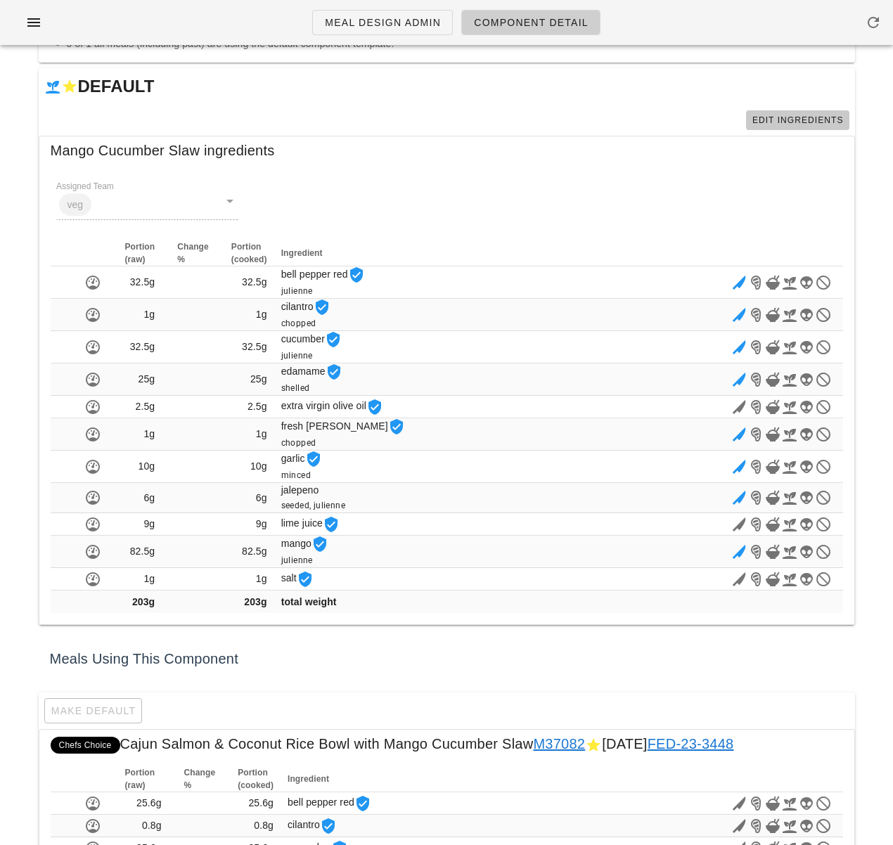
drag, startPoint x: 788, startPoint y: 120, endPoint x: 634, endPoint y: 222, distance: 184.1
click at [788, 120] on span "Edit Ingredients" at bounding box center [798, 120] width 92 height 10
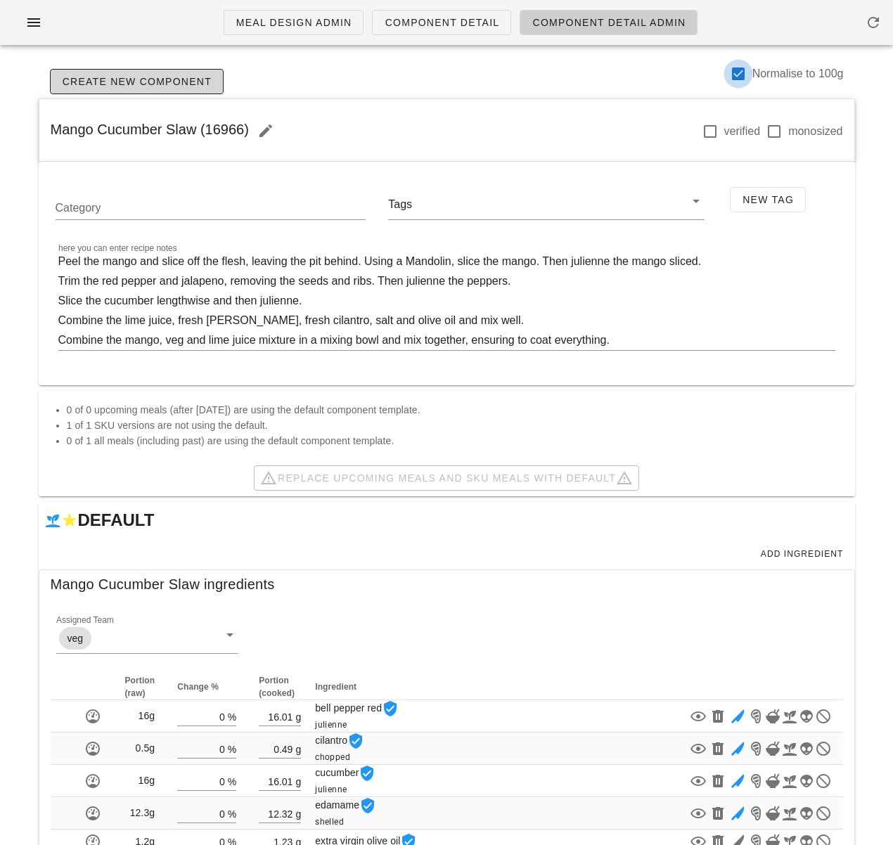
drag, startPoint x: 738, startPoint y: 79, endPoint x: 712, endPoint y: 179, distance: 103.0
click at [738, 79] on div at bounding box center [738, 74] width 24 height 24
checkbox input "false"
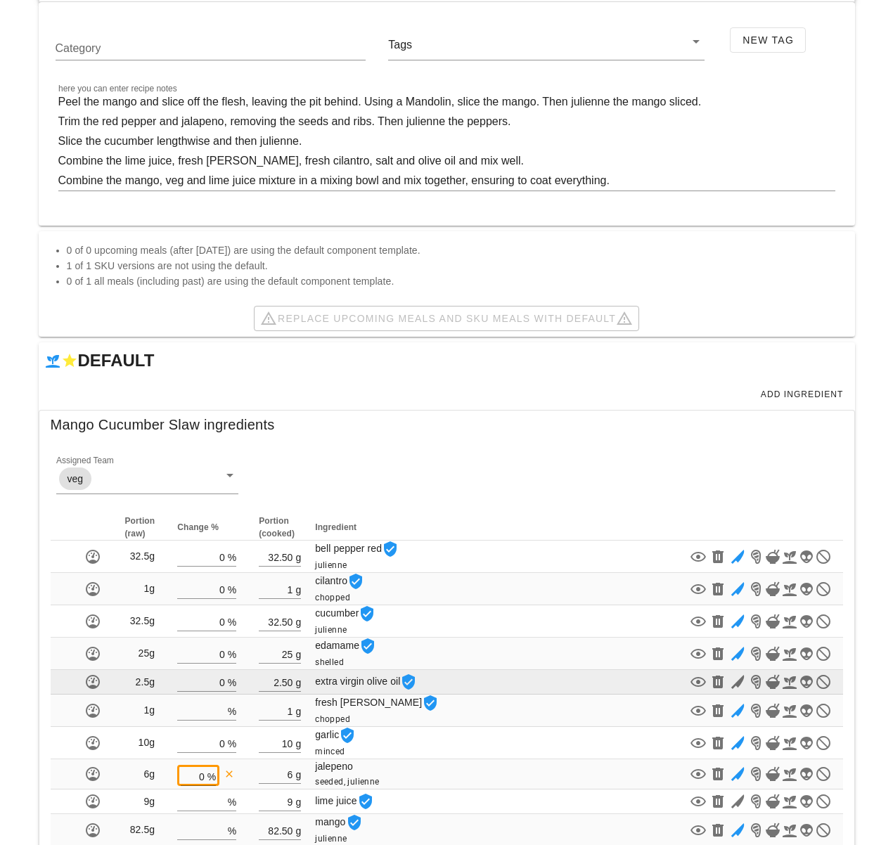
scroll to position [290, 0]
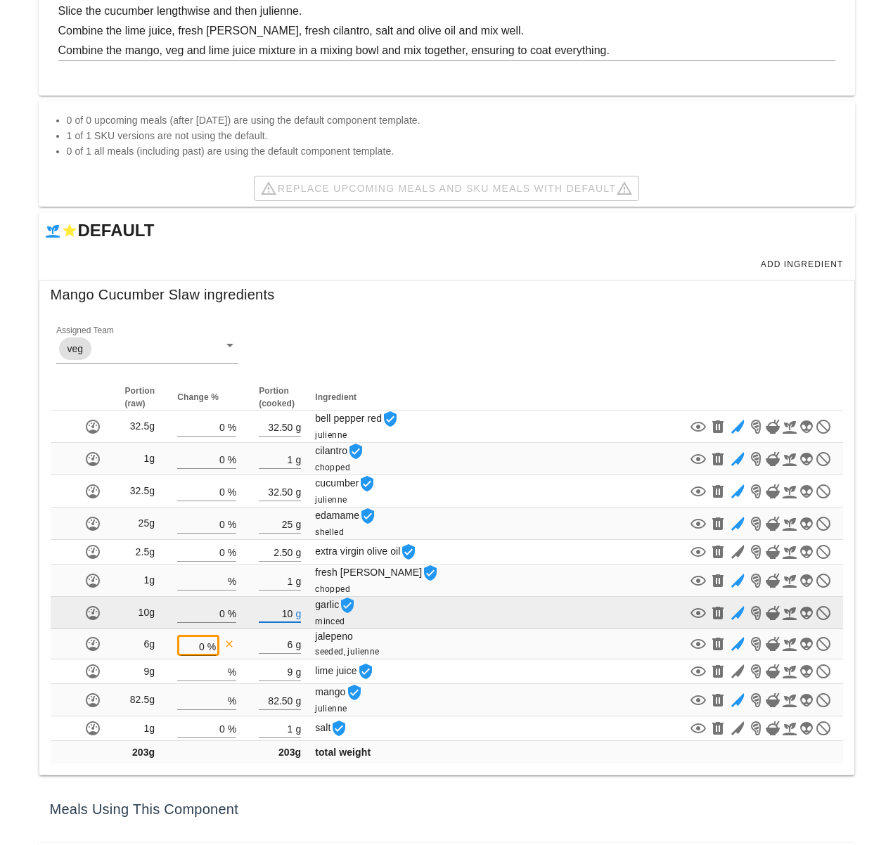
drag, startPoint x: 290, startPoint y: 611, endPoint x: 281, endPoint y: 611, distance: 9.1
click at [281, 611] on input "10" at bounding box center [276, 613] width 34 height 18
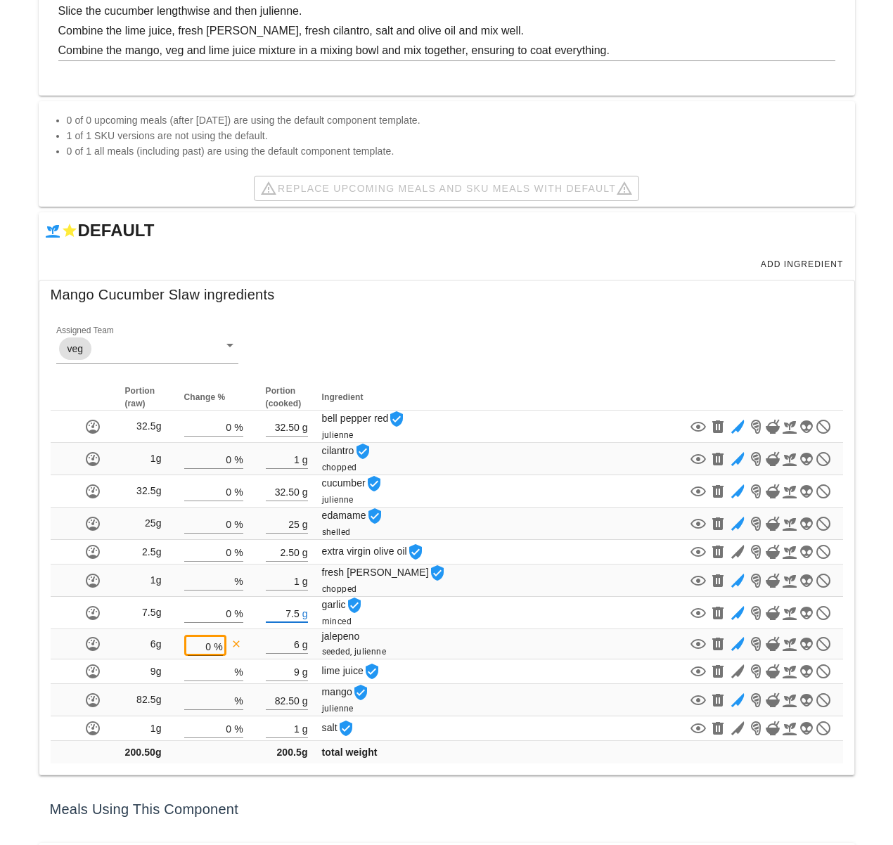
type input "7.50"
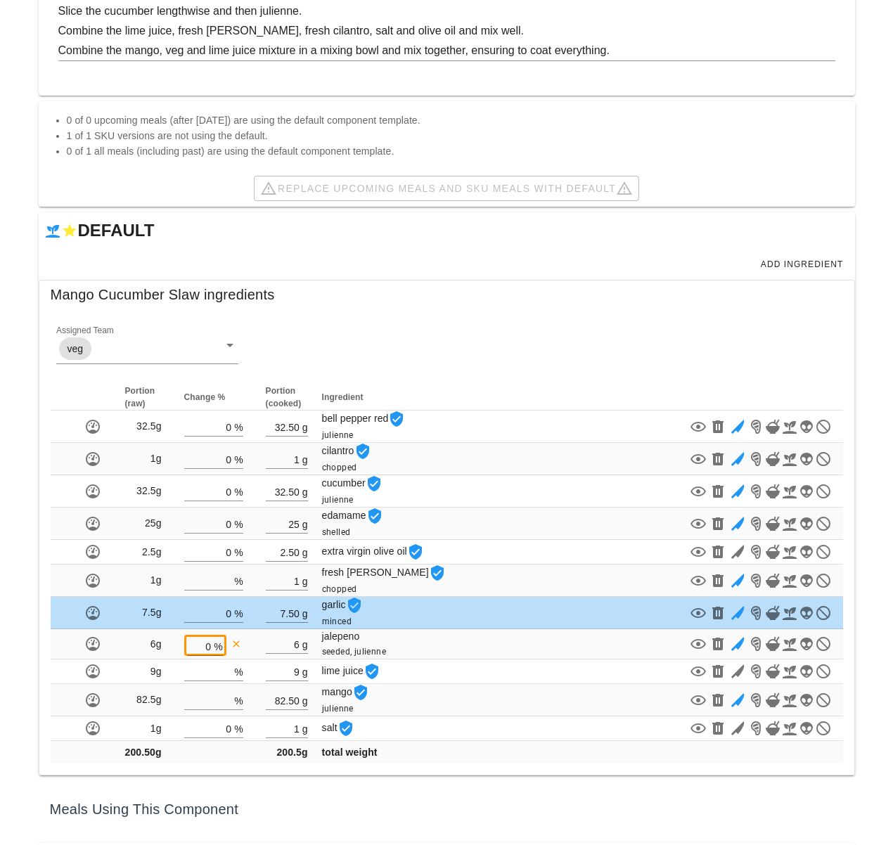
click at [371, 802] on div "Meals Using This Component" at bounding box center [447, 809] width 816 height 45
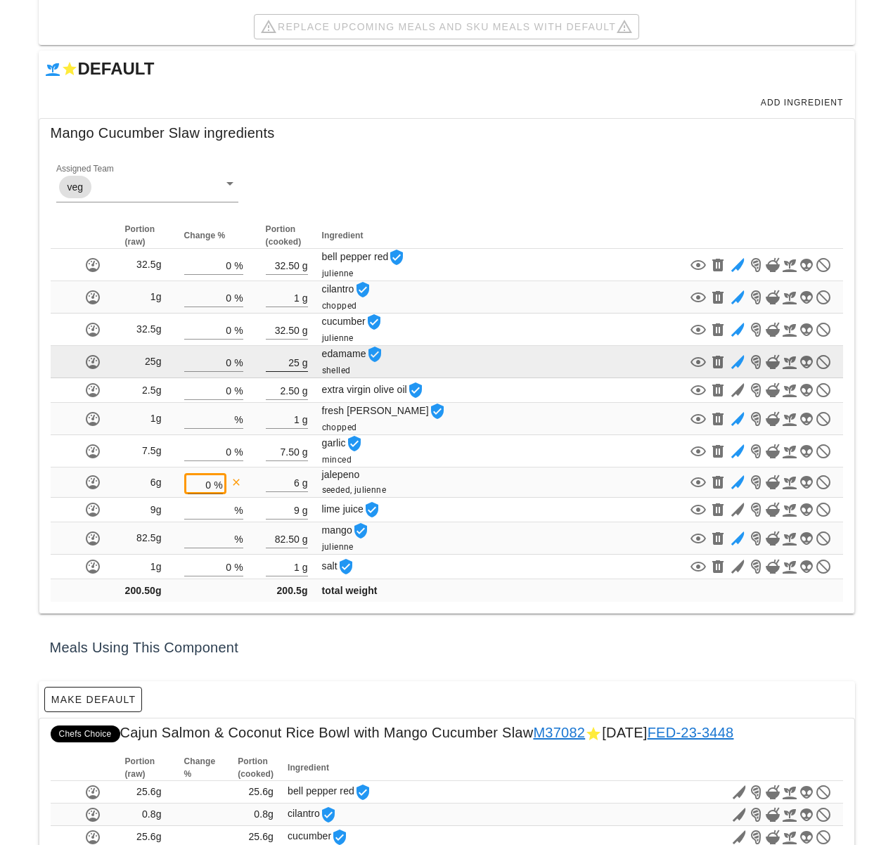
scroll to position [571, 0]
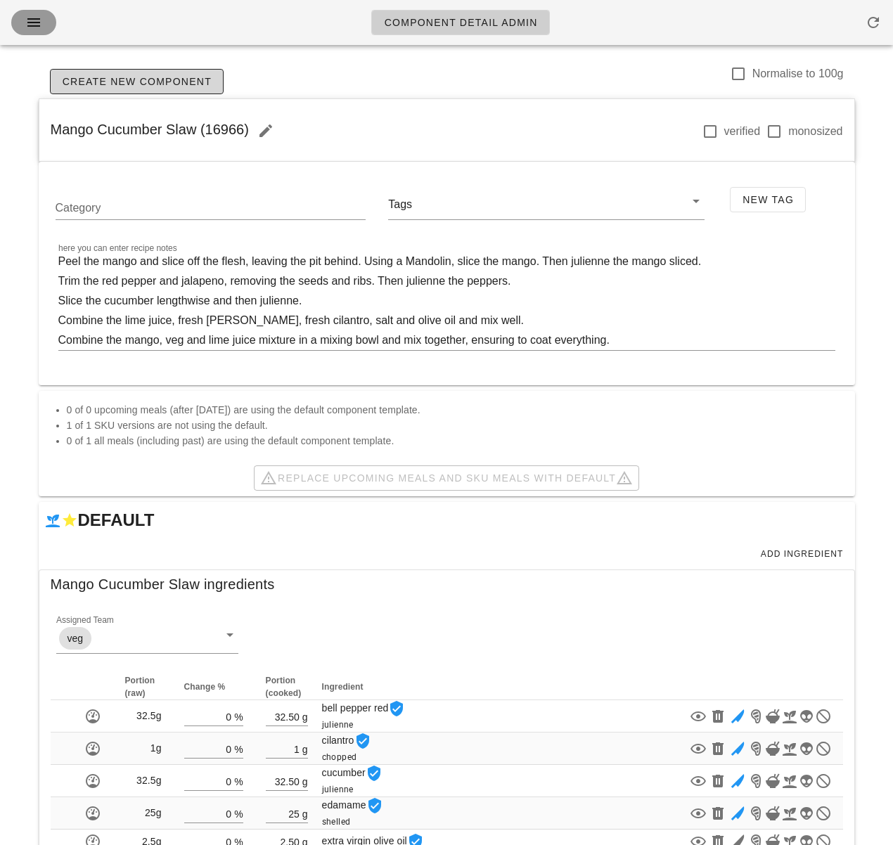
click at [27, 17] on icon "button" at bounding box center [33, 22] width 17 height 17
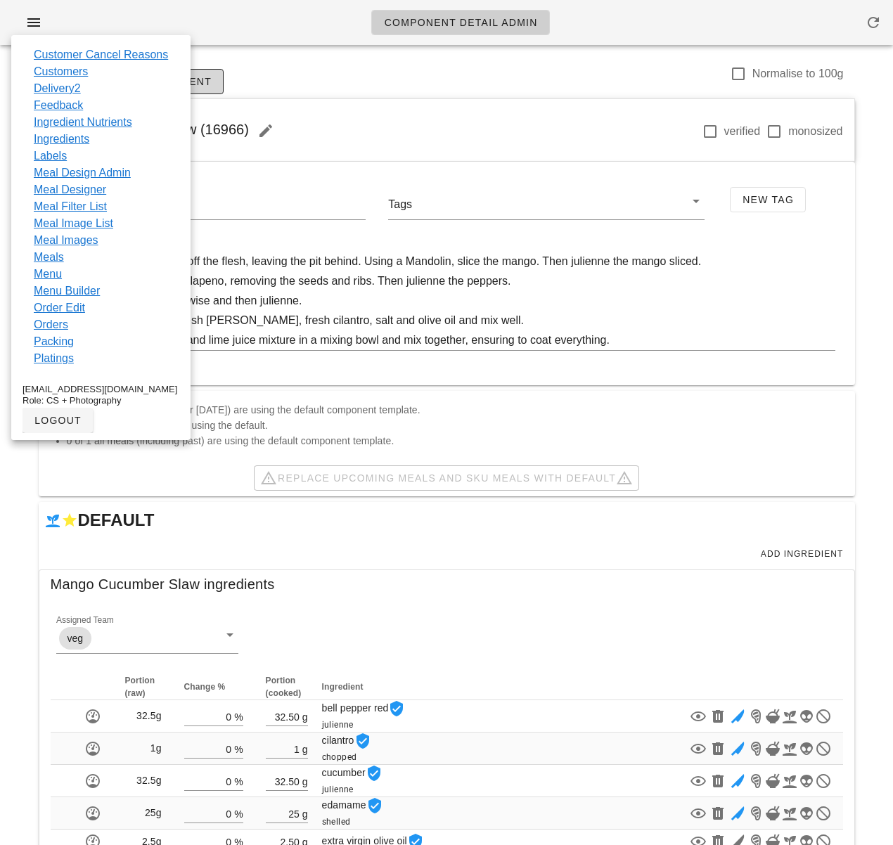
click at [295, 68] on div "Create New Component Normalise to 100g" at bounding box center [447, 82] width 816 height 34
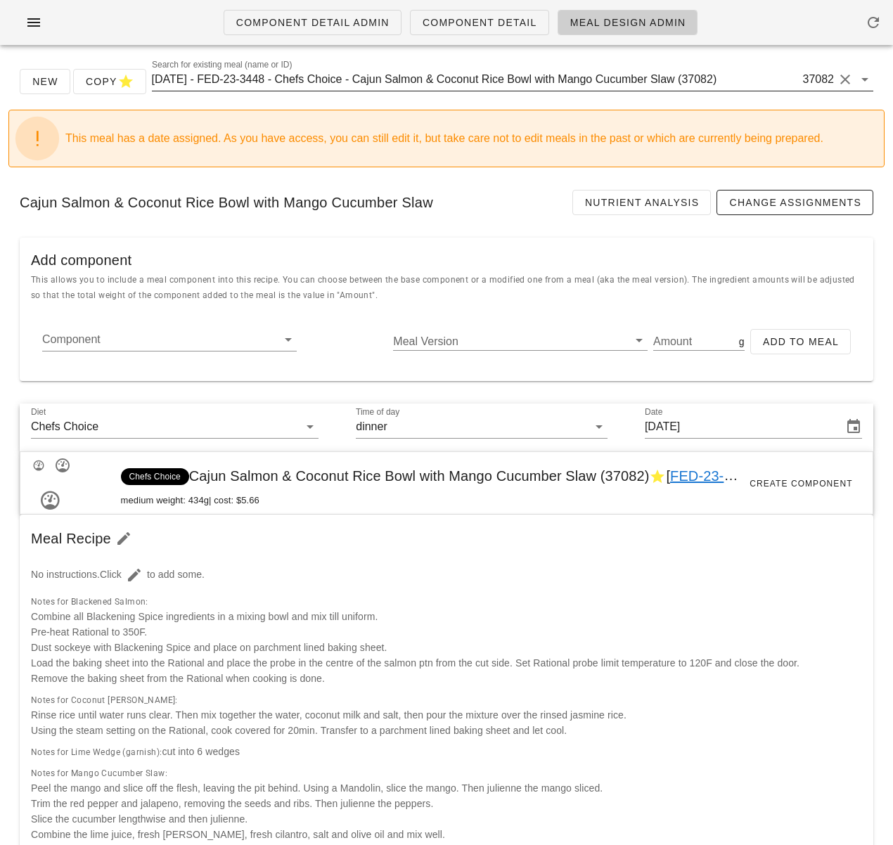
click at [532, 75] on input "[DATE] - FED-23-3448 - Chefs Choice - Cajun Salmon & Coconut Rice Bowl with Man…" at bounding box center [476, 79] width 648 height 23
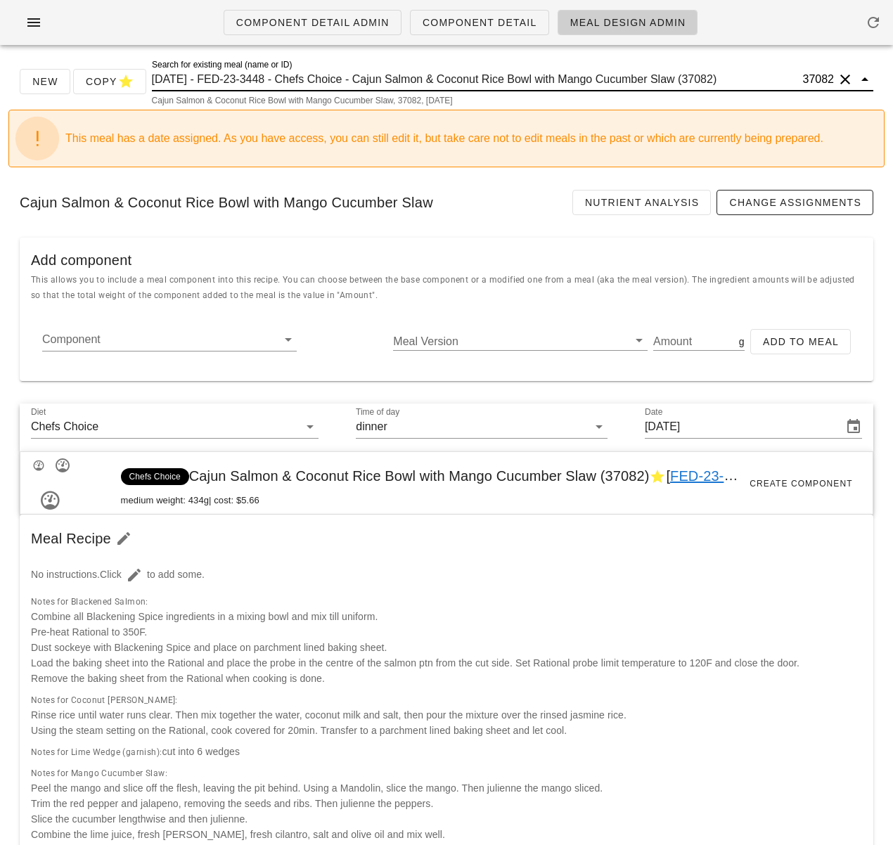
click at [532, 75] on input "[DATE] - FED-23-3448 - Chefs Choice - Cajun Salmon & Coconut Rice Bowl with Man…" at bounding box center [476, 79] width 648 height 23
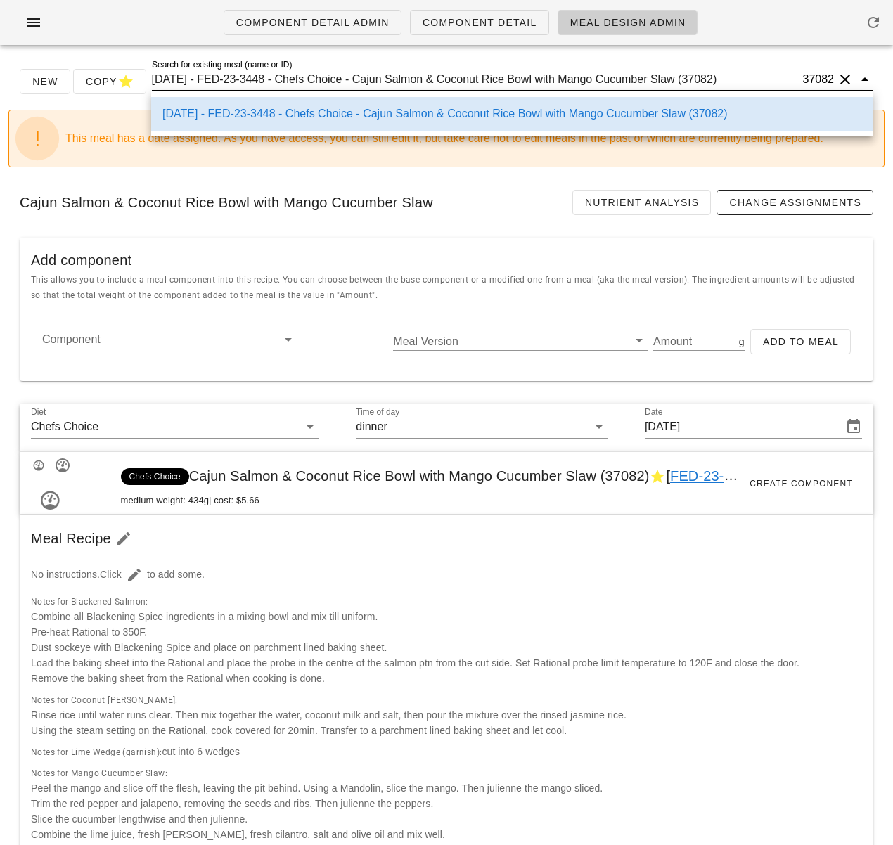
click at [532, 75] on input "[DATE] - FED-23-3448 - Chefs Choice - Cajun Salmon & Coconut Rice Bowl with Man…" at bounding box center [476, 79] width 648 height 23
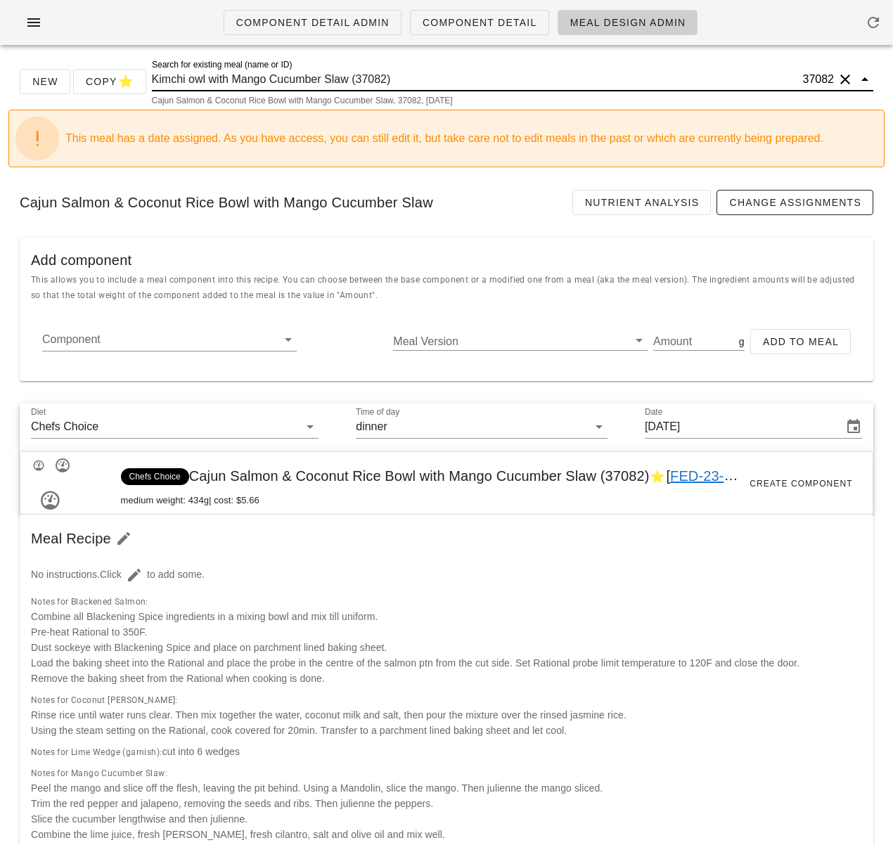
drag, startPoint x: 252, startPoint y: 78, endPoint x: 468, endPoint y: 77, distance: 215.2
click at [468, 77] on input "Kimchi owl with Mango Cucumber Slaw (37082)" at bounding box center [476, 79] width 648 height 23
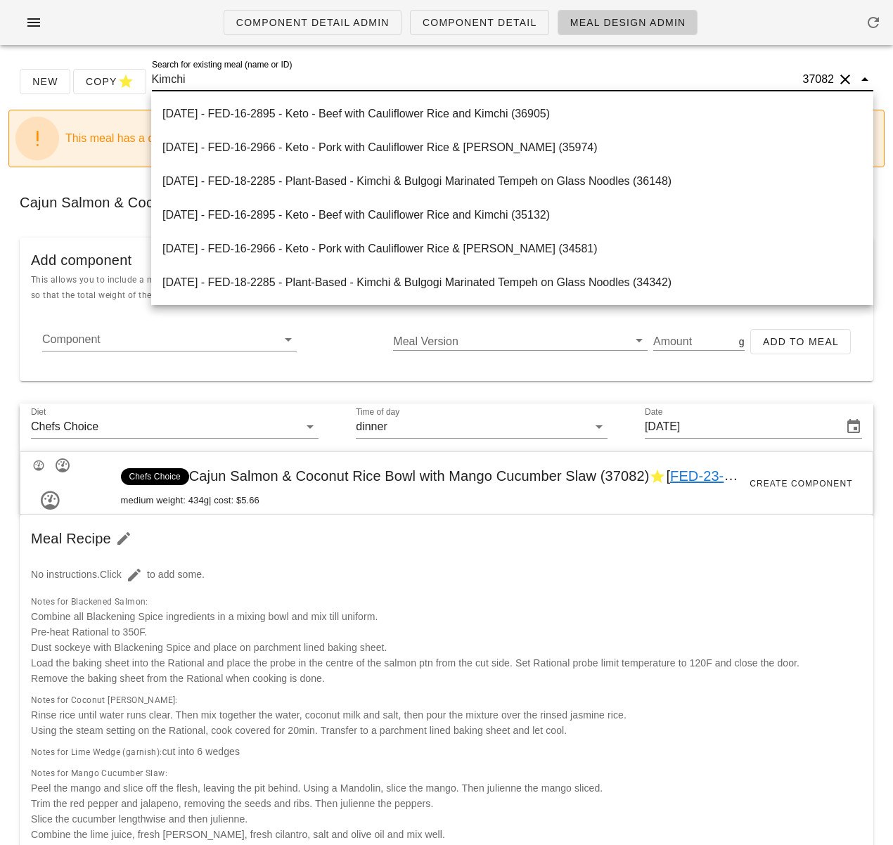
type input "Kimchi"
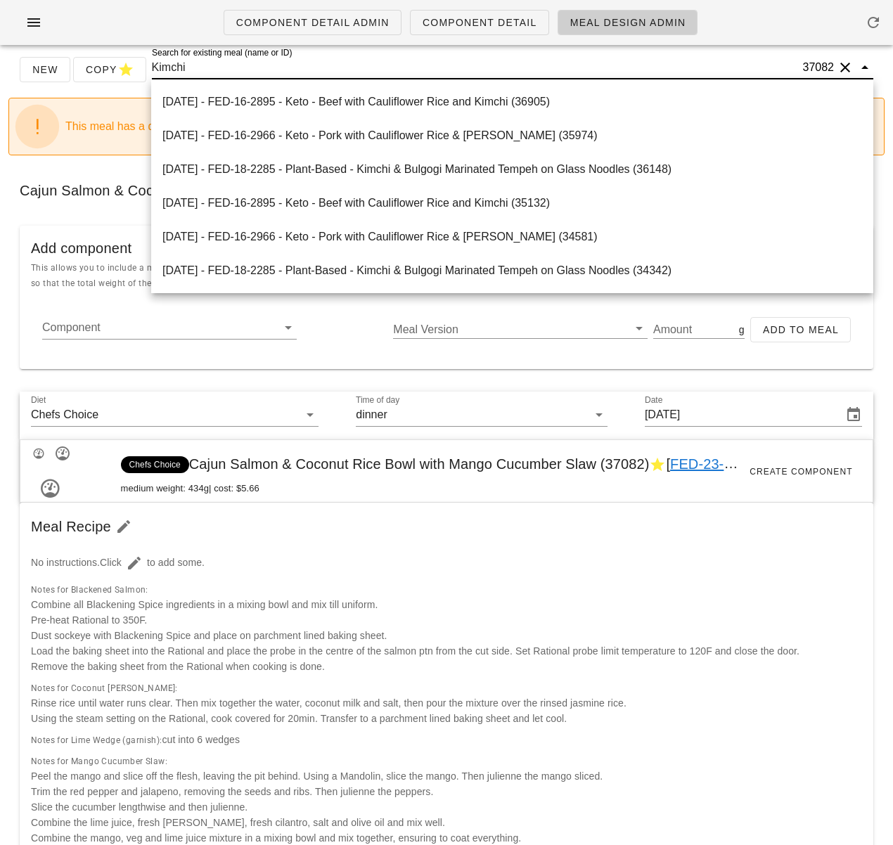
scroll to position [11, 0]
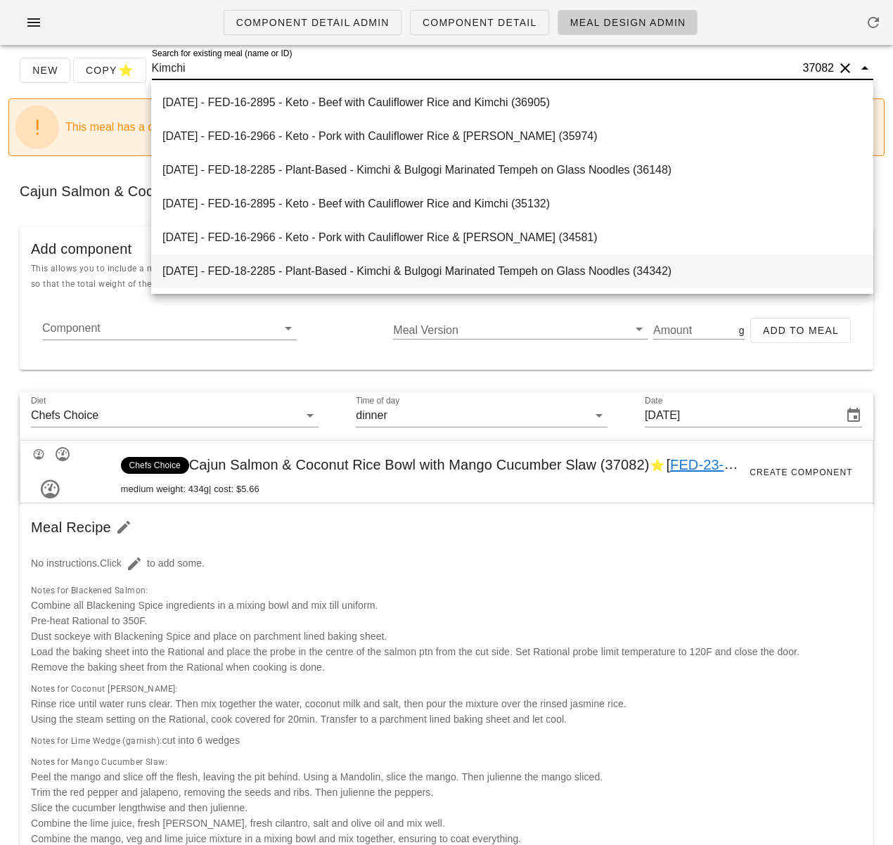
click at [533, 266] on div "[DATE] - FED-18-2285 - Plant-Based - Kimchi & Bulgogi Marinated Tempeh on Glass…" at bounding box center [512, 270] width 700 height 13
type input "[DATE]"
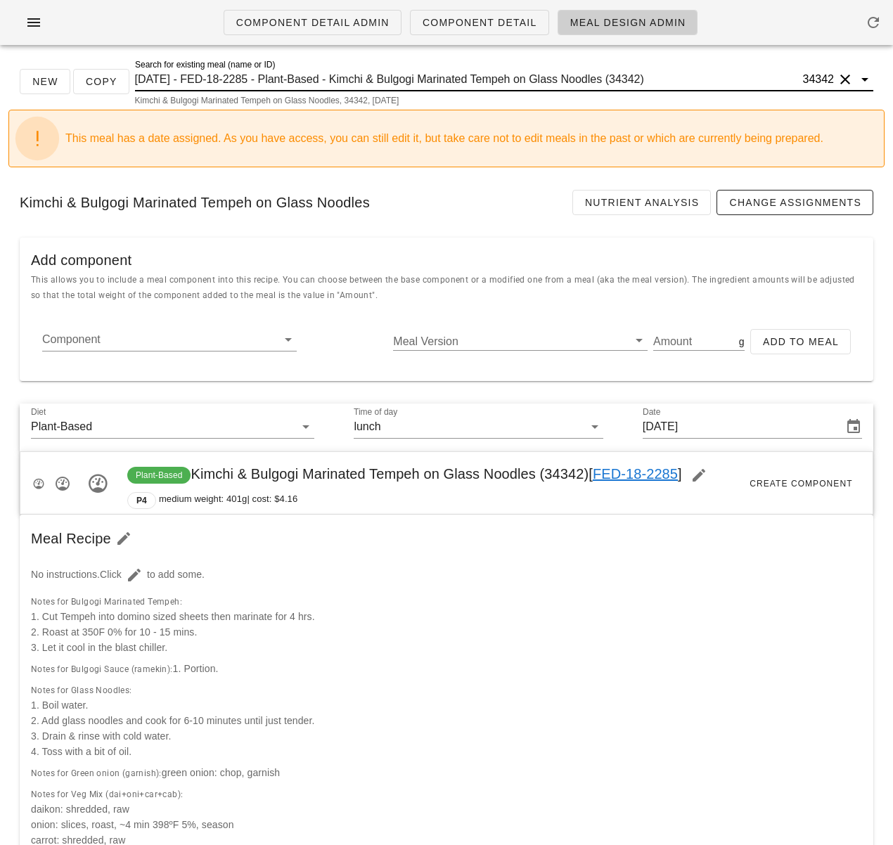
click at [352, 78] on input "[DATE] - FED-18-2285 - Plant-Based - Kimchi & Bulgogi Marinated Tempeh on Glass…" at bounding box center [467, 79] width 665 height 23
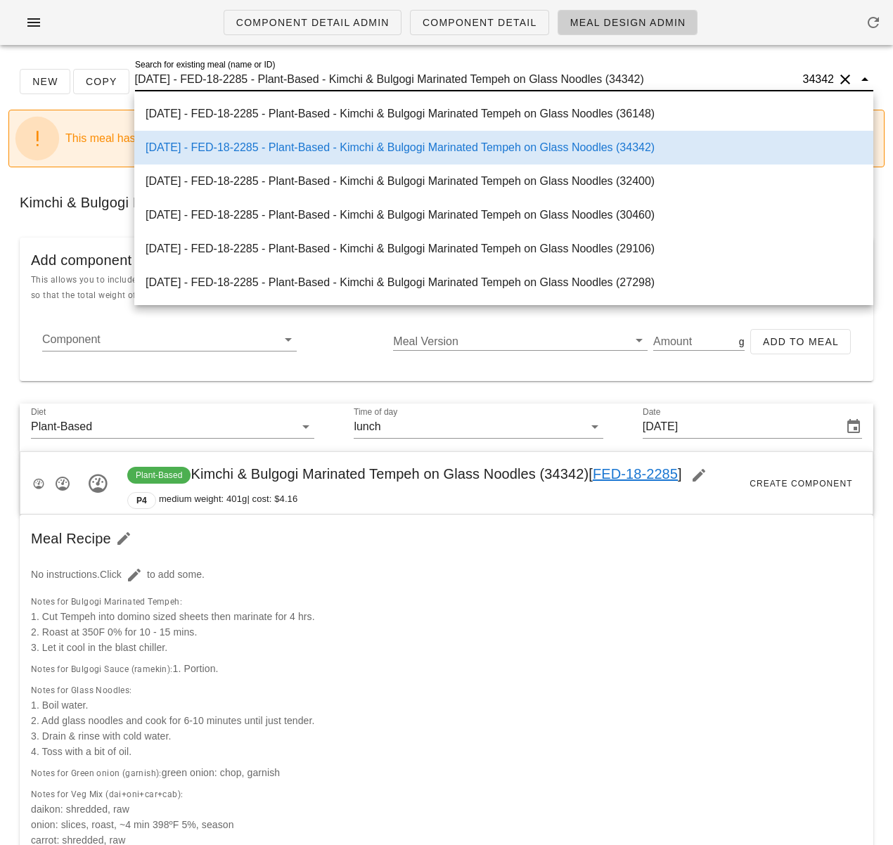
click at [352, 78] on input "[DATE] - FED-18-2285 - Plant-Based - Kimchi & Bulgogi Marinated Tempeh on Glass…" at bounding box center [467, 79] width 665 height 23
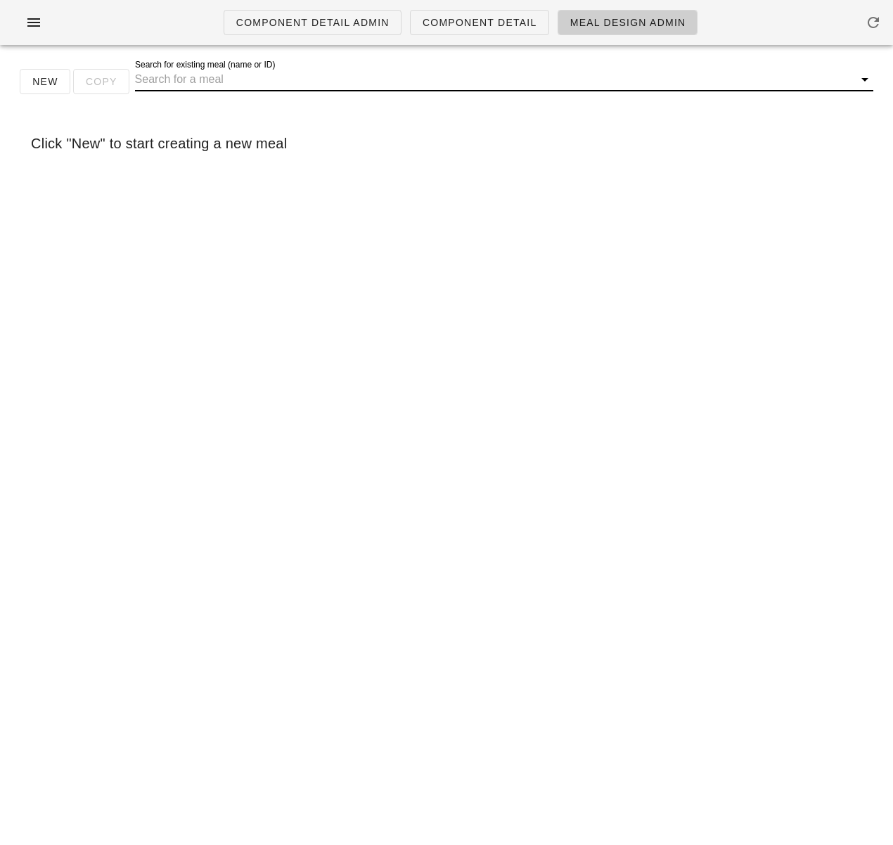
click at [312, 80] on input "Search for existing meal (name or ID)" at bounding box center [493, 79] width 716 height 23
click at [193, 88] on input "Search for existing meal (name or ID)" at bounding box center [493, 79] width 716 height 23
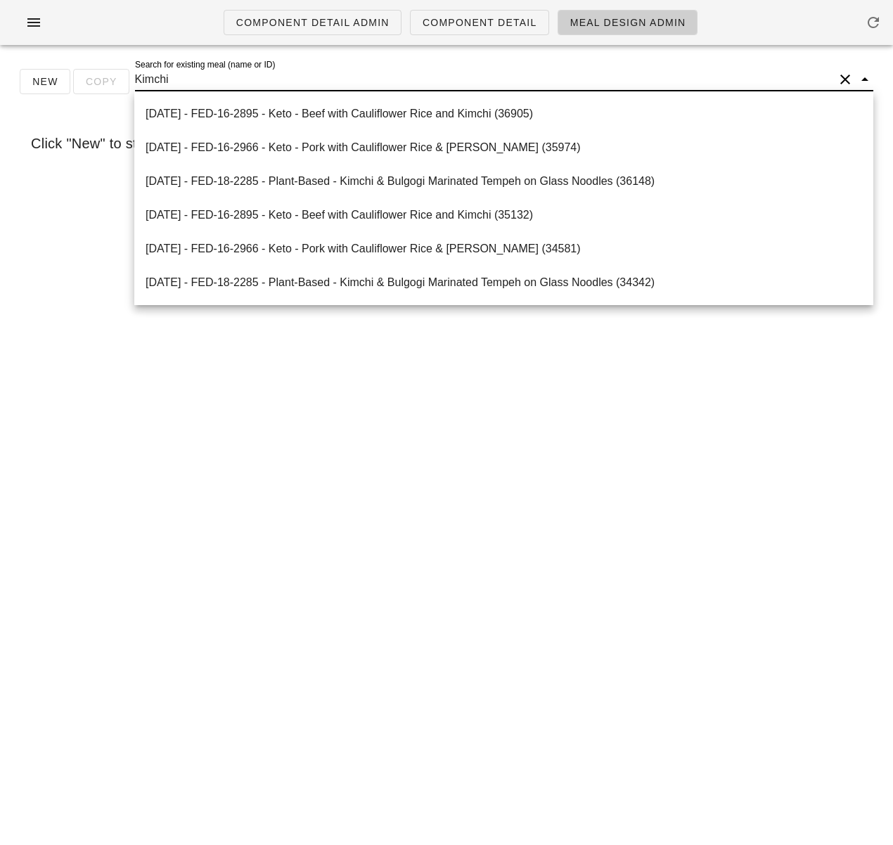
paste input "W"
type input "Kimchi Wild r"
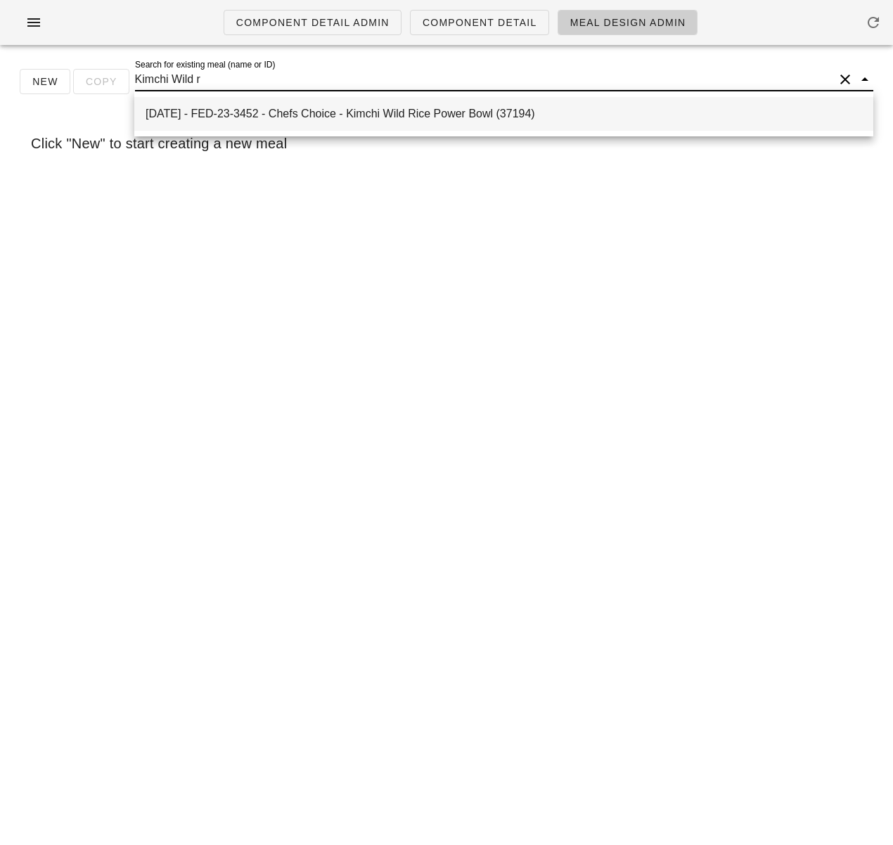
click at [359, 113] on div "[DATE] - FED-23-3452 - Chefs Choice - Kimchi Wild Rice Power Bowl (37194)" at bounding box center [504, 113] width 717 height 13
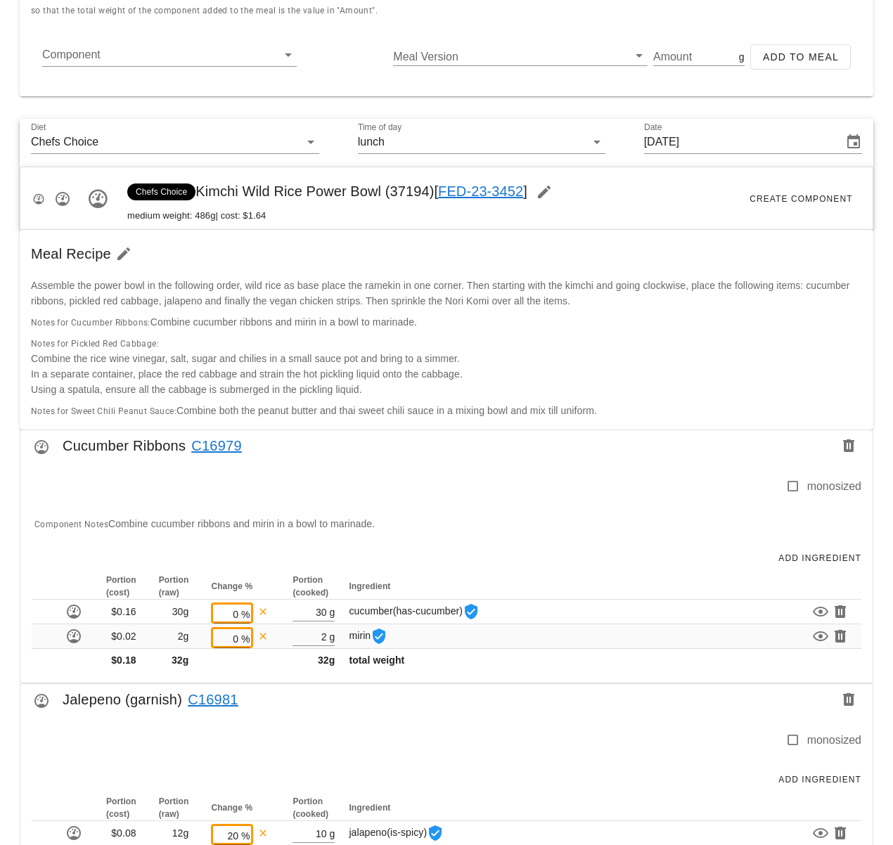
scroll to position [331, 0]
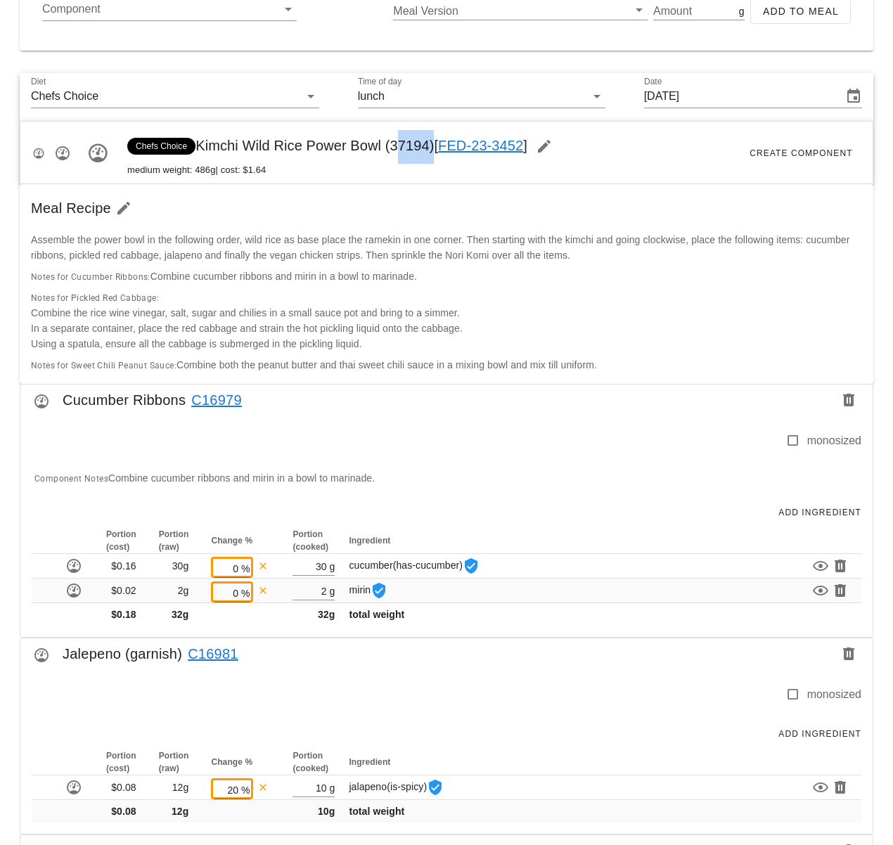
drag, startPoint x: 392, startPoint y: 147, endPoint x: 428, endPoint y: 148, distance: 35.9
click at [428, 148] on span "Chefs Choice Kimchi Wild Rice Power Bowl (37194) [ FED-23-3452 ]" at bounding box center [344, 145] width 434 height 15
copy span "37194"
click at [567, 224] on div "Assemble the power bowl in the following order, wild rice as base place the ram…" at bounding box center [447, 248] width 848 height 48
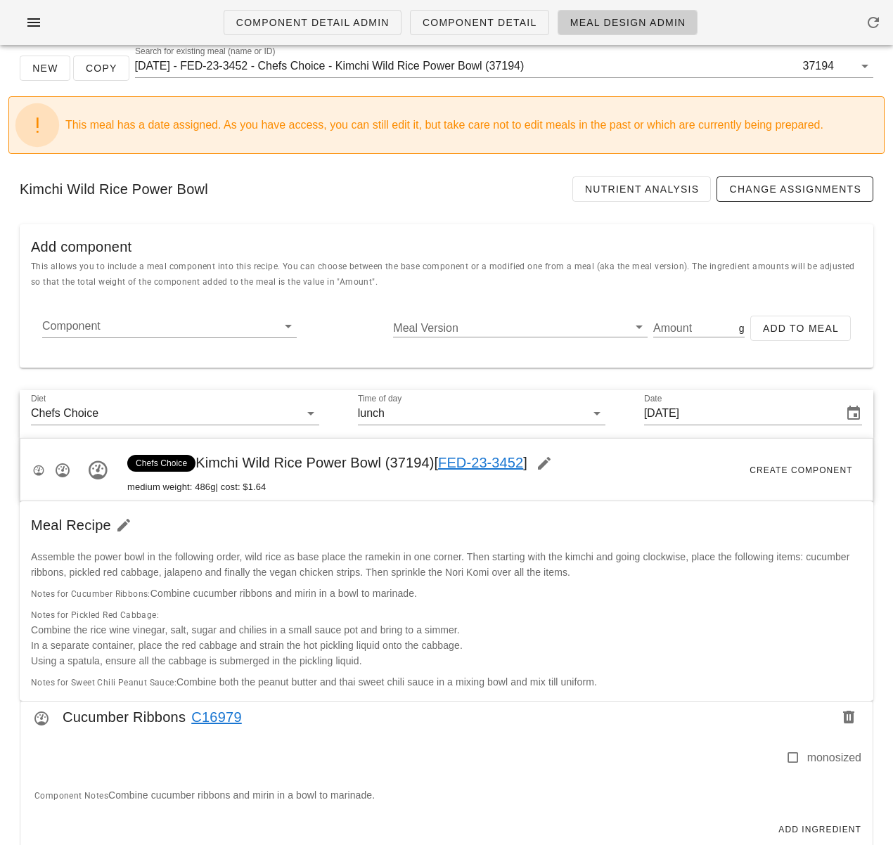
scroll to position [0, 0]
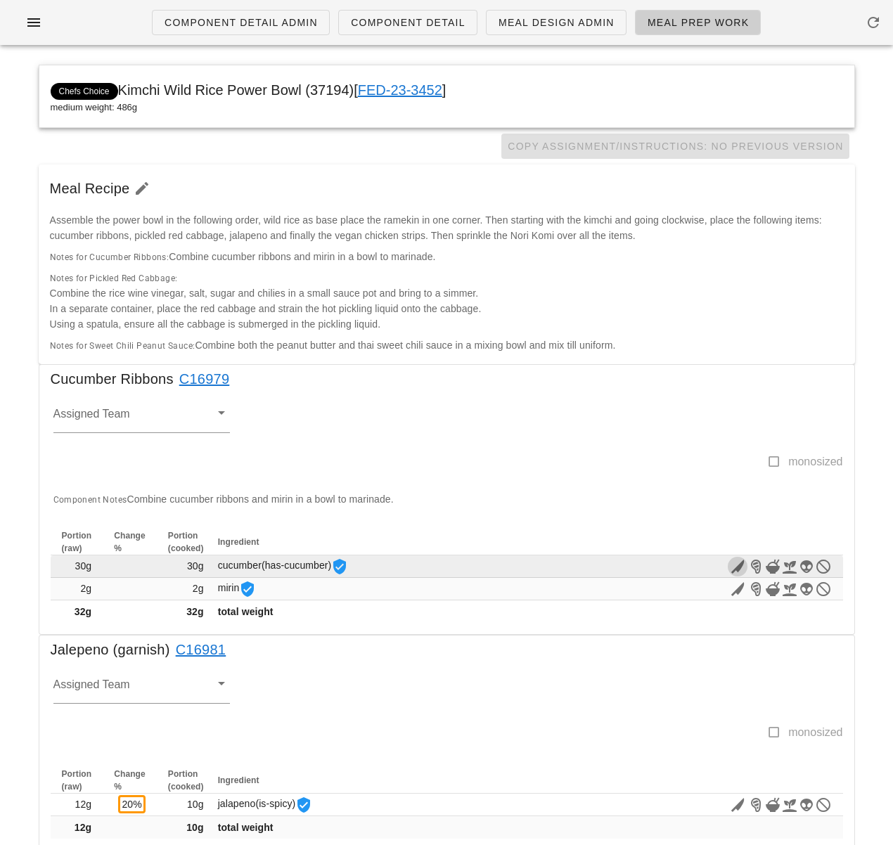
click at [738, 565] on icon "button" at bounding box center [737, 566] width 17 height 17
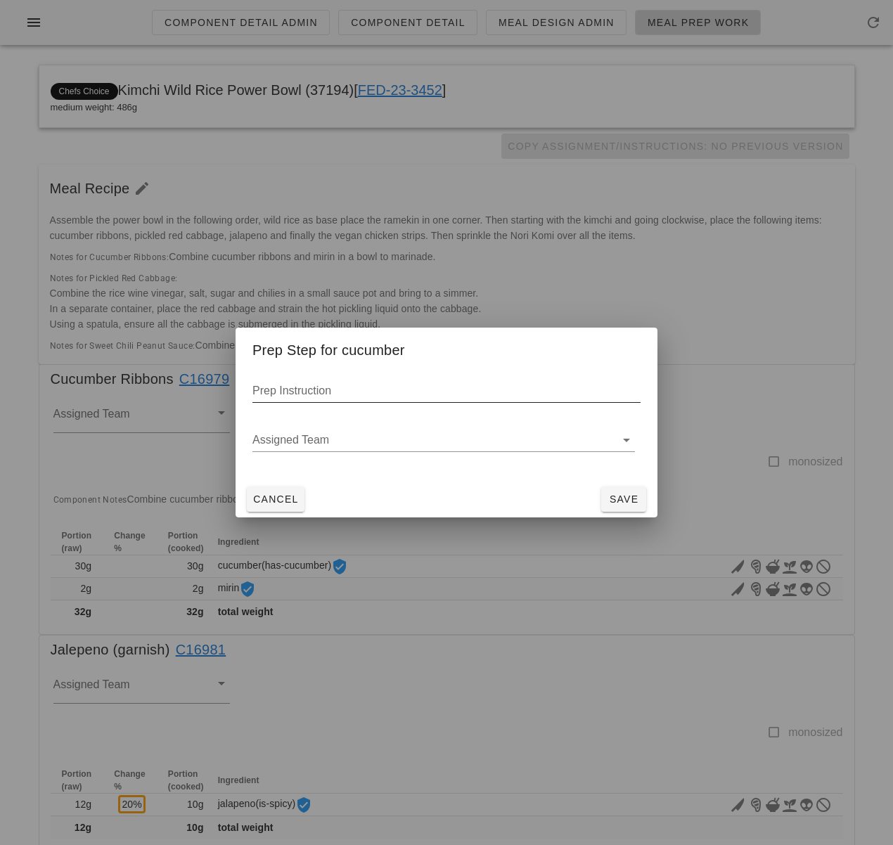
click at [378, 396] on input "Prep Instruction" at bounding box center [446, 391] width 388 height 23
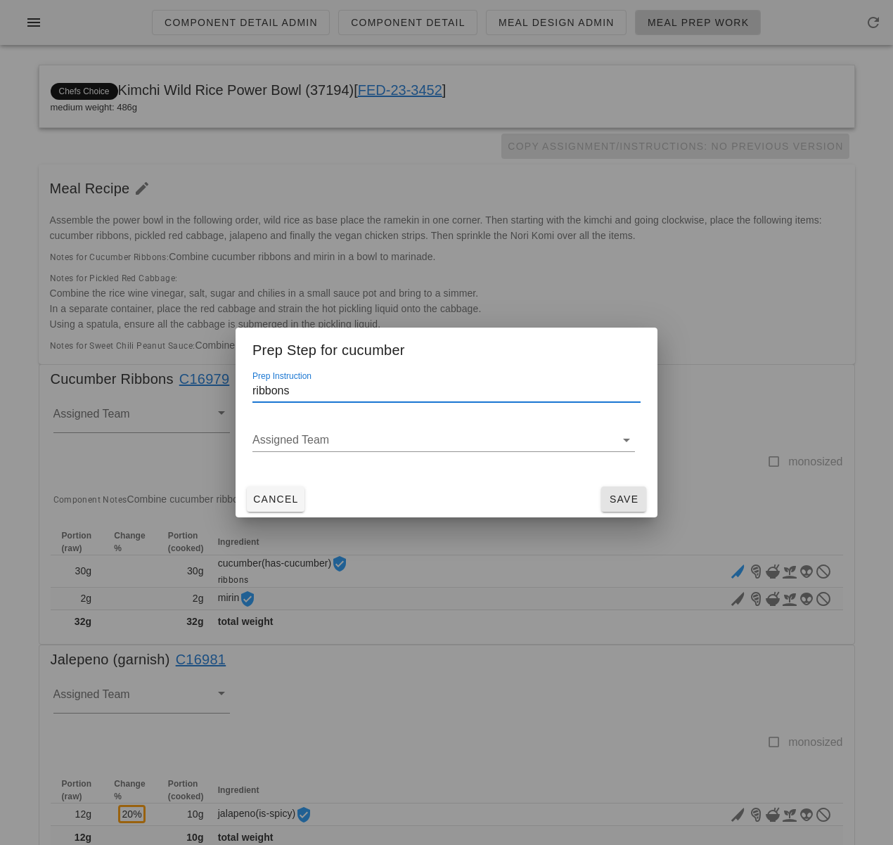
type input "ribbons"
click at [628, 492] on button "Save" at bounding box center [623, 499] width 45 height 25
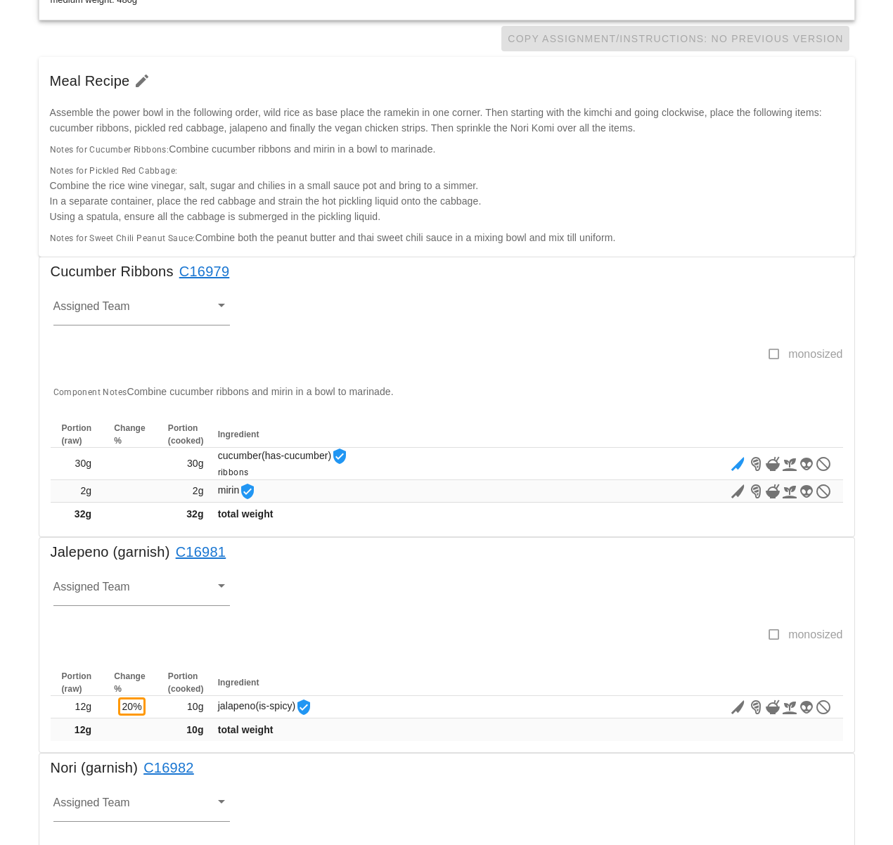
scroll to position [165, 0]
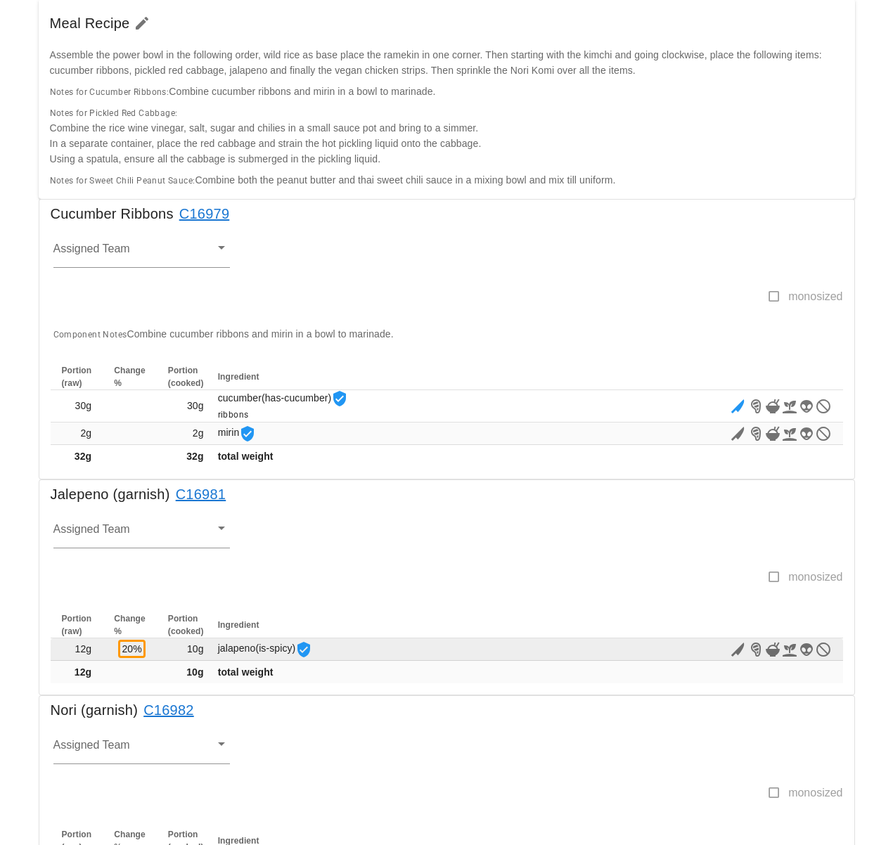
click at [415, 645] on td "jalapeno (is-spicy)" at bounding box center [360, 650] width 290 height 23
click at [741, 650] on icon "button" at bounding box center [737, 649] width 17 height 17
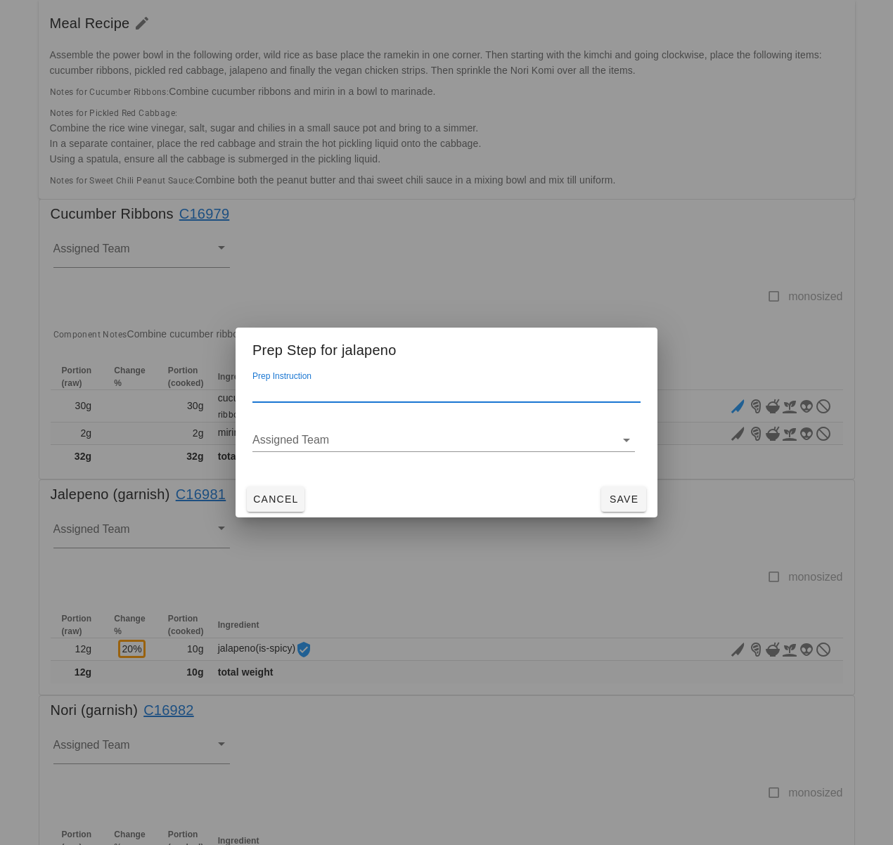
click at [354, 397] on input "Prep Instruction" at bounding box center [446, 391] width 388 height 23
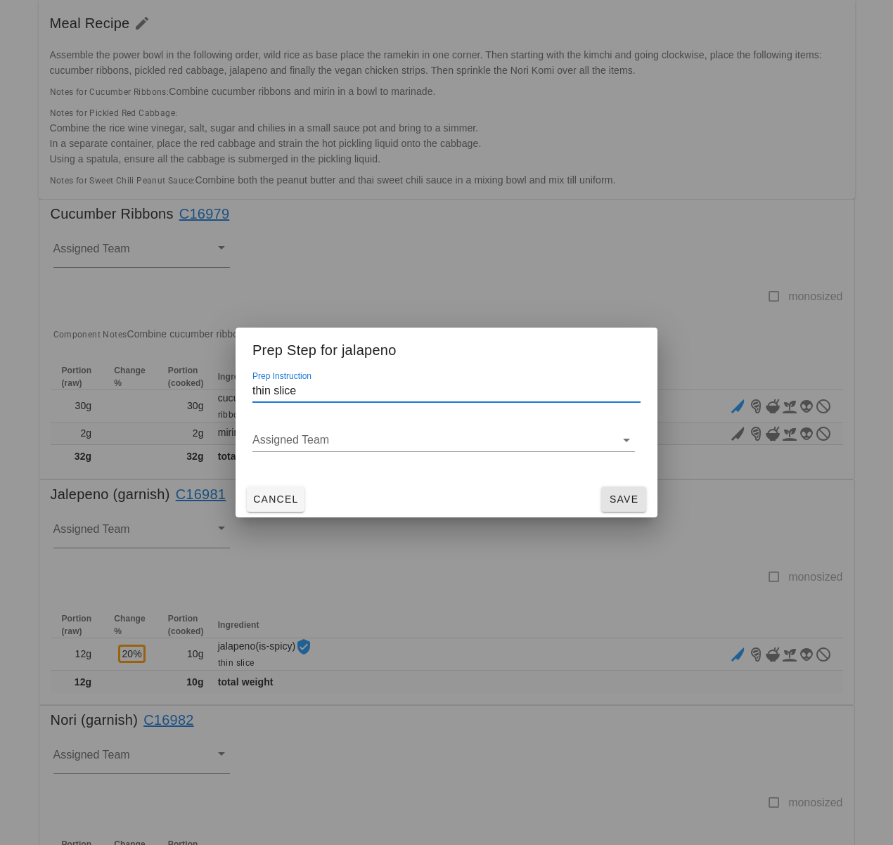
type input "thin slice"
click at [619, 500] on span "Save" at bounding box center [624, 499] width 34 height 11
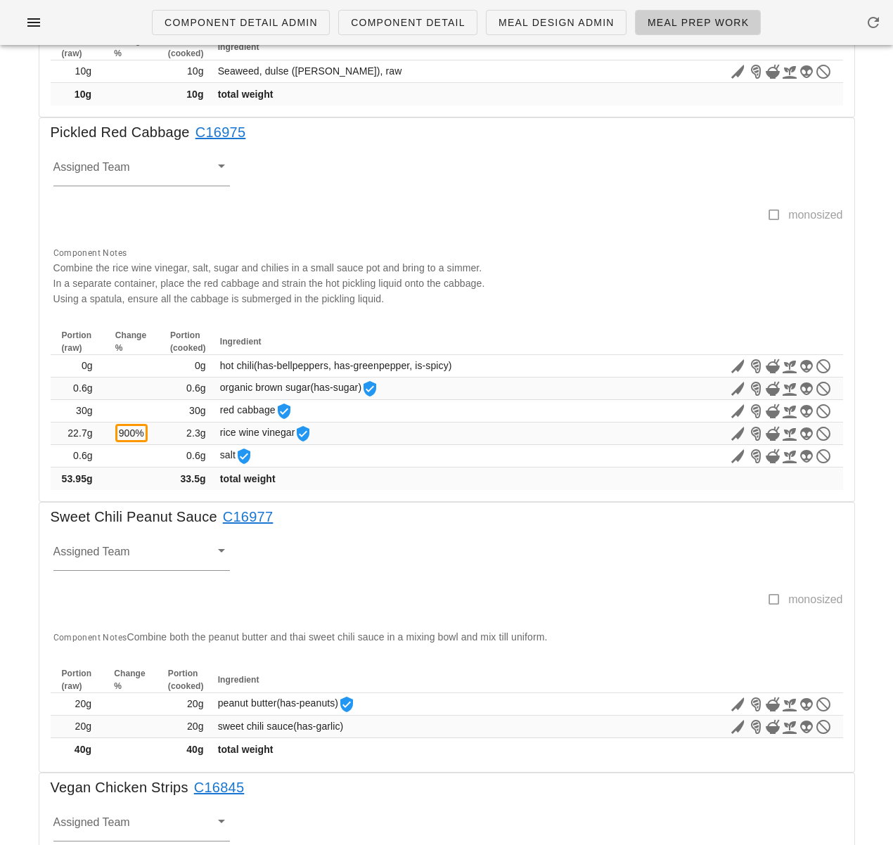
scroll to position [0, 0]
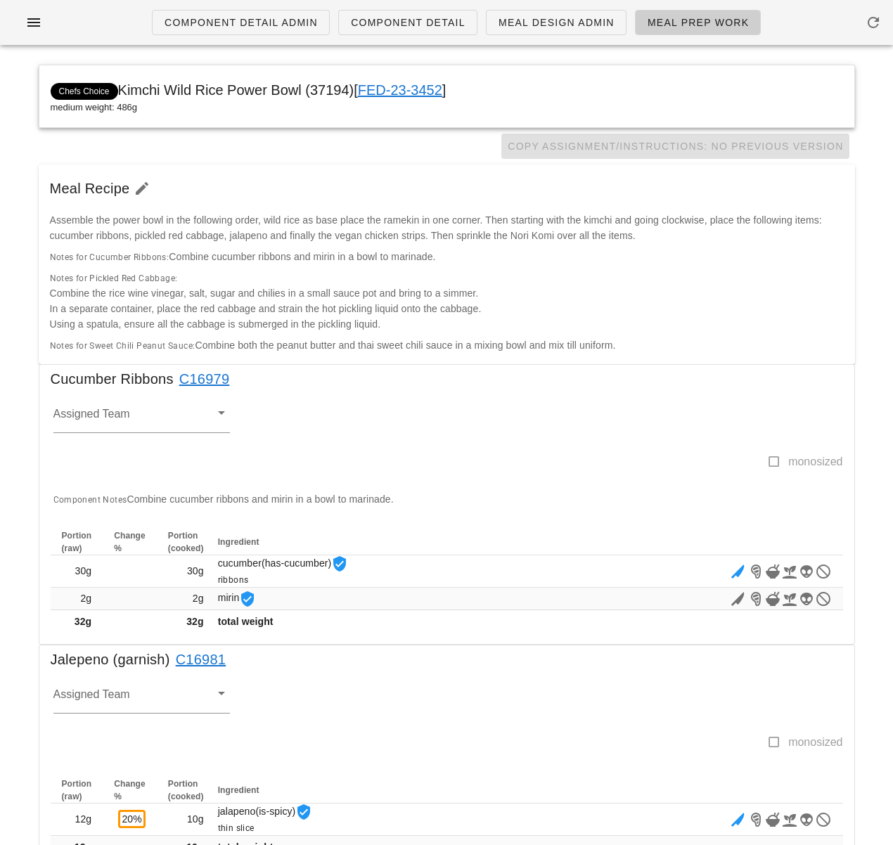
drag, startPoint x: 371, startPoint y: 147, endPoint x: 337, endPoint y: 118, distance: 44.9
click at [371, 147] on div "Copy Assignment/Instructions: No Previous Version" at bounding box center [447, 146] width 816 height 37
drag, startPoint x: 314, startPoint y: 93, endPoint x: 349, endPoint y: 94, distance: 35.2
click at [349, 94] on span "Chefs Choice Kimchi Wild Rice Power Bowl (37194) [ FED-23-3452 ]" at bounding box center [249, 89] width 396 height 15
copy span "37194"
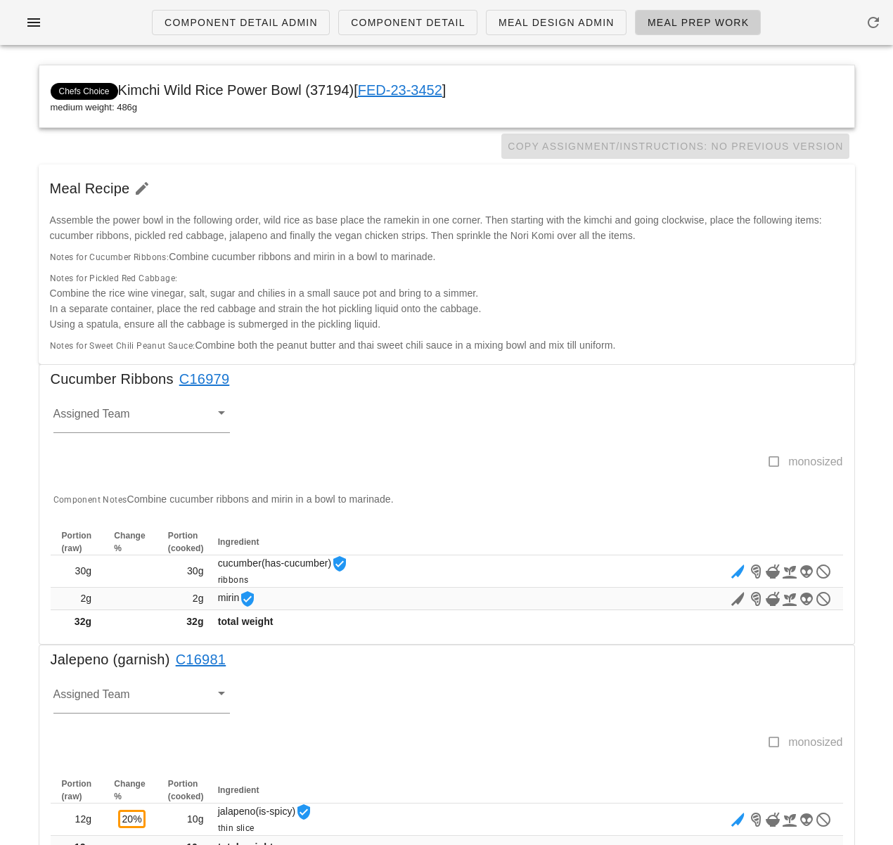
click at [399, 393] on div "Assigned Team" at bounding box center [444, 423] width 798 height 60
click at [214, 378] on link "C16979" at bounding box center [202, 379] width 56 height 23
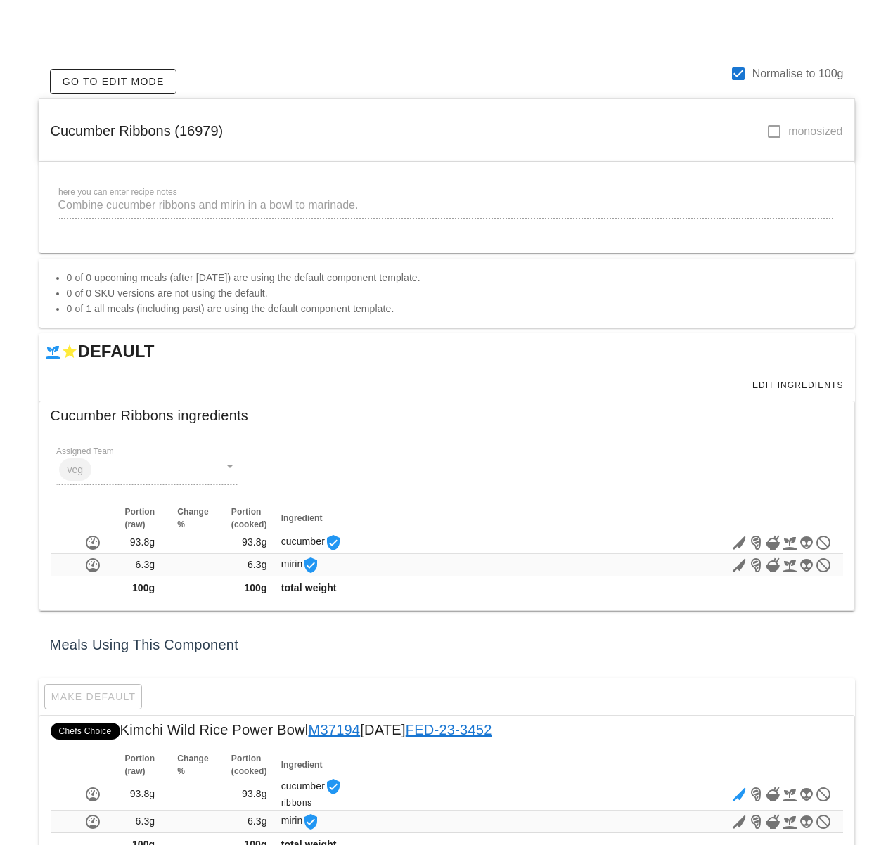
scroll to position [42, 0]
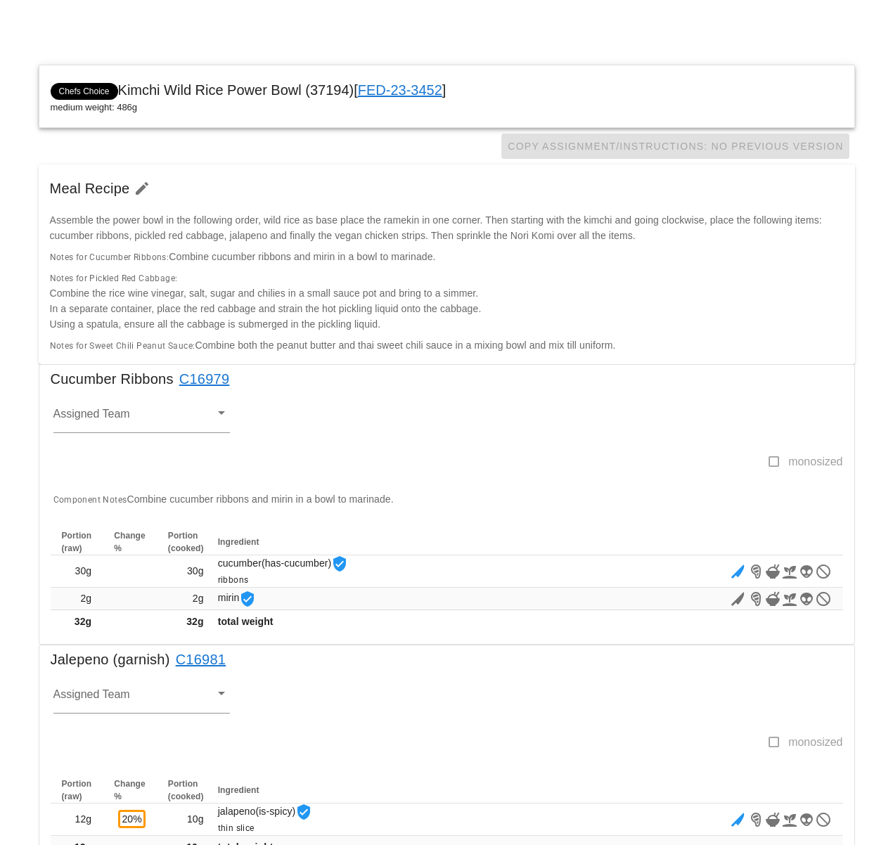
scroll to position [152, 0]
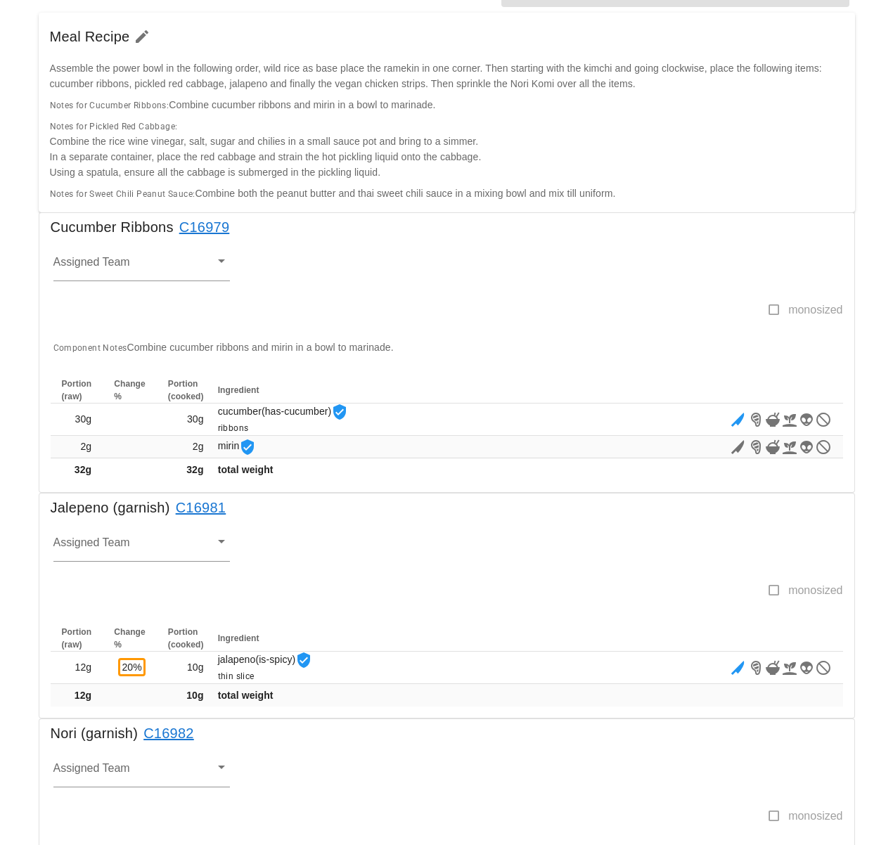
click at [207, 503] on link "C16981" at bounding box center [198, 507] width 56 height 23
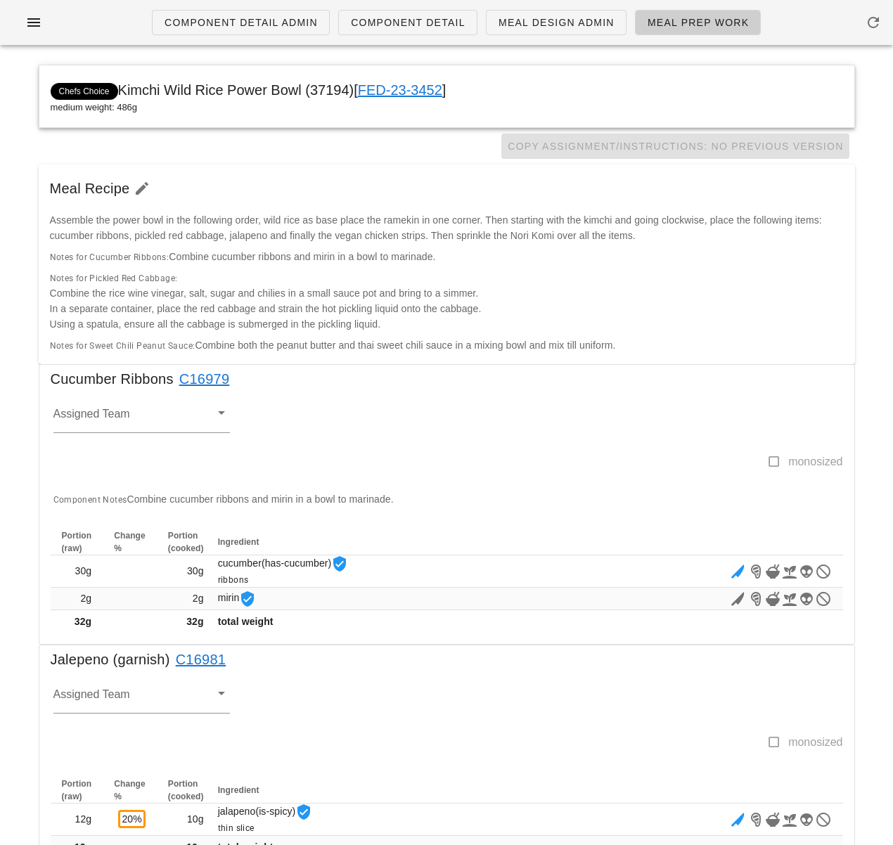
click at [257, 152] on div "Copy Assignment/Instructions: No Previous Version" at bounding box center [447, 146] width 816 height 37
drag, startPoint x: 121, startPoint y: 89, endPoint x: 354, endPoint y: 89, distance: 232.8
click at [354, 89] on span "Chefs Choice Kimchi Wild Rice Power Bowl (37194) [ FED-23-3452 ]" at bounding box center [249, 89] width 396 height 15
copy span "Kimchi Wild Rice Power Bowl (37194)"
click at [158, 103] on span "medium weight: 486g" at bounding box center [249, 108] width 396 height 14
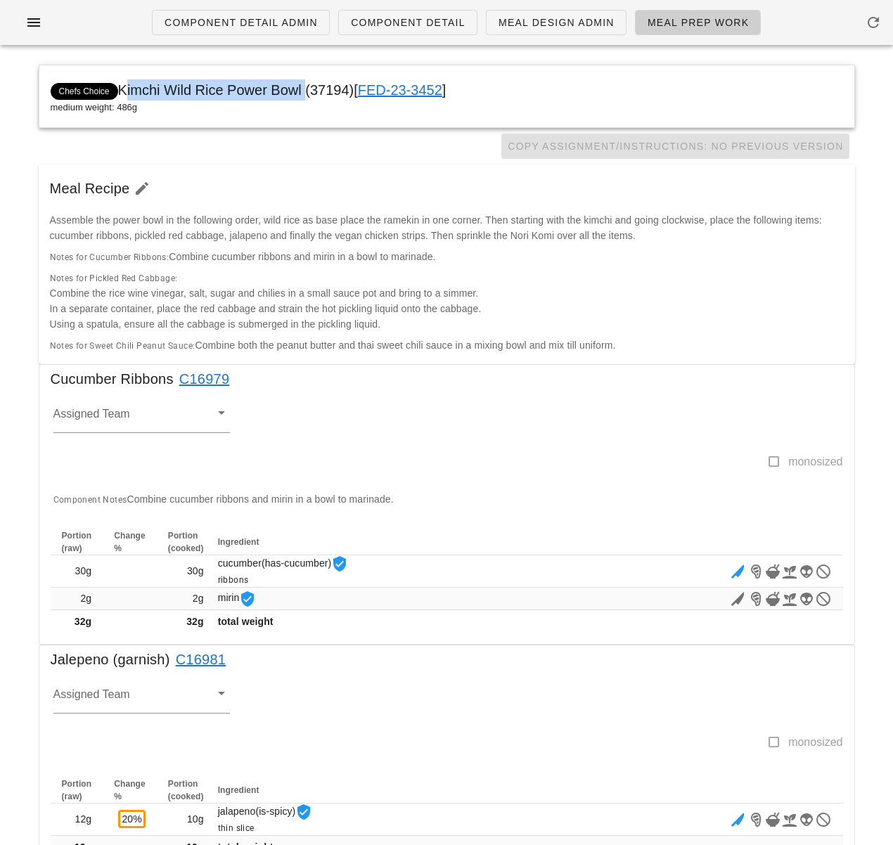
drag, startPoint x: 124, startPoint y: 91, endPoint x: 302, endPoint y: 89, distance: 177.9
click at [302, 89] on span "Chefs Choice Kimchi Wild Rice Power Bowl (37194) [ FED-23-3452 ]" at bounding box center [249, 89] width 396 height 15
copy span "Kimchi Wild Rice Power Bowl"
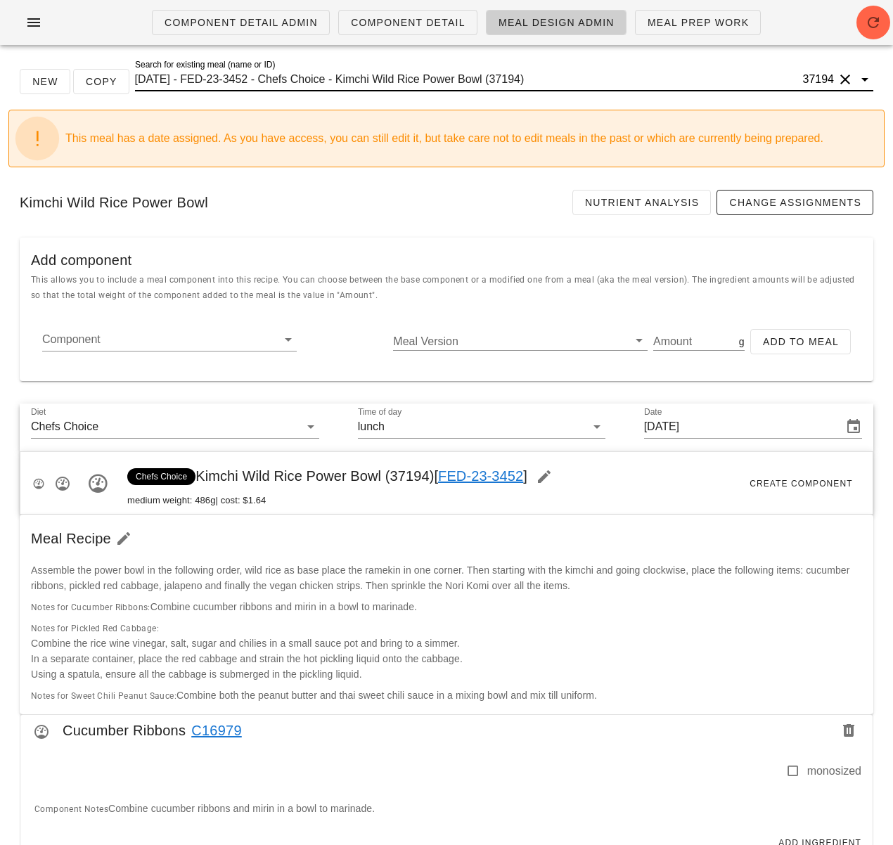
click at [279, 82] on input "[DATE] - FED-23-3452 - Chefs Choice - Kimchi Wild Rice Power Bowl (37194)" at bounding box center [467, 79] width 665 height 23
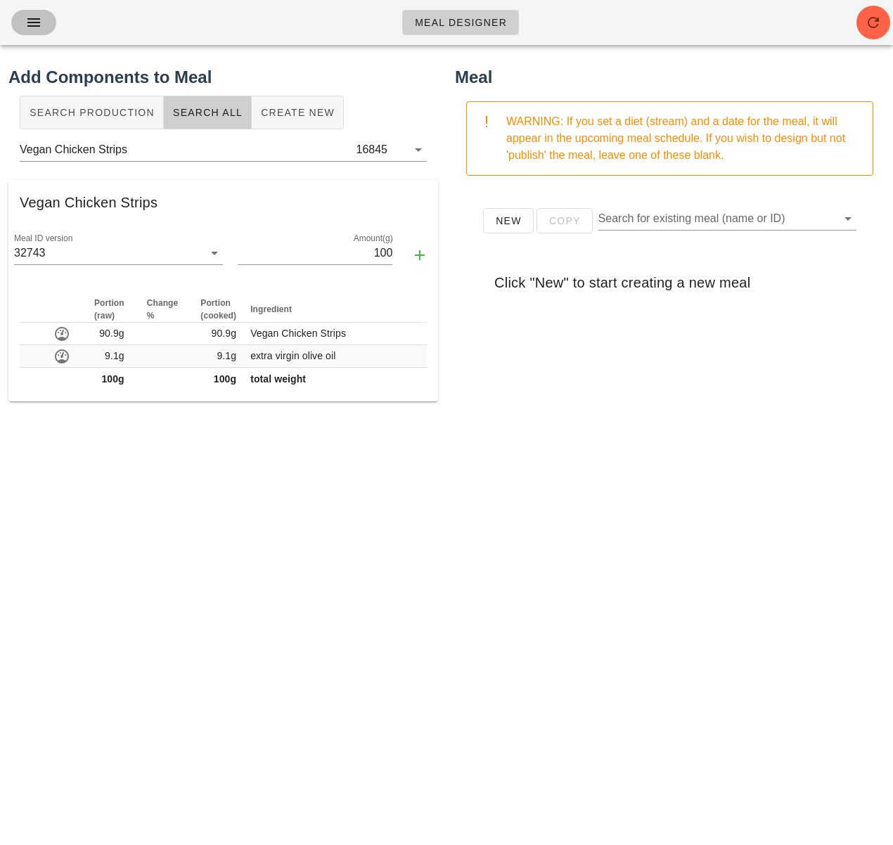
drag, startPoint x: 33, startPoint y: 21, endPoint x: 41, endPoint y: 33, distance: 14.6
click at [33, 21] on icon "button" at bounding box center [33, 22] width 17 height 17
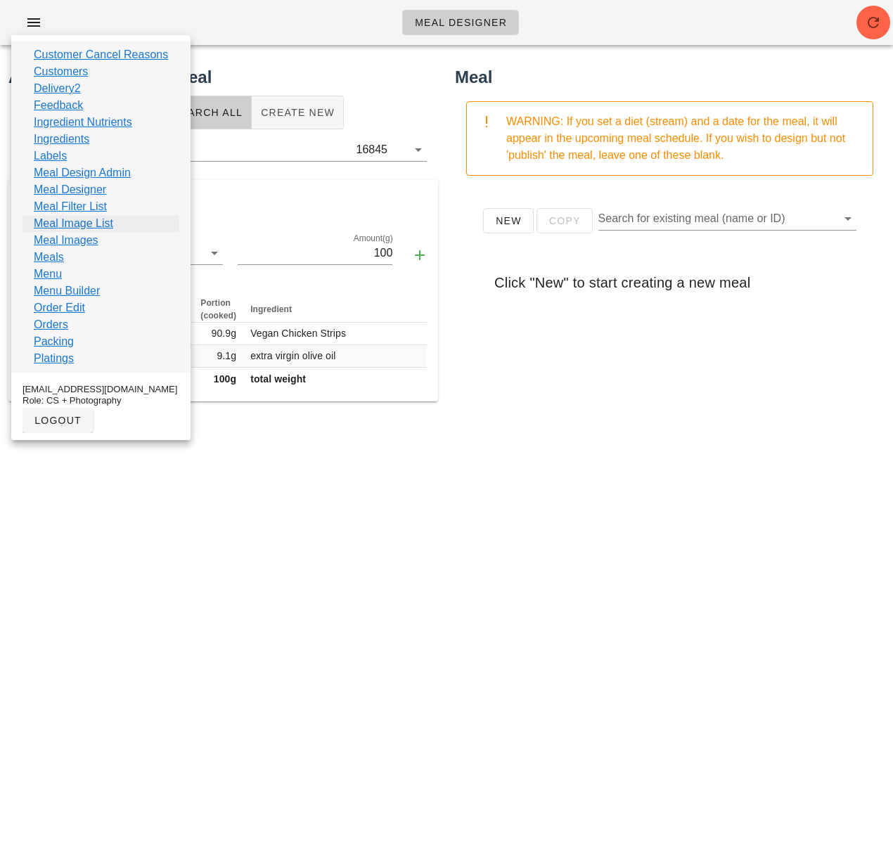
click at [103, 225] on link "Meal Image List" at bounding box center [73, 223] width 79 height 17
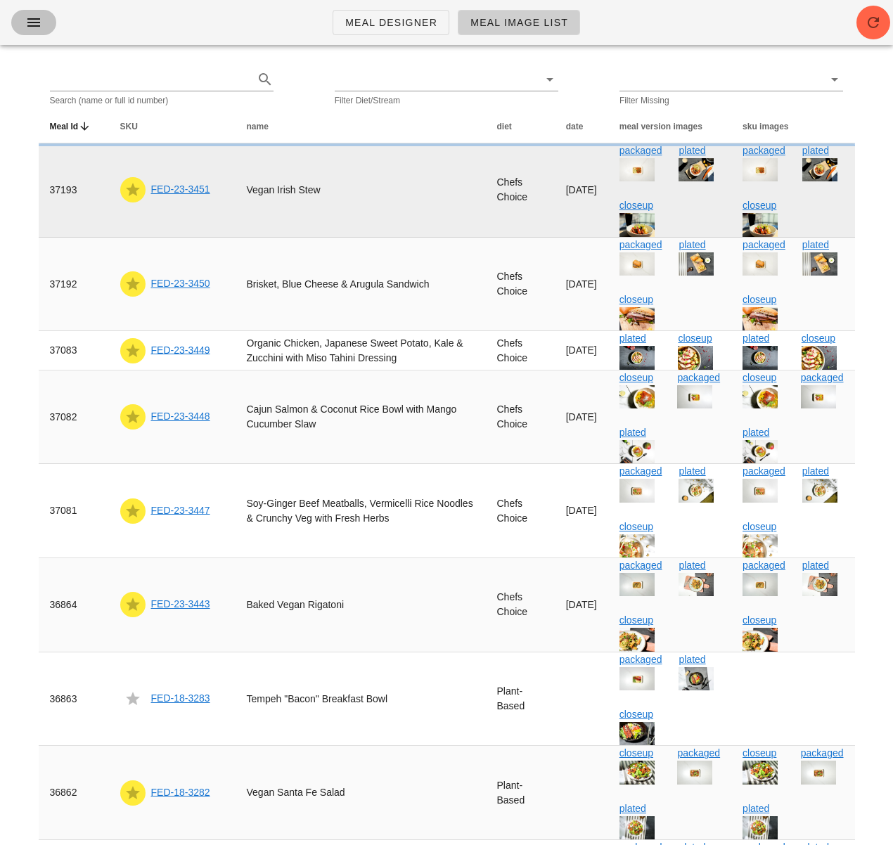
drag, startPoint x: 45, startPoint y: 27, endPoint x: 117, endPoint y: 198, distance: 186.2
click at [45, 27] on button "button" at bounding box center [33, 22] width 45 height 25
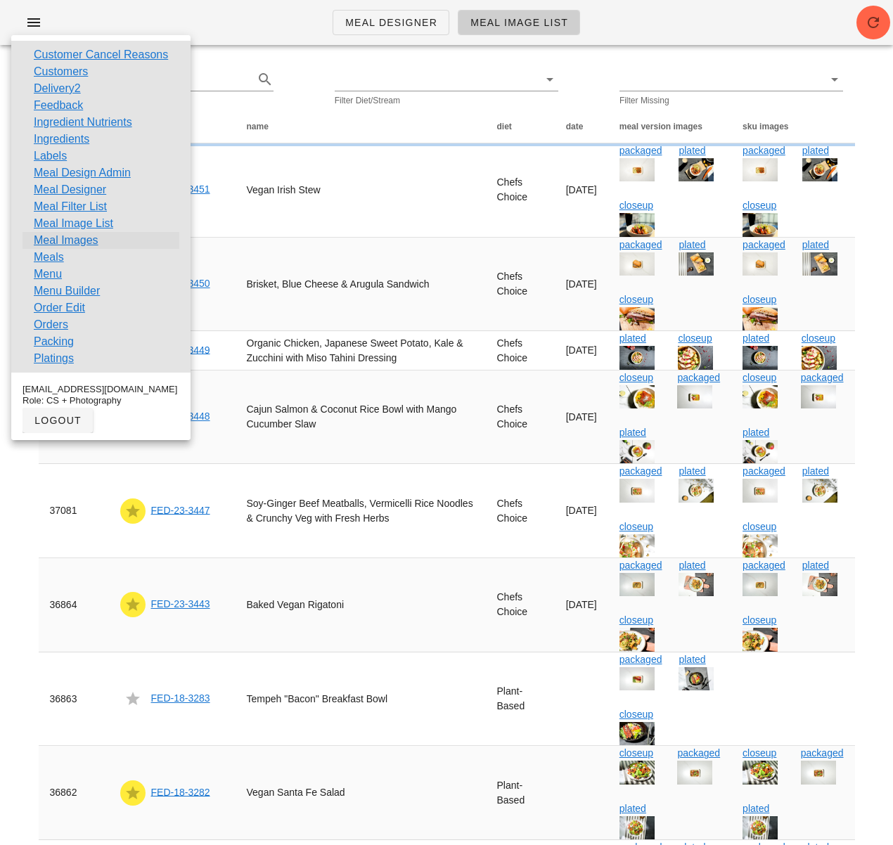
click at [93, 238] on link "Meal Images" at bounding box center [66, 240] width 65 height 17
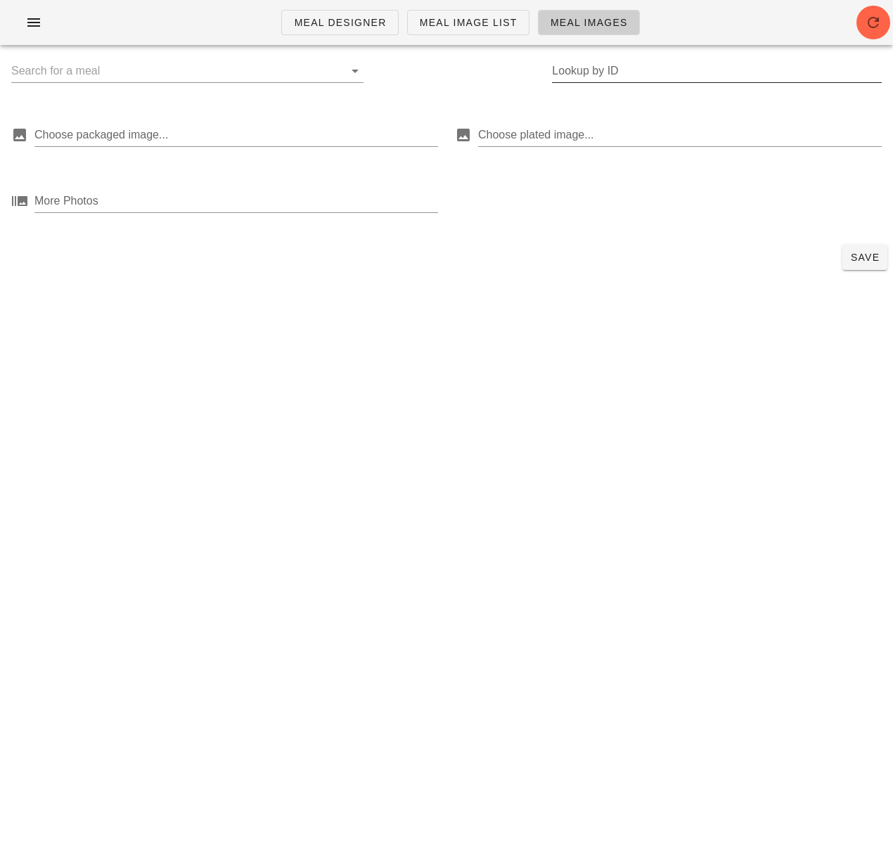
click at [587, 75] on input "Lookup by ID" at bounding box center [717, 71] width 330 height 23
paste input "37194"
type input "37194"
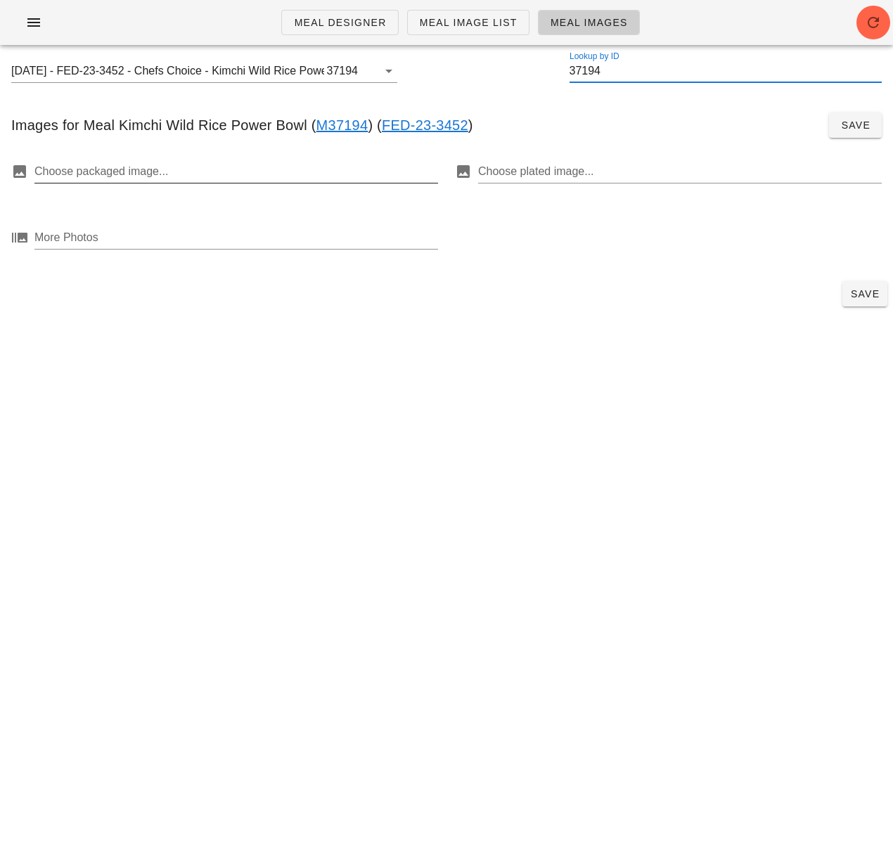
click at [133, 174] on div at bounding box center [234, 171] width 401 height 23
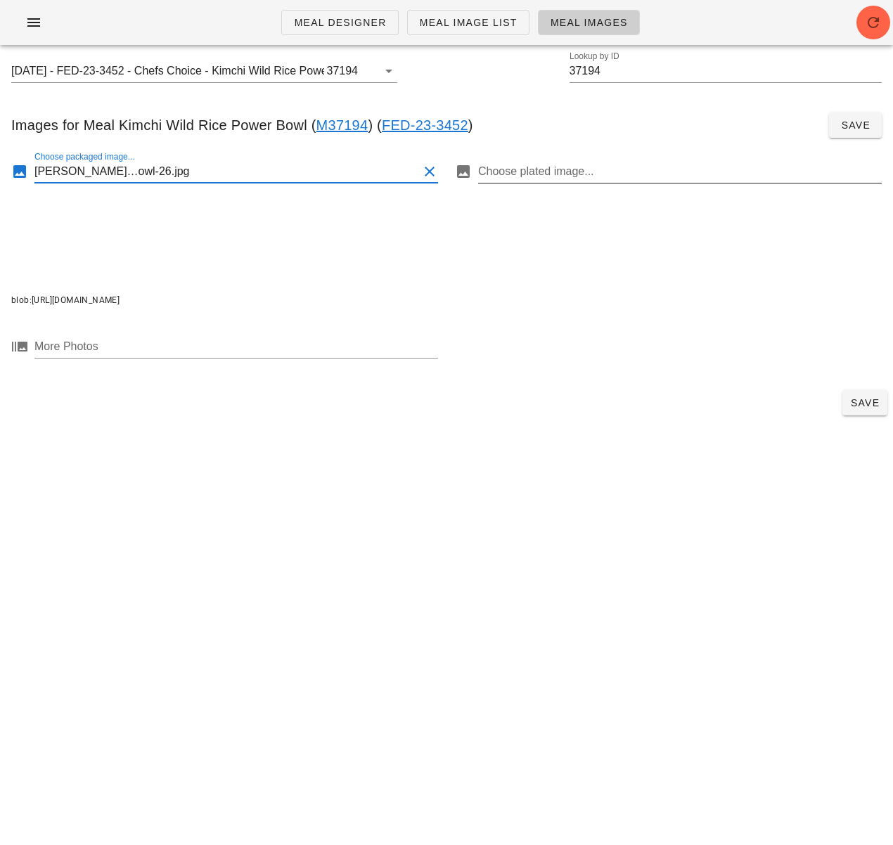
click at [557, 169] on div at bounding box center [678, 171] width 401 height 23
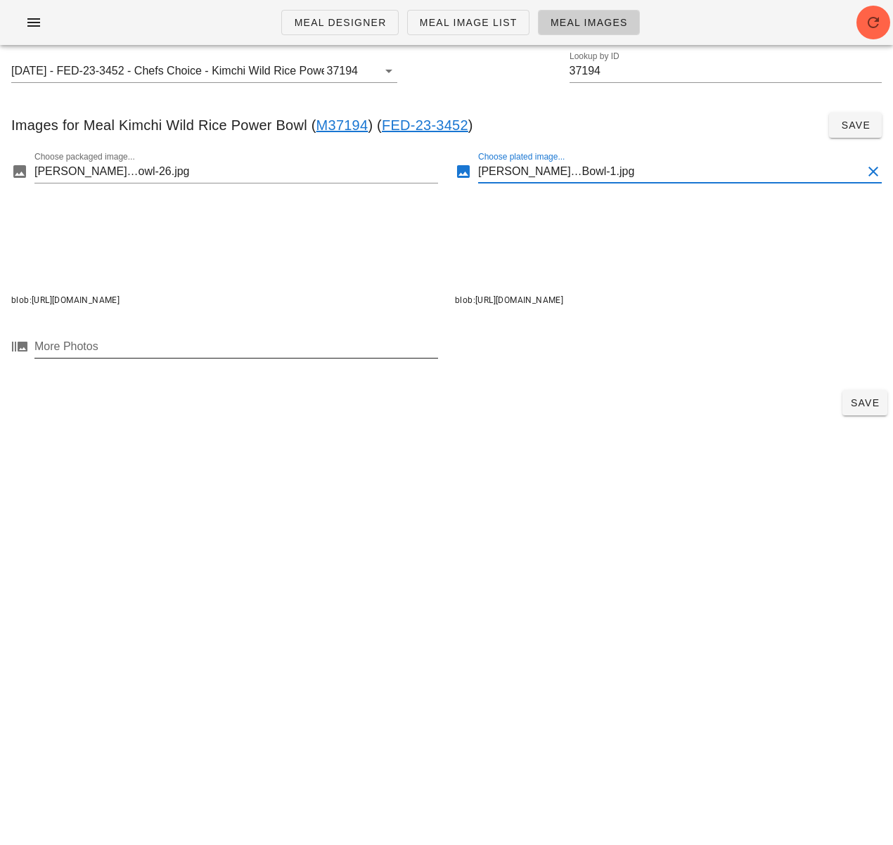
click at [267, 352] on div at bounding box center [234, 346] width 401 height 23
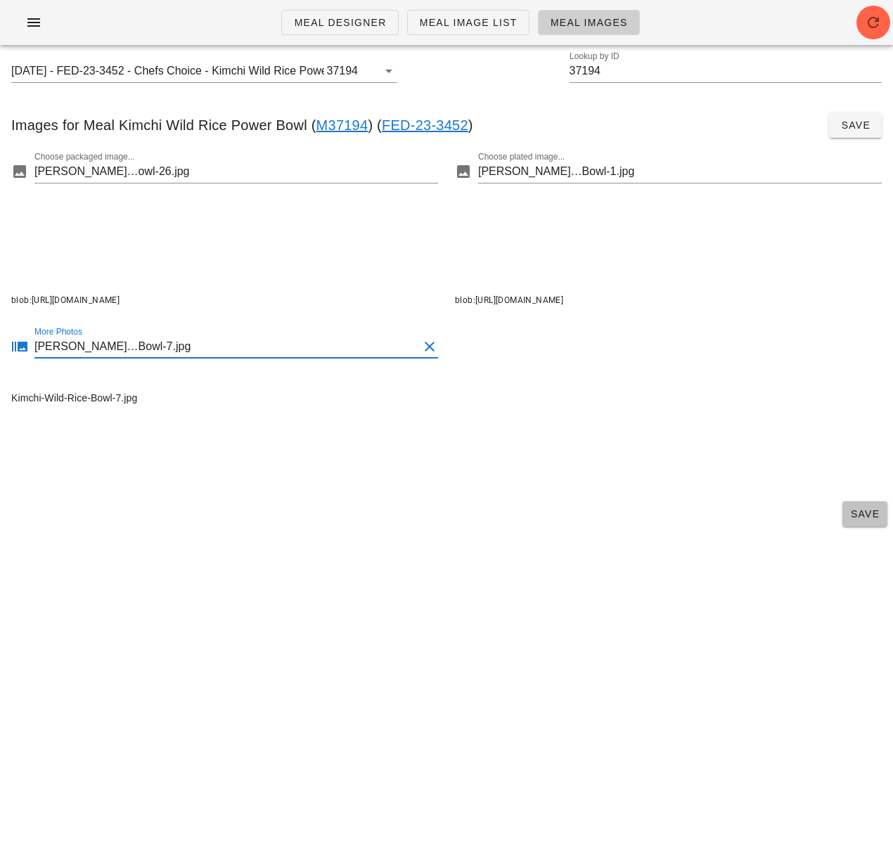
click at [854, 510] on span "Save" at bounding box center [865, 513] width 34 height 11
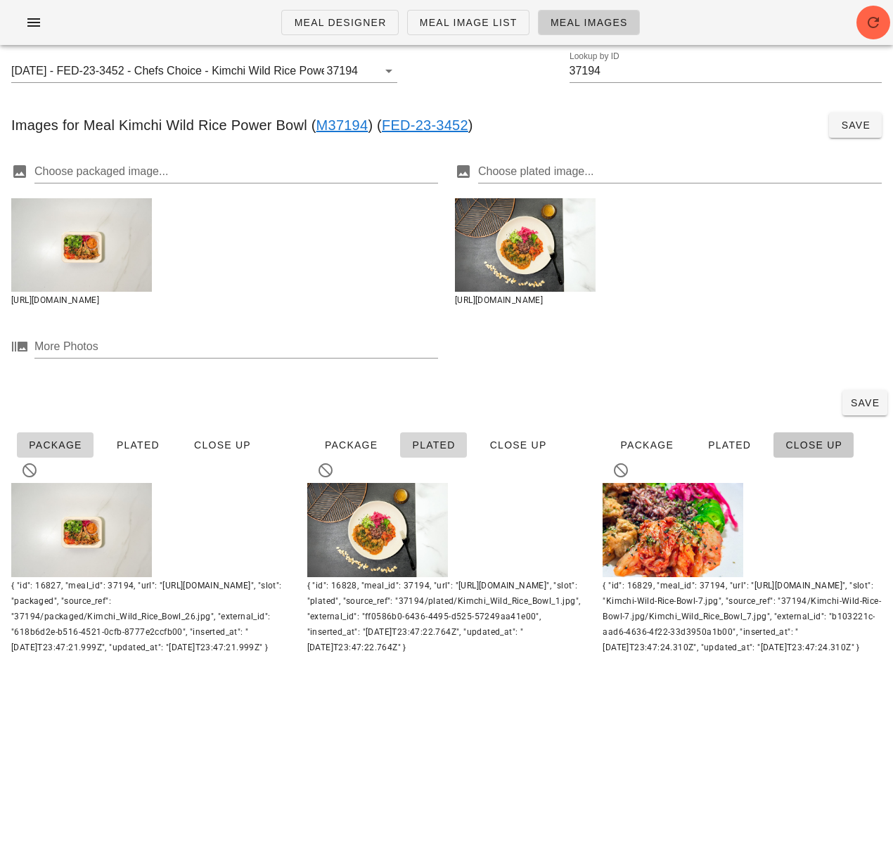
click at [814, 454] on button "Close Up" at bounding box center [814, 444] width 80 height 25
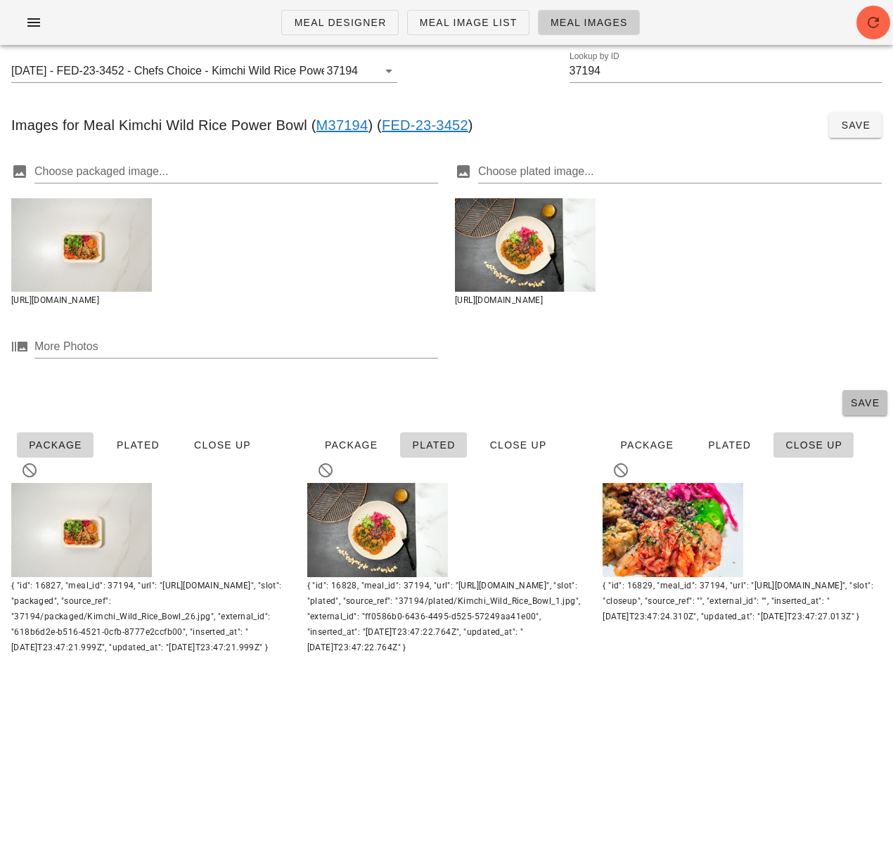
click at [868, 408] on span "Save" at bounding box center [865, 402] width 34 height 11
click at [591, 73] on input "37194" at bounding box center [726, 71] width 313 height 23
click at [591, 75] on input "37194" at bounding box center [726, 71] width 313 height 23
click at [475, 27] on span "Meal Image List" at bounding box center [468, 22] width 98 height 11
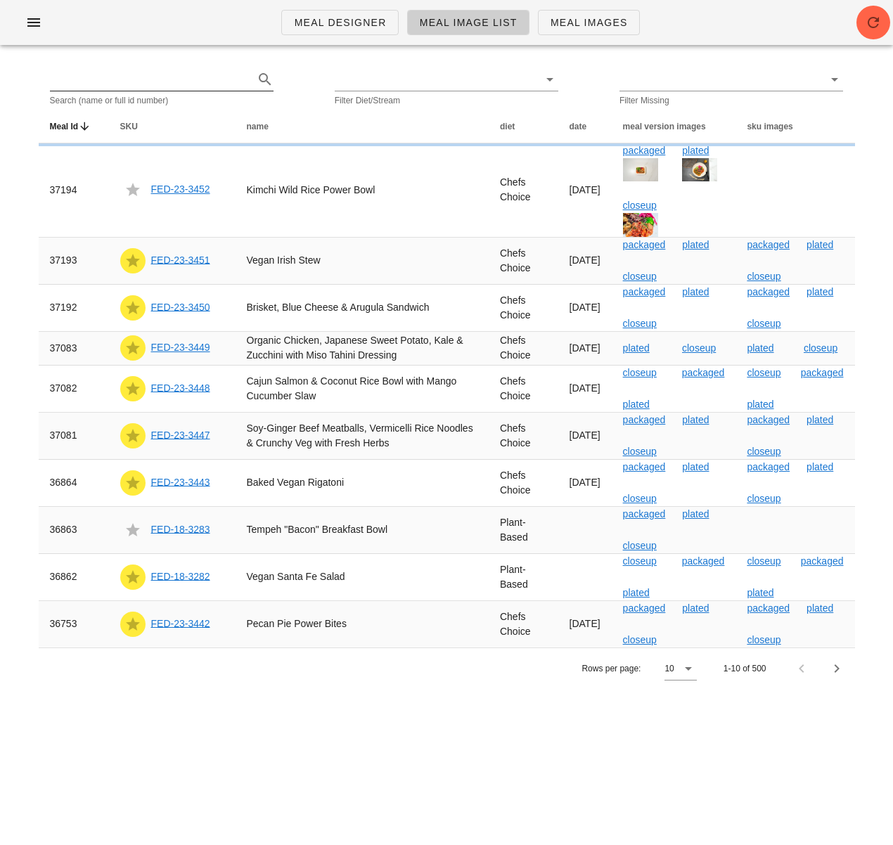
click at [198, 91] on div at bounding box center [162, 79] width 224 height 23
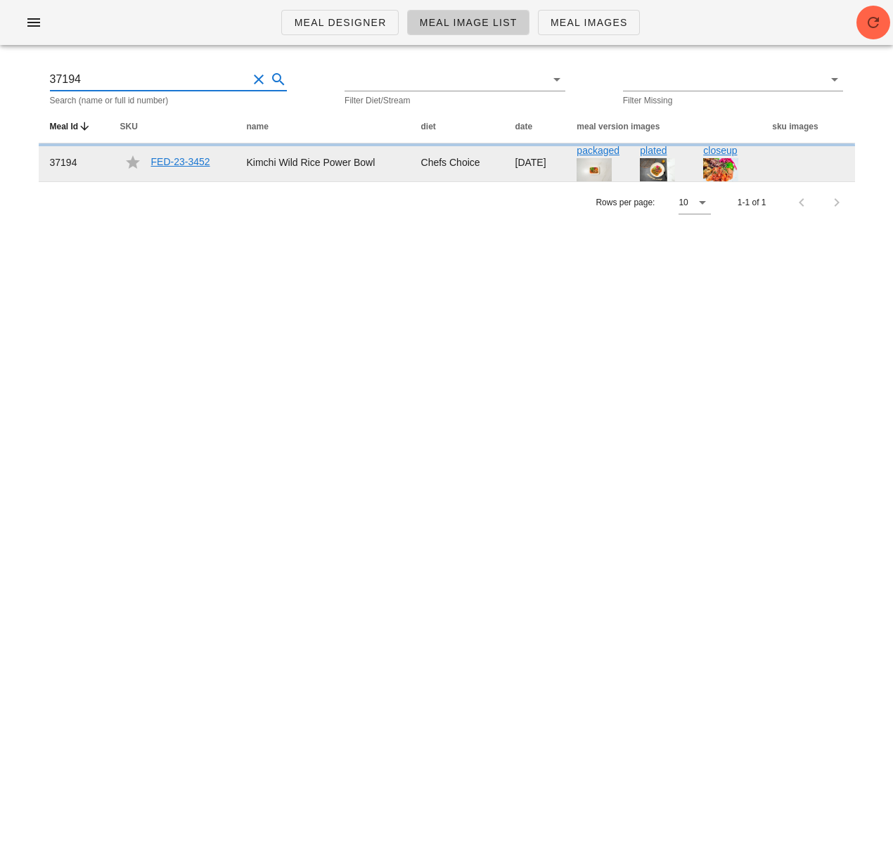
type input "37194"
click at [178, 159] on link "FED-23-3452" at bounding box center [180, 161] width 59 height 11
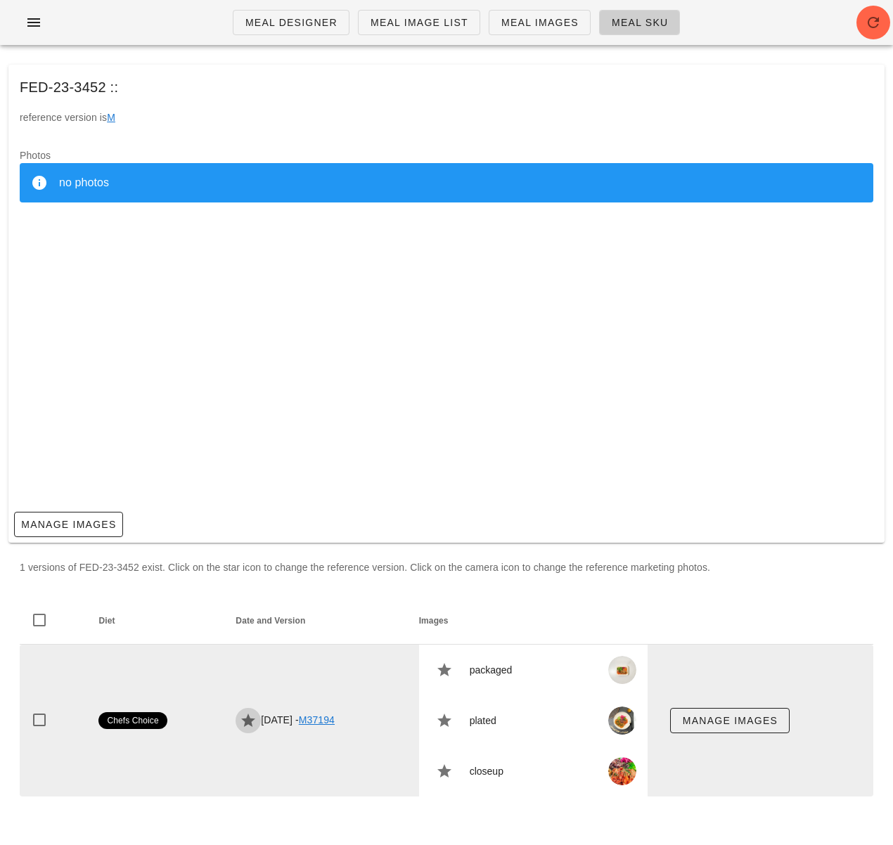
click at [245, 723] on icon "button" at bounding box center [248, 720] width 17 height 17
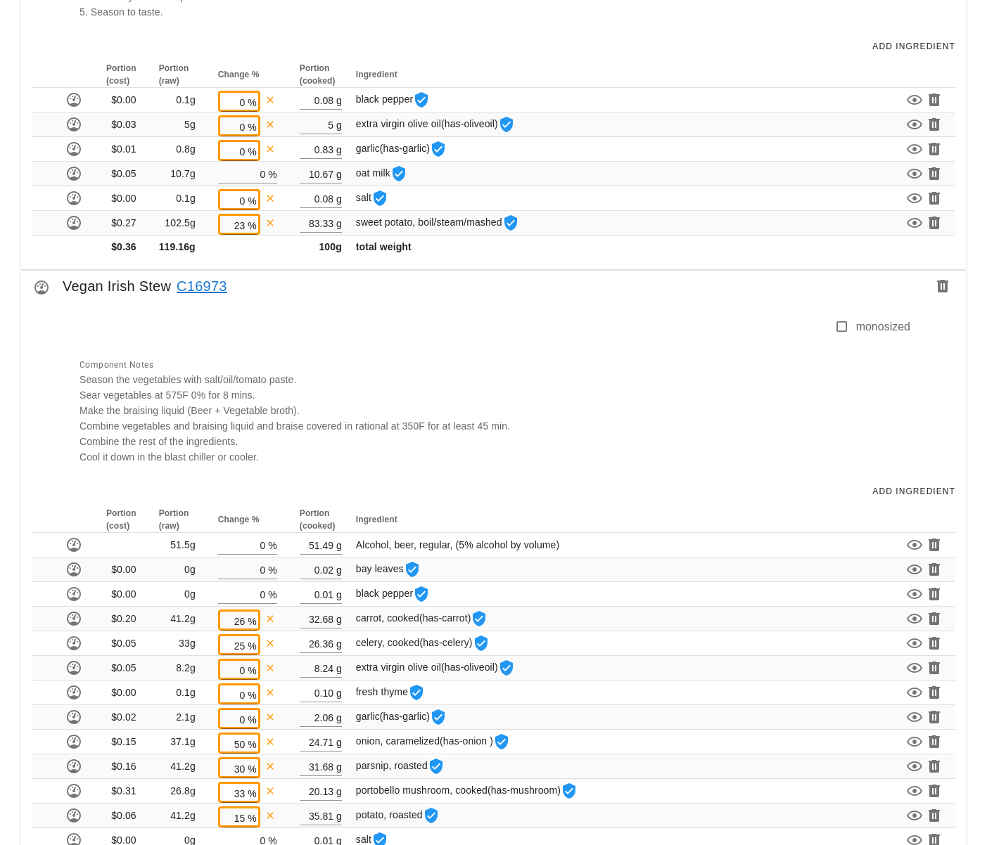
scroll to position [1279, 0]
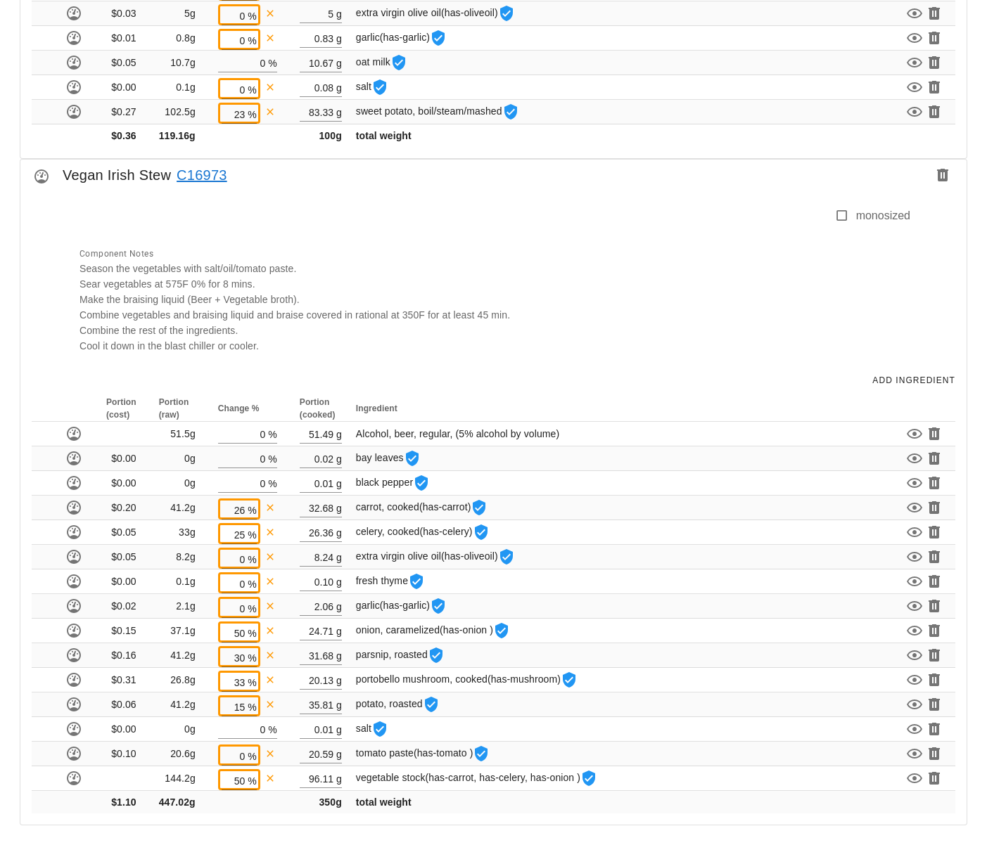
drag, startPoint x: 198, startPoint y: 174, endPoint x: 191, endPoint y: 170, distance: 8.5
click at [198, 174] on link "C16973" at bounding box center [199, 175] width 56 height 23
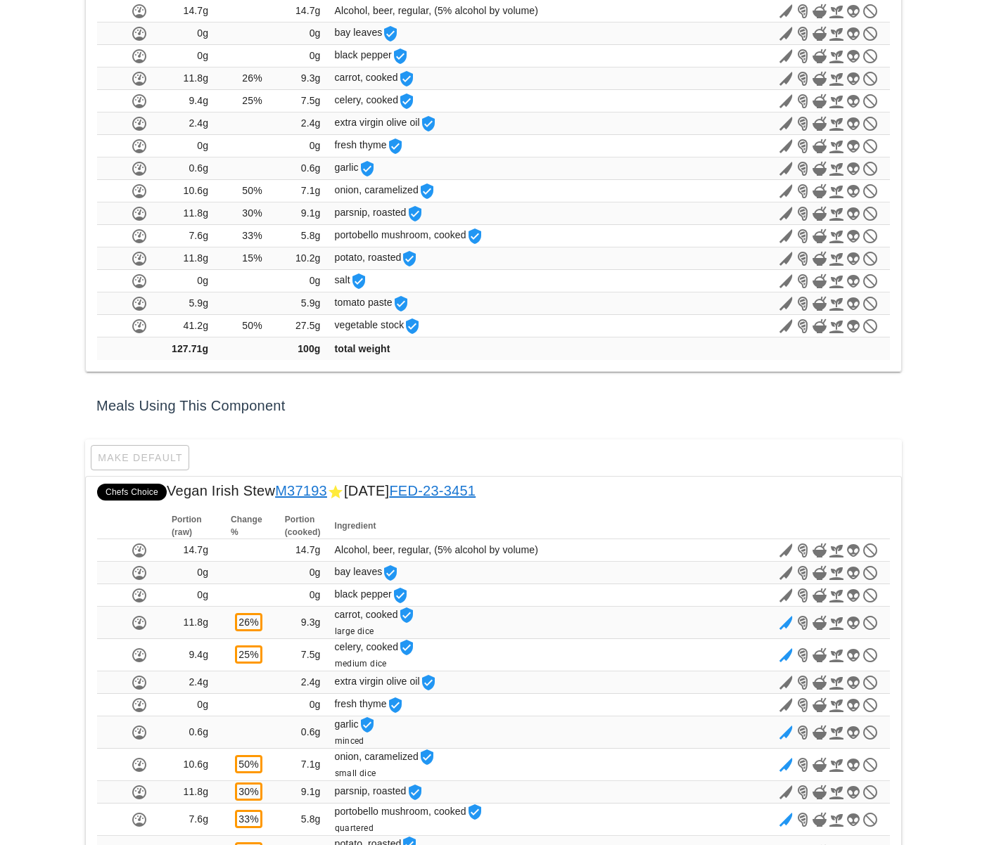
scroll to position [772, 0]
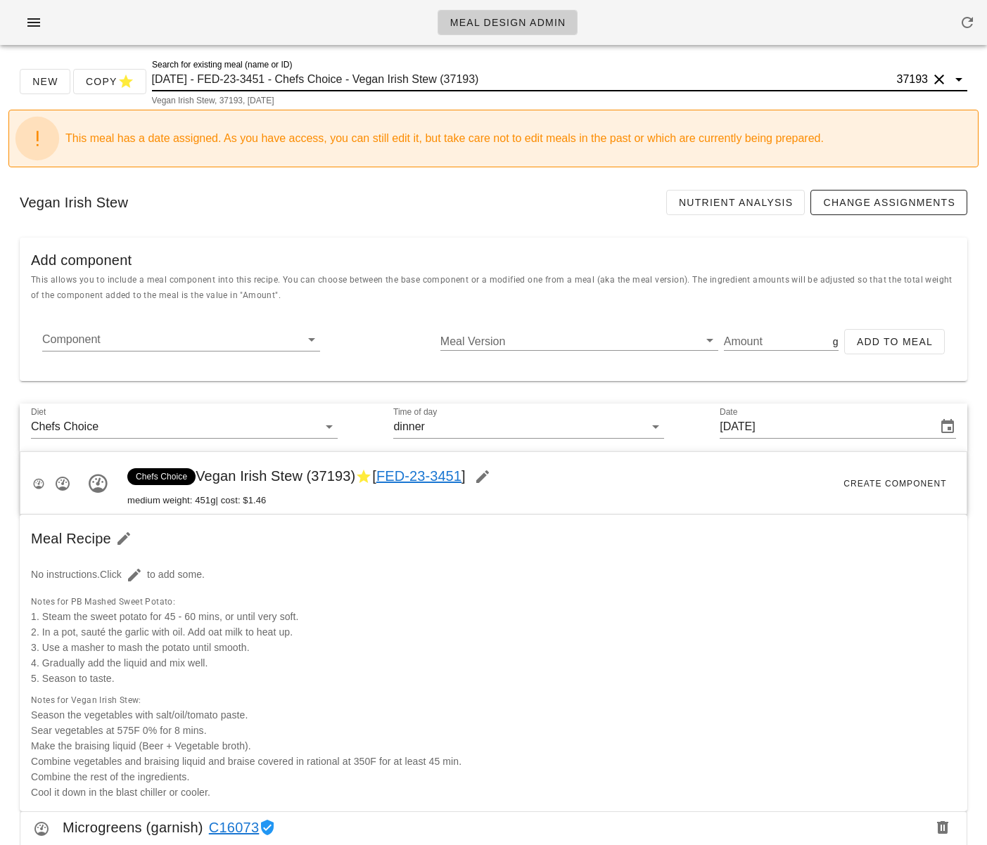
scroll to position [1, 0]
drag, startPoint x: 372, startPoint y: 81, endPoint x: 454, endPoint y: 79, distance: 82.3
click at [454, 79] on input "[DATE] - FED-23-3451 - Chefs Choice - Vegan Irish Stew (37193)" at bounding box center [523, 79] width 742 height 23
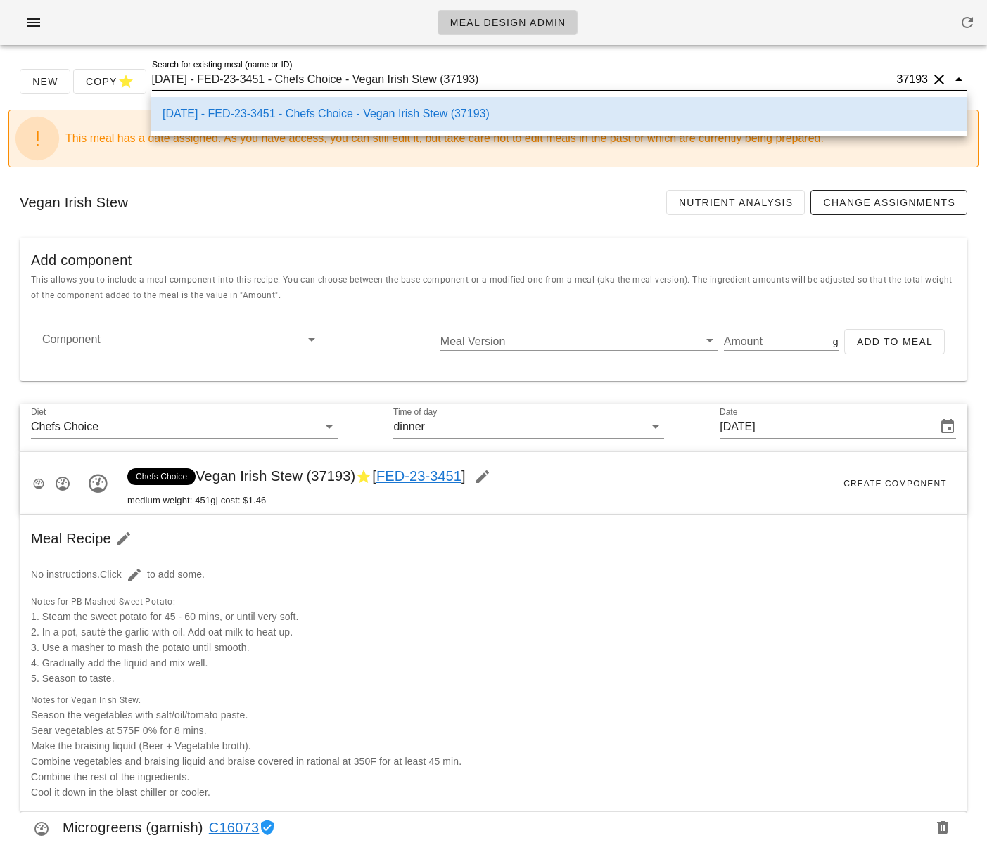
click at [430, 78] on input "[DATE] - FED-23-3451 - Chefs Choice - Vegan Irish Stew (37193)" at bounding box center [523, 79] width 742 height 23
drag, startPoint x: 447, startPoint y: 80, endPoint x: 371, endPoint y: 79, distance: 76.0
click at [371, 79] on input "[DATE] - FED-23-3451 - Chefs Choice - Vegan Irish Stew (37193)" at bounding box center [523, 79] width 742 height 23
